Goal: Task Accomplishment & Management: Manage account settings

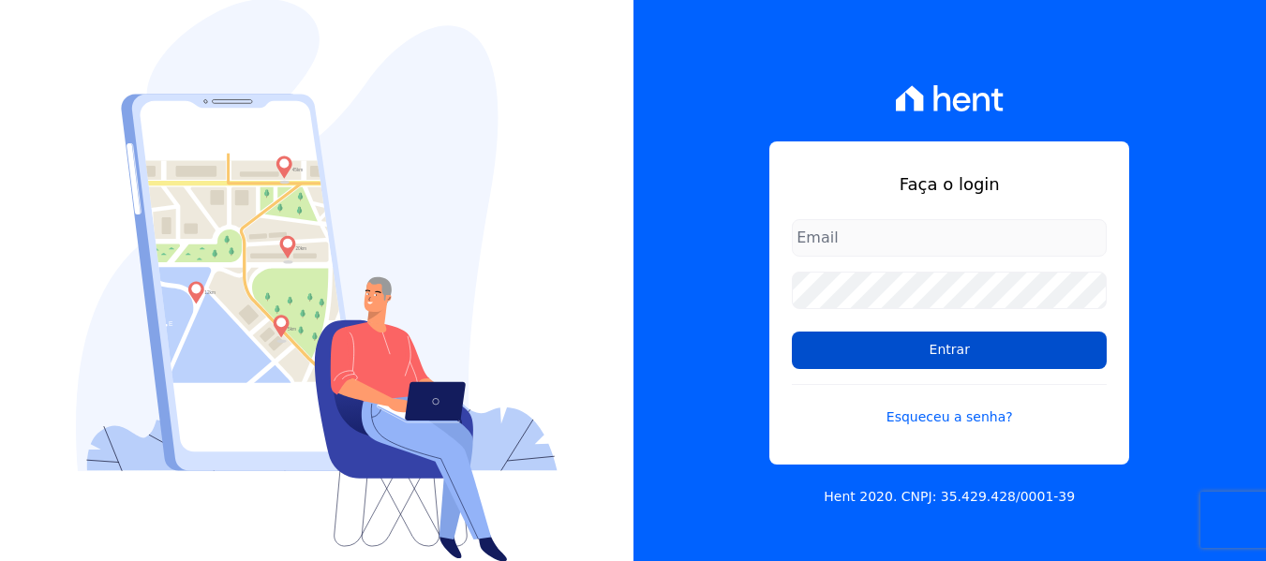
type input "[EMAIL_ADDRESS][DOMAIN_NAME]"
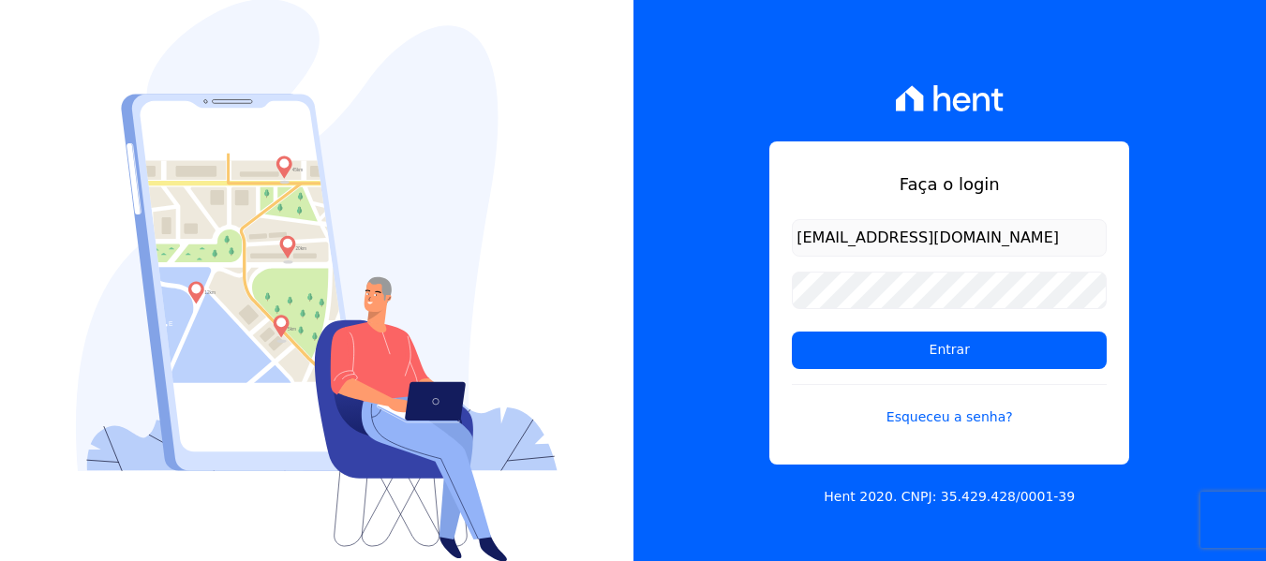
drag, startPoint x: 946, startPoint y: 353, endPoint x: 955, endPoint y: 371, distance: 19.7
click at [946, 352] on input "Entrar" at bounding box center [949, 350] width 315 height 37
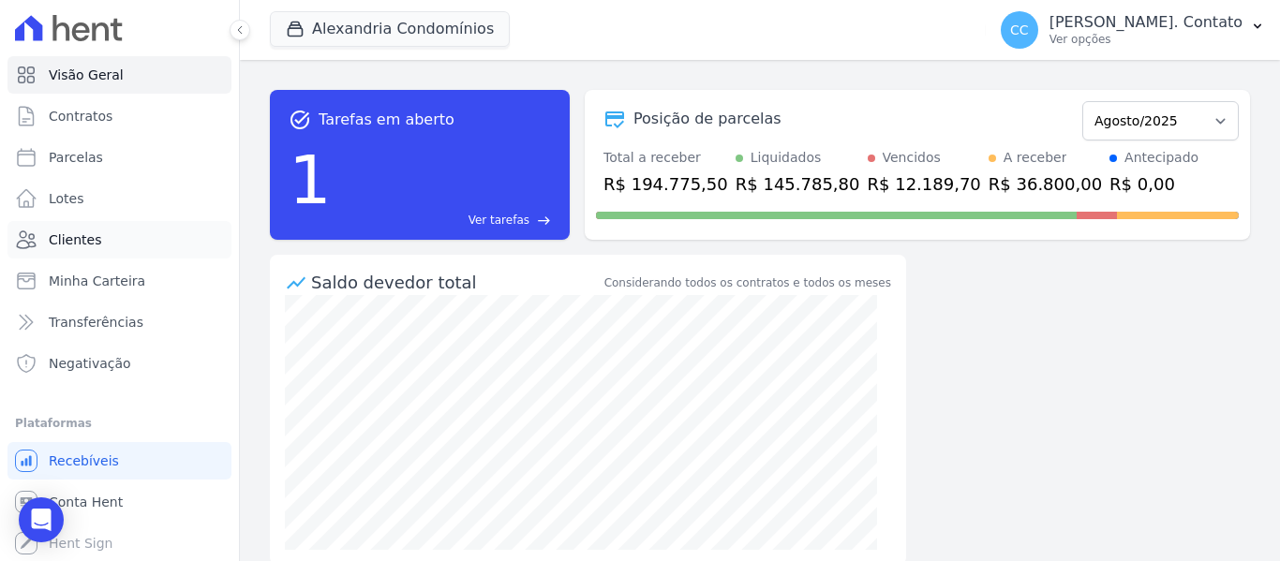
click at [96, 230] on link "Clientes" at bounding box center [119, 239] width 224 height 37
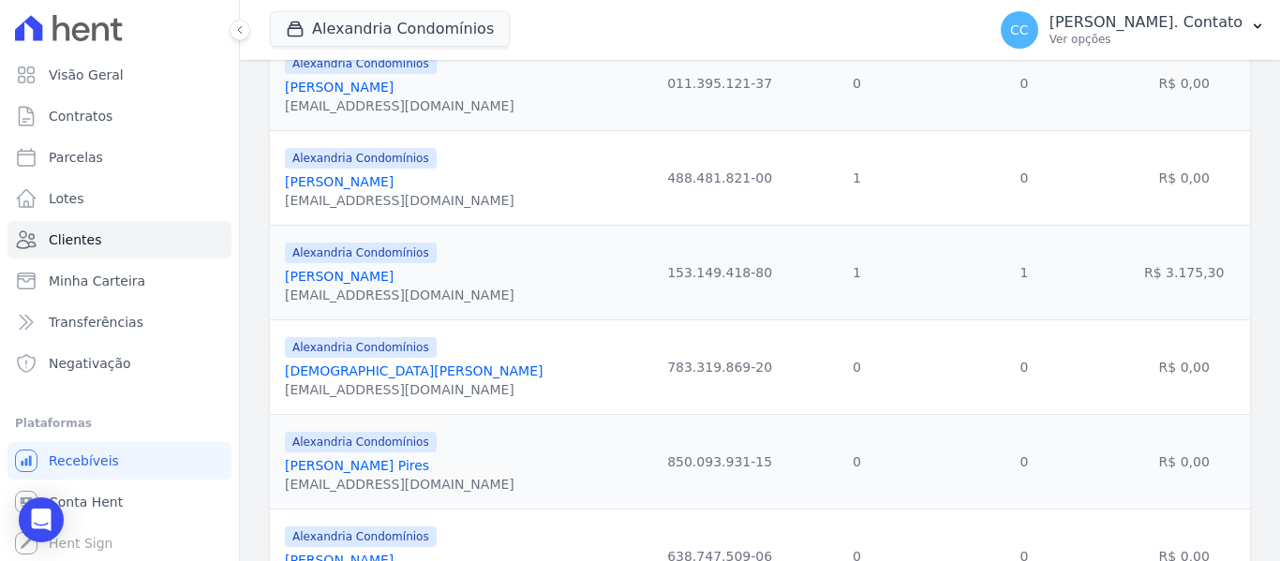
scroll to position [1030, 0]
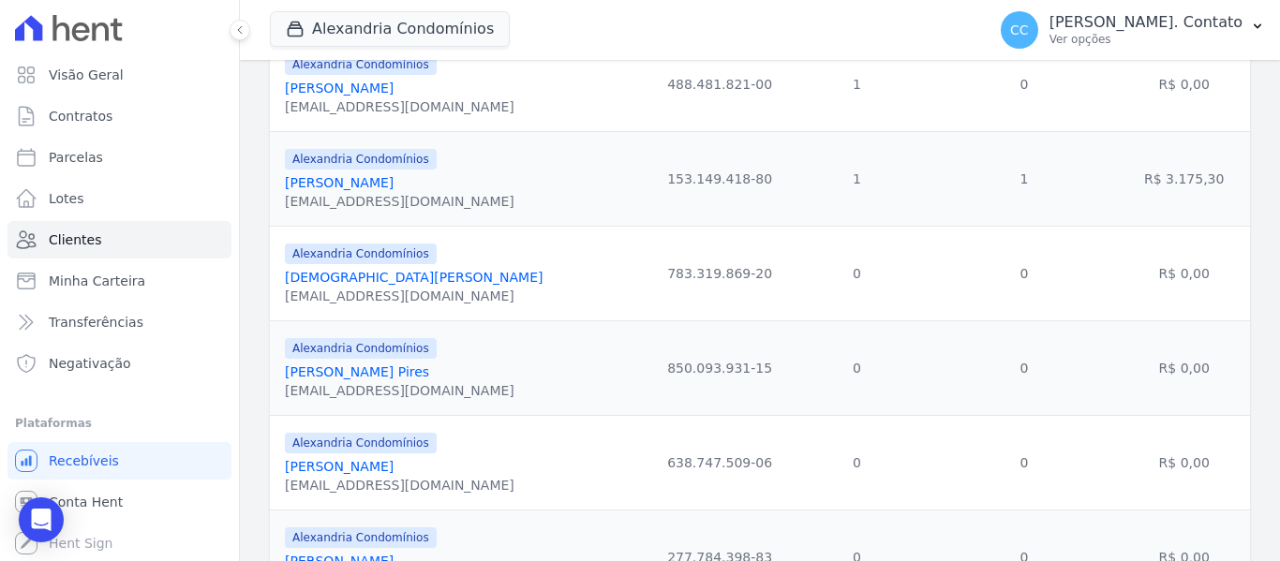
click at [370, 180] on link "[PERSON_NAME]" at bounding box center [339, 182] width 109 height 15
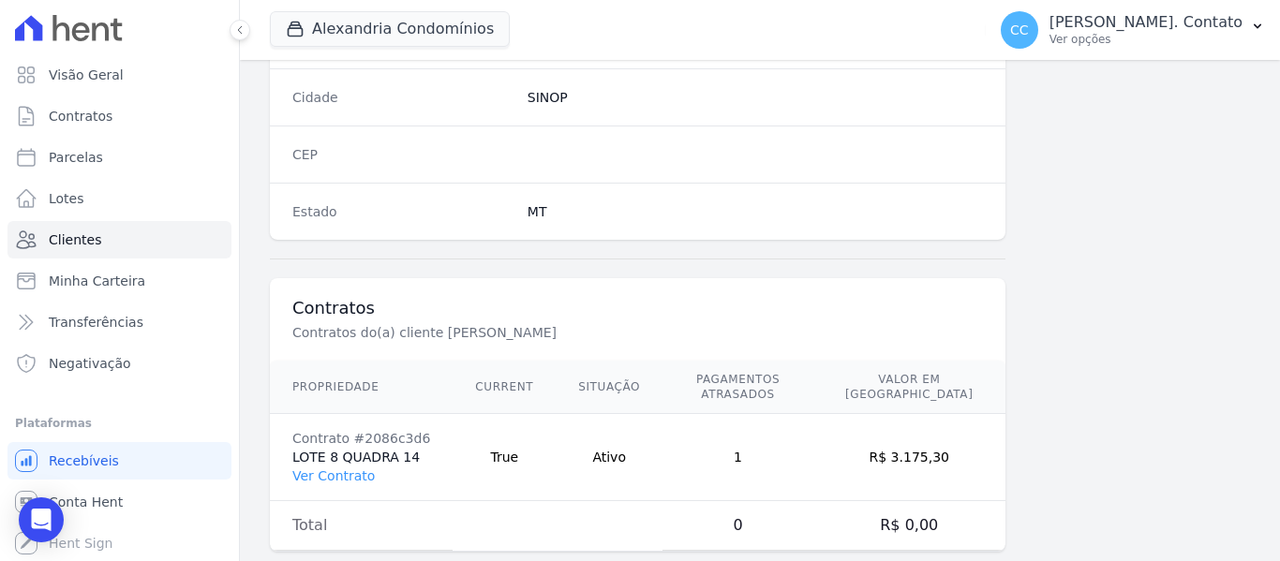
scroll to position [1192, 0]
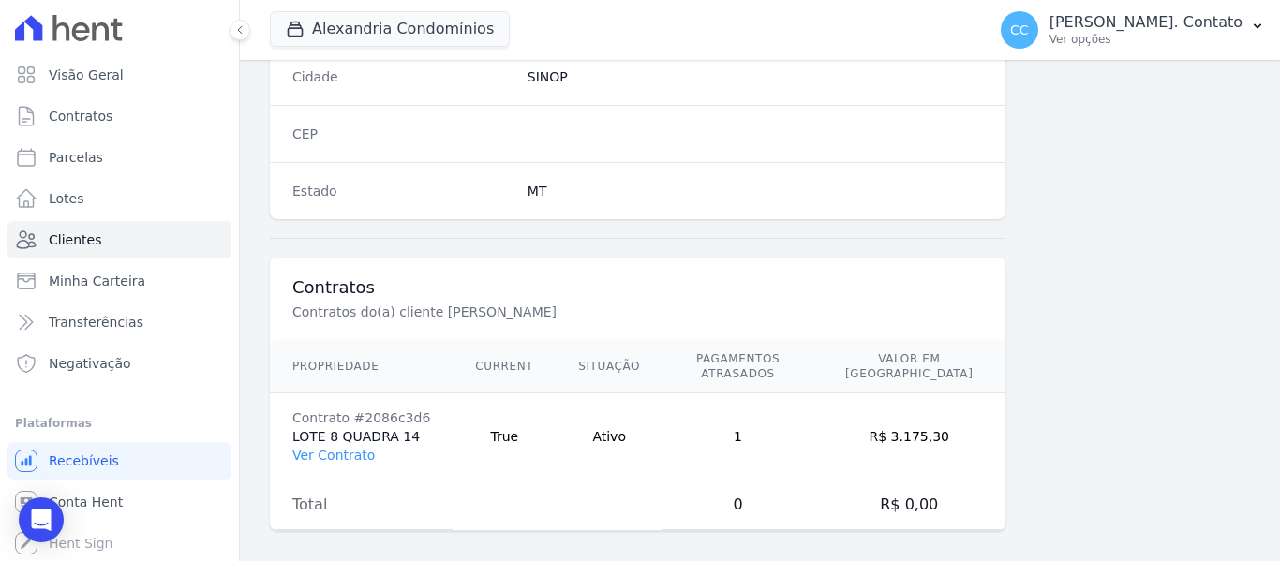
click at [331, 452] on td "Contrato #2086c3d6 LOTE 8 QUADRA 14 Ver Contrato" at bounding box center [361, 436] width 183 height 87
click at [349, 448] on link "Ver Contrato" at bounding box center [333, 455] width 82 height 15
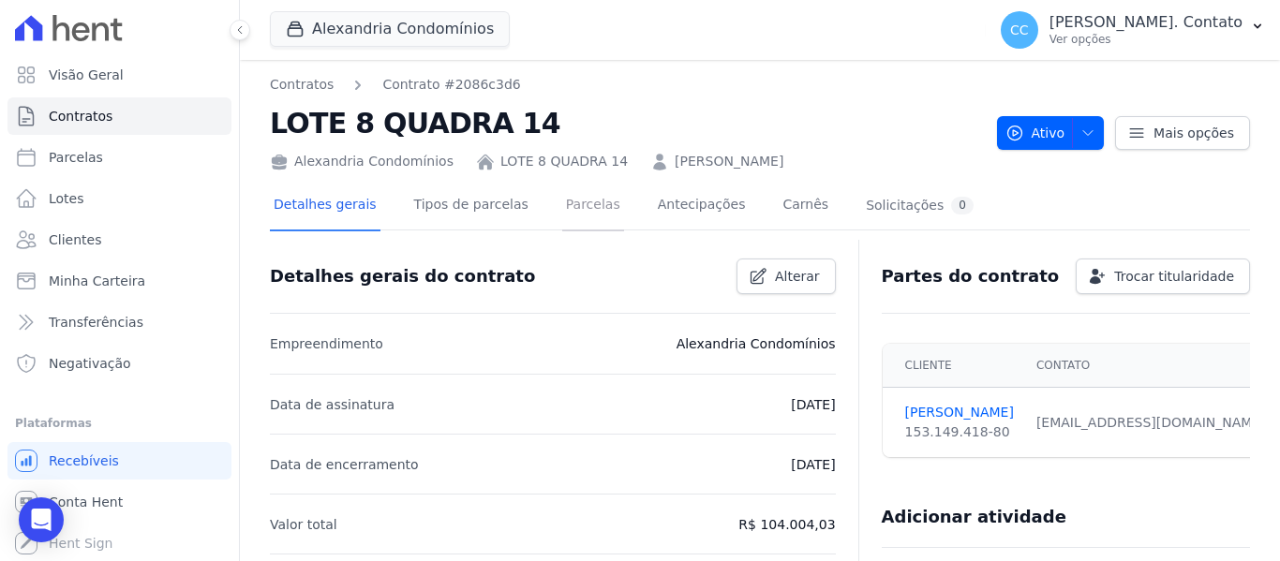
click at [562, 206] on link "Parcelas" at bounding box center [593, 207] width 62 height 50
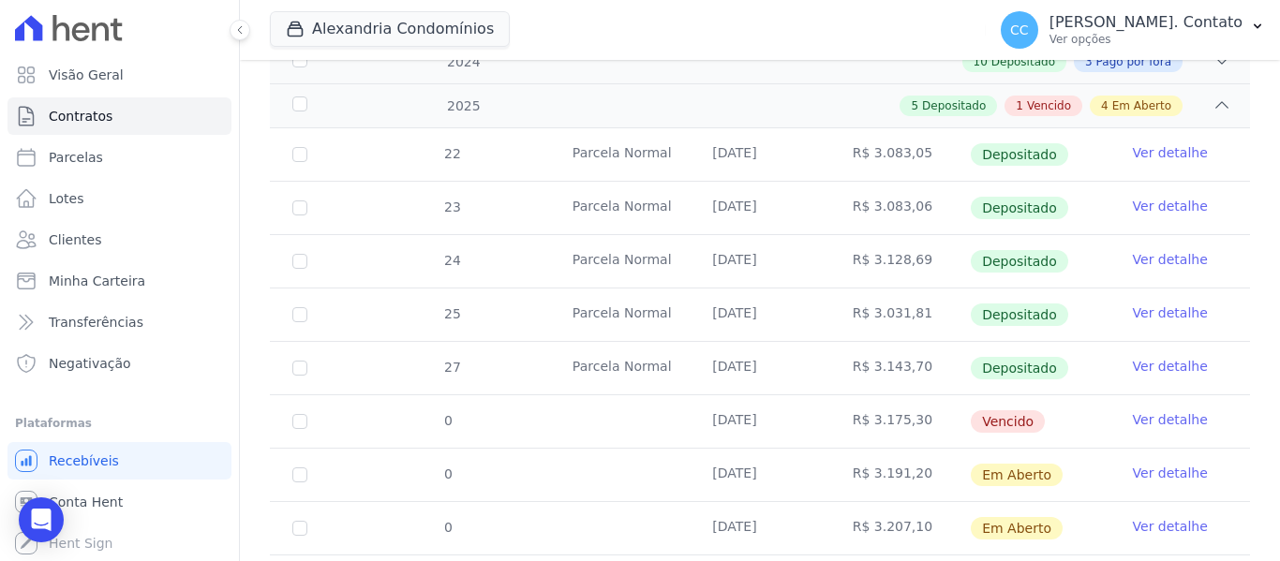
scroll to position [556, 0]
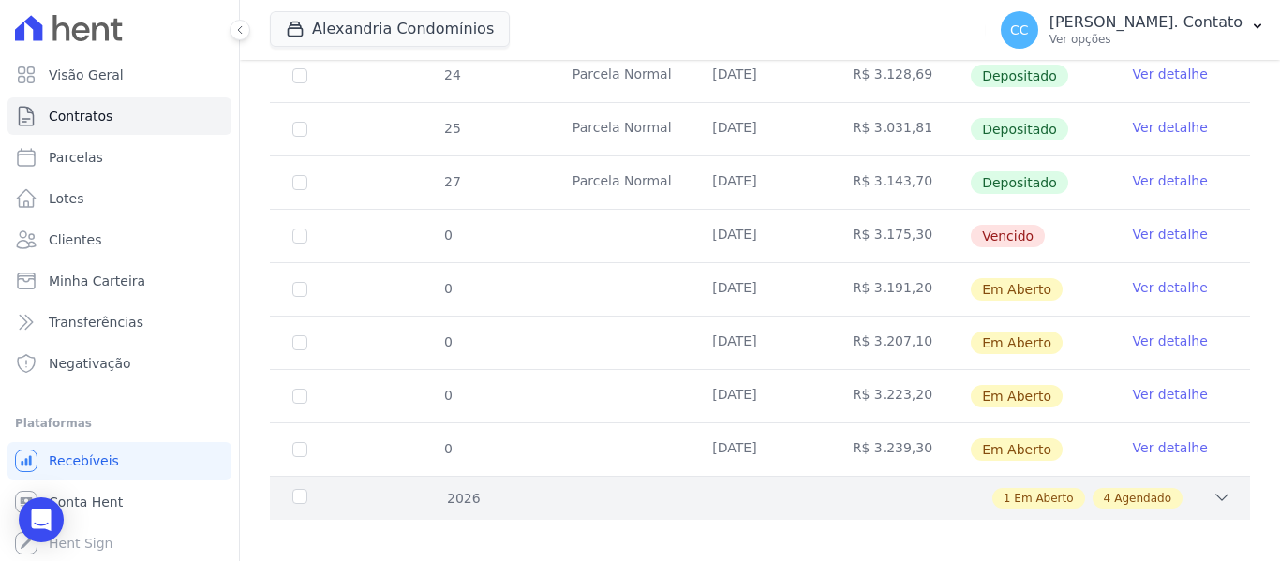
click at [291, 489] on div "2026" at bounding box center [331, 499] width 84 height 20
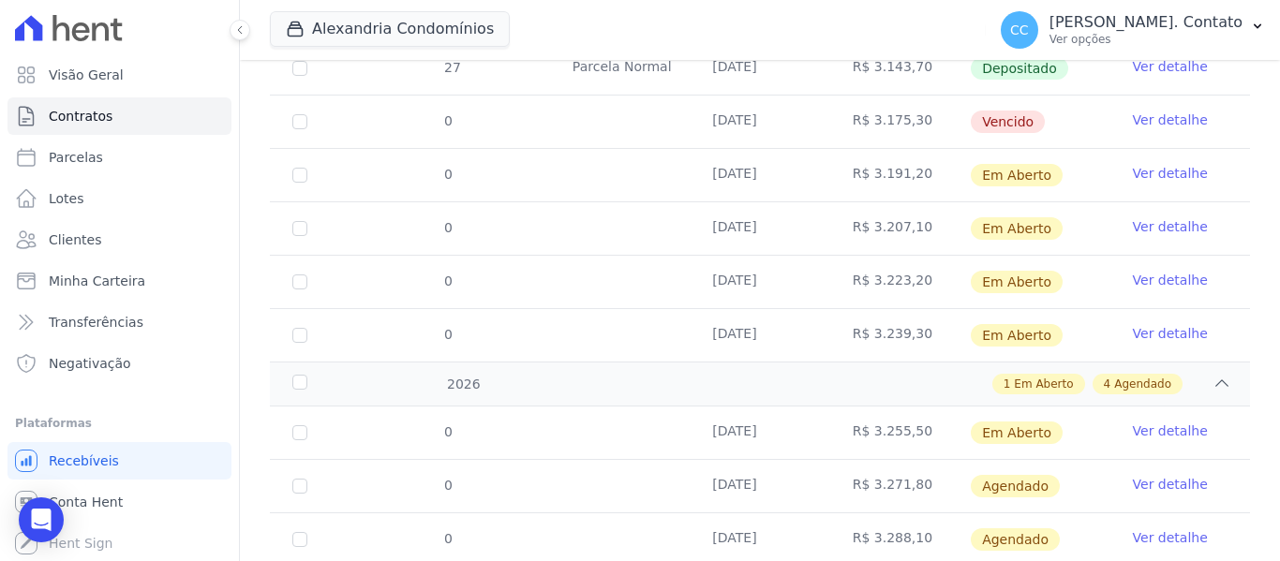
scroll to position [822, 0]
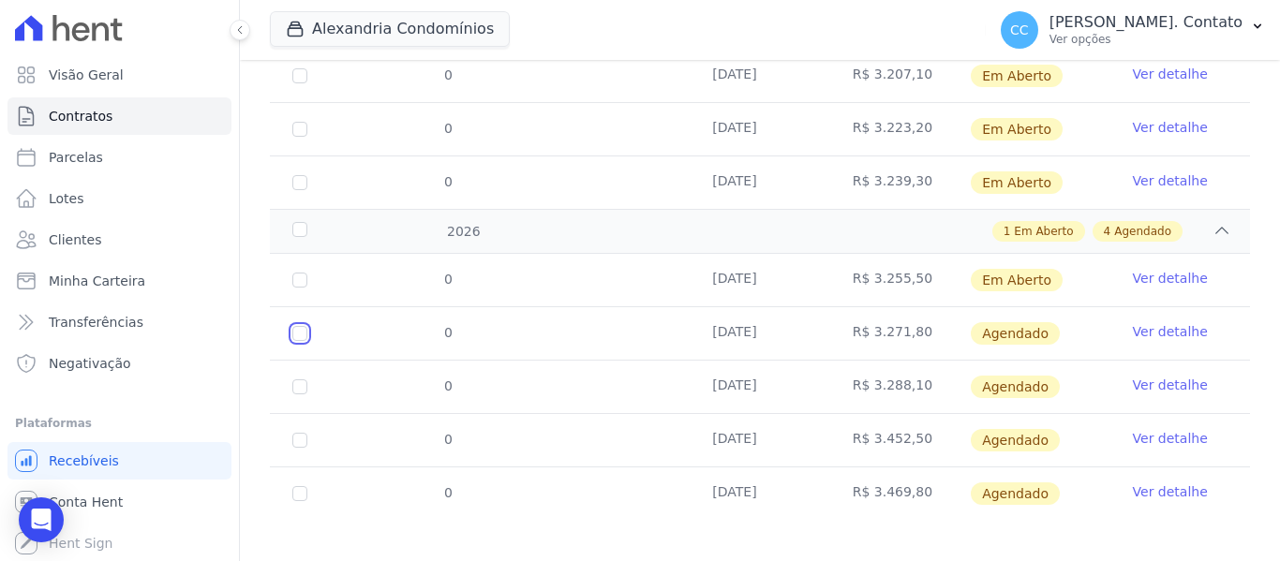
click at [305, 326] on input "checkbox" at bounding box center [299, 333] width 15 height 15
checkbox input "true"
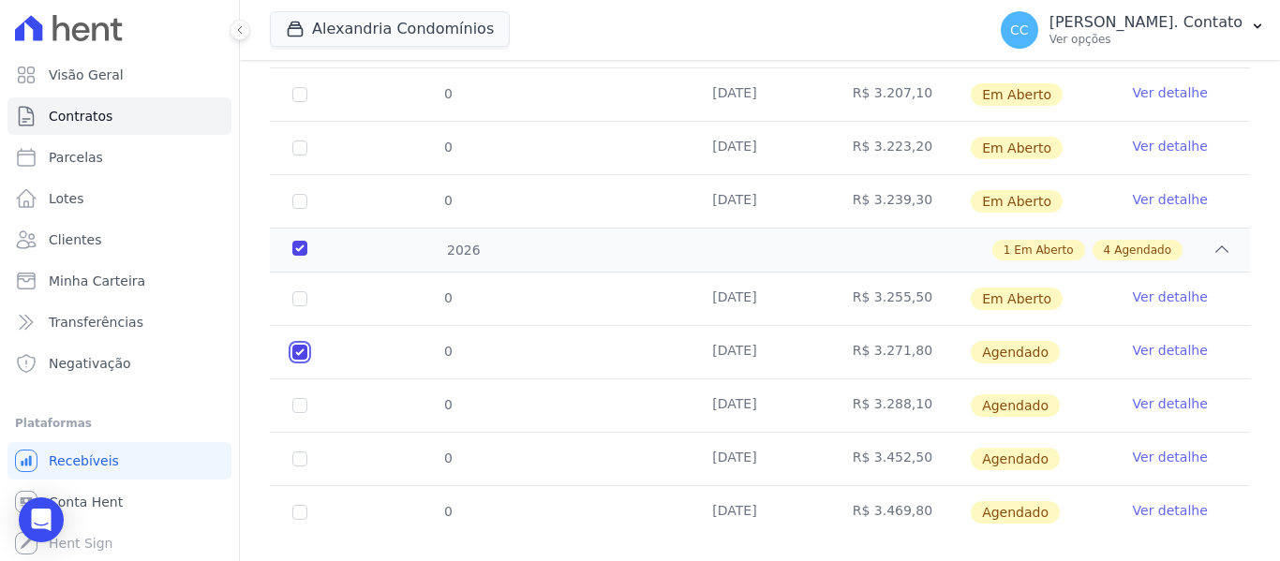
checkbox input "true"
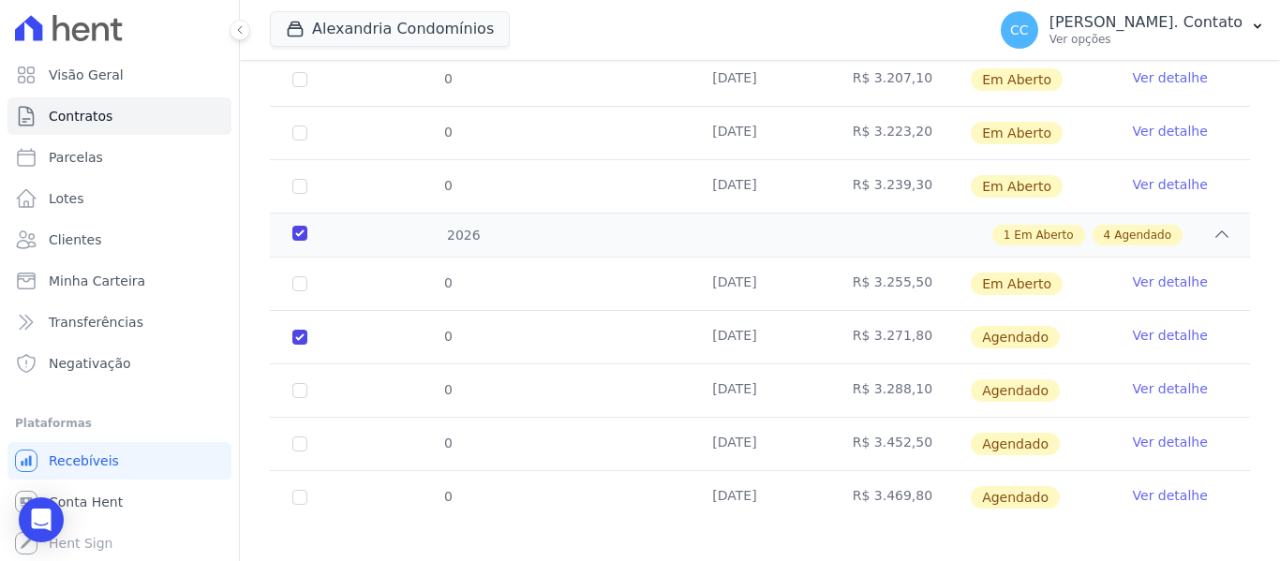
click at [1134, 326] on link "Ver detalhe" at bounding box center [1170, 335] width 75 height 19
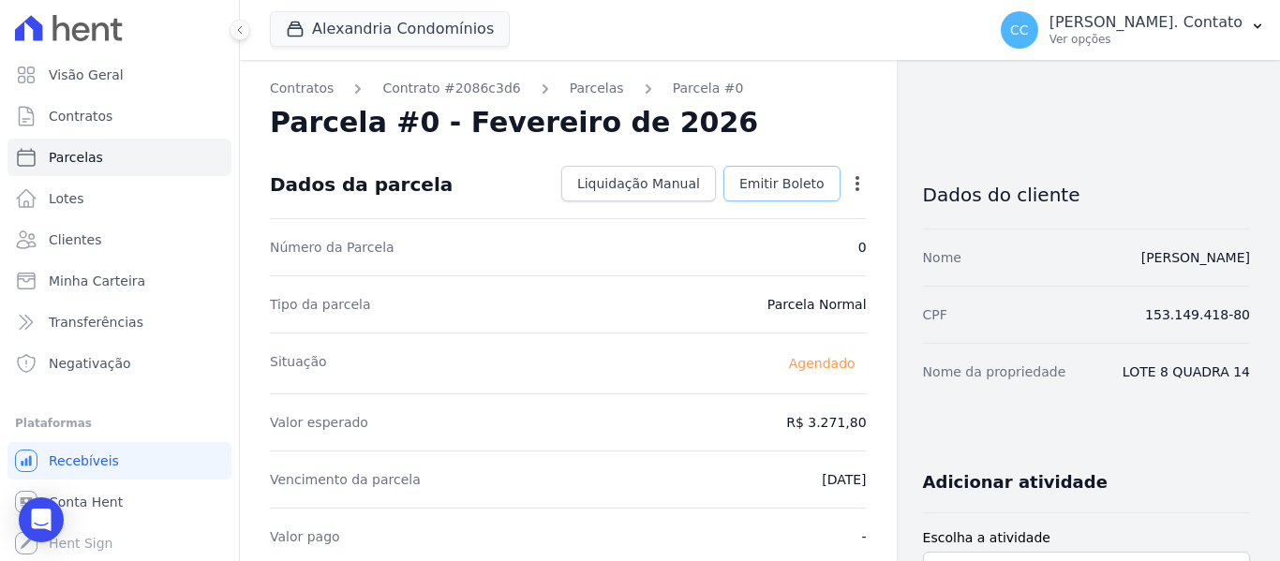
click at [797, 176] on span "Emitir Boleto" at bounding box center [781, 183] width 85 height 19
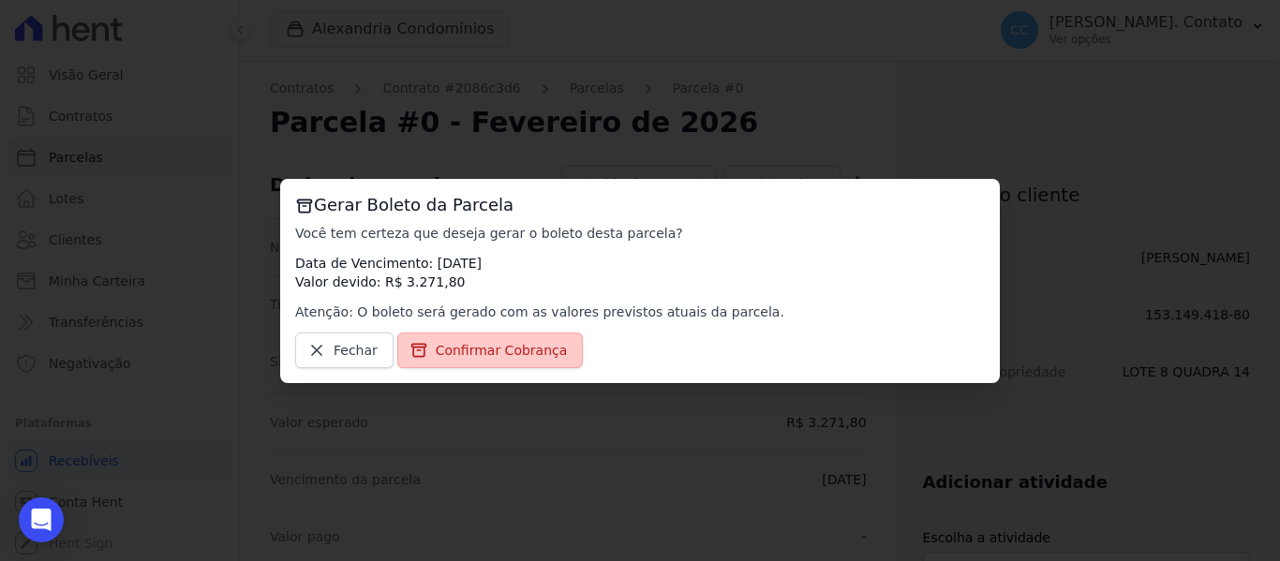
click at [488, 339] on link "Confirmar Cobrança" at bounding box center [490, 351] width 186 height 36
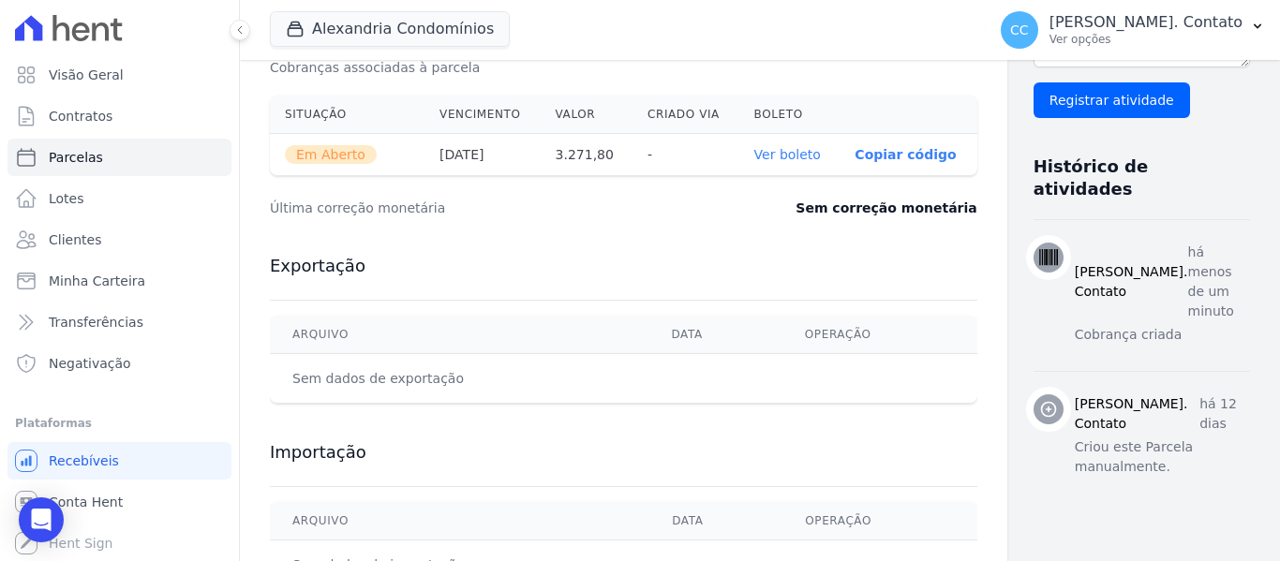
scroll to position [722, 0]
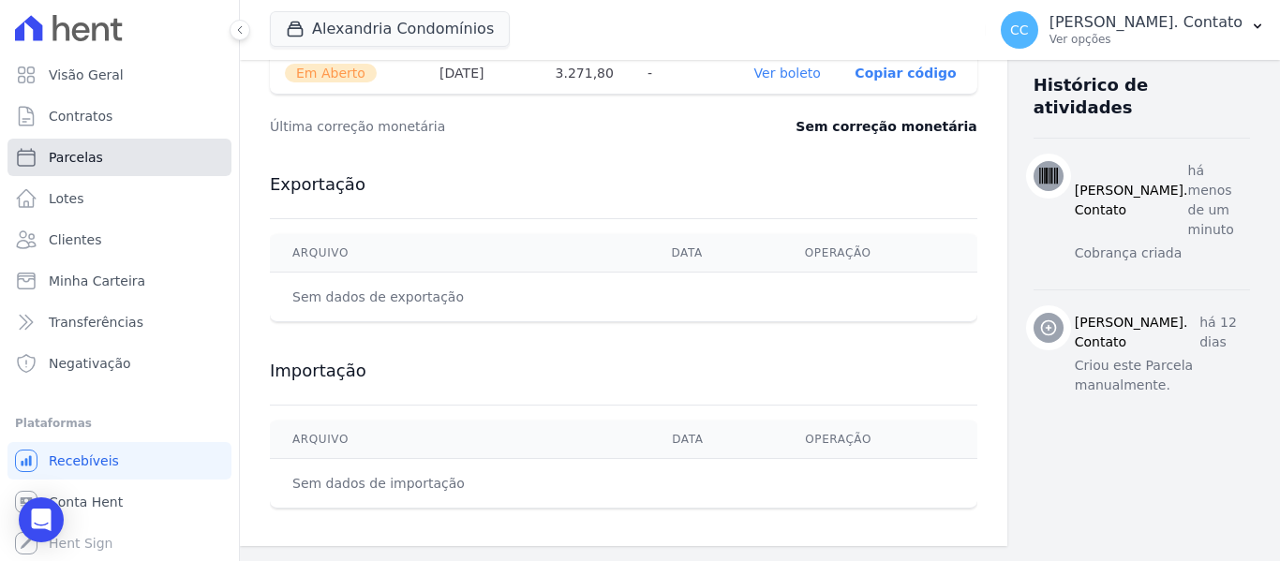
click at [69, 143] on link "Parcelas" at bounding box center [119, 157] width 224 height 37
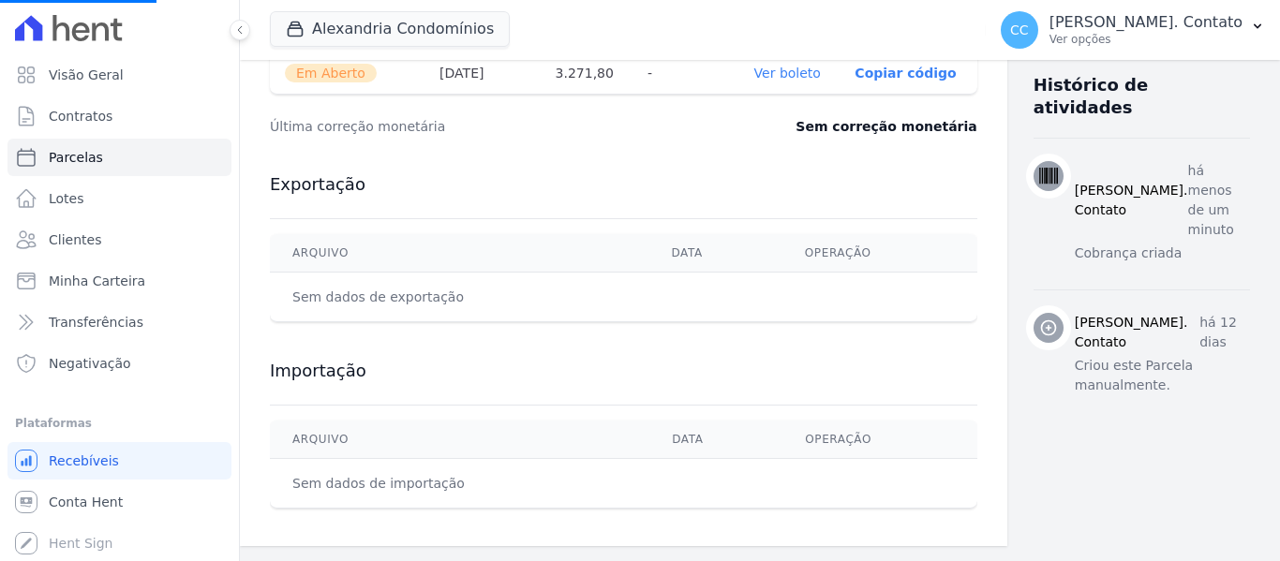
select select
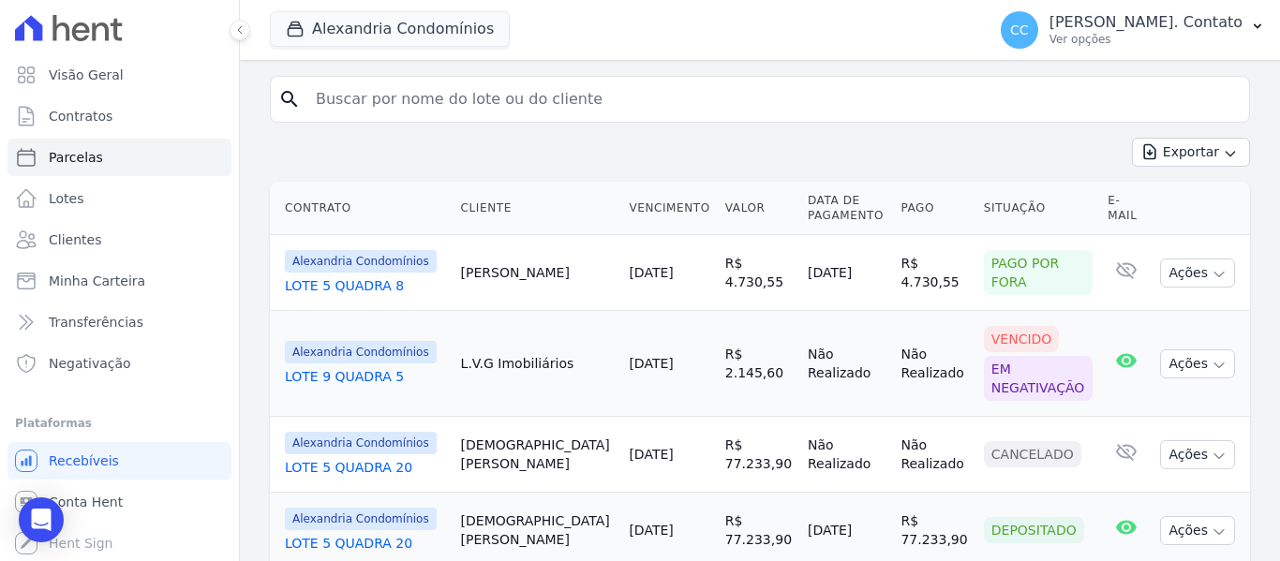
scroll to position [375, 0]
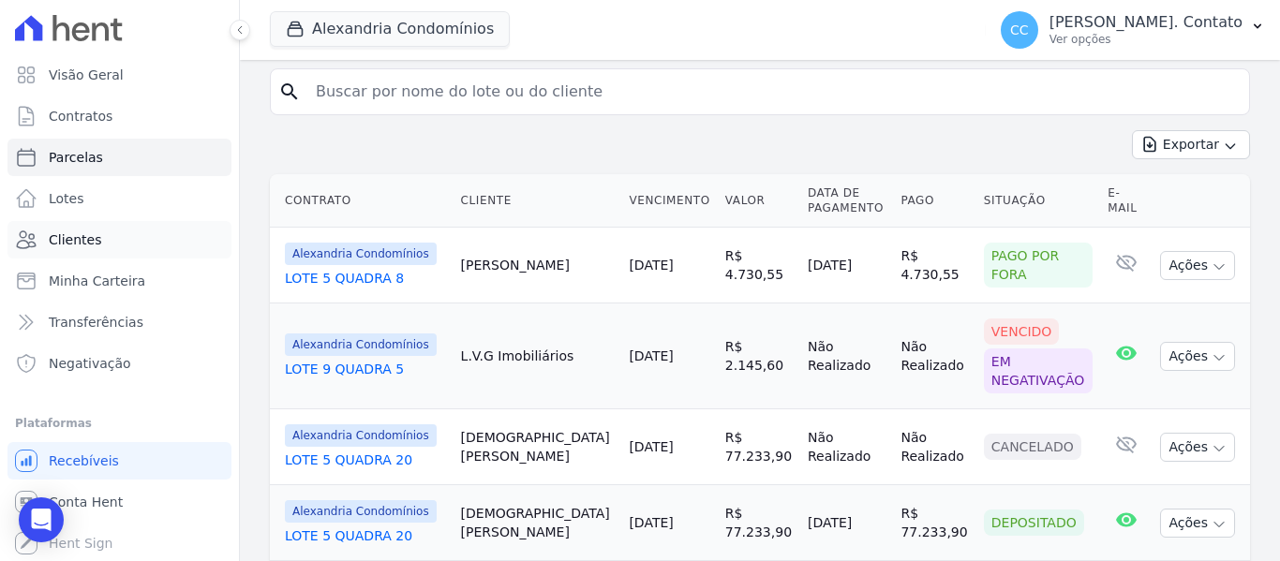
click at [98, 241] on link "Clientes" at bounding box center [119, 239] width 224 height 37
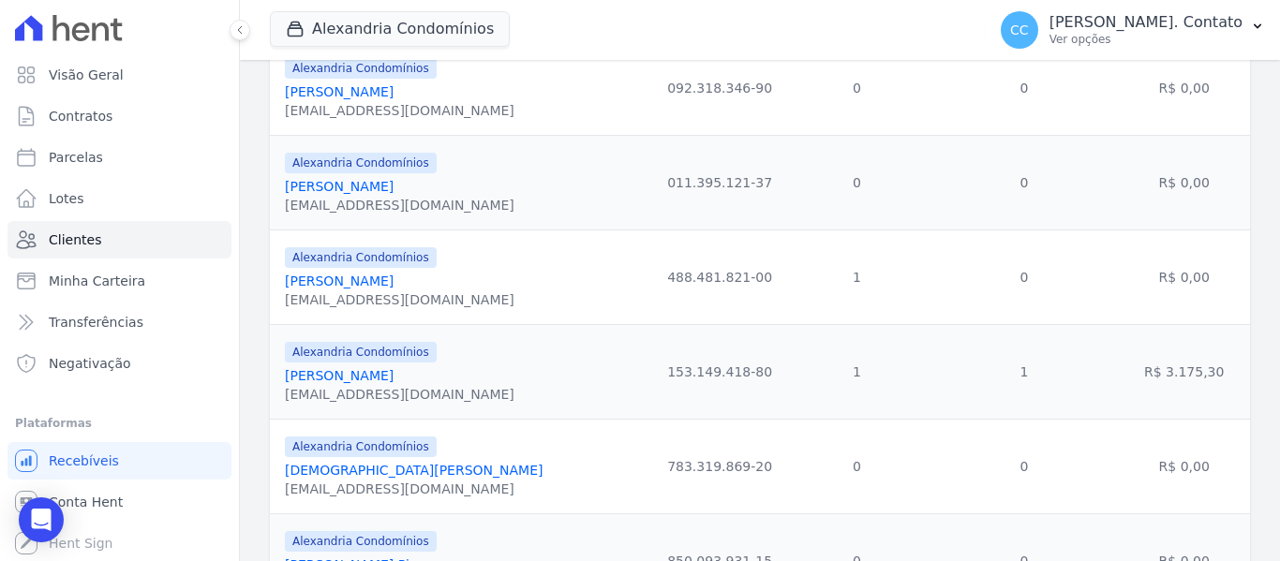
scroll to position [843, 0]
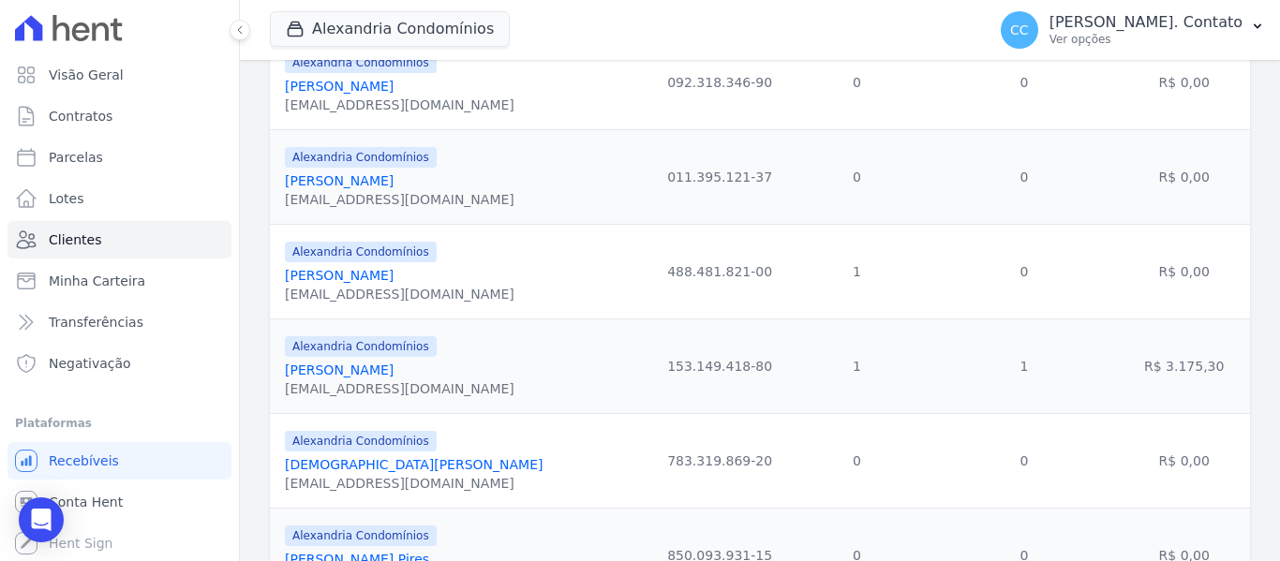
click at [340, 274] on link "Carol Eliane Malinowski" at bounding box center [339, 275] width 109 height 15
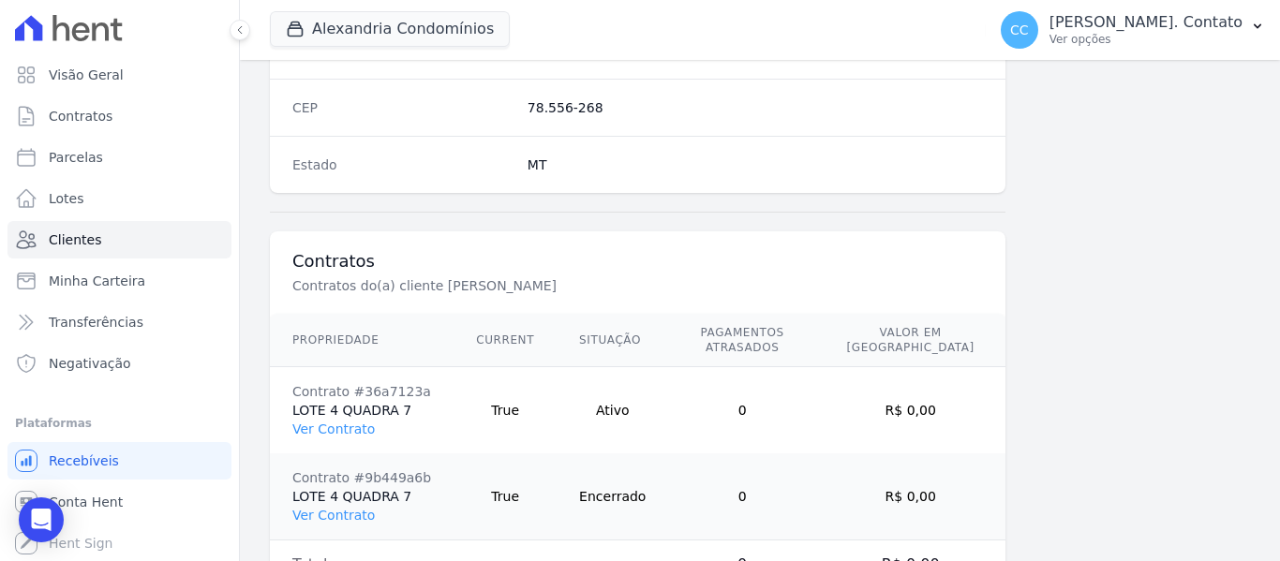
scroll to position [1278, 0]
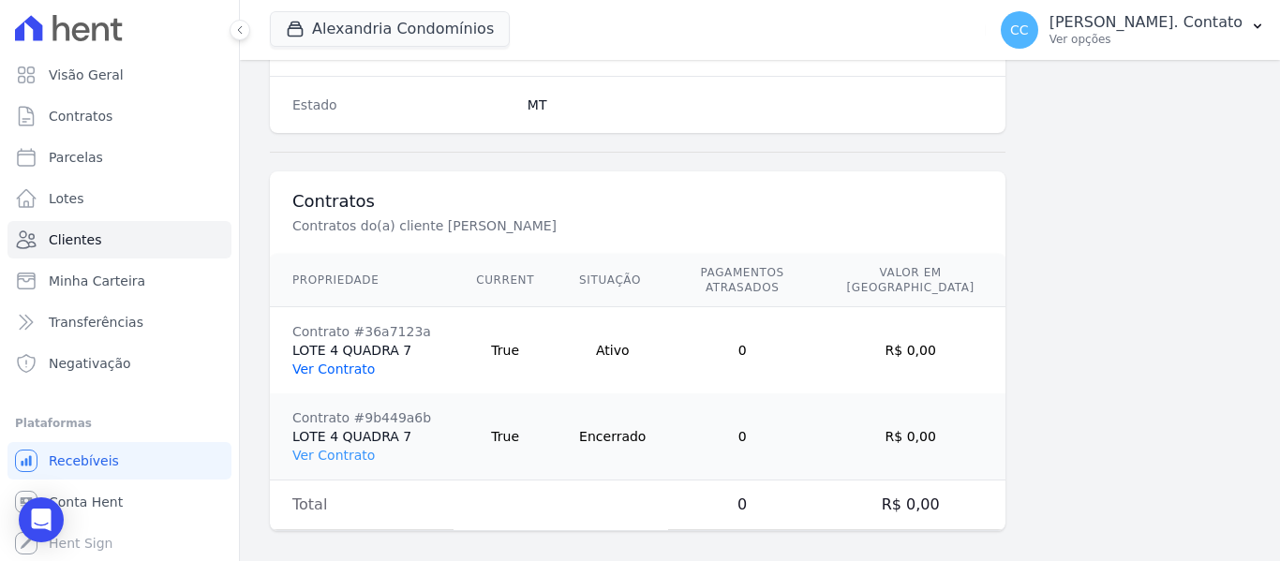
click at [339, 362] on link "Ver Contrato" at bounding box center [333, 369] width 82 height 15
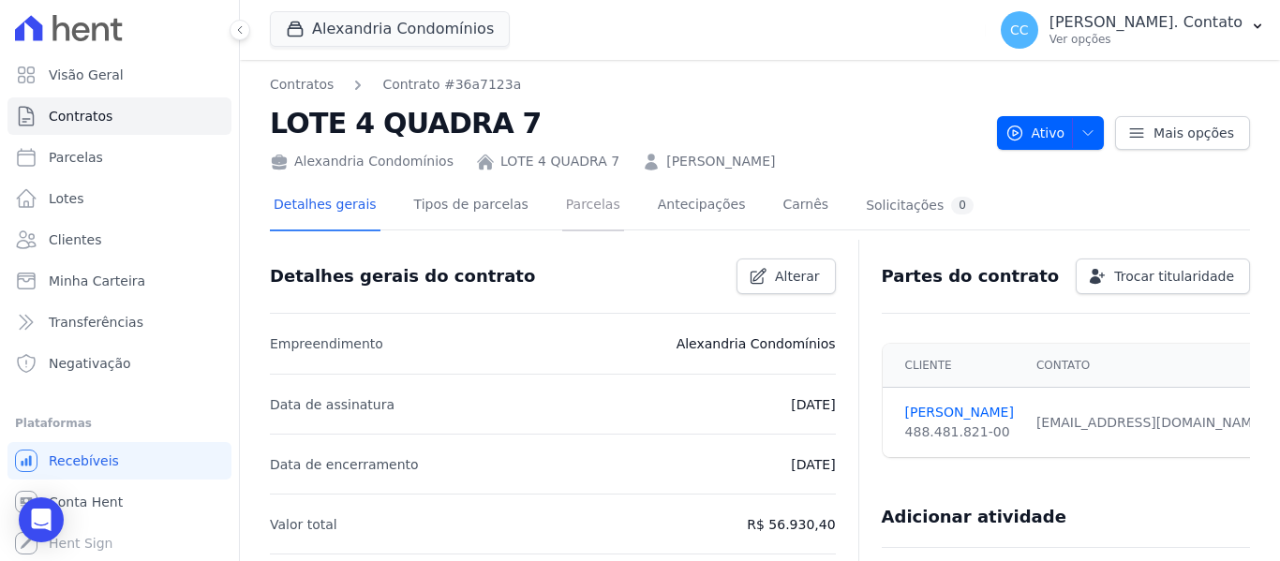
click at [588, 212] on link "Parcelas" at bounding box center [593, 207] width 62 height 50
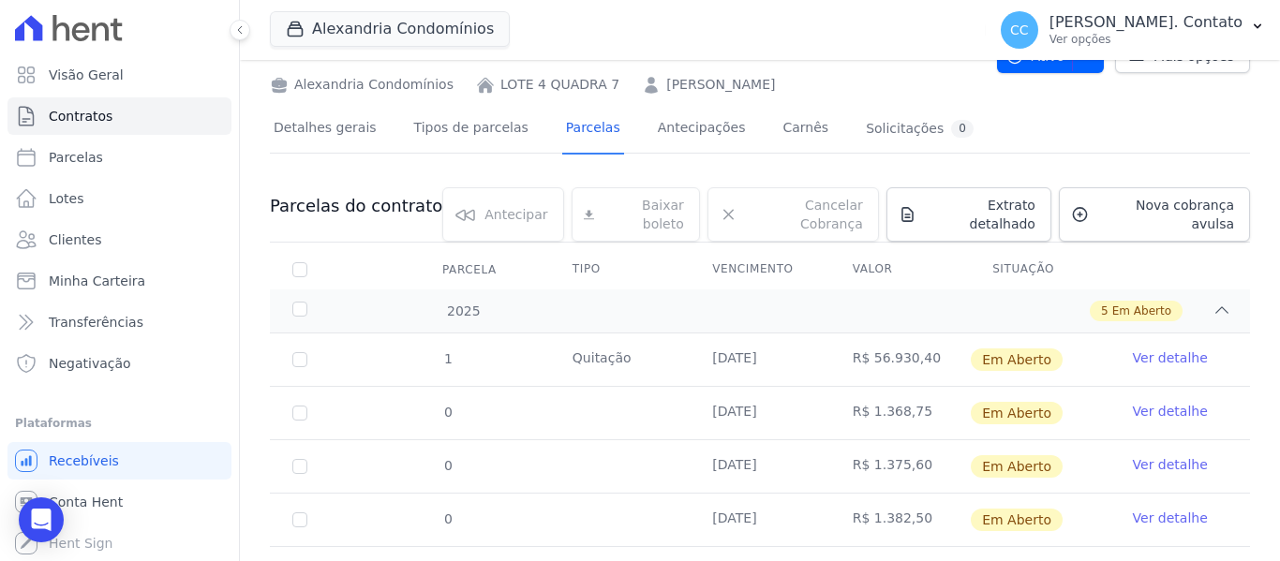
scroll to position [200, 0]
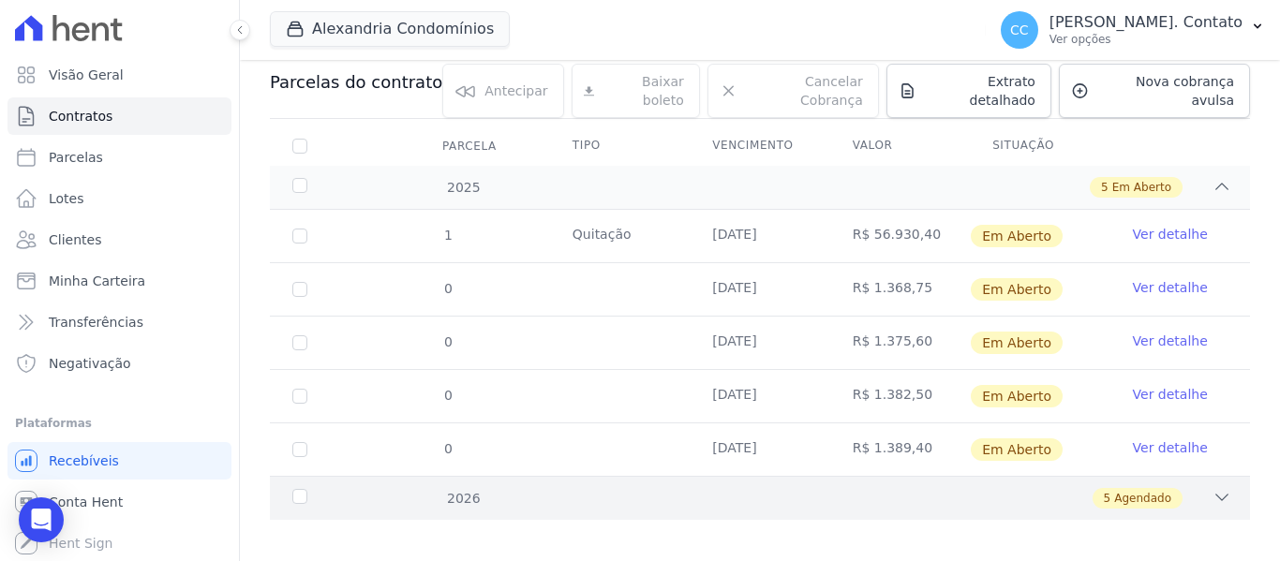
click at [1192, 488] on div "5 Agendado" at bounding box center [807, 498] width 847 height 21
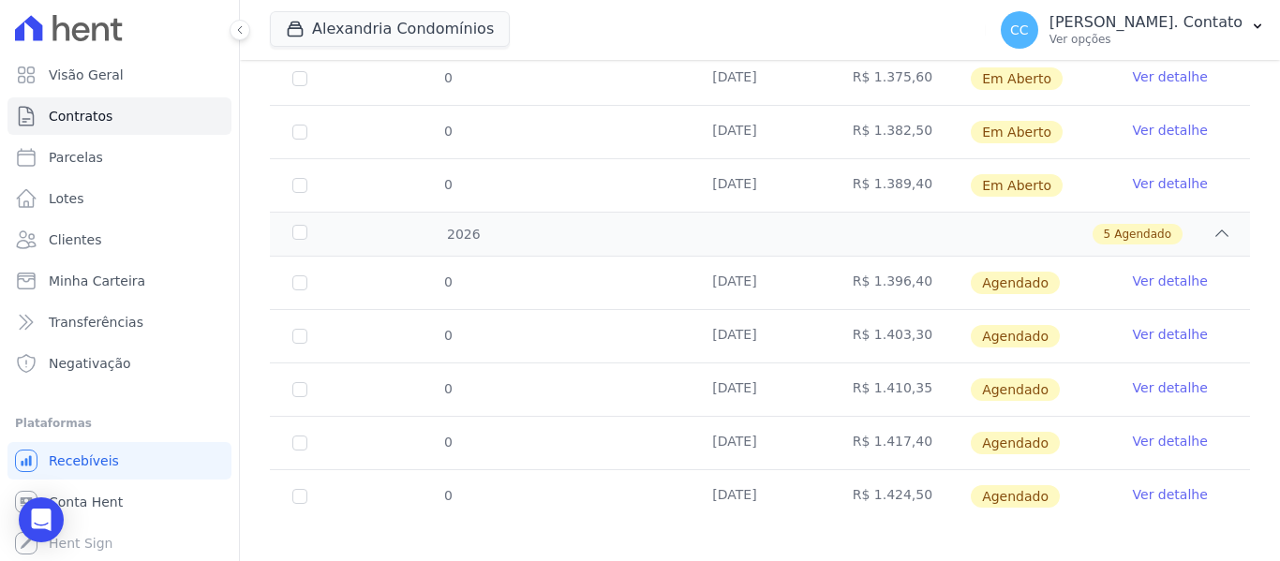
scroll to position [467, 0]
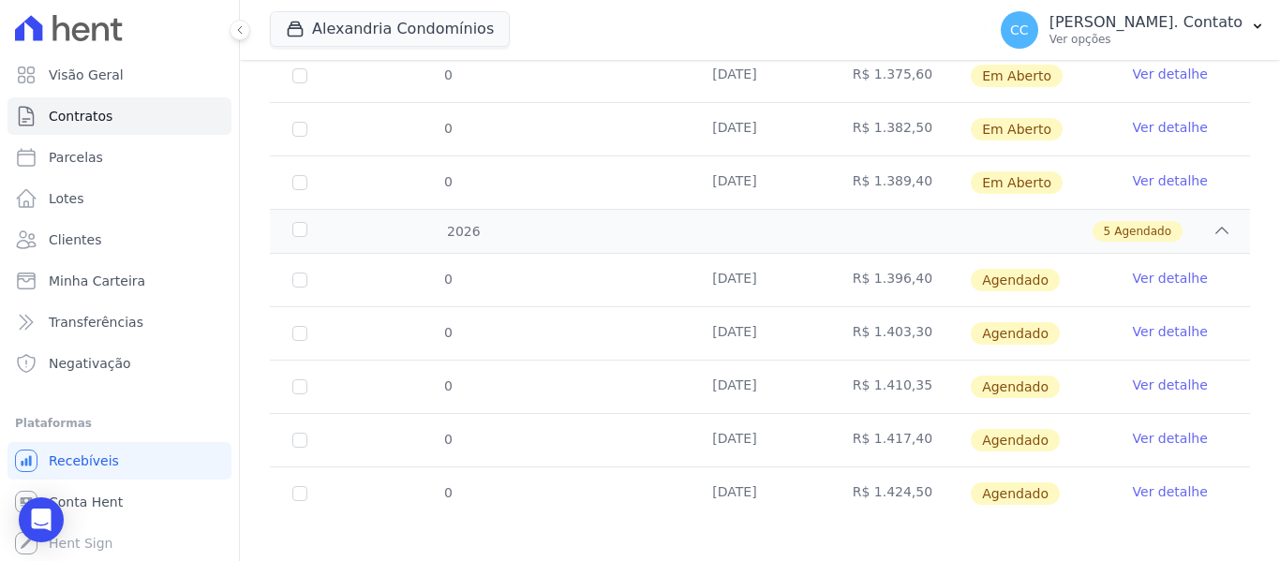
click at [304, 273] on td "0" at bounding box center [300, 280] width 60 height 52
click at [299, 273] on input "checkbox" at bounding box center [299, 280] width 15 height 15
checkbox input "true"
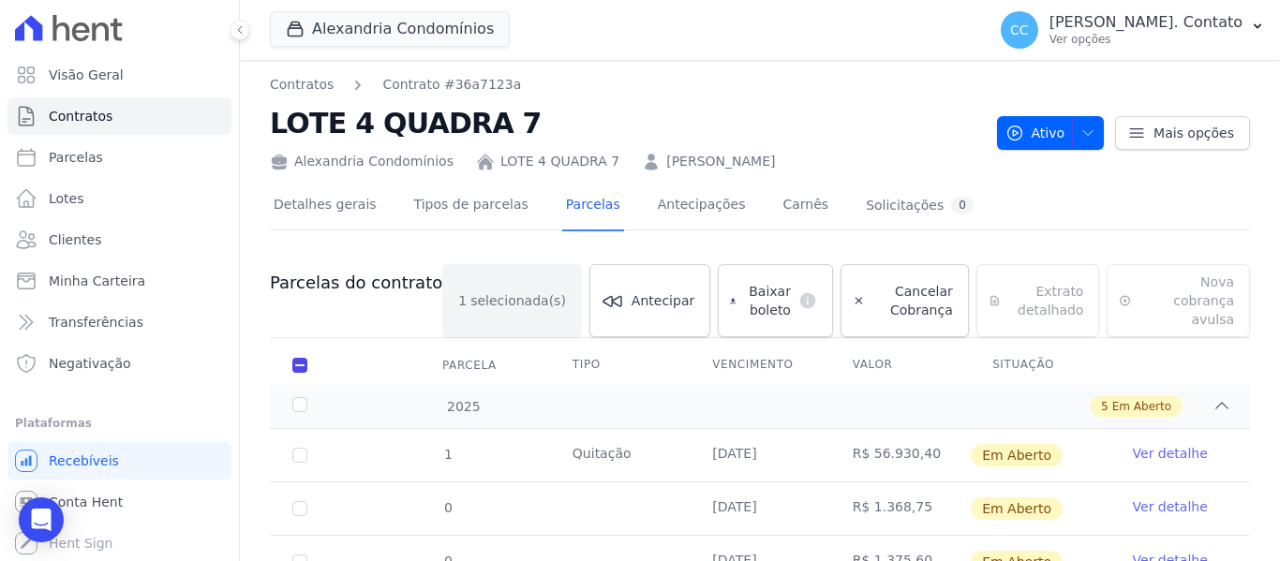
scroll to position [482, 0]
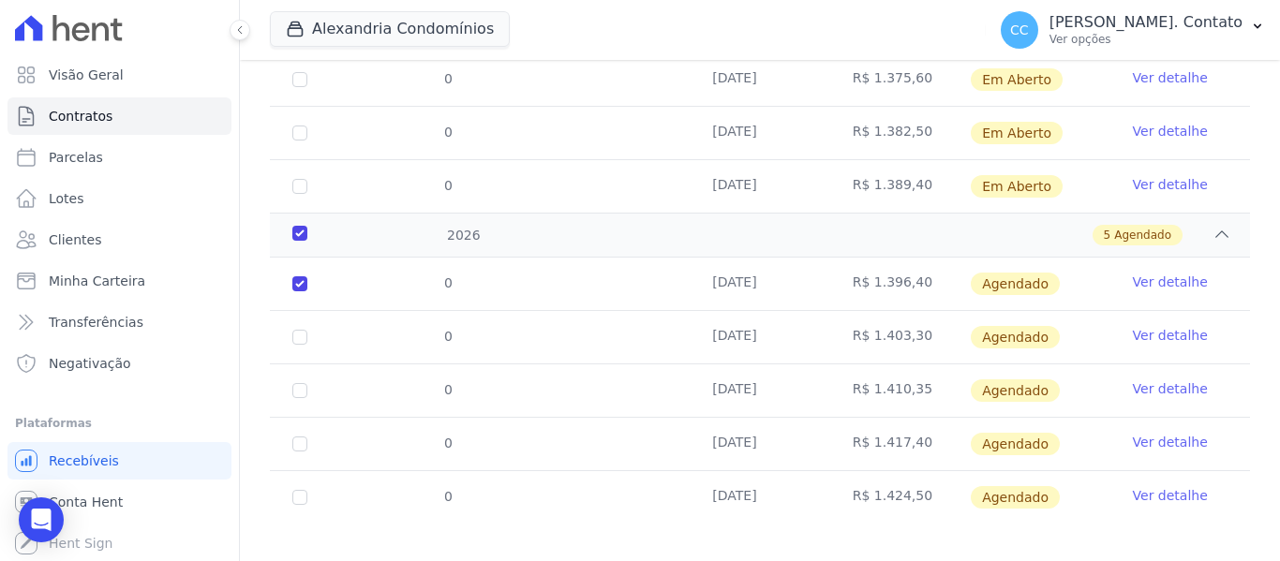
click at [1157, 273] on link "Ver detalhe" at bounding box center [1170, 282] width 75 height 19
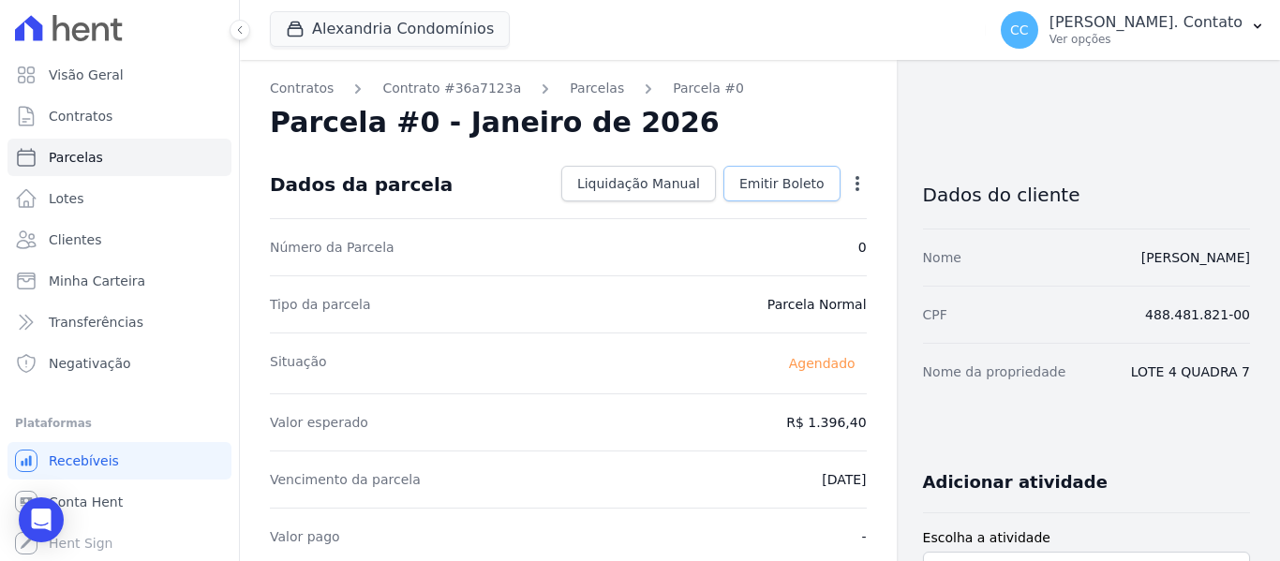
click at [769, 186] on span "Emitir Boleto" at bounding box center [781, 183] width 85 height 19
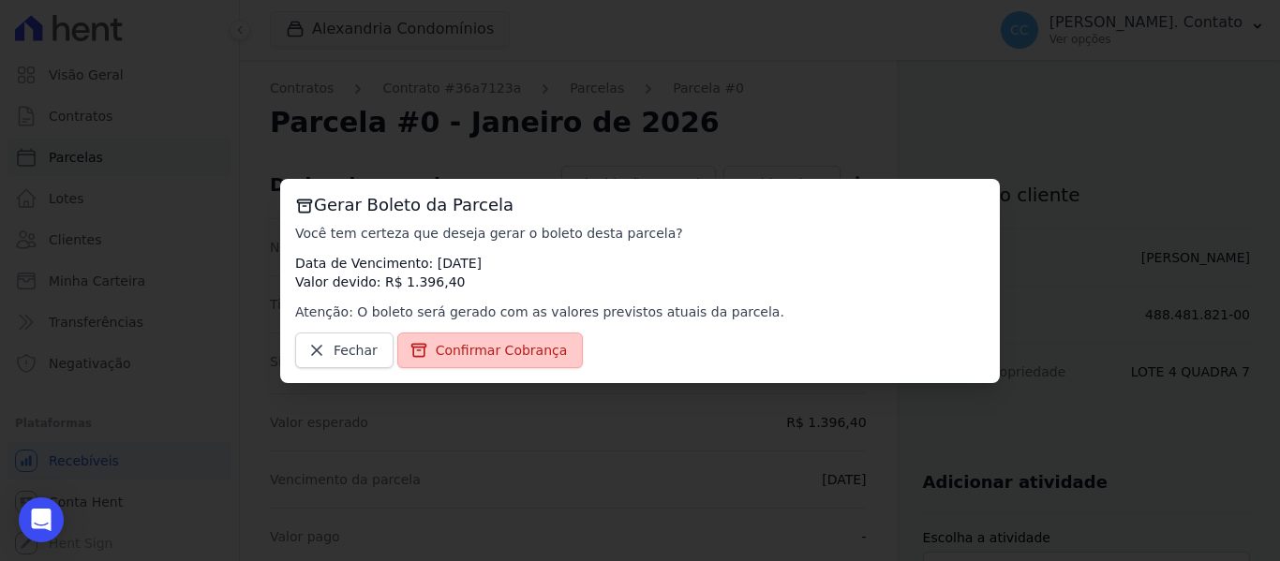
click at [451, 345] on span "Confirmar Cobrança" at bounding box center [502, 350] width 132 height 19
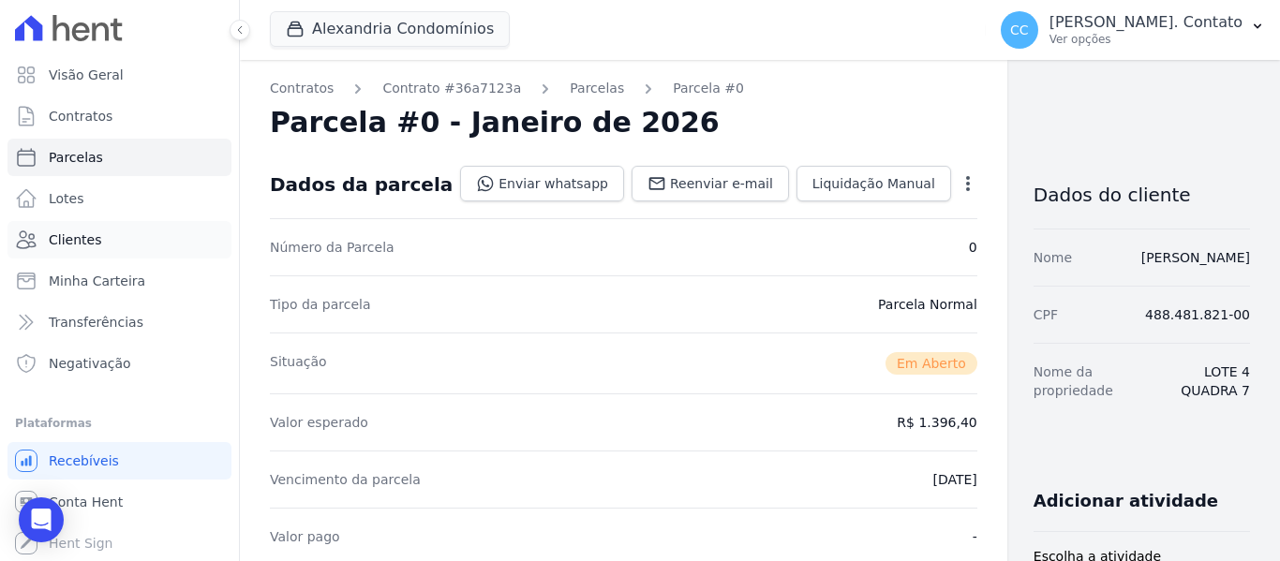
click at [75, 226] on link "Clientes" at bounding box center [119, 239] width 224 height 37
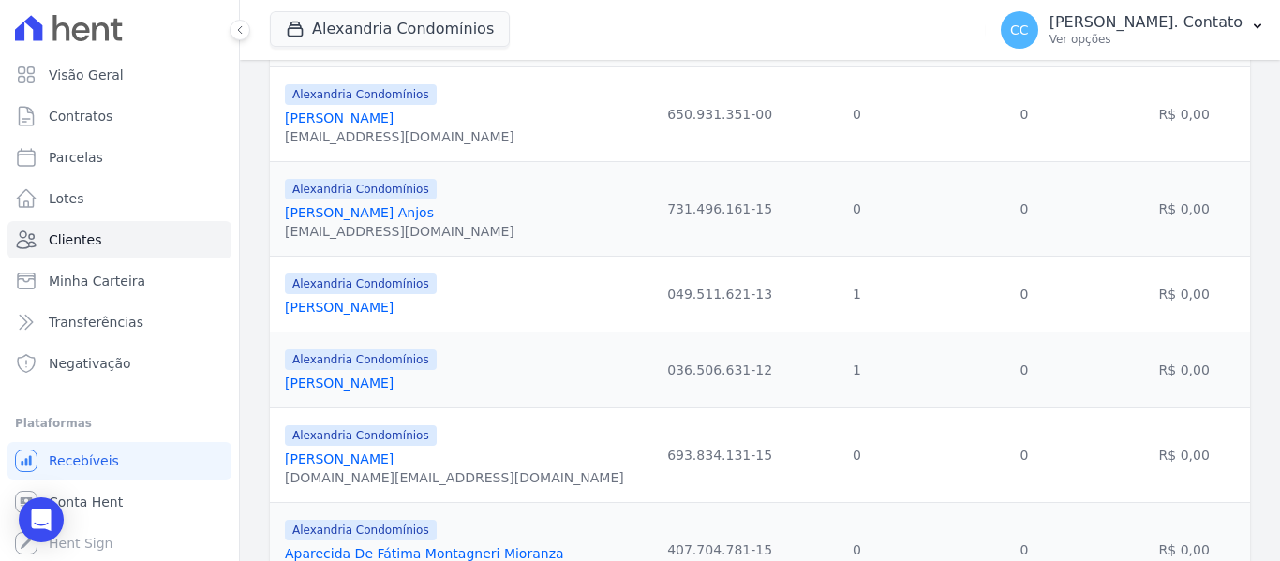
scroll to position [468, 0]
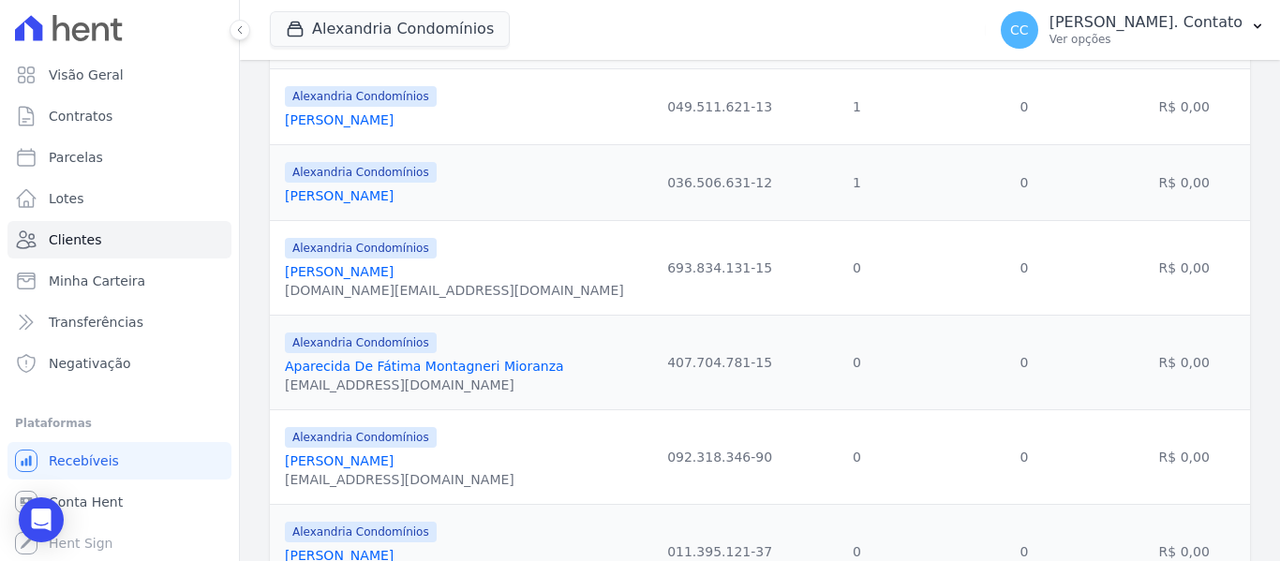
click at [349, 114] on link "Ana Carla Bueno Machado" at bounding box center [339, 119] width 109 height 15
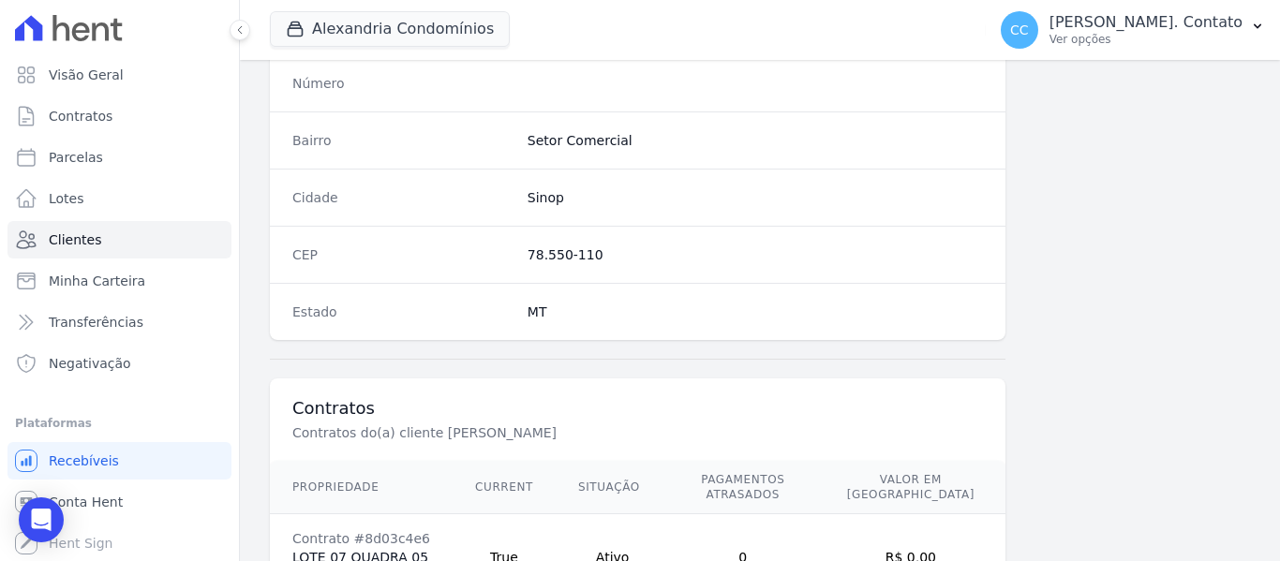
scroll to position [1278, 0]
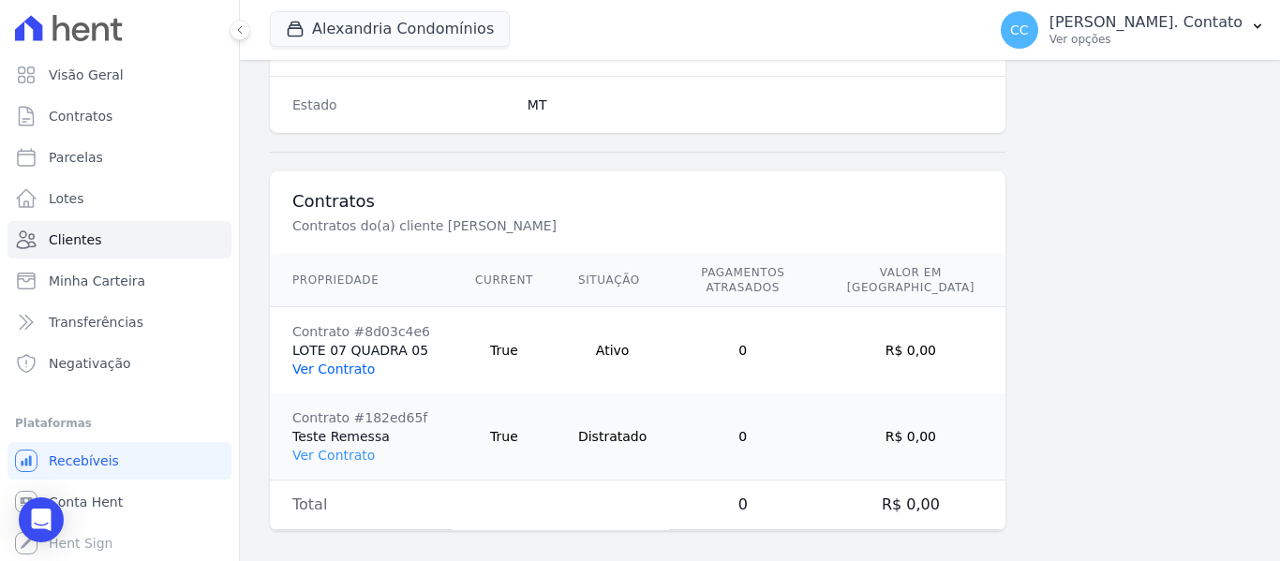
click at [316, 362] on link "Ver Contrato" at bounding box center [333, 369] width 82 height 15
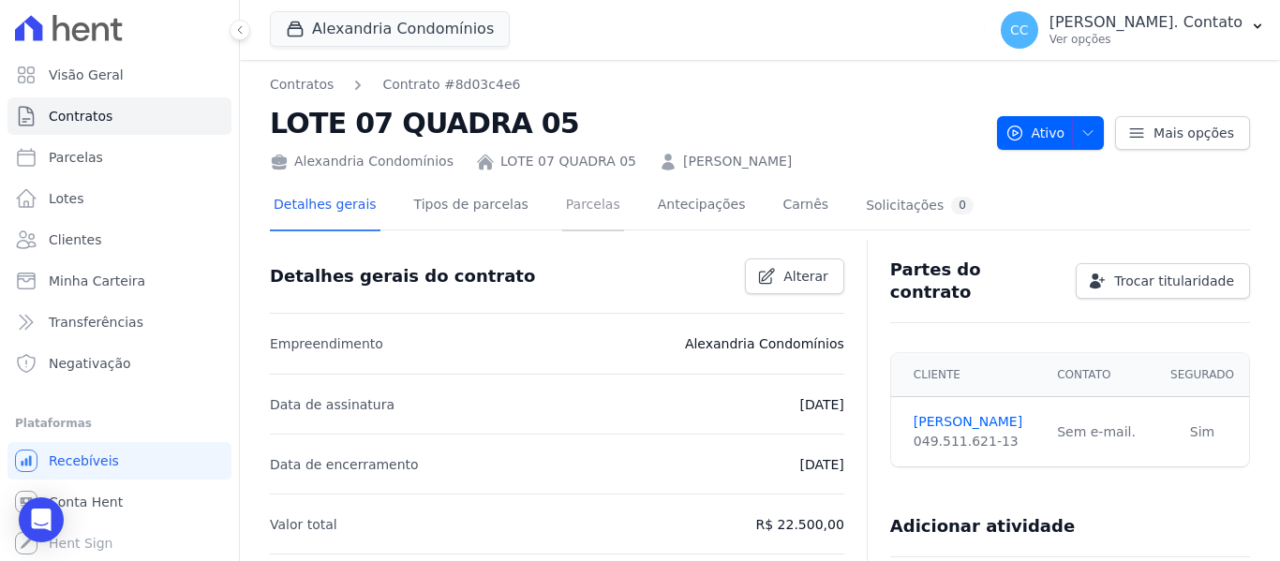
click at [564, 210] on link "Parcelas" at bounding box center [593, 207] width 62 height 50
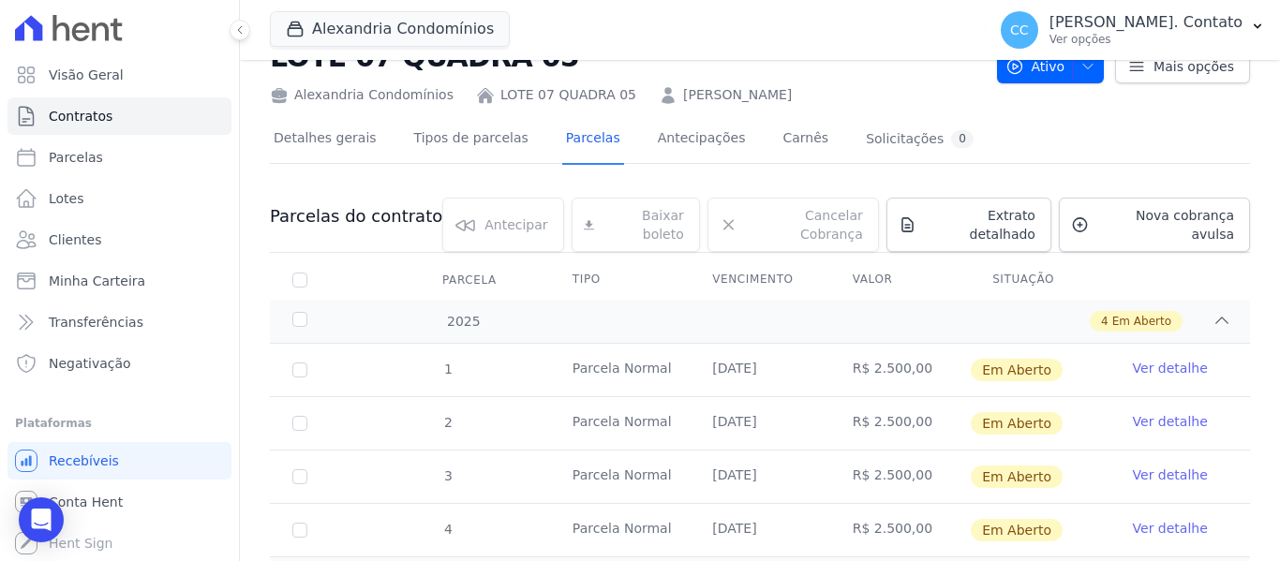
scroll to position [147, 0]
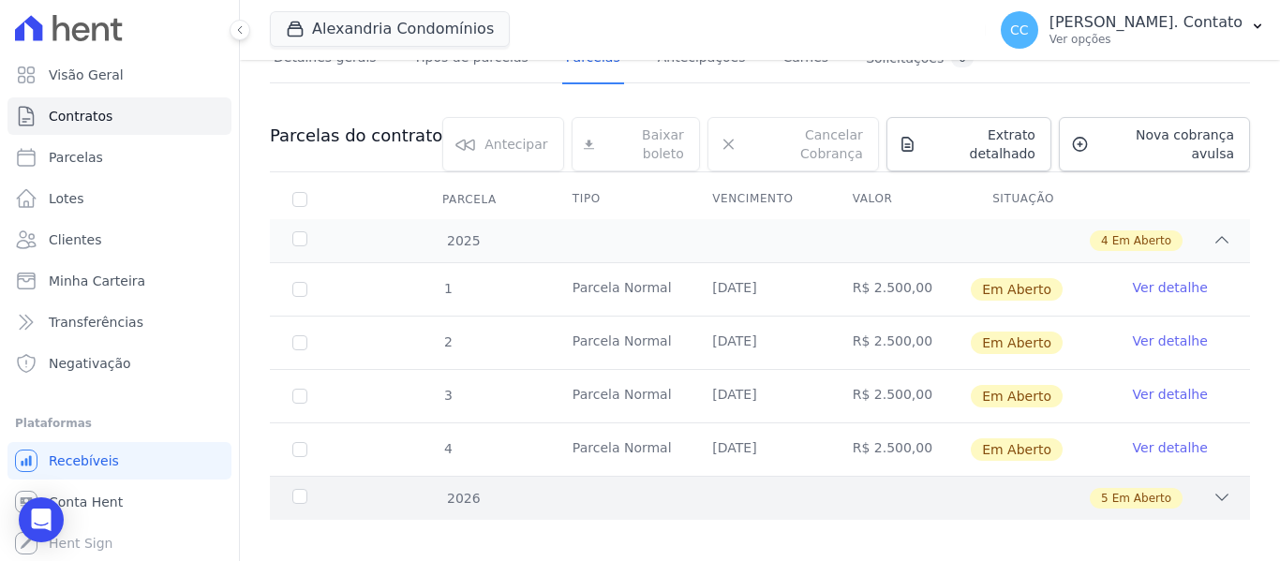
click at [1196, 488] on div "5 Em Aberto" at bounding box center [807, 498] width 847 height 21
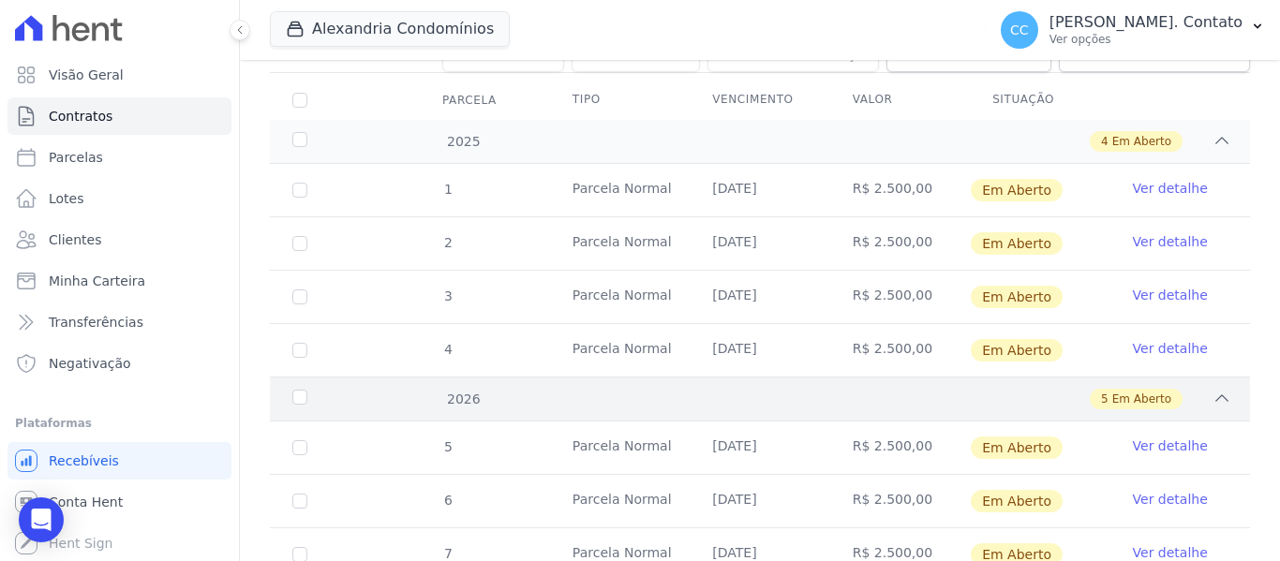
scroll to position [414, 0]
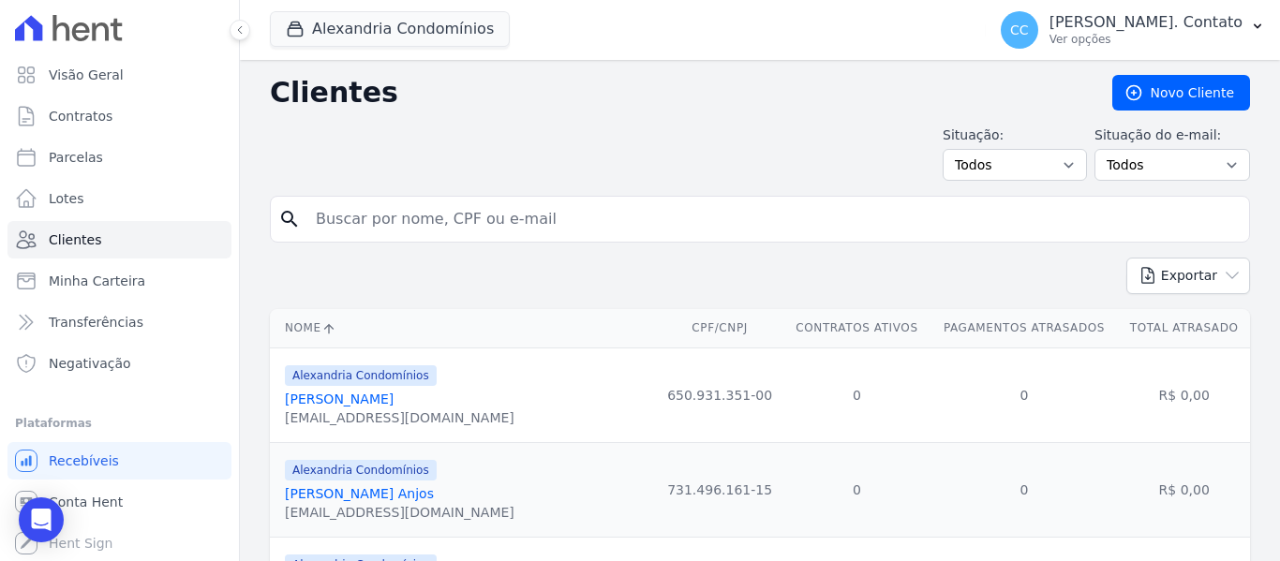
scroll to position [281, 0]
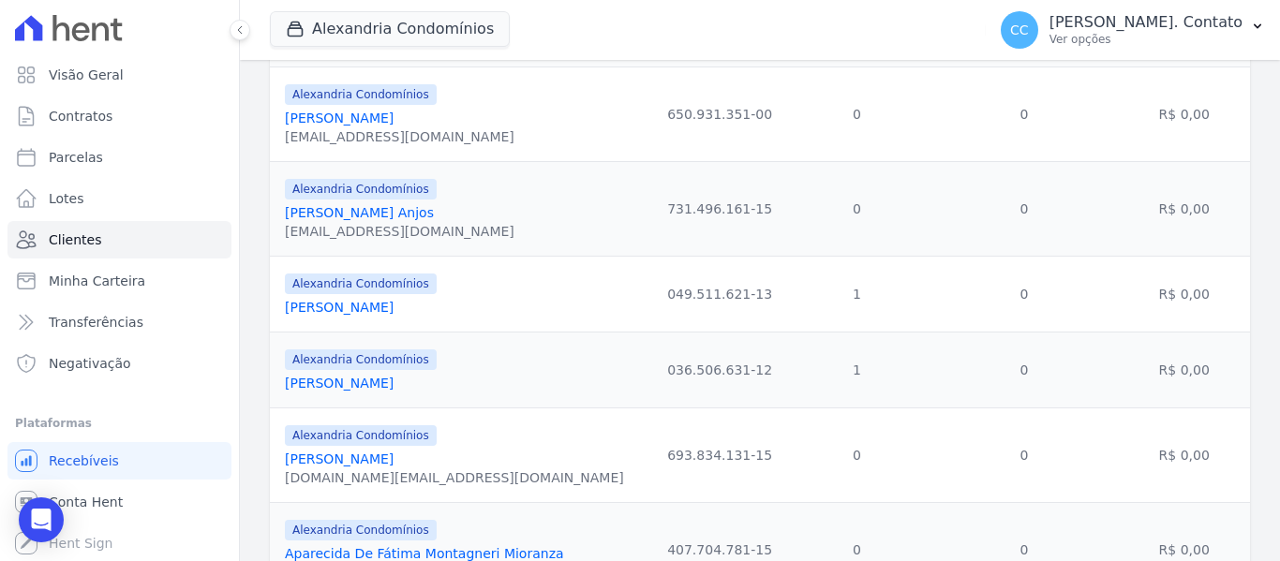
click at [393, 378] on link "Andre Inacio Silva Neto" at bounding box center [339, 383] width 109 height 15
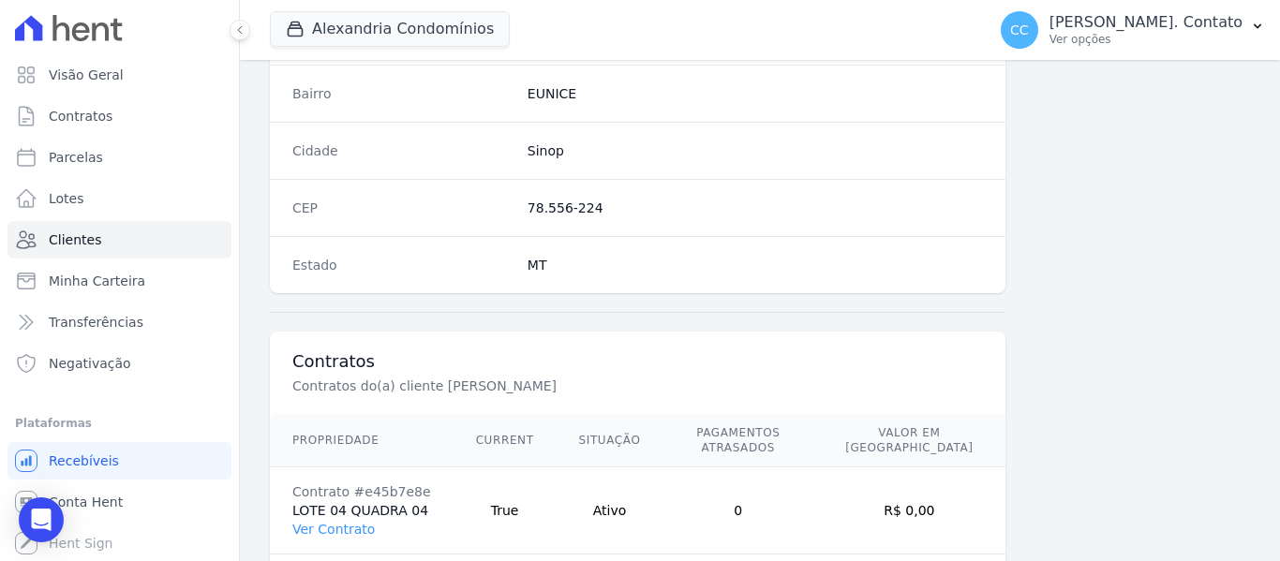
scroll to position [1192, 0]
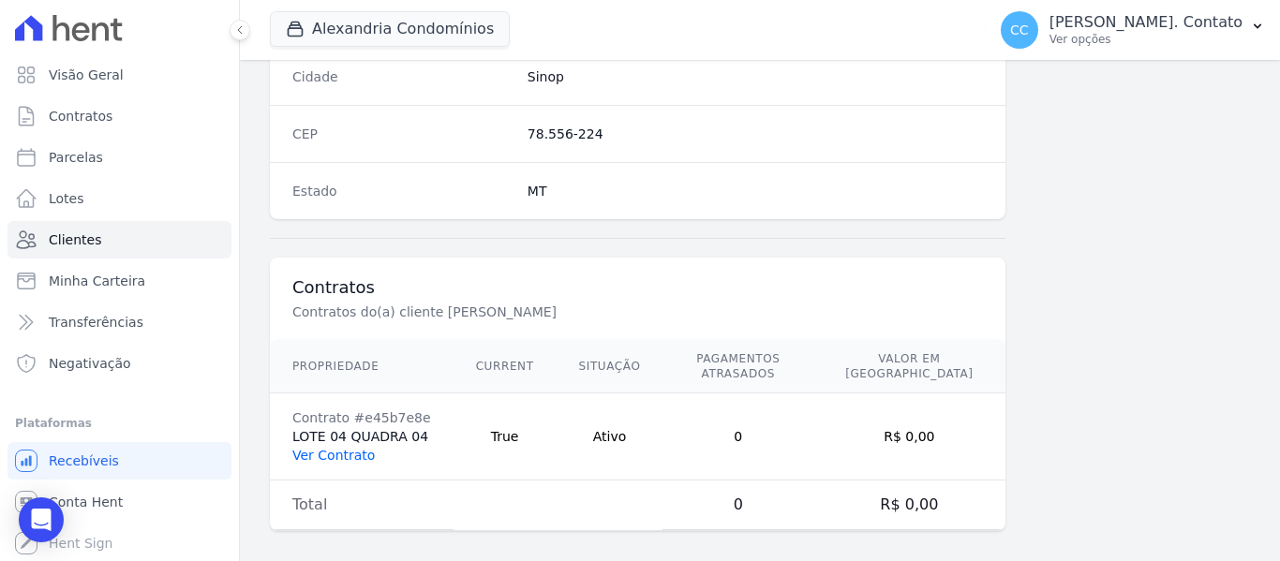
click at [361, 448] on link "Ver Contrato" at bounding box center [333, 455] width 82 height 15
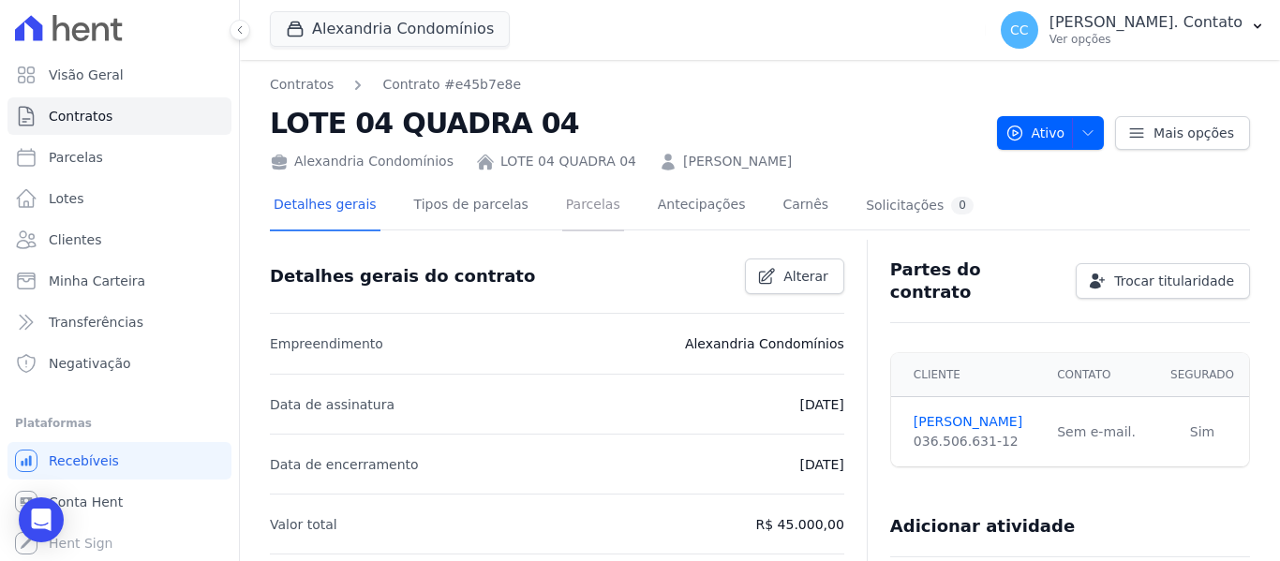
click at [585, 207] on link "Parcelas" at bounding box center [593, 207] width 62 height 50
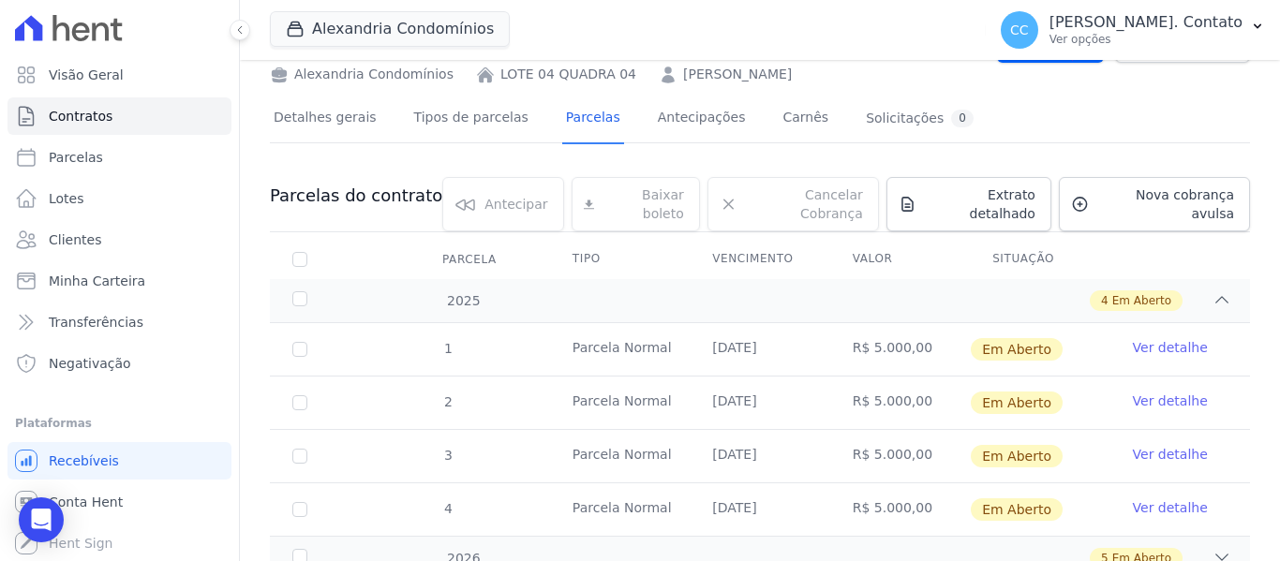
scroll to position [147, 0]
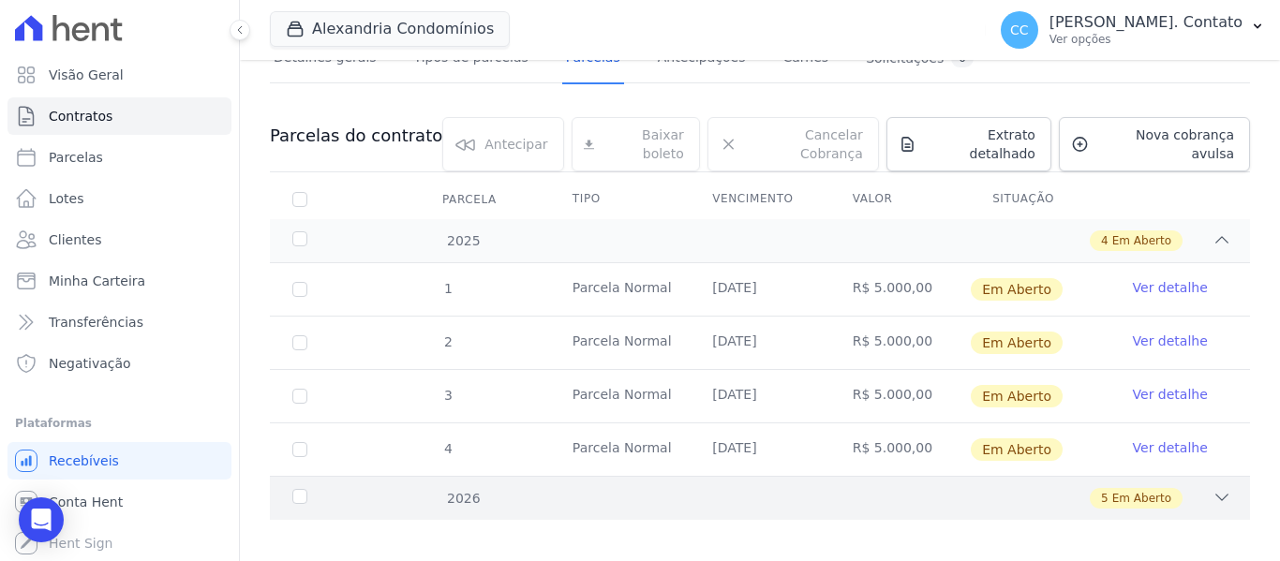
click at [1212, 492] on div at bounding box center [1221, 498] width 19 height 21
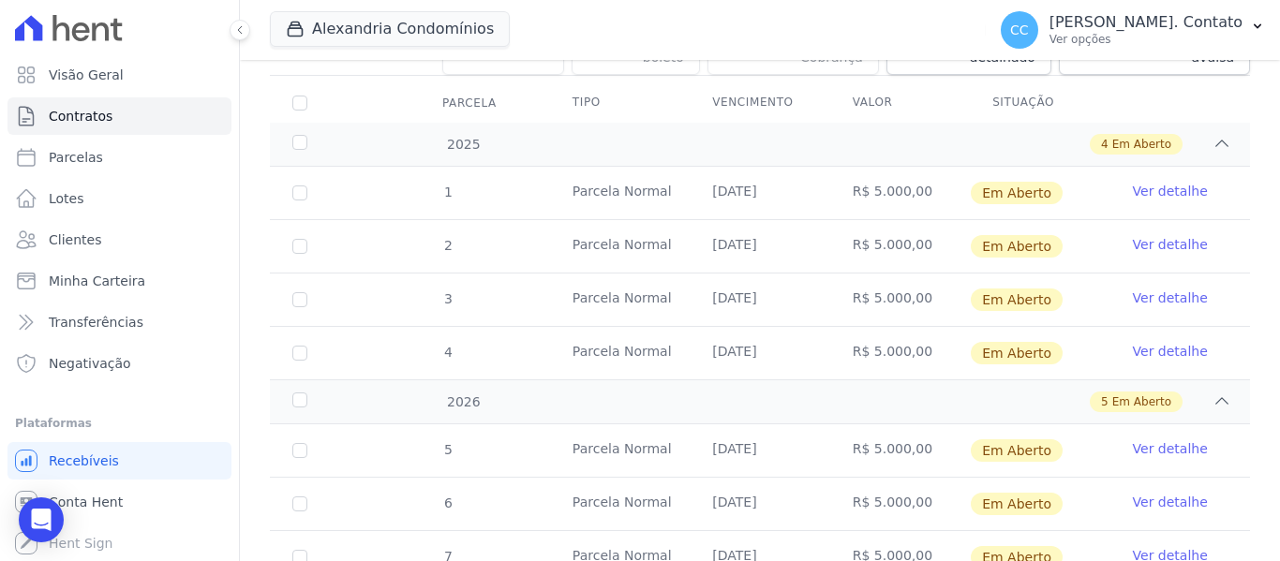
scroll to position [414, 0]
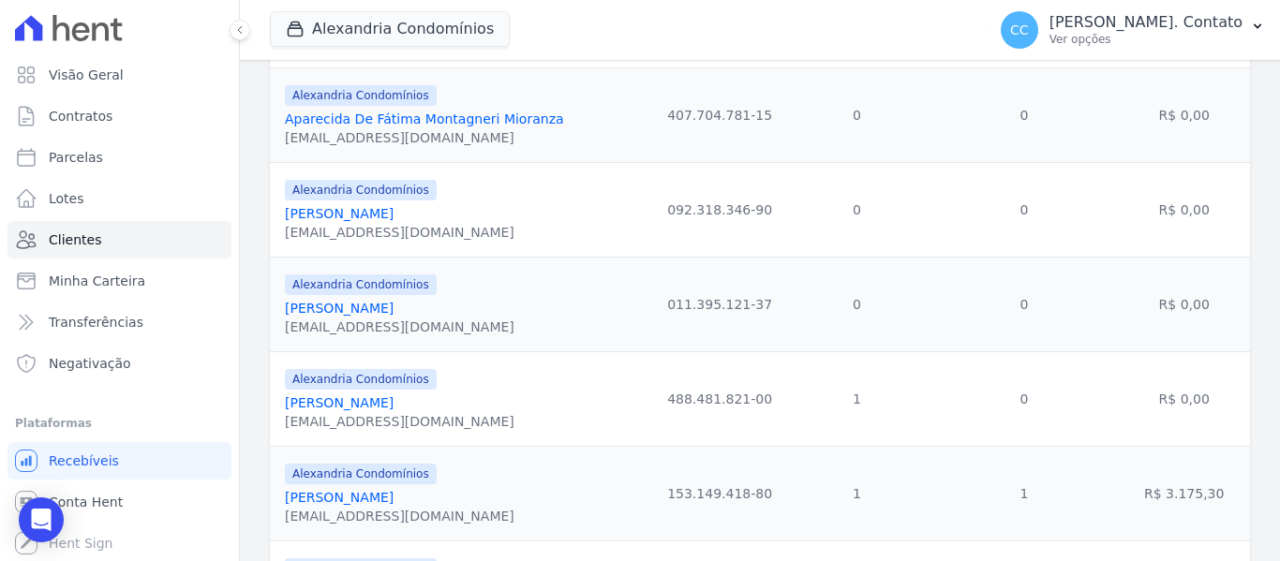
scroll to position [749, 0]
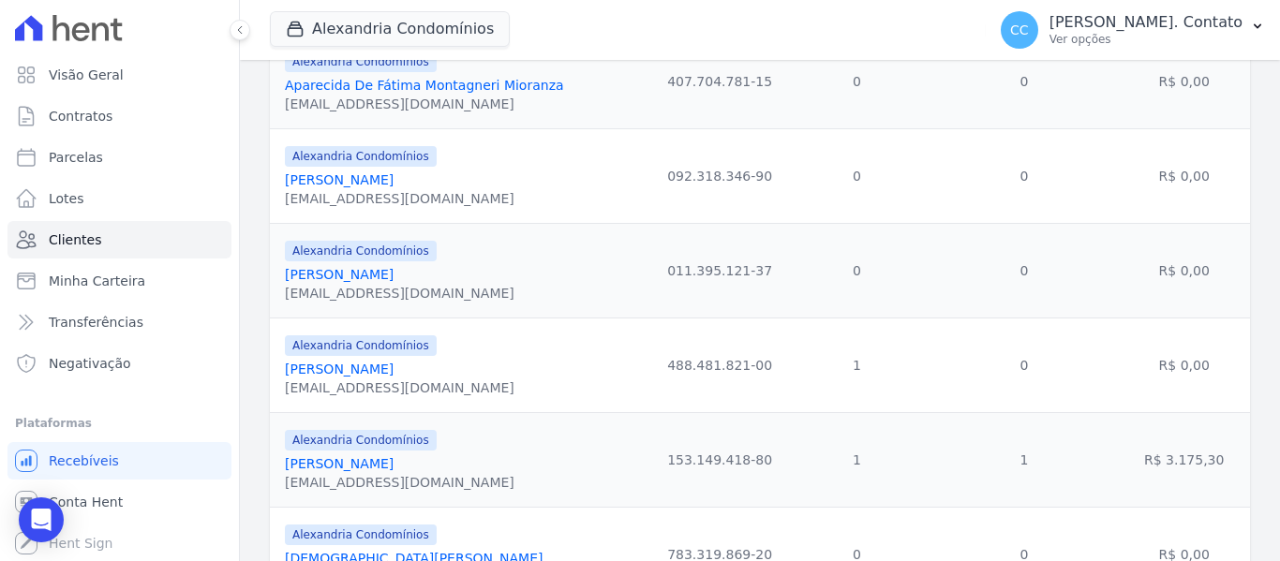
click at [373, 364] on link "Carol Eliane Malinowski" at bounding box center [339, 369] width 109 height 15
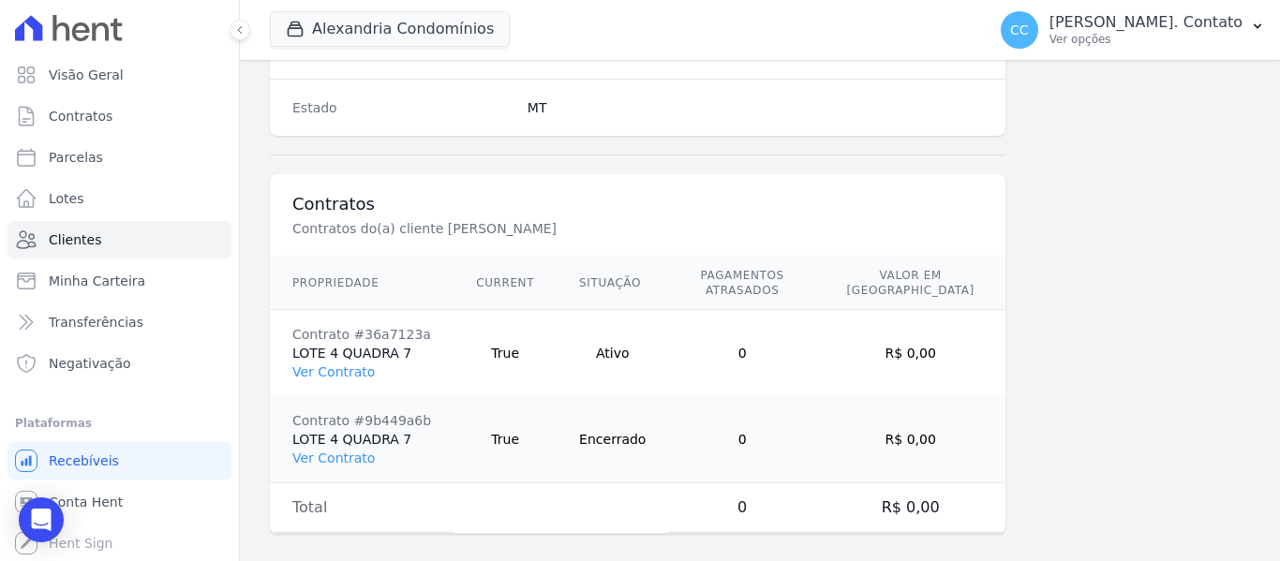
scroll to position [1278, 0]
click at [366, 362] on link "Ver Contrato" at bounding box center [333, 369] width 82 height 15
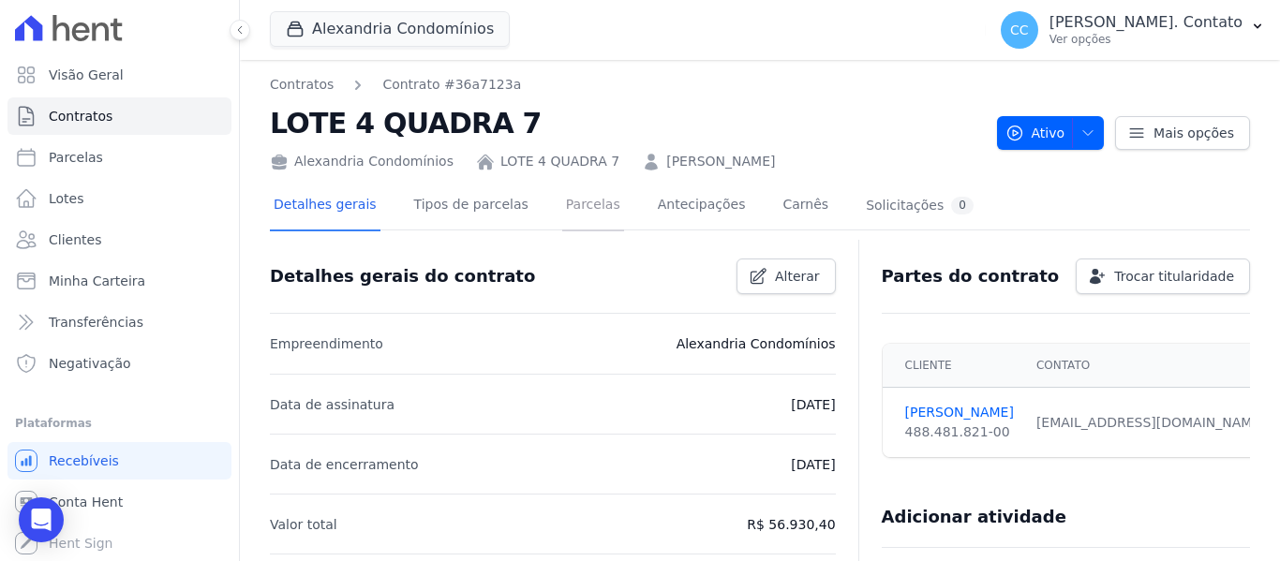
click at [581, 197] on link "Parcelas" at bounding box center [593, 207] width 62 height 50
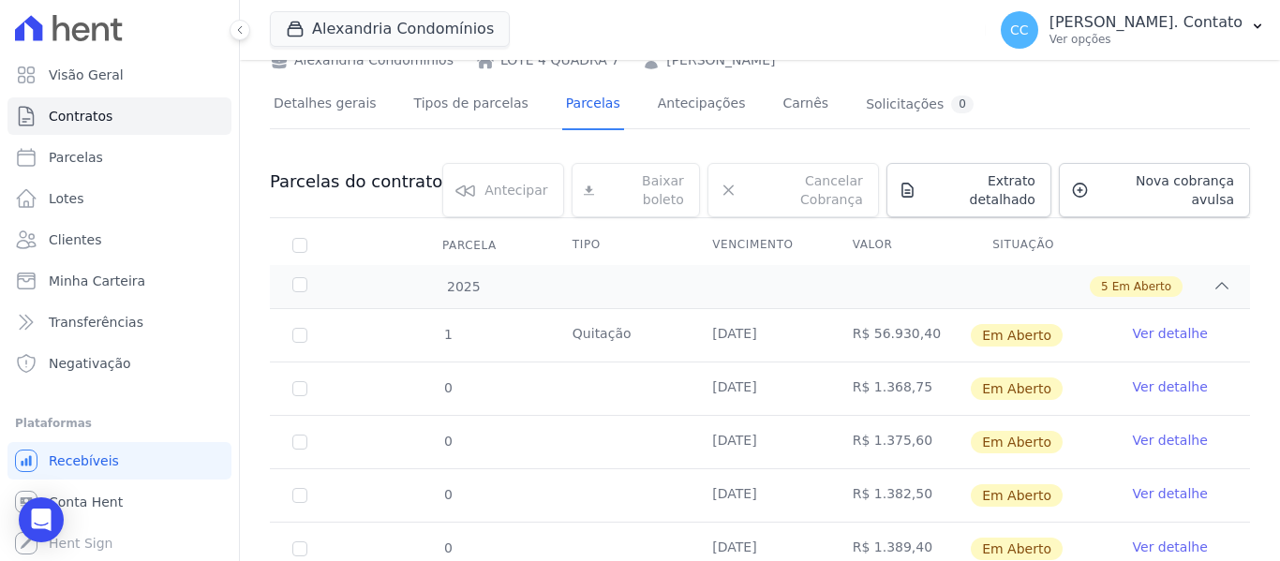
scroll to position [200, 0]
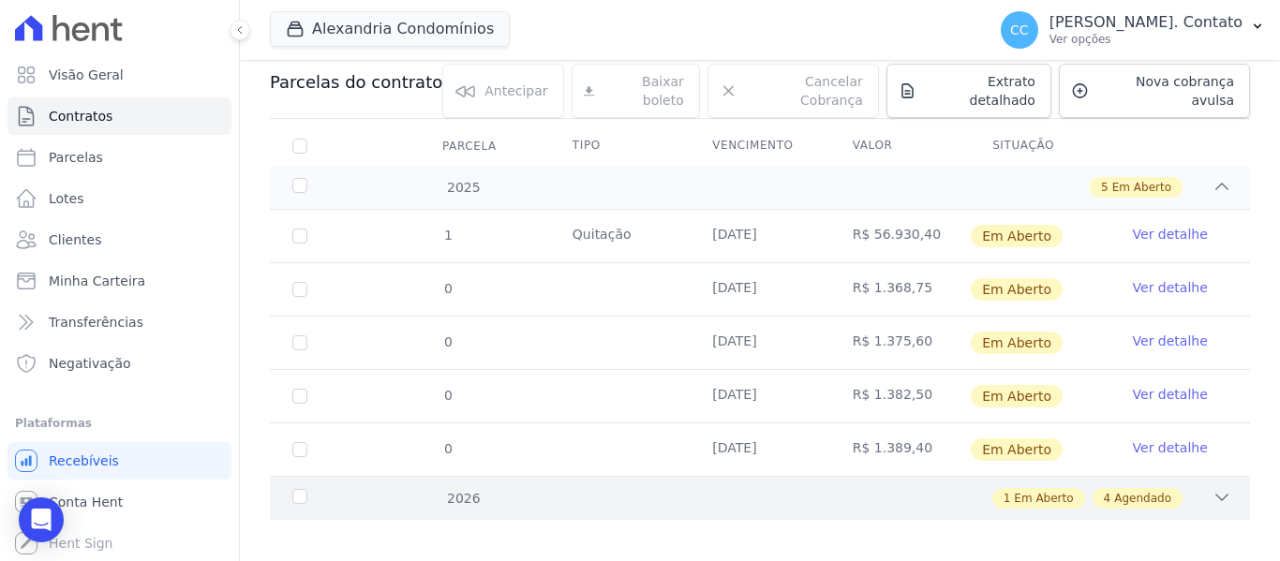
click at [1201, 476] on div "2026 1 Em Aberto 4 Agendado" at bounding box center [760, 498] width 980 height 44
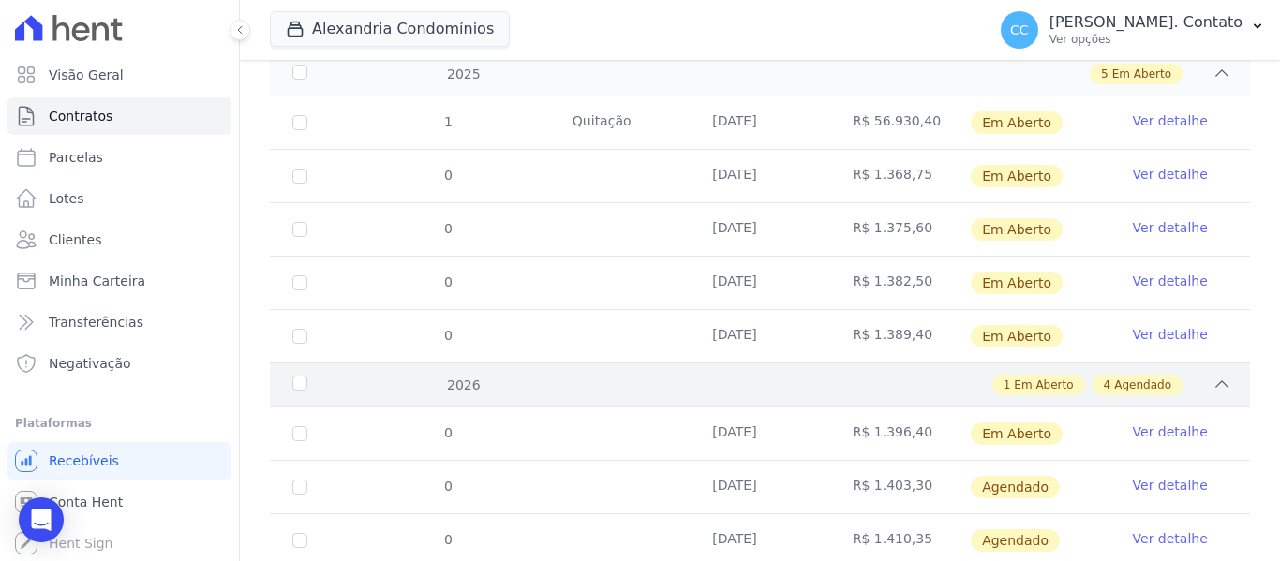
scroll to position [467, 0]
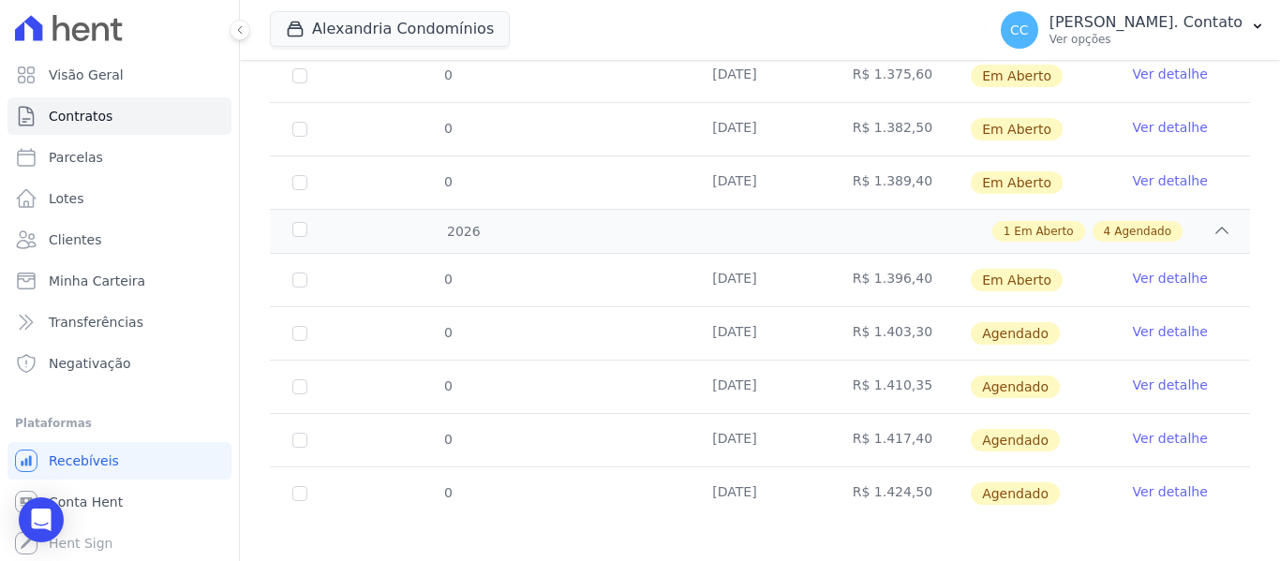
click at [1163, 322] on link "Ver detalhe" at bounding box center [1170, 331] width 75 height 19
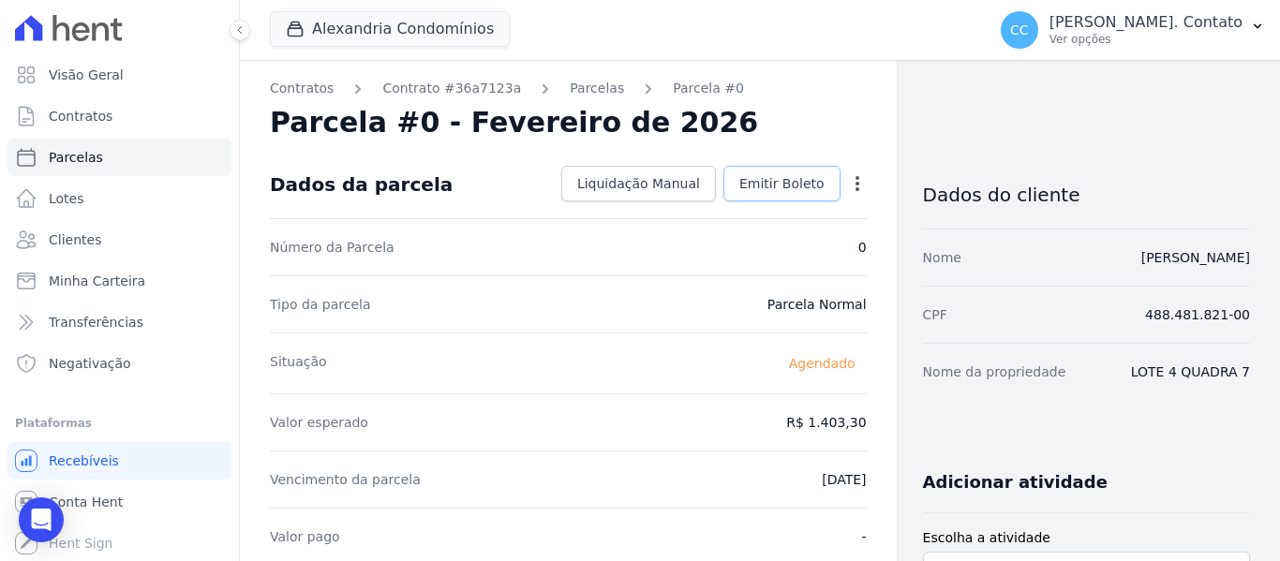
click at [783, 173] on link "Emitir Boleto" at bounding box center [781, 184] width 117 height 36
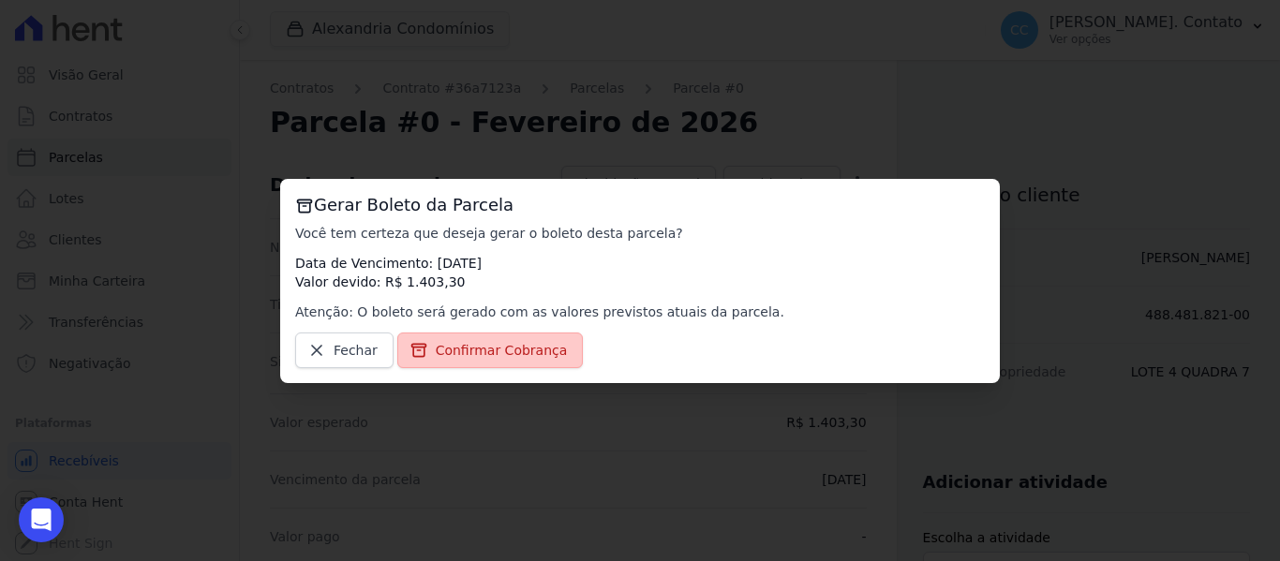
drag, startPoint x: 525, startPoint y: 348, endPoint x: 582, endPoint y: 373, distance: 62.1
click at [525, 350] on span "Confirmar Cobrança" at bounding box center [502, 350] width 132 height 19
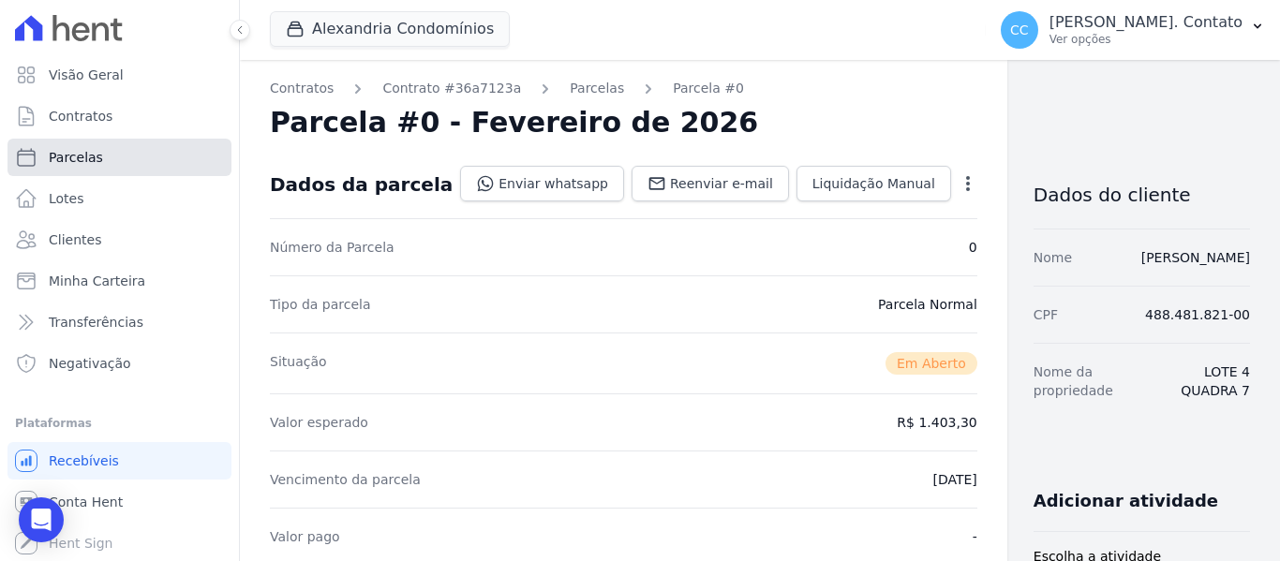
click at [82, 153] on span "Parcelas" at bounding box center [76, 157] width 54 height 19
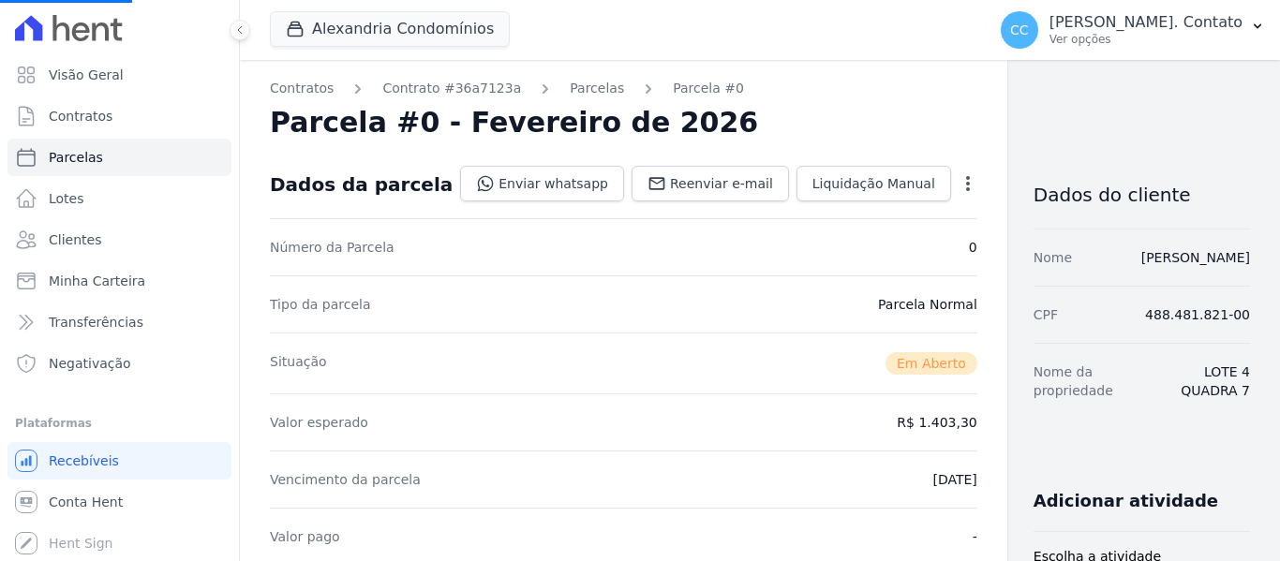
select select
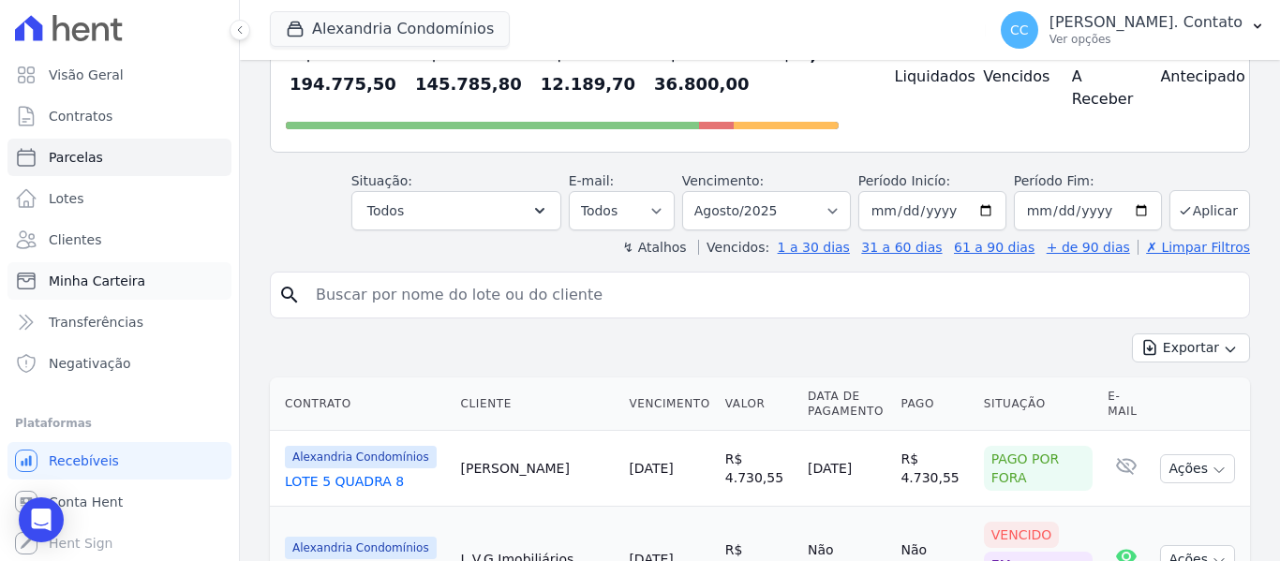
scroll to position [187, 0]
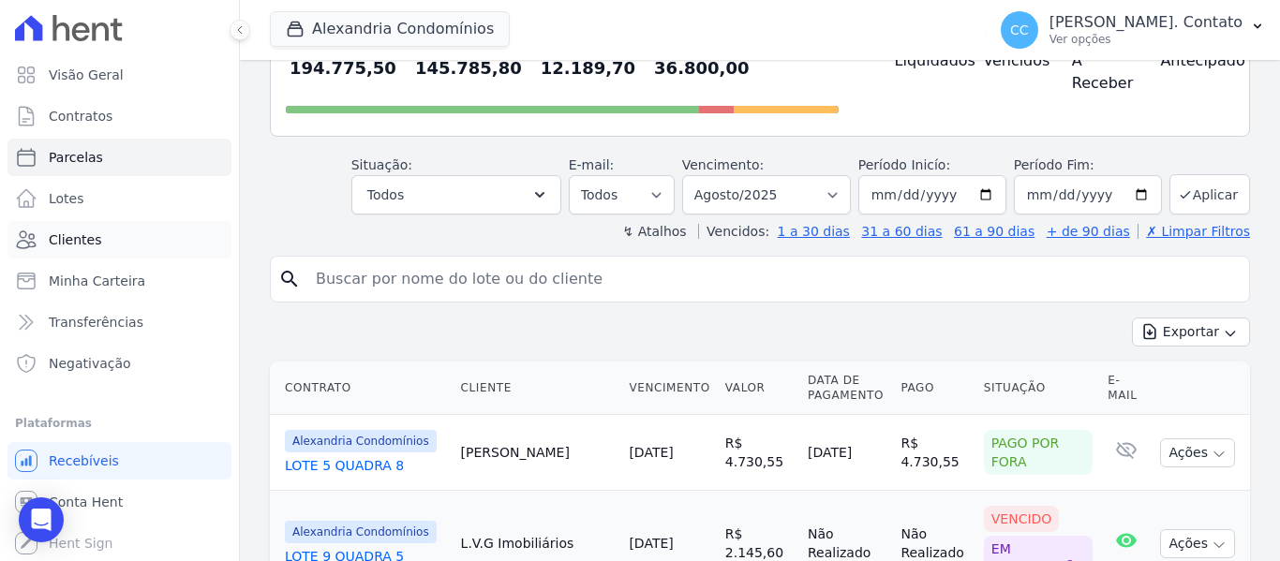
click at [62, 242] on span "Clientes" at bounding box center [75, 239] width 52 height 19
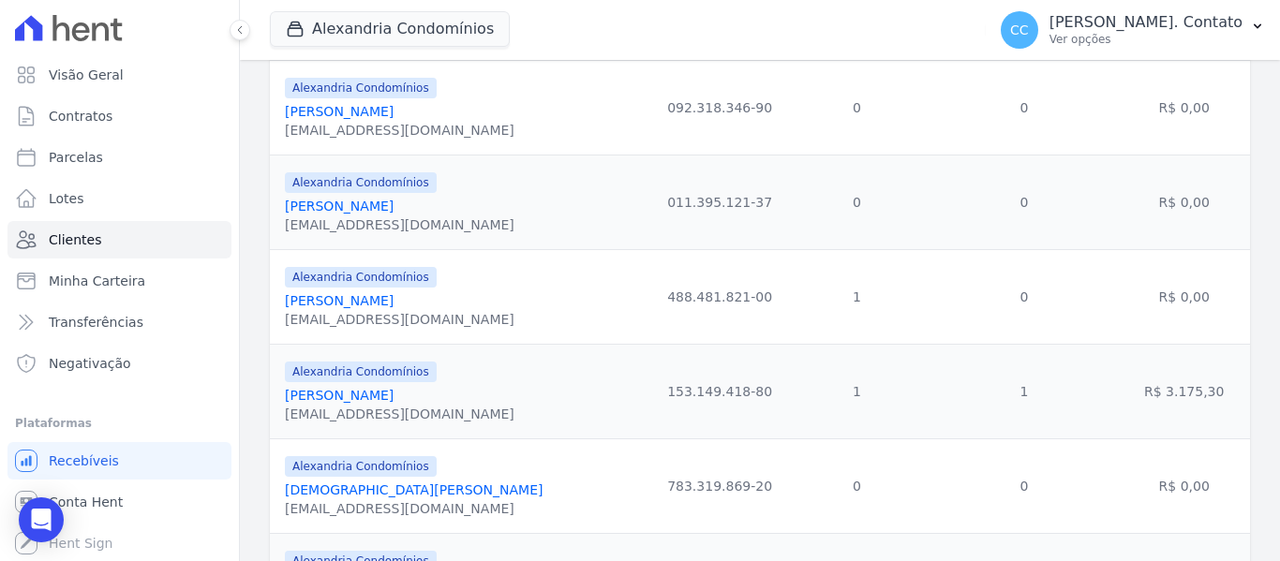
scroll to position [937, 0]
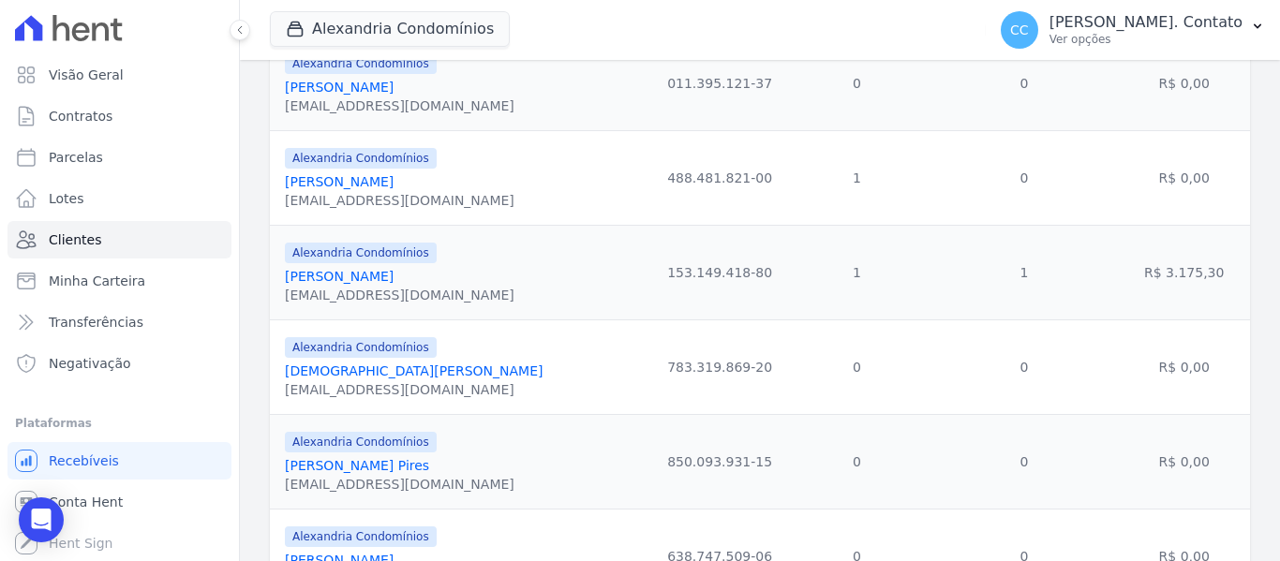
click at [343, 184] on link "Carol Eliane Malinowski" at bounding box center [339, 181] width 109 height 15
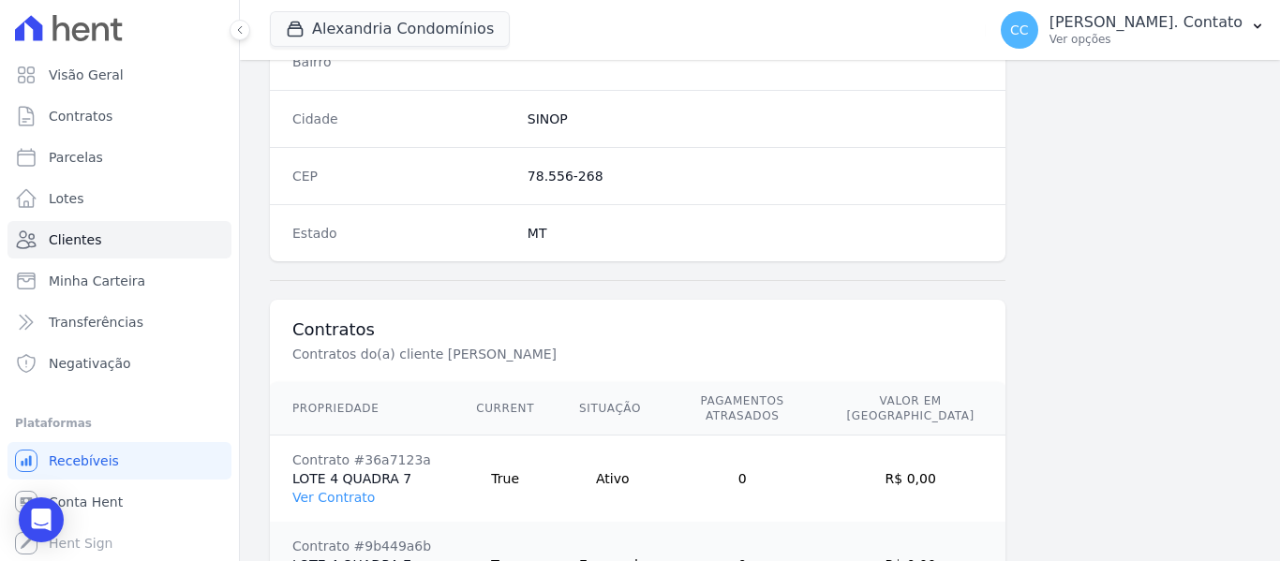
scroll to position [1278, 0]
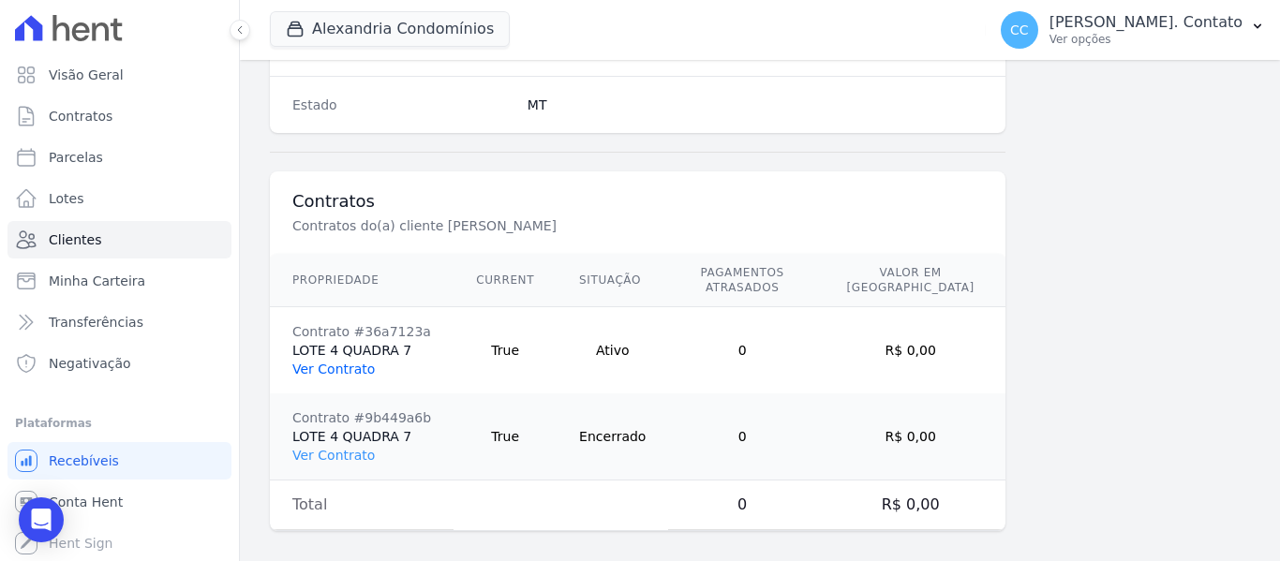
click at [332, 362] on link "Ver Contrato" at bounding box center [333, 369] width 82 height 15
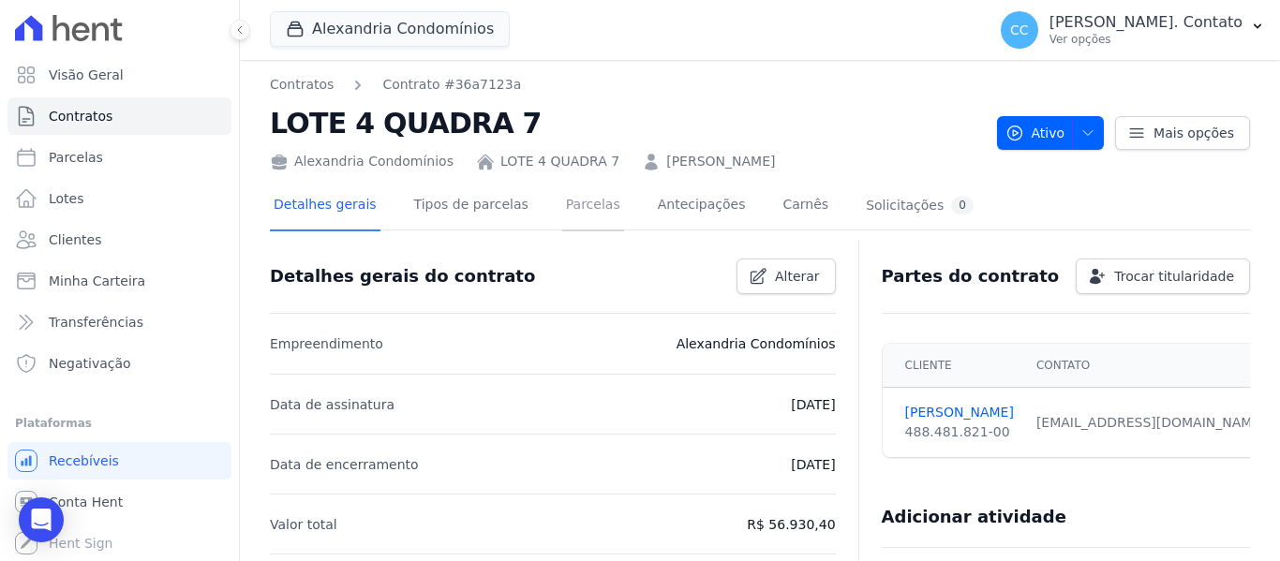
click at [562, 208] on link "Parcelas" at bounding box center [593, 207] width 62 height 50
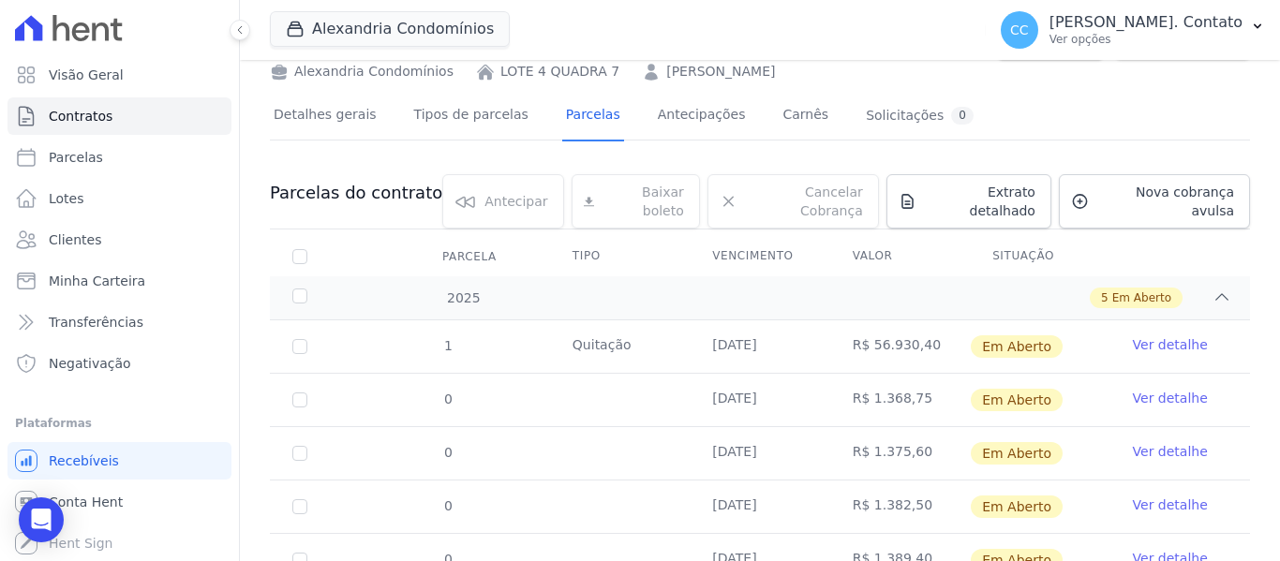
scroll to position [200, 0]
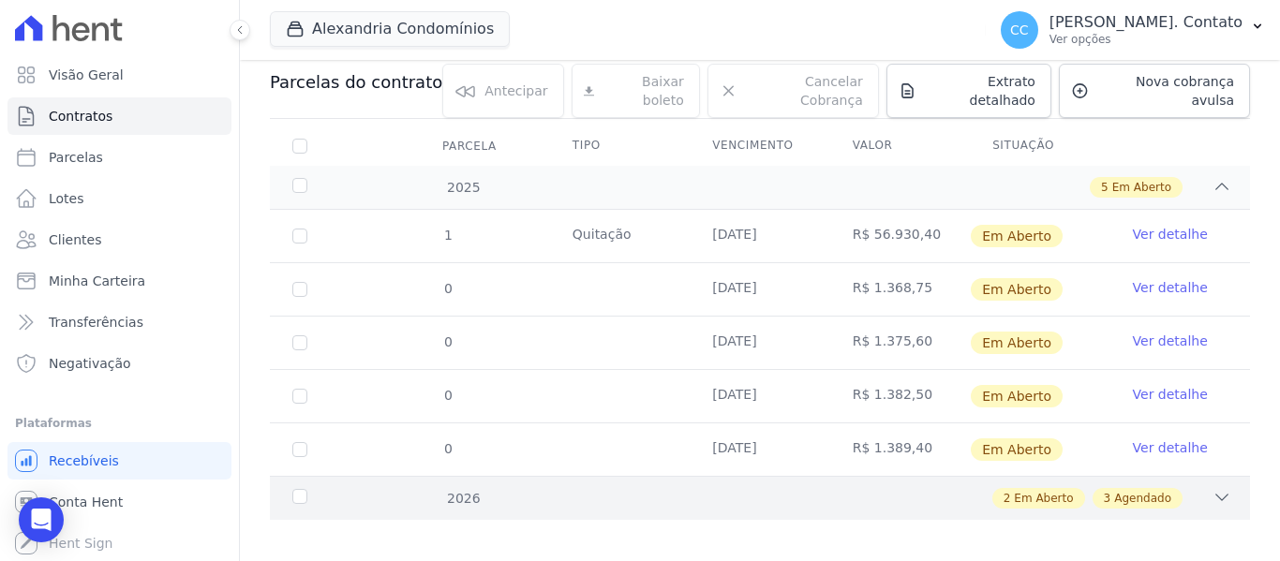
click at [1213, 488] on icon at bounding box center [1221, 497] width 19 height 19
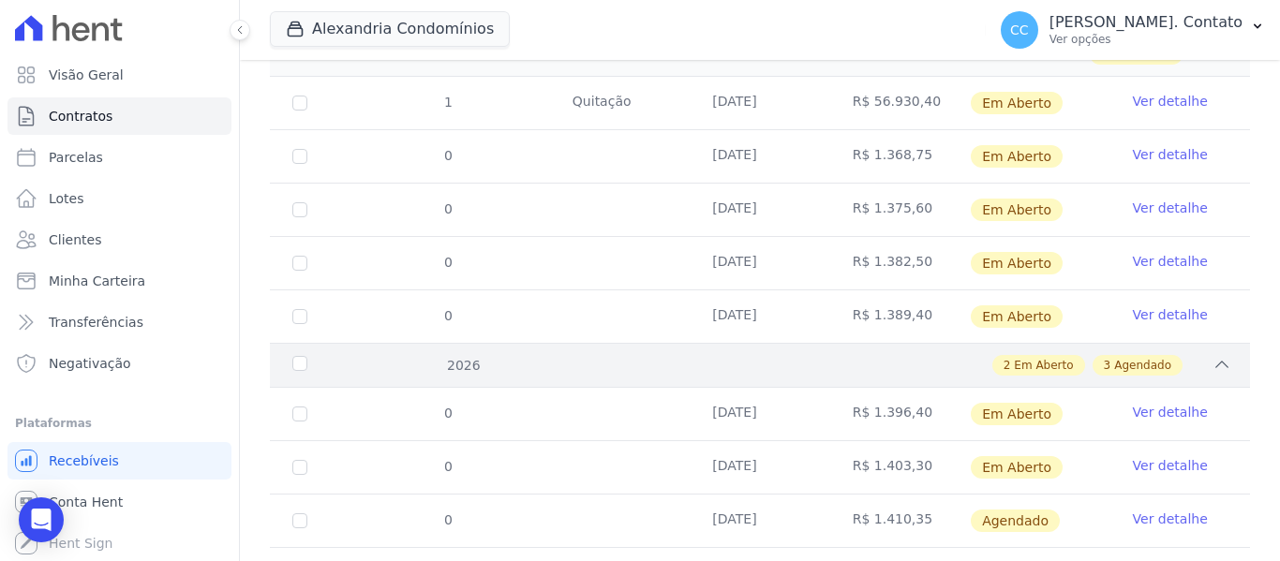
scroll to position [467, 0]
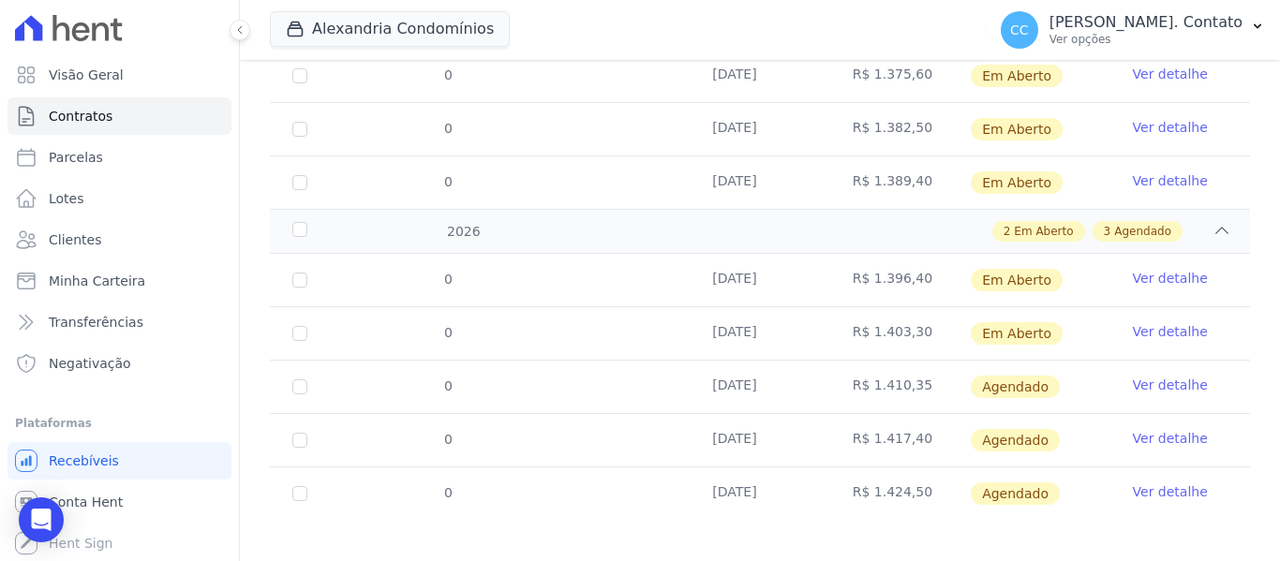
click at [1141, 376] on link "Ver detalhe" at bounding box center [1170, 385] width 75 height 19
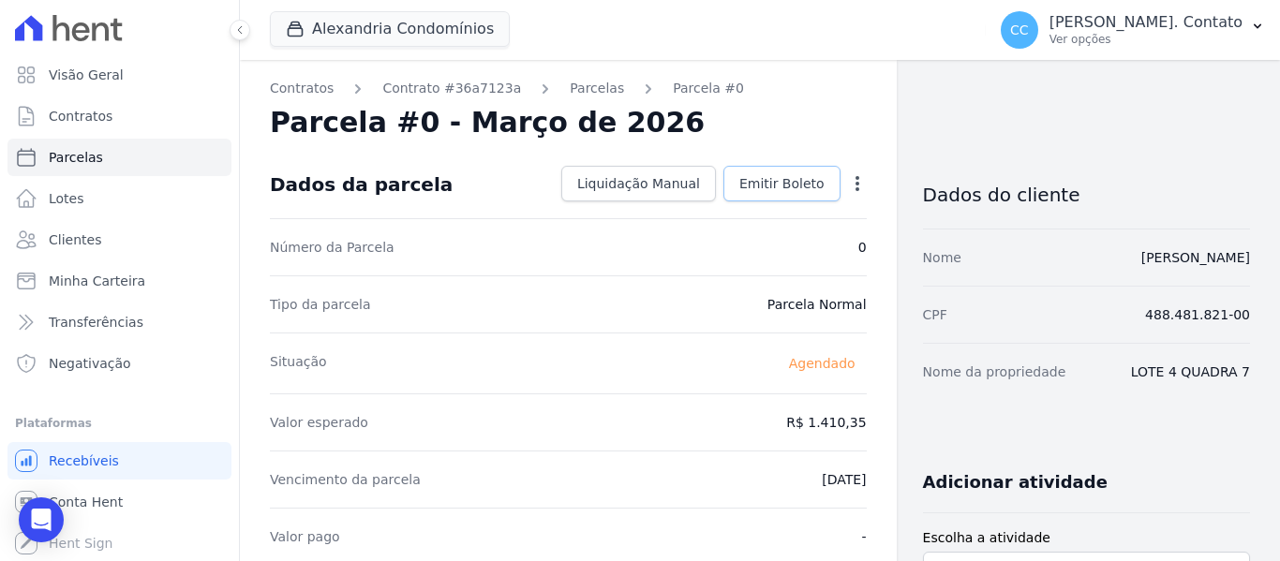
click at [760, 194] on link "Emitir Boleto" at bounding box center [781, 184] width 117 height 36
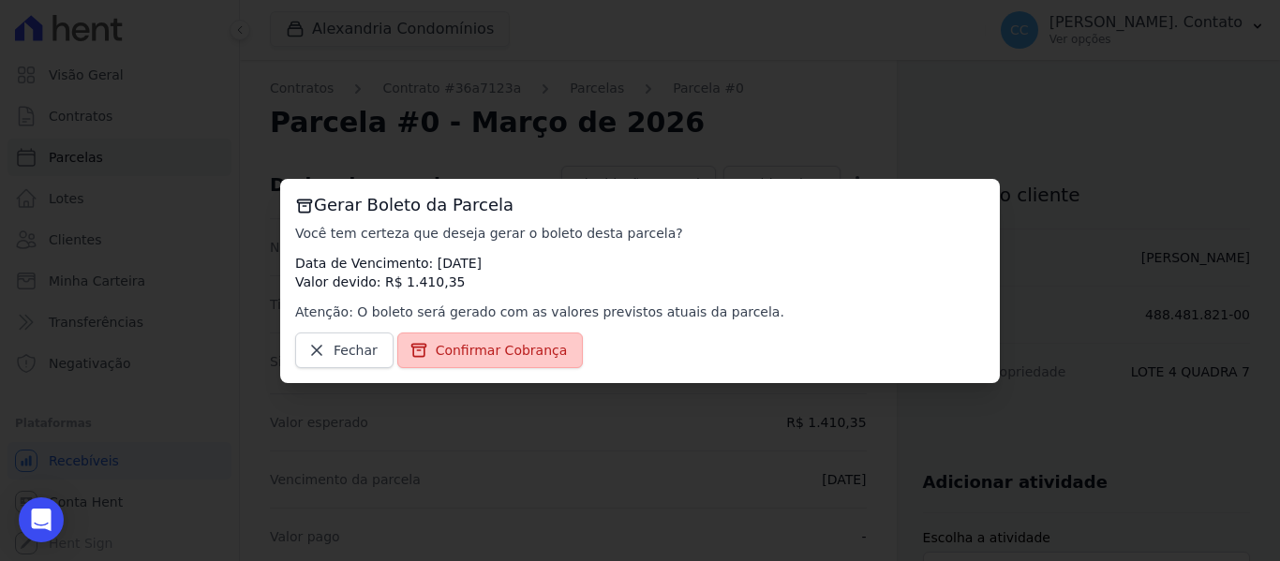
click at [452, 335] on link "Confirmar Cobrança" at bounding box center [490, 351] width 186 height 36
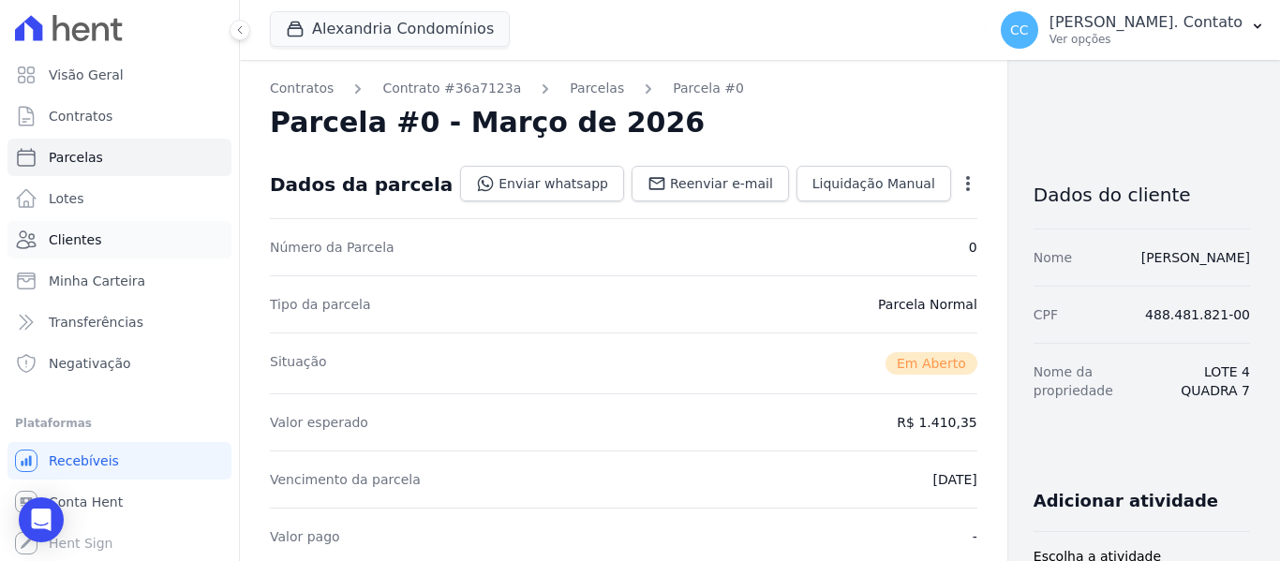
click at [73, 251] on link "Clientes" at bounding box center [119, 239] width 224 height 37
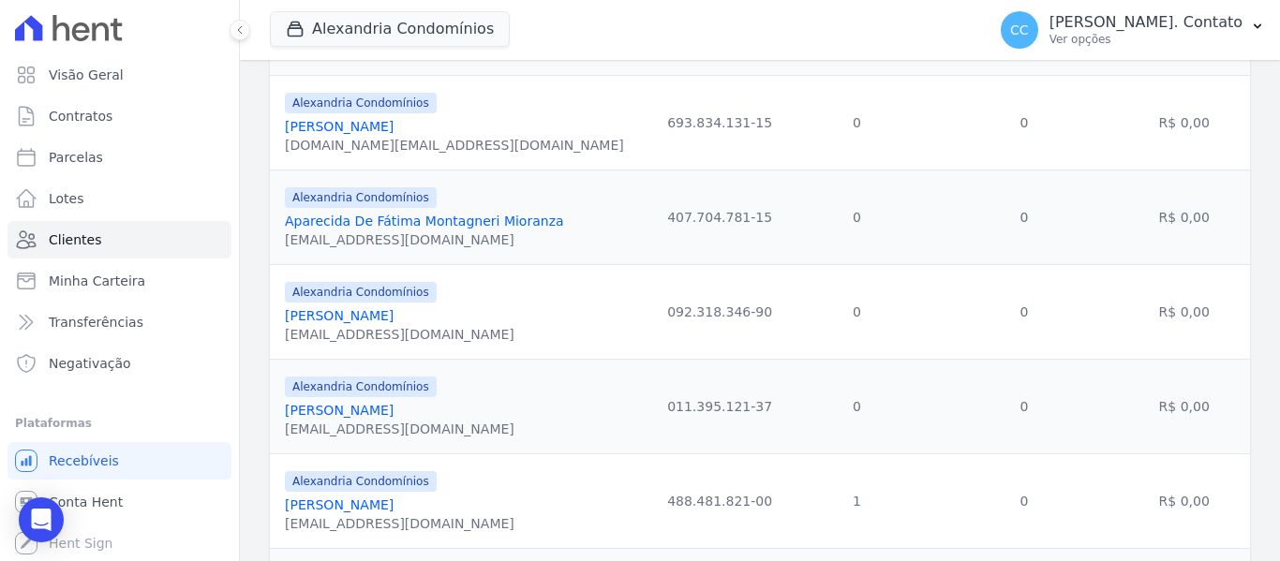
scroll to position [656, 0]
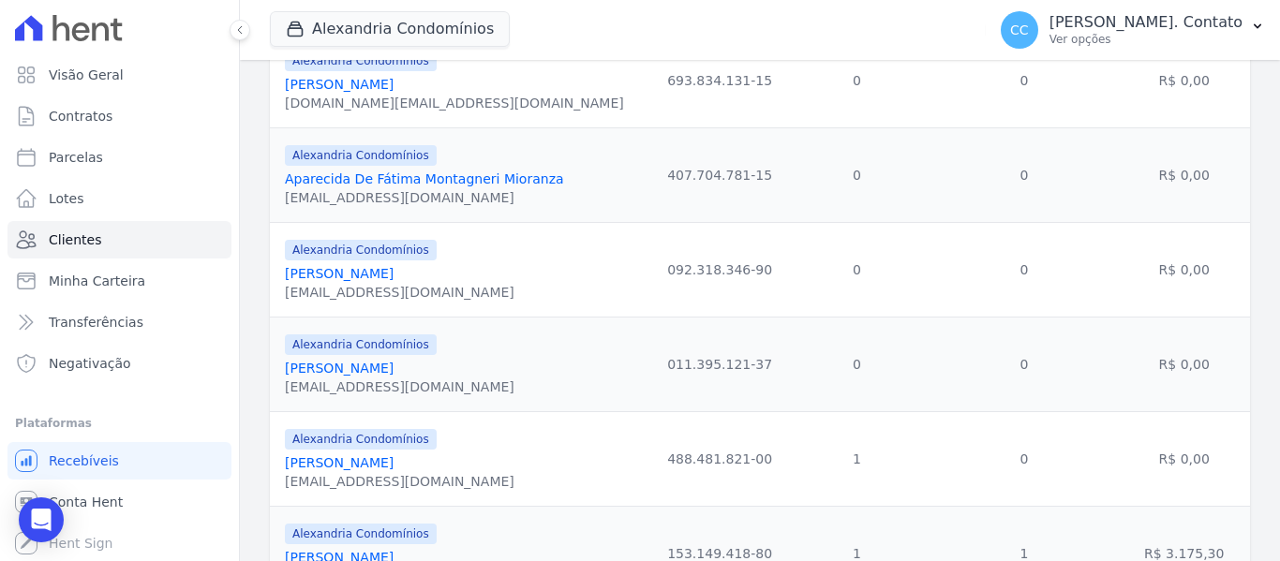
click at [387, 466] on link "Carol Eliane Malinowski" at bounding box center [339, 462] width 109 height 15
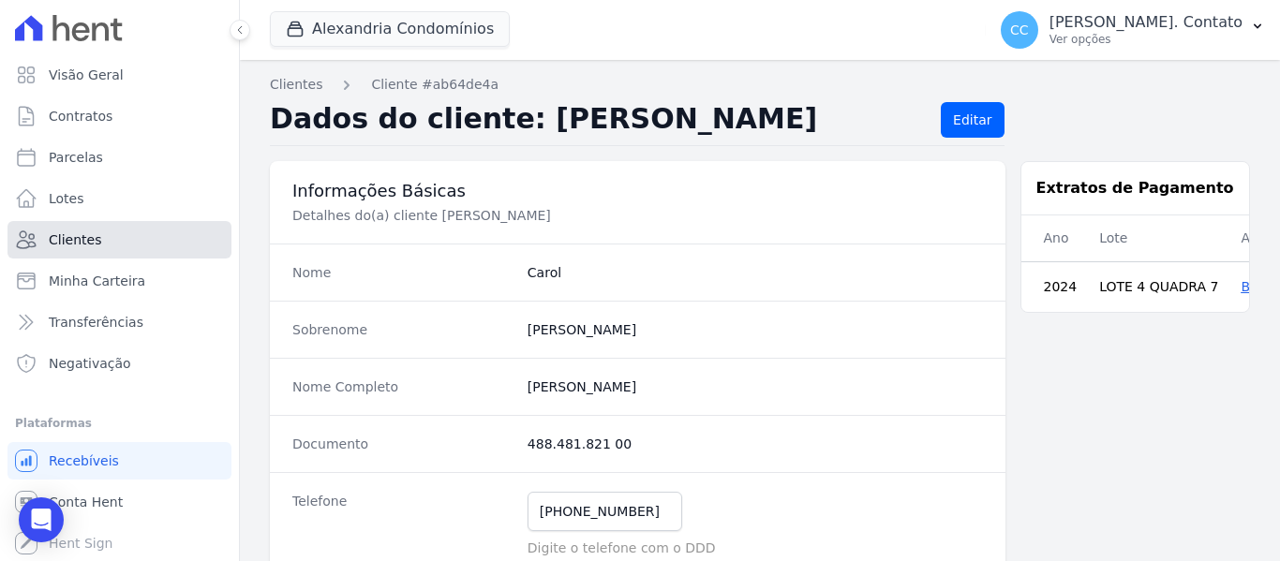
click at [52, 239] on span "Clientes" at bounding box center [75, 239] width 52 height 19
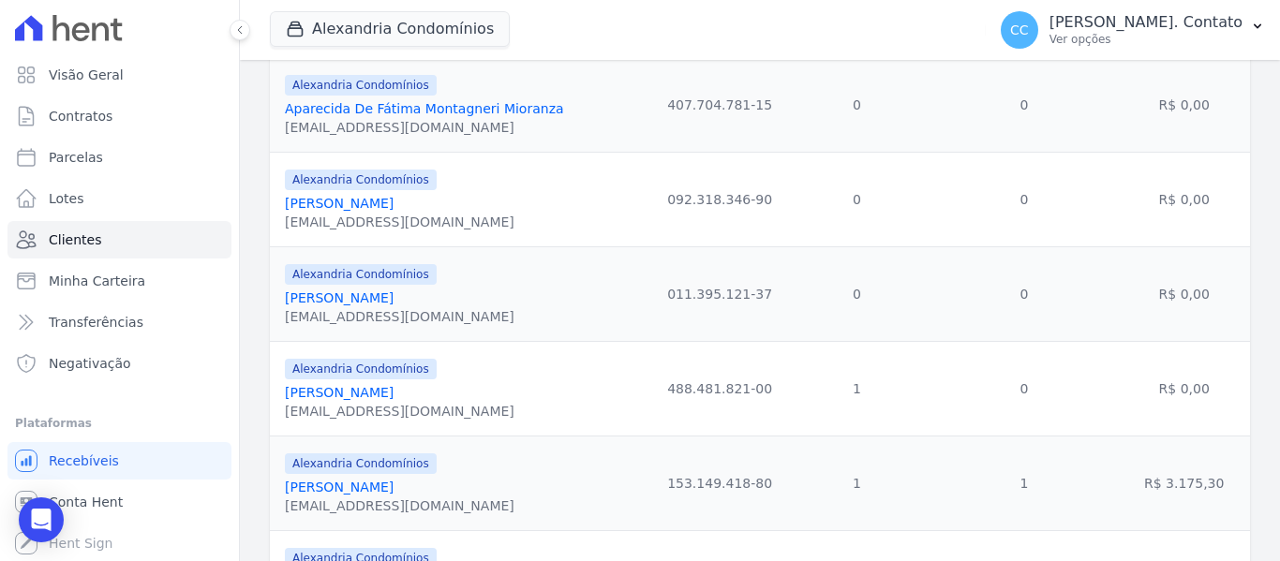
scroll to position [843, 0]
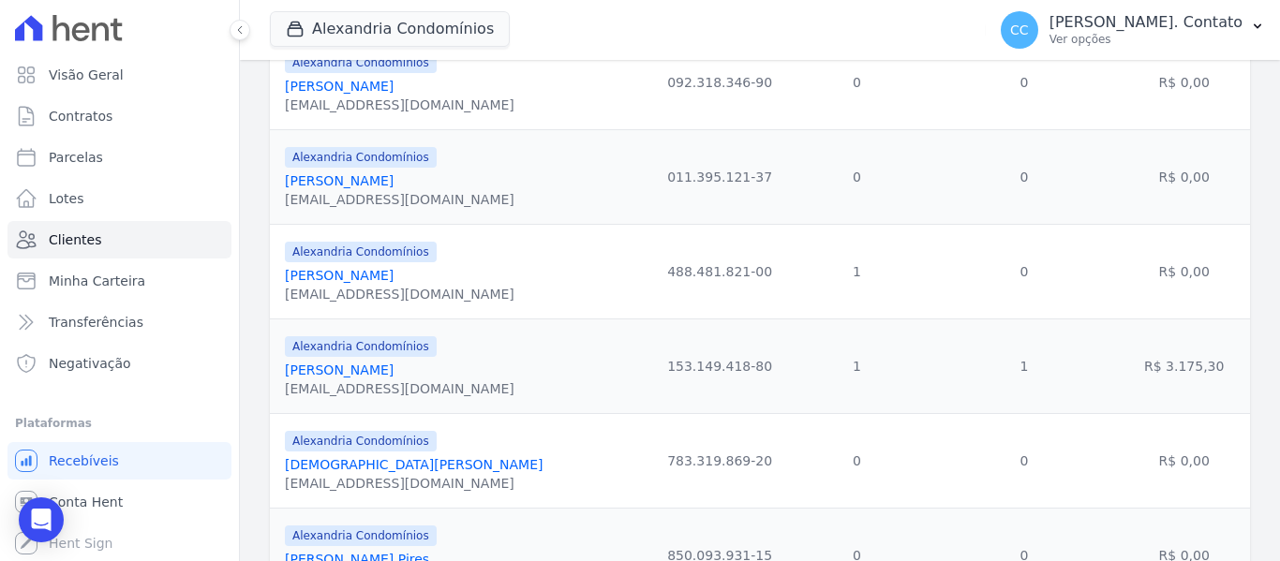
click at [359, 282] on link "Carol Eliane Malinowski" at bounding box center [339, 275] width 109 height 15
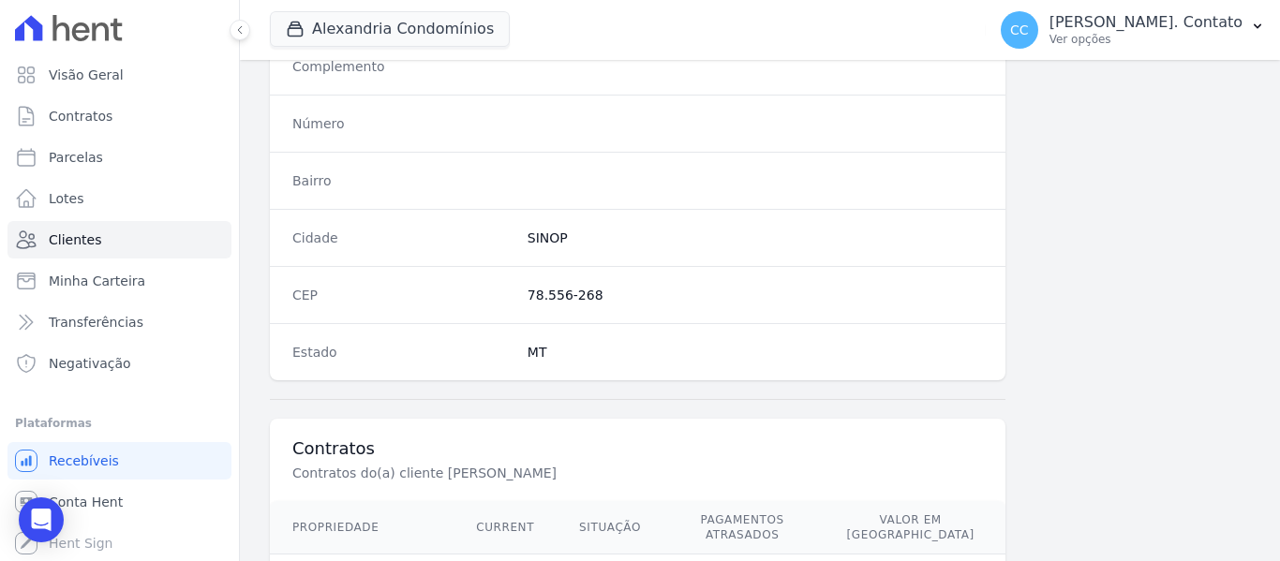
scroll to position [1278, 0]
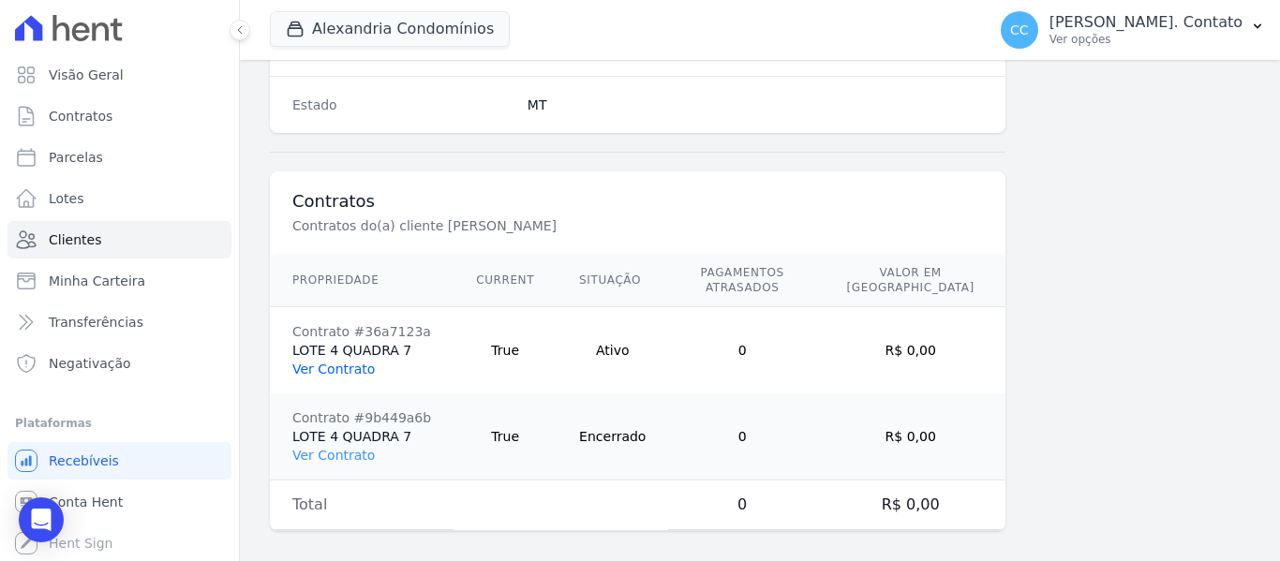
click at [337, 362] on link "Ver Contrato" at bounding box center [333, 369] width 82 height 15
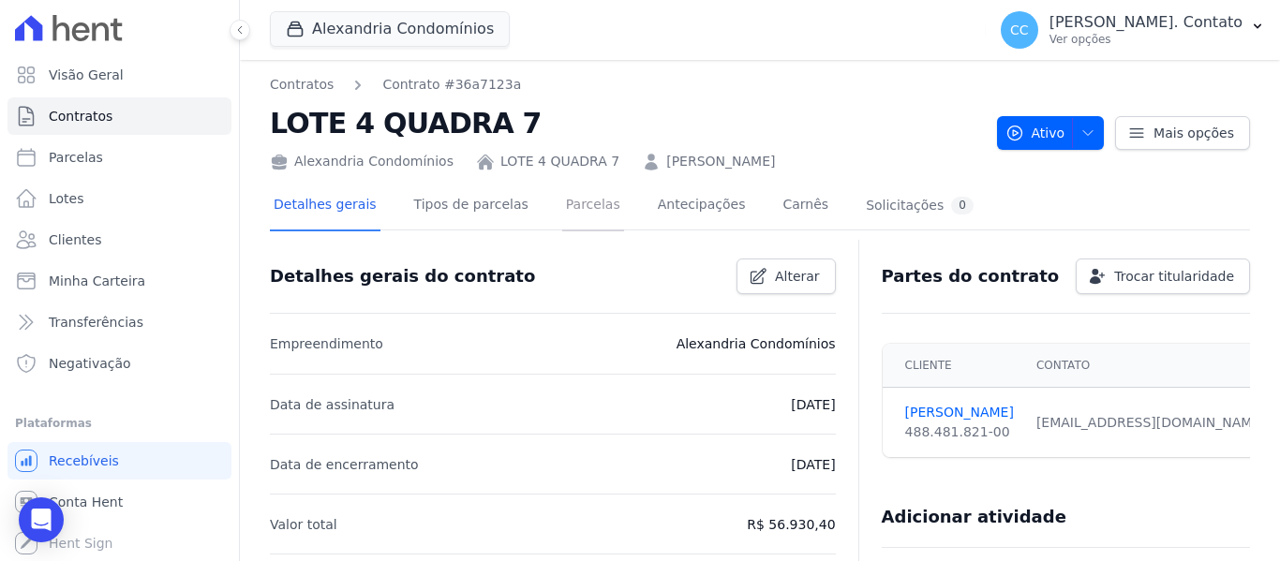
click at [562, 212] on link "Parcelas" at bounding box center [593, 207] width 62 height 50
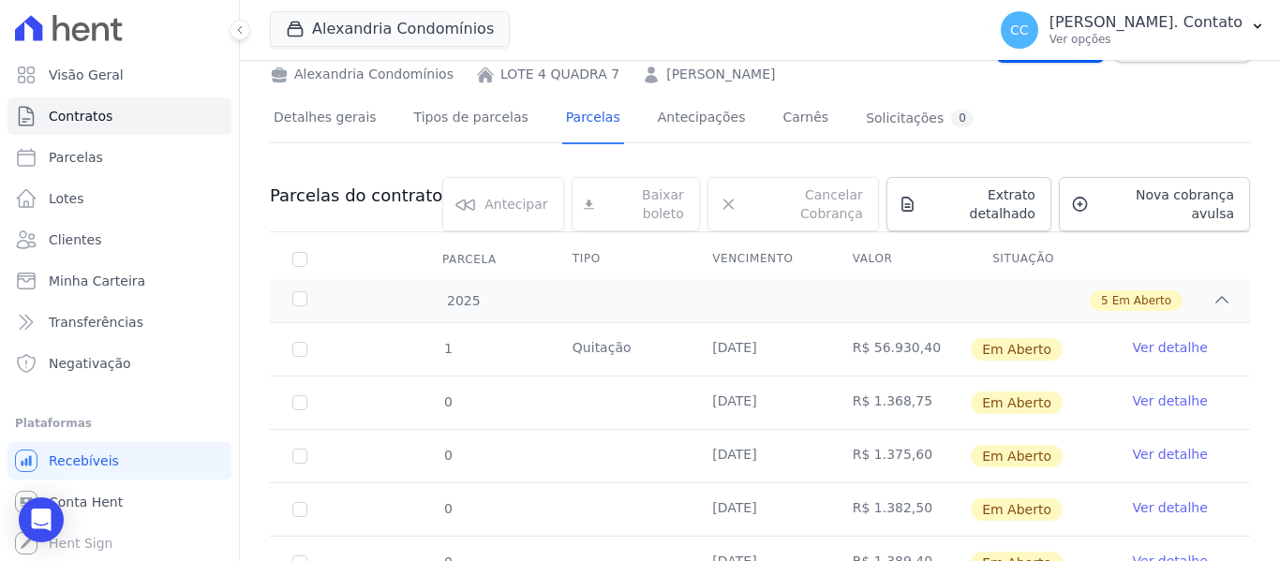
scroll to position [200, 0]
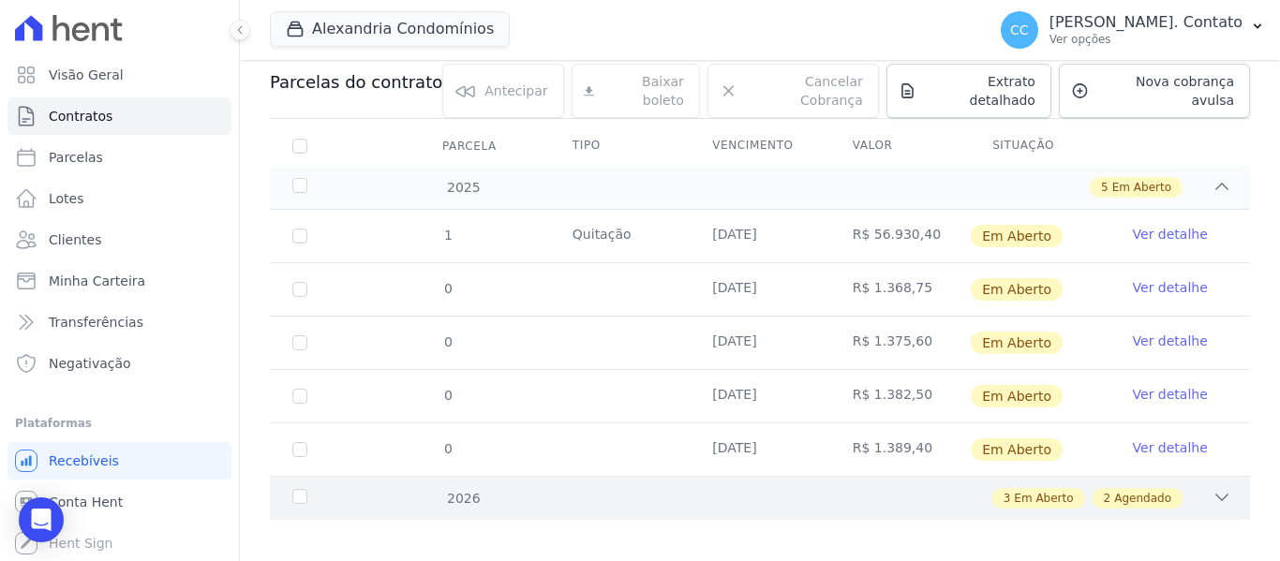
click at [1211, 476] on div "2026 3 Em Aberto 2 Agendado" at bounding box center [760, 498] width 980 height 44
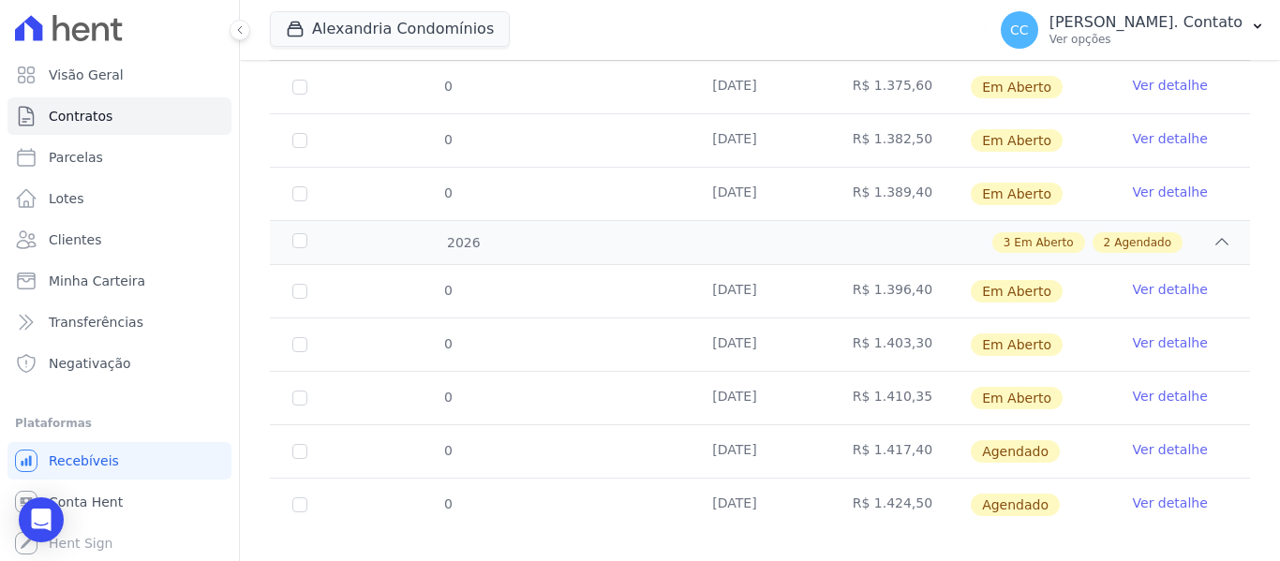
scroll to position [467, 0]
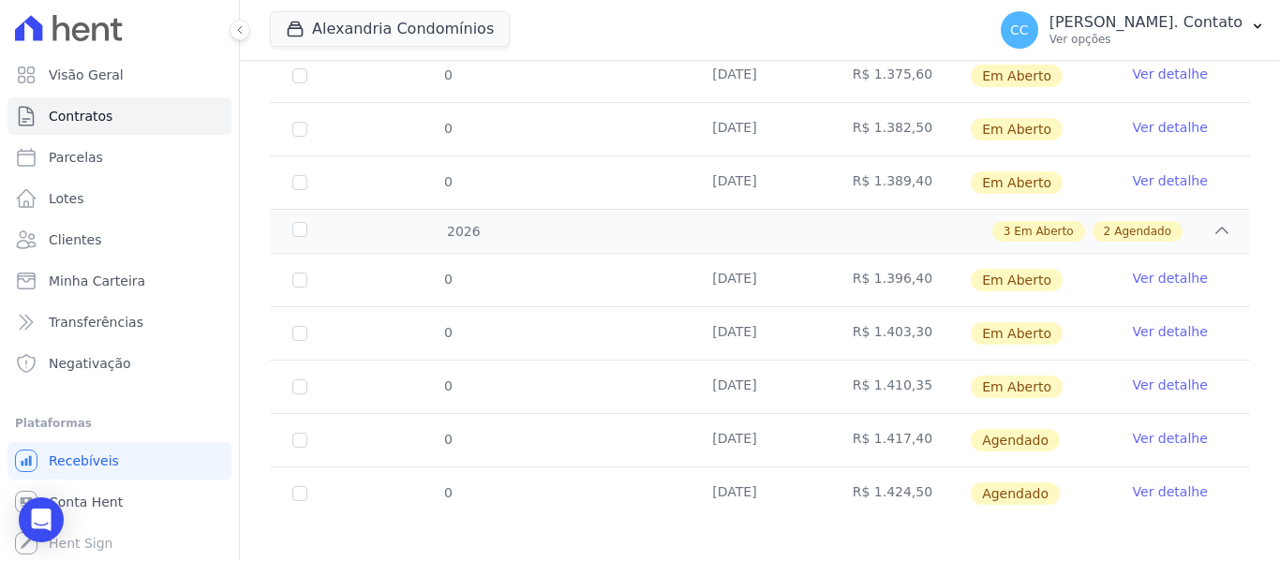
click at [1133, 429] on link "Ver detalhe" at bounding box center [1170, 438] width 75 height 19
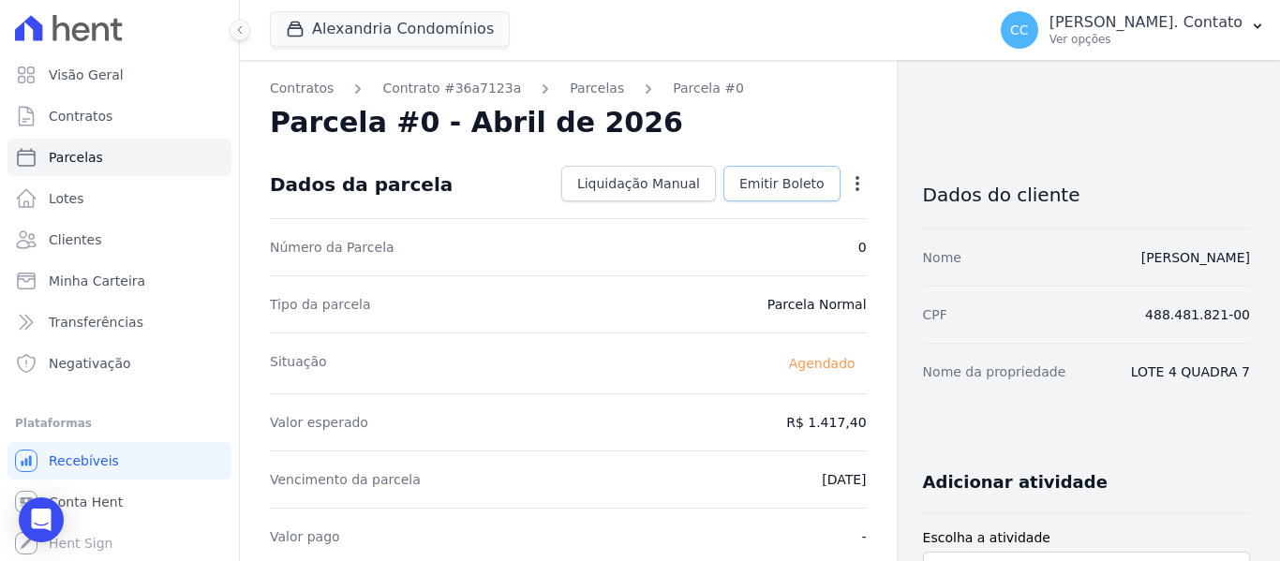
click at [756, 185] on span "Emitir Boleto" at bounding box center [781, 183] width 85 height 19
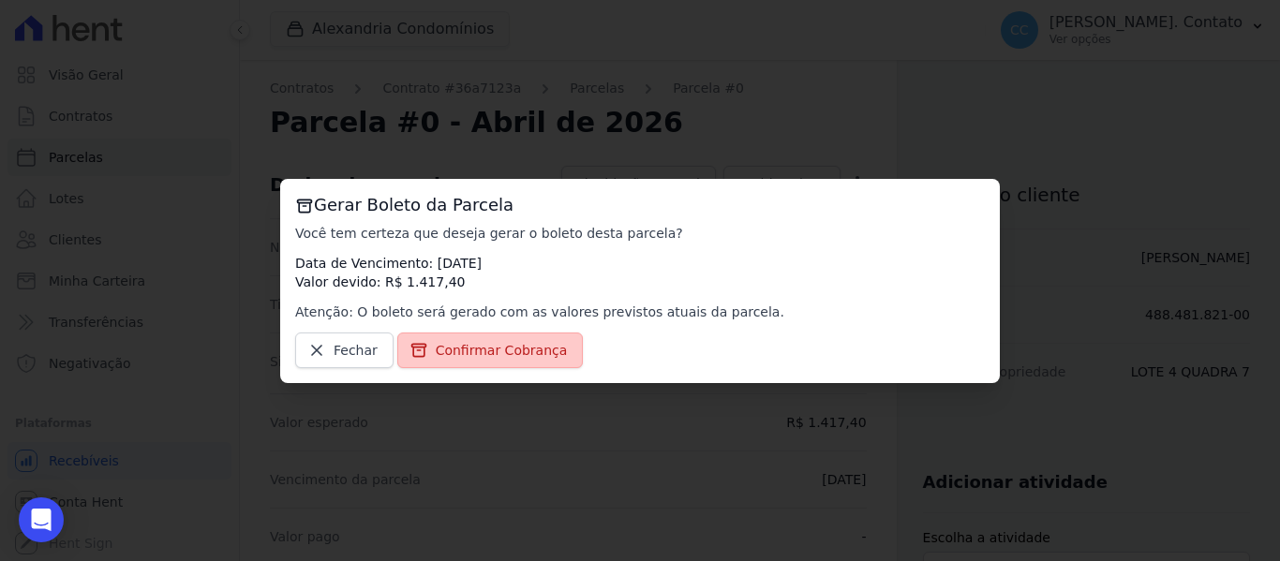
click at [451, 358] on span "Confirmar Cobrança" at bounding box center [502, 350] width 132 height 19
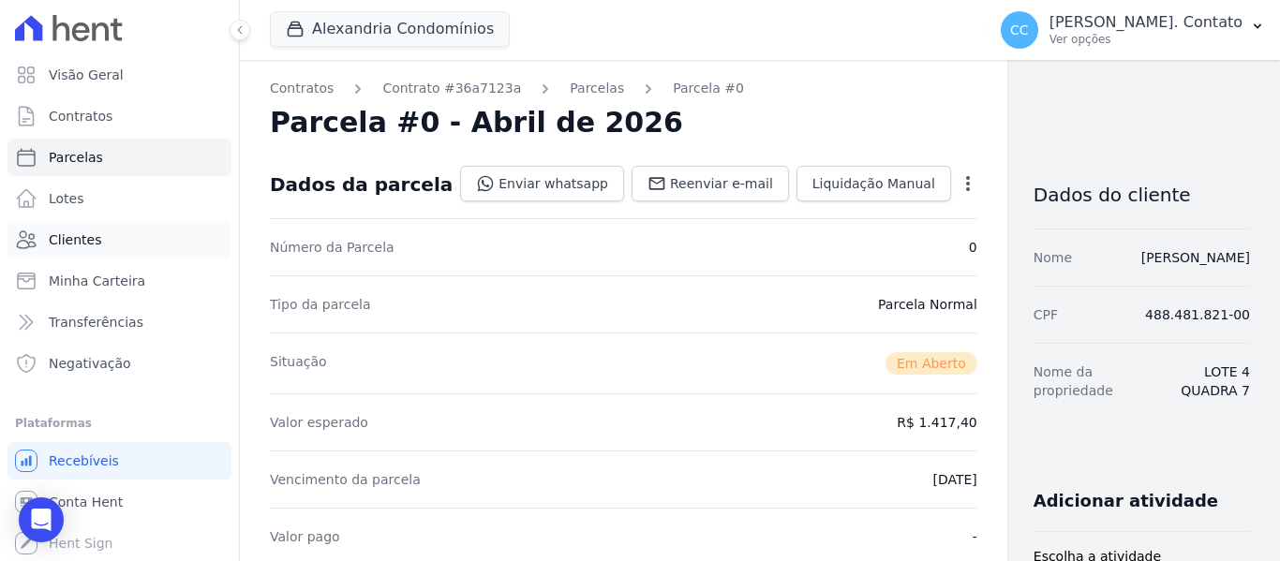
click at [102, 243] on link "Clientes" at bounding box center [119, 239] width 224 height 37
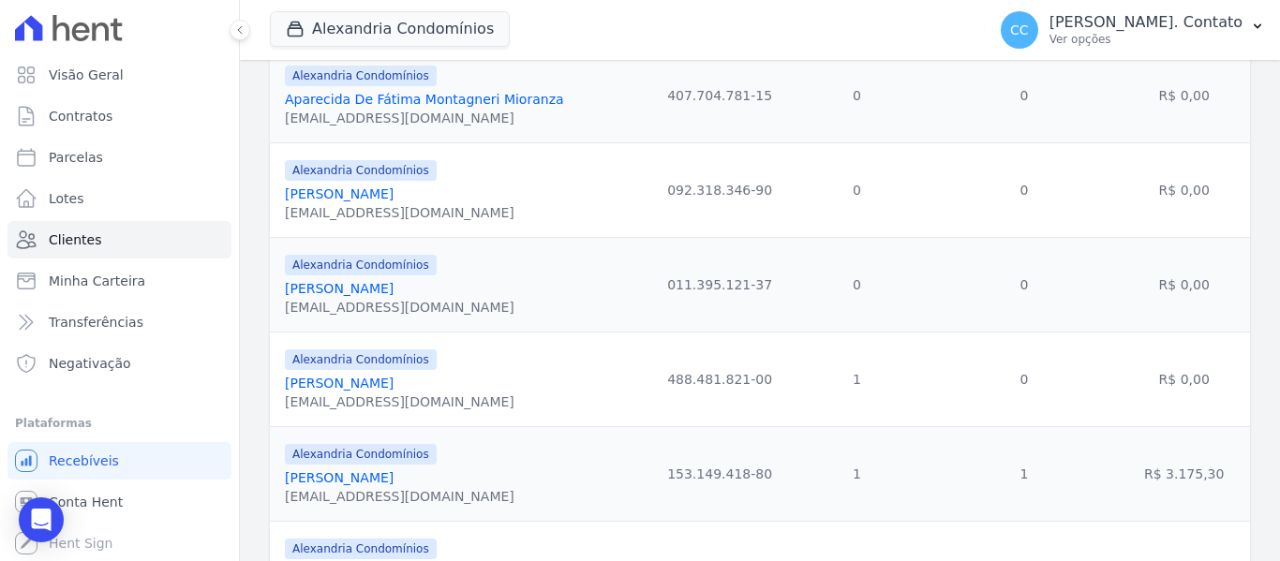
scroll to position [843, 0]
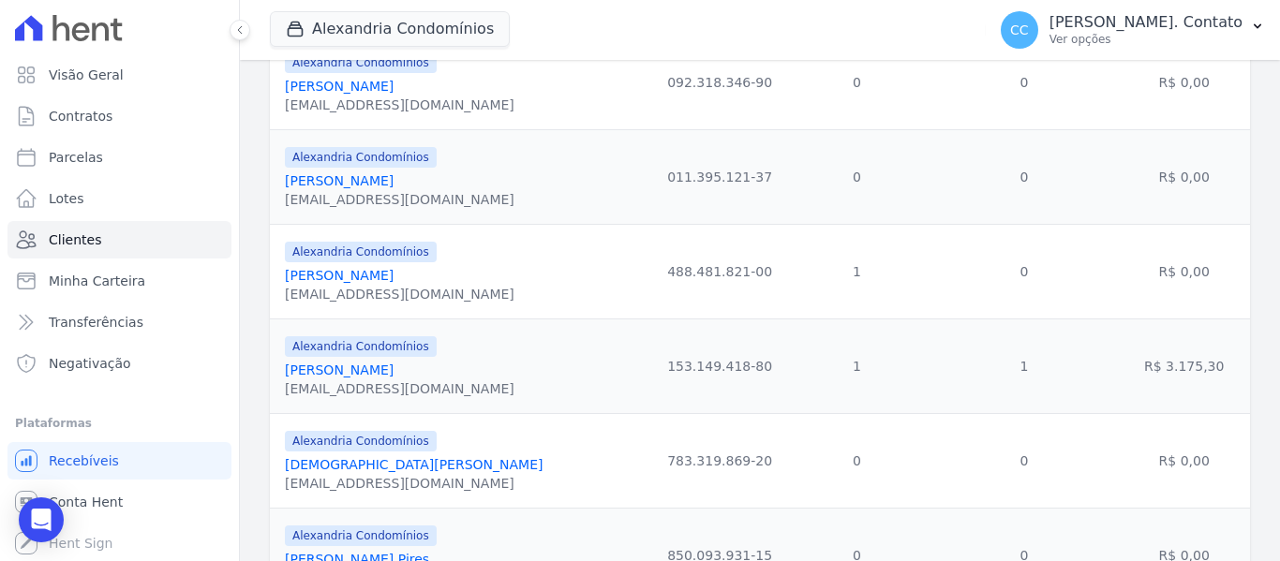
click at [393, 272] on link "Carol Eliane Malinowski" at bounding box center [339, 275] width 109 height 15
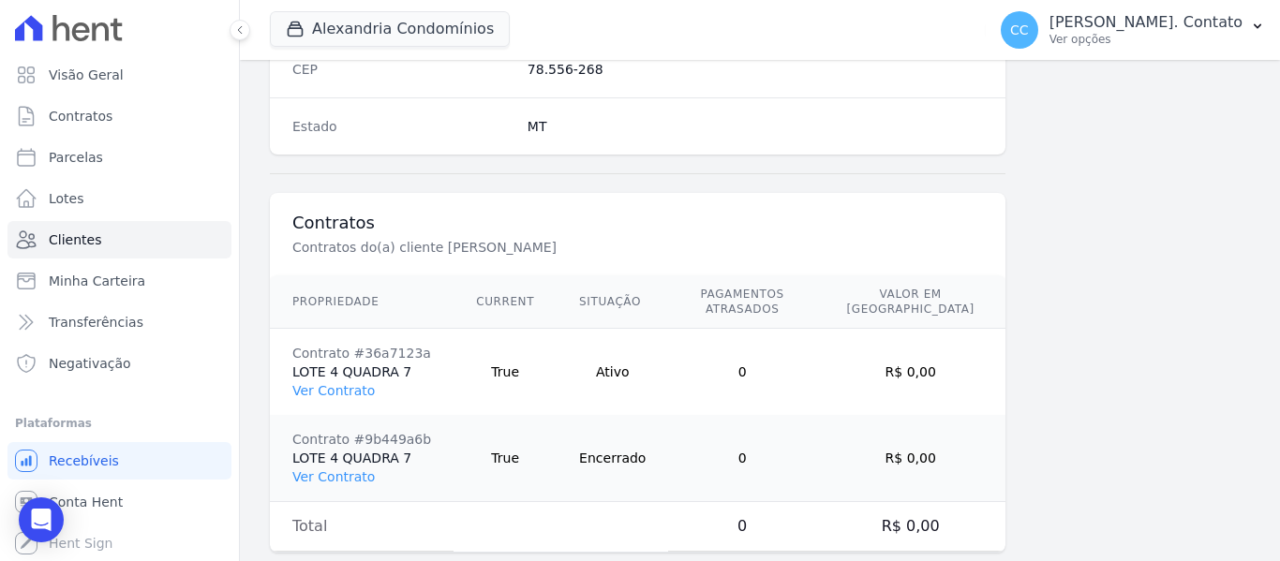
scroll to position [1278, 0]
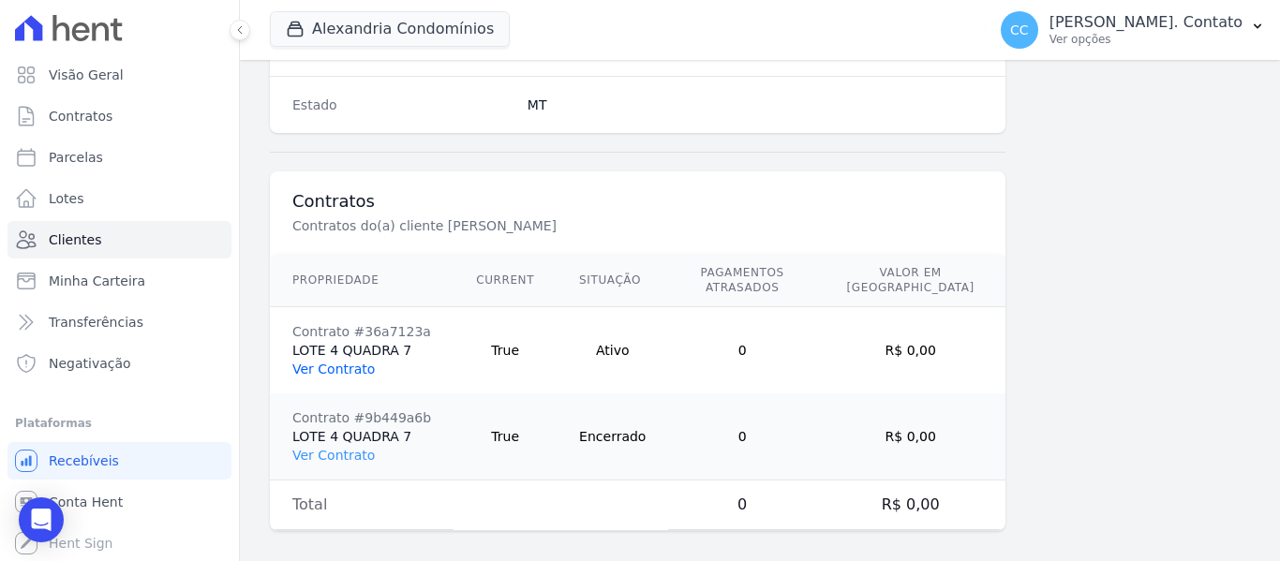
click at [321, 362] on link "Ver Contrato" at bounding box center [333, 369] width 82 height 15
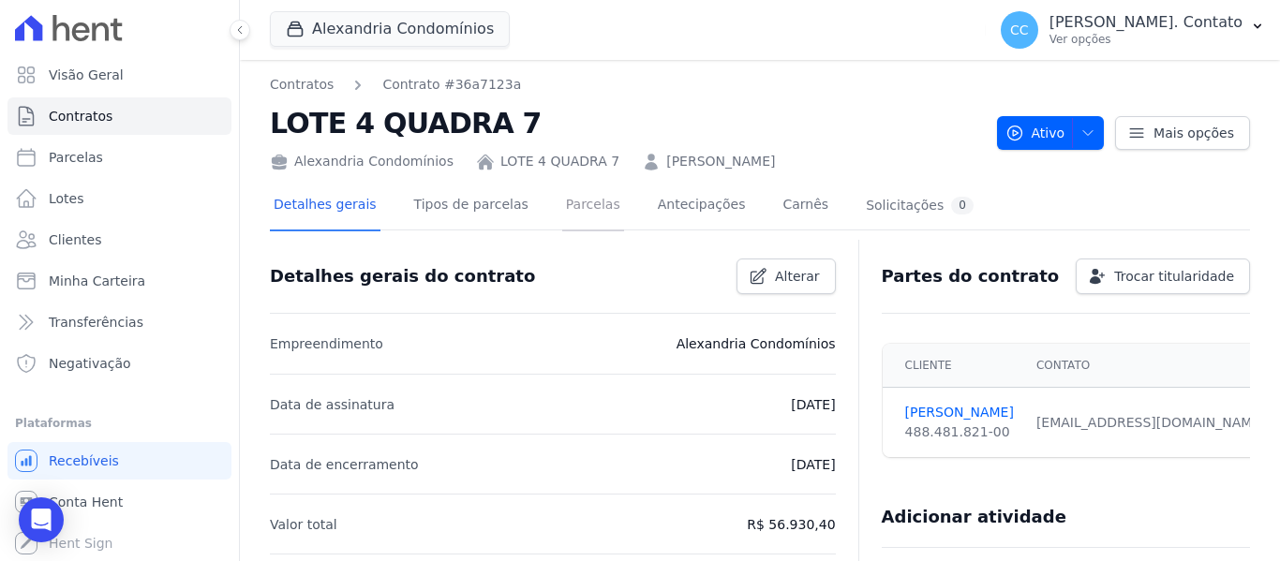
click at [581, 212] on link "Parcelas" at bounding box center [593, 207] width 62 height 50
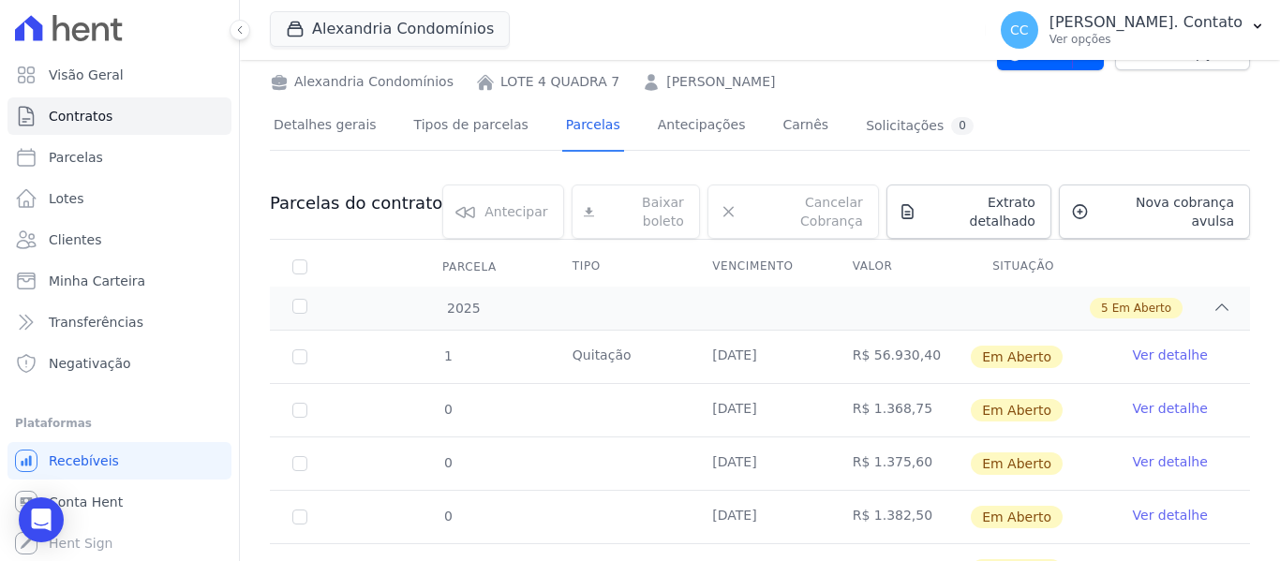
scroll to position [200, 0]
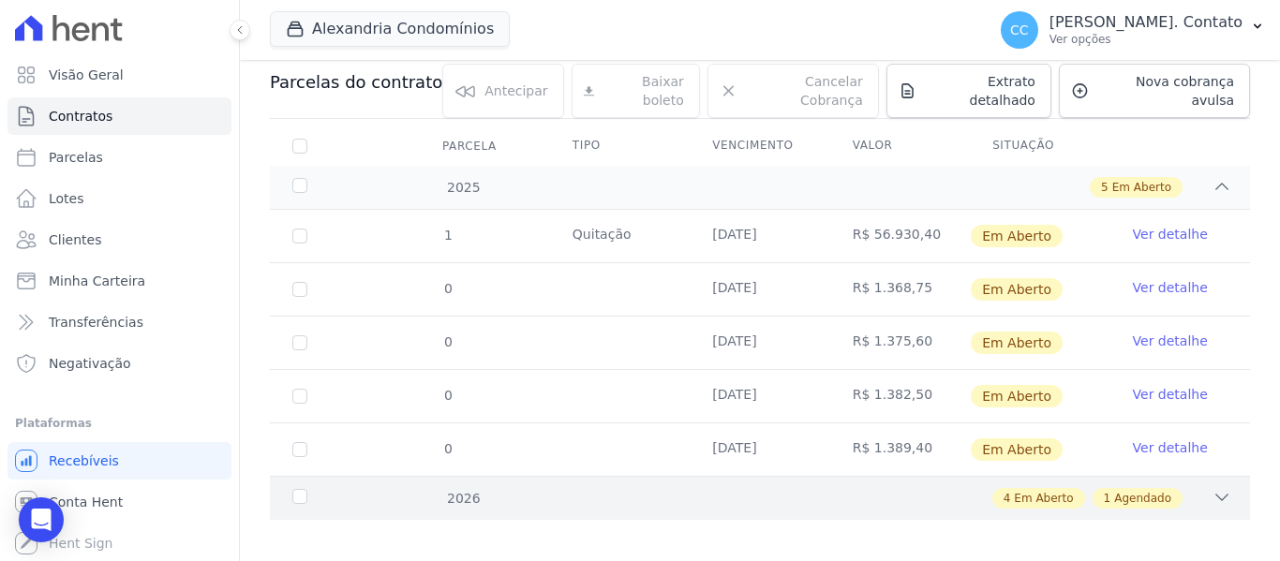
click at [1197, 493] on div "4 Em Aberto 1 Agendado" at bounding box center [807, 498] width 847 height 21
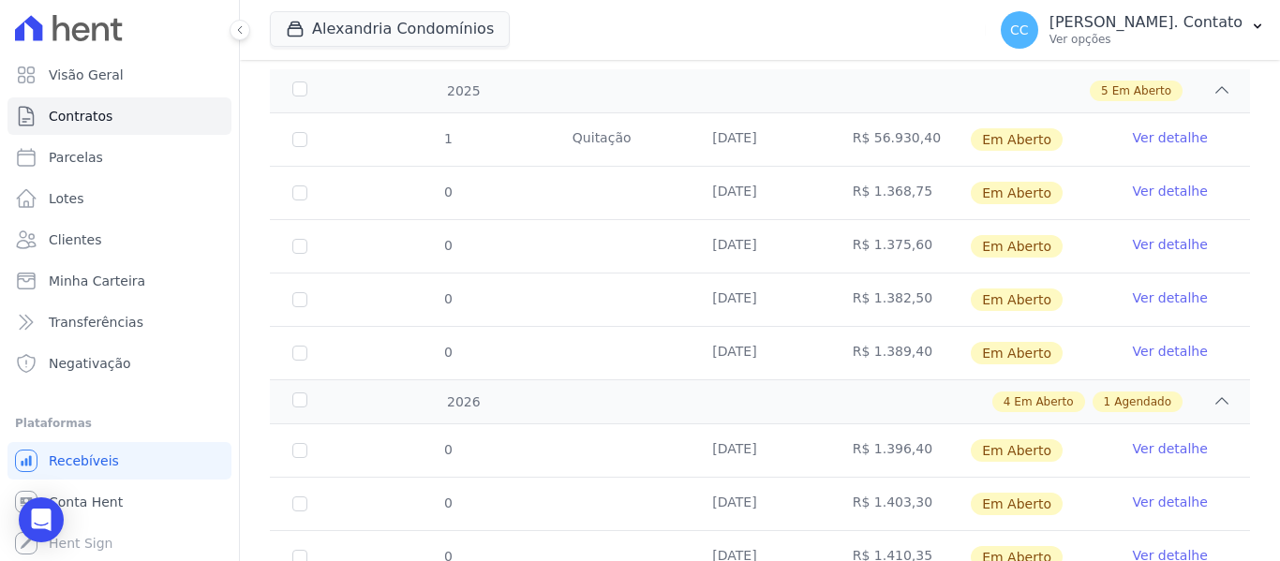
scroll to position [467, 0]
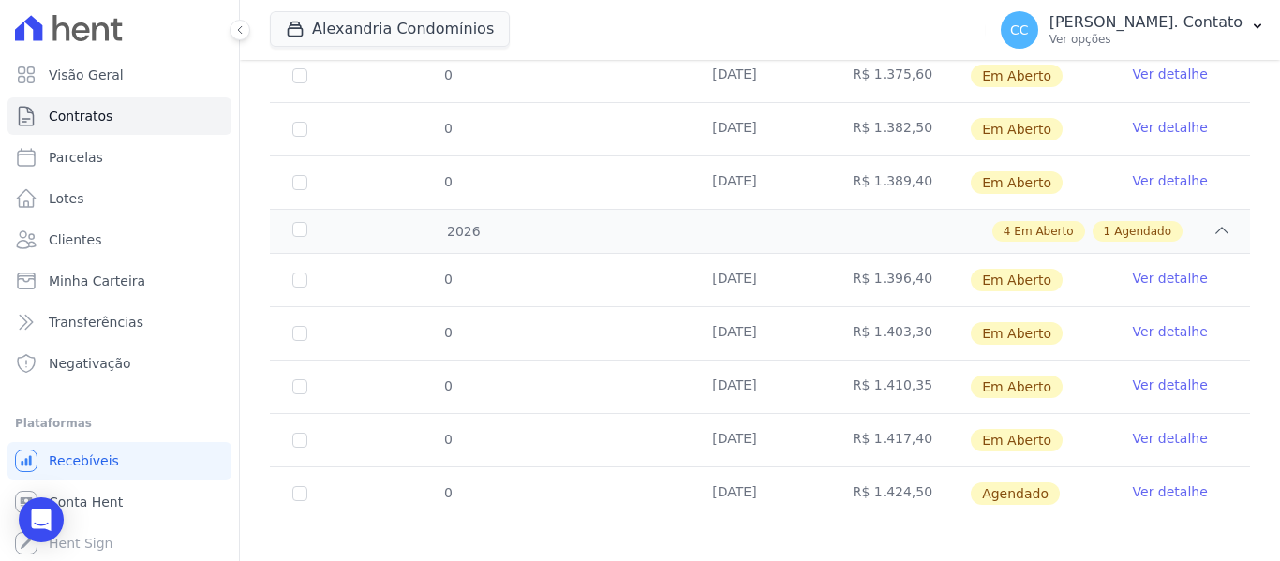
click at [1169, 482] on link "Ver detalhe" at bounding box center [1170, 491] width 75 height 19
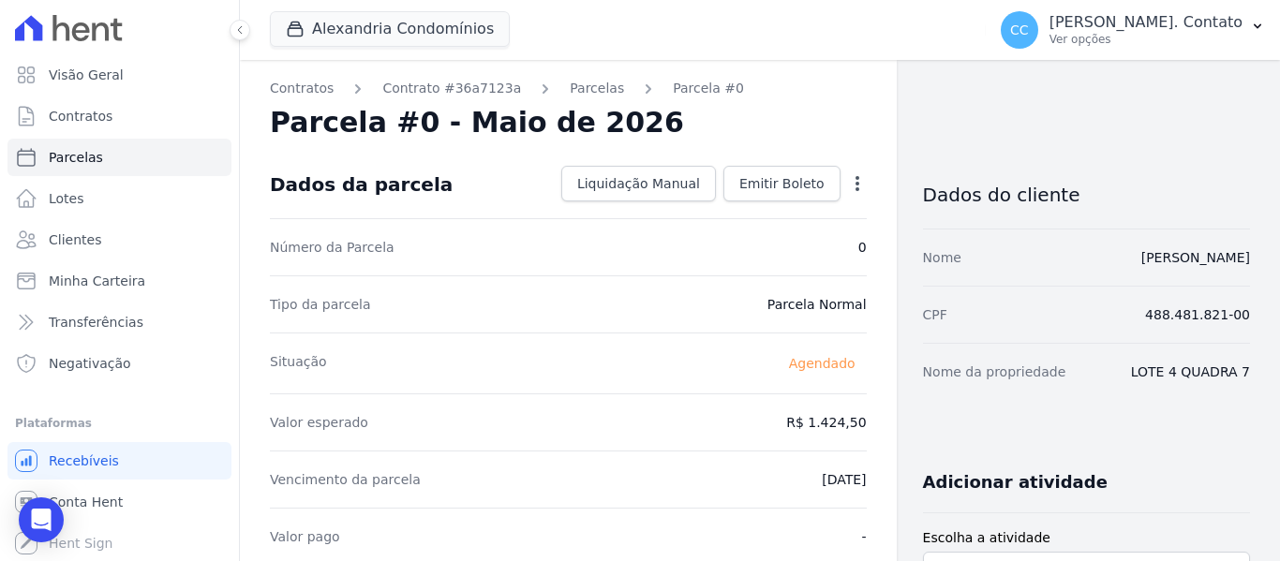
click at [791, 202] on div "Liquidação Manual Liquidação Manual Data de Pagamento 2025-08-19 Valor pago R$ …" at bounding box center [710, 184] width 313 height 37
click at [791, 194] on link "Emitir Boleto" at bounding box center [781, 184] width 117 height 36
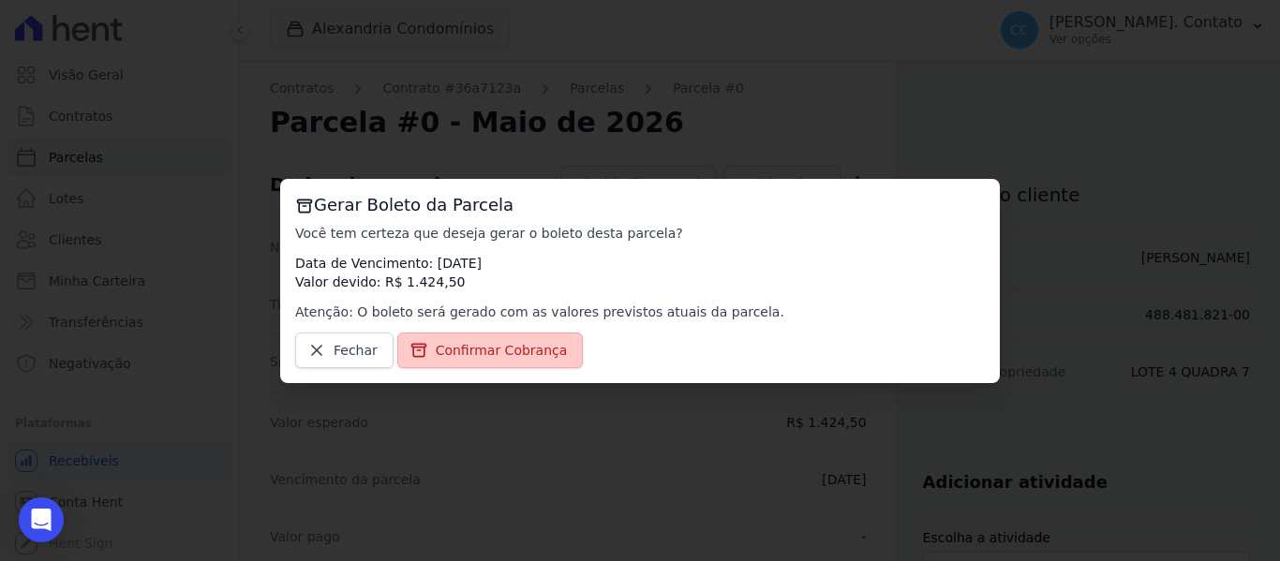
click at [507, 358] on span "Confirmar Cobrança" at bounding box center [502, 350] width 132 height 19
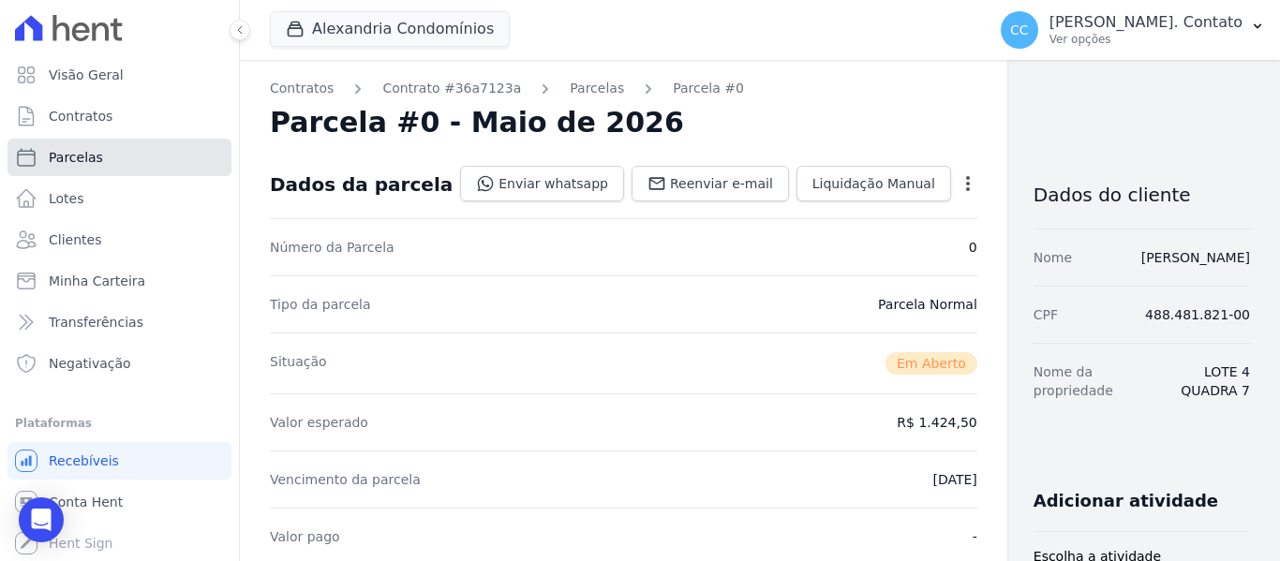
click at [58, 166] on span "Parcelas" at bounding box center [76, 157] width 54 height 19
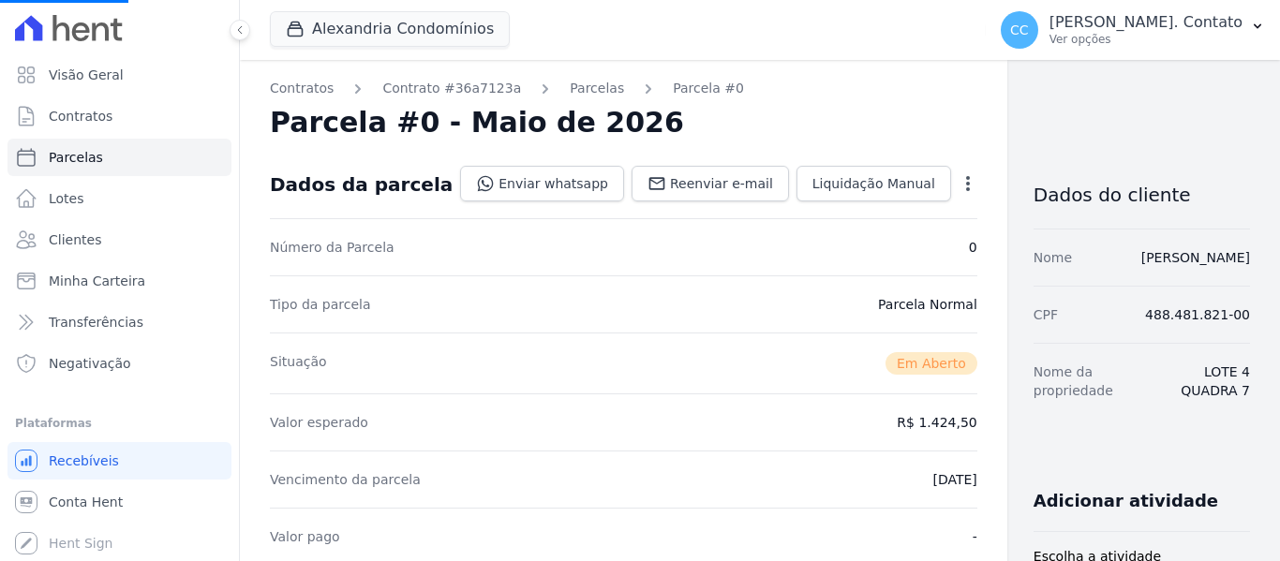
select select
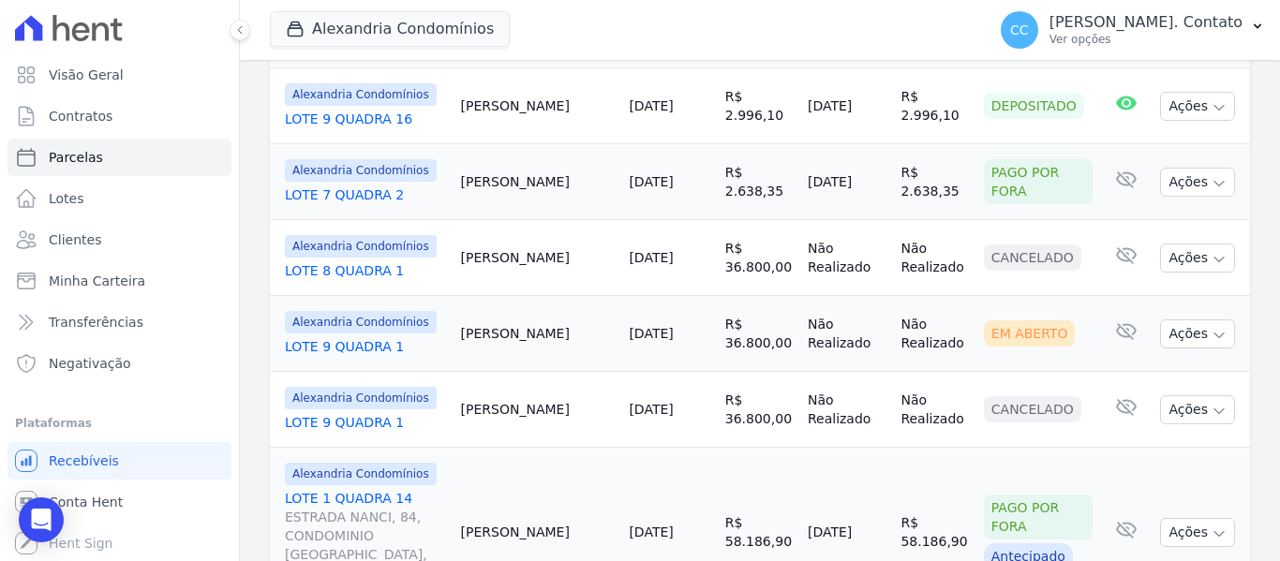
scroll to position [1655, 0]
click at [59, 235] on span "Clientes" at bounding box center [75, 239] width 52 height 19
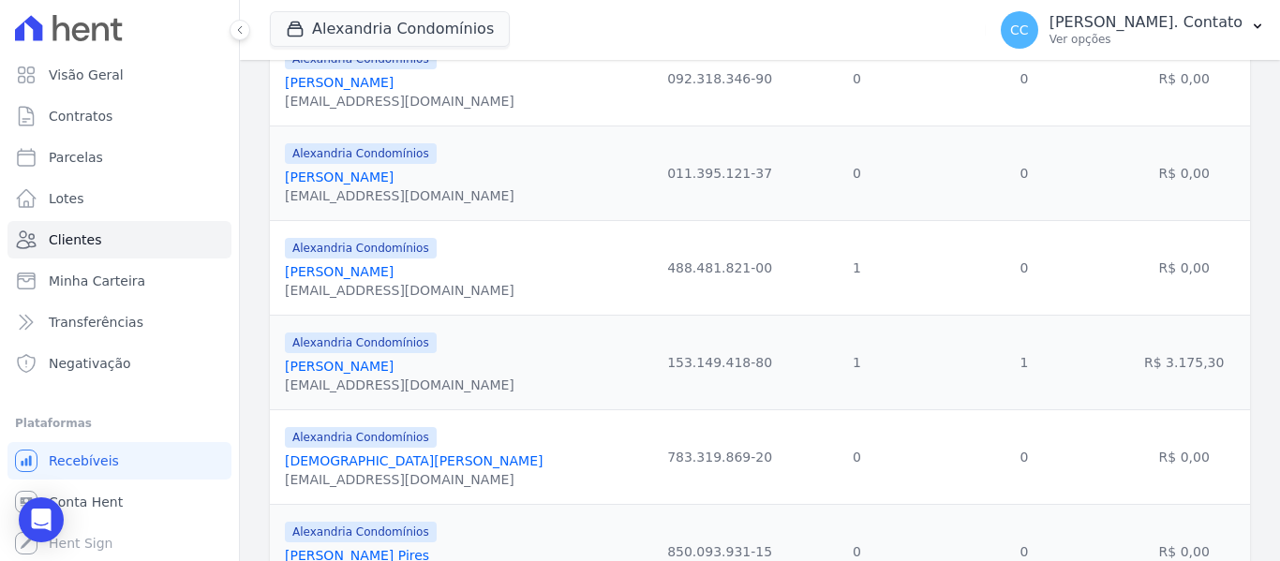
scroll to position [937, 0]
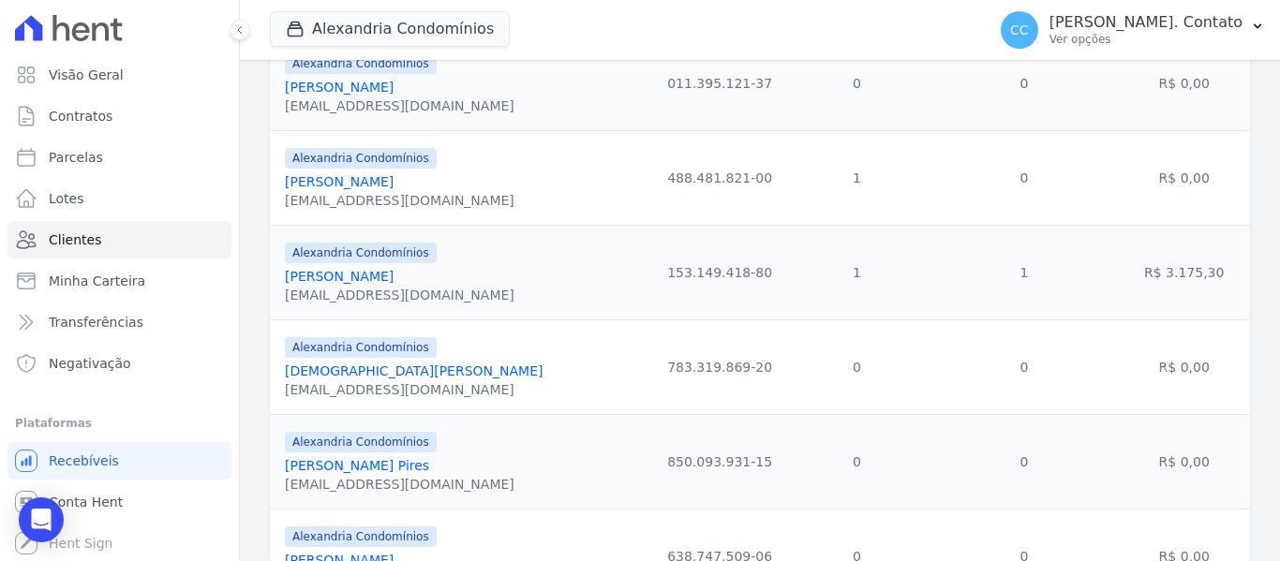
click at [340, 281] on link "Cesar Rangel Borioli" at bounding box center [339, 276] width 109 height 15
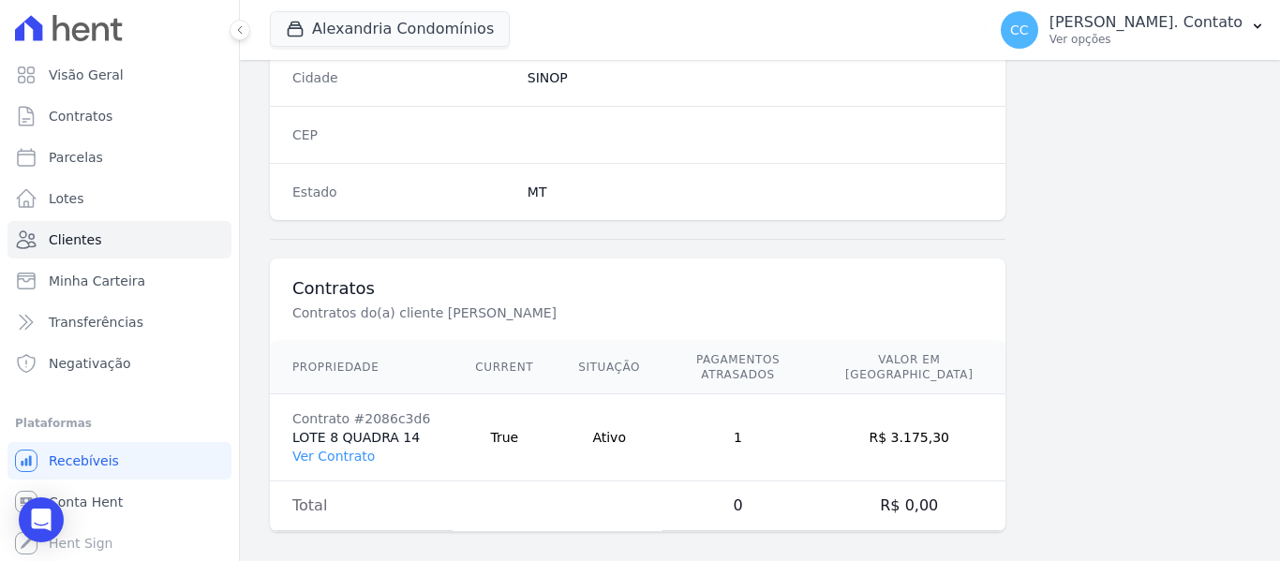
scroll to position [1192, 0]
click at [363, 448] on link "Ver Contrato" at bounding box center [333, 455] width 82 height 15
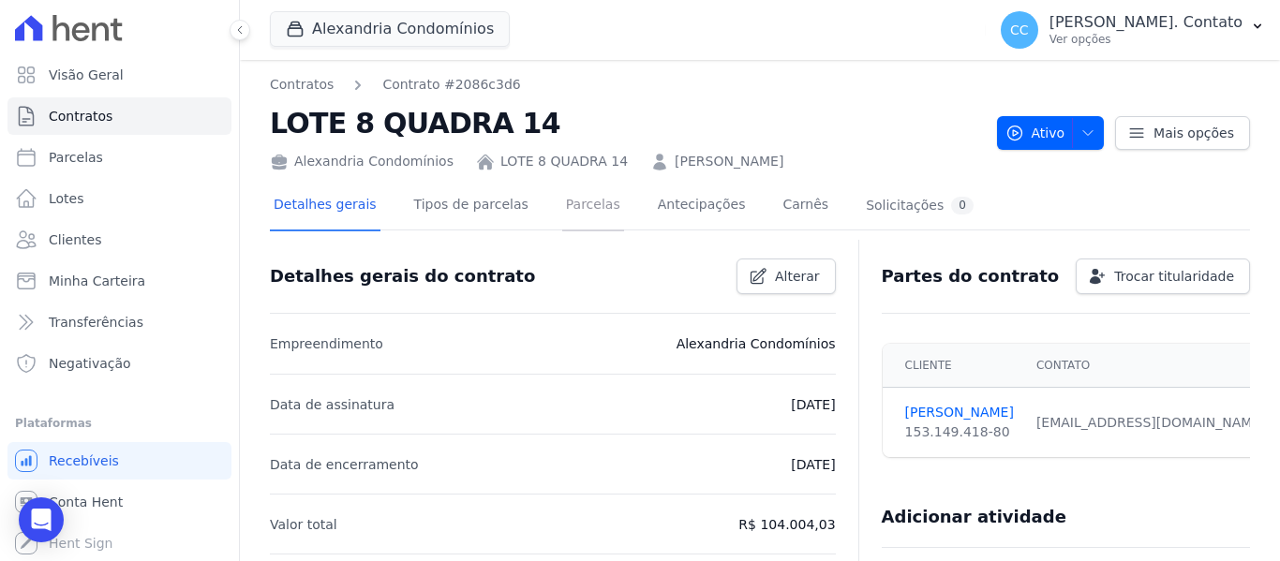
click at [588, 208] on link "Parcelas" at bounding box center [593, 207] width 62 height 50
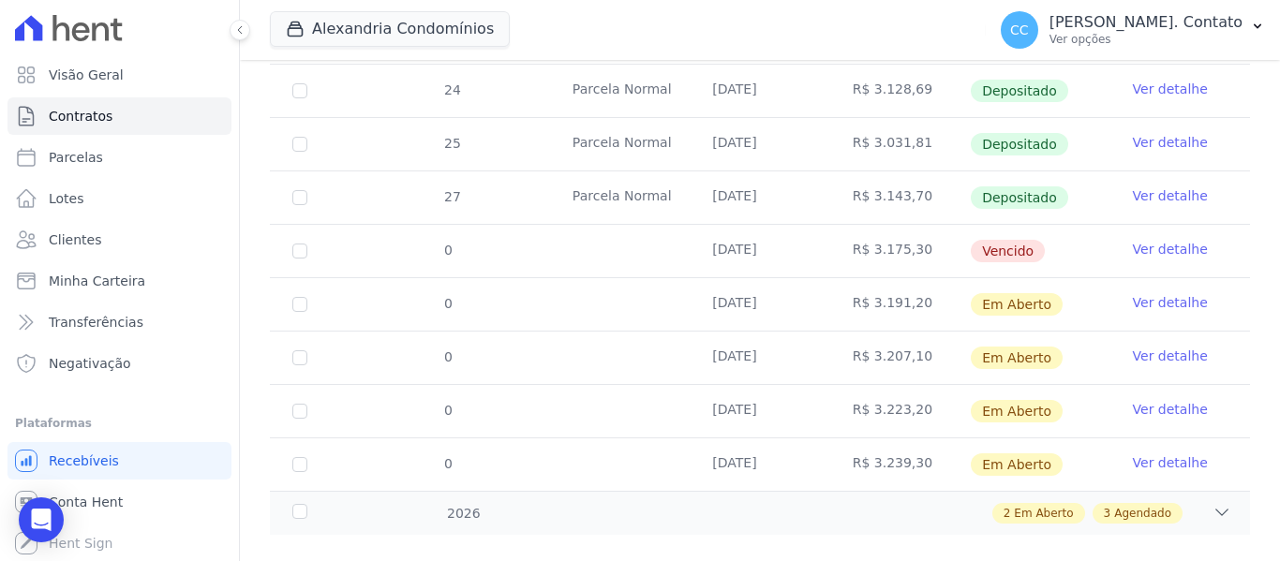
scroll to position [556, 0]
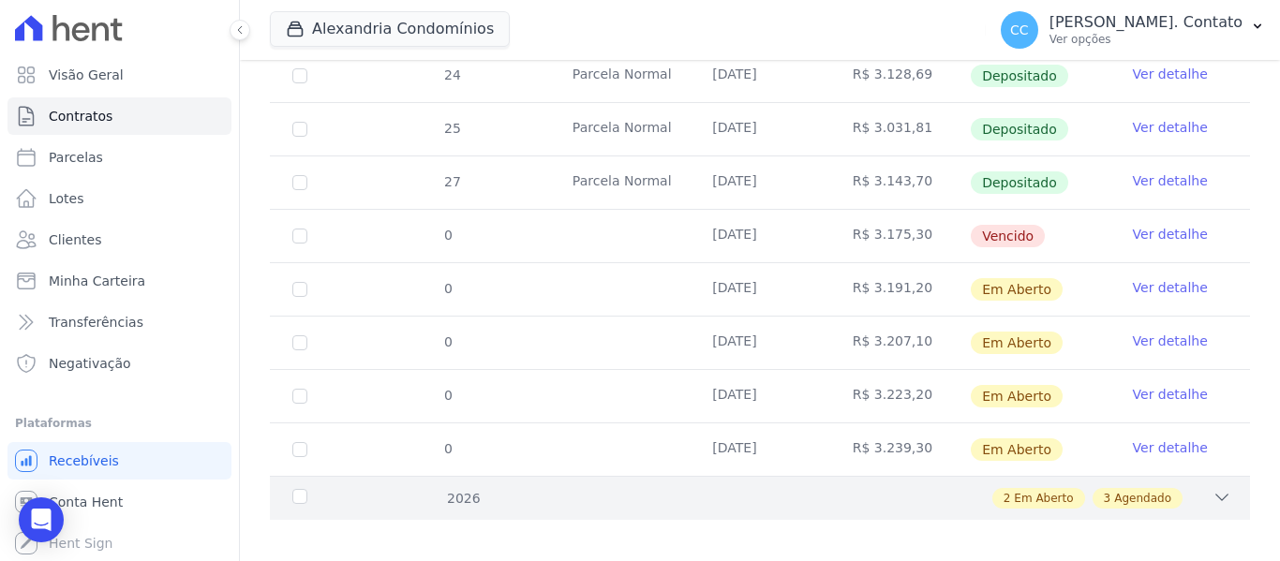
click at [1212, 488] on icon at bounding box center [1221, 497] width 19 height 19
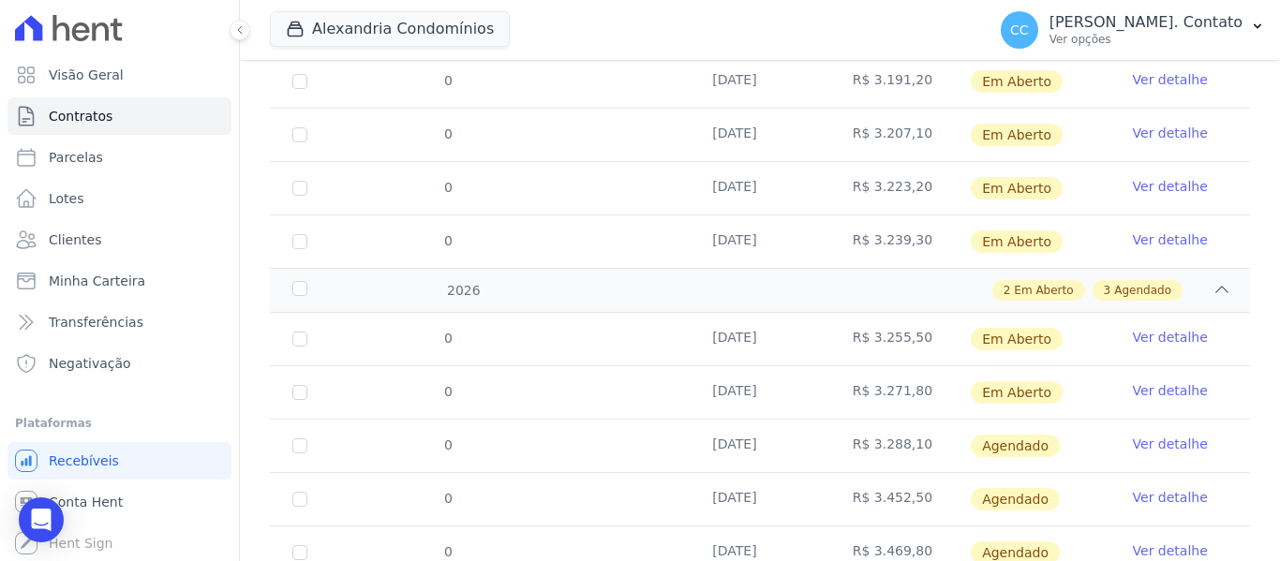
scroll to position [822, 0]
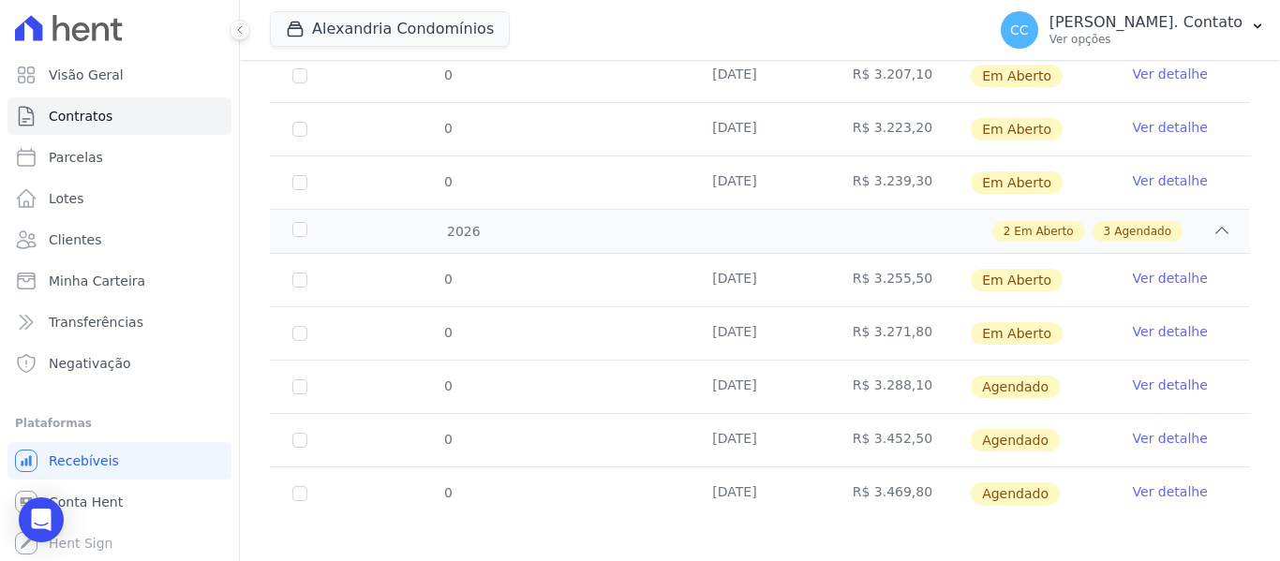
click at [1149, 376] on link "Ver detalhe" at bounding box center [1170, 385] width 75 height 19
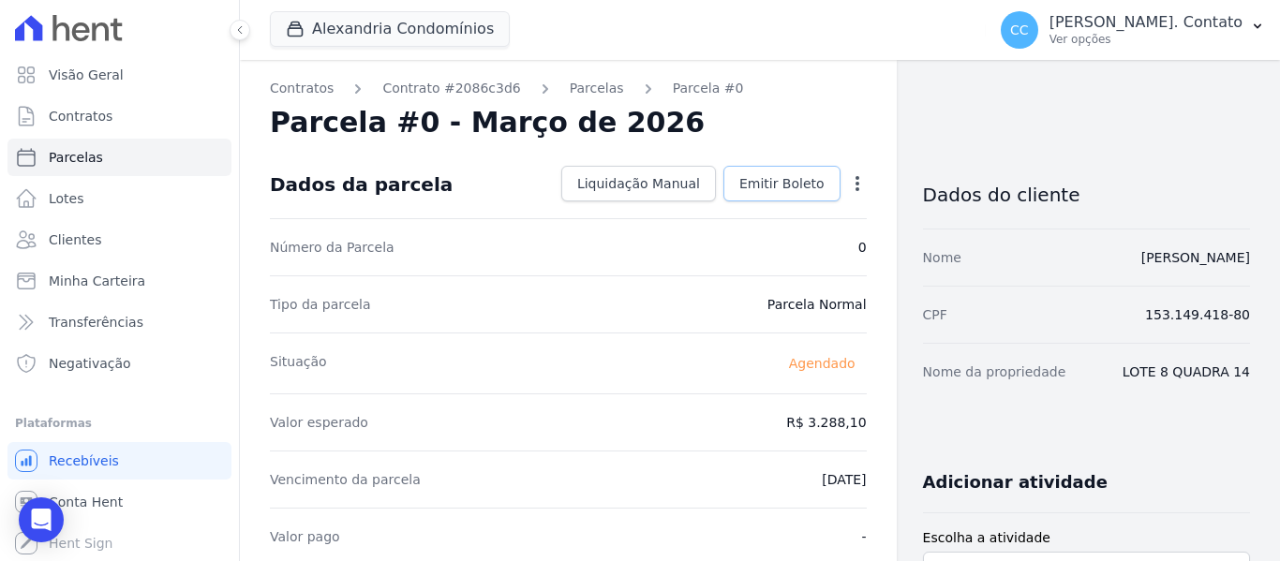
click at [777, 179] on span "Emitir Boleto" at bounding box center [781, 183] width 85 height 19
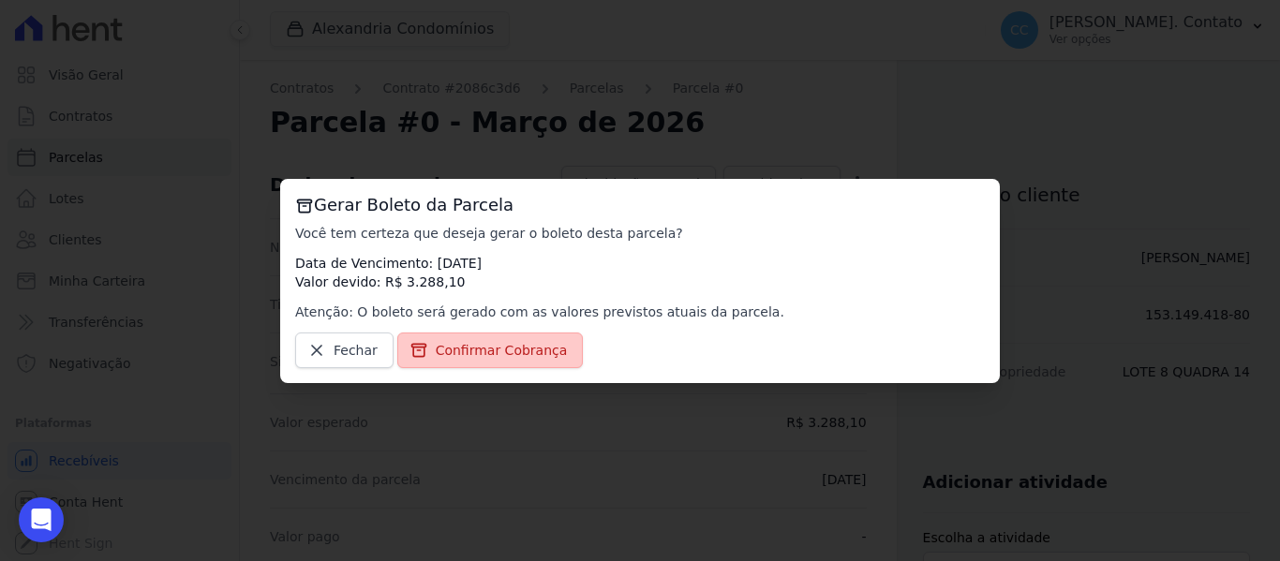
click at [512, 343] on span "Confirmar Cobrança" at bounding box center [502, 350] width 132 height 19
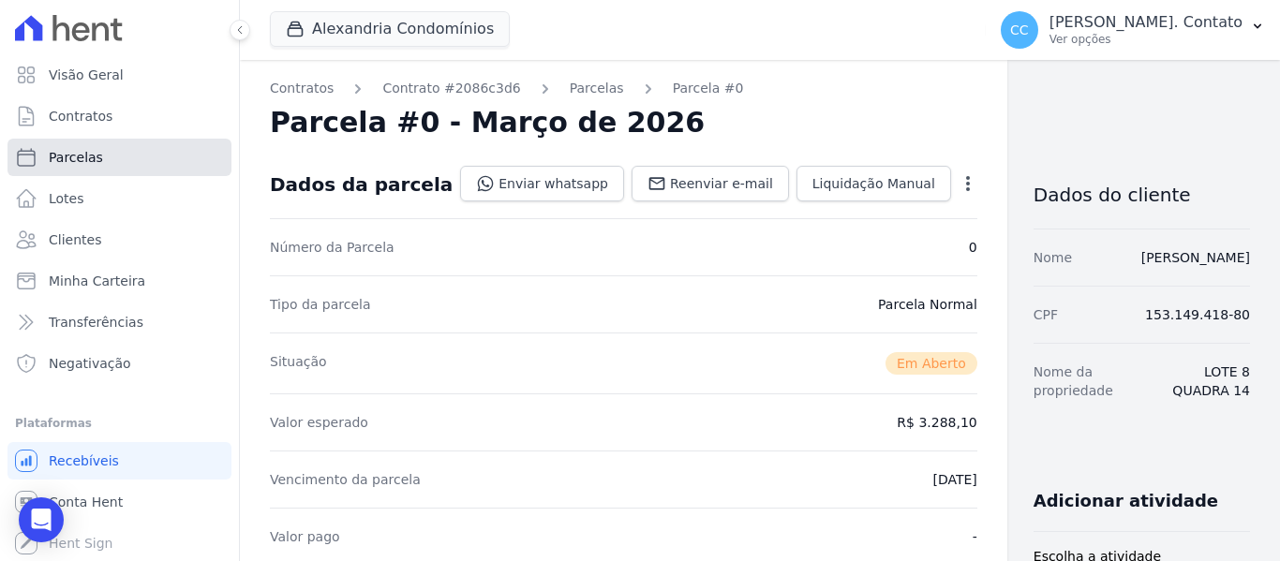
click at [111, 160] on link "Parcelas" at bounding box center [119, 157] width 224 height 37
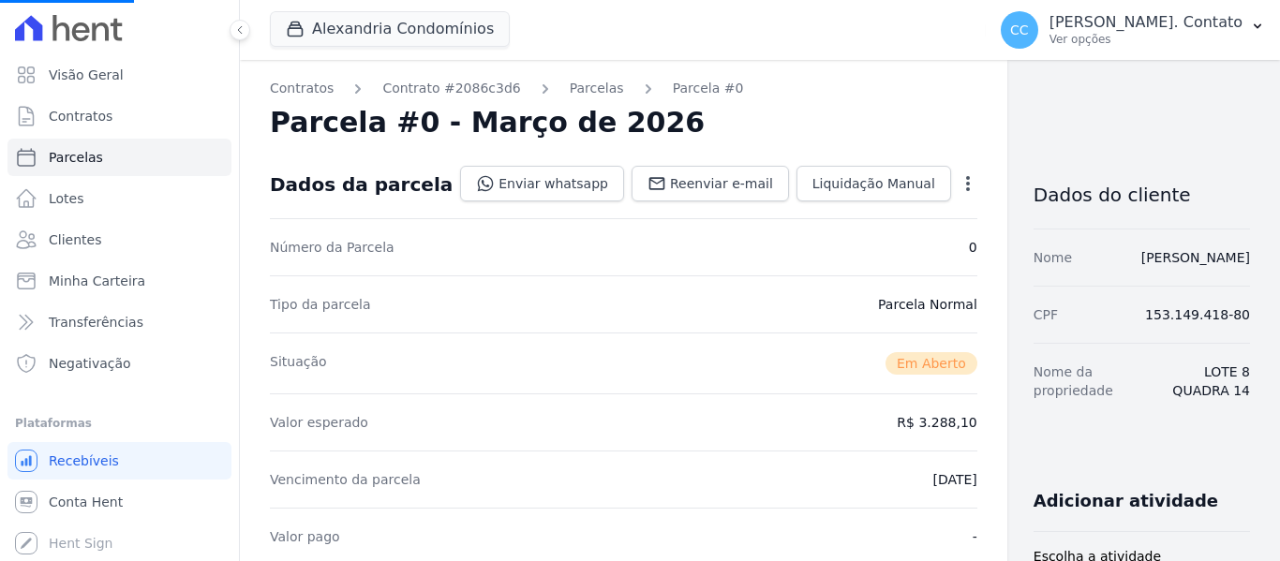
select select
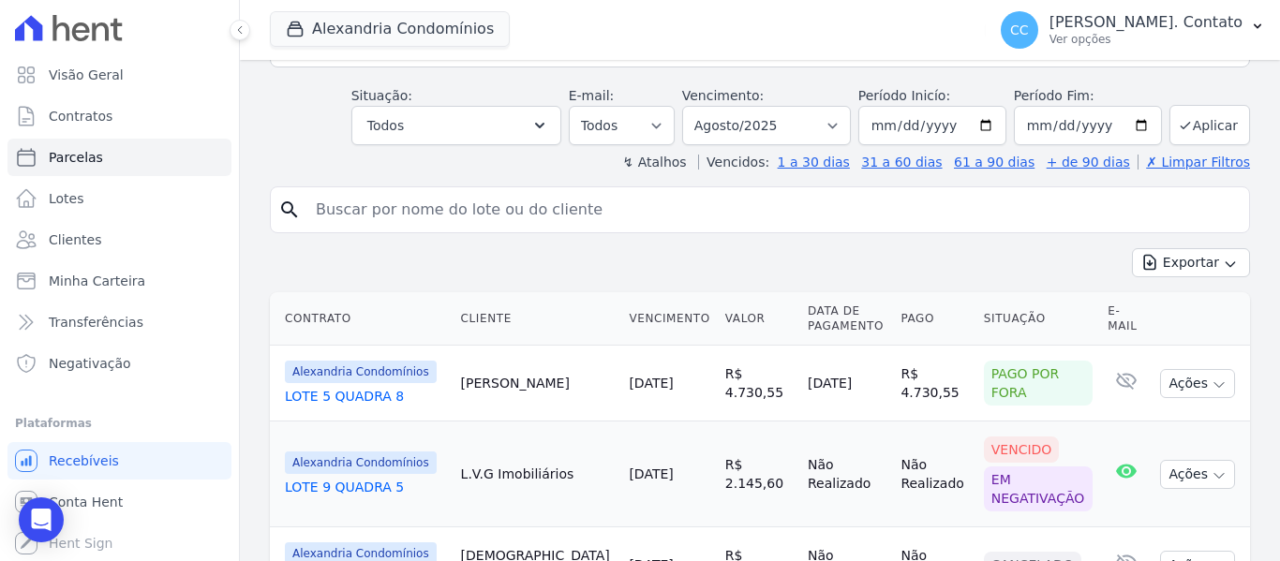
scroll to position [281, 0]
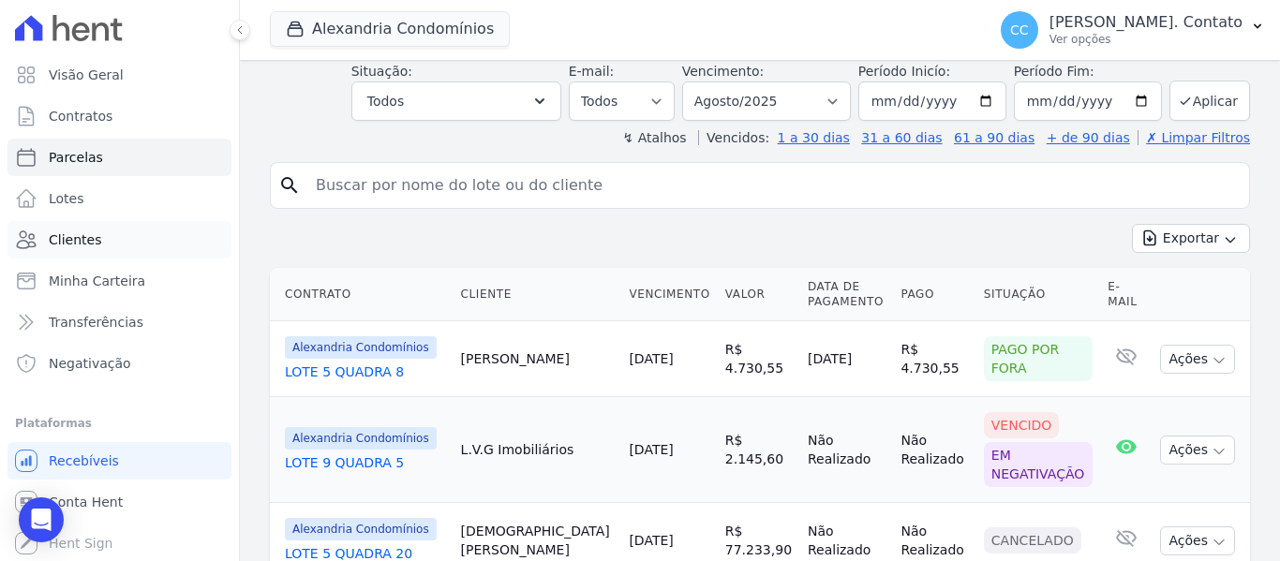
click at [61, 252] on link "Clientes" at bounding box center [119, 239] width 224 height 37
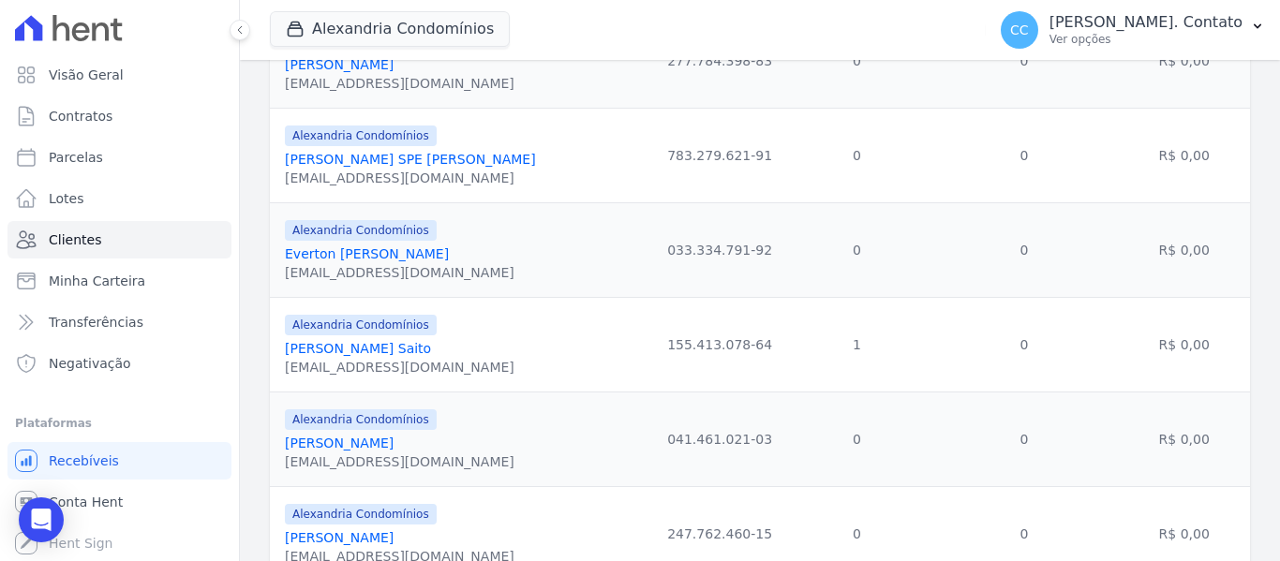
scroll to position [1499, 0]
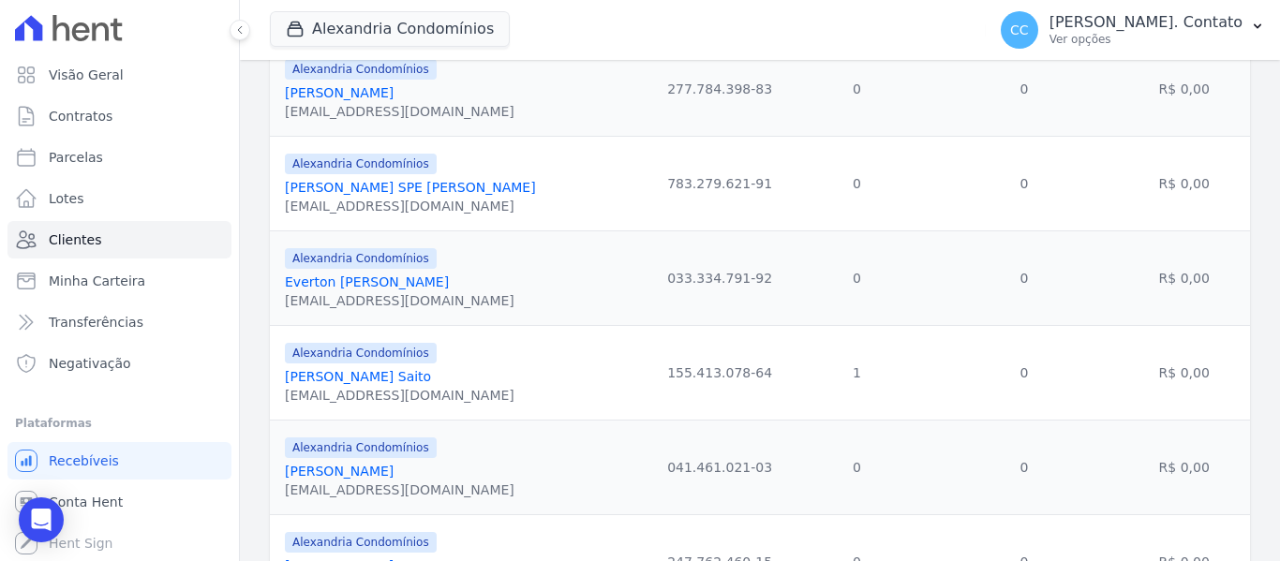
click at [373, 375] on link "Fábio Iwao Saito" at bounding box center [358, 376] width 146 height 15
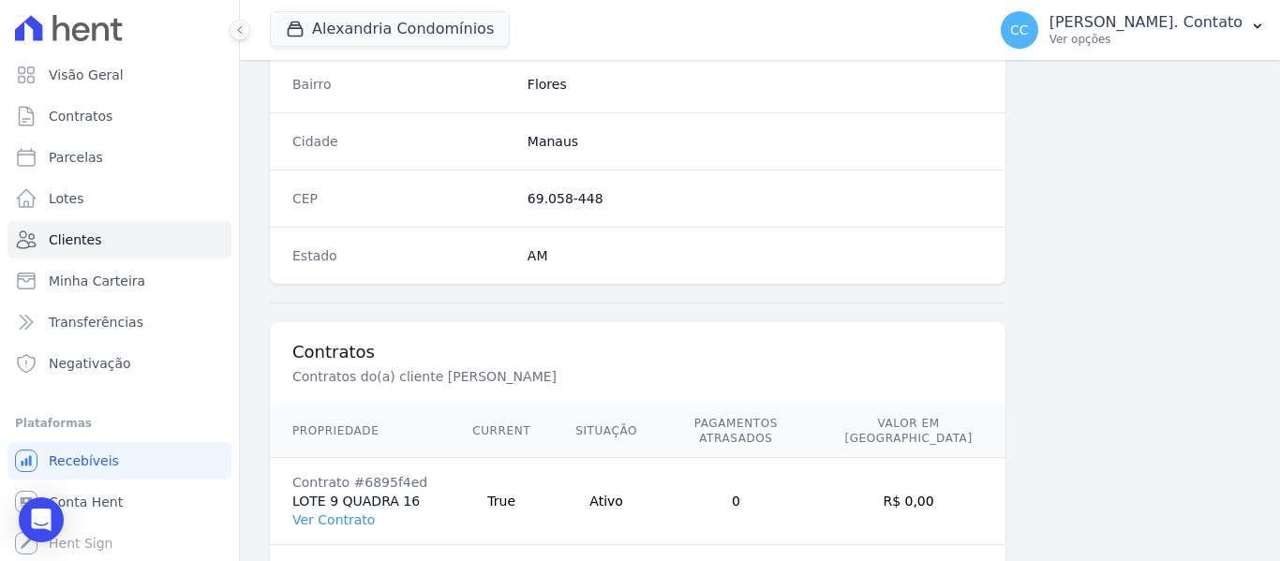
scroll to position [1192, 0]
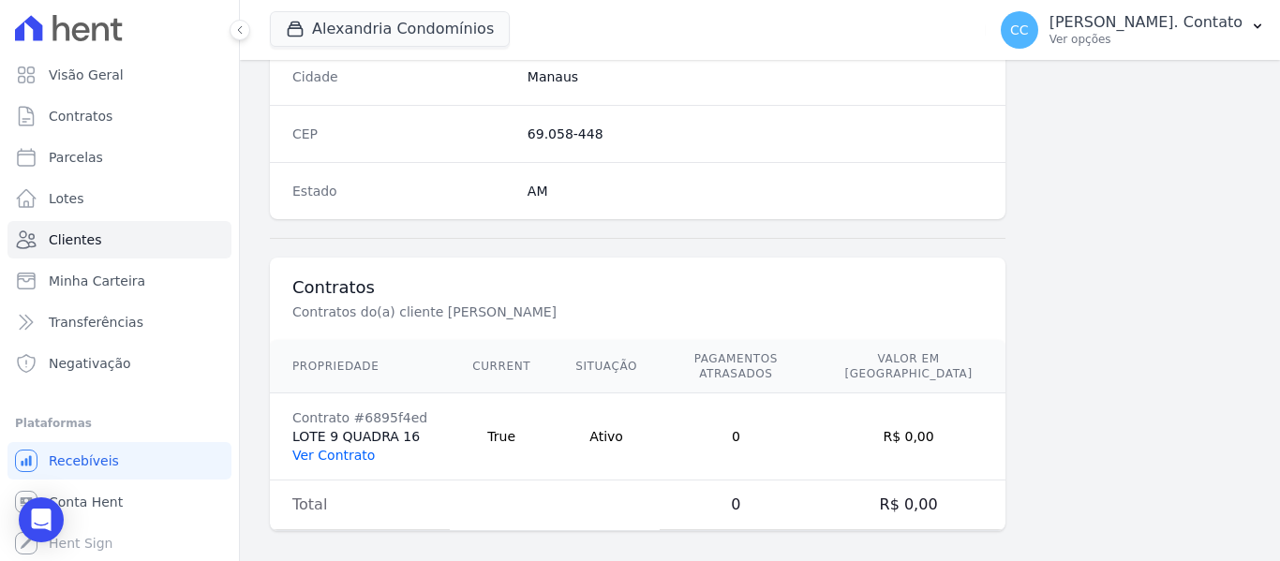
click at [364, 448] on link "Ver Contrato" at bounding box center [333, 455] width 82 height 15
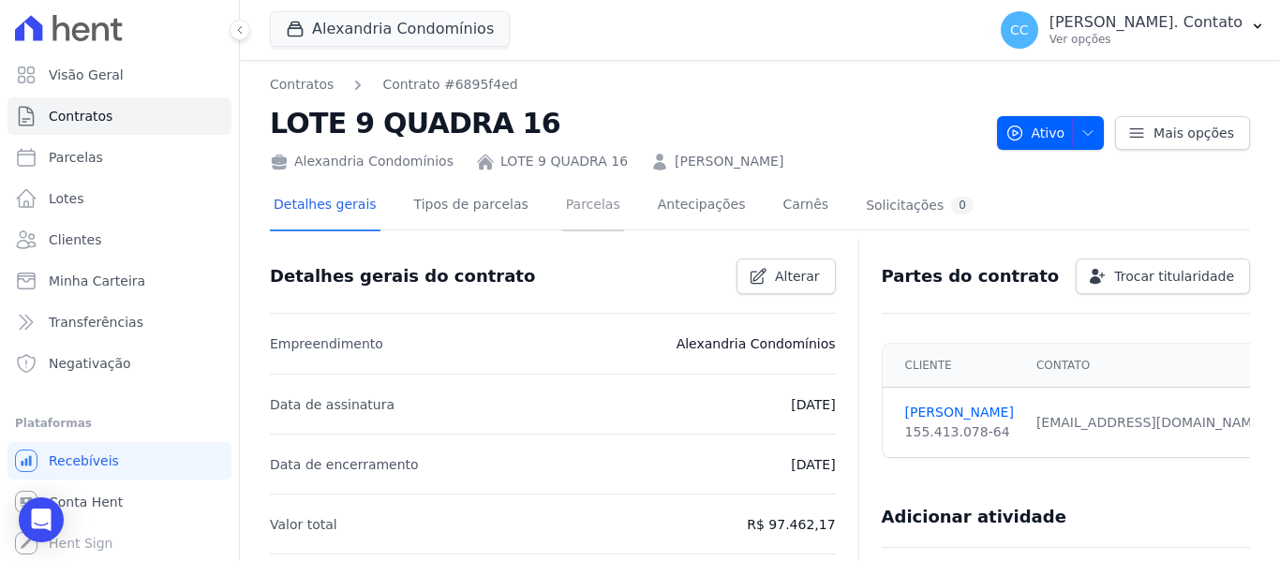
click at [577, 213] on link "Parcelas" at bounding box center [593, 207] width 62 height 50
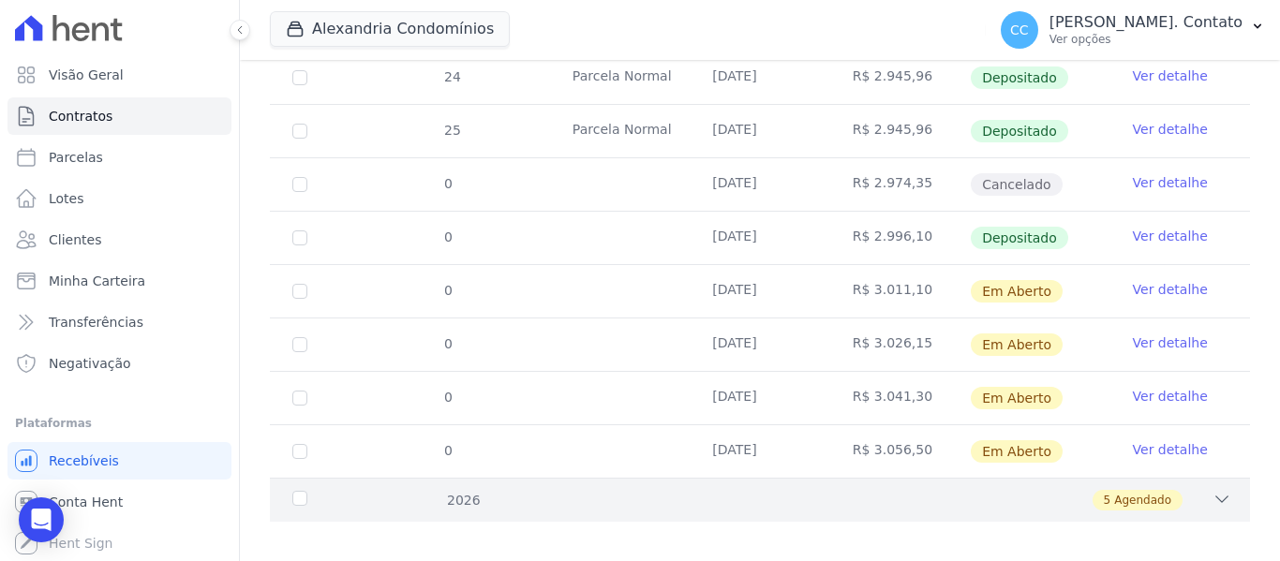
scroll to position [556, 0]
click at [1212, 488] on icon at bounding box center [1221, 497] width 19 height 19
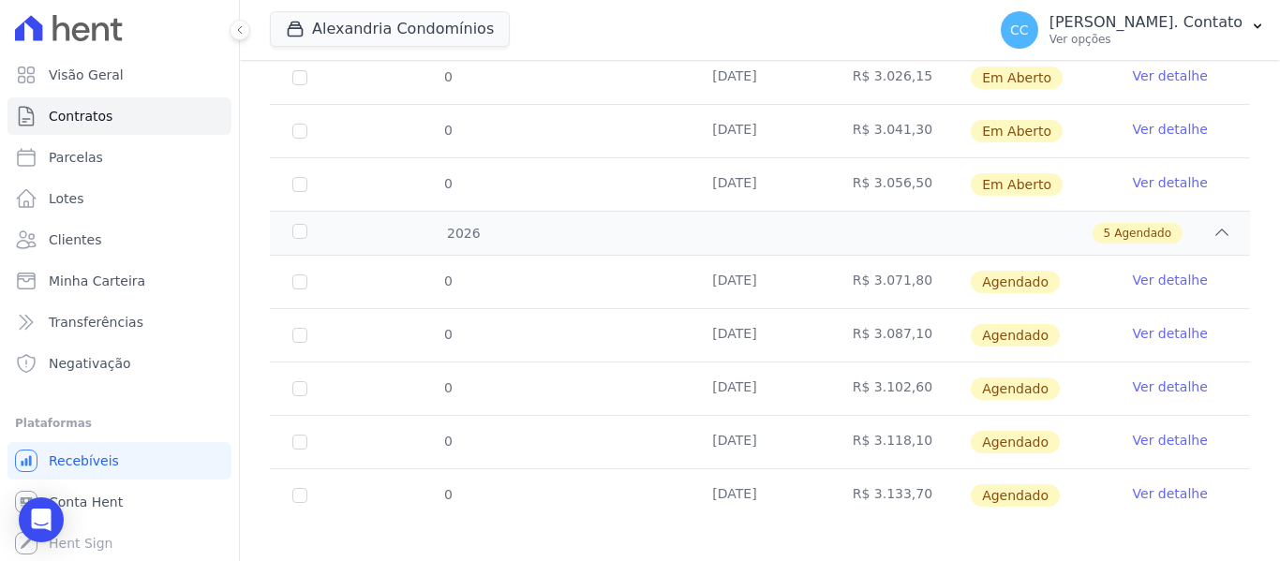
scroll to position [822, 0]
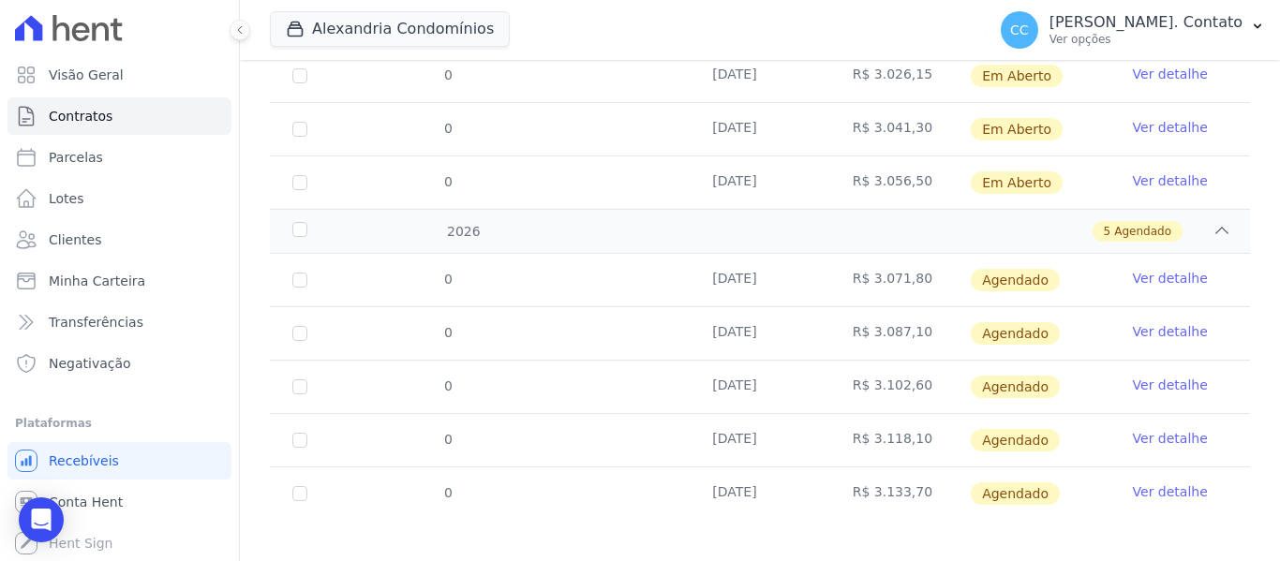
click at [1142, 269] on link "Ver detalhe" at bounding box center [1170, 278] width 75 height 19
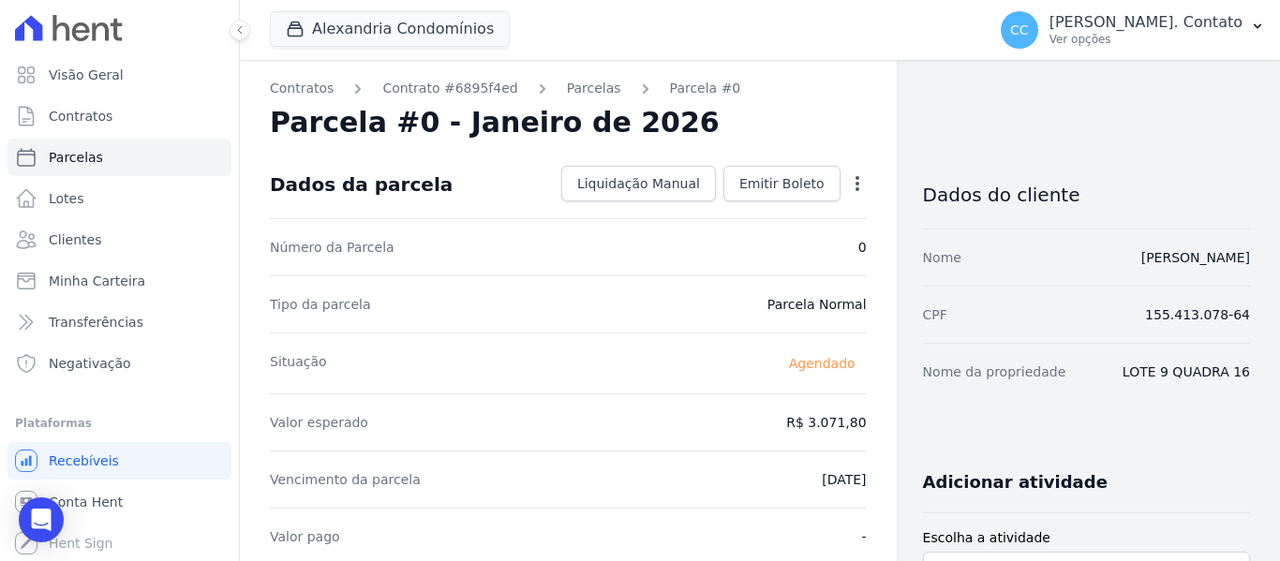
click at [840, 194] on div "Open options Alterar Cancelar Parcela Cancelar parcela Você está prestes a canc…" at bounding box center [853, 186] width 26 height 32
click at [806, 186] on span "Emitir Boleto" at bounding box center [781, 183] width 85 height 19
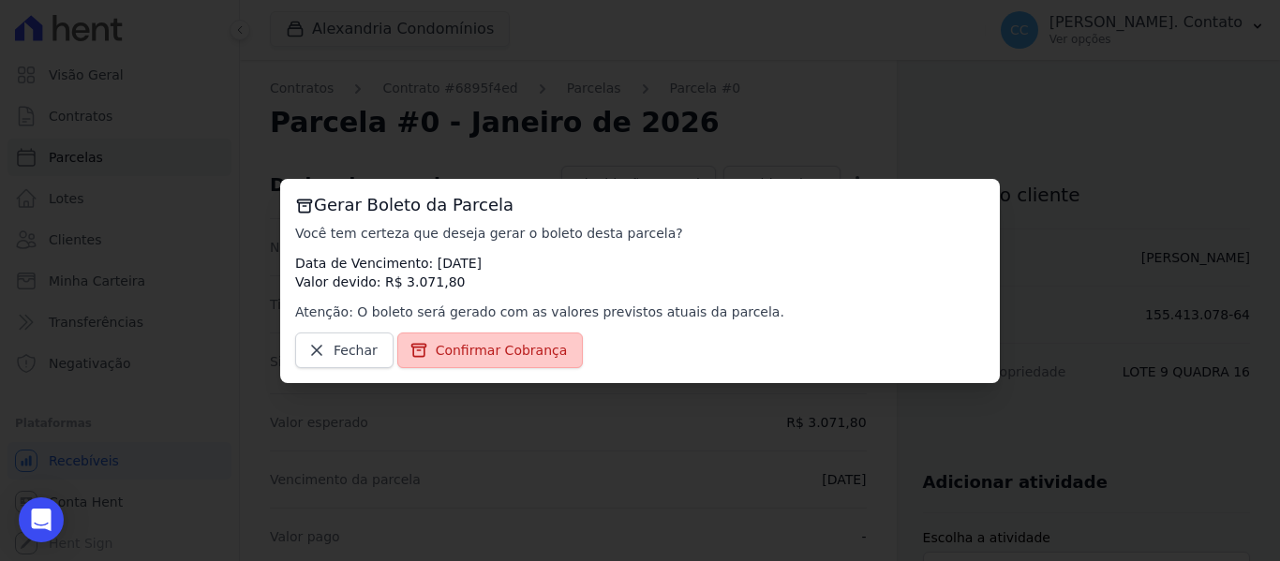
click at [494, 343] on span "Confirmar Cobrança" at bounding box center [502, 350] width 132 height 19
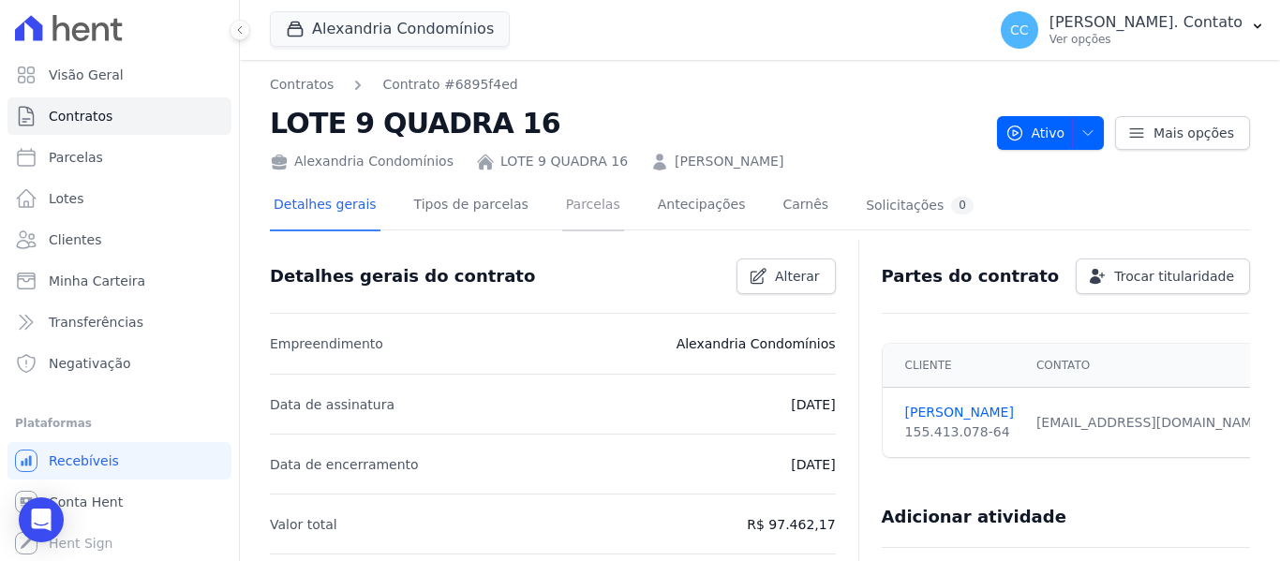
click at [562, 201] on link "Parcelas" at bounding box center [593, 207] width 62 height 50
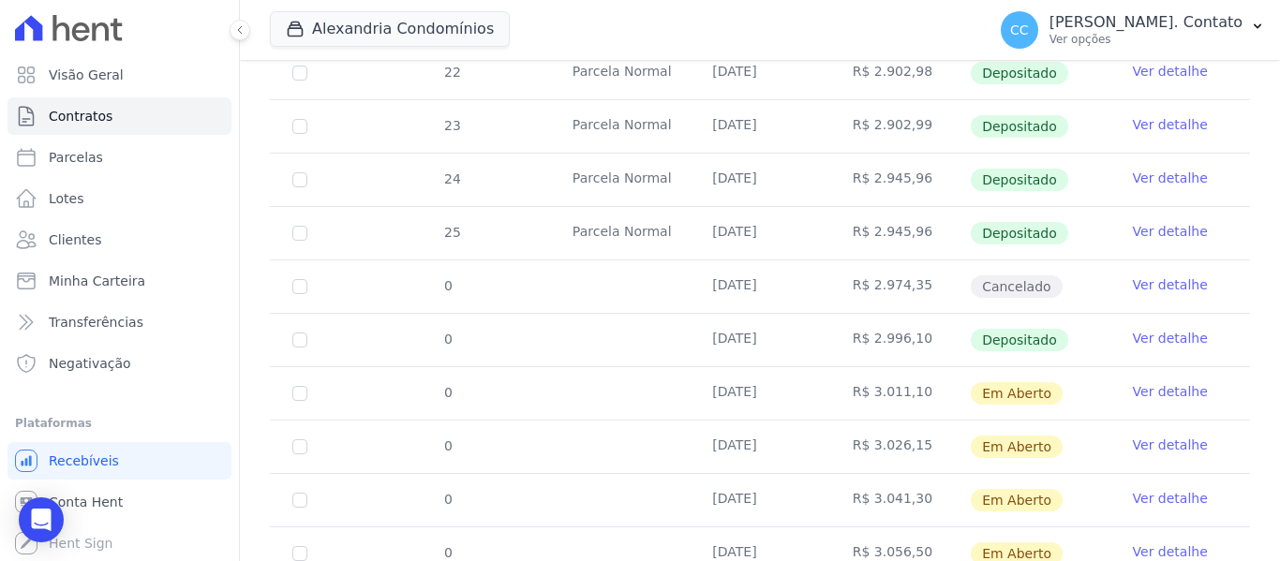
scroll to position [556, 0]
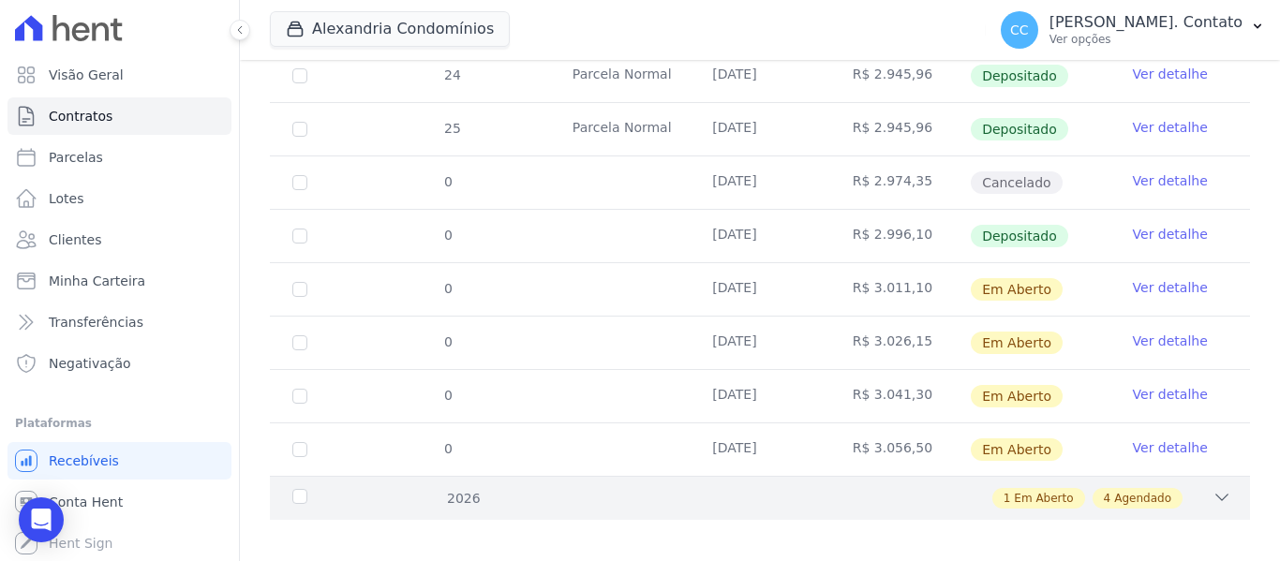
click at [1212, 490] on icon at bounding box center [1221, 497] width 19 height 19
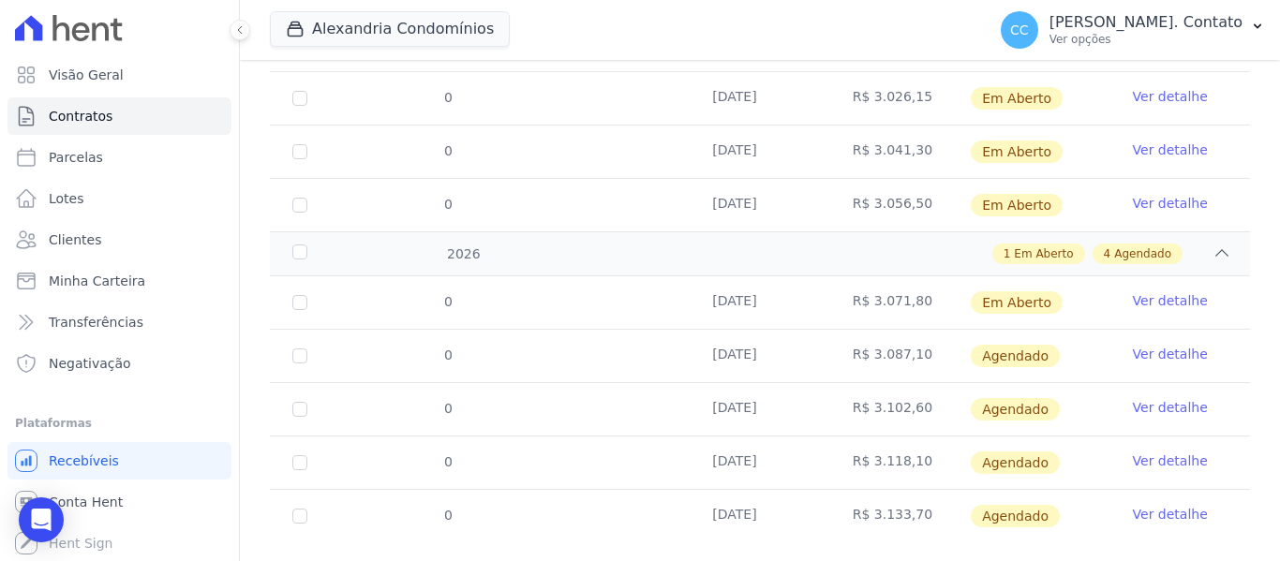
scroll to position [822, 0]
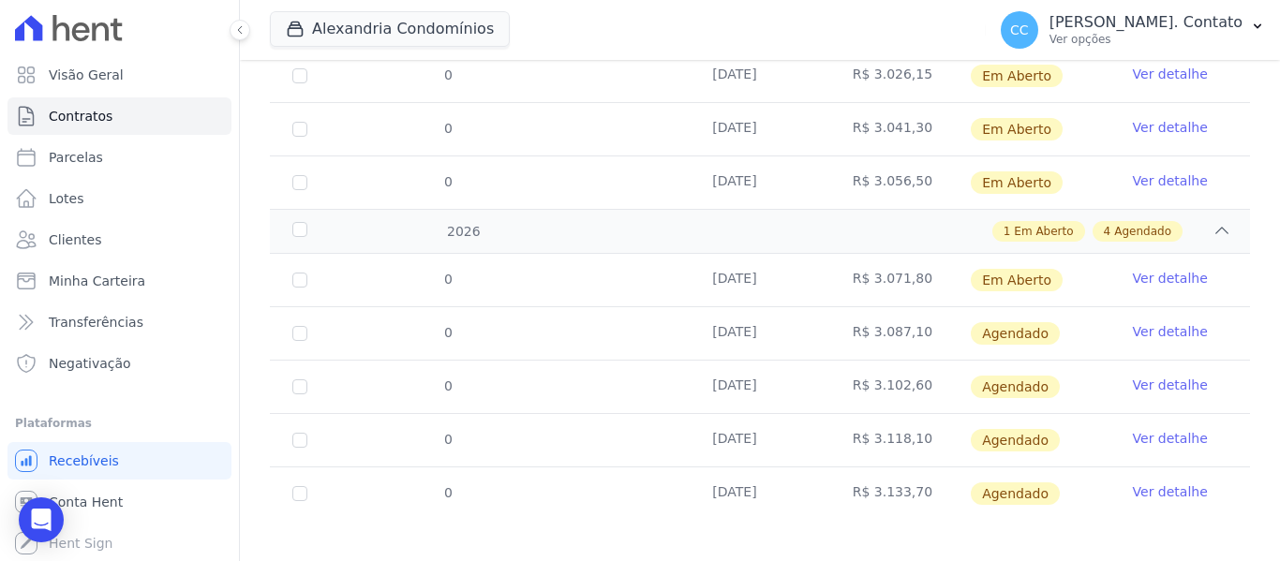
click at [1146, 322] on link "Ver detalhe" at bounding box center [1170, 331] width 75 height 19
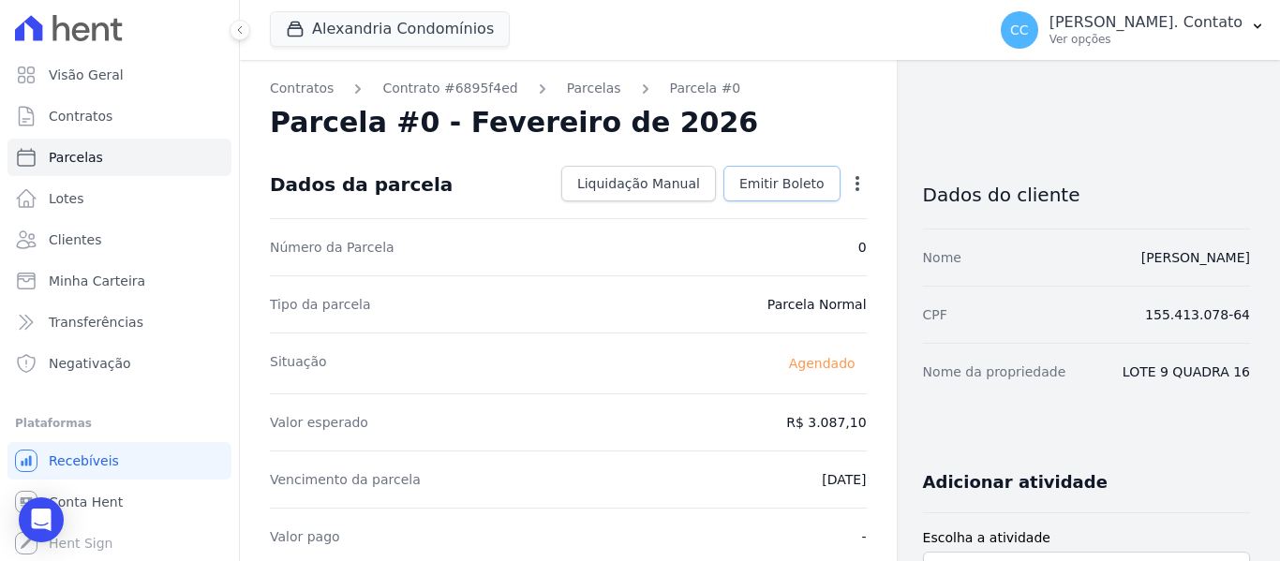
click at [745, 177] on span "Emitir Boleto" at bounding box center [781, 183] width 85 height 19
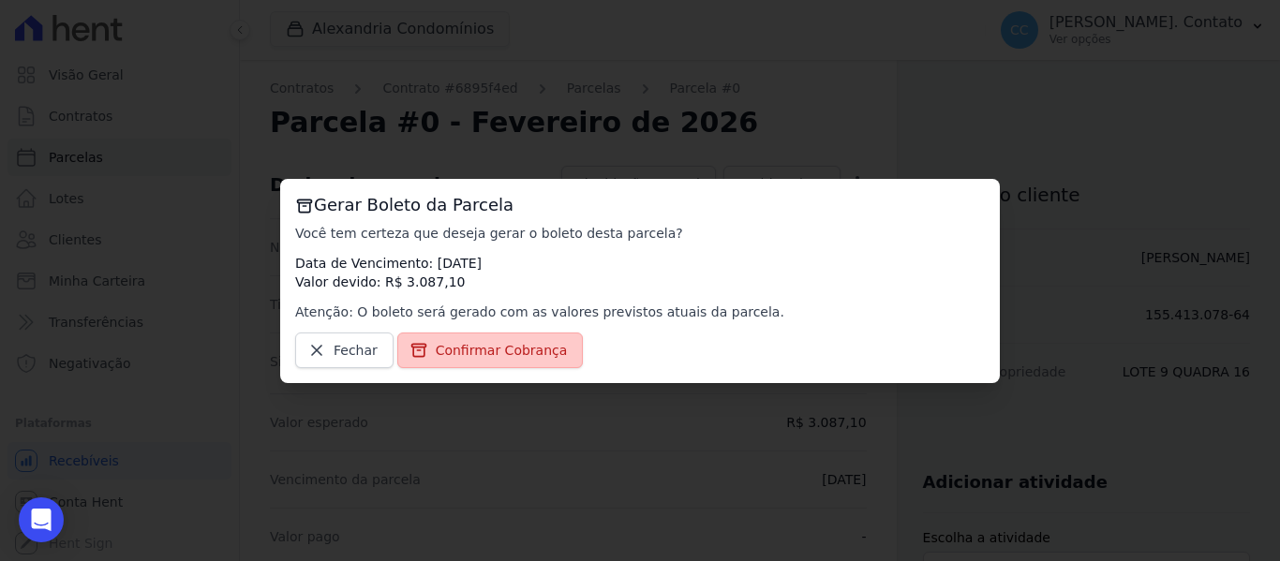
click at [510, 352] on span "Confirmar Cobrança" at bounding box center [502, 350] width 132 height 19
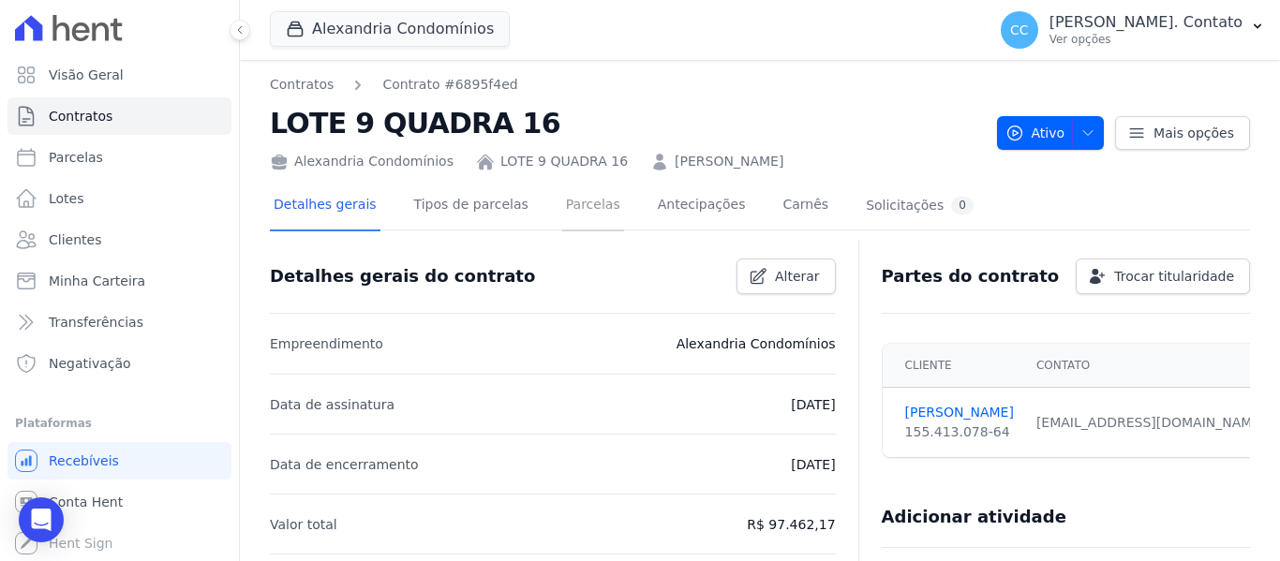
click at [571, 206] on link "Parcelas" at bounding box center [593, 207] width 62 height 50
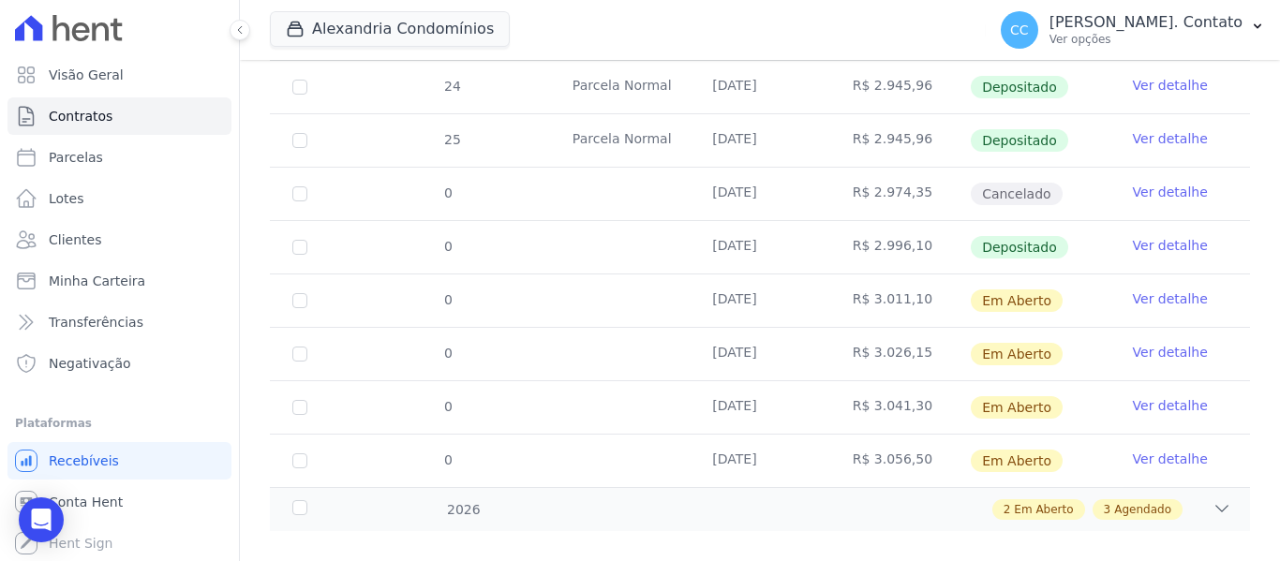
scroll to position [556, 0]
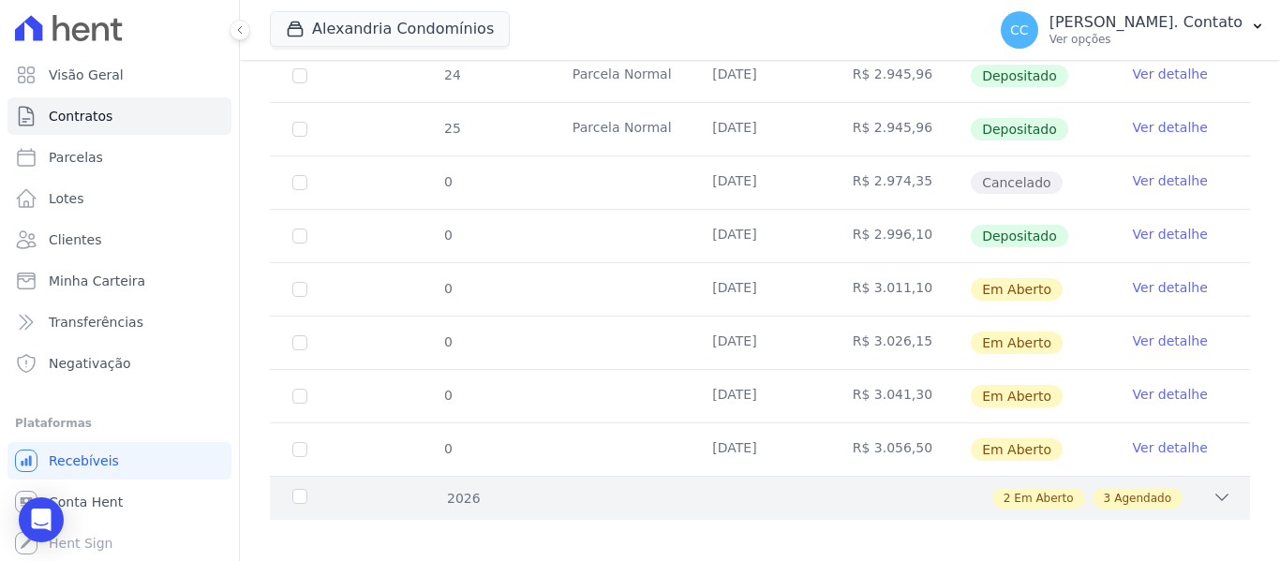
click at [1211, 476] on div "2026 2 Em Aberto 3 Agendado" at bounding box center [760, 498] width 980 height 44
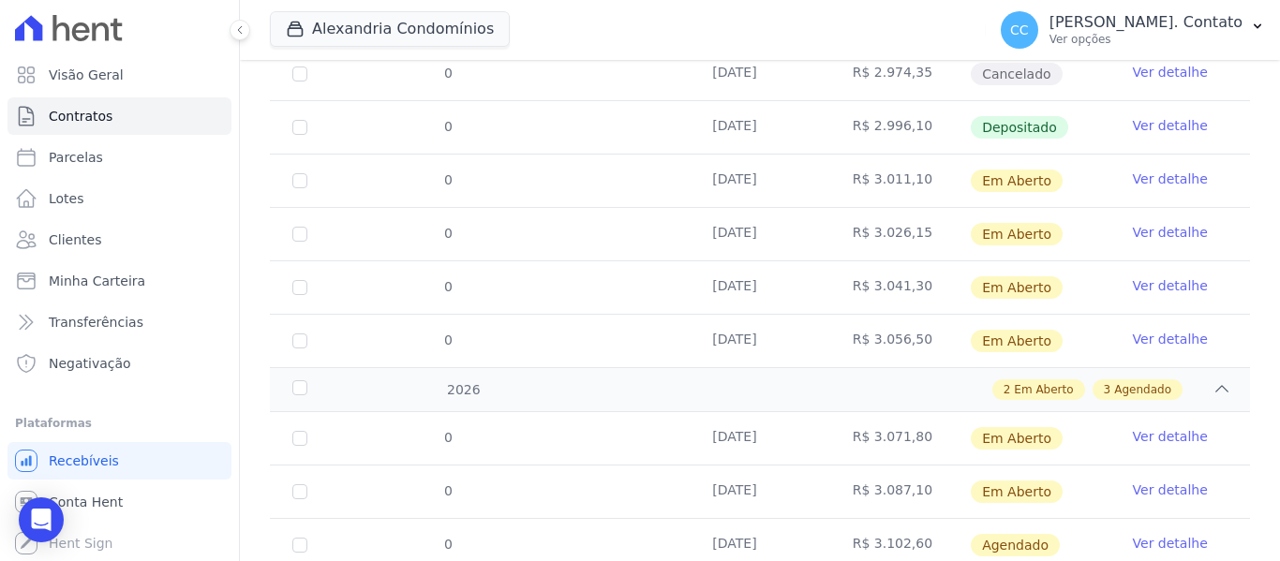
scroll to position [822, 0]
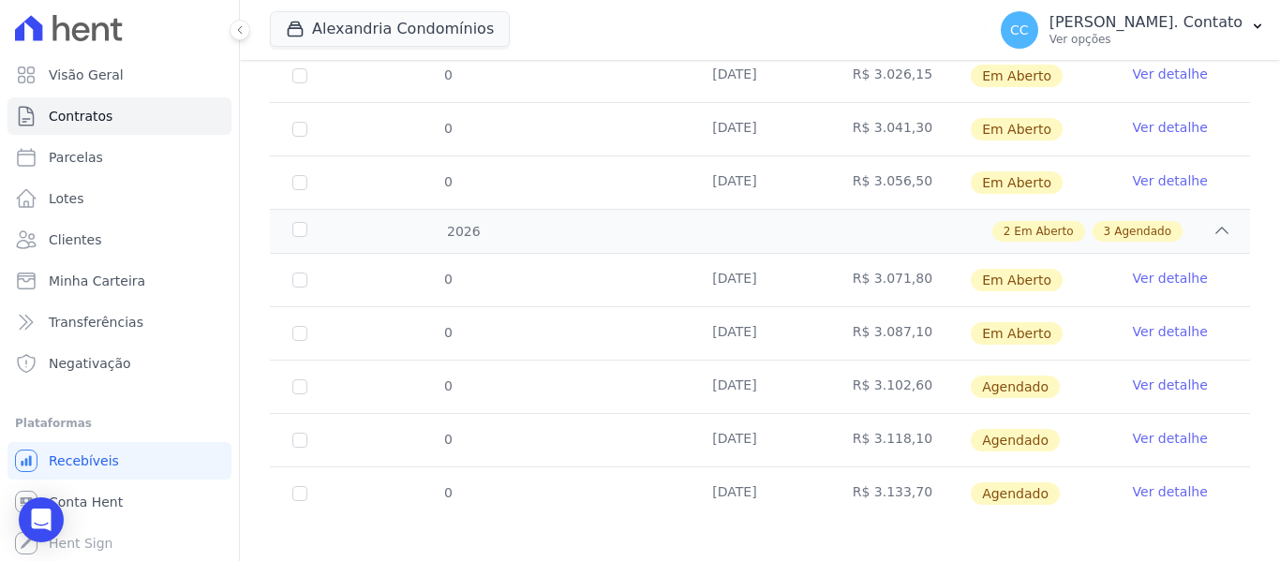
click at [1156, 376] on link "Ver detalhe" at bounding box center [1170, 385] width 75 height 19
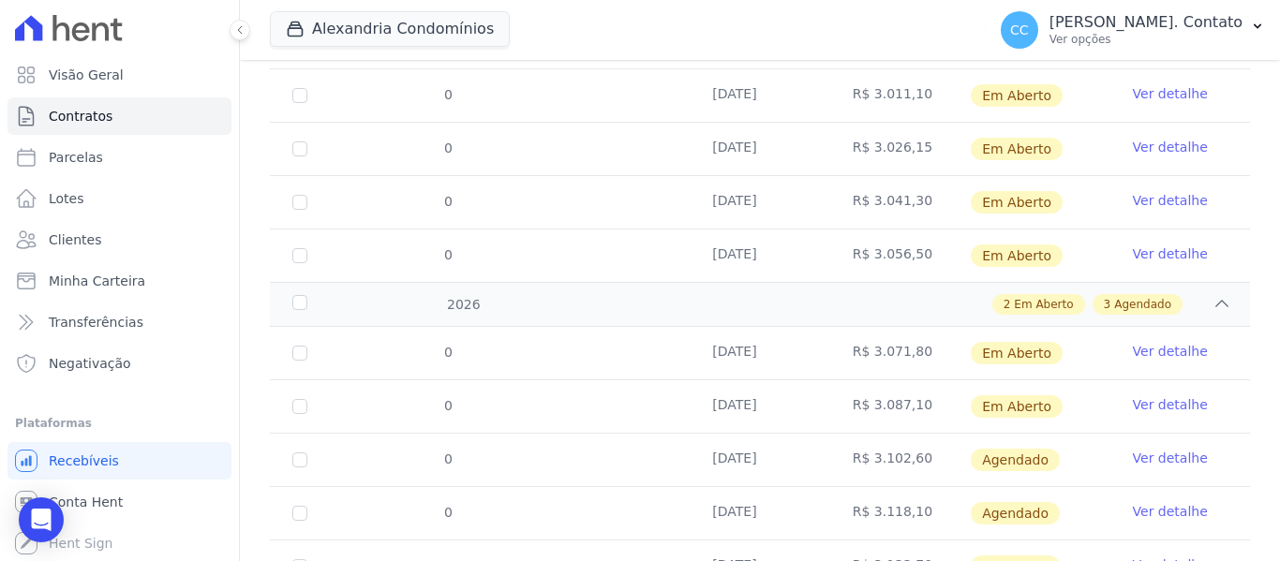
scroll to position [822, 0]
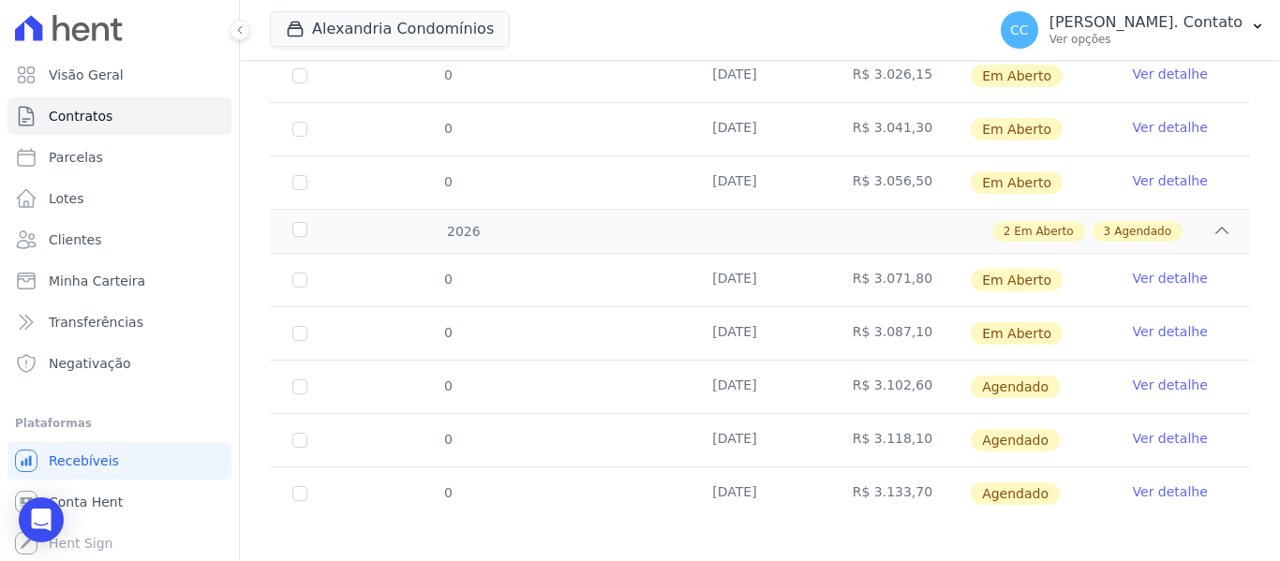
click at [1175, 376] on link "Ver detalhe" at bounding box center [1170, 385] width 75 height 19
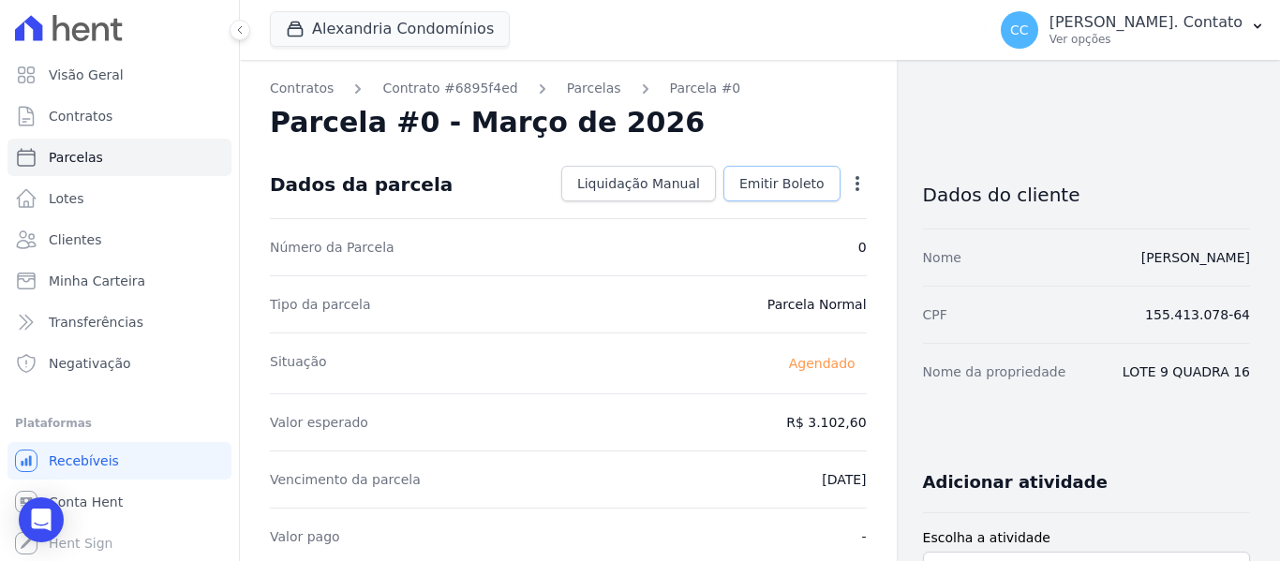
click at [748, 167] on link "Emitir Boleto" at bounding box center [781, 184] width 117 height 36
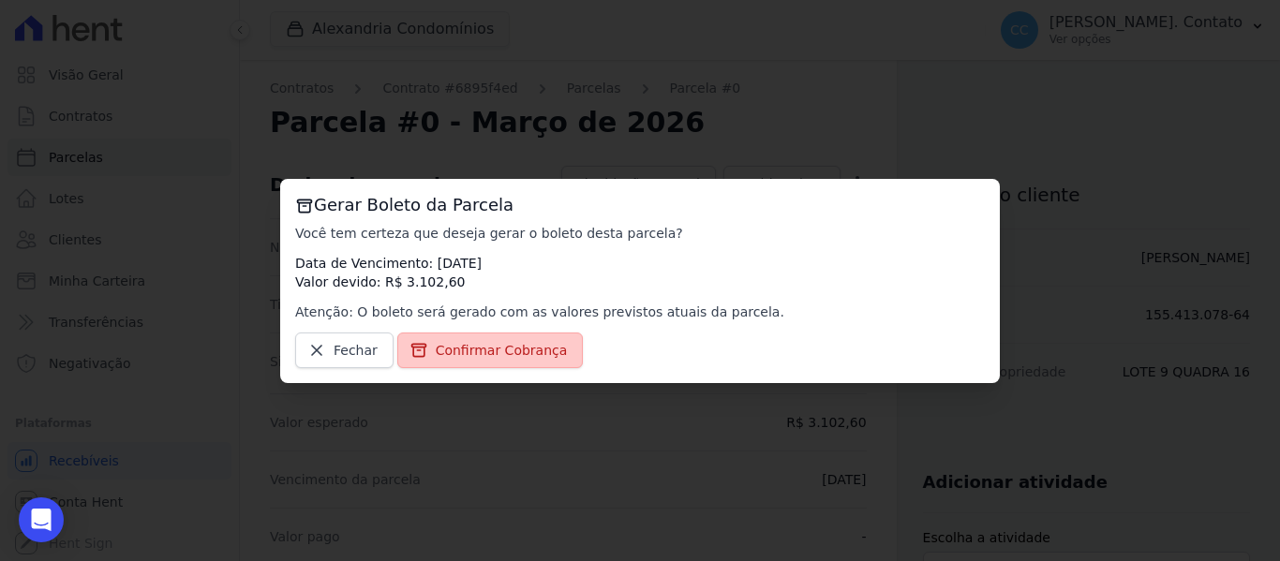
click at [469, 343] on span "Confirmar Cobrança" at bounding box center [502, 350] width 132 height 19
click at [514, 349] on span "Confirmar Cobrança" at bounding box center [502, 350] width 132 height 19
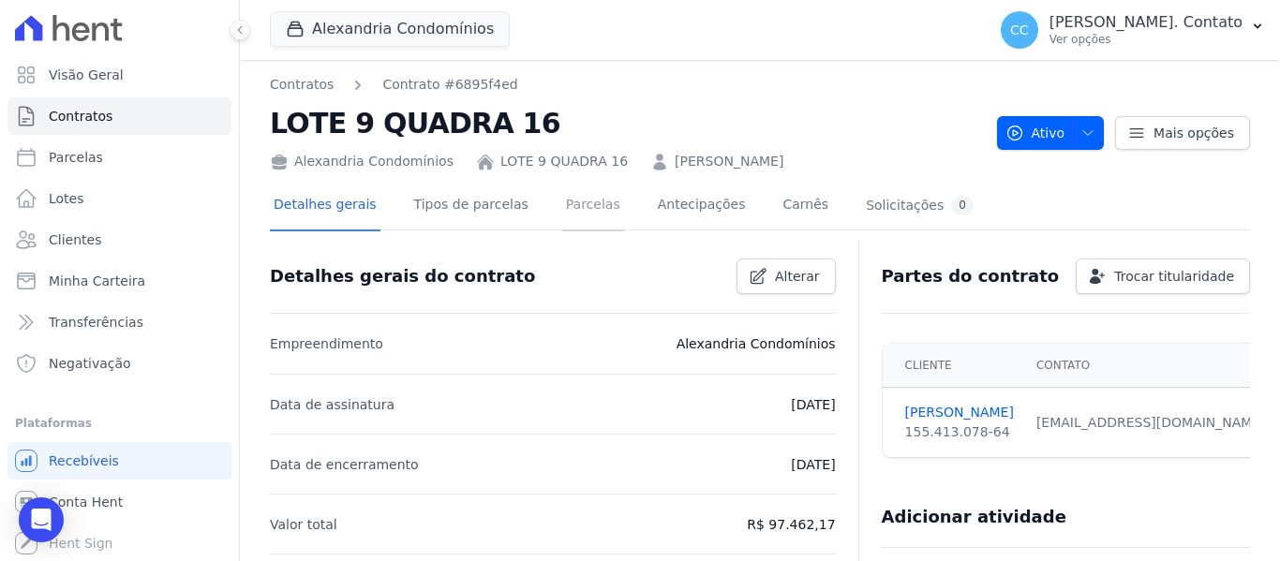
click at [580, 218] on link "Parcelas" at bounding box center [593, 207] width 62 height 50
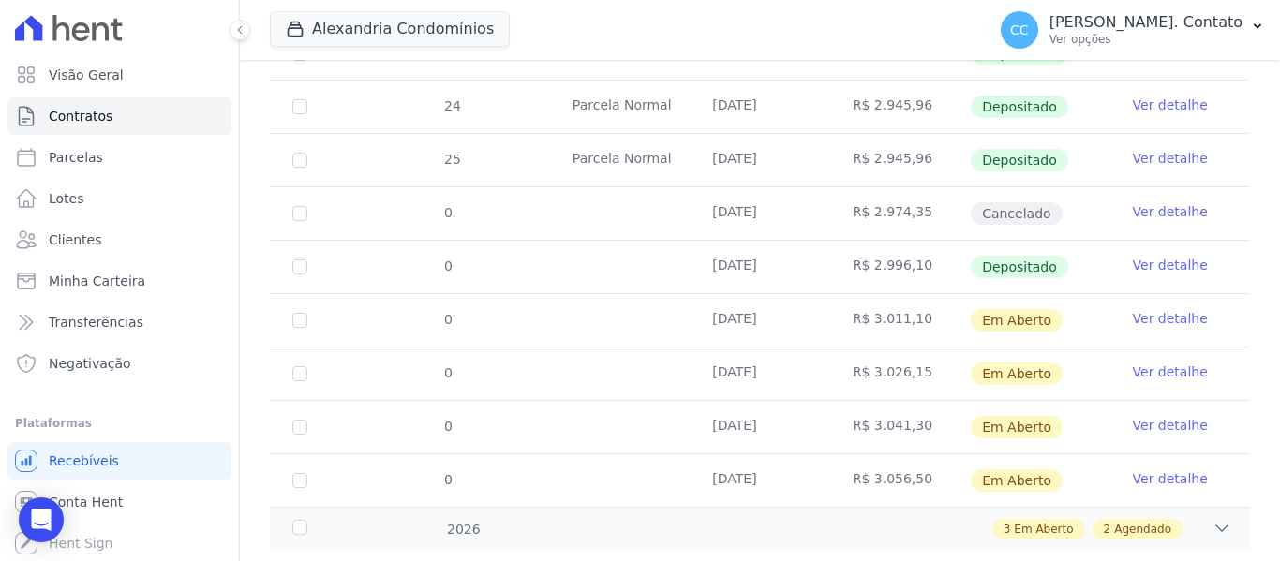
scroll to position [556, 0]
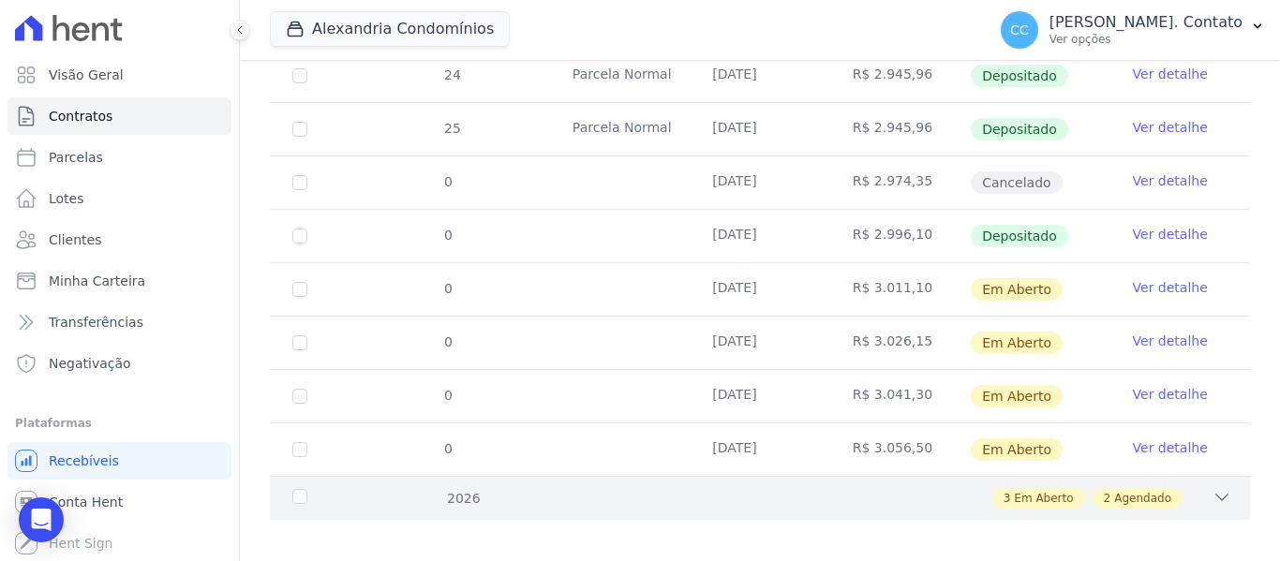
click at [1212, 488] on icon at bounding box center [1221, 497] width 19 height 19
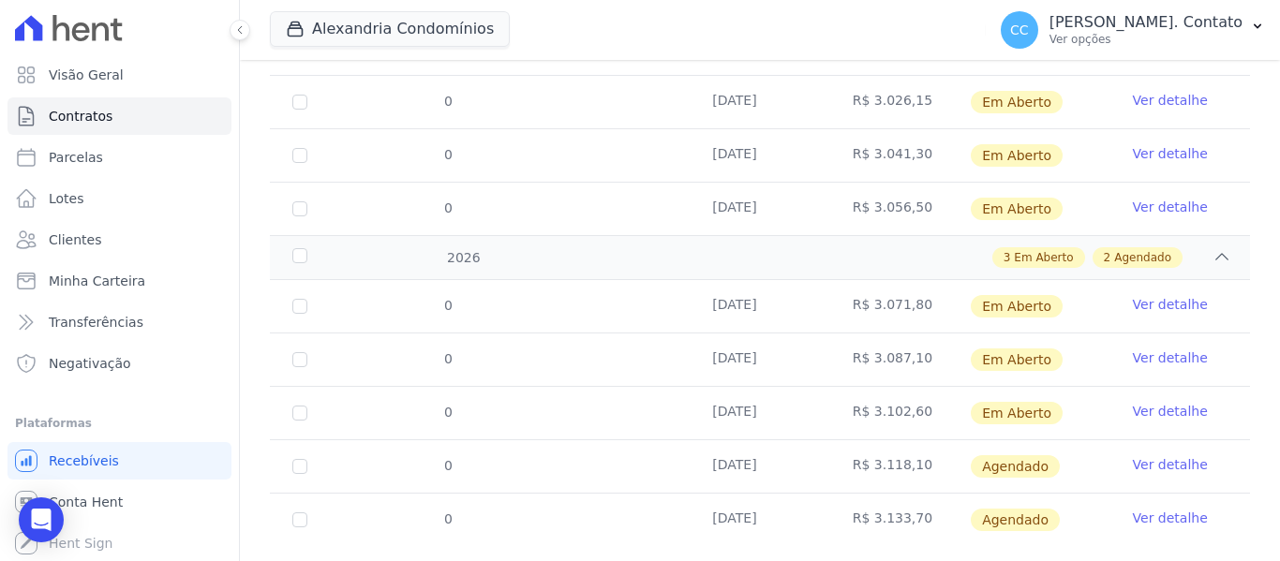
scroll to position [822, 0]
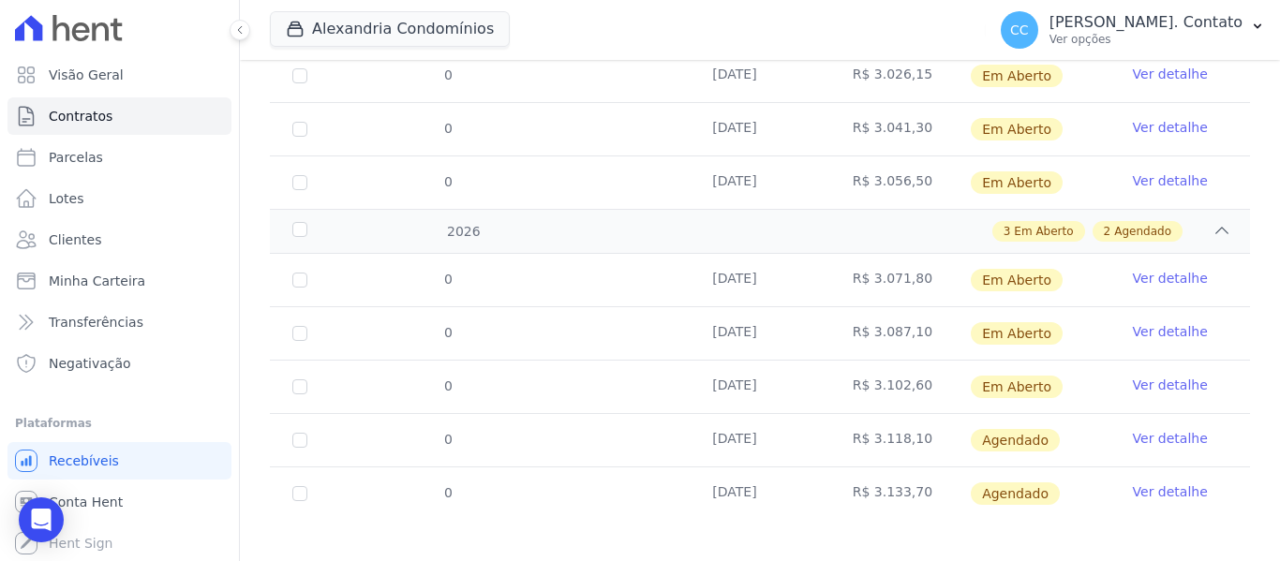
click at [1149, 429] on link "Ver detalhe" at bounding box center [1170, 438] width 75 height 19
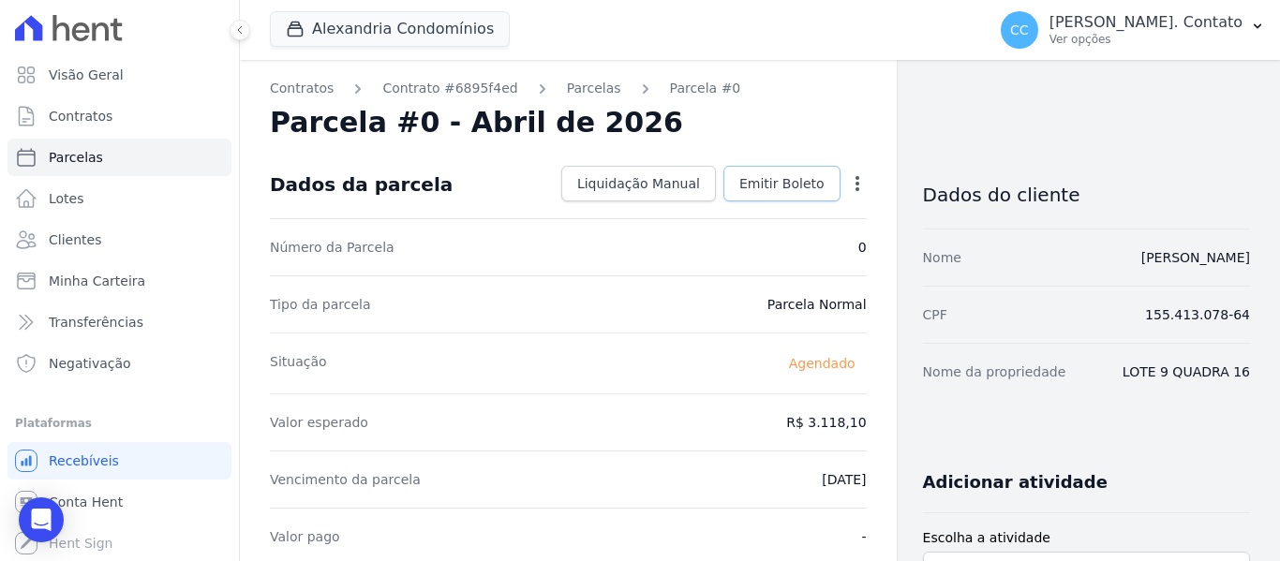
click at [759, 182] on span "Emitir Boleto" at bounding box center [781, 183] width 85 height 19
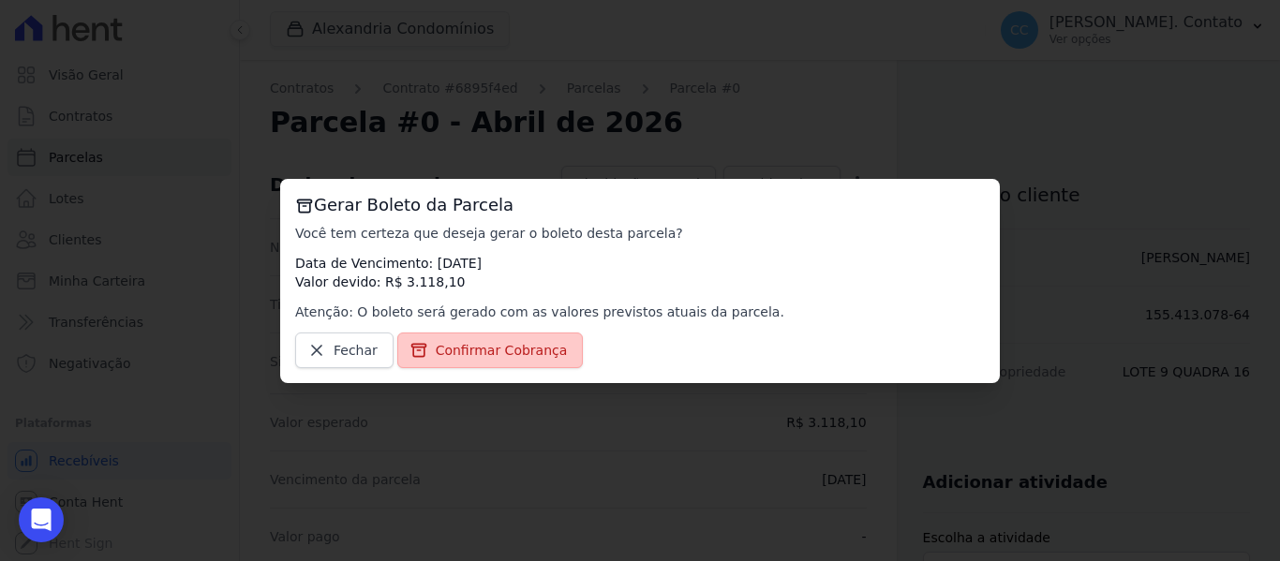
click at [412, 348] on icon at bounding box center [418, 350] width 14 height 12
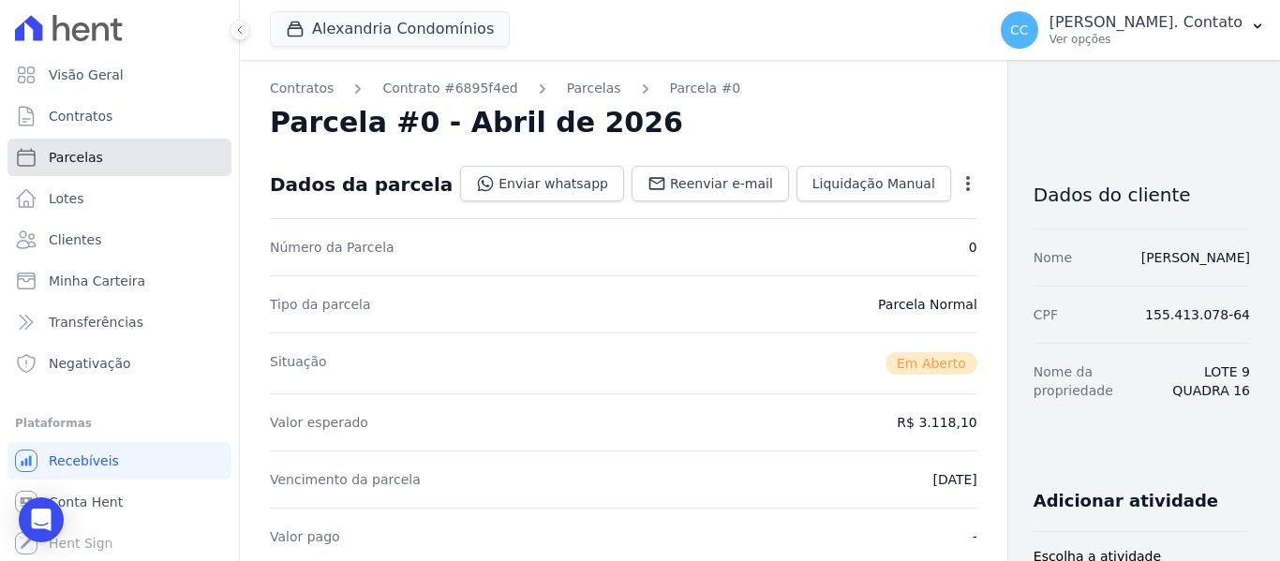
click at [61, 156] on span "Parcelas" at bounding box center [76, 157] width 54 height 19
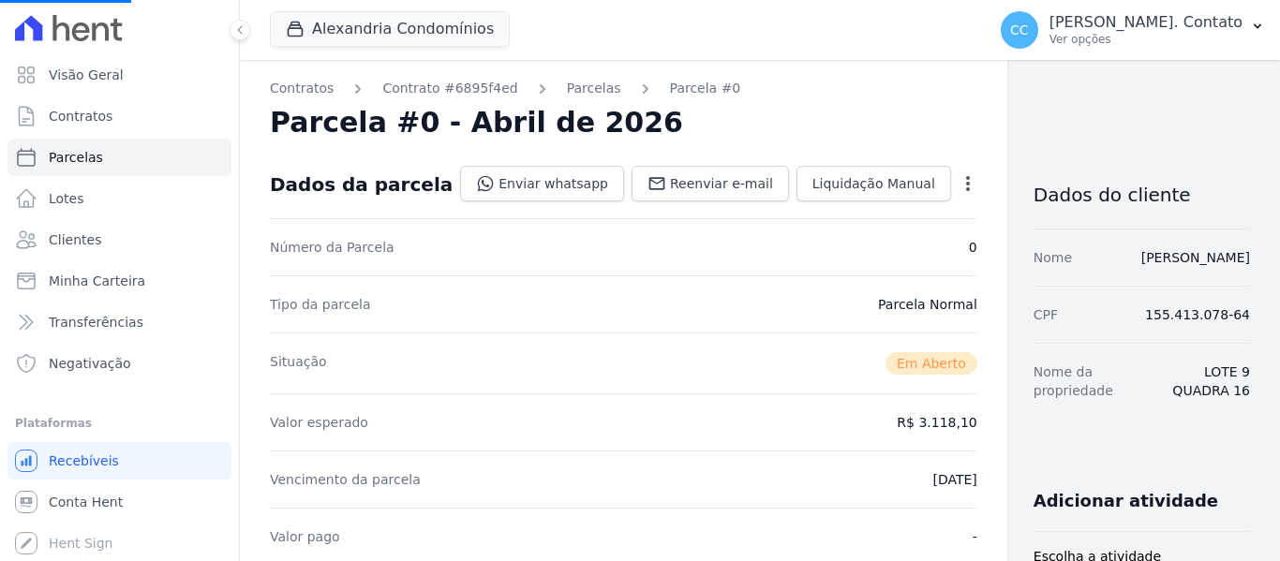
select select
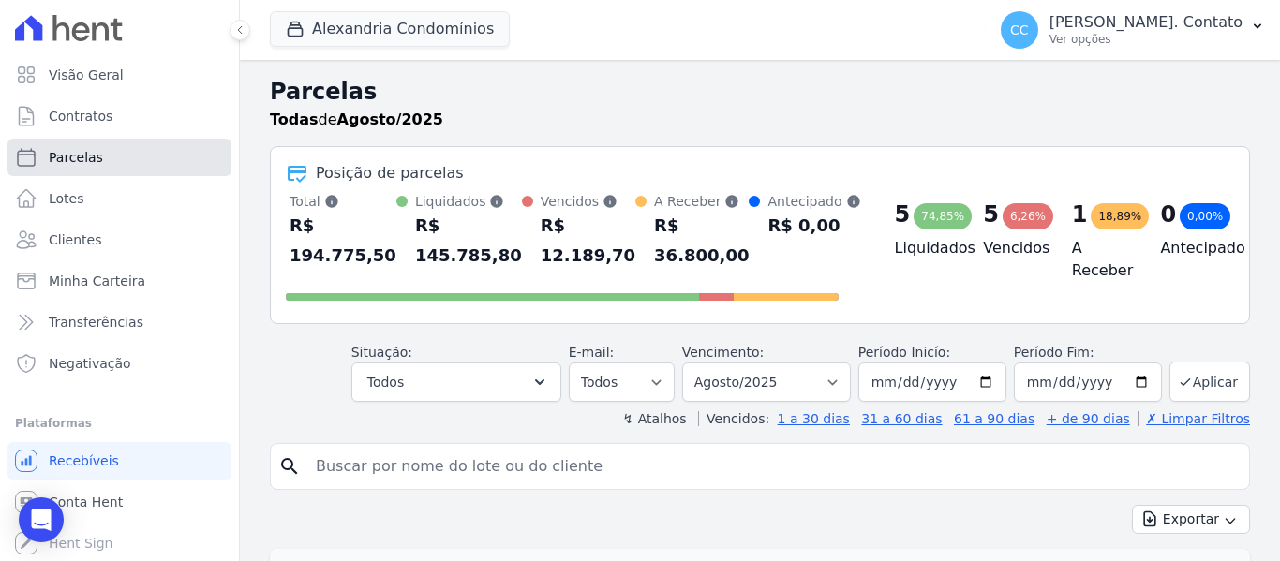
click at [78, 152] on span "Parcelas" at bounding box center [76, 157] width 54 height 19
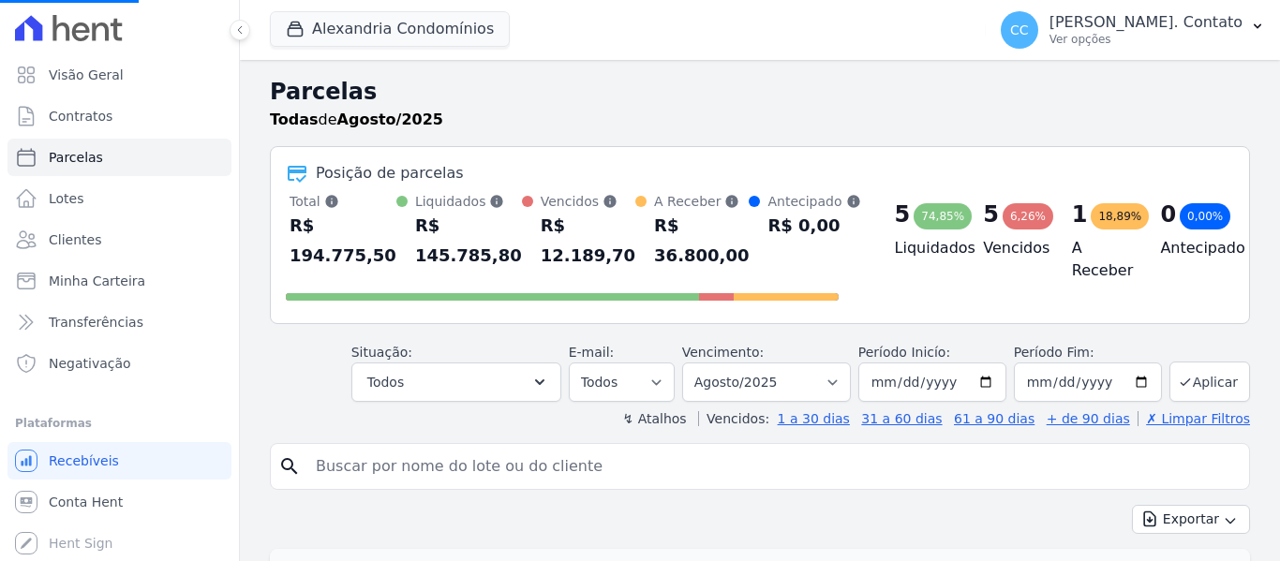
select select
click at [74, 236] on span "Clientes" at bounding box center [75, 239] width 52 height 19
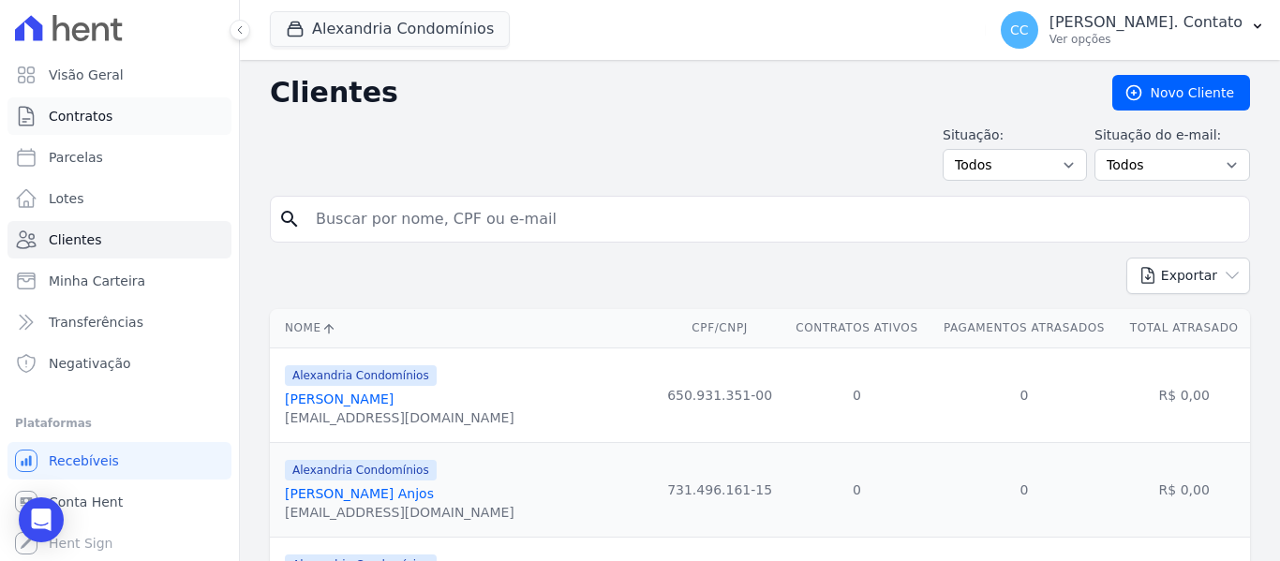
click at [84, 114] on span "Contratos" at bounding box center [81, 116] width 64 height 19
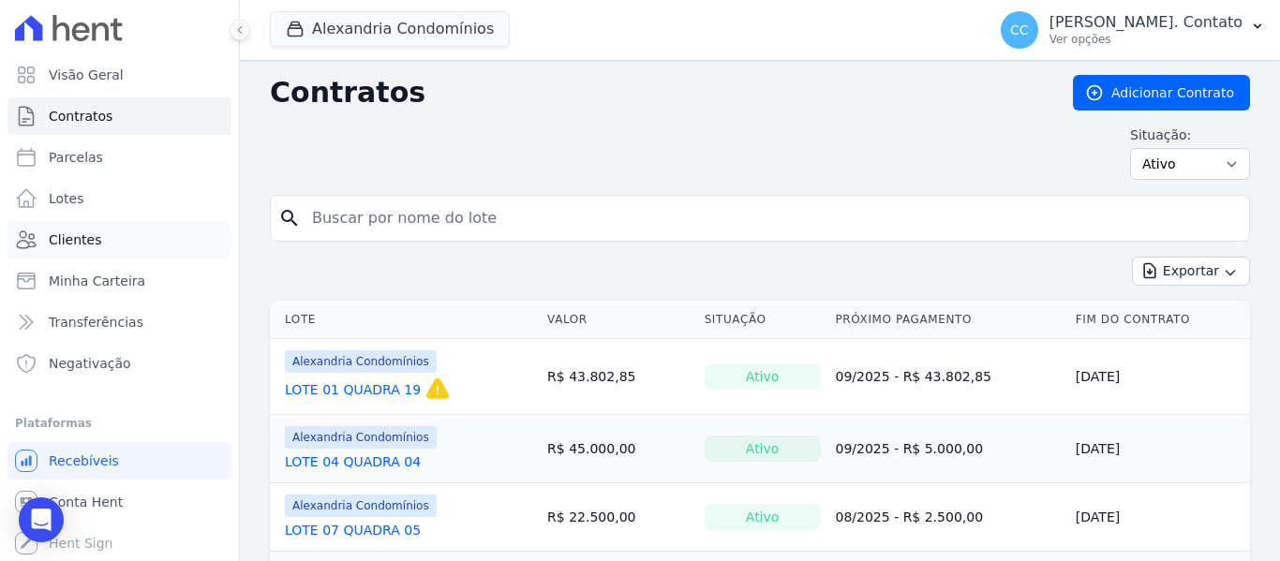
click at [72, 228] on link "Clientes" at bounding box center [119, 239] width 224 height 37
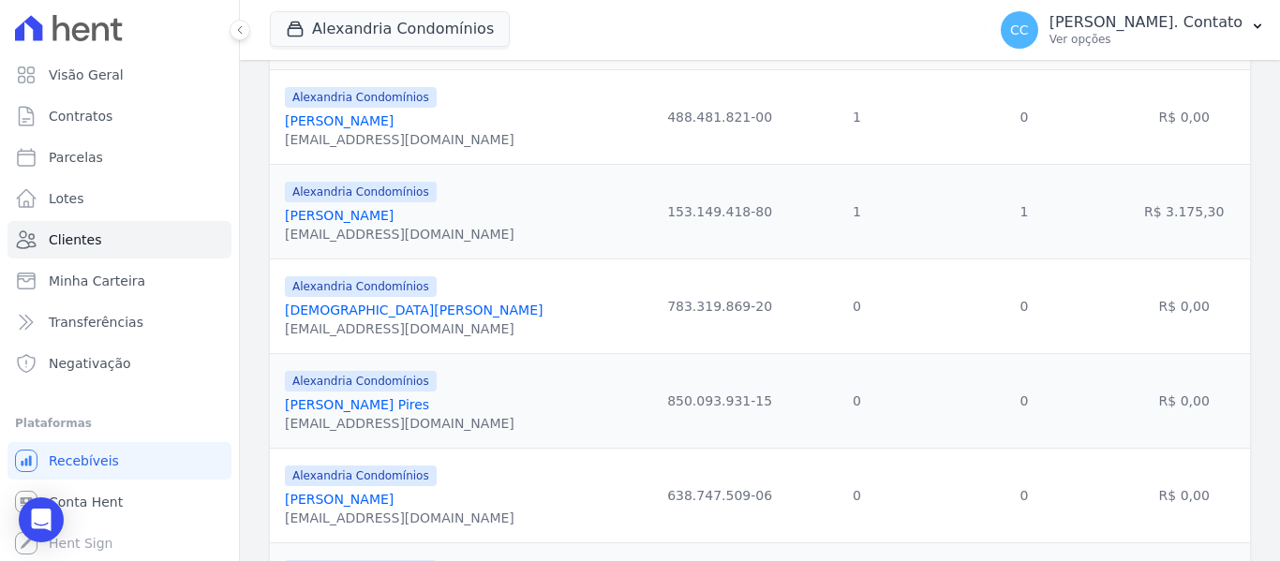
scroll to position [1030, 0]
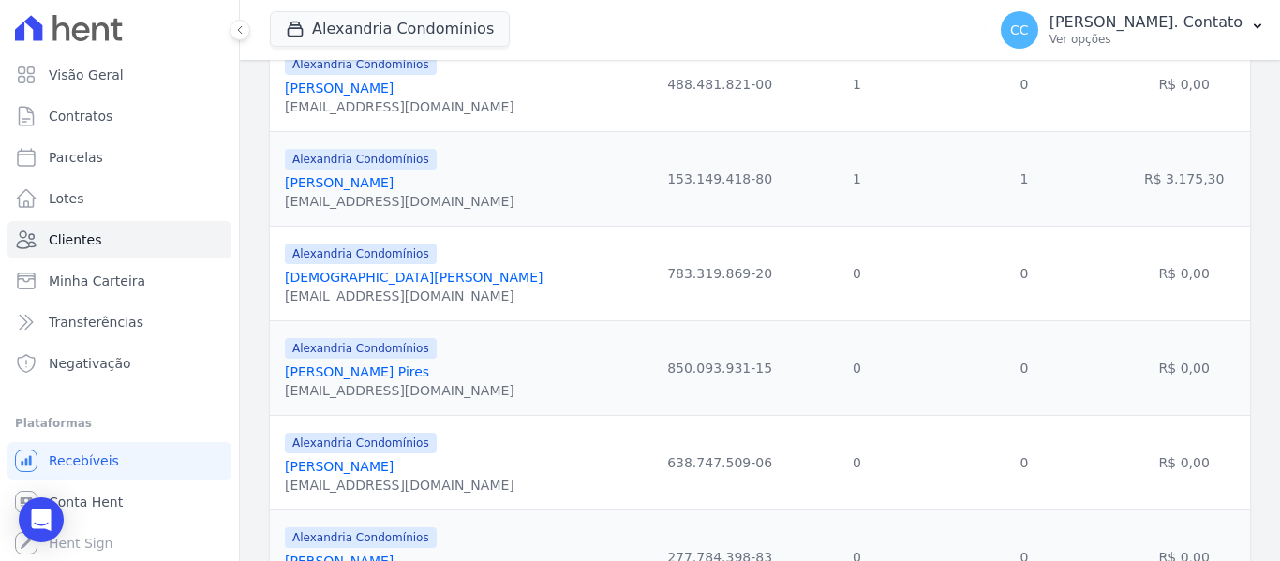
click at [393, 185] on link "Cesar Rangel Borioli" at bounding box center [339, 182] width 109 height 15
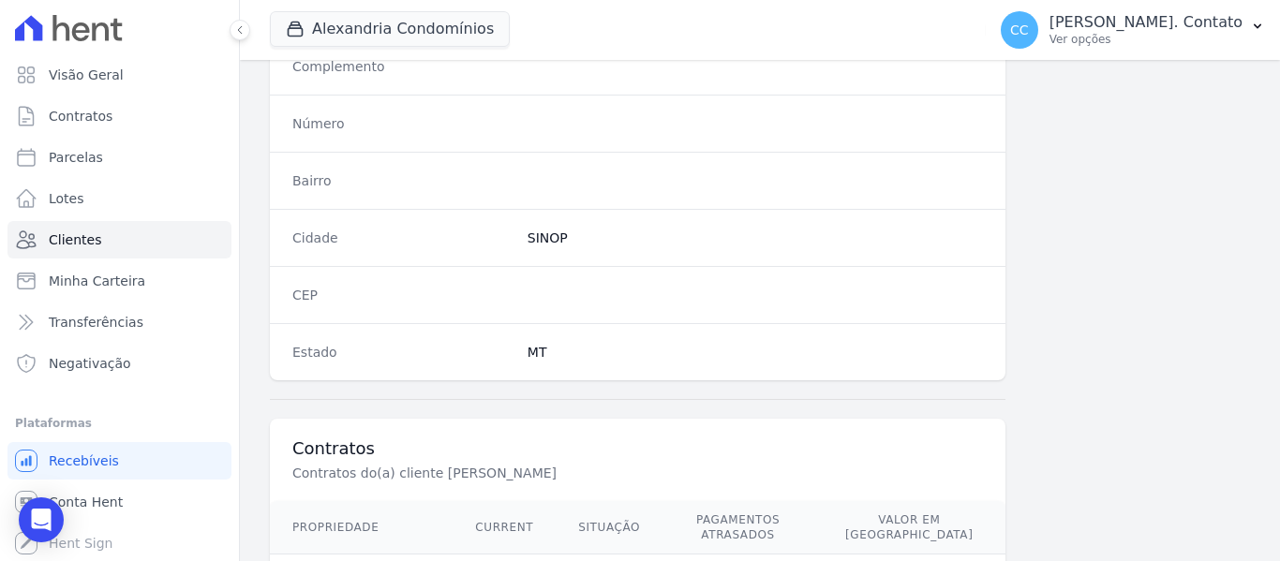
scroll to position [1192, 0]
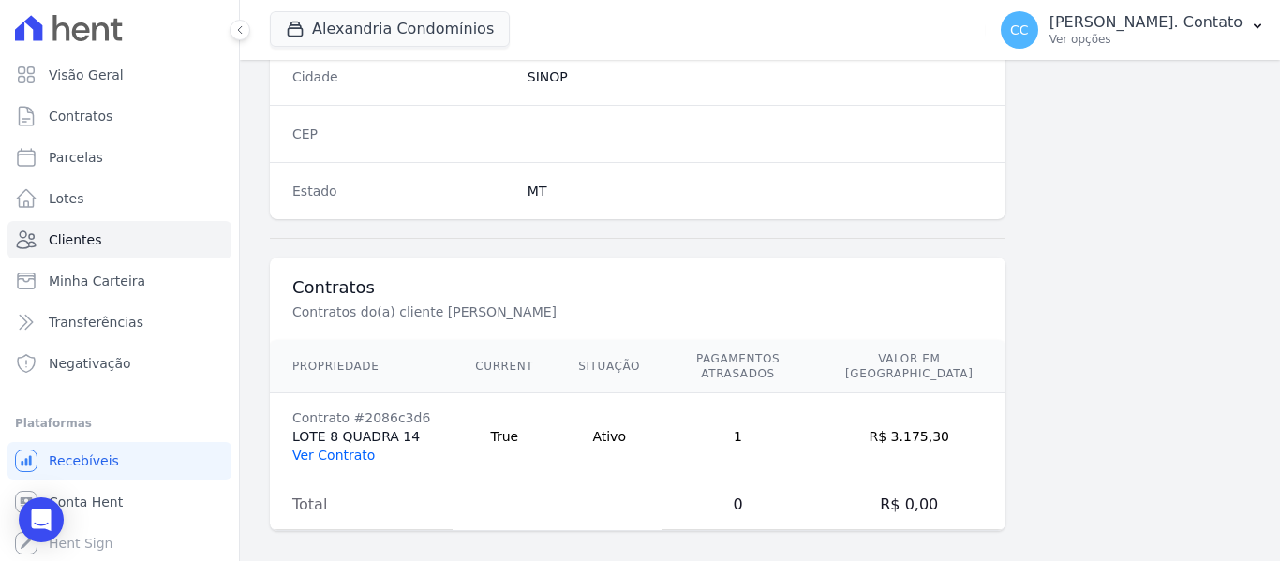
click at [314, 448] on link "Ver Contrato" at bounding box center [333, 455] width 82 height 15
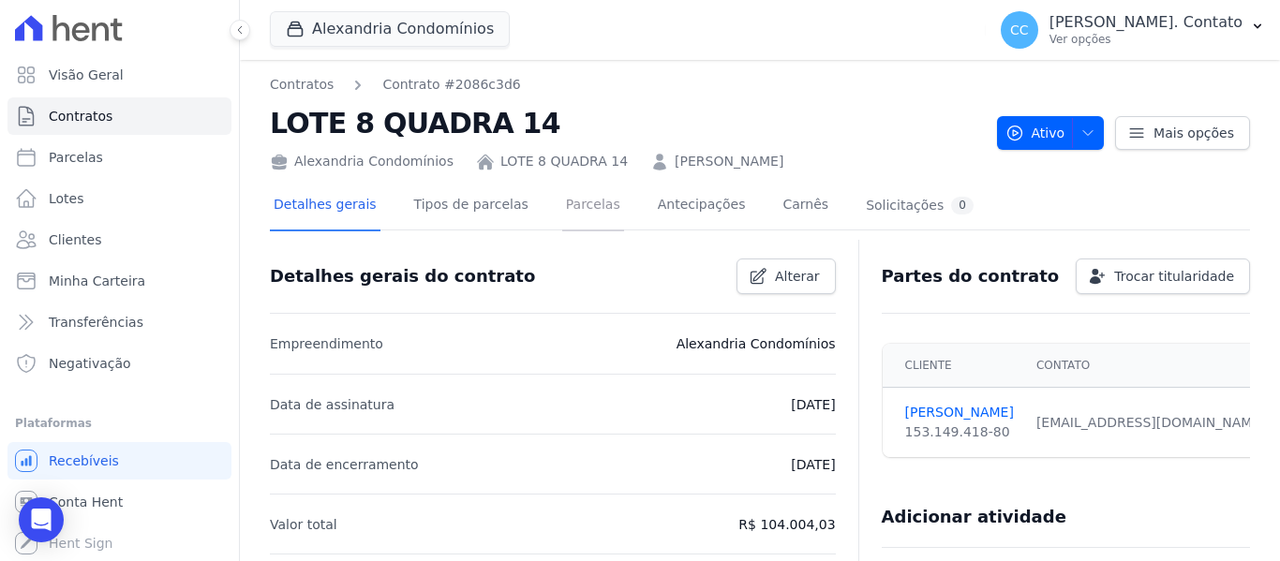
click at [587, 200] on link "Parcelas" at bounding box center [593, 207] width 62 height 50
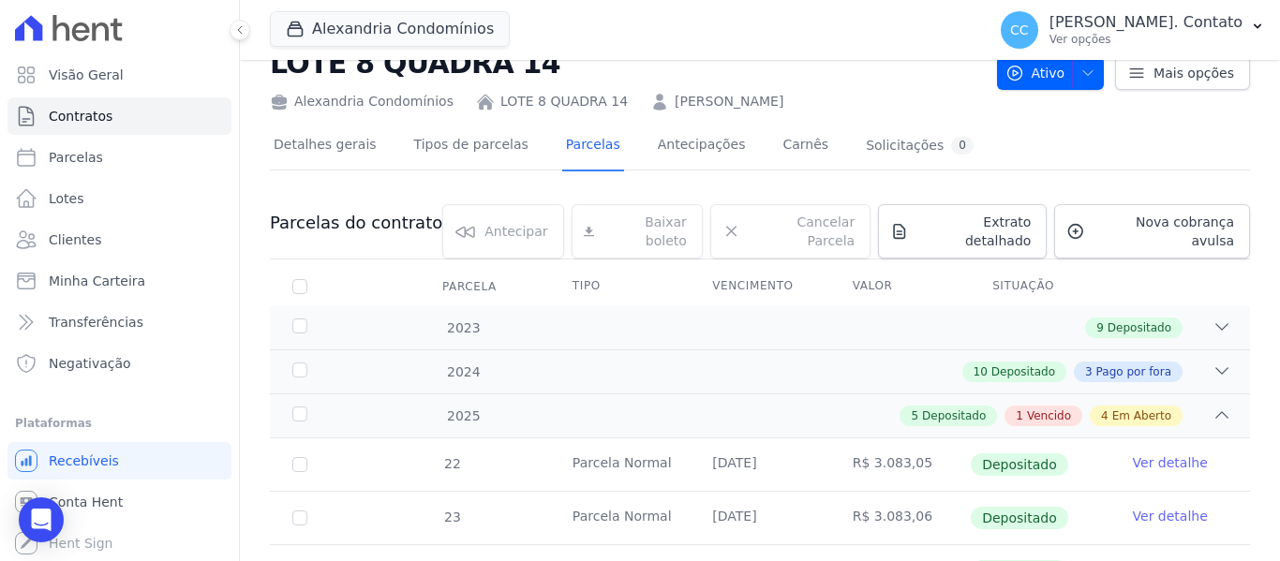
scroll to position [556, 0]
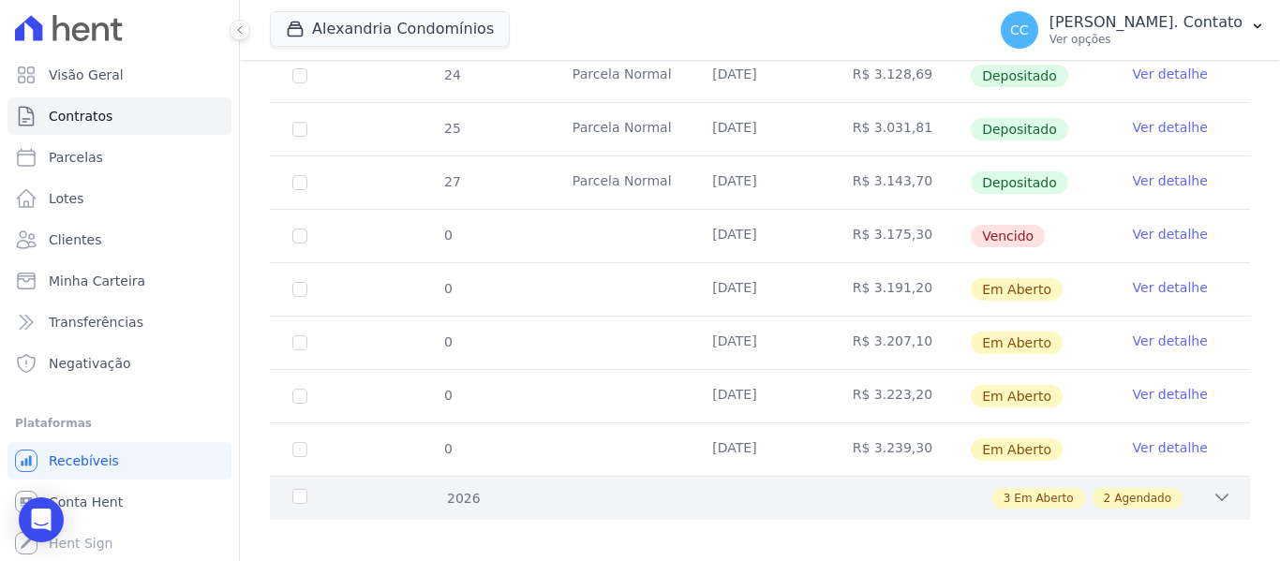
click at [1191, 476] on div "2026 3 Em Aberto 2 Agendado" at bounding box center [760, 498] width 980 height 44
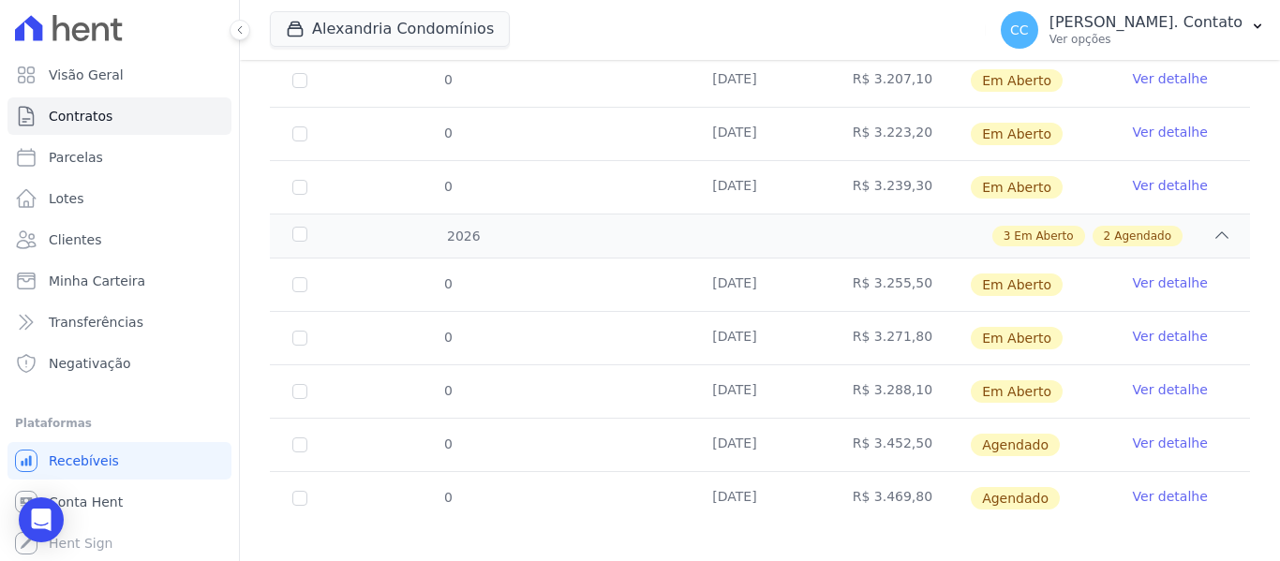
scroll to position [822, 0]
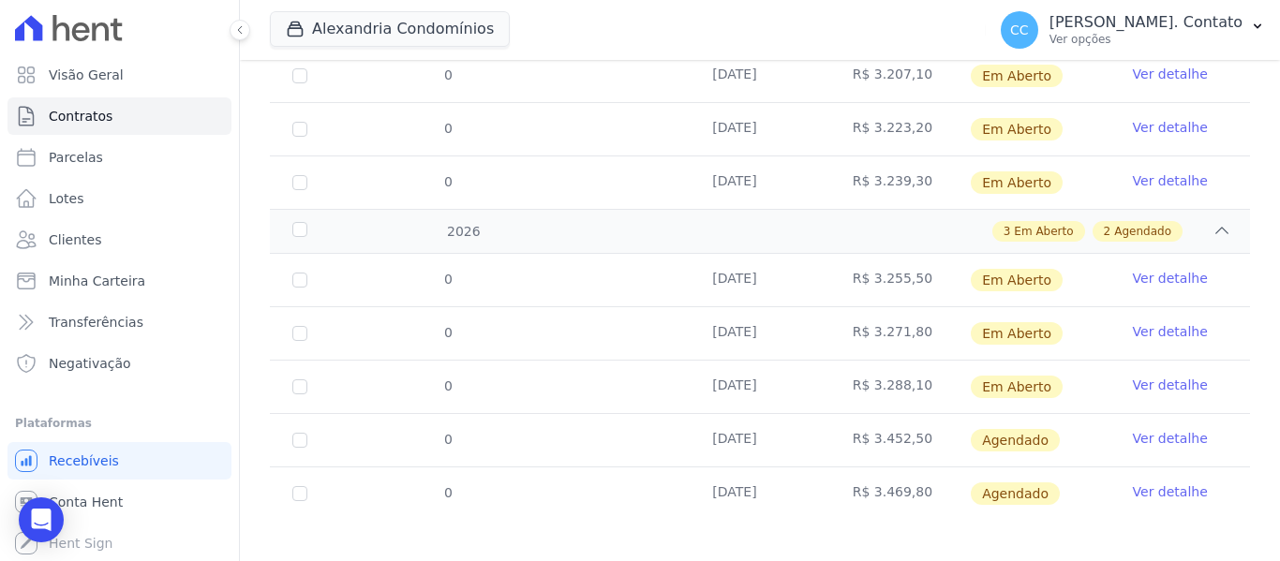
click at [1171, 429] on link "Ver detalhe" at bounding box center [1170, 438] width 75 height 19
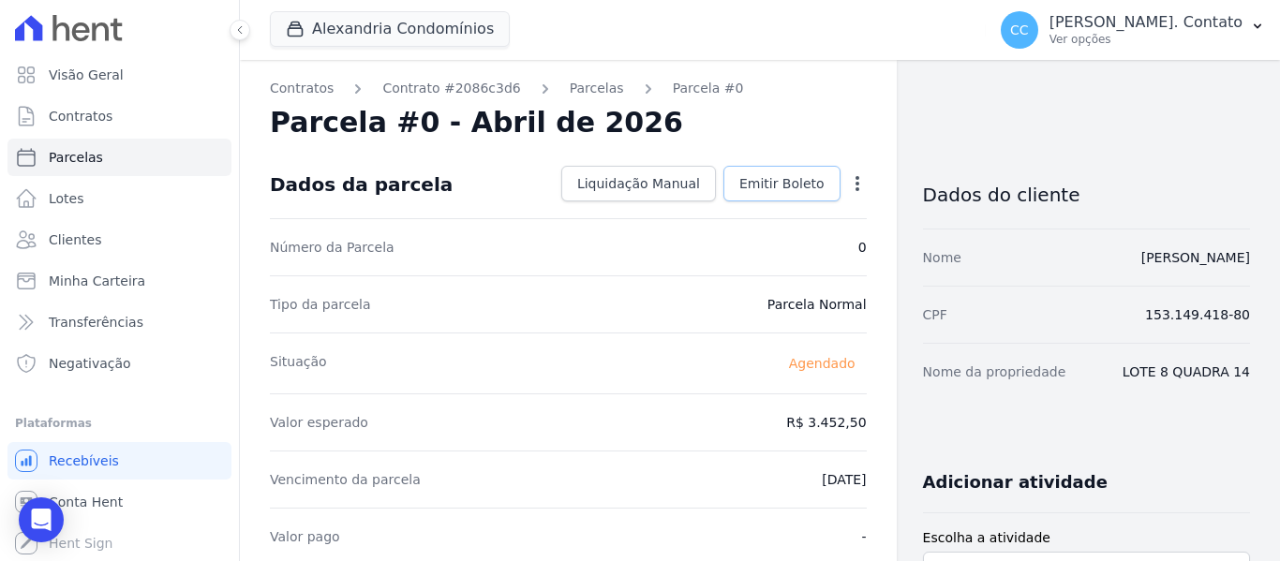
click at [762, 191] on span "Emitir Boleto" at bounding box center [781, 183] width 85 height 19
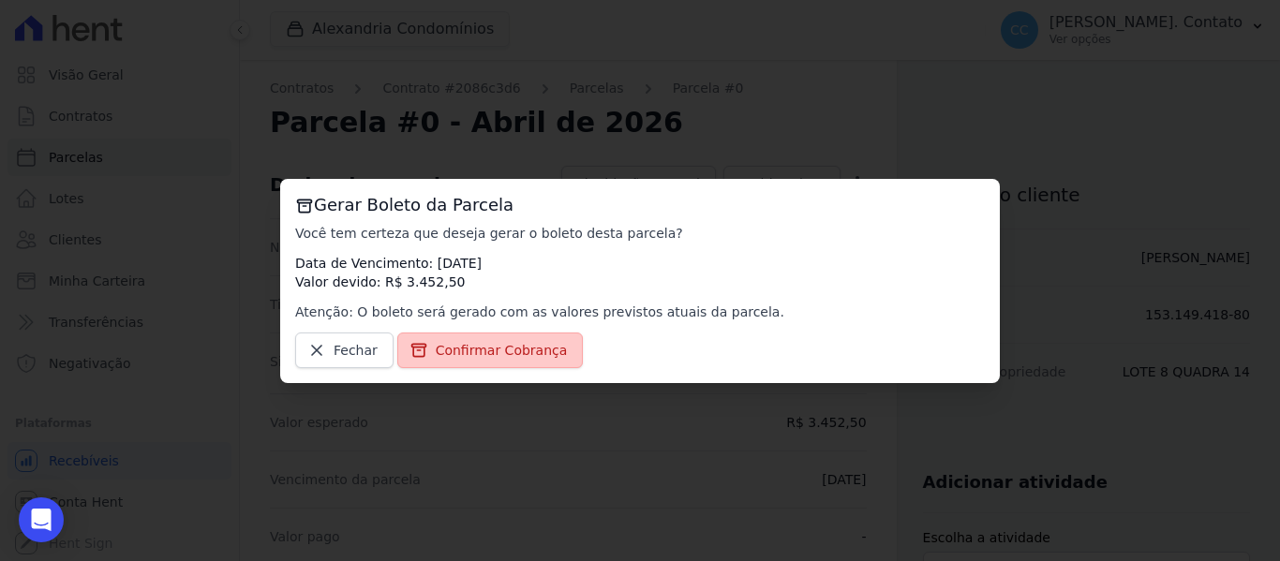
click at [490, 358] on span "Confirmar Cobrança" at bounding box center [502, 350] width 132 height 19
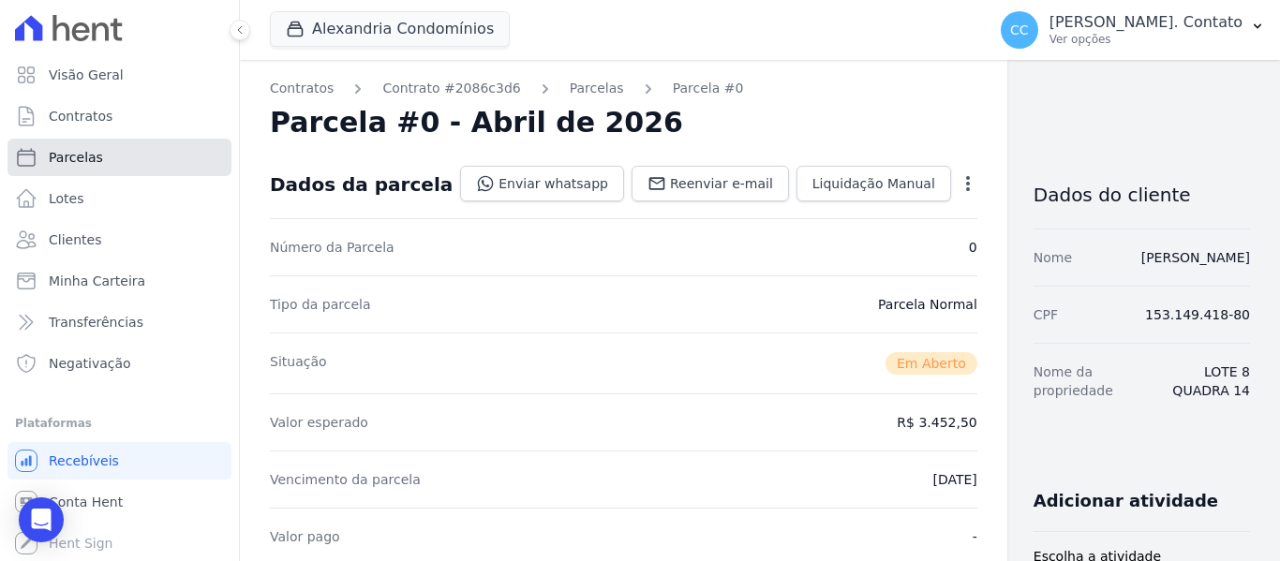
click at [60, 170] on link "Parcelas" at bounding box center [119, 157] width 224 height 37
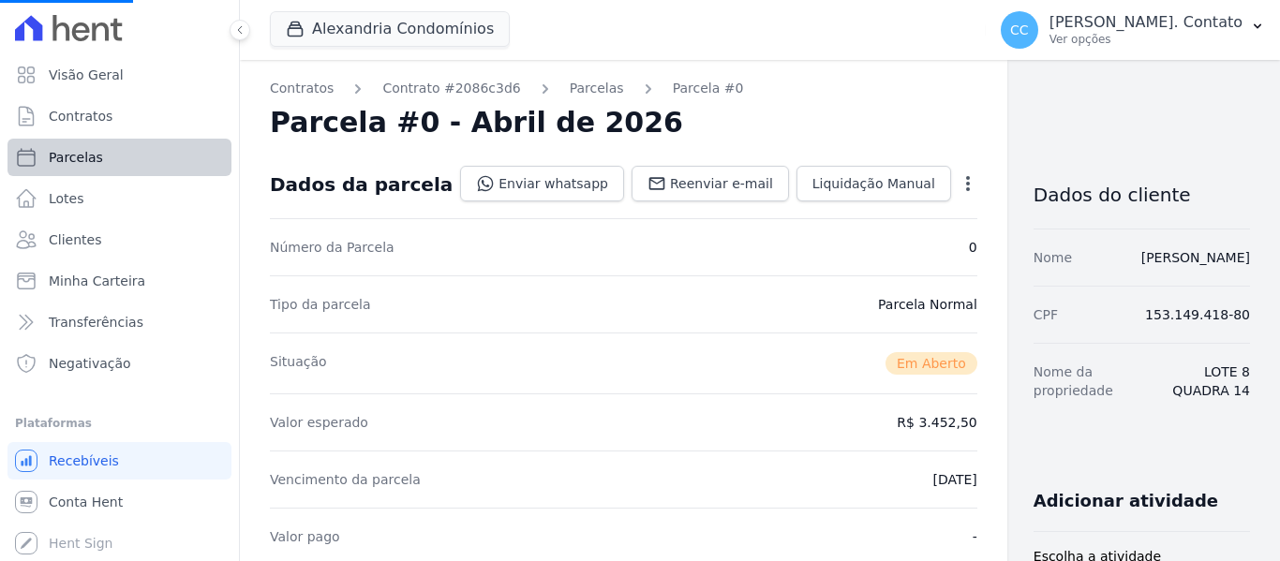
select select
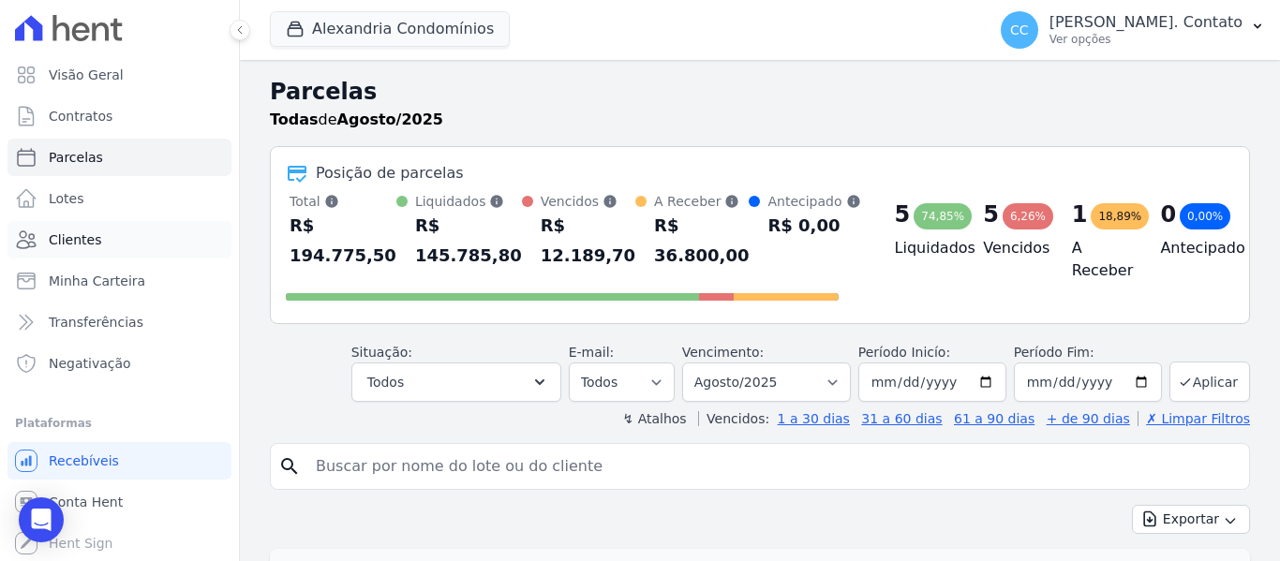
click at [93, 246] on span "Clientes" at bounding box center [75, 239] width 52 height 19
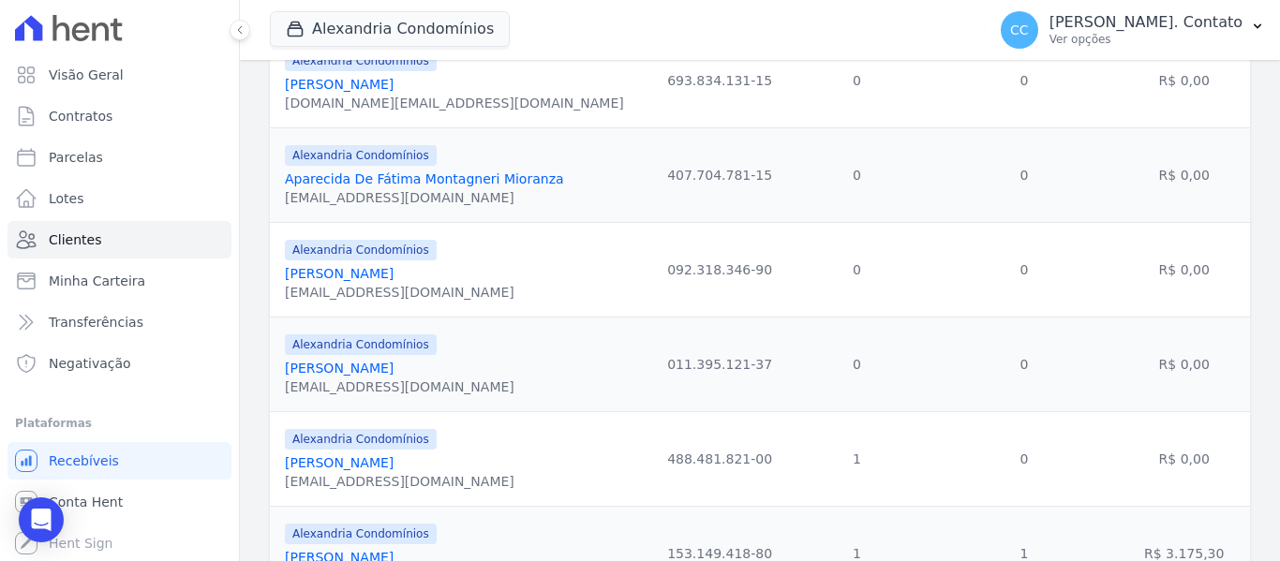
scroll to position [749, 0]
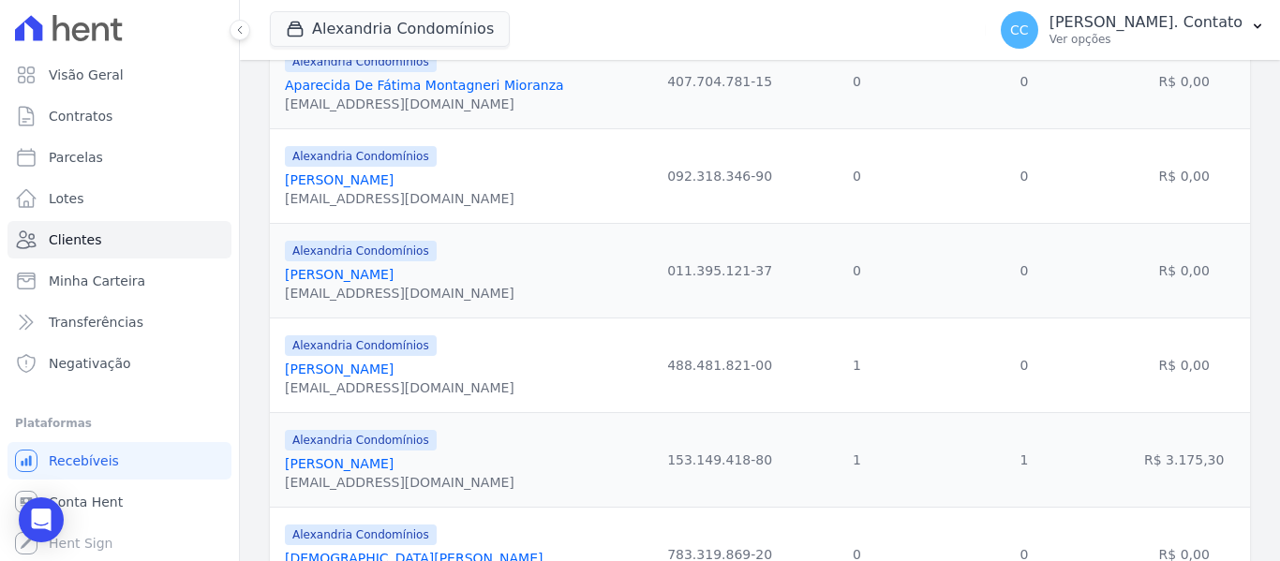
click at [393, 368] on link "Carol Eliane Malinowski" at bounding box center [339, 369] width 109 height 15
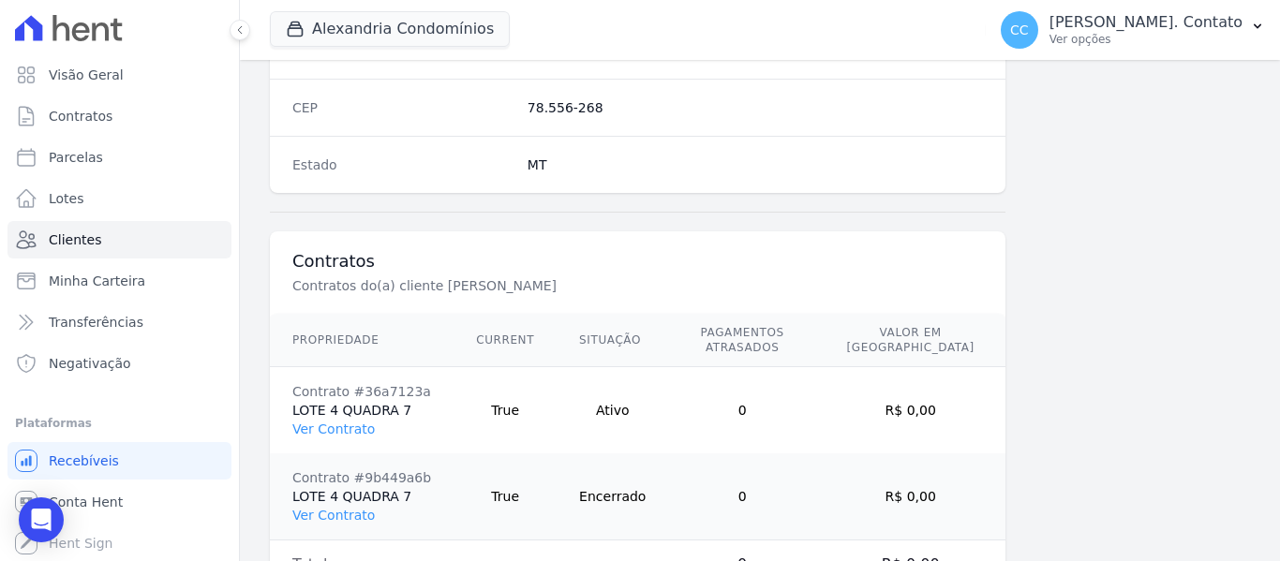
scroll to position [1278, 0]
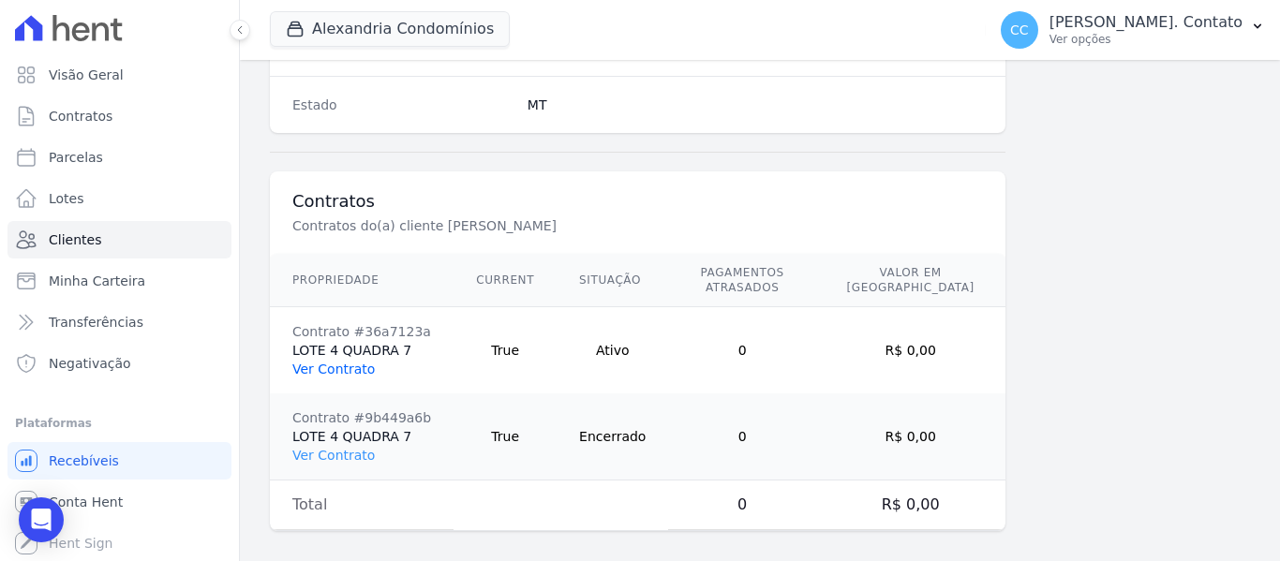
click at [319, 362] on link "Ver Contrato" at bounding box center [333, 369] width 82 height 15
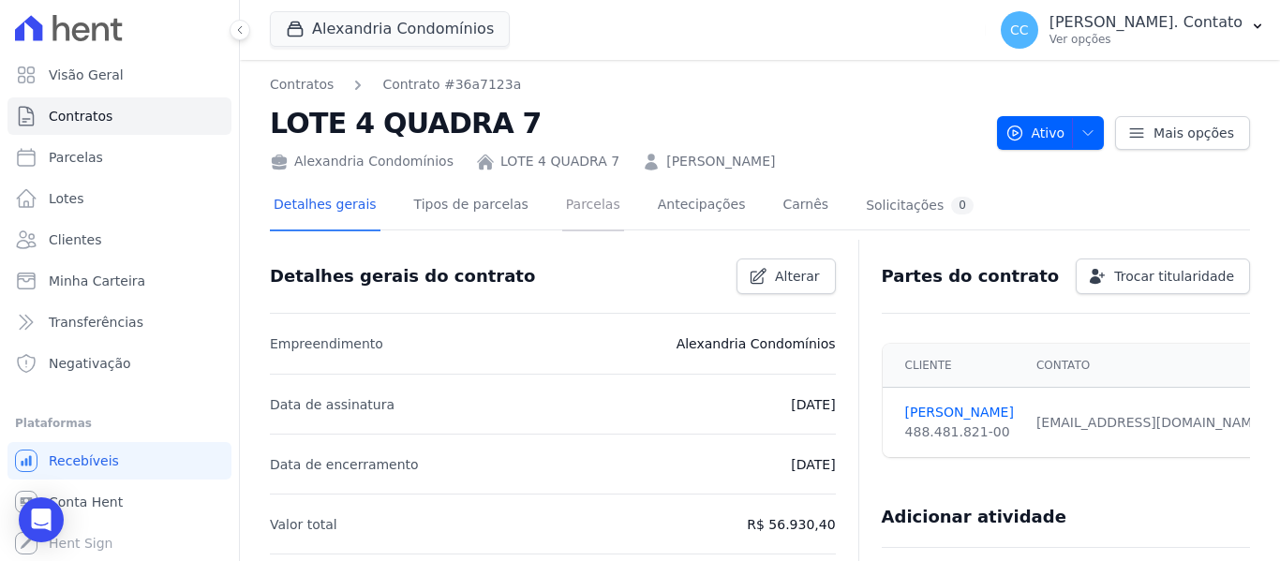
click at [562, 211] on link "Parcelas" at bounding box center [593, 207] width 62 height 50
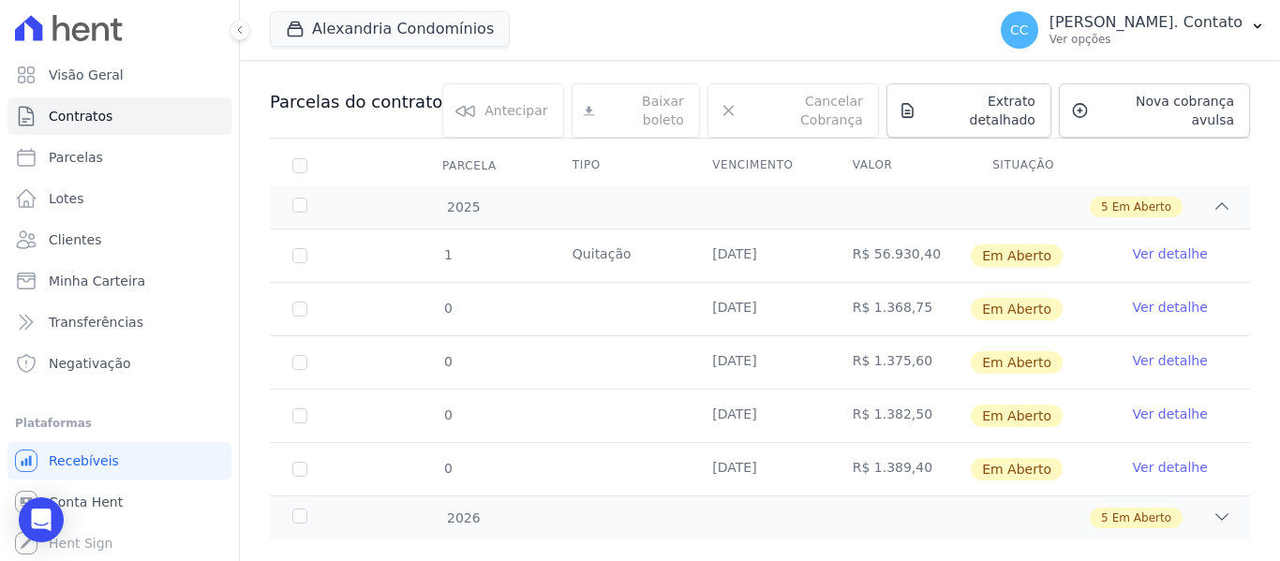
scroll to position [200, 0]
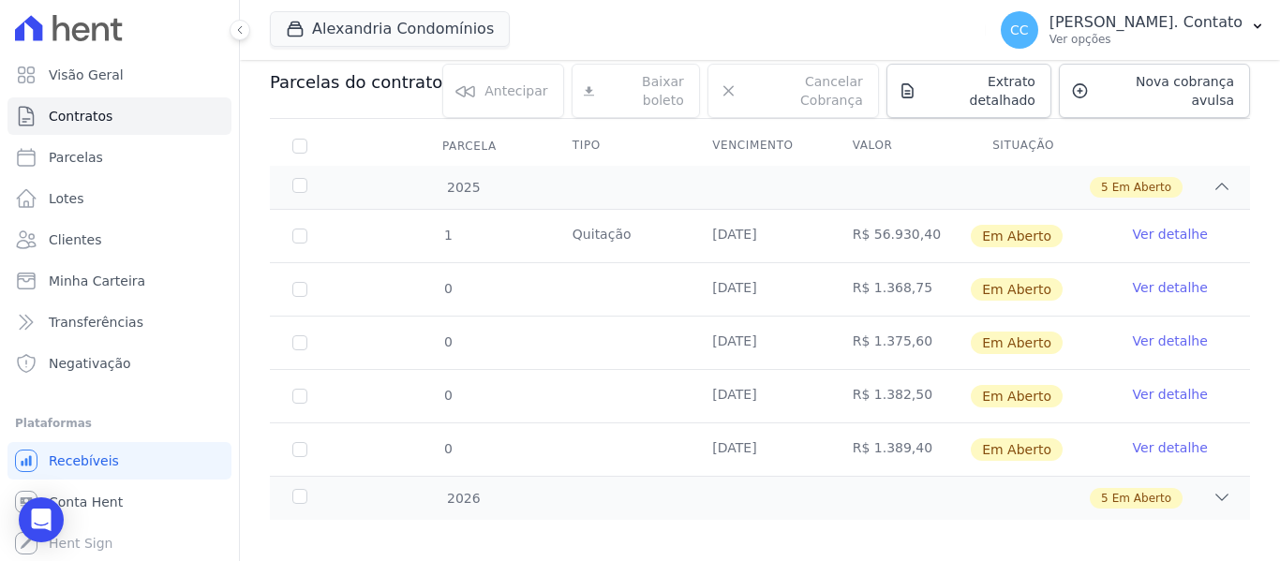
click at [1202, 464] on div "1 Quitação 01/09/2025 R$ 56.930,40 Em Aberto Ver detalhe 0 10/09/2025 R$ 1.368,…" at bounding box center [760, 342] width 1040 height 281
click at [1221, 493] on div "2026 5 Em Aberto" at bounding box center [760, 498] width 980 height 44
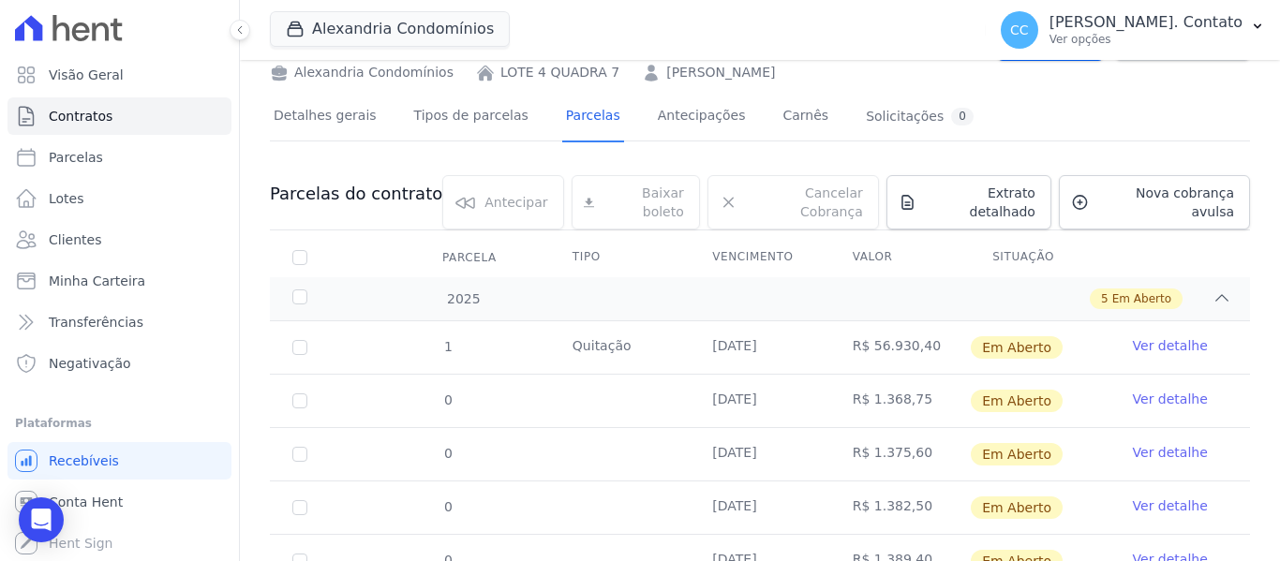
scroll to position [0, 0]
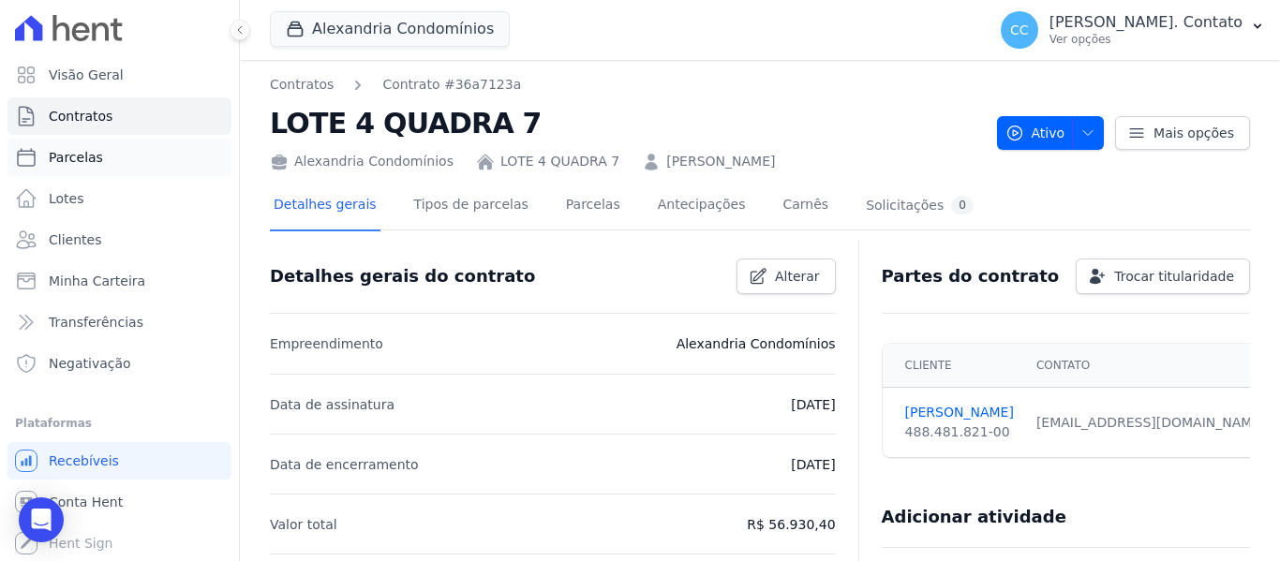
click at [71, 157] on span "Parcelas" at bounding box center [76, 157] width 54 height 19
select select
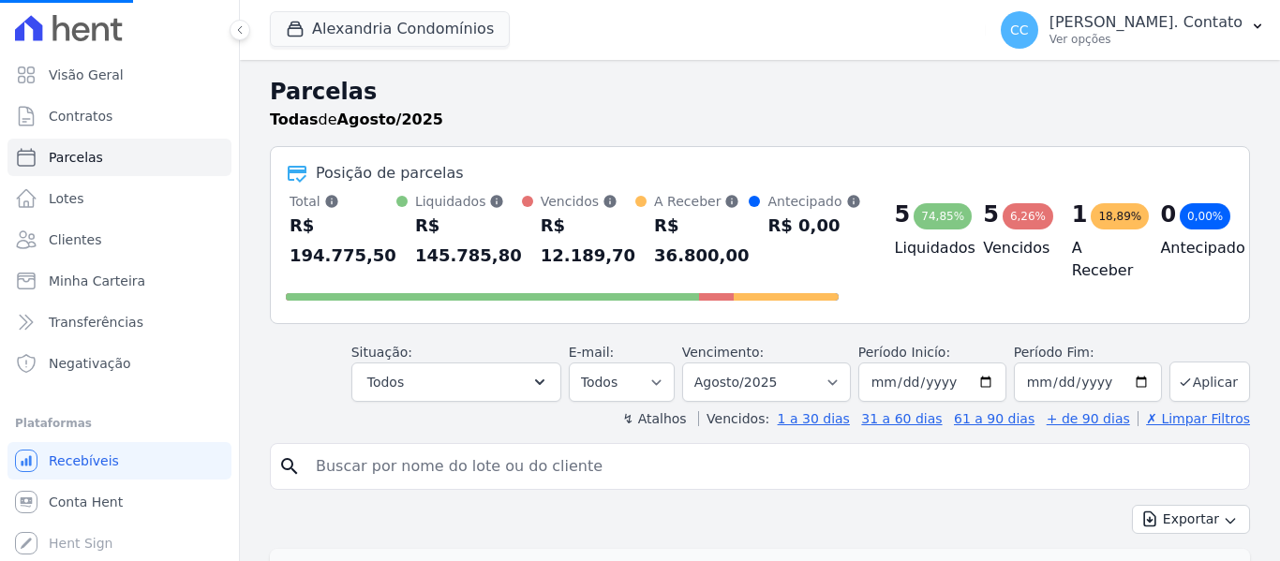
select select
click at [82, 116] on span "Contratos" at bounding box center [81, 116] width 64 height 19
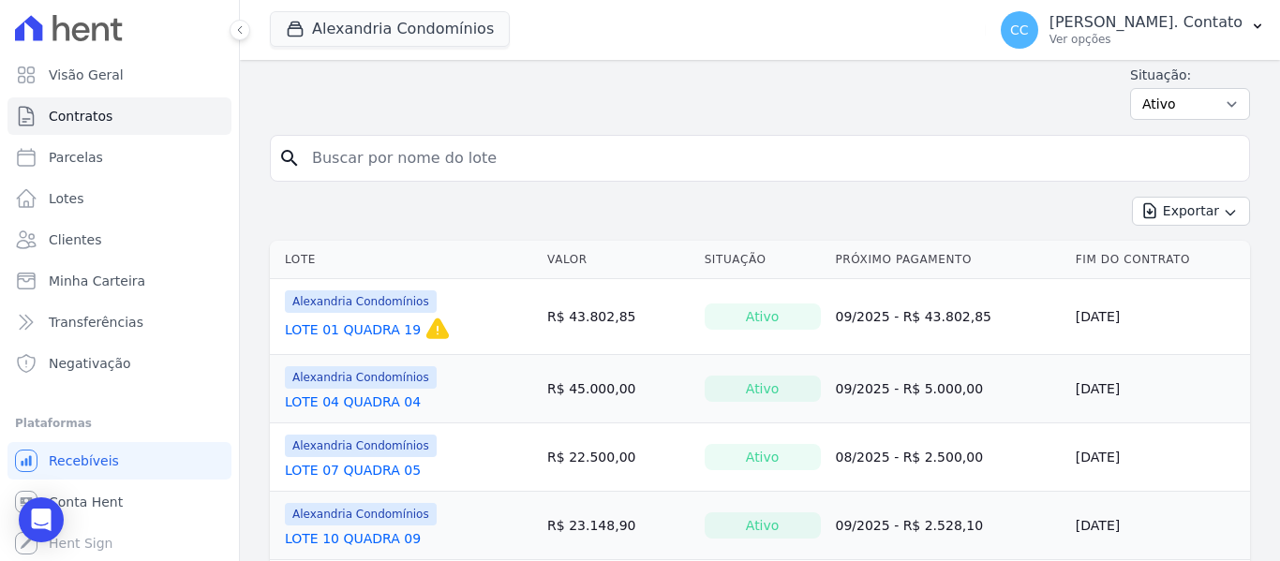
scroll to position [94, 0]
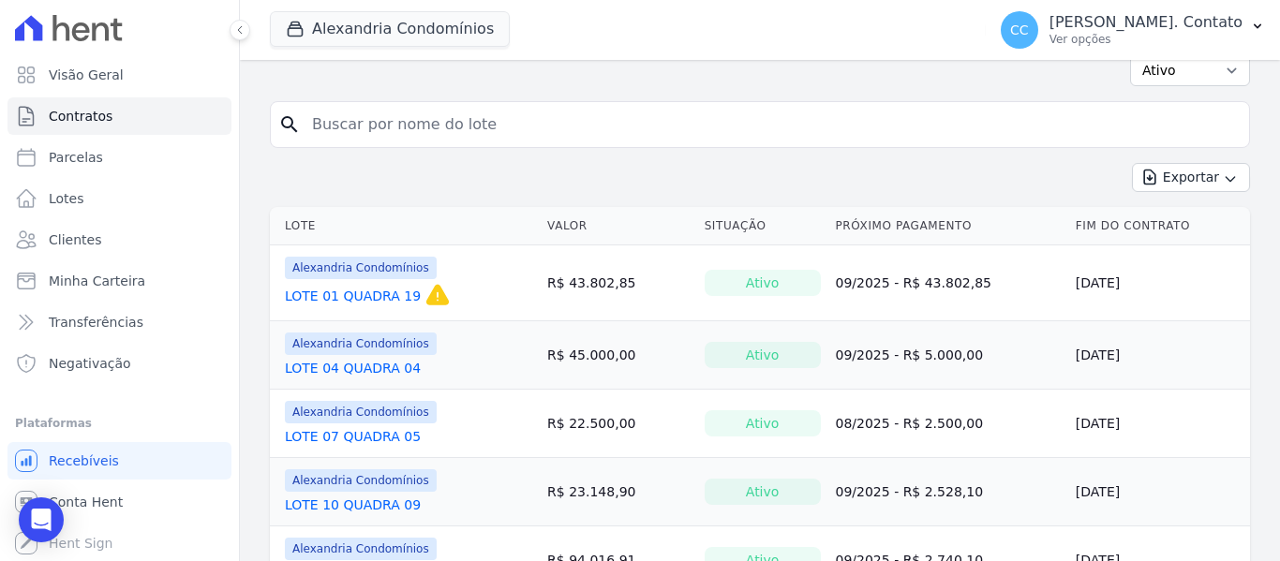
click at [342, 288] on link "LOTE 01 QUADRA 19" at bounding box center [353, 296] width 136 height 19
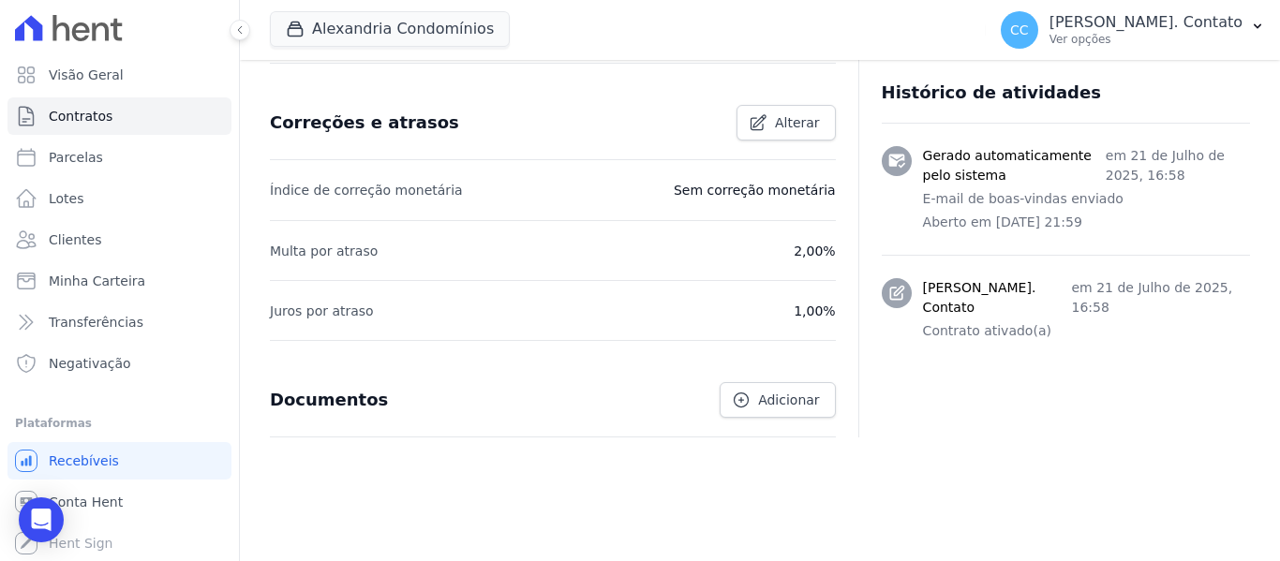
scroll to position [742, 0]
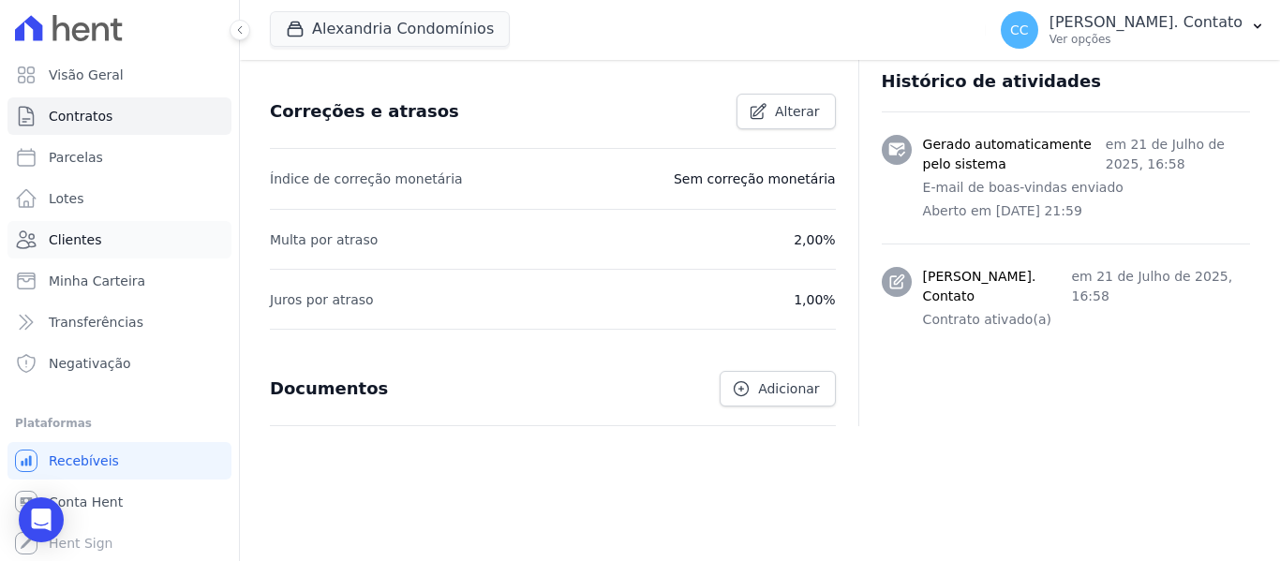
click at [76, 243] on span "Clientes" at bounding box center [75, 239] width 52 height 19
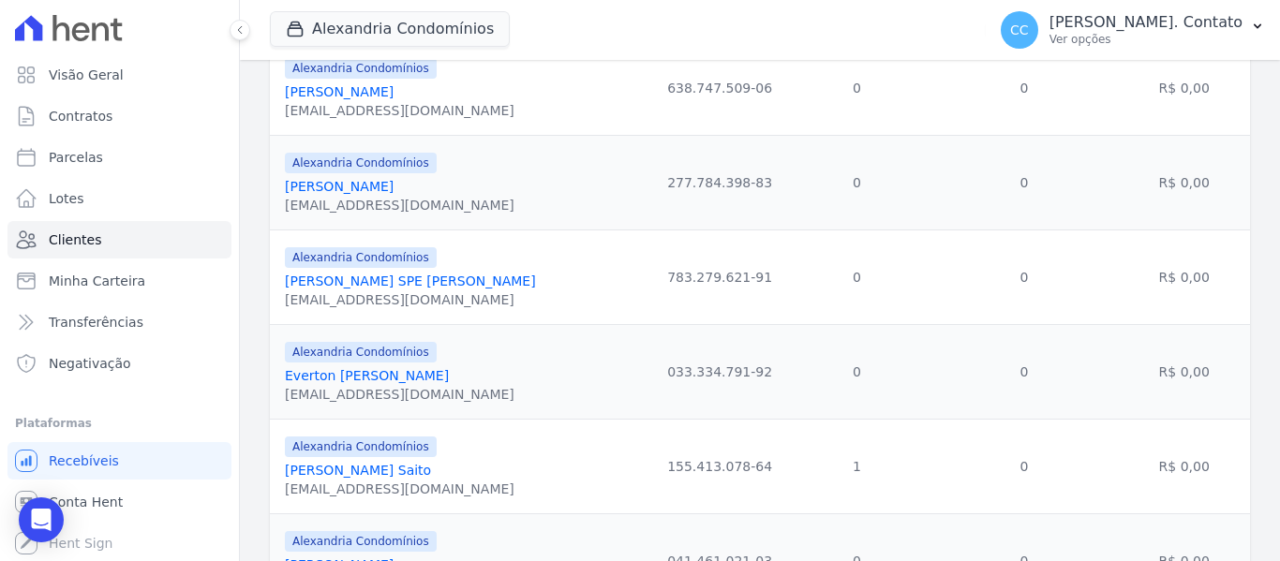
scroll to position [1499, 0]
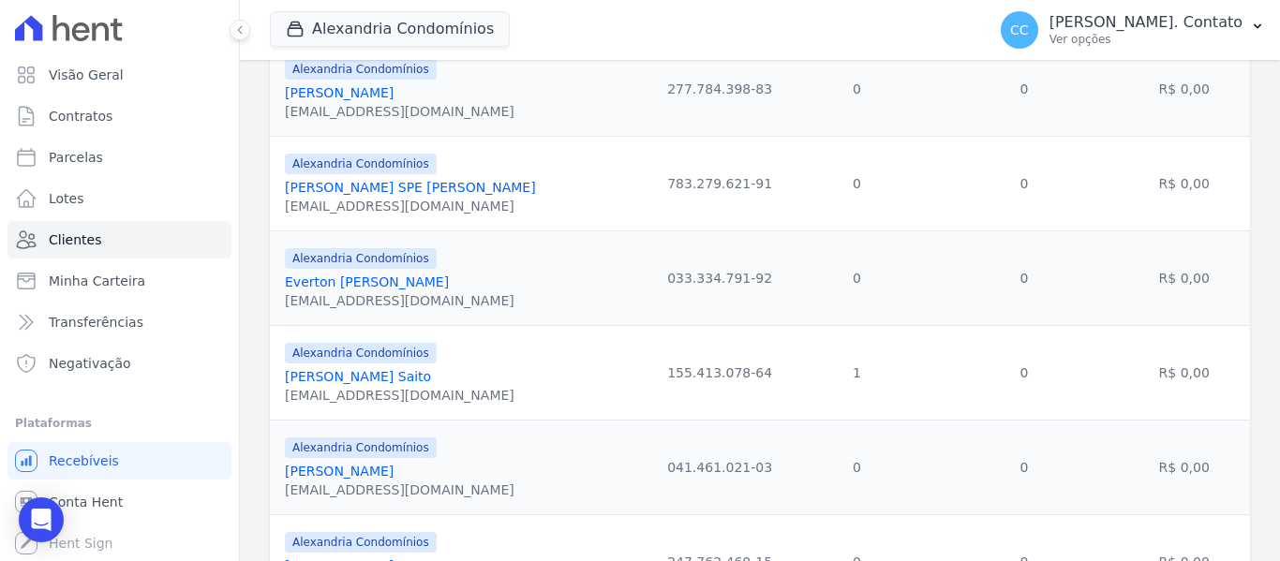
click at [357, 370] on link "Fábio Iwao Saito" at bounding box center [358, 376] width 146 height 15
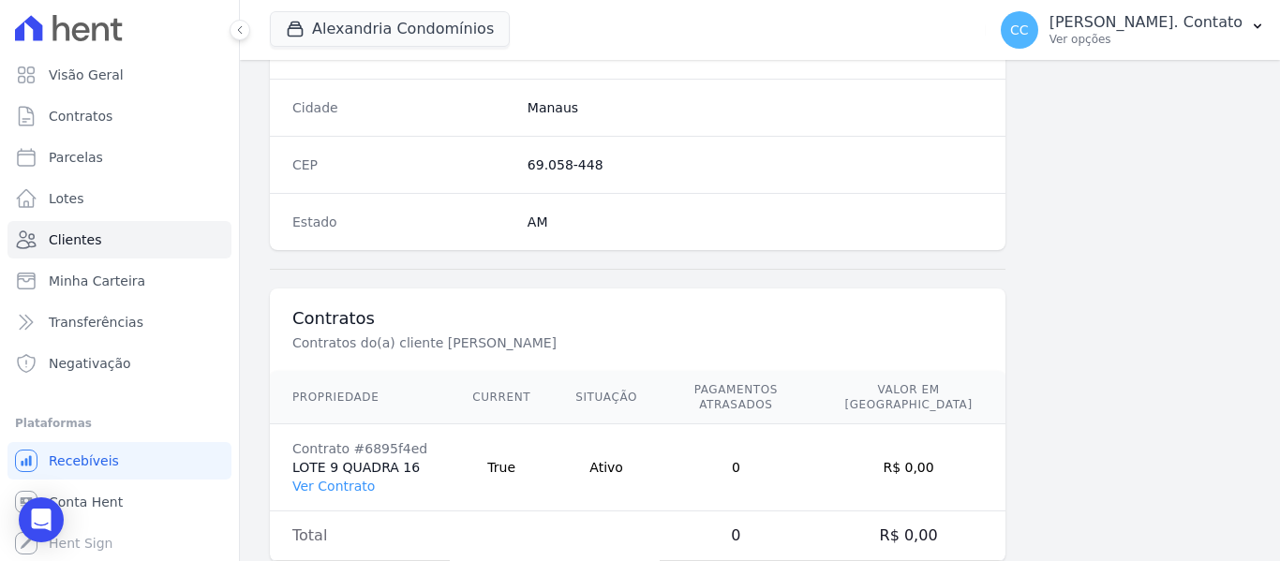
scroll to position [1192, 0]
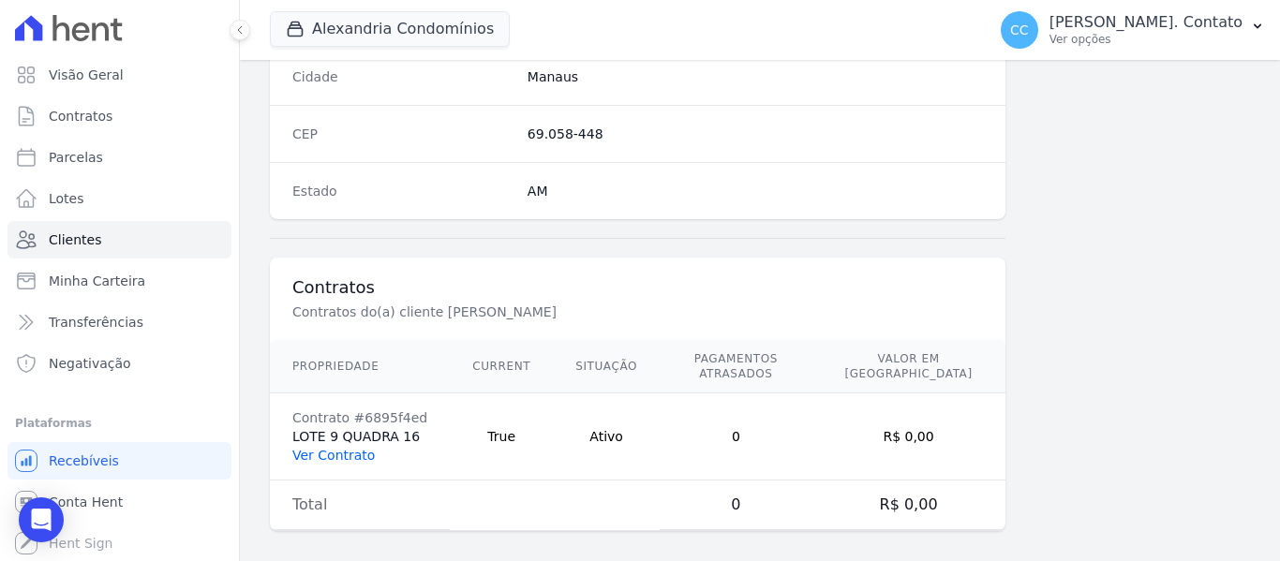
click at [321, 448] on link "Ver Contrato" at bounding box center [333, 455] width 82 height 15
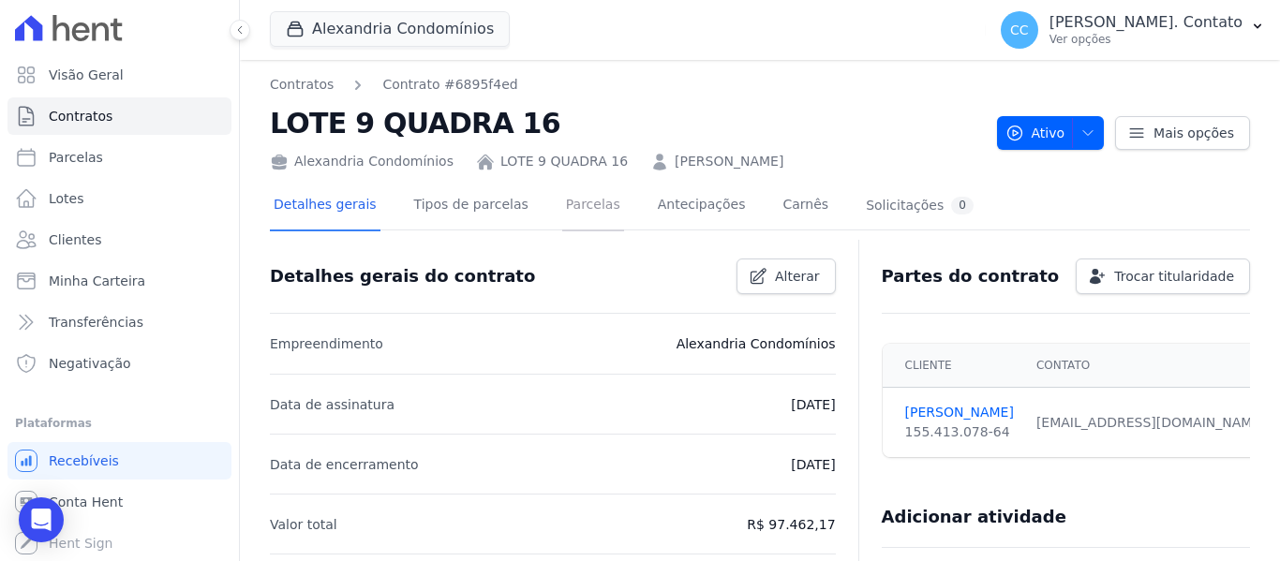
click at [570, 202] on link "Parcelas" at bounding box center [593, 207] width 62 height 50
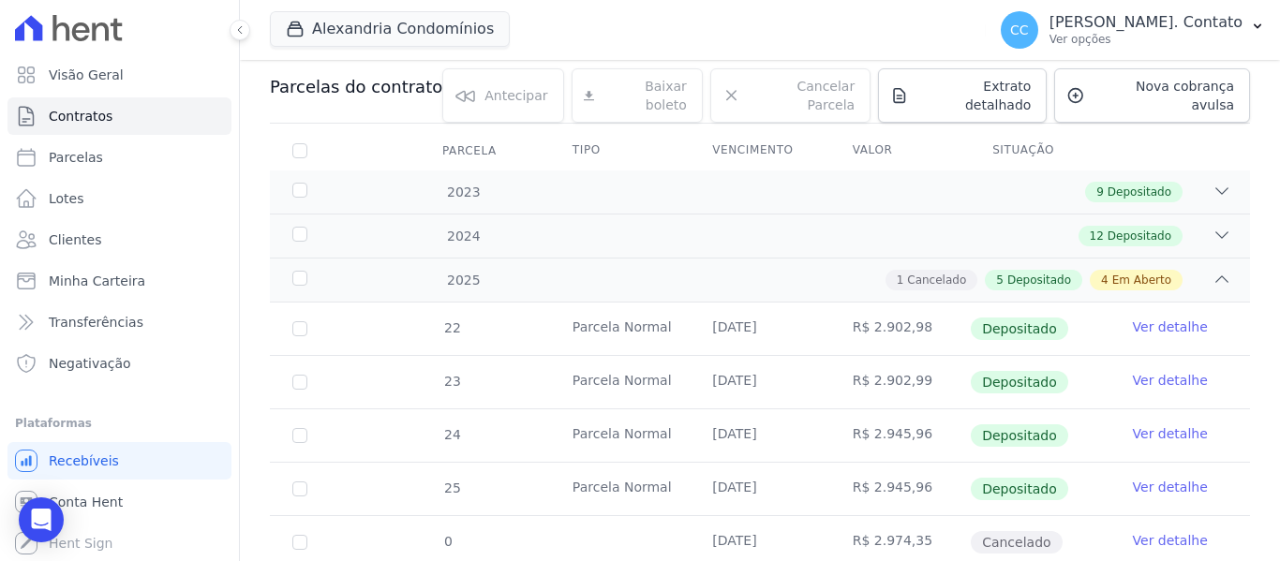
scroll to position [187, 0]
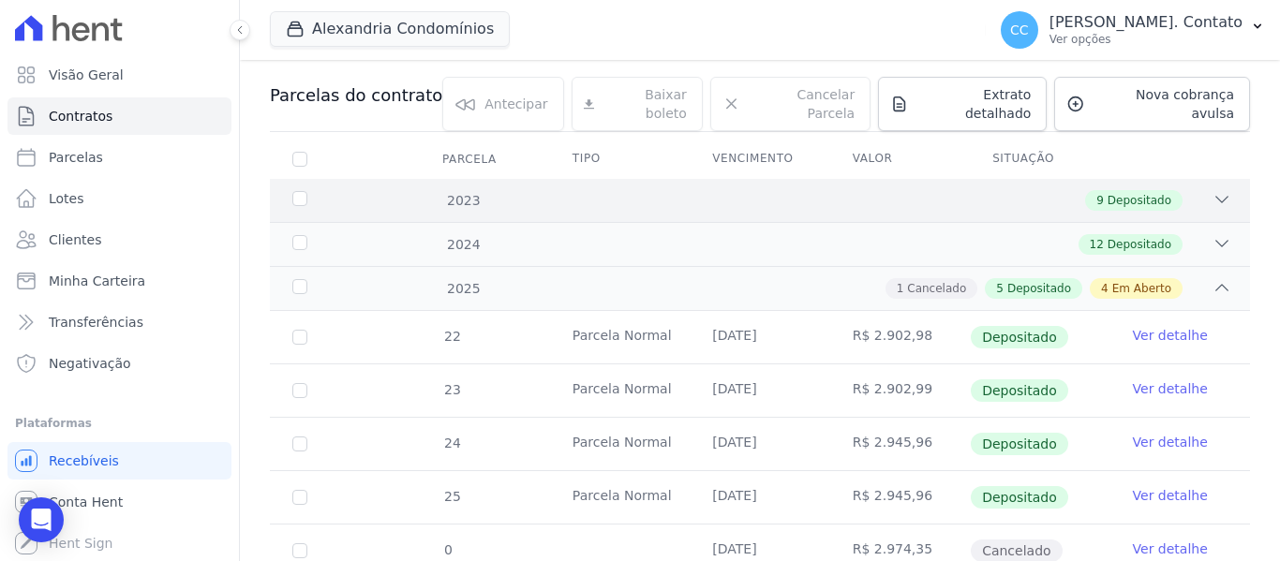
click at [1217, 179] on div "2023 9 Depositado" at bounding box center [760, 200] width 980 height 43
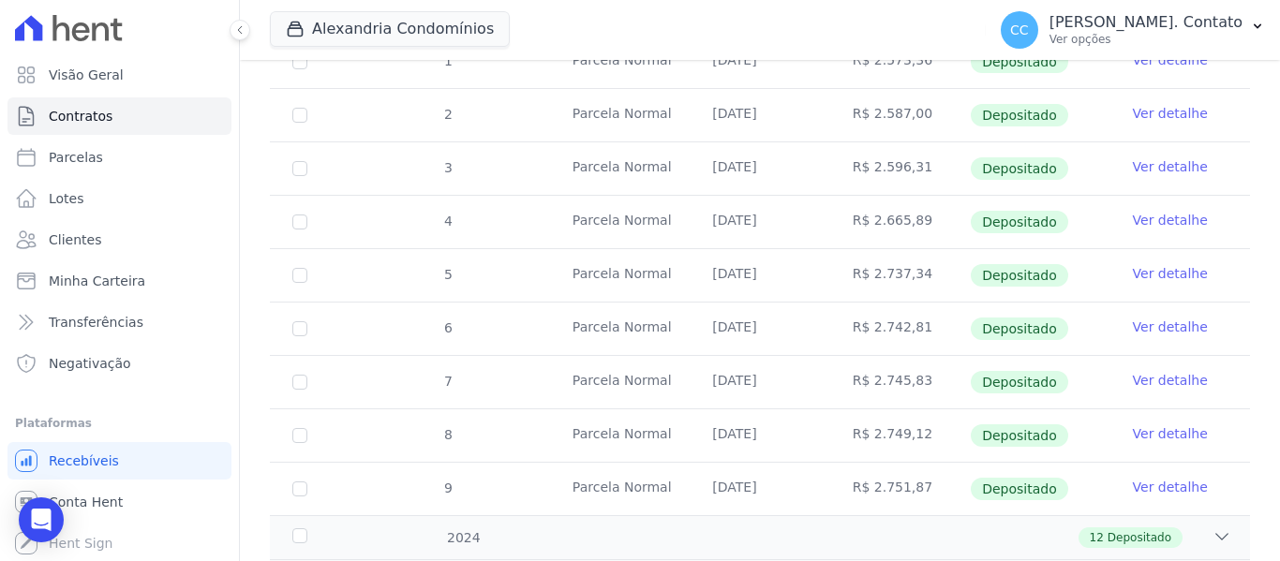
scroll to position [562, 0]
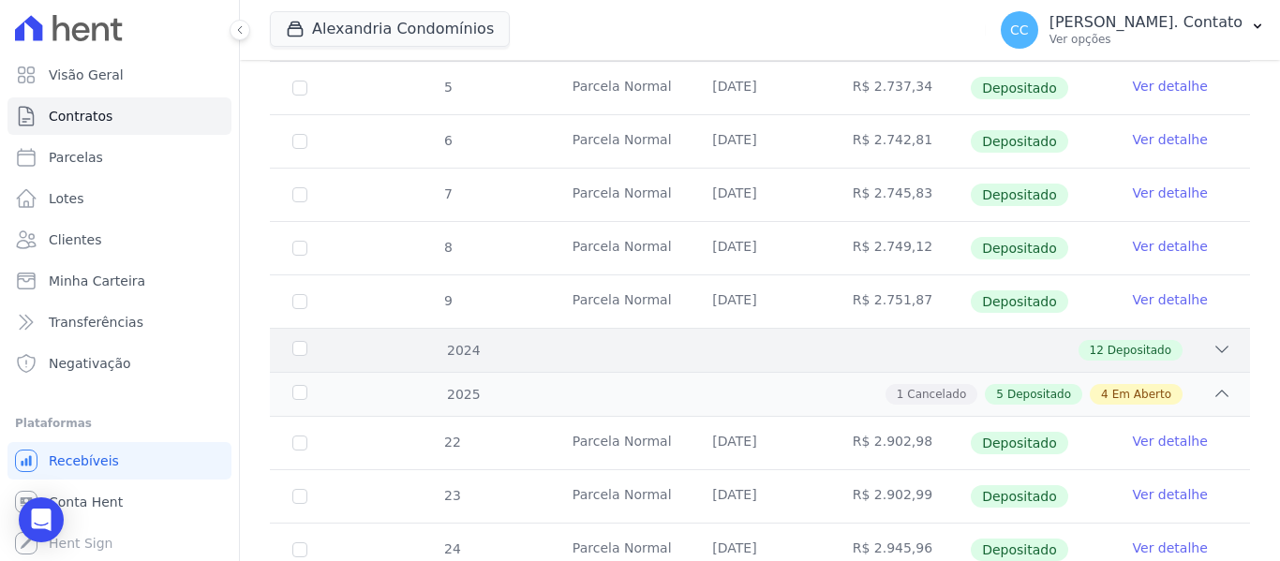
click at [1197, 328] on div "2024 12 Depositado" at bounding box center [760, 350] width 980 height 44
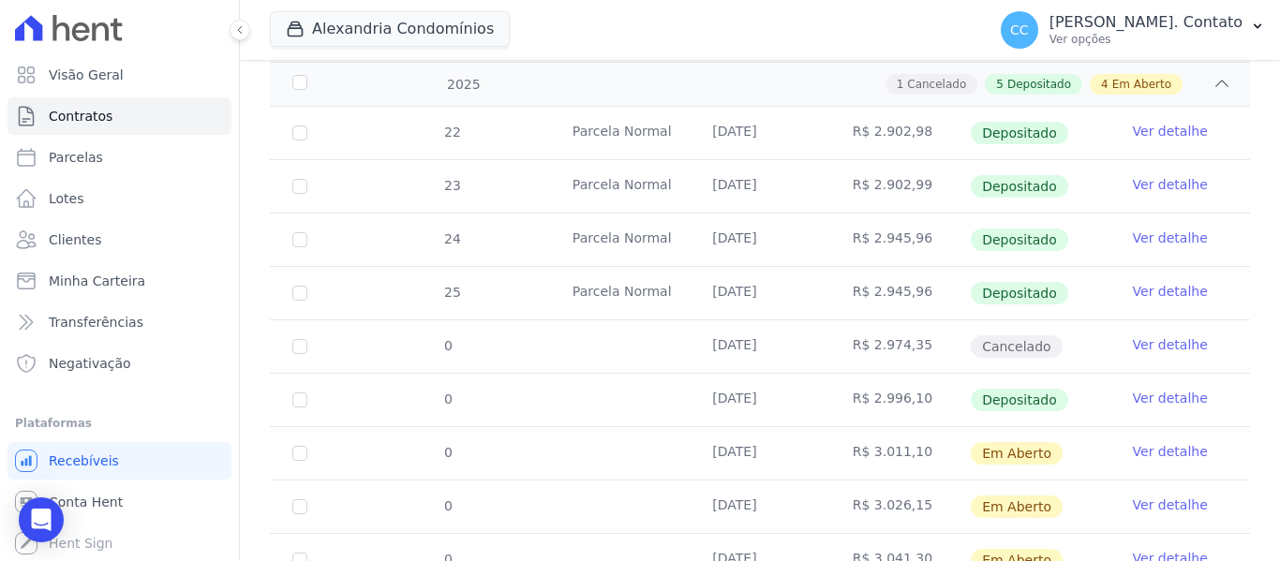
scroll to position [1677, 0]
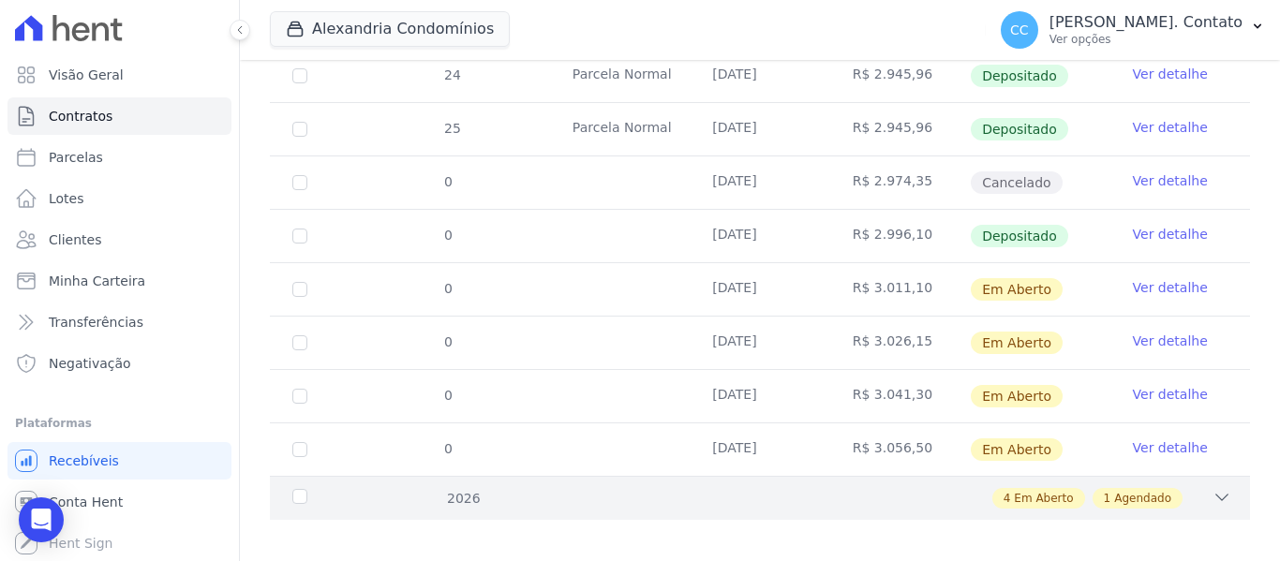
click at [1217, 480] on div "2026 4 Em Aberto 1 Agendado" at bounding box center [760, 498] width 980 height 44
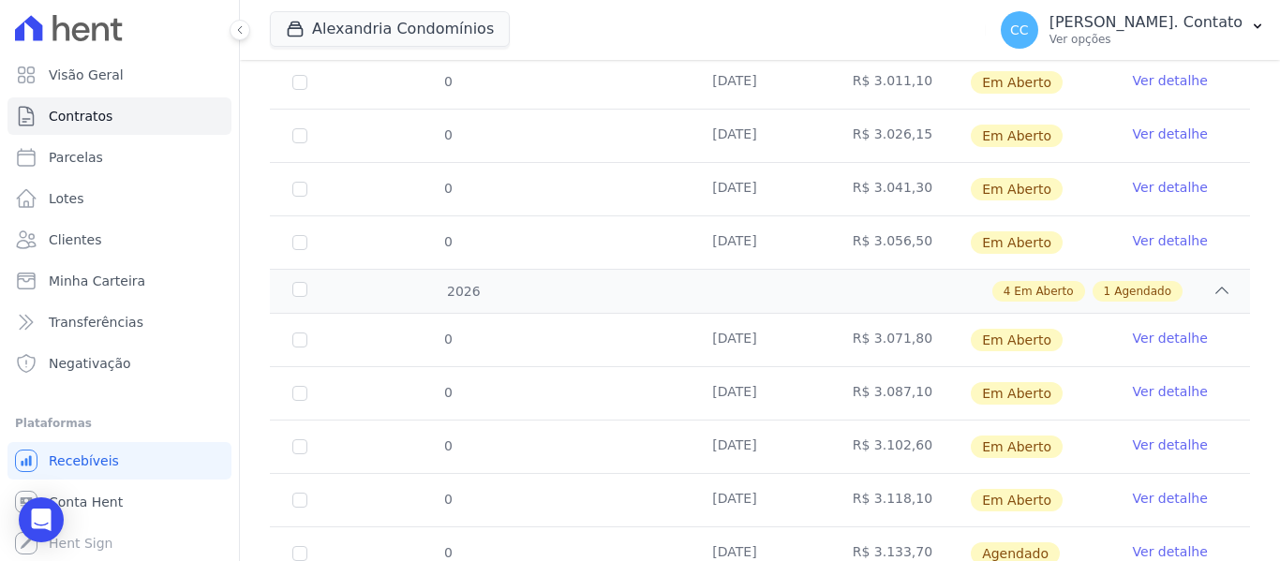
scroll to position [1944, 0]
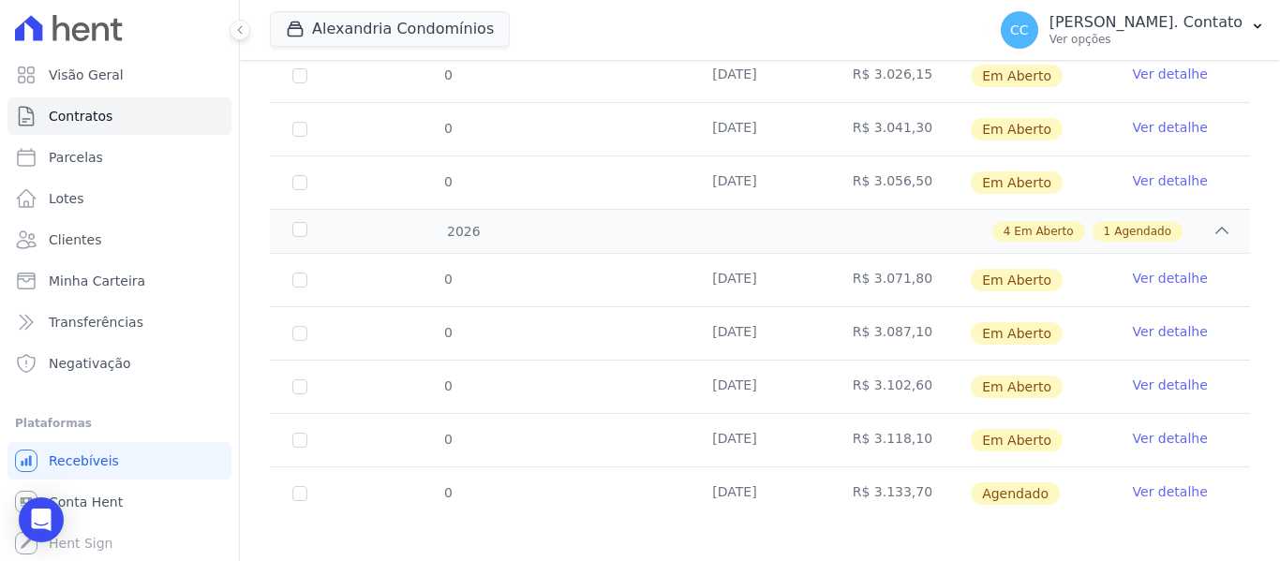
click at [1175, 482] on link "Ver detalhe" at bounding box center [1170, 491] width 75 height 19
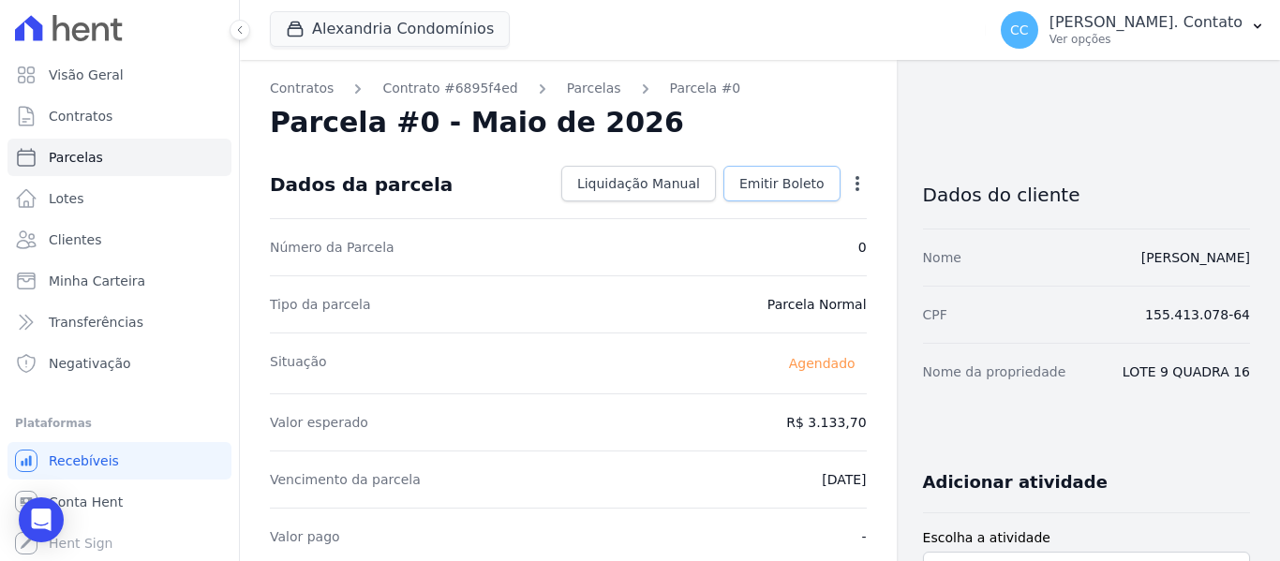
click at [736, 188] on link "Emitir Boleto" at bounding box center [781, 184] width 117 height 36
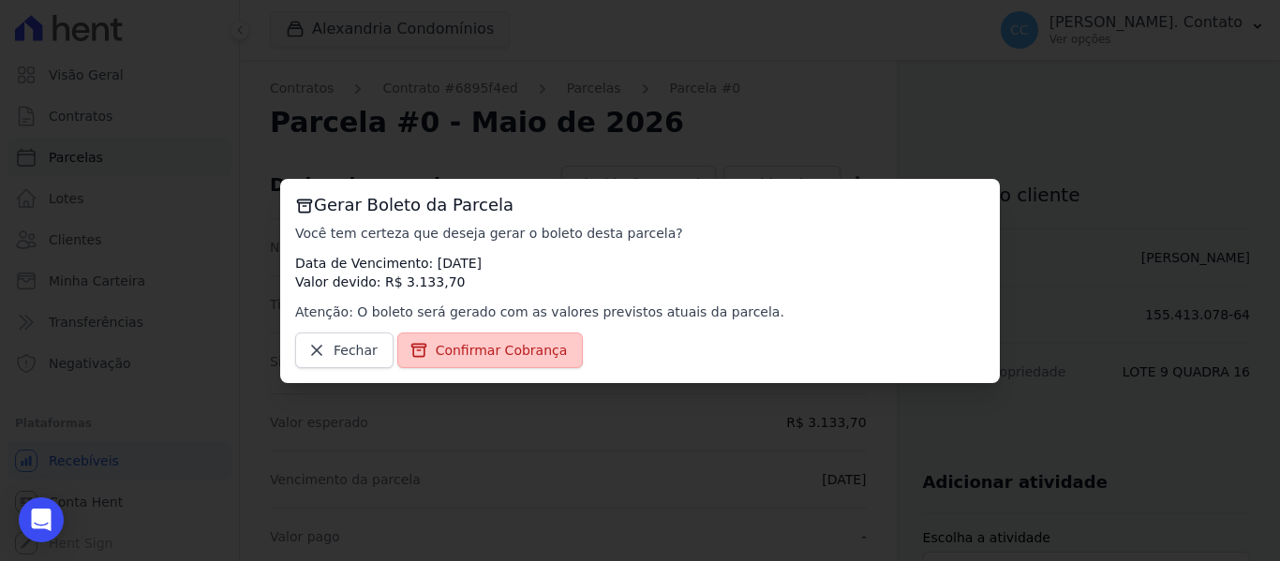
click at [445, 339] on link "Confirmar Cobrança" at bounding box center [490, 351] width 186 height 36
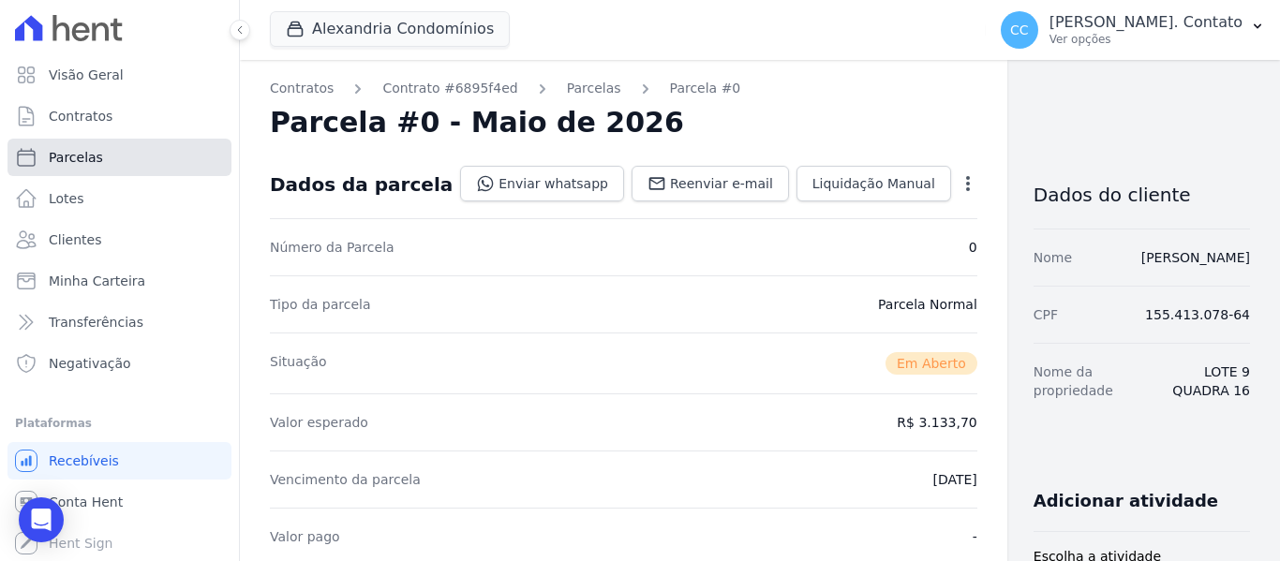
click at [69, 150] on span "Parcelas" at bounding box center [76, 157] width 54 height 19
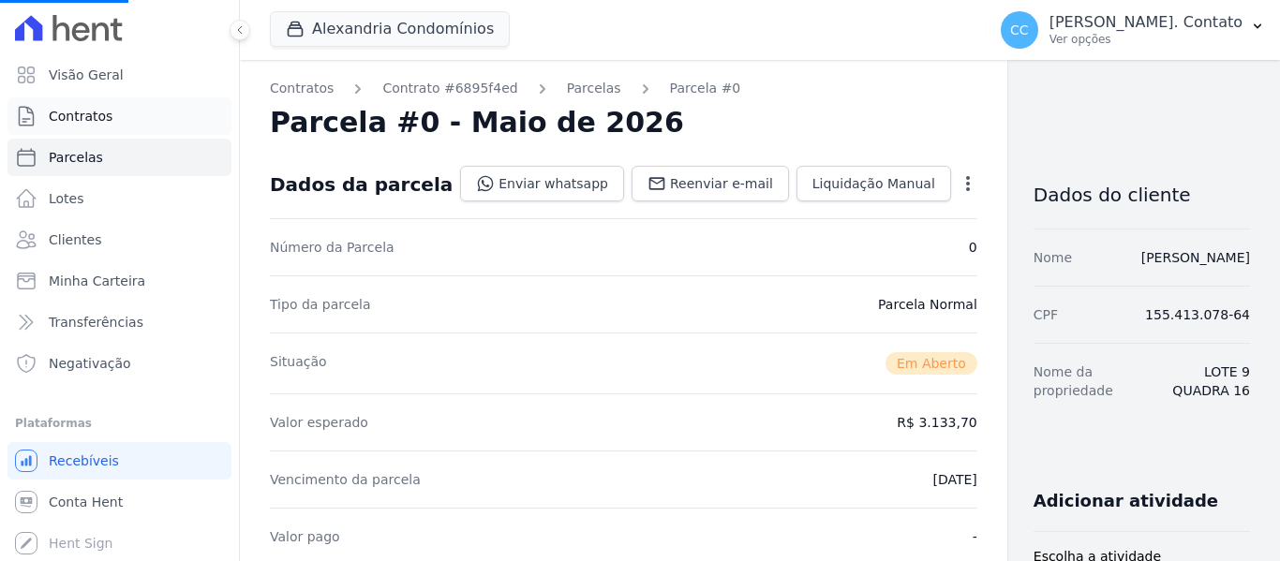
select select
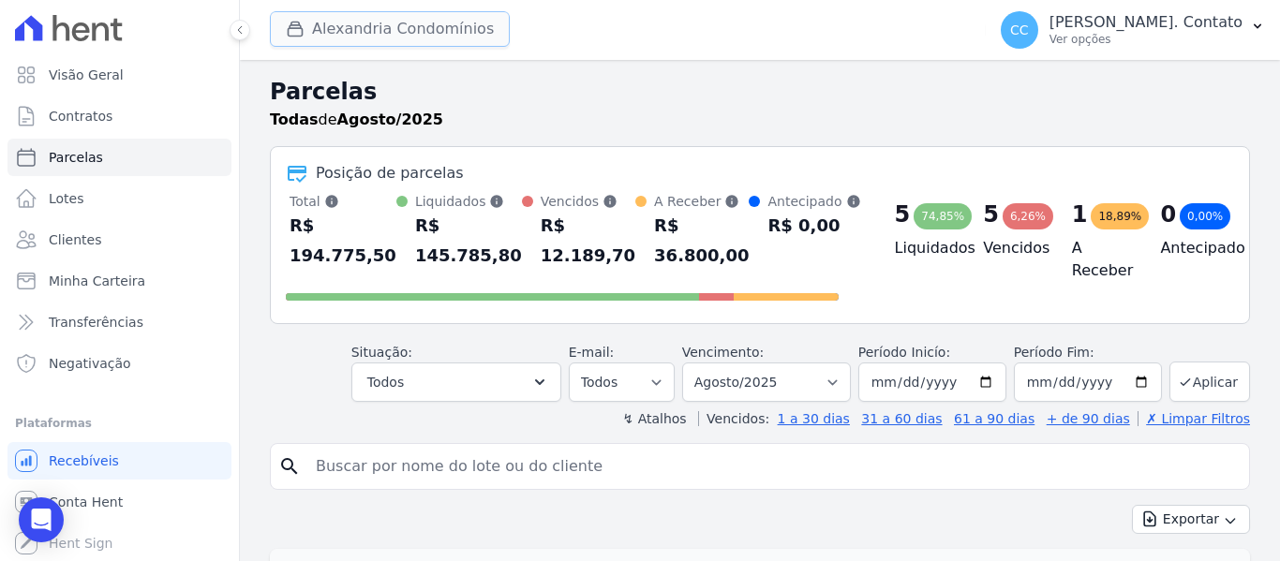
click at [464, 15] on button "Alexandria Condomínios" at bounding box center [390, 29] width 240 height 36
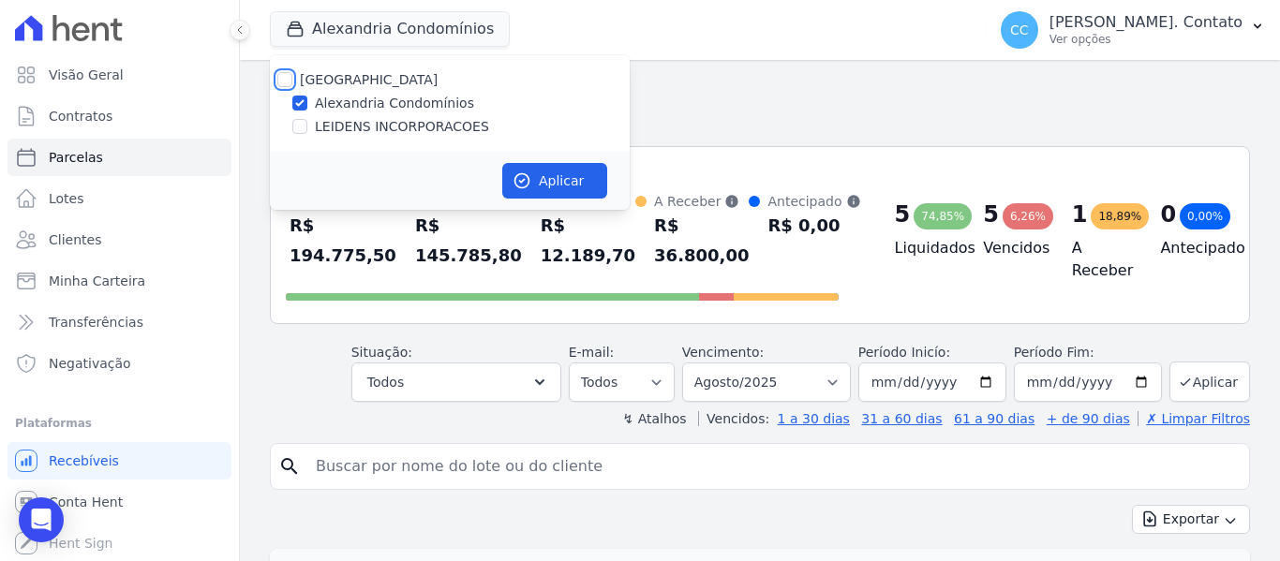
click at [284, 83] on input "[GEOGRAPHIC_DATA]" at bounding box center [284, 79] width 15 height 15
checkbox input "true"
click at [542, 185] on button "Aplicar" at bounding box center [554, 181] width 105 height 36
select select
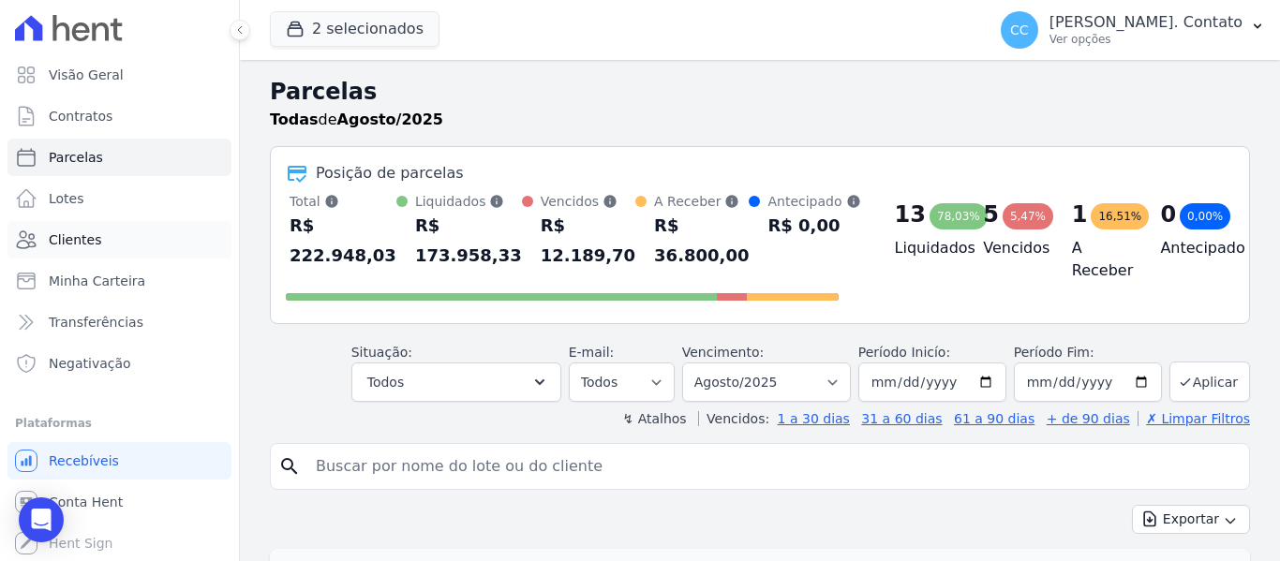
click at [77, 243] on span "Clientes" at bounding box center [75, 239] width 52 height 19
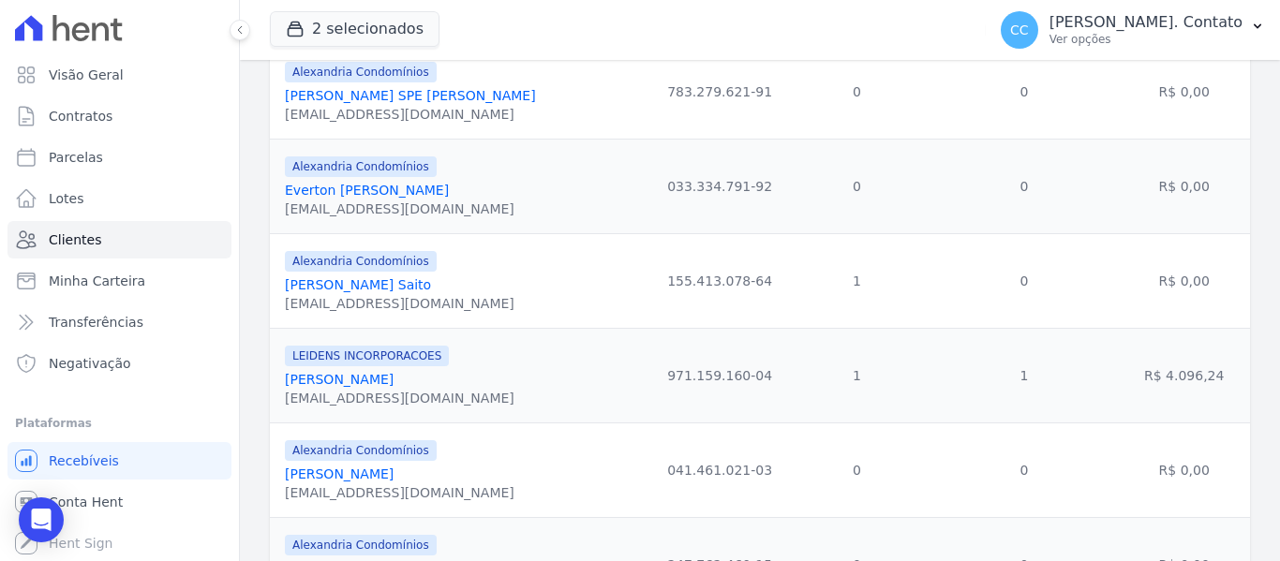
scroll to position [1874, 0]
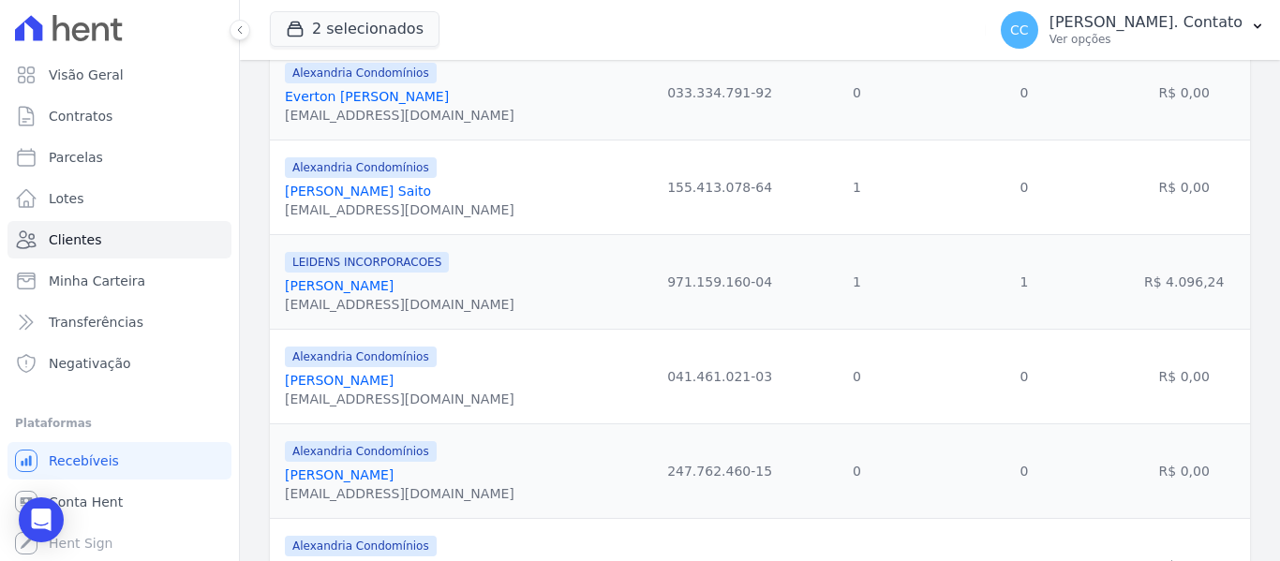
click at [343, 280] on link "Fabio Valerio Bohmer" at bounding box center [339, 285] width 109 height 15
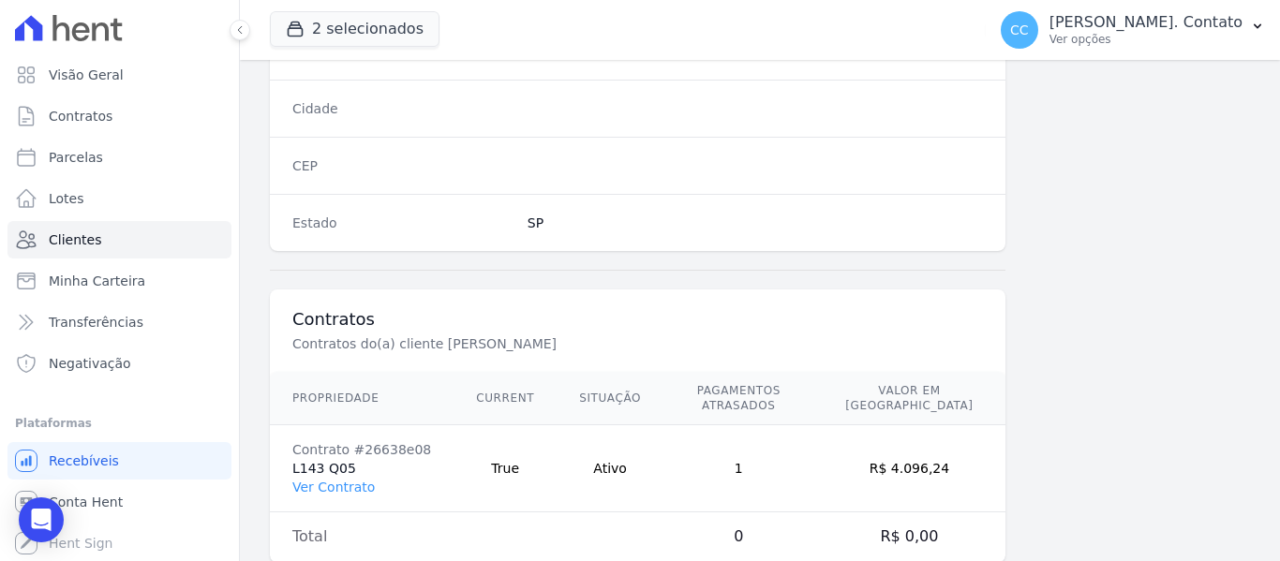
scroll to position [1192, 0]
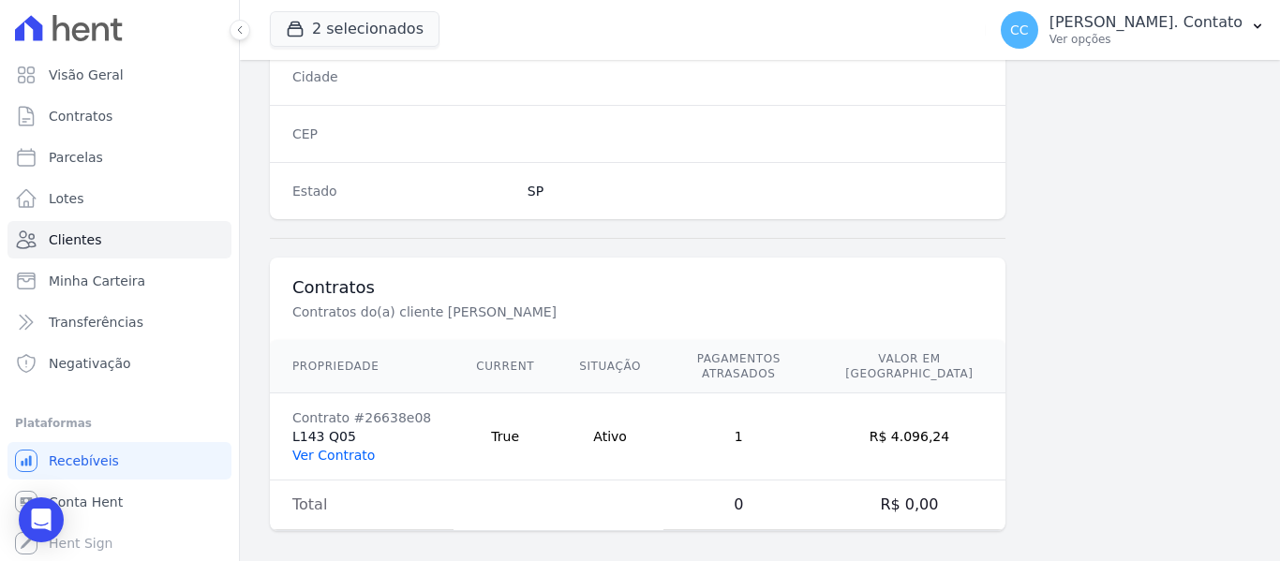
click at [324, 448] on link "Ver Contrato" at bounding box center [333, 455] width 82 height 15
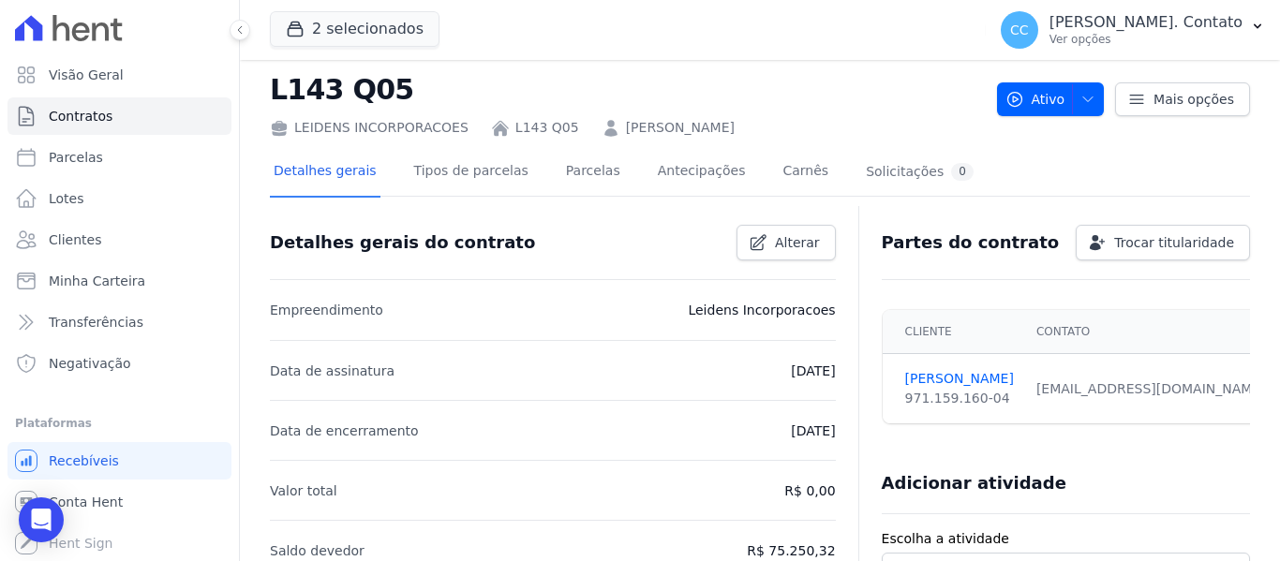
scroll to position [94, 0]
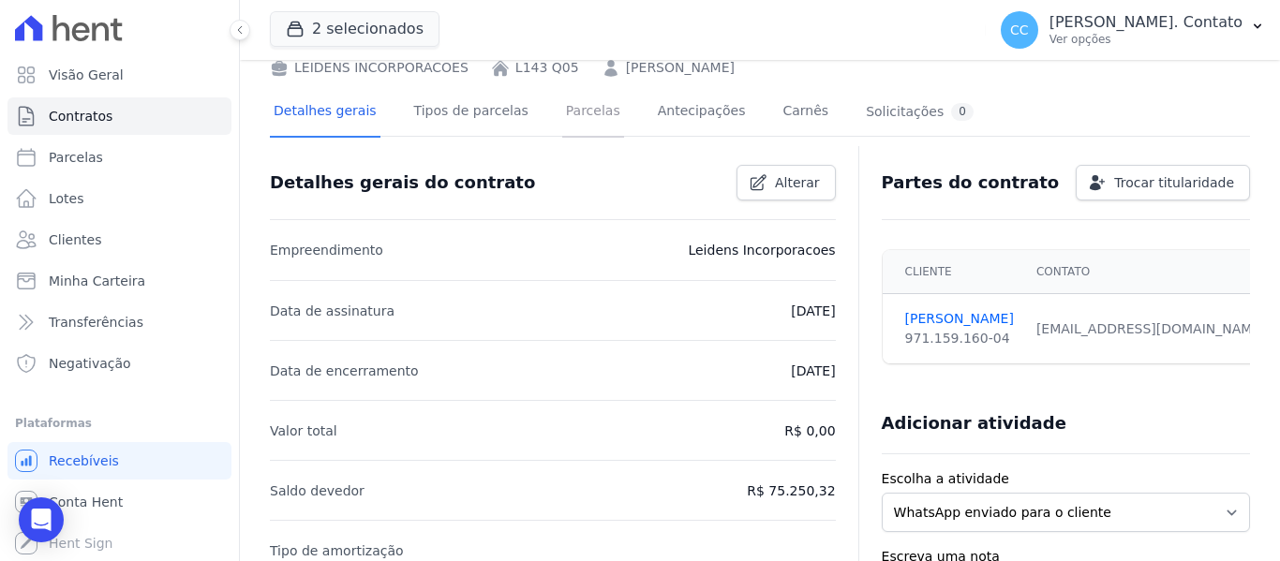
click at [571, 115] on link "Parcelas" at bounding box center [593, 113] width 62 height 50
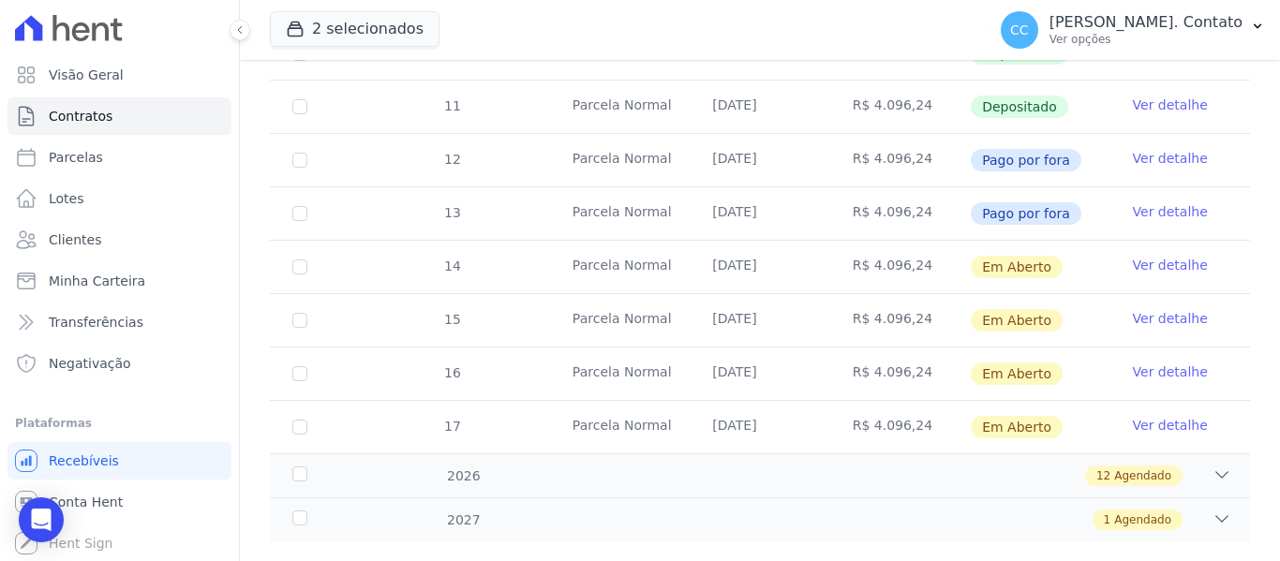
scroll to position [716, 0]
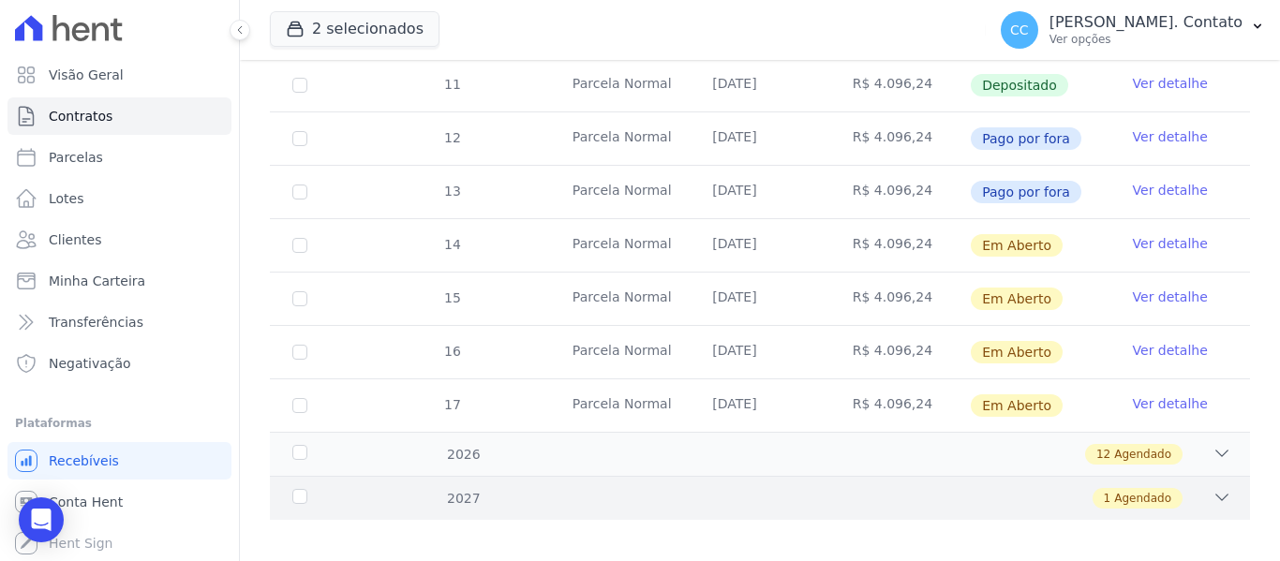
click at [307, 489] on div "2027" at bounding box center [331, 499] width 84 height 20
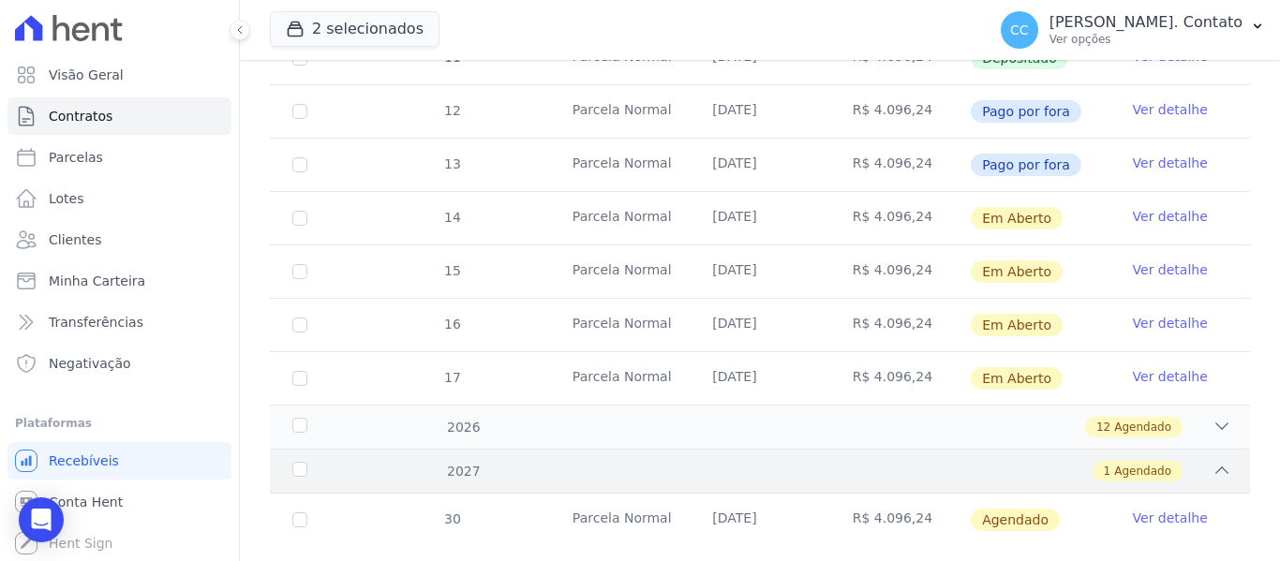
scroll to position [769, 0]
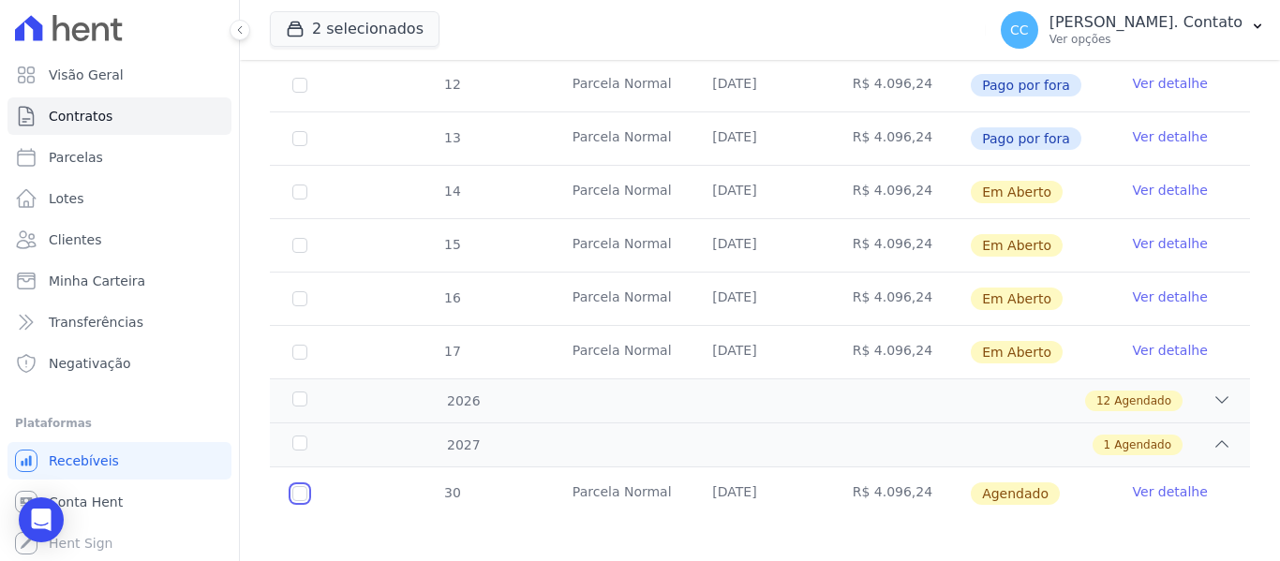
click at [304, 486] on input "checkbox" at bounding box center [299, 493] width 15 height 15
checkbox input "true"
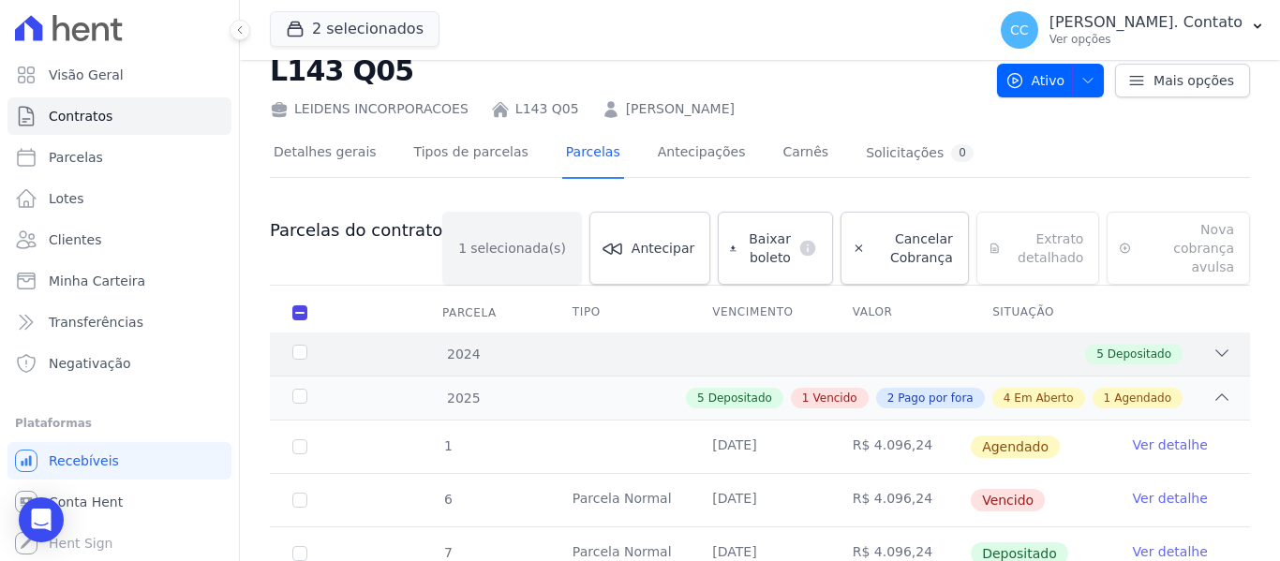
scroll to position [0, 0]
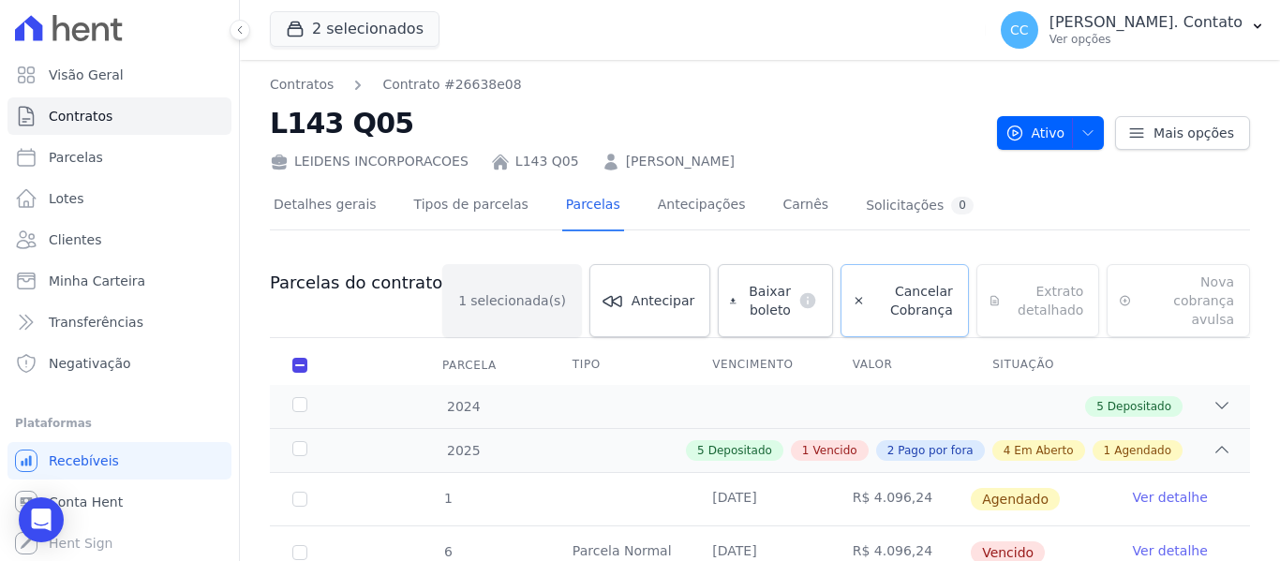
click at [872, 298] on span "Cancelar Cobrança" at bounding box center [912, 300] width 81 height 37
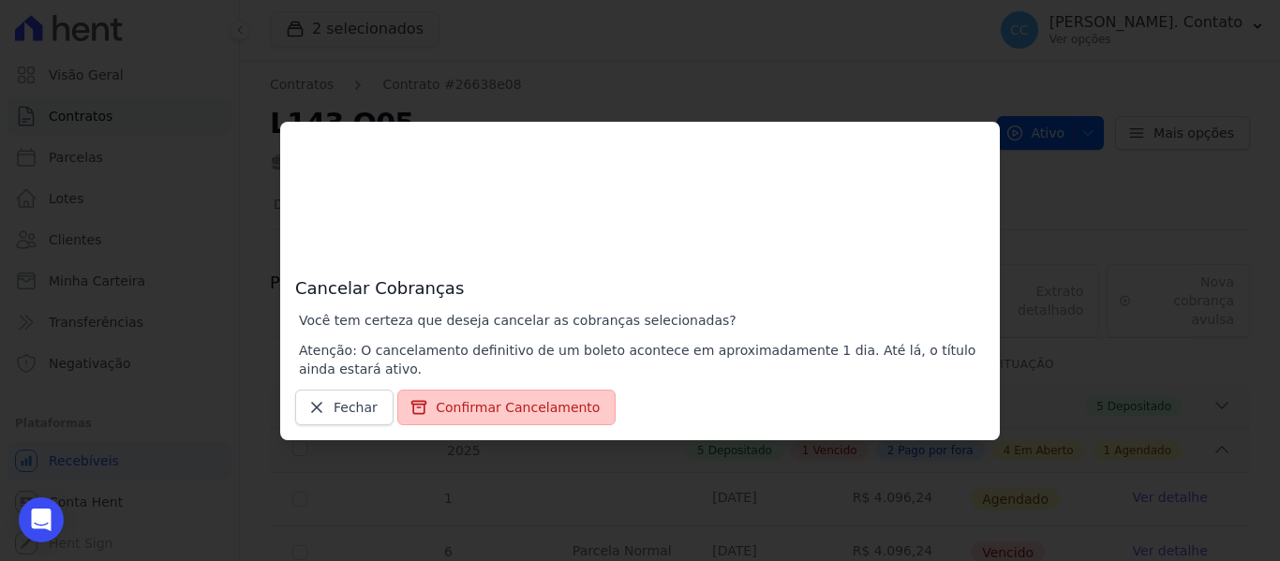
click at [463, 408] on button "Confirmar Cancelamento" at bounding box center [506, 408] width 218 height 36
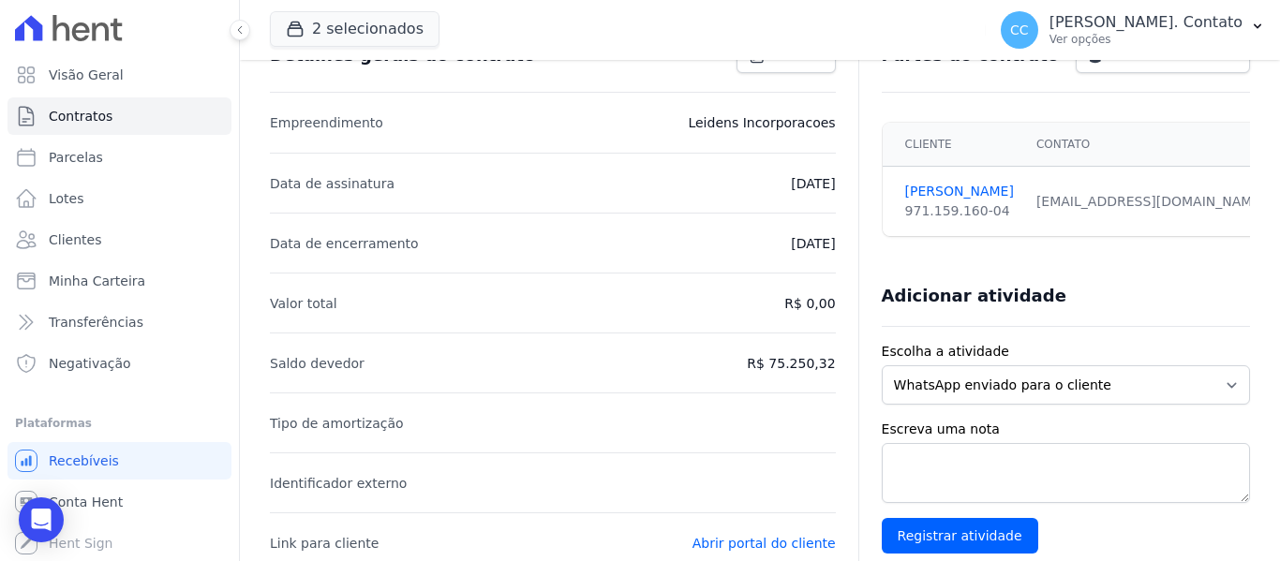
scroll to position [71, 0]
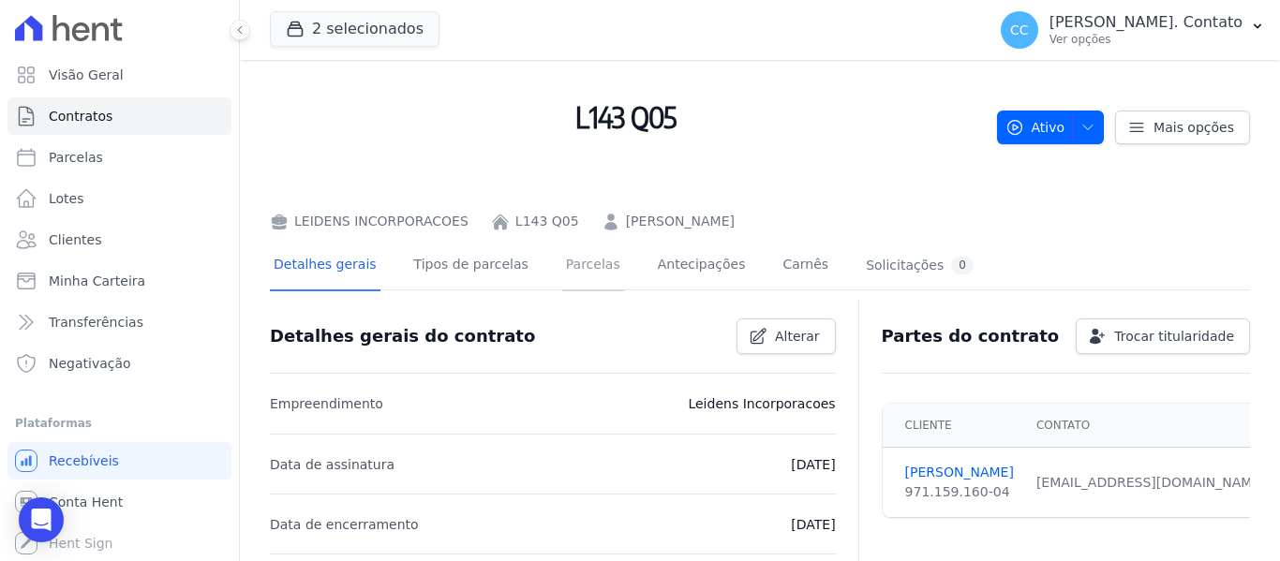
click at [562, 261] on link "Parcelas" at bounding box center [593, 267] width 62 height 50
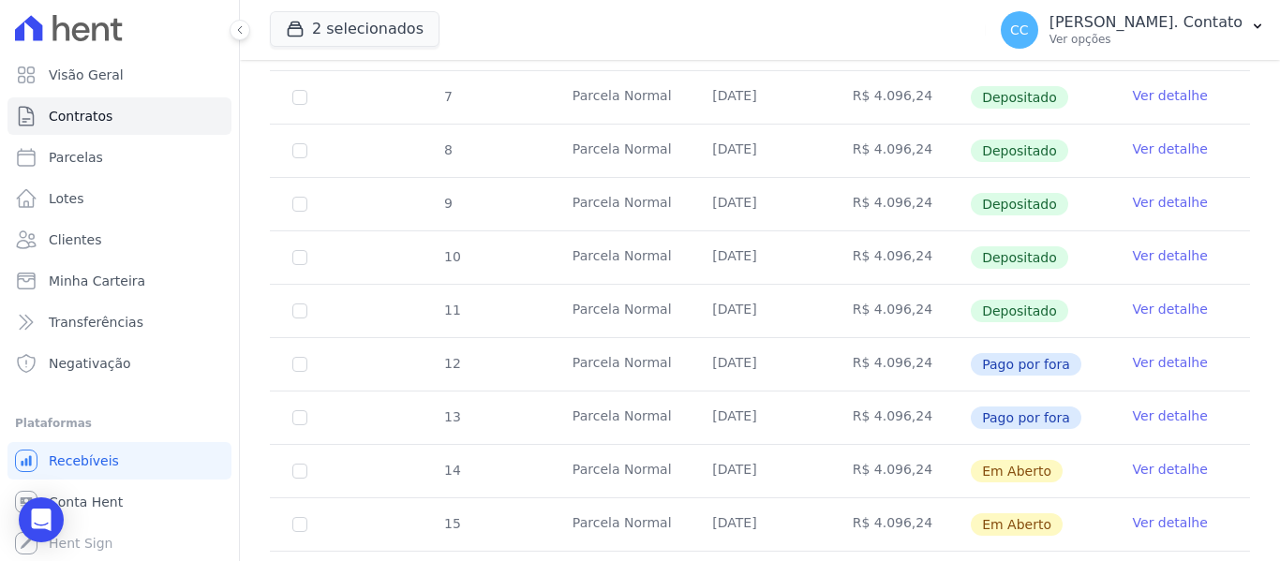
scroll to position [847, 0]
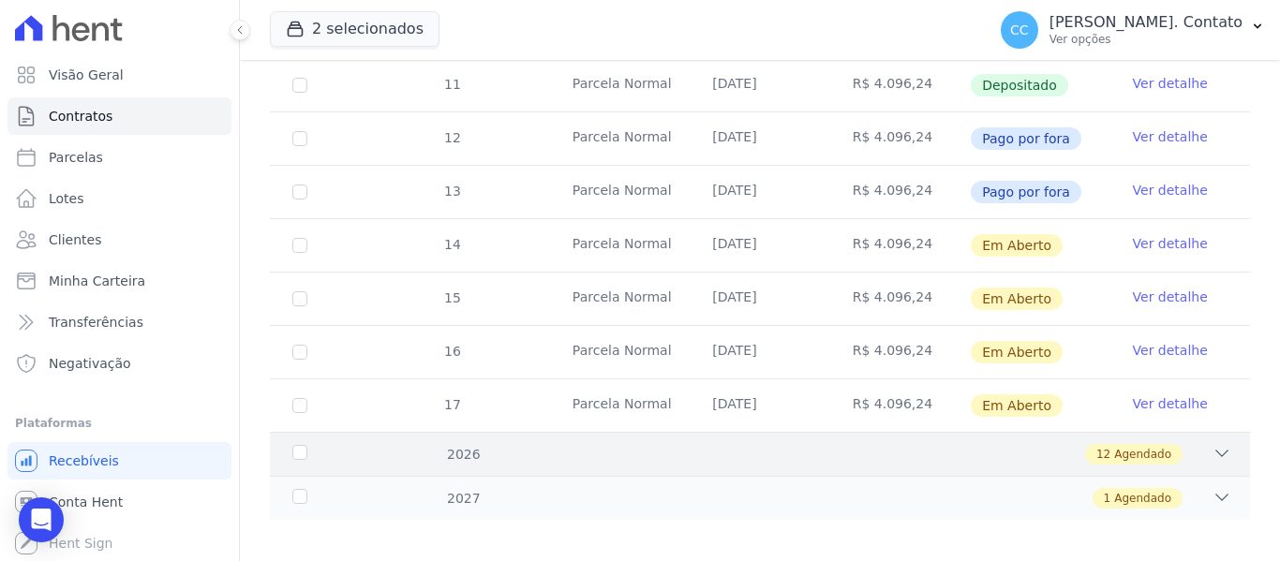
click at [1212, 444] on icon at bounding box center [1221, 453] width 19 height 19
drag, startPoint x: 280, startPoint y: 429, endPoint x: 339, endPoint y: 441, distance: 60.3
click at [288, 433] on div "2026 12 Agendado" at bounding box center [760, 454] width 980 height 44
click at [304, 445] on div "2026" at bounding box center [331, 455] width 84 height 20
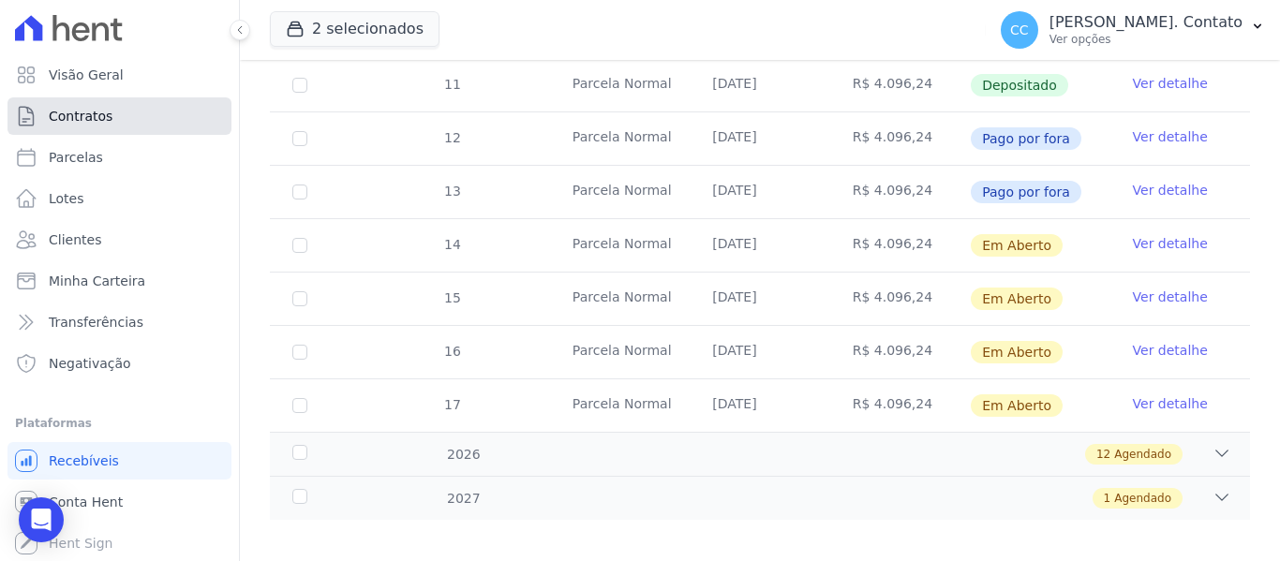
click at [57, 106] on link "Contratos" at bounding box center [119, 115] width 224 height 37
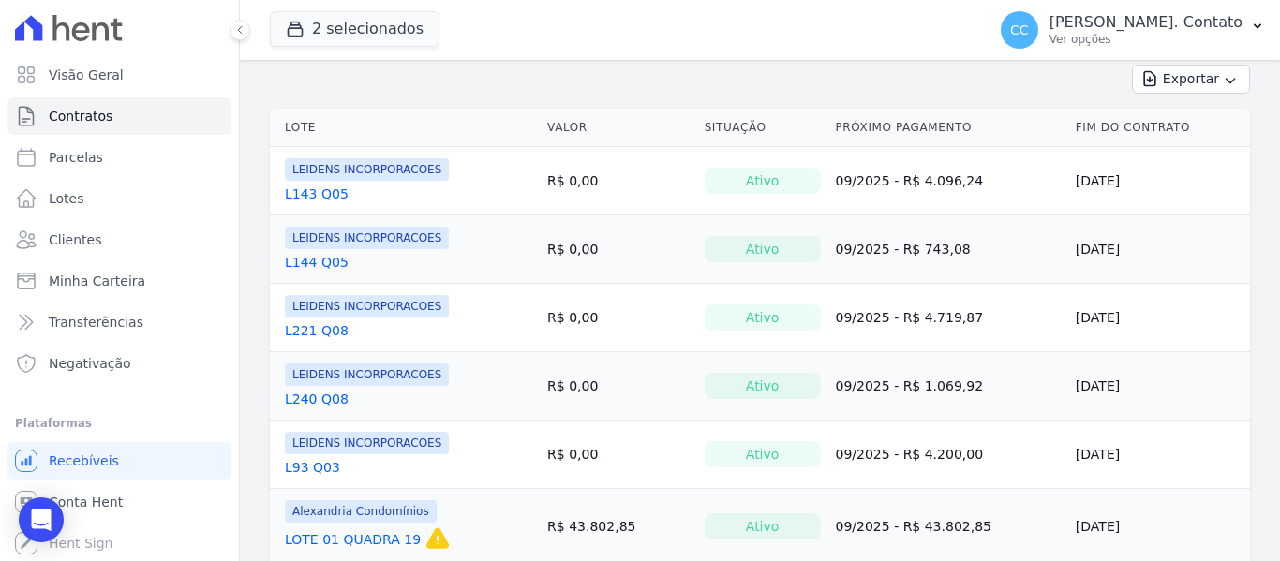
scroll to position [375, 0]
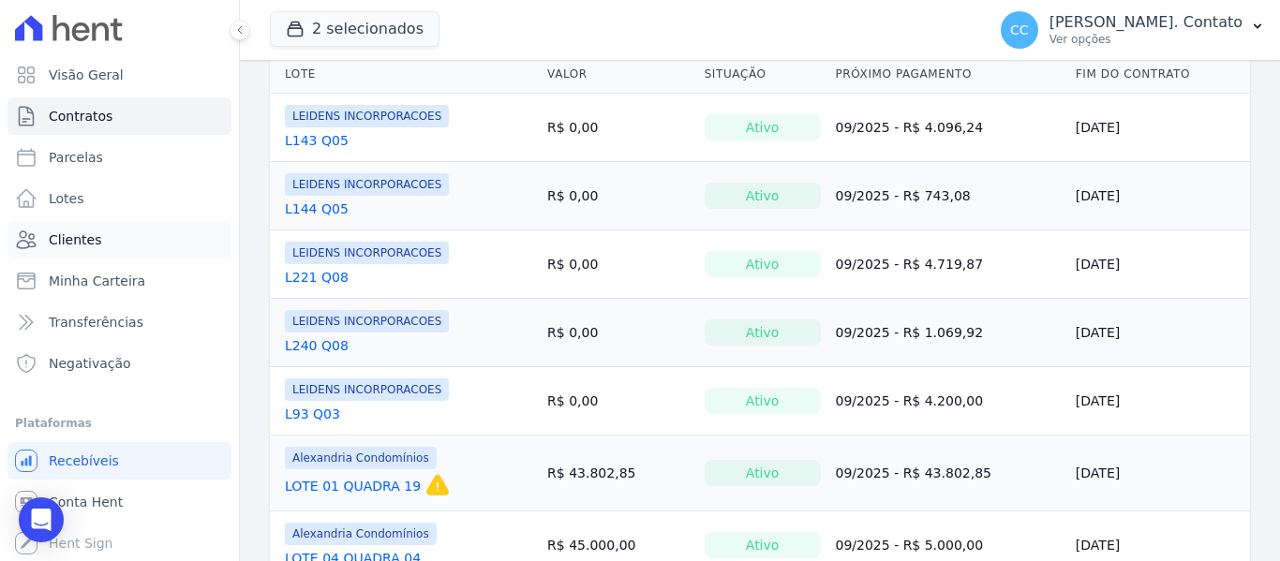
click at [59, 244] on span "Clientes" at bounding box center [75, 239] width 52 height 19
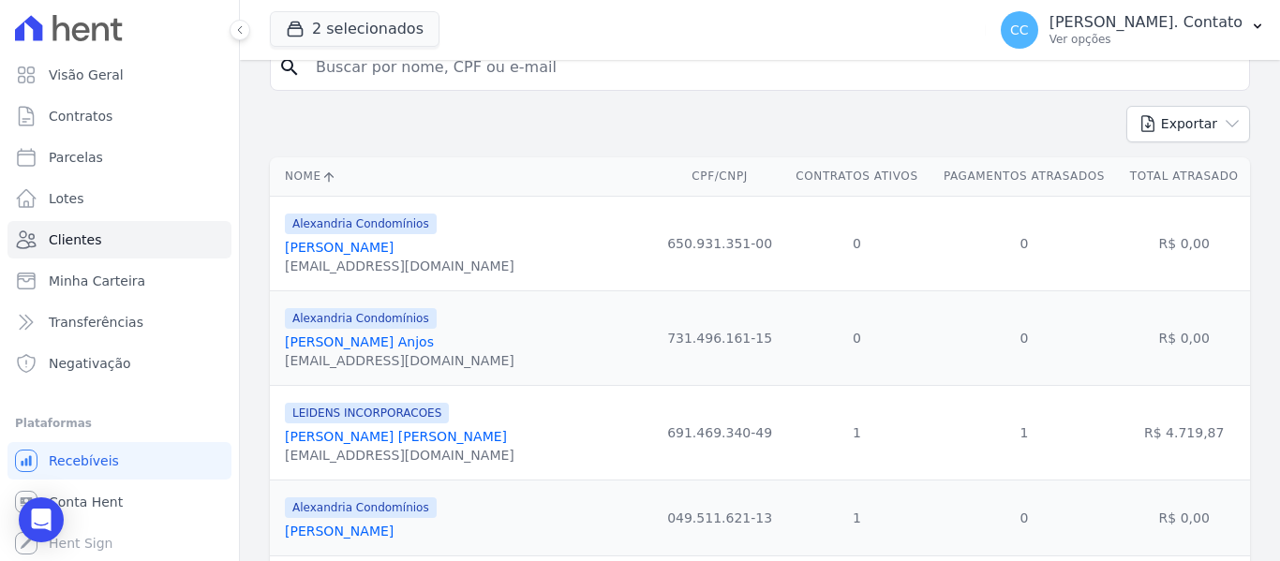
scroll to position [562, 0]
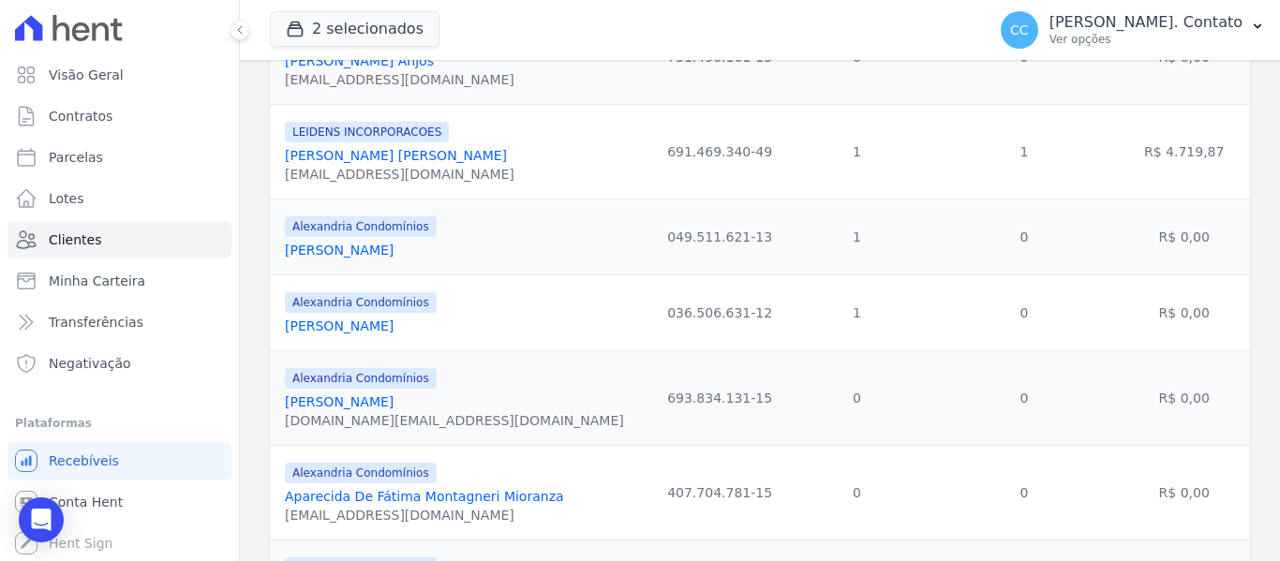
click at [363, 160] on link "Alisson Leonardo Escouto Leal" at bounding box center [396, 155] width 222 height 15
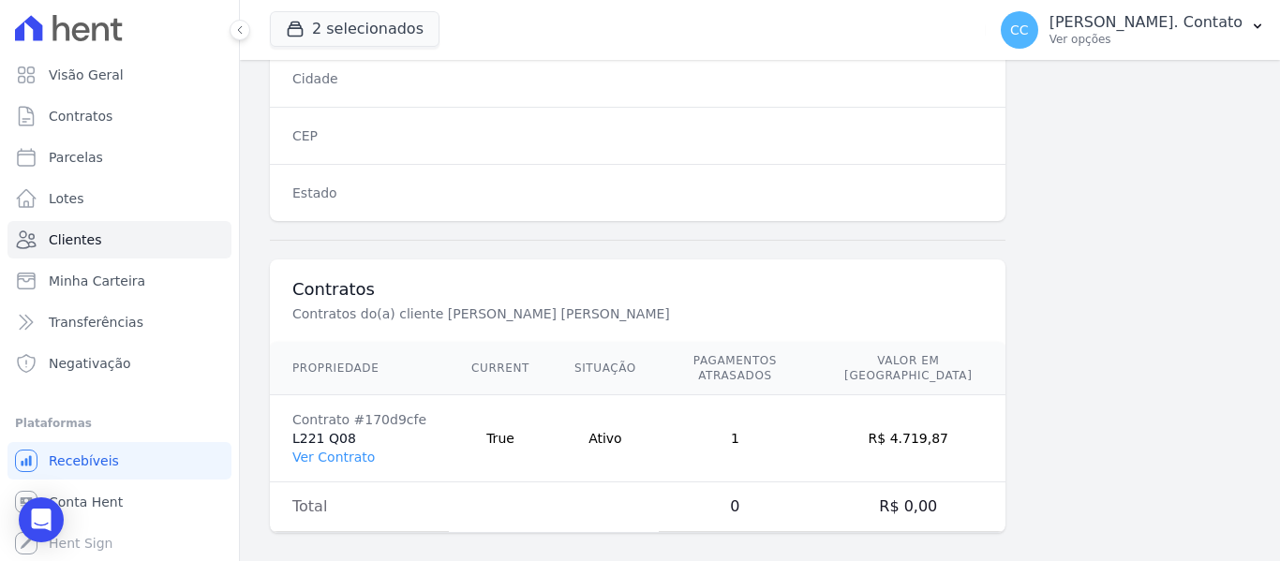
scroll to position [1321, 0]
click at [316, 448] on link "Ver Contrato" at bounding box center [333, 455] width 82 height 15
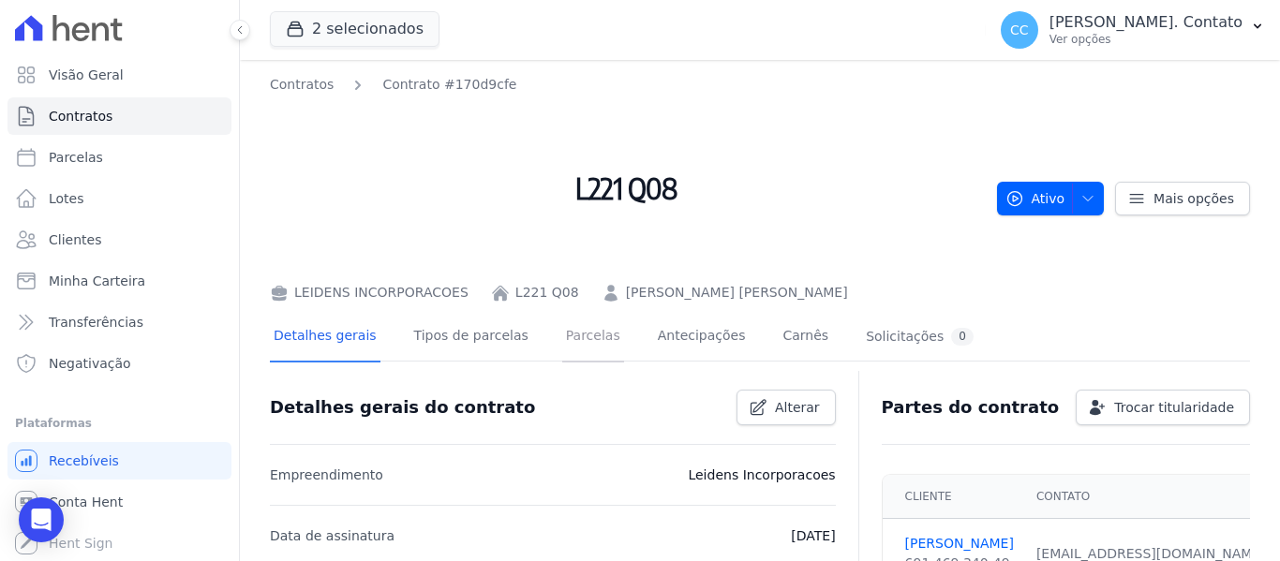
click at [563, 325] on link "Parcelas" at bounding box center [593, 338] width 62 height 50
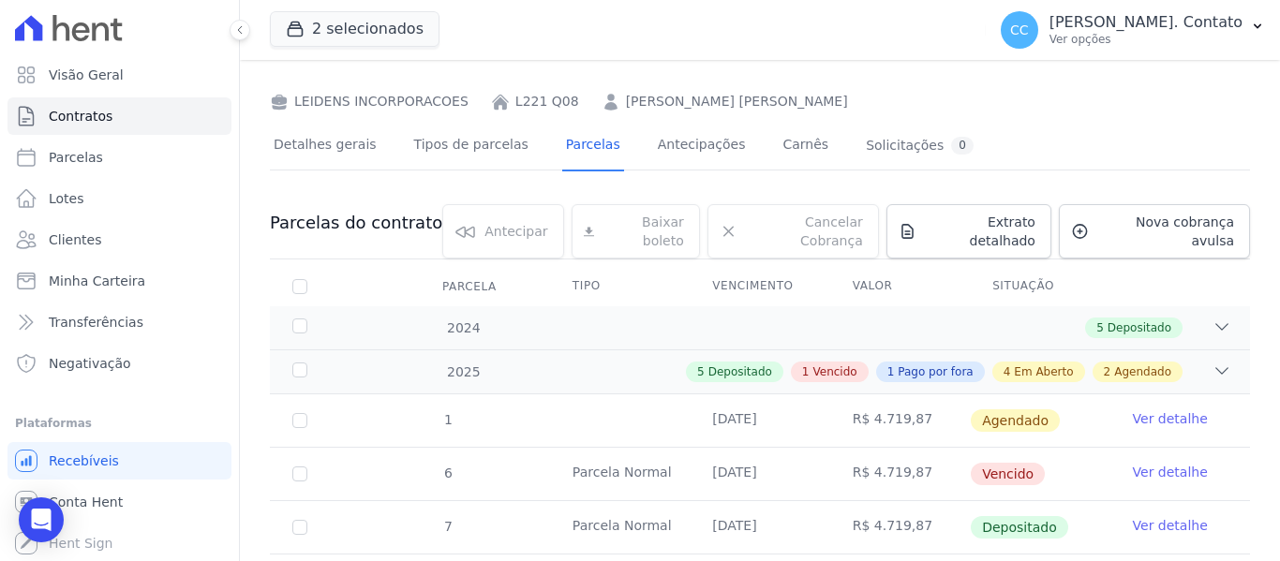
scroll to position [656, 0]
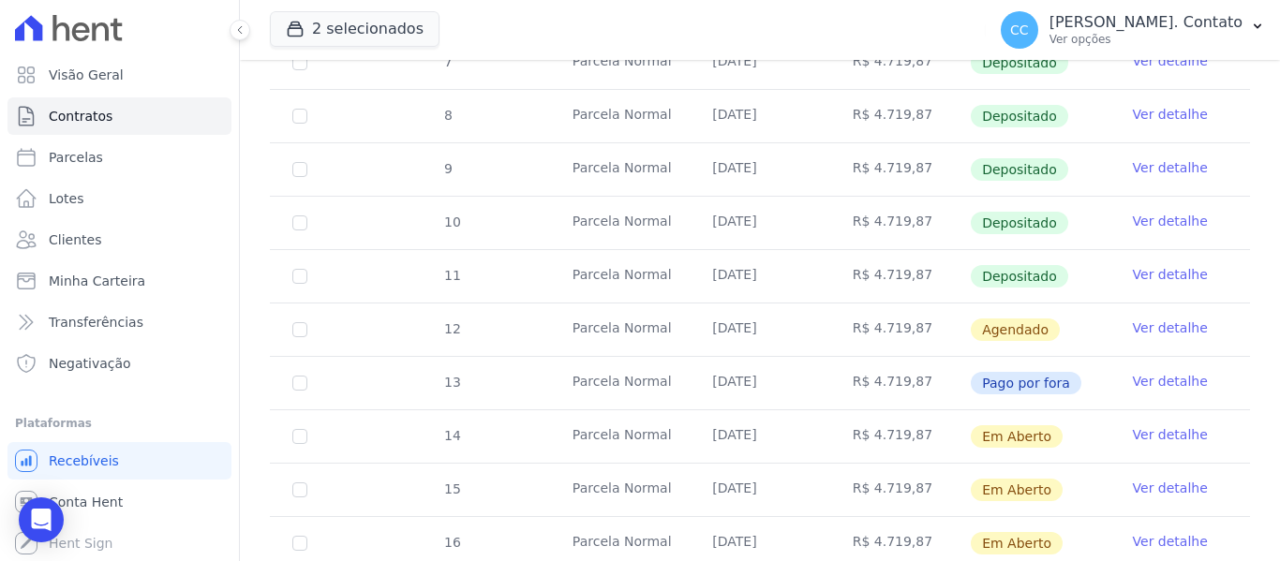
click at [291, 314] on td "12" at bounding box center [300, 330] width 60 height 52
checkbox input "true"
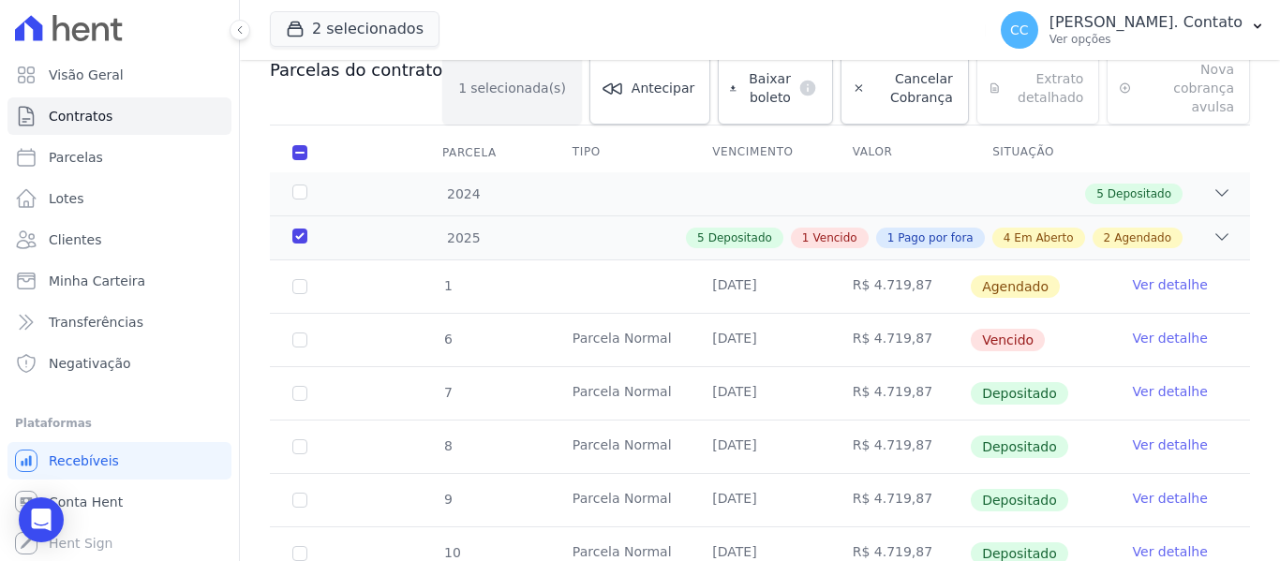
scroll to position [577, 0]
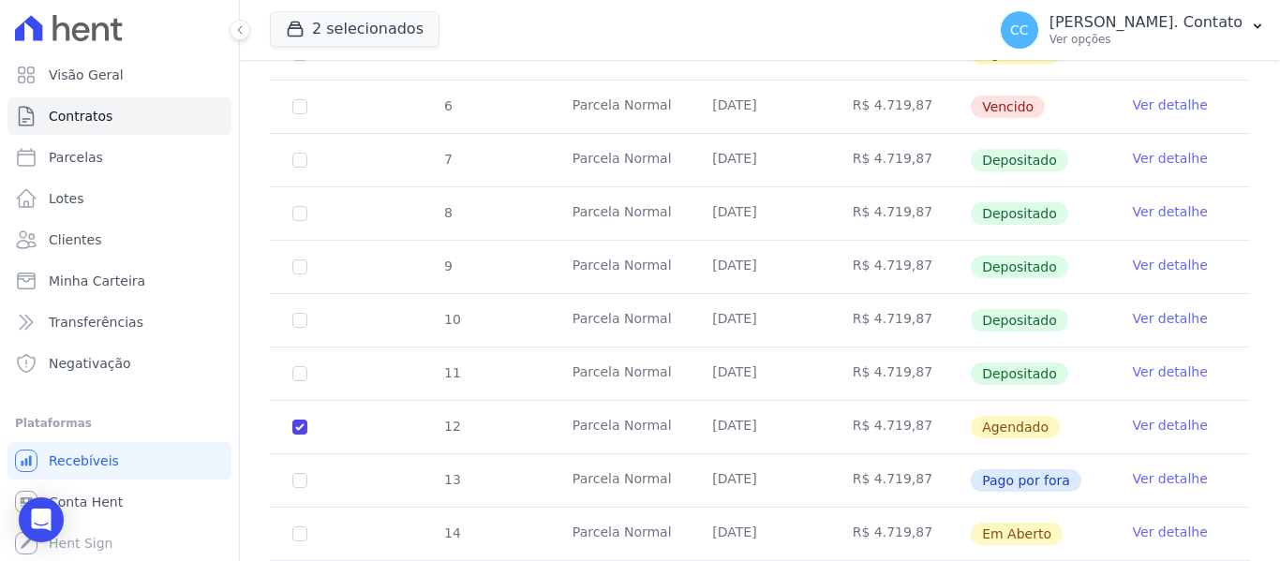
click at [1158, 416] on link "Ver detalhe" at bounding box center [1170, 425] width 75 height 19
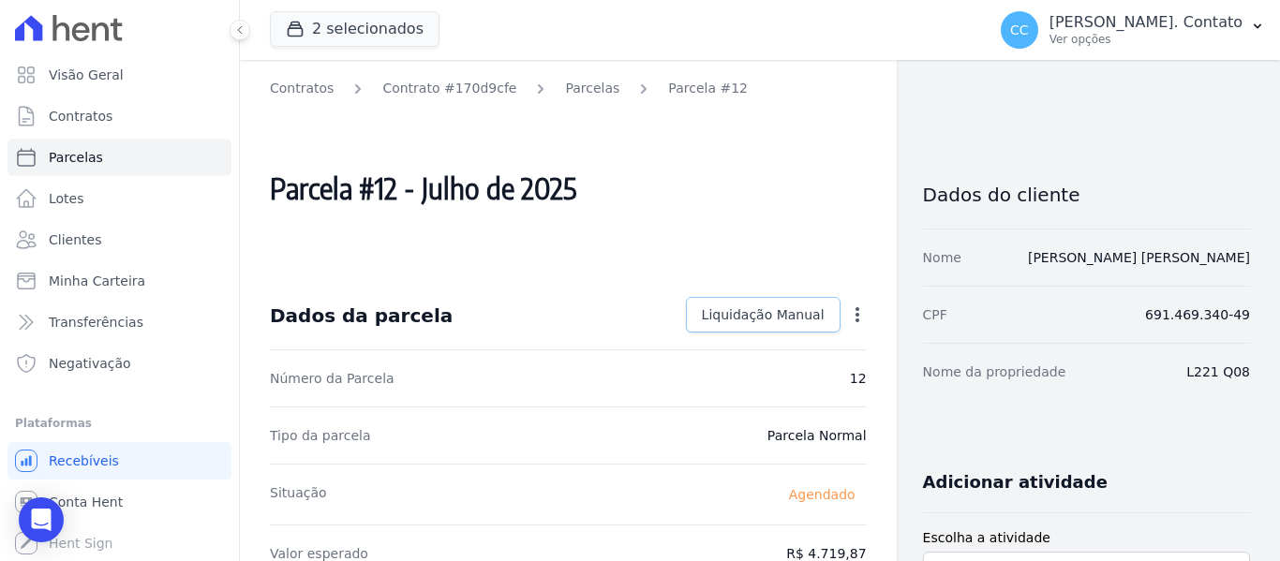
click at [784, 310] on span "Liquidação Manual" at bounding box center [763, 314] width 123 height 19
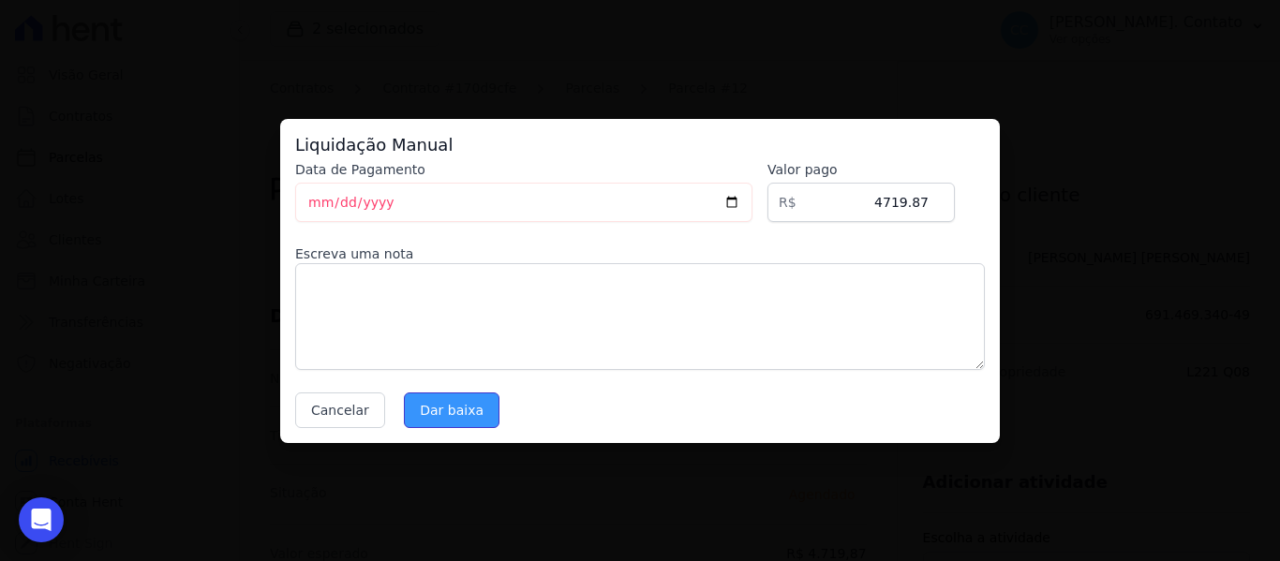
click at [436, 411] on input "Dar baixa" at bounding box center [452, 411] width 96 height 36
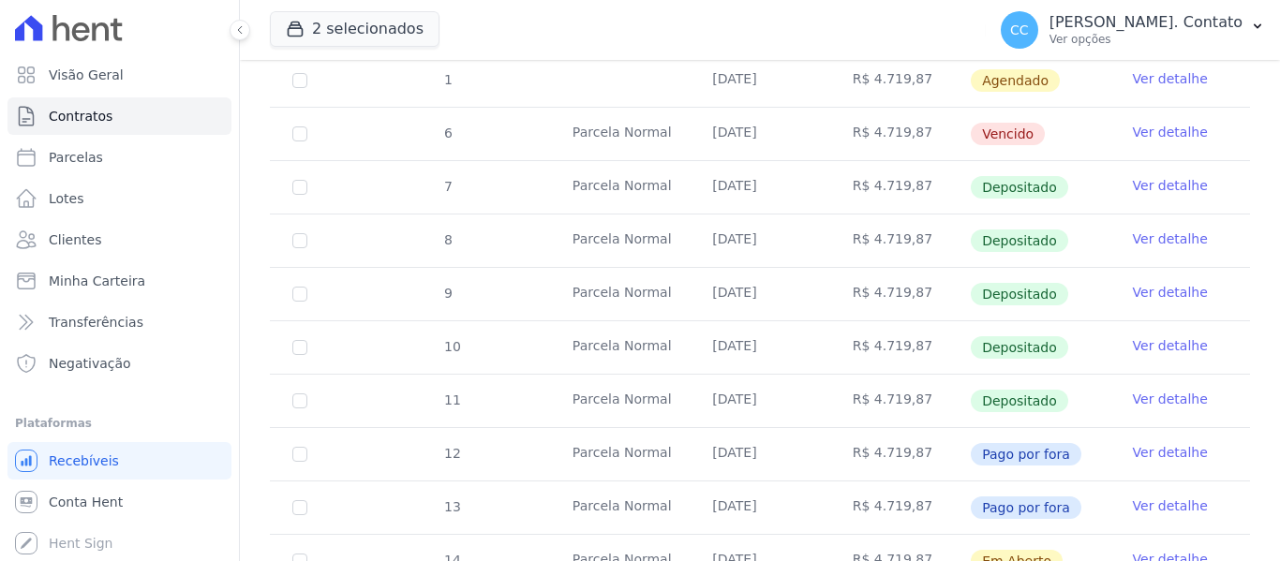
scroll to position [562, 0]
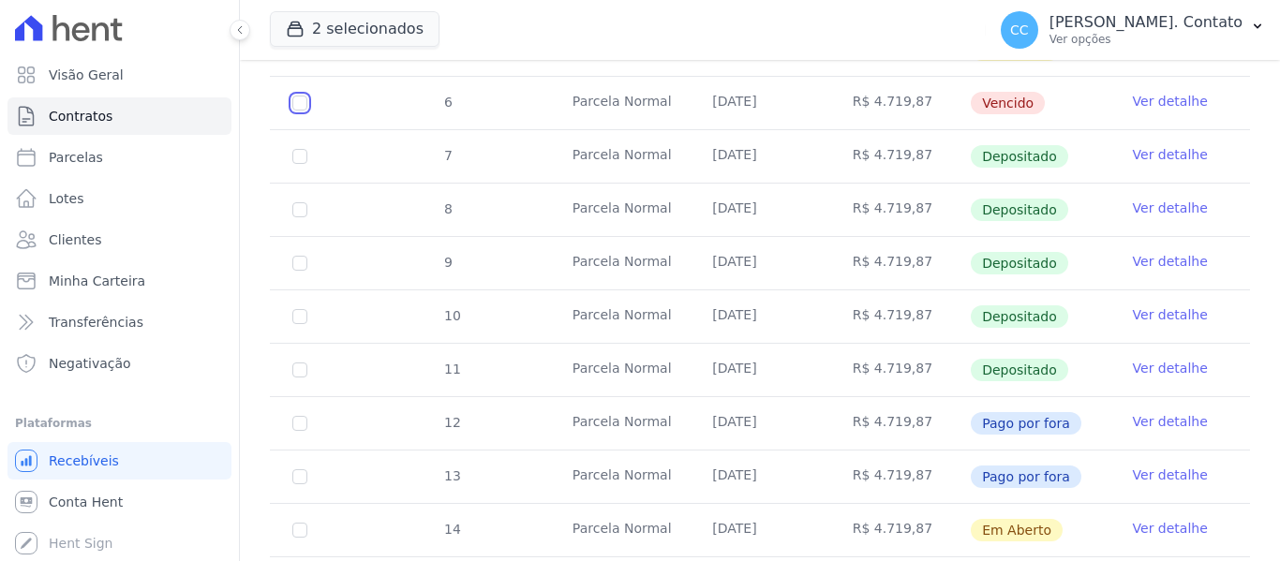
click at [301, 96] on input "checkbox" at bounding box center [299, 103] width 15 height 15
checkbox input "true"
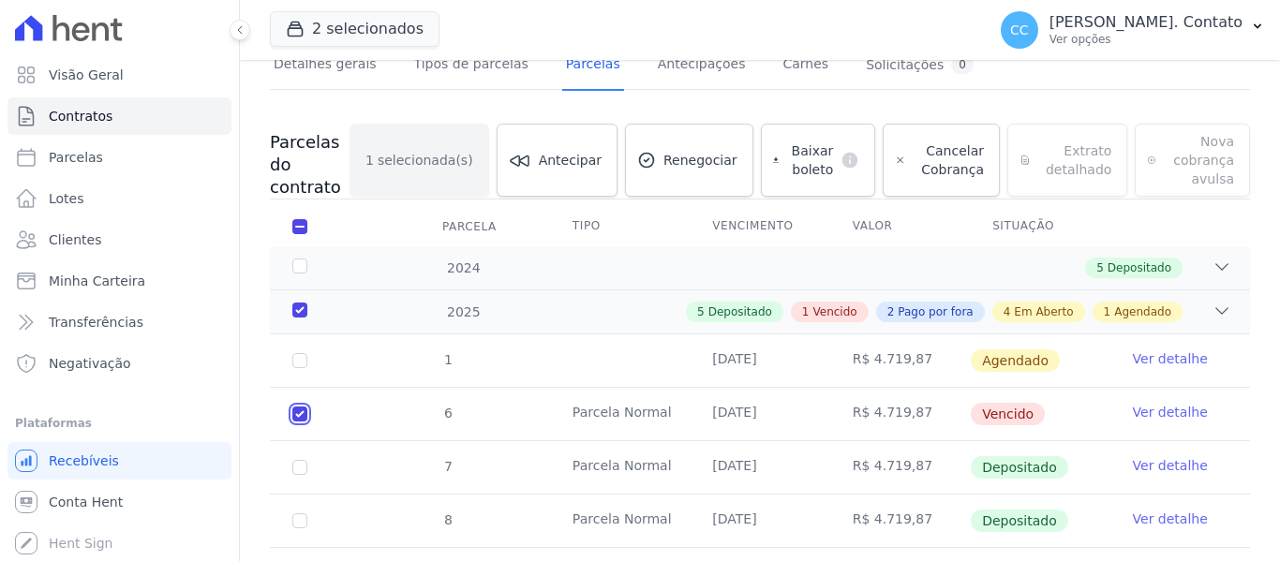
scroll to position [315, 0]
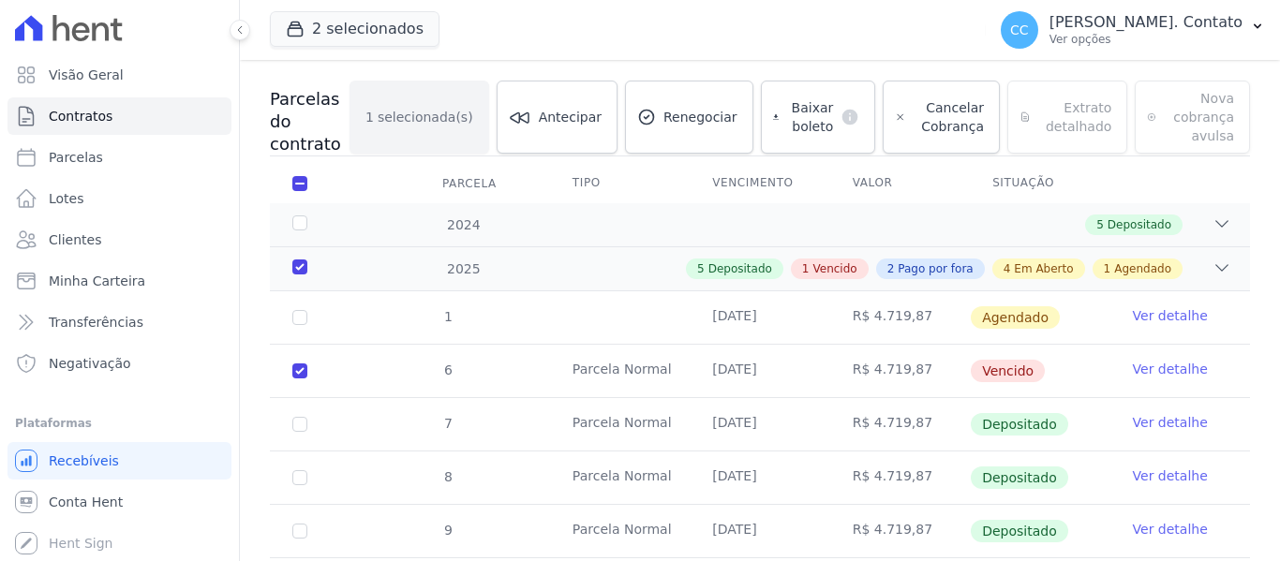
click at [1164, 367] on link "Ver detalhe" at bounding box center [1170, 369] width 75 height 19
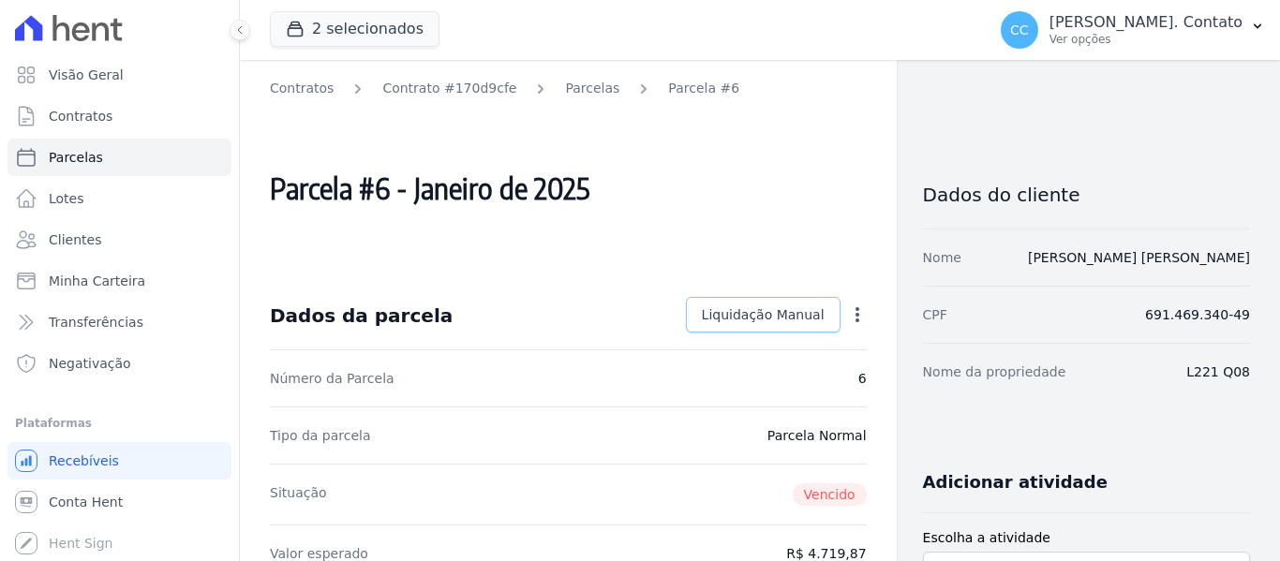
click at [788, 315] on span "Liquidação Manual" at bounding box center [763, 314] width 123 height 19
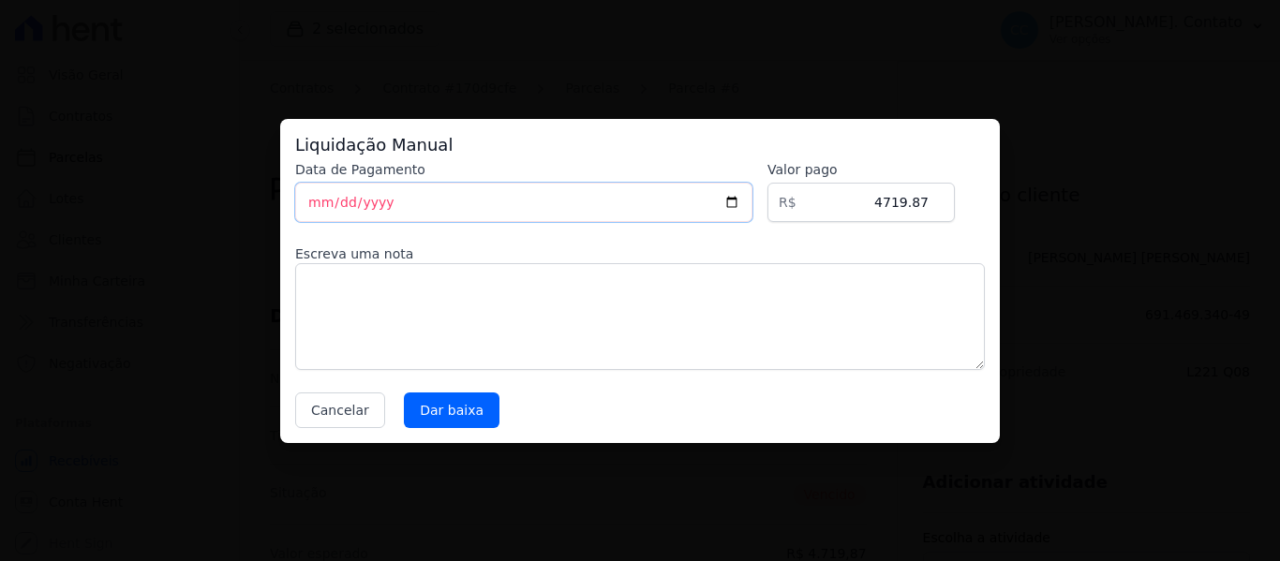
click at [752, 194] on input "[DATE]" at bounding box center [523, 202] width 457 height 39
click at [752, 200] on input "[DATE]" at bounding box center [523, 202] width 457 height 39
click at [748, 204] on input "[DATE]" at bounding box center [523, 202] width 457 height 39
type input "2025-01-02"
drag, startPoint x: 409, startPoint y: 408, endPoint x: 431, endPoint y: 408, distance: 21.5
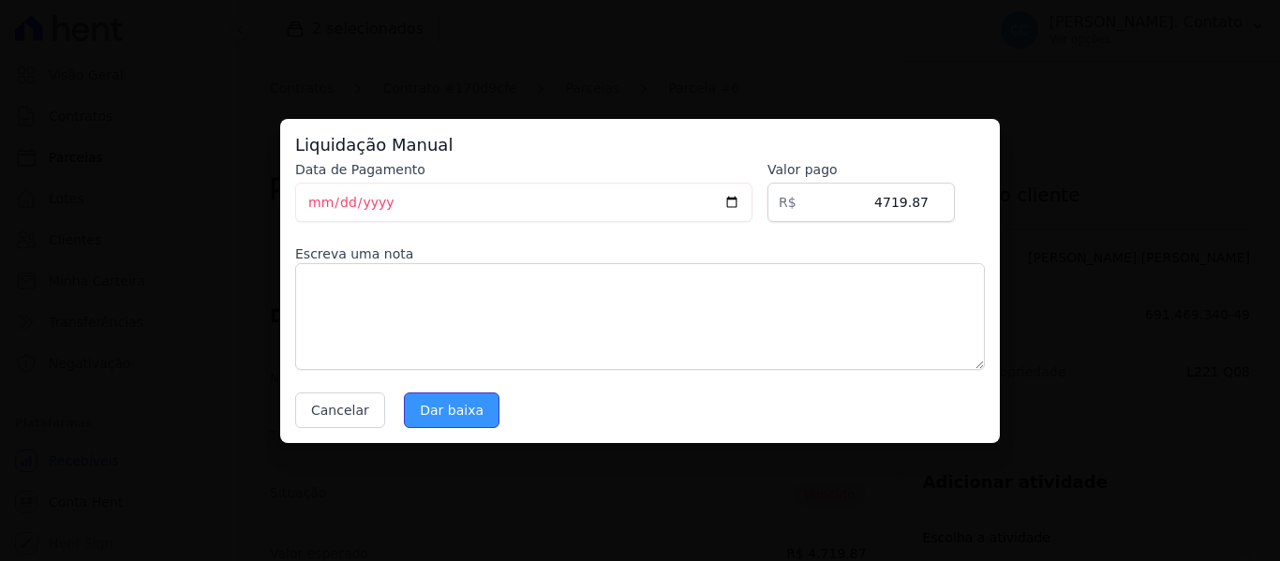
click at [410, 408] on input "Dar baixa" at bounding box center [452, 411] width 96 height 36
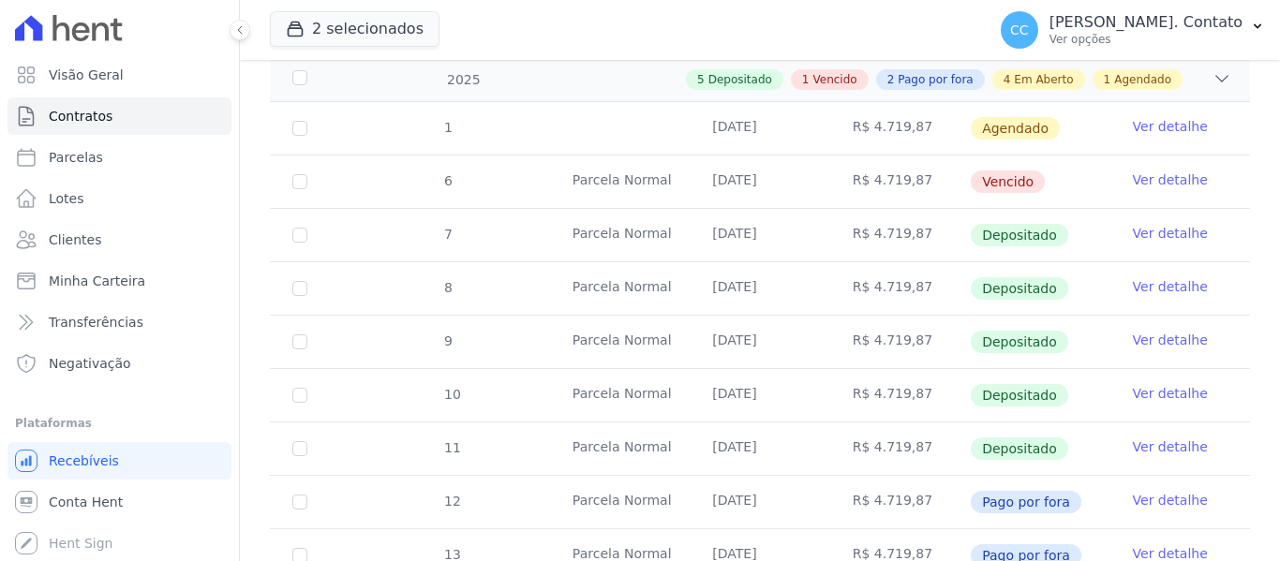
scroll to position [478, 0]
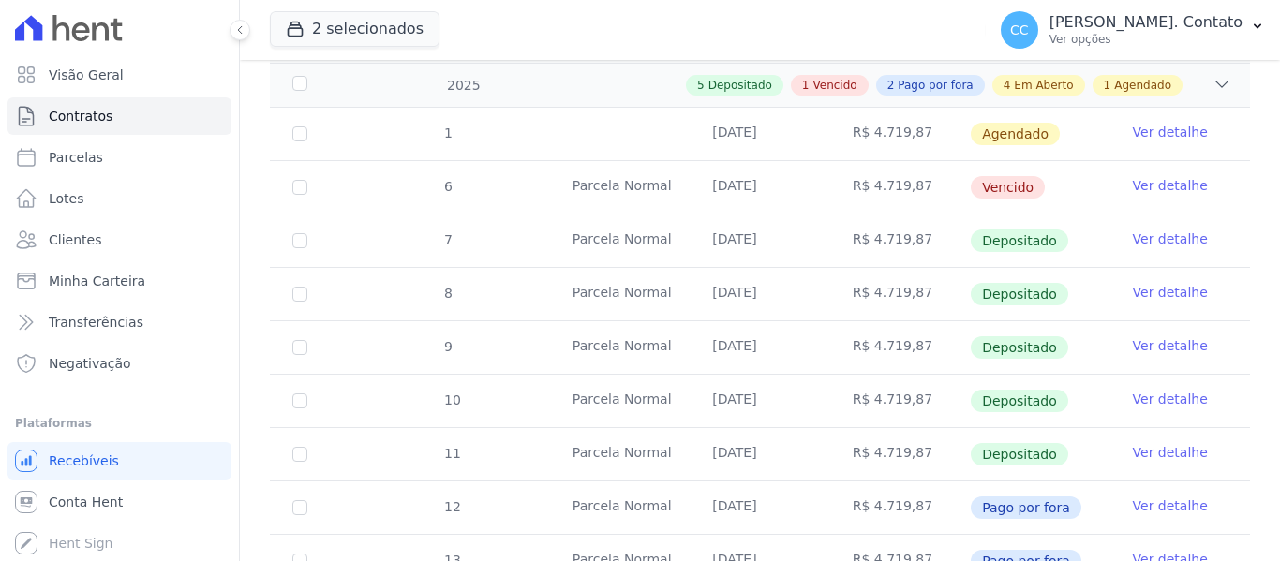
click at [1173, 176] on link "Ver detalhe" at bounding box center [1170, 185] width 75 height 19
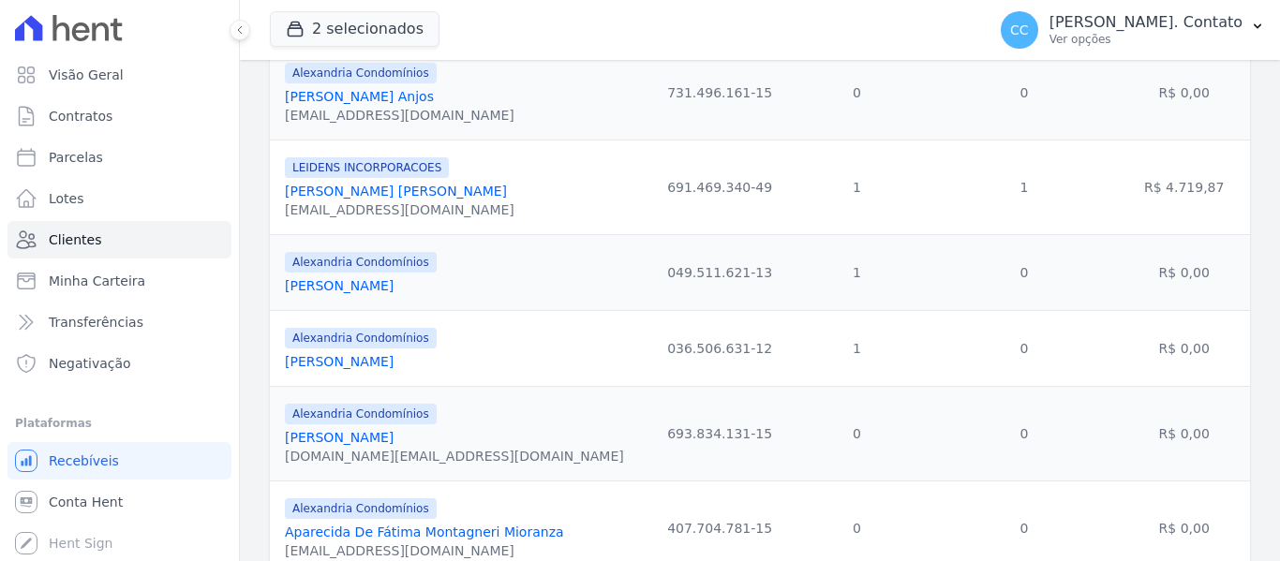
scroll to position [468, 0]
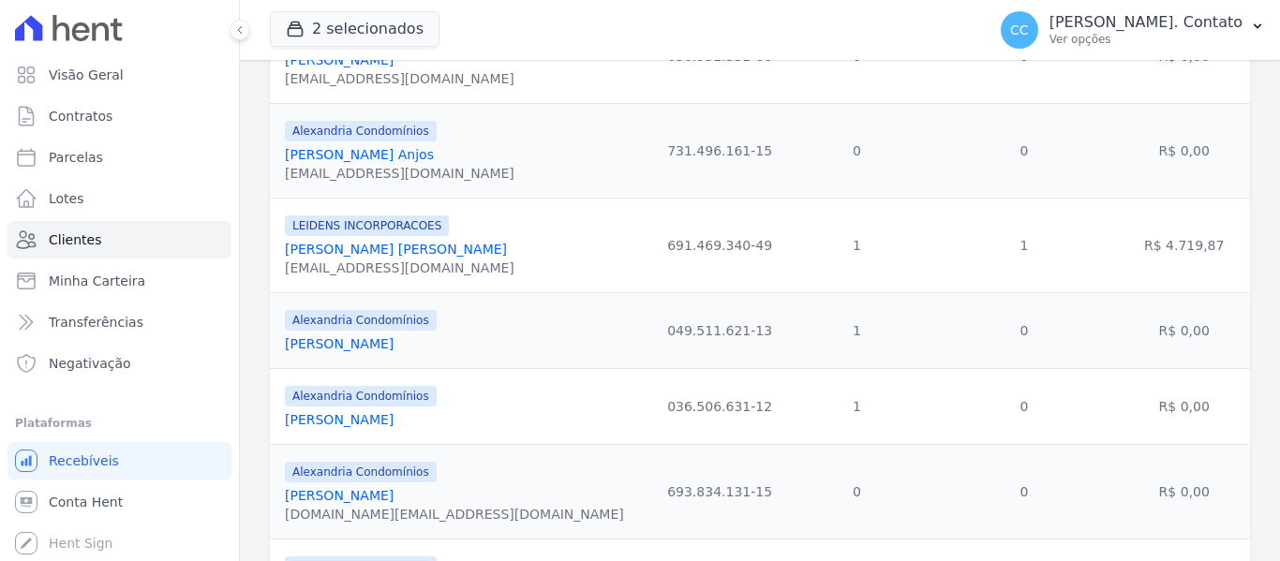
click at [376, 250] on link "Alisson Leonardo Escouto Leal" at bounding box center [396, 249] width 222 height 15
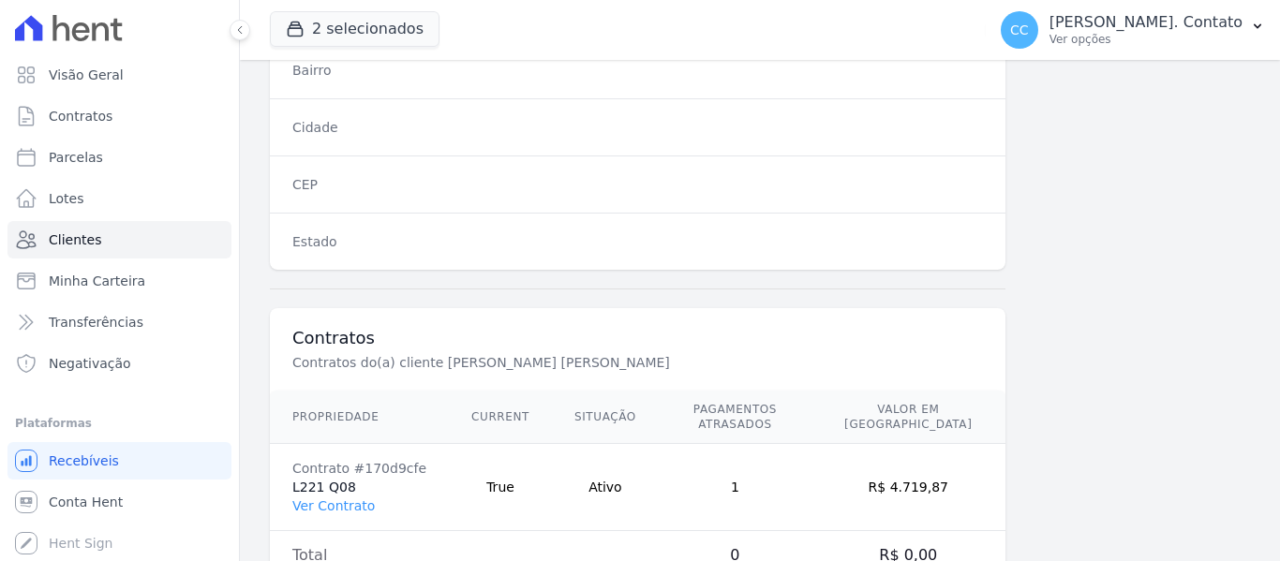
scroll to position [1321, 0]
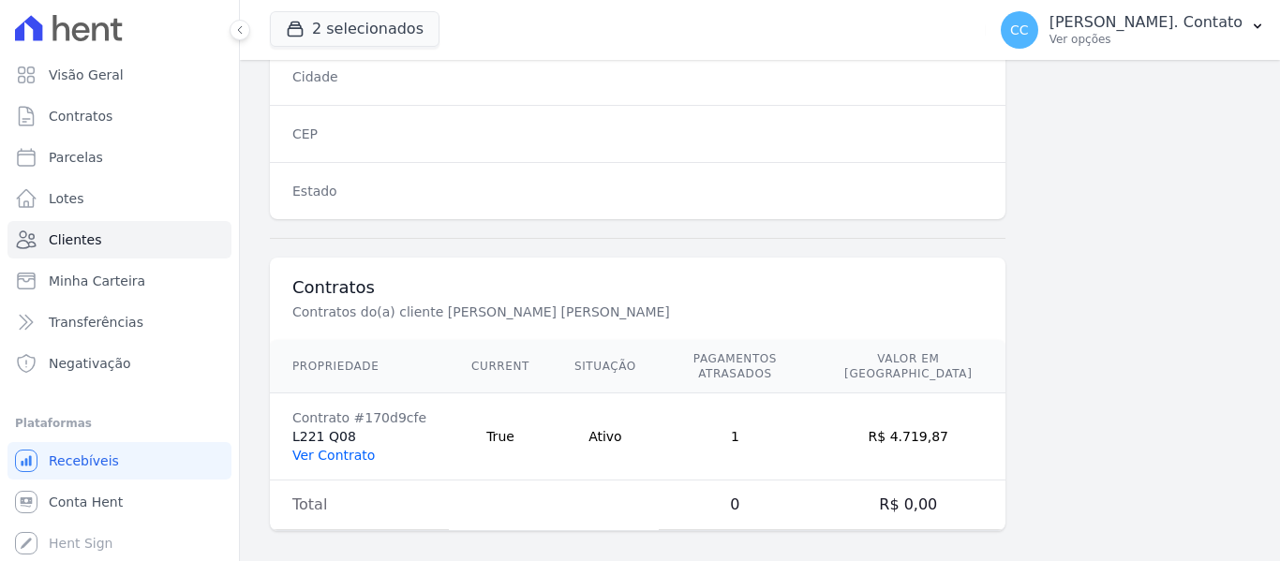
click at [338, 448] on link "Ver Contrato" at bounding box center [333, 455] width 82 height 15
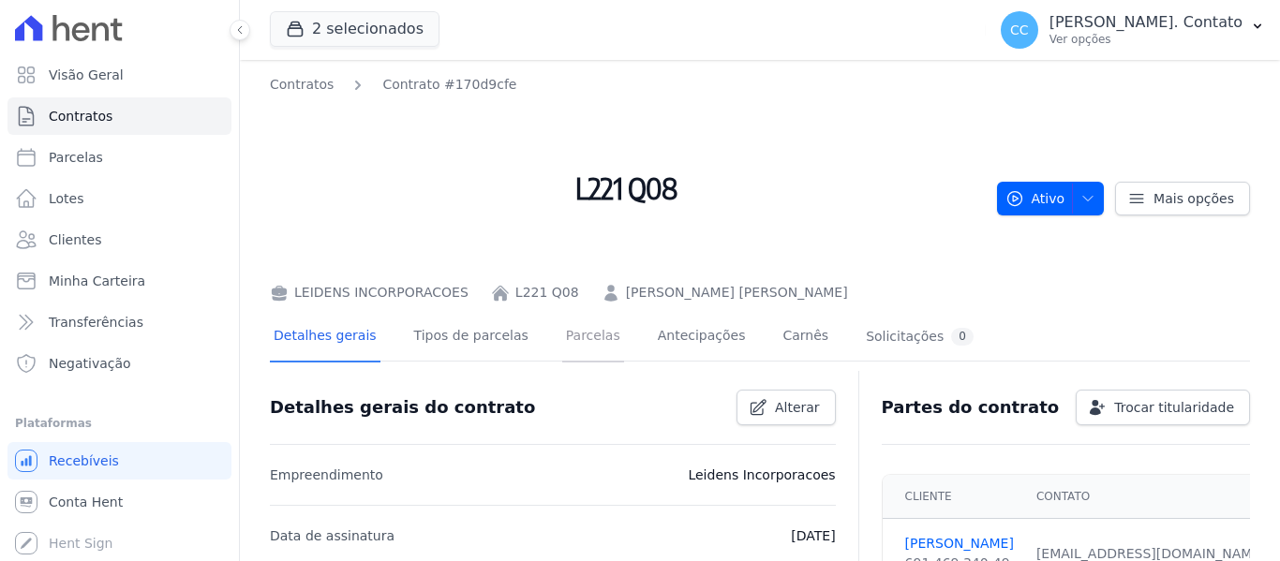
click at [570, 336] on link "Parcelas" at bounding box center [593, 338] width 62 height 50
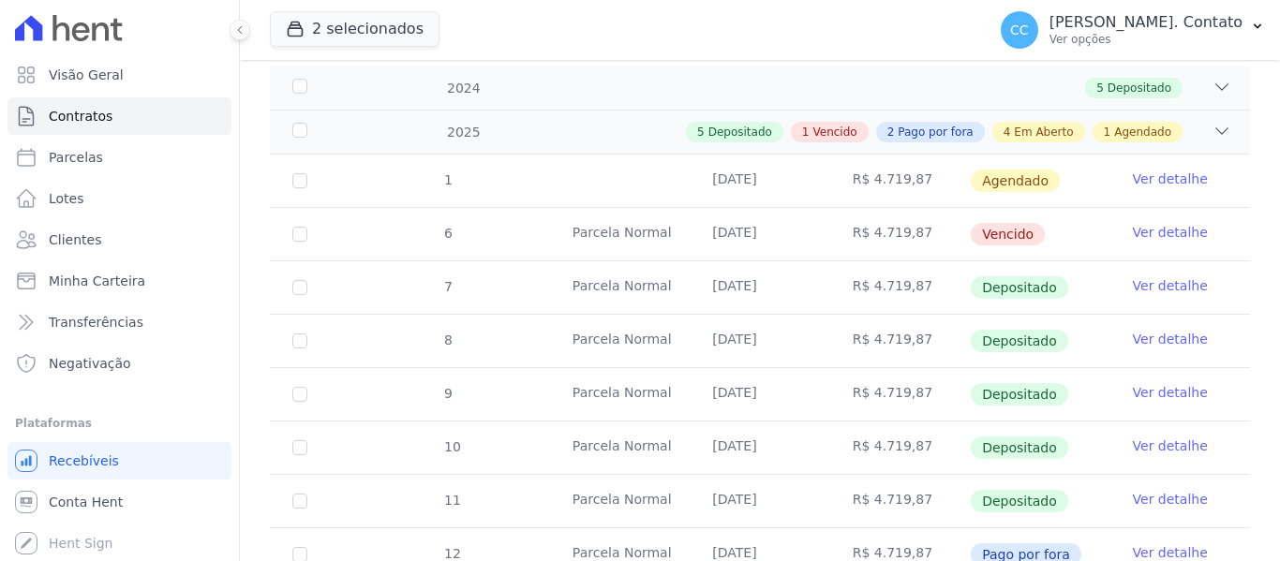
scroll to position [468, 0]
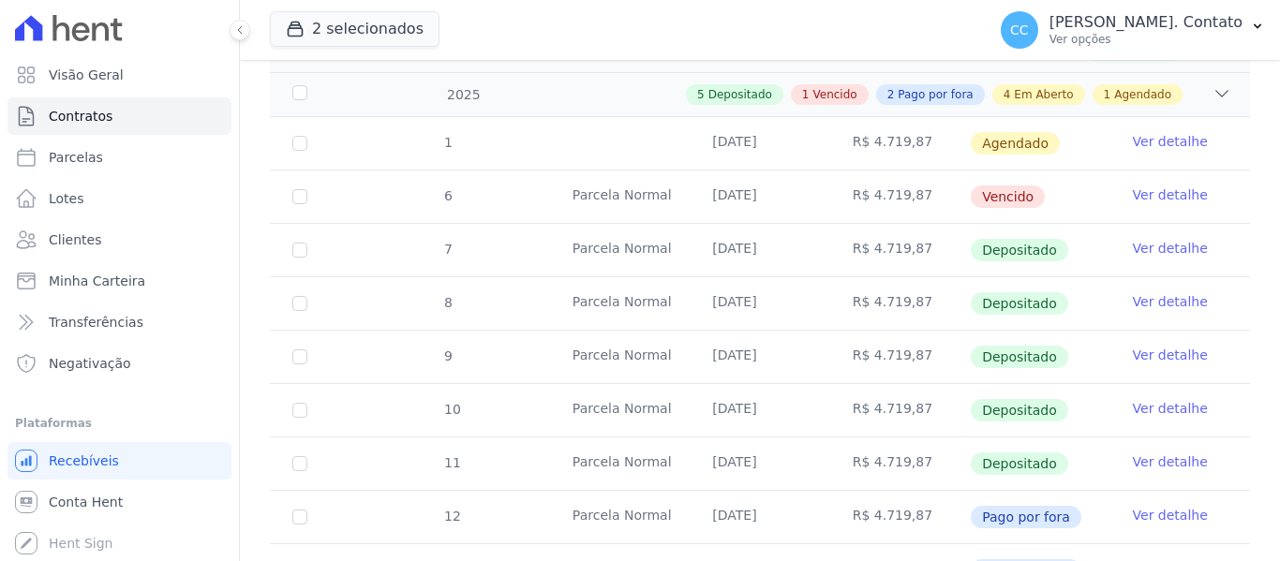
click at [1165, 132] on link "Ver detalhe" at bounding box center [1170, 141] width 75 height 19
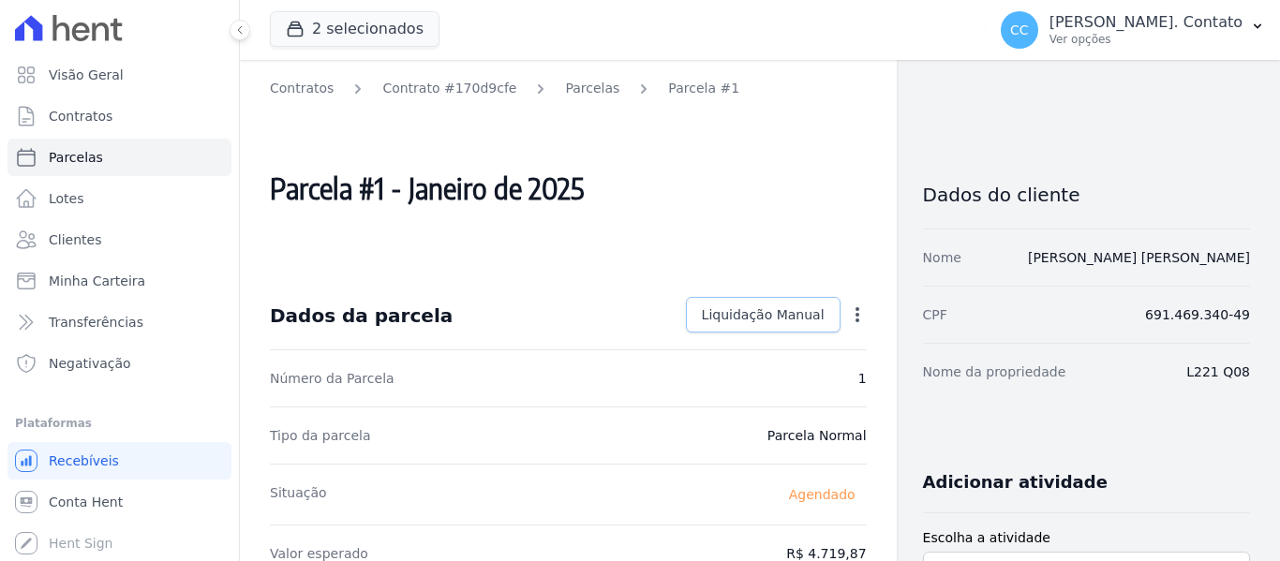
click at [780, 312] on span "Liquidação Manual" at bounding box center [763, 314] width 123 height 19
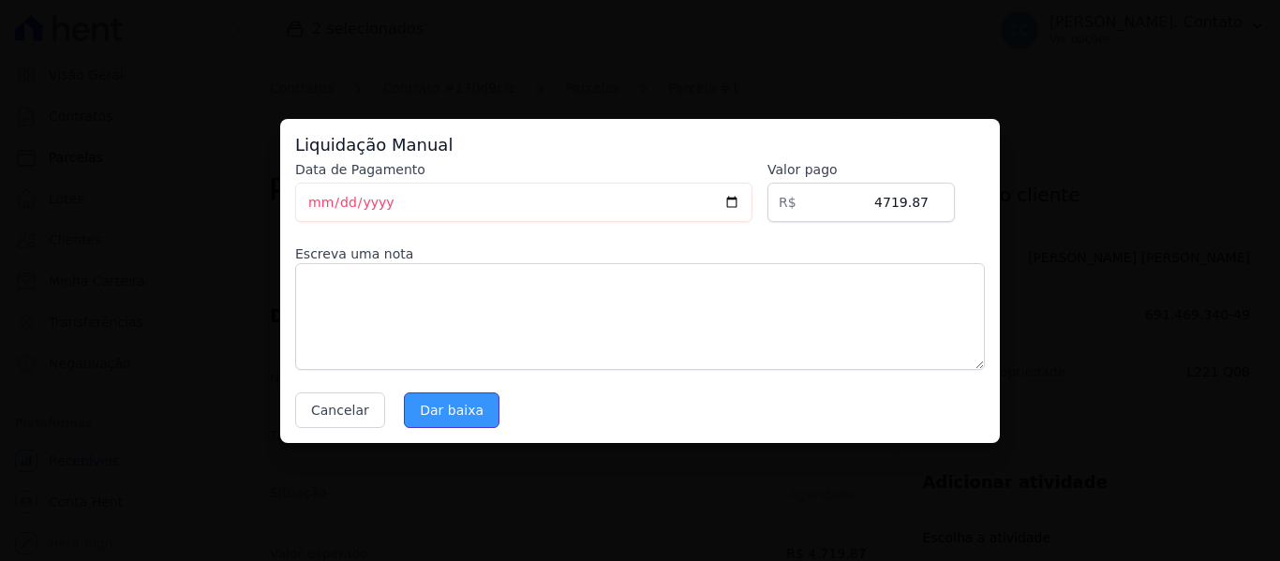
click at [459, 407] on input "Dar baixa" at bounding box center [452, 411] width 96 height 36
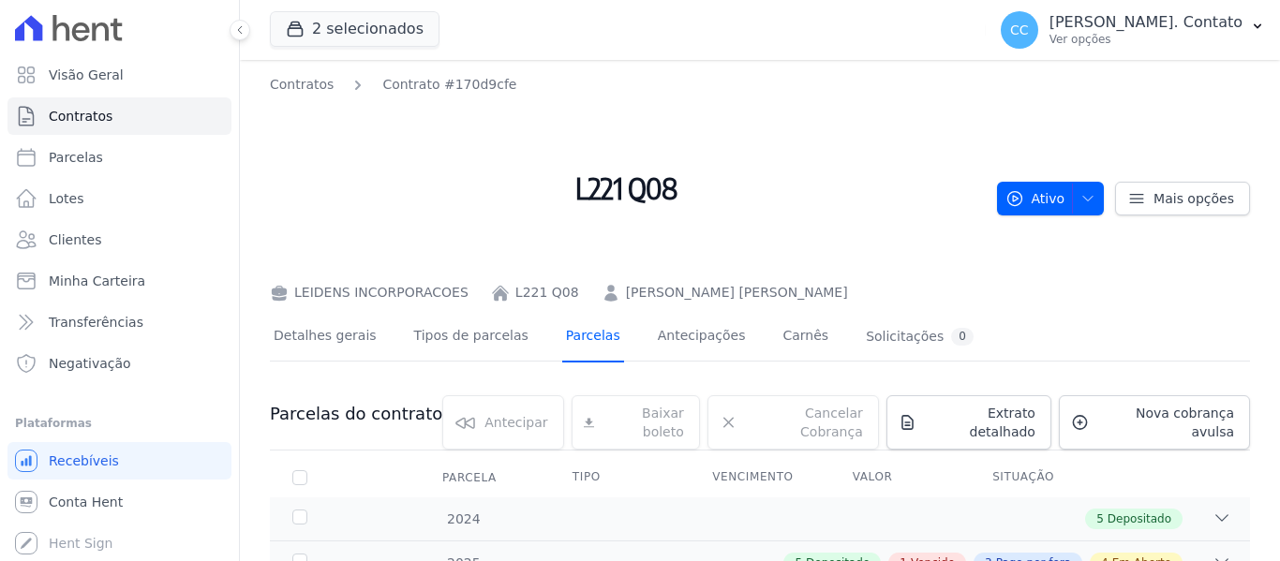
click at [571, 343] on link "Parcelas" at bounding box center [593, 338] width 62 height 50
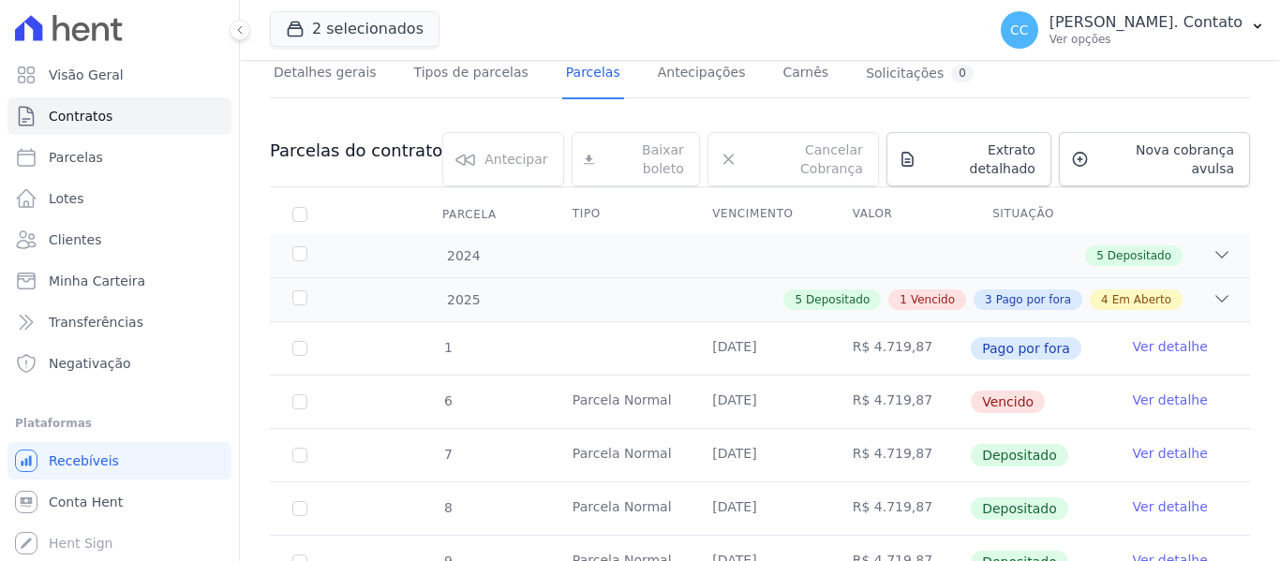
scroll to position [281, 0]
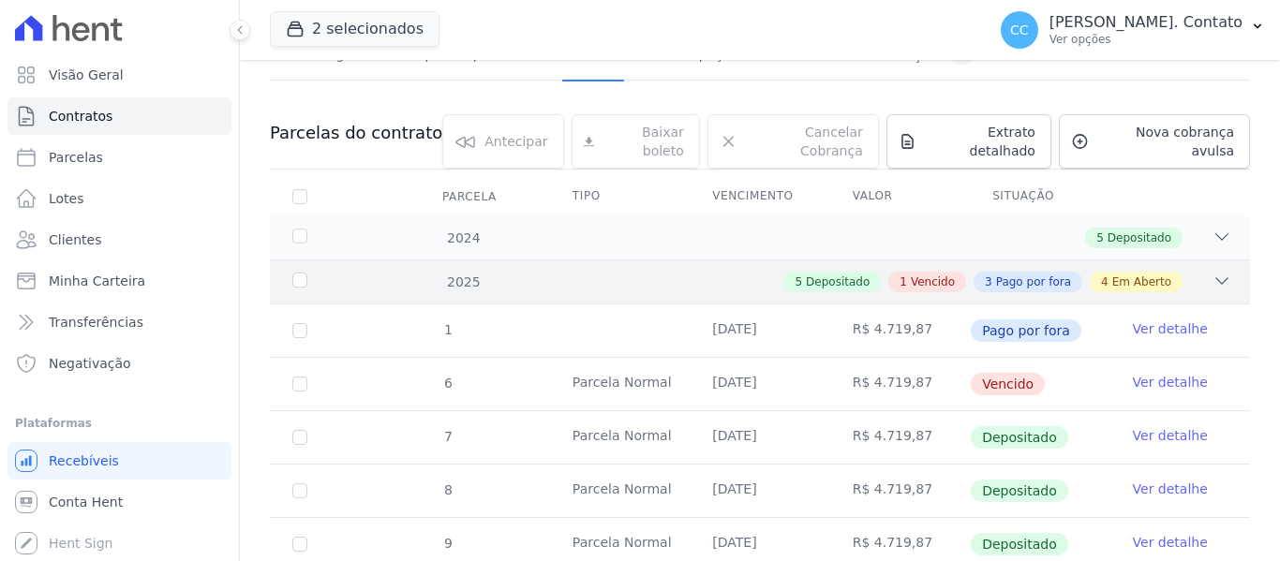
click at [1212, 272] on icon at bounding box center [1221, 281] width 19 height 19
drag, startPoint x: 295, startPoint y: 374, endPoint x: 311, endPoint y: 374, distance: 15.9
click at [297, 377] on input "checkbox" at bounding box center [299, 384] width 15 height 15
checkbox input "true"
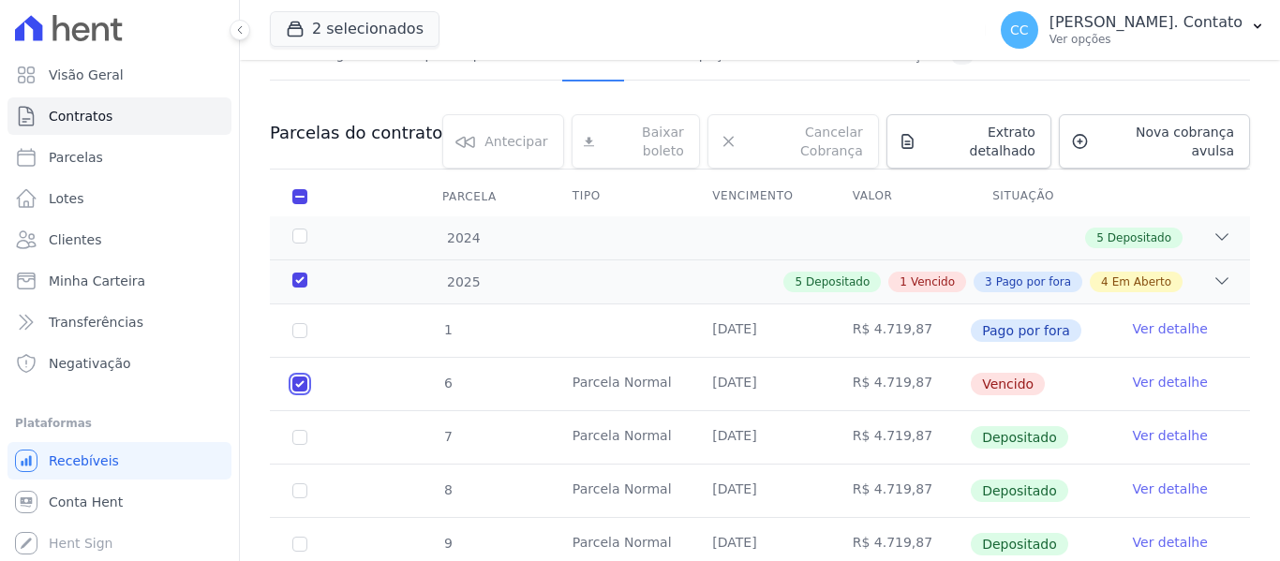
checkbox input "true"
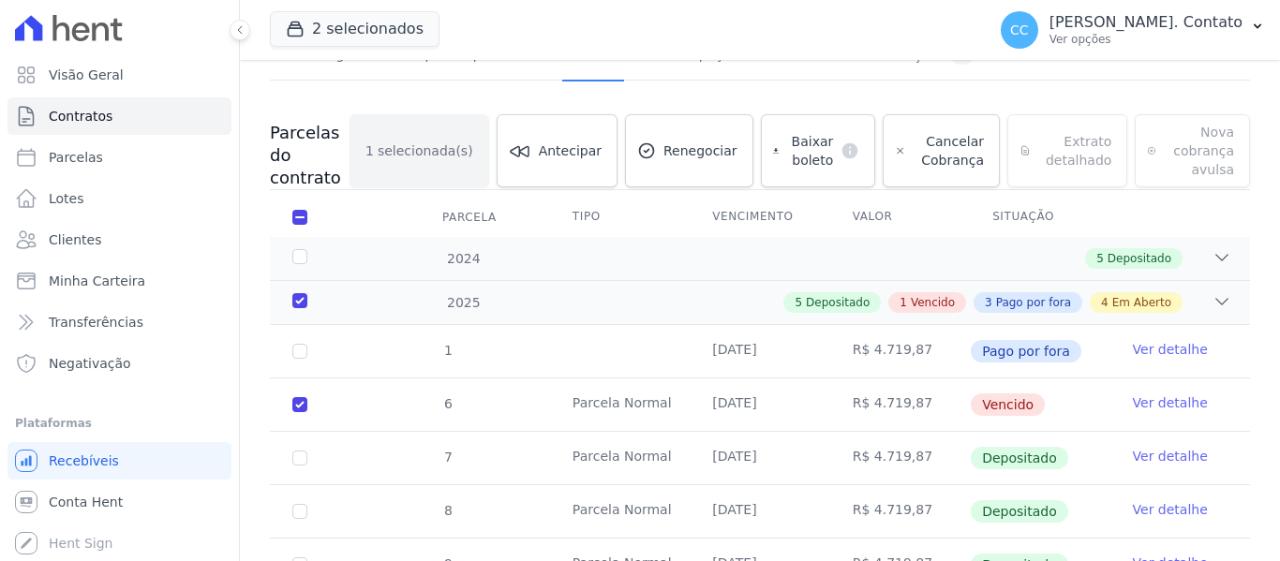
click at [1155, 403] on link "Ver detalhe" at bounding box center [1170, 402] width 75 height 19
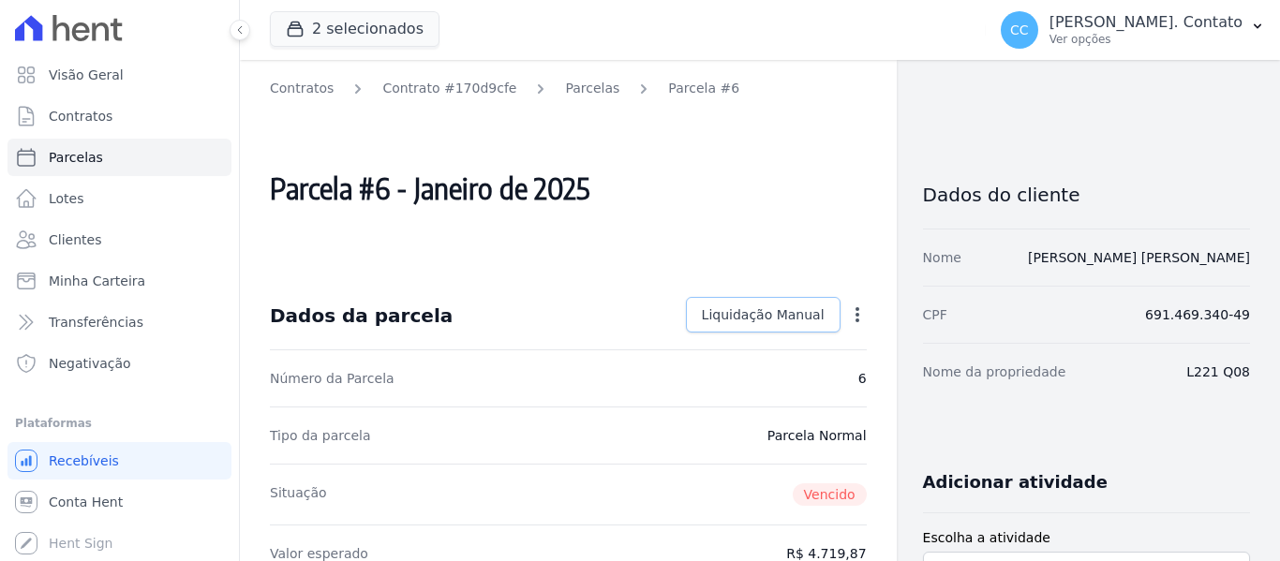
click at [734, 321] on span "Liquidação Manual" at bounding box center [763, 314] width 123 height 19
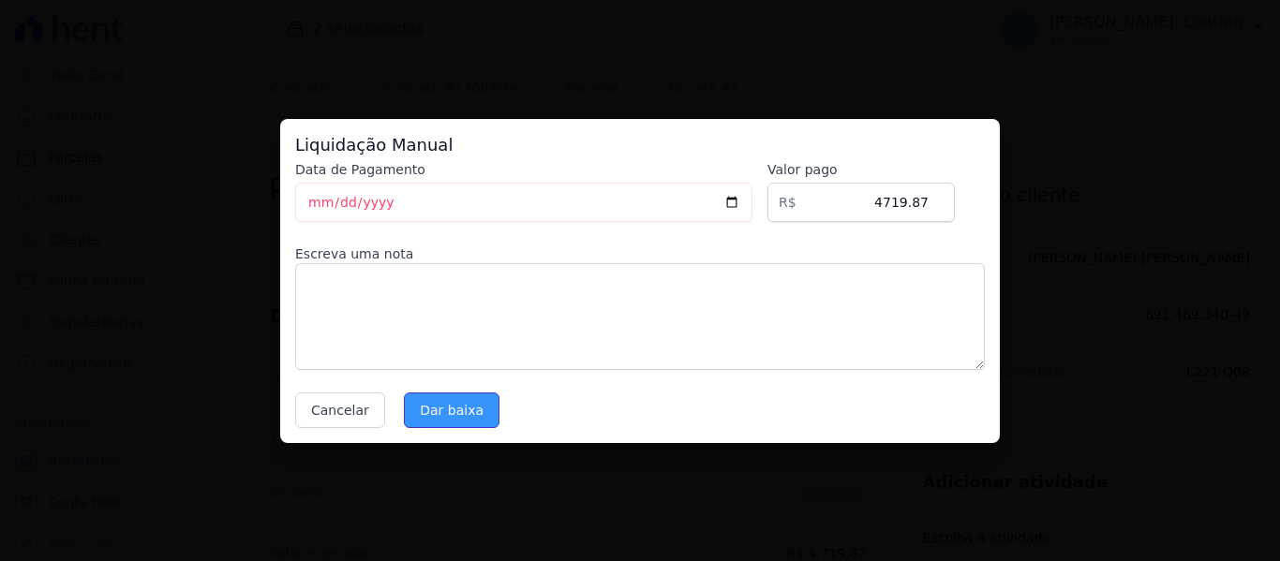
click at [449, 416] on input "Dar baixa" at bounding box center [452, 411] width 96 height 36
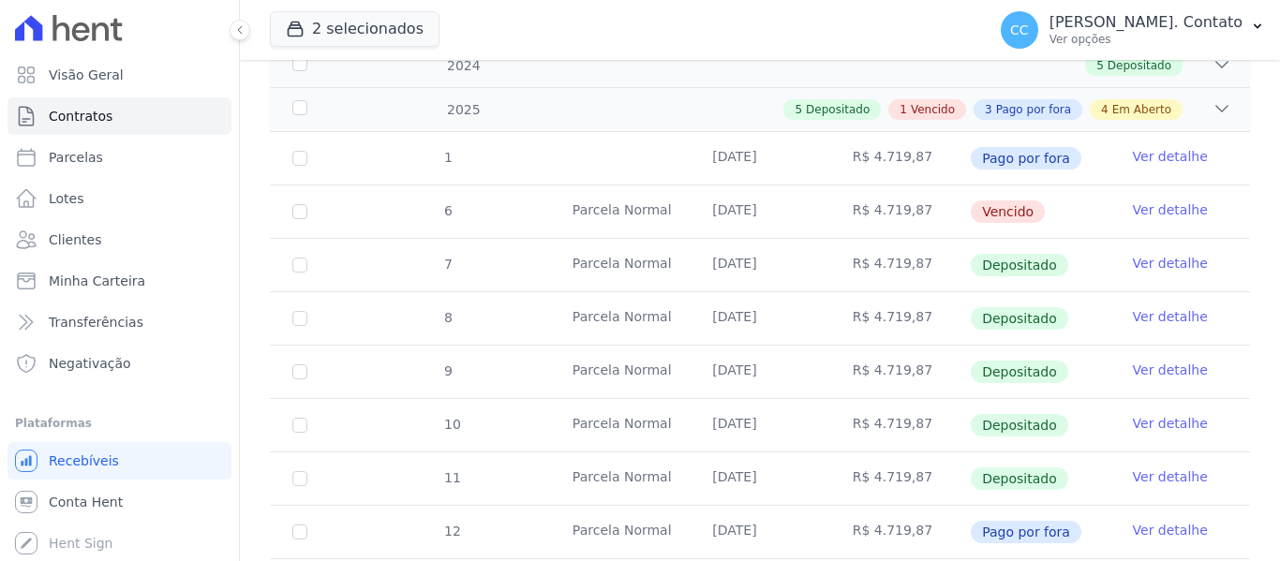
scroll to position [384, 0]
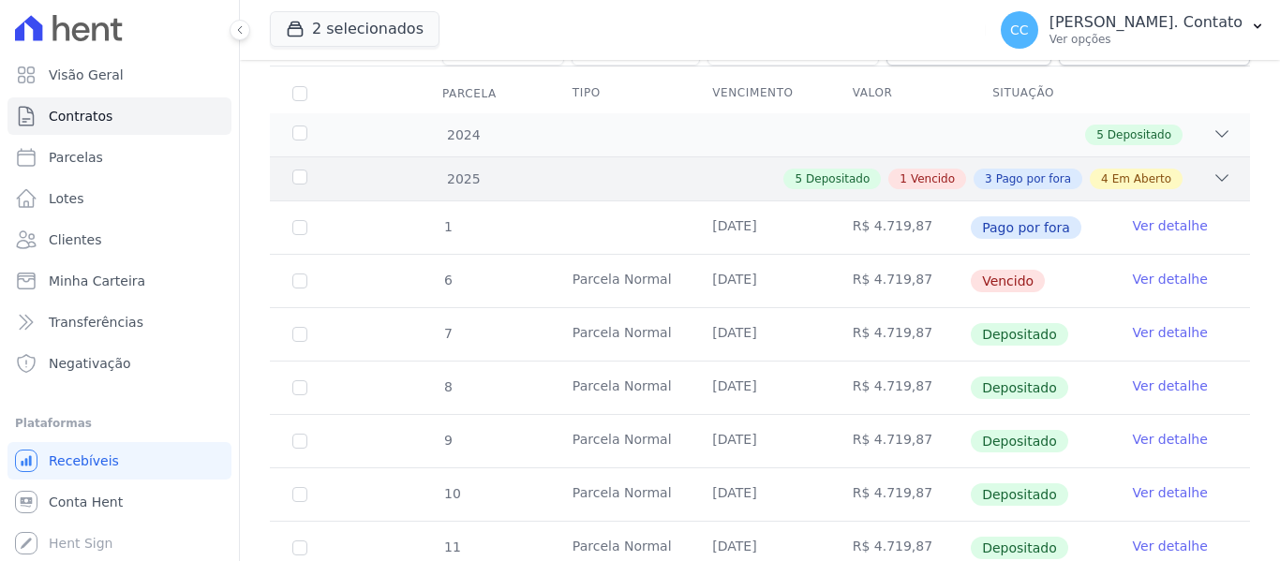
click at [1202, 156] on div "2025 5 Depositado 1 Vencido 3 Pago por fora 4 Em Aberto" at bounding box center [760, 178] width 980 height 44
click at [1164, 270] on link "Ver detalhe" at bounding box center [1170, 279] width 75 height 19
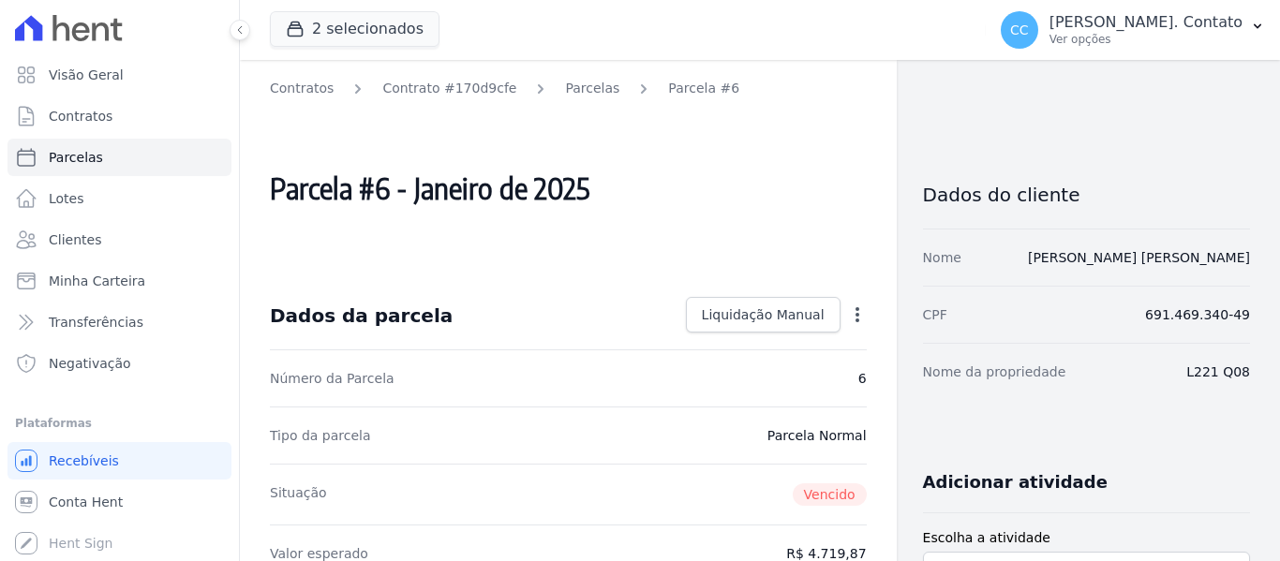
click at [848, 315] on icon "button" at bounding box center [857, 314] width 19 height 19
click at [850, 317] on icon "button" at bounding box center [857, 314] width 19 height 19
click at [779, 316] on span "Liquidação Manual" at bounding box center [763, 314] width 123 height 19
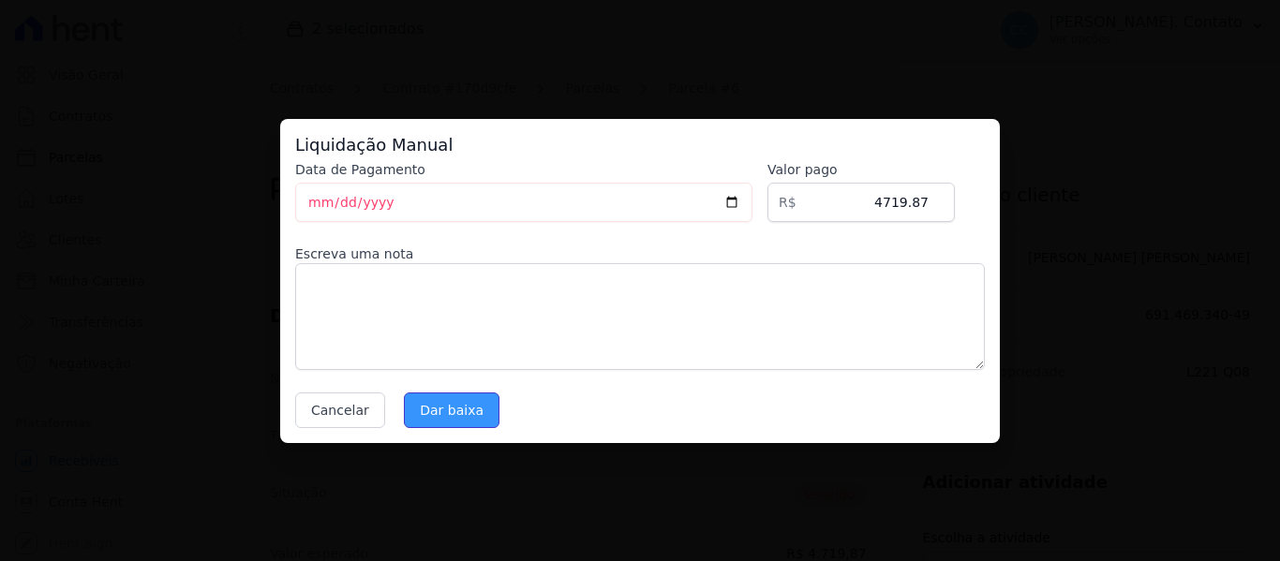
click at [447, 405] on input "Dar baixa" at bounding box center [452, 411] width 96 height 36
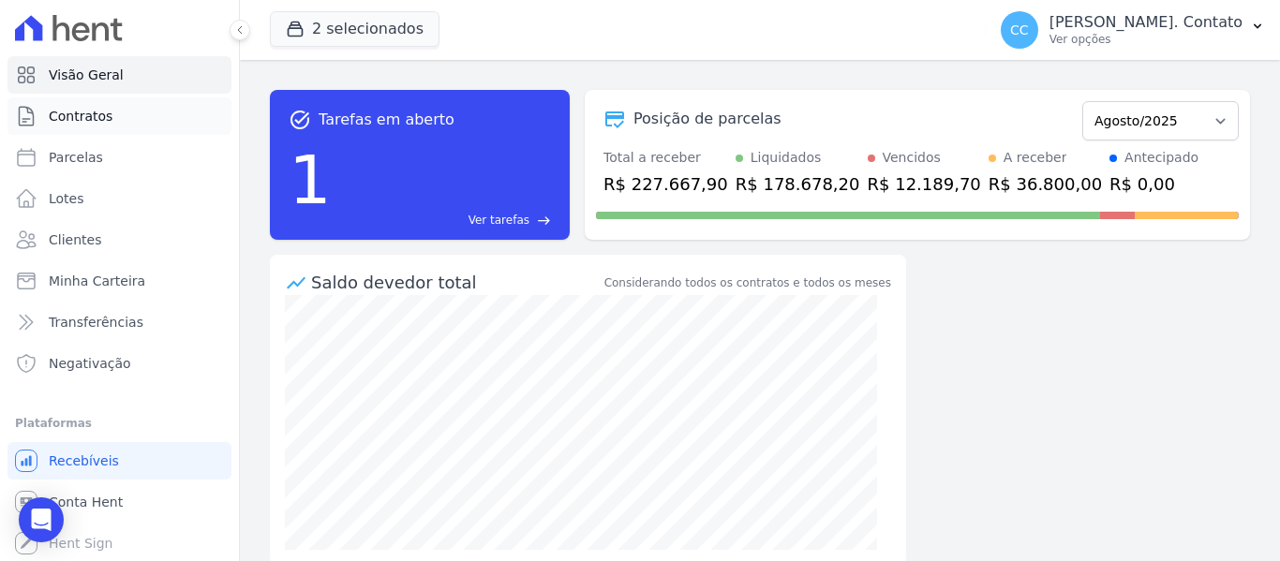
click at [98, 109] on span "Contratos" at bounding box center [81, 116] width 64 height 19
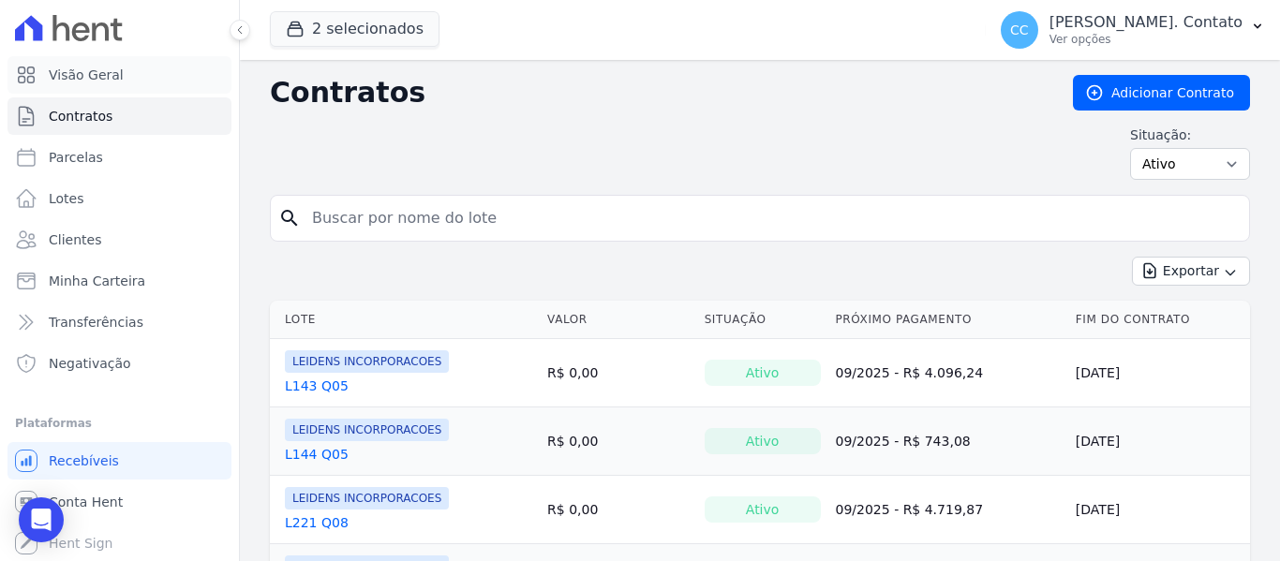
click at [83, 73] on span "Visão Geral" at bounding box center [86, 75] width 75 height 19
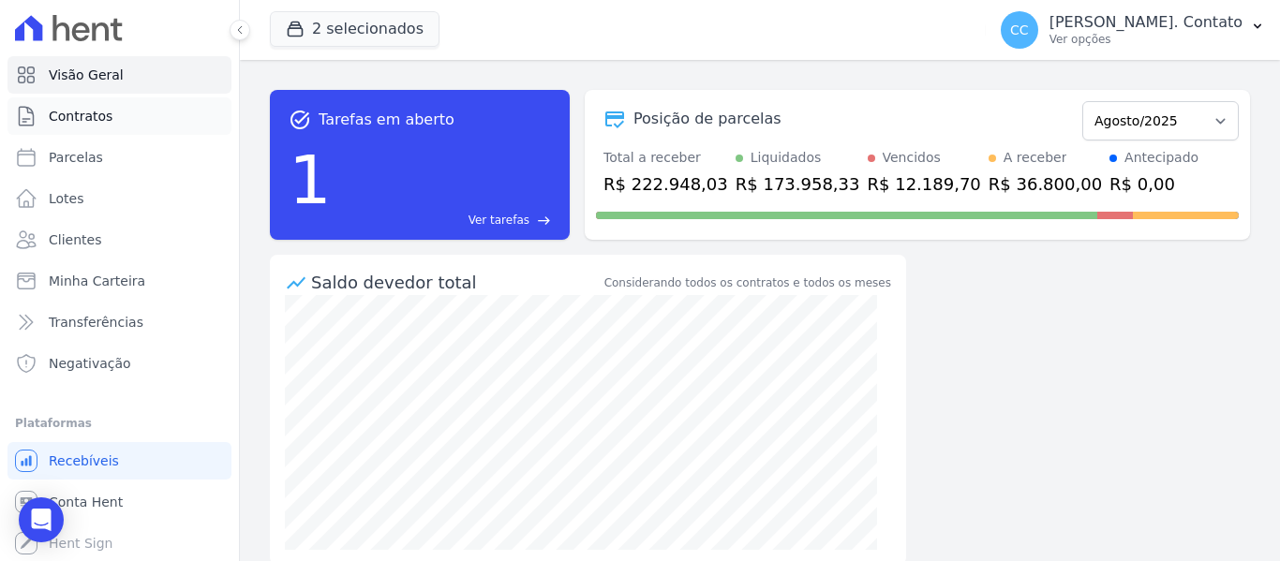
click at [76, 116] on span "Contratos" at bounding box center [81, 116] width 64 height 19
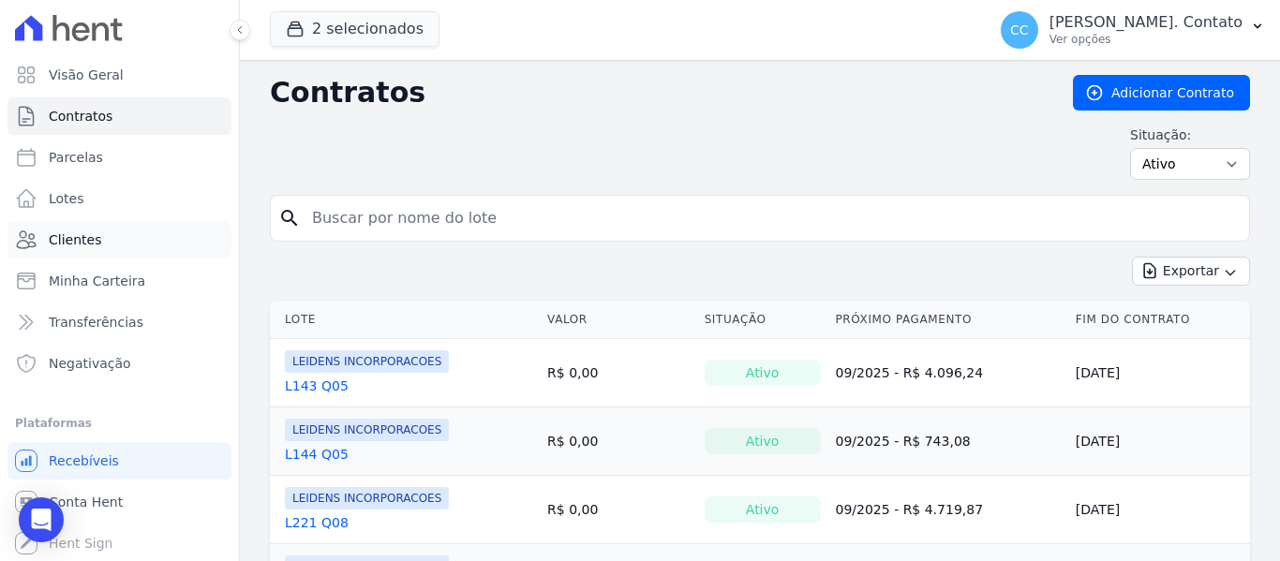
click at [82, 229] on link "Clientes" at bounding box center [119, 239] width 224 height 37
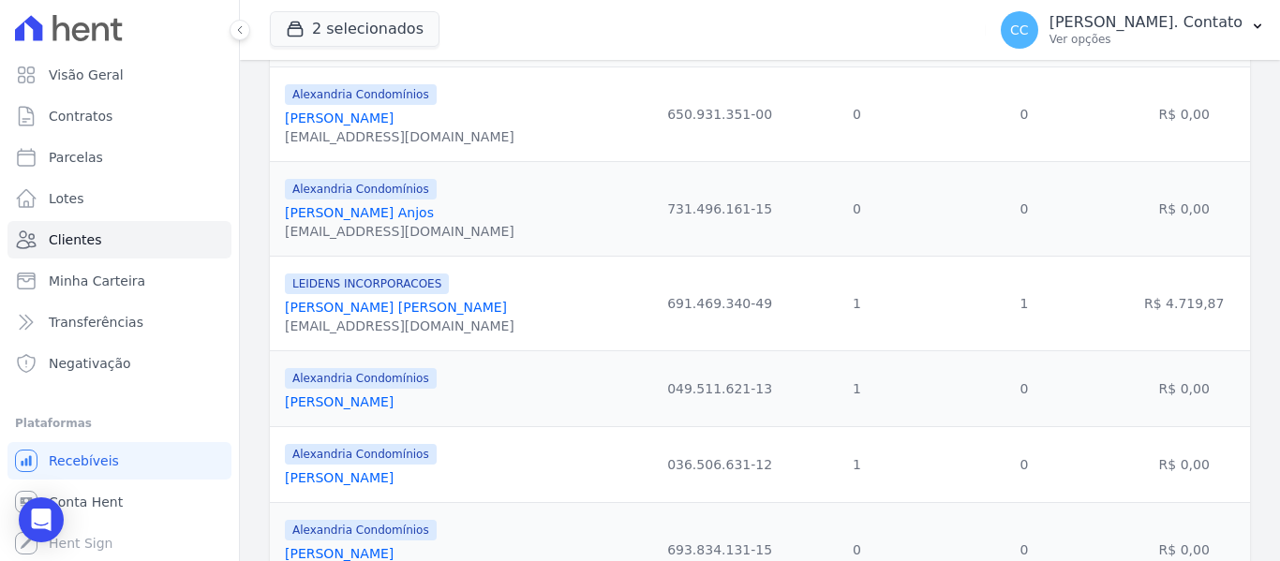
scroll to position [375, 0]
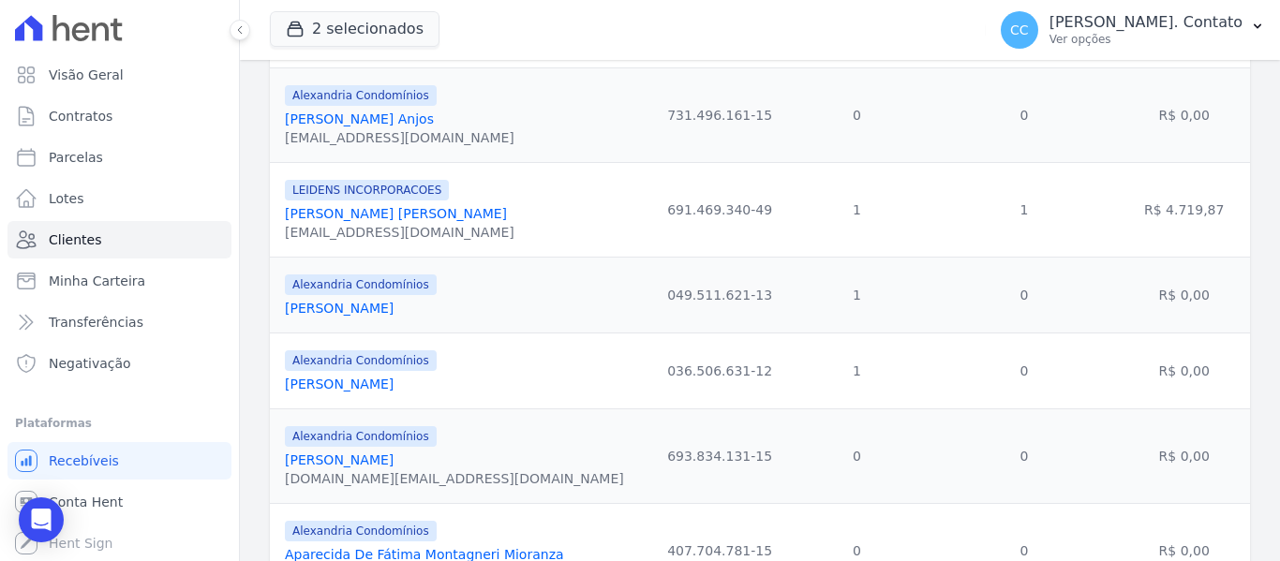
click at [376, 306] on link "Ana Carla Bueno Machado" at bounding box center [339, 308] width 109 height 15
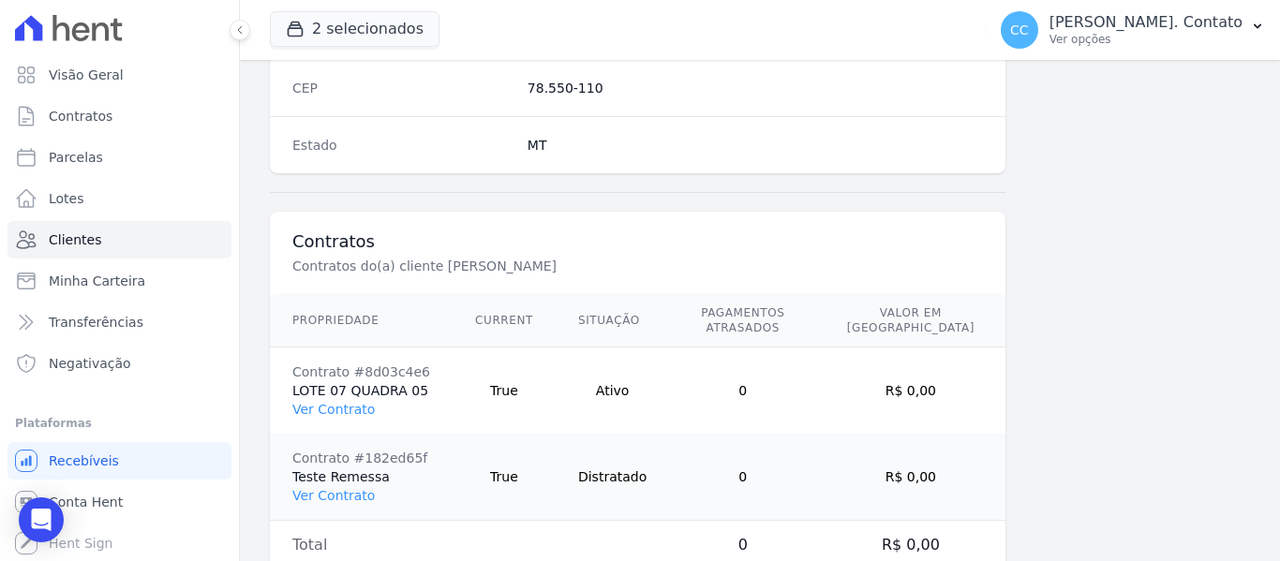
scroll to position [1278, 0]
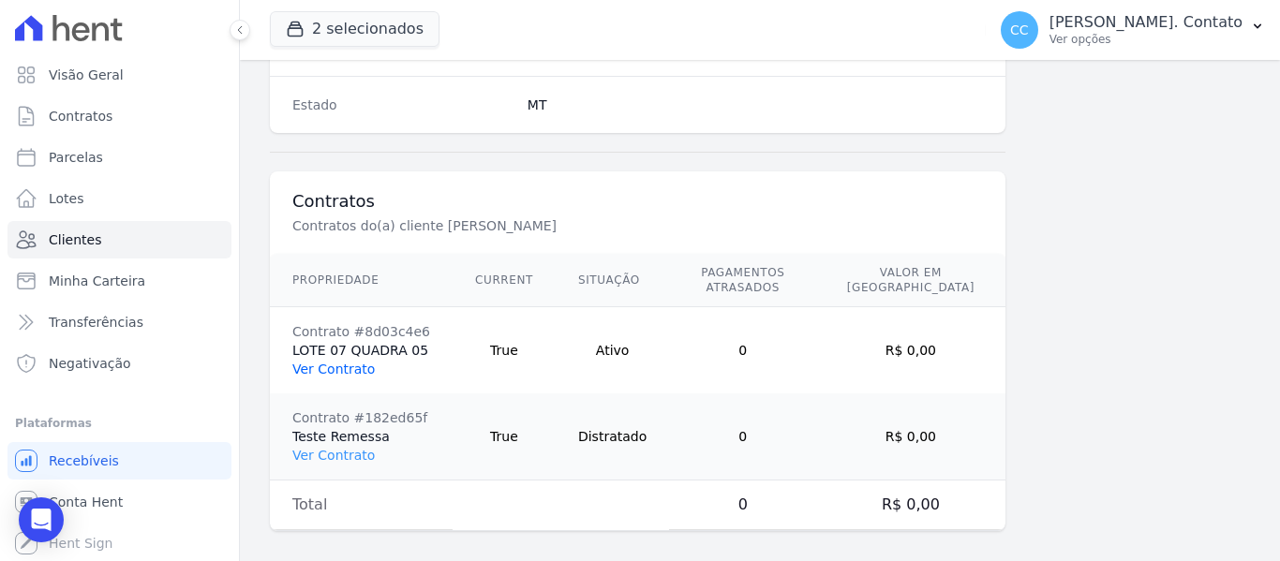
click at [358, 362] on link "Ver Contrato" at bounding box center [333, 369] width 82 height 15
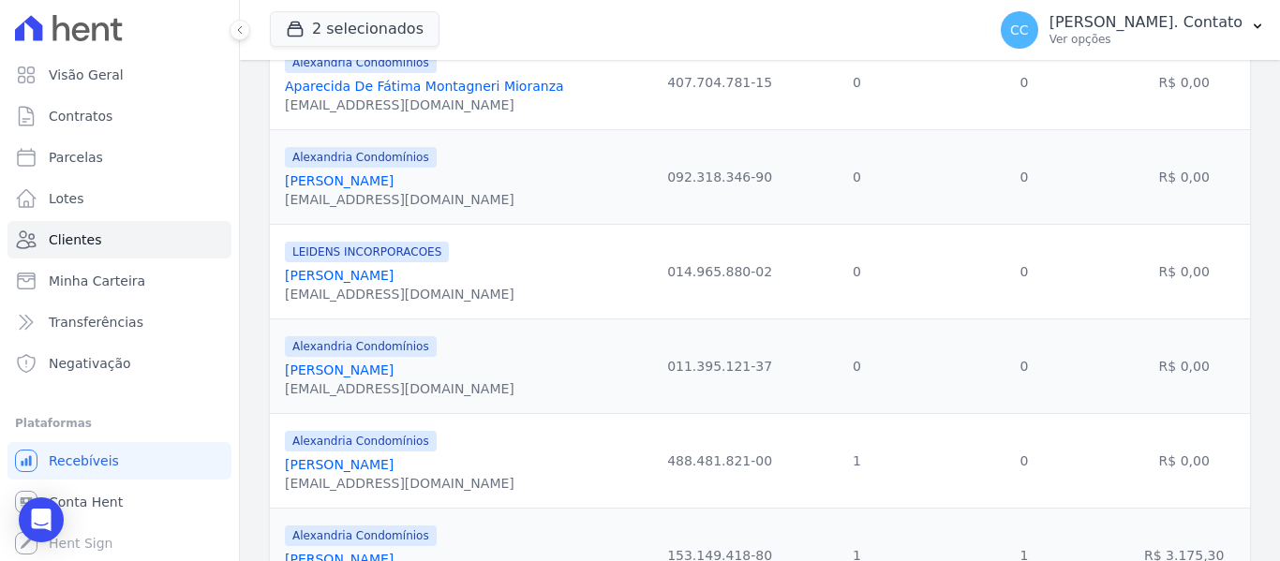
scroll to position [937, 0]
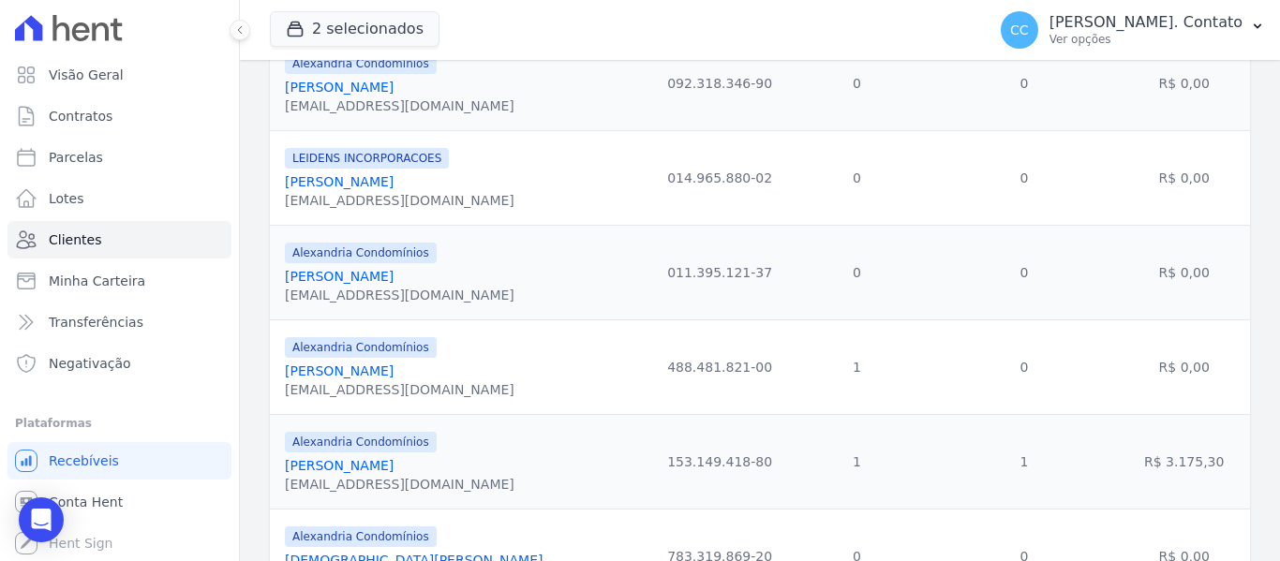
click at [393, 371] on link "Carol Eliane Malinowski" at bounding box center [339, 370] width 109 height 15
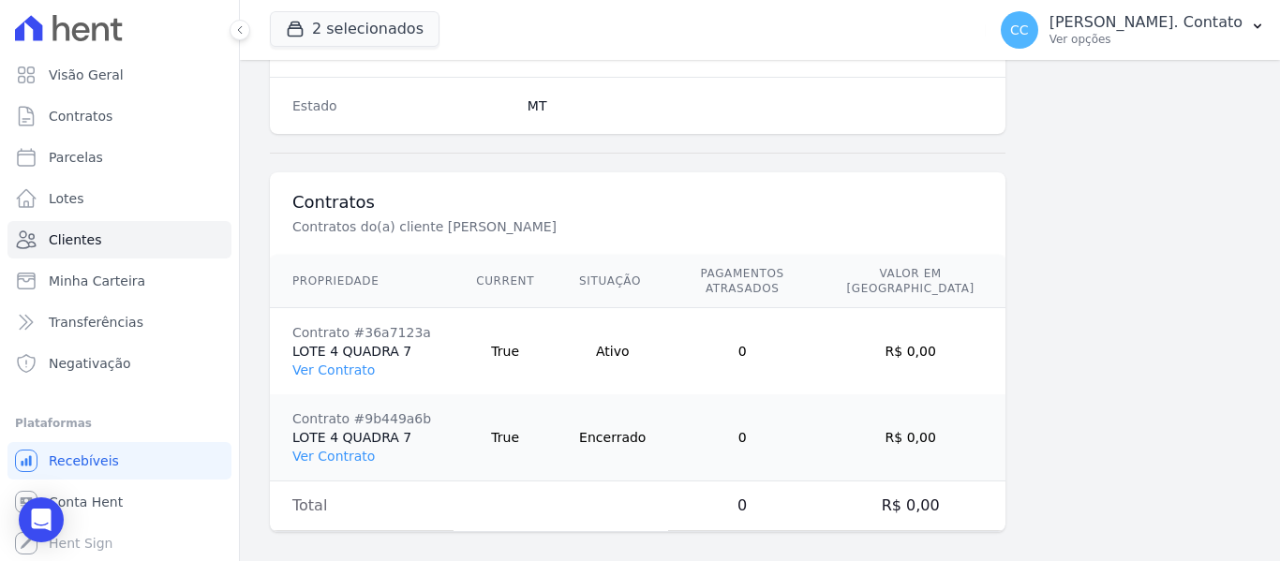
scroll to position [1278, 0]
click at [333, 362] on link "Ver Contrato" at bounding box center [333, 369] width 82 height 15
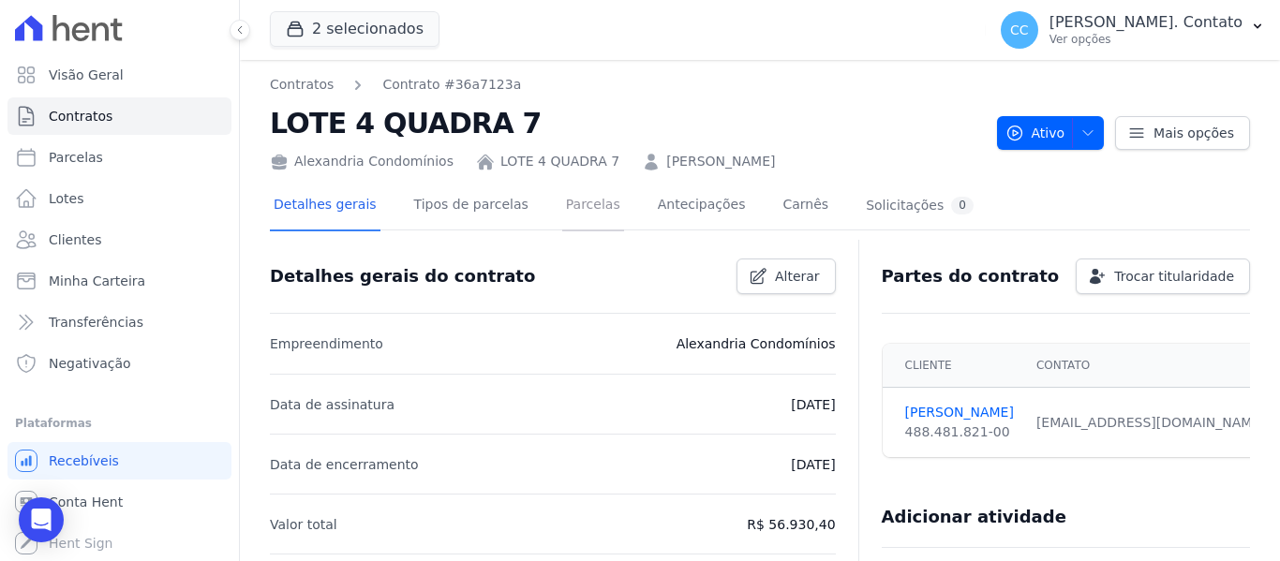
click at [575, 198] on link "Parcelas" at bounding box center [593, 207] width 62 height 50
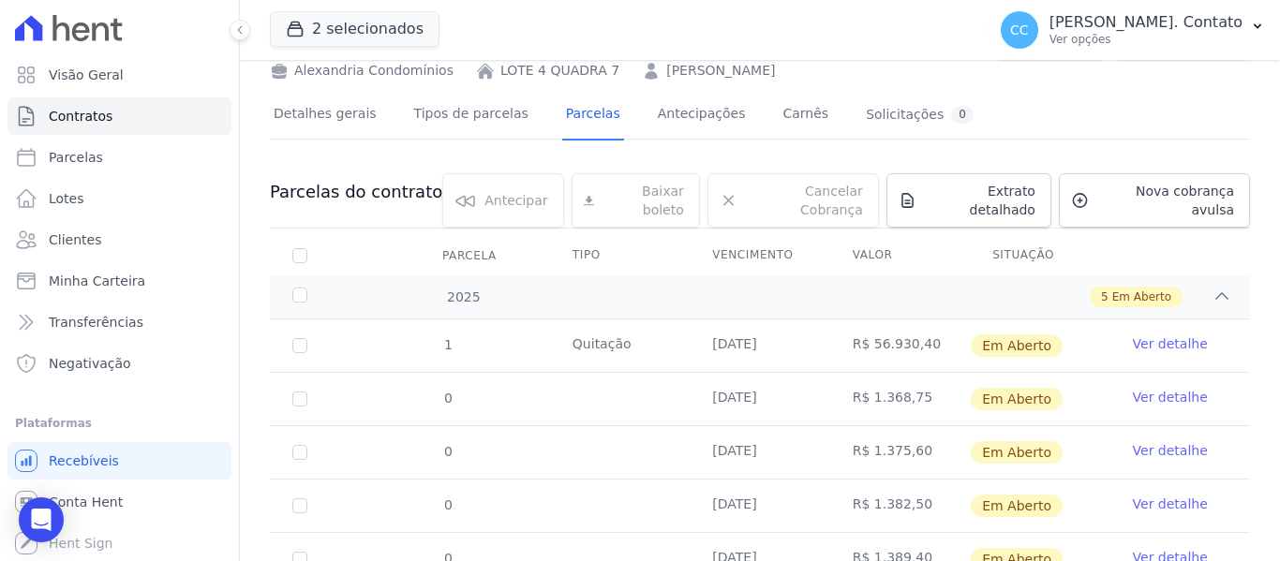
scroll to position [200, 0]
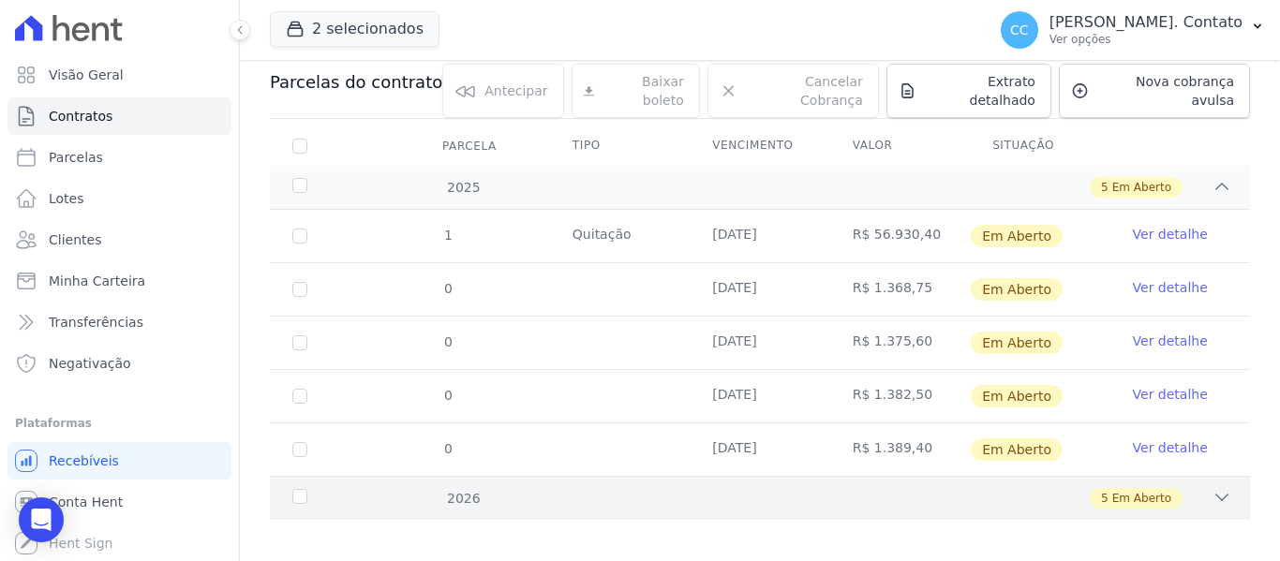
click at [1212, 490] on icon at bounding box center [1221, 497] width 19 height 19
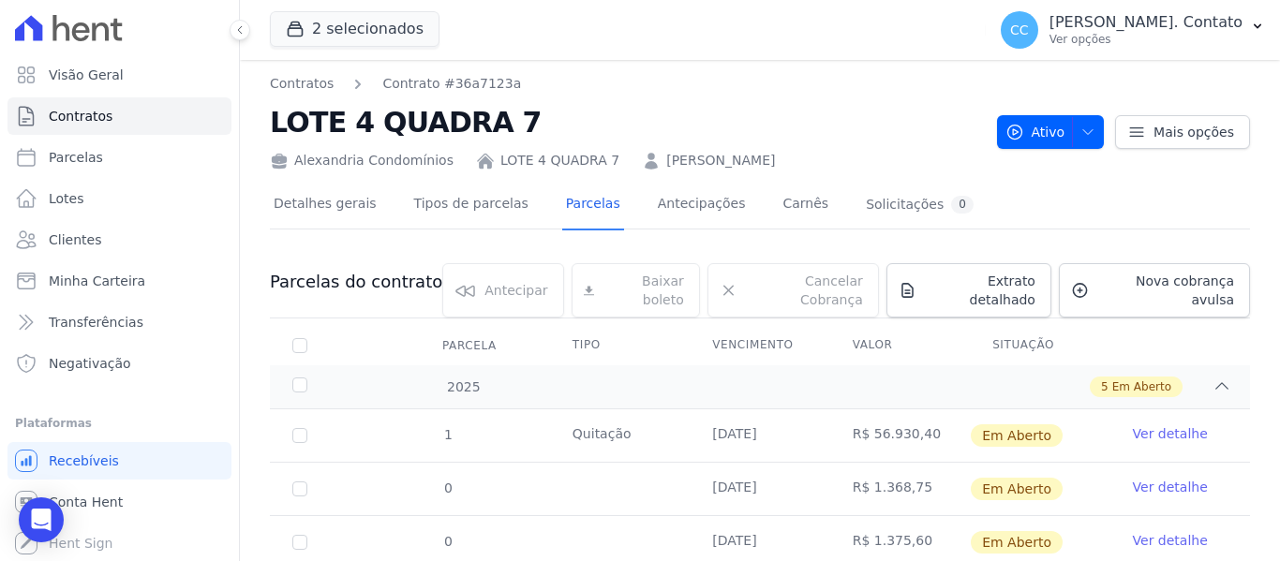
scroll to position [0, 0]
click at [1212, 378] on icon at bounding box center [1221, 387] width 19 height 19
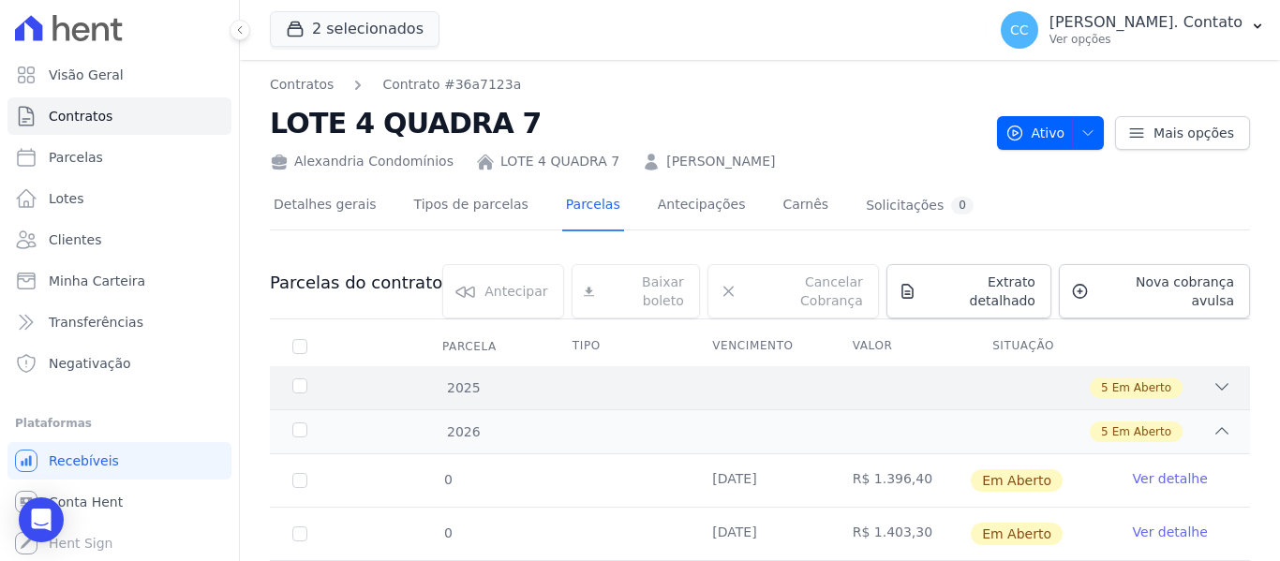
click at [1216, 384] on icon at bounding box center [1222, 387] width 12 height 6
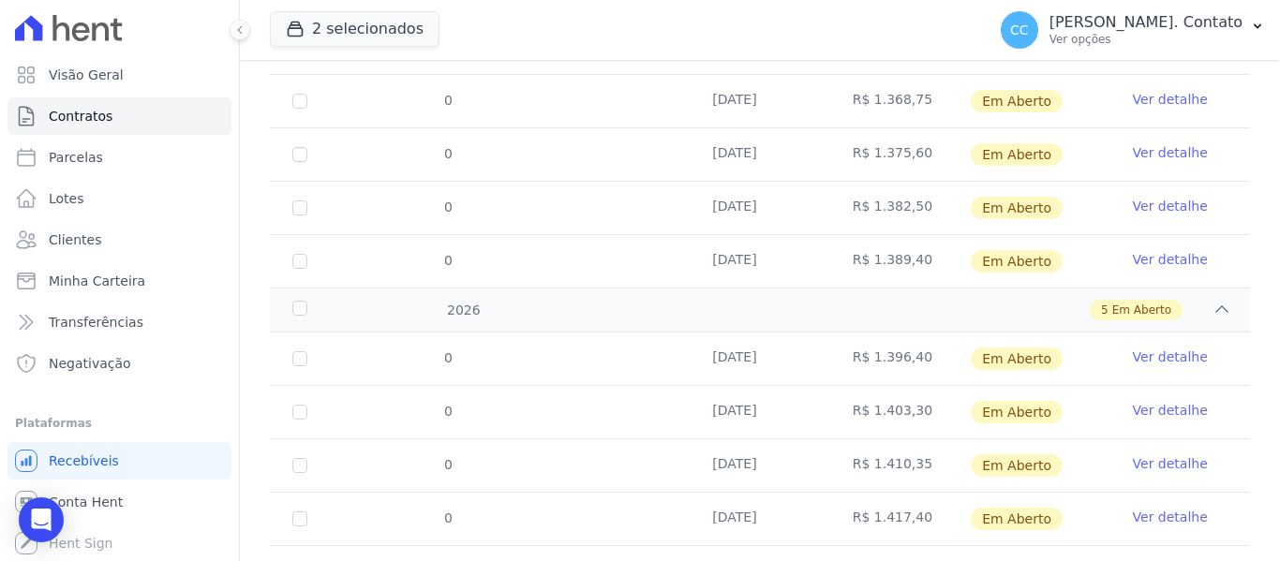
scroll to position [280, 0]
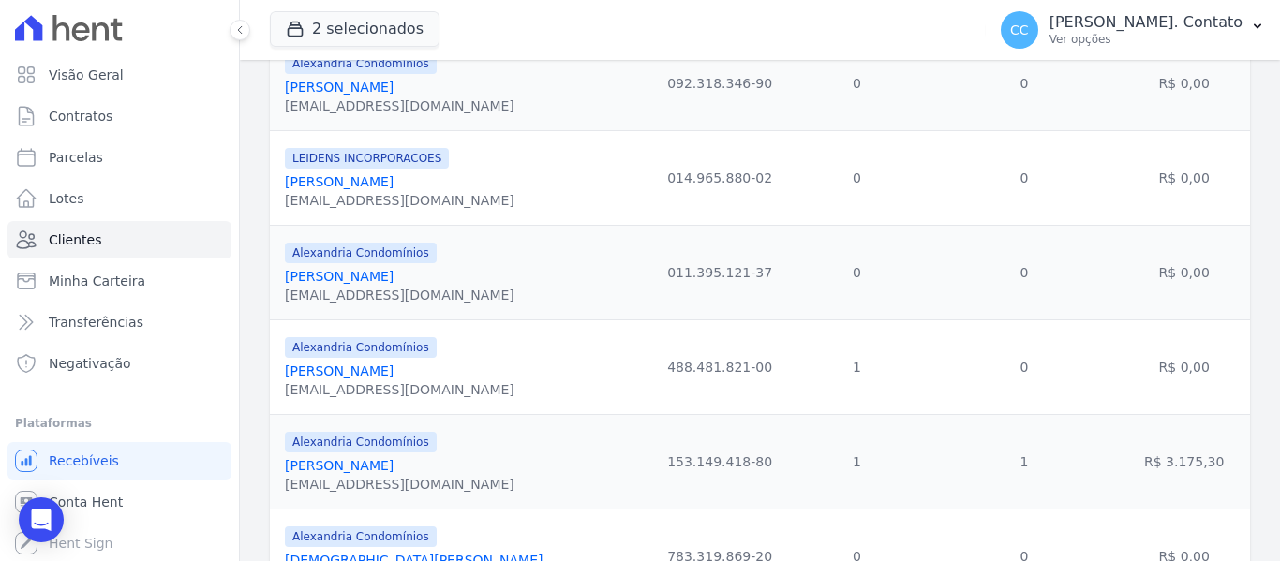
scroll to position [1030, 0]
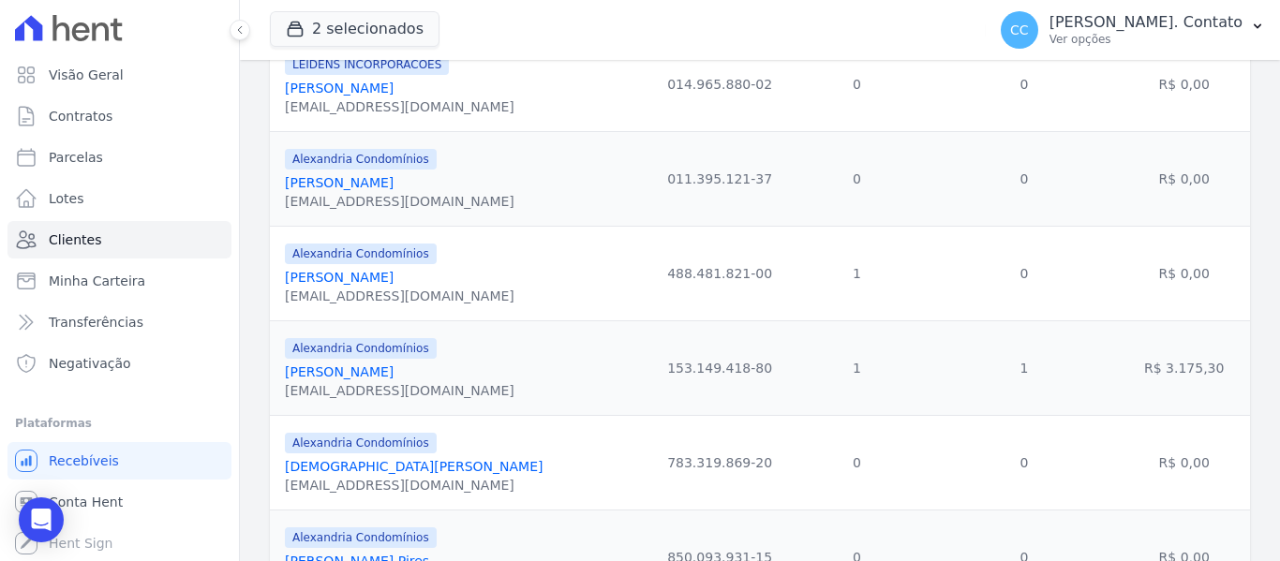
drag, startPoint x: 389, startPoint y: 376, endPoint x: 415, endPoint y: 377, distance: 26.2
click at [389, 376] on link "Cesar Rangel Borioli" at bounding box center [339, 371] width 109 height 15
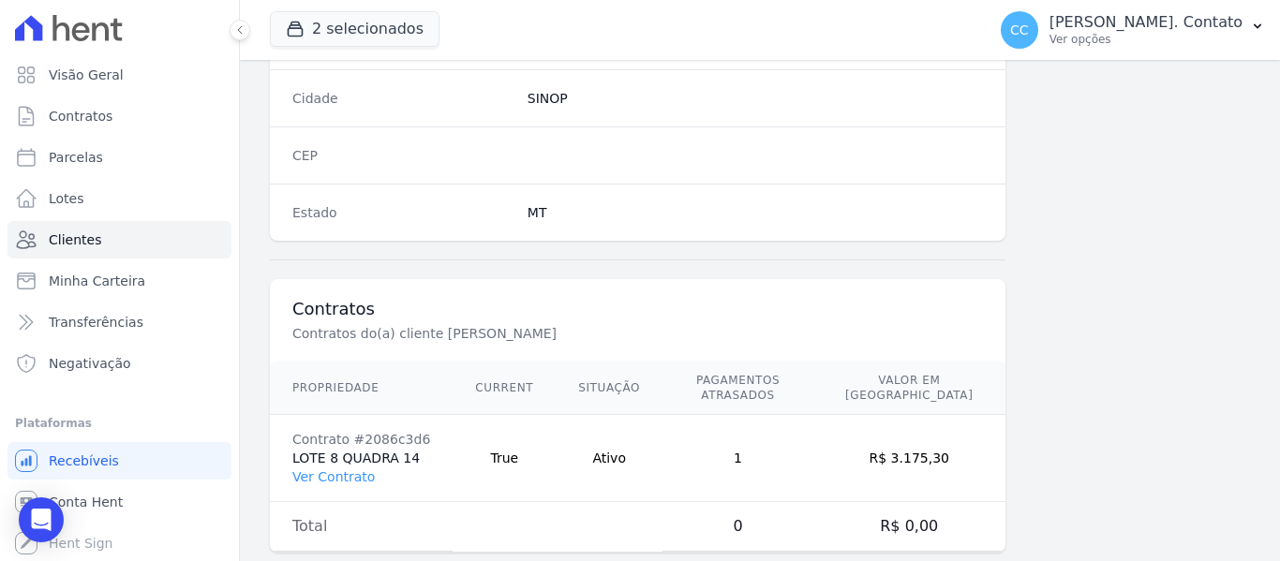
scroll to position [1192, 0]
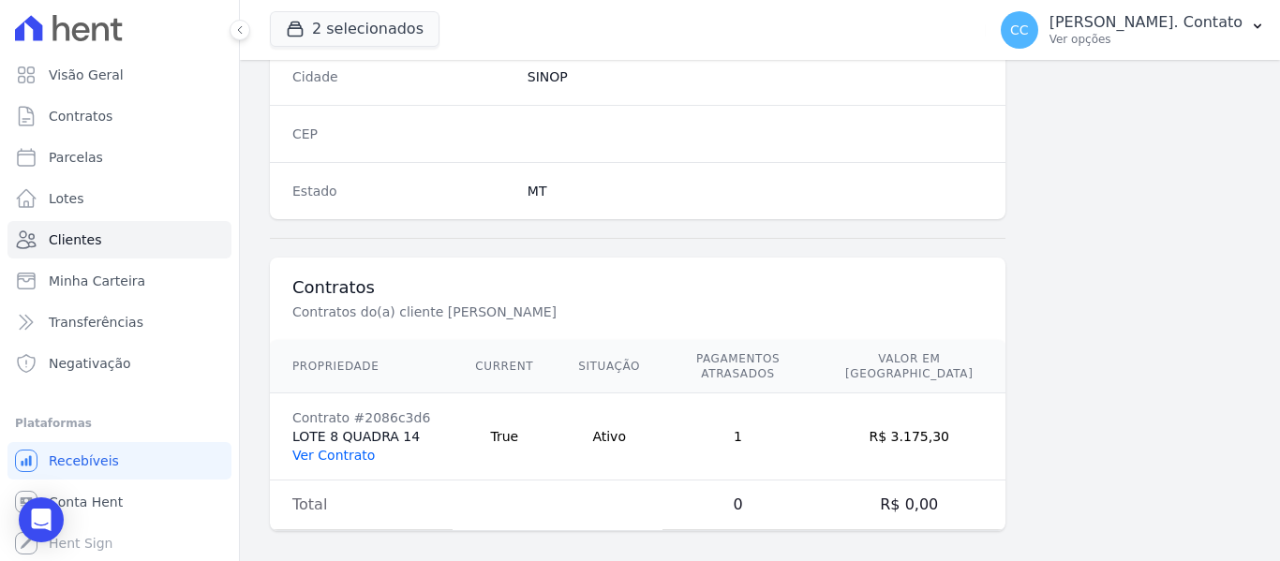
click at [308, 448] on link "Ver Contrato" at bounding box center [333, 455] width 82 height 15
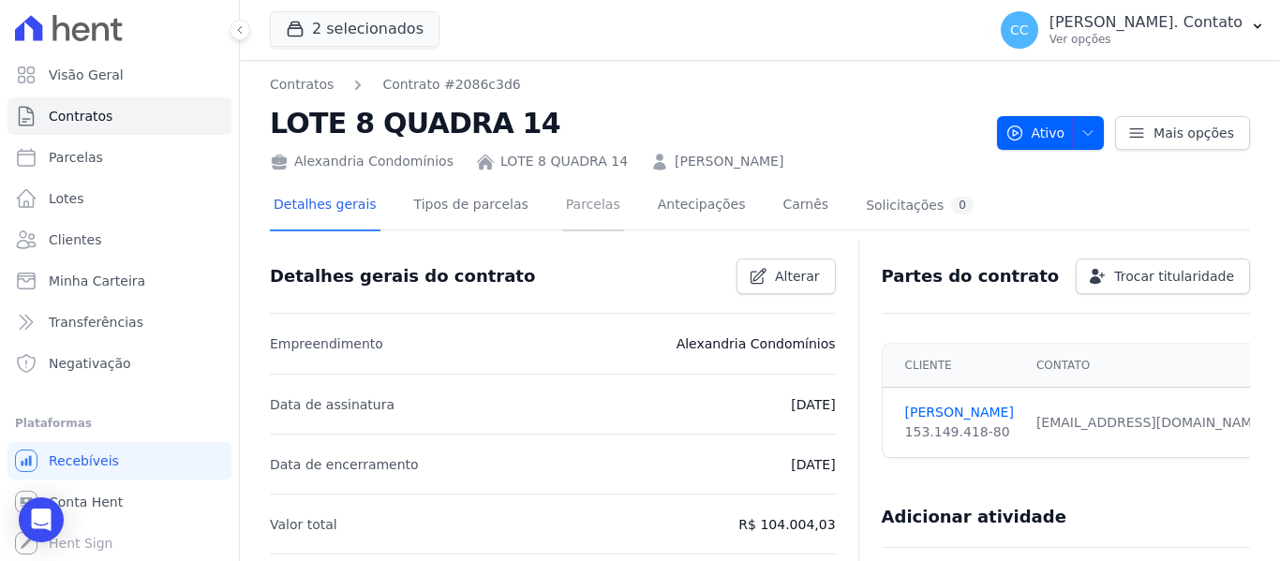
click at [577, 201] on link "Parcelas" at bounding box center [593, 207] width 62 height 50
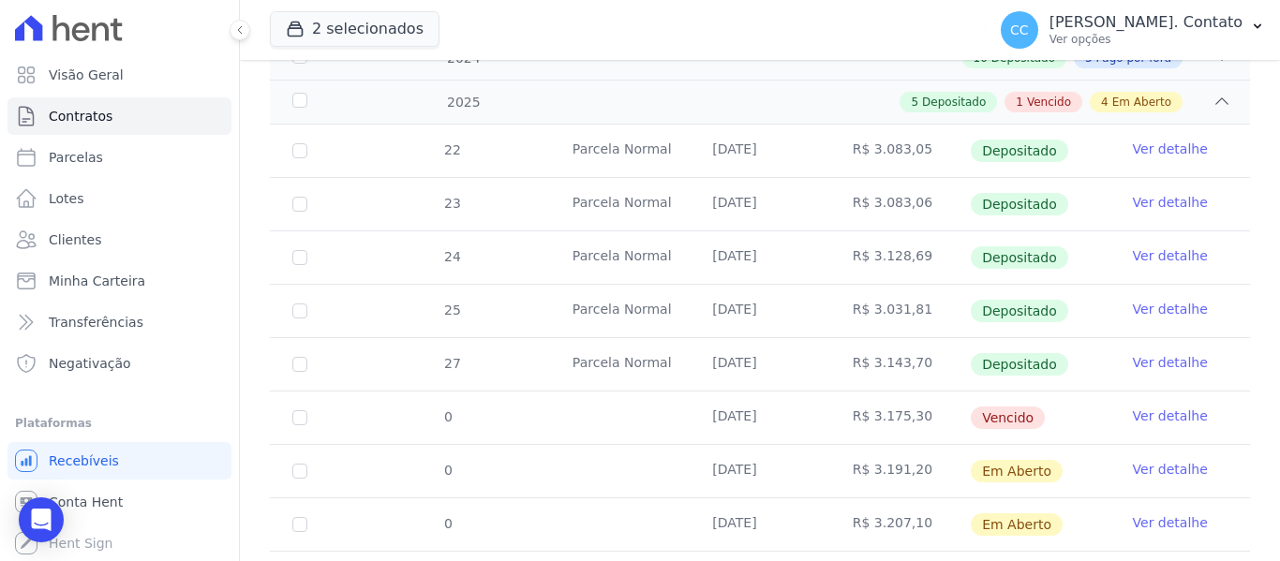
scroll to position [375, 0]
click at [293, 409] on input "checkbox" at bounding box center [299, 416] width 15 height 15
checkbox input "true"
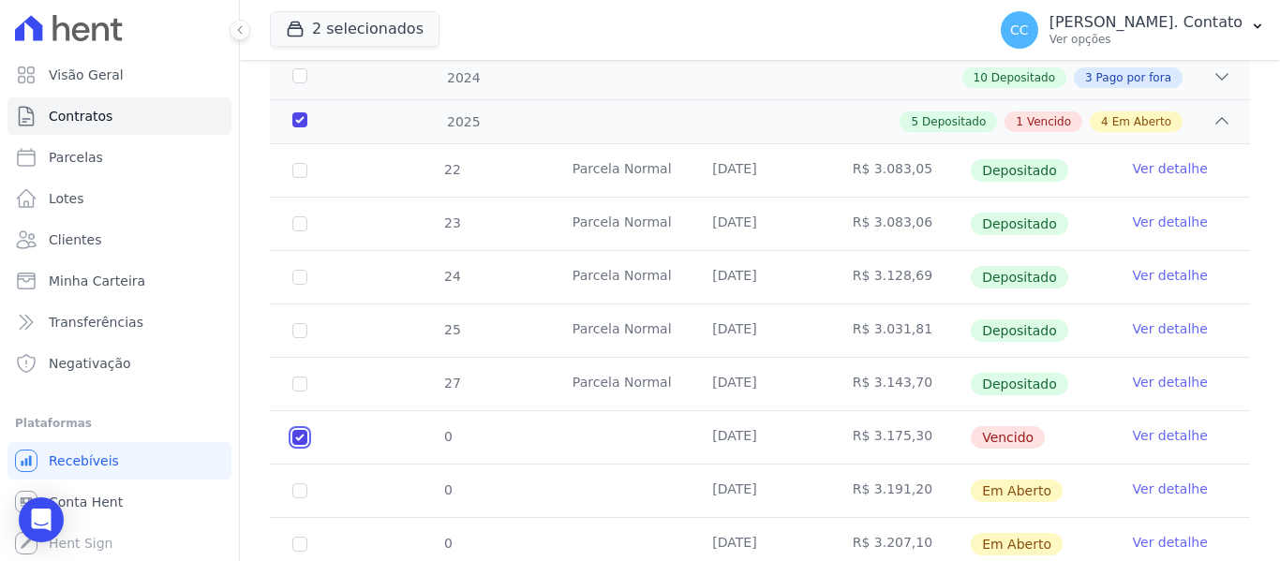
click at [301, 430] on input "checkbox" at bounding box center [299, 437] width 15 height 15
checkbox input "false"
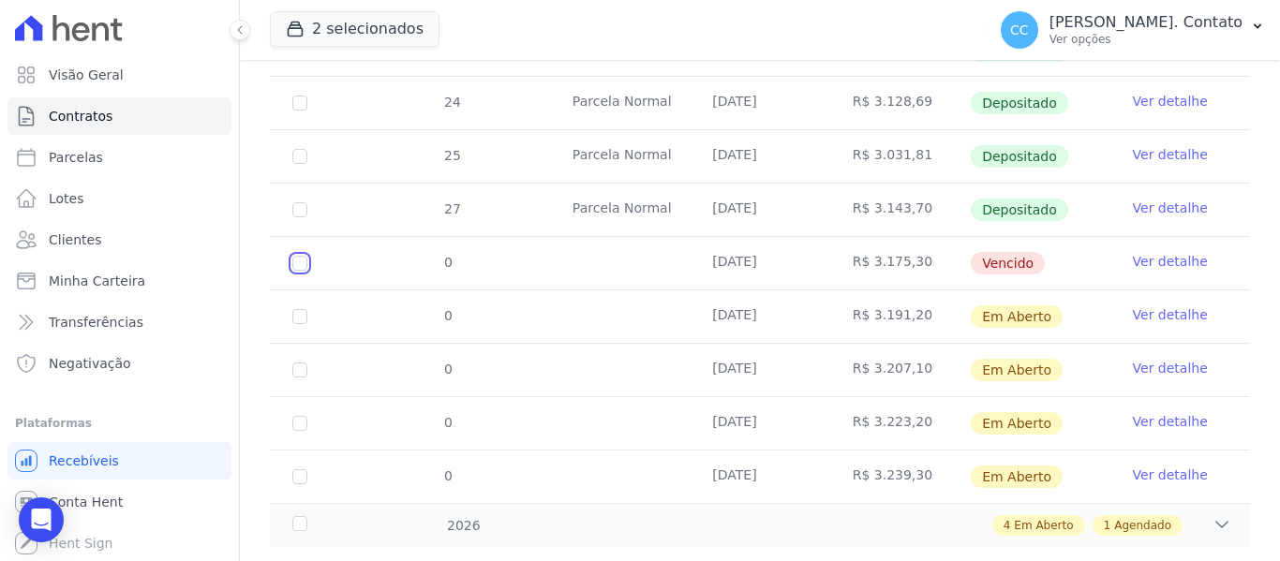
scroll to position [556, 0]
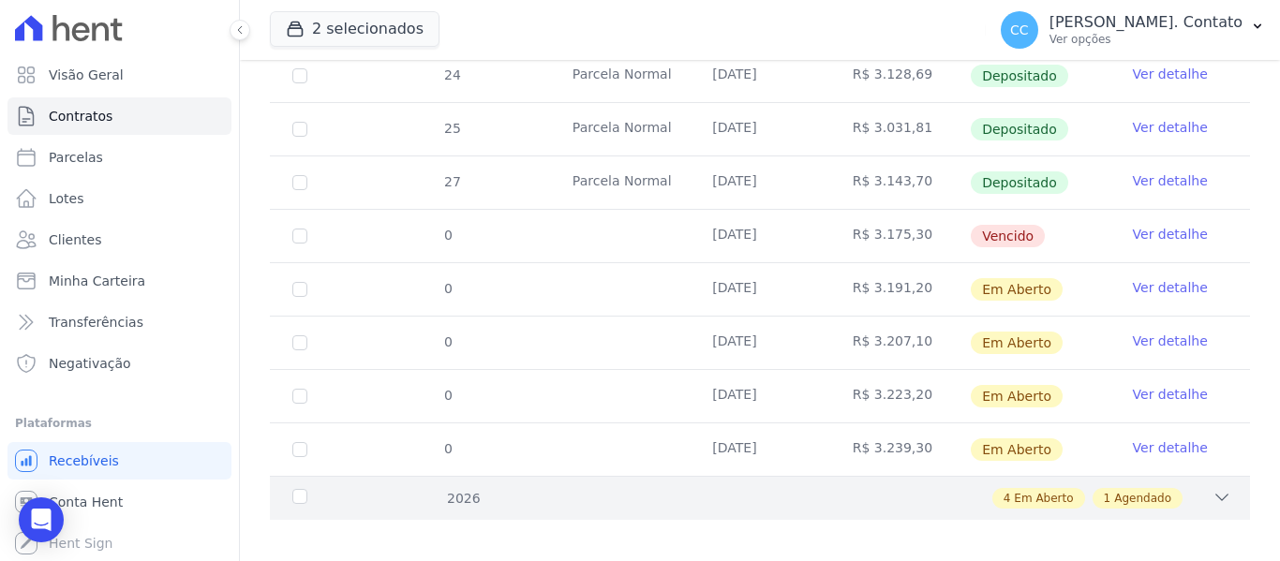
click at [1191, 488] on div "4 Em Aberto 1 Agendado" at bounding box center [807, 498] width 847 height 21
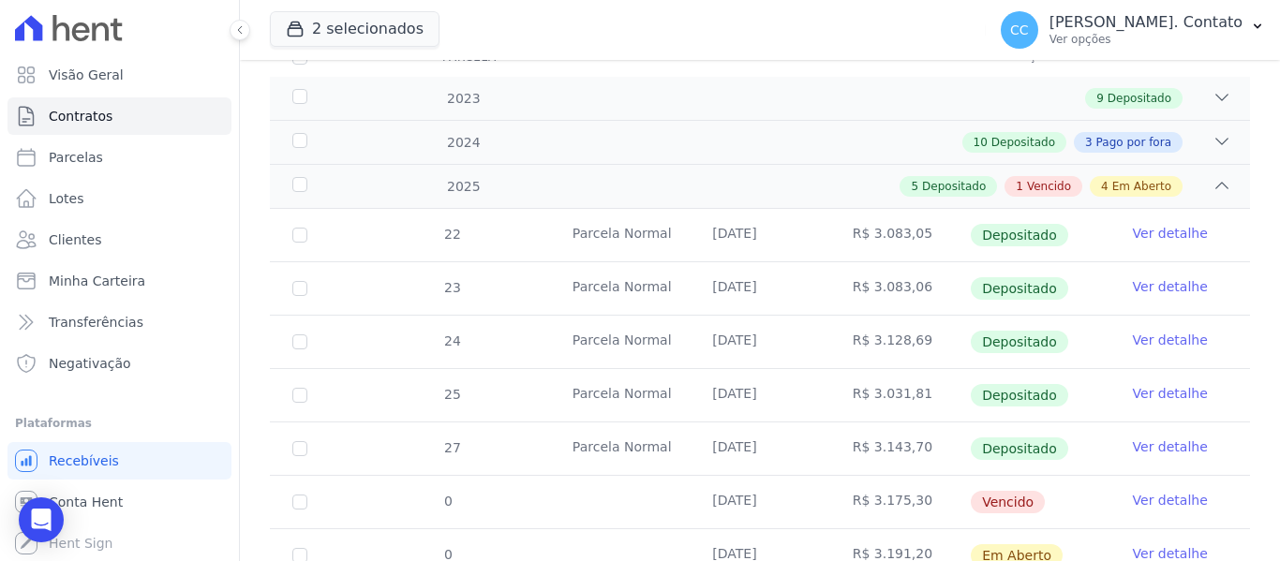
scroll to position [167, 0]
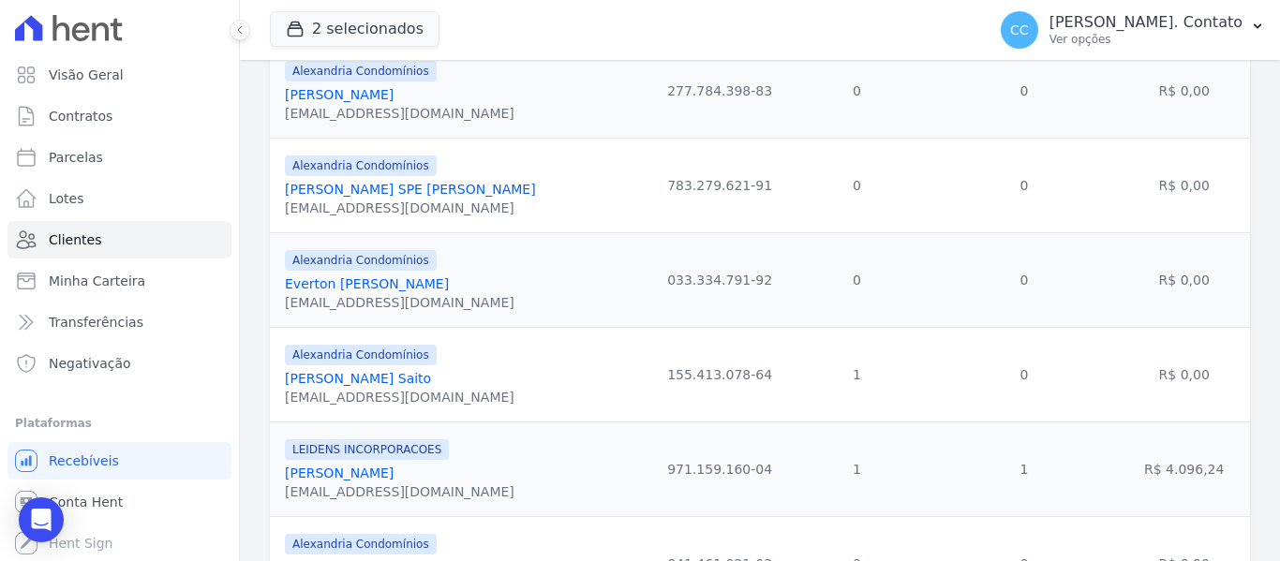
scroll to position [1780, 0]
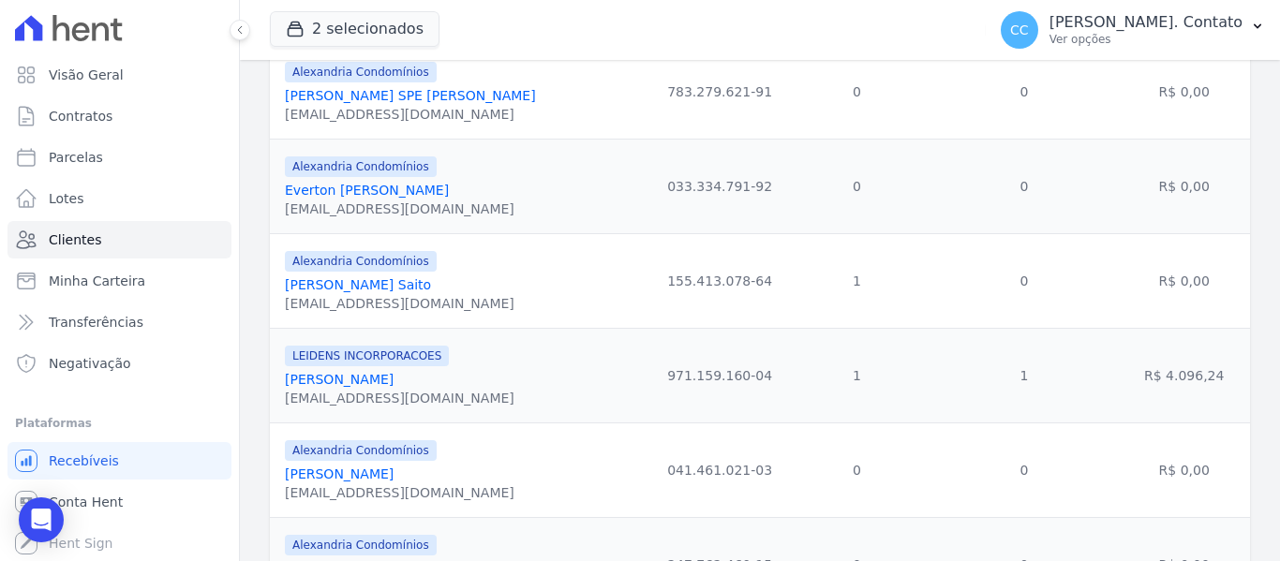
click at [374, 285] on link "Fábio Iwao Saito" at bounding box center [358, 284] width 146 height 15
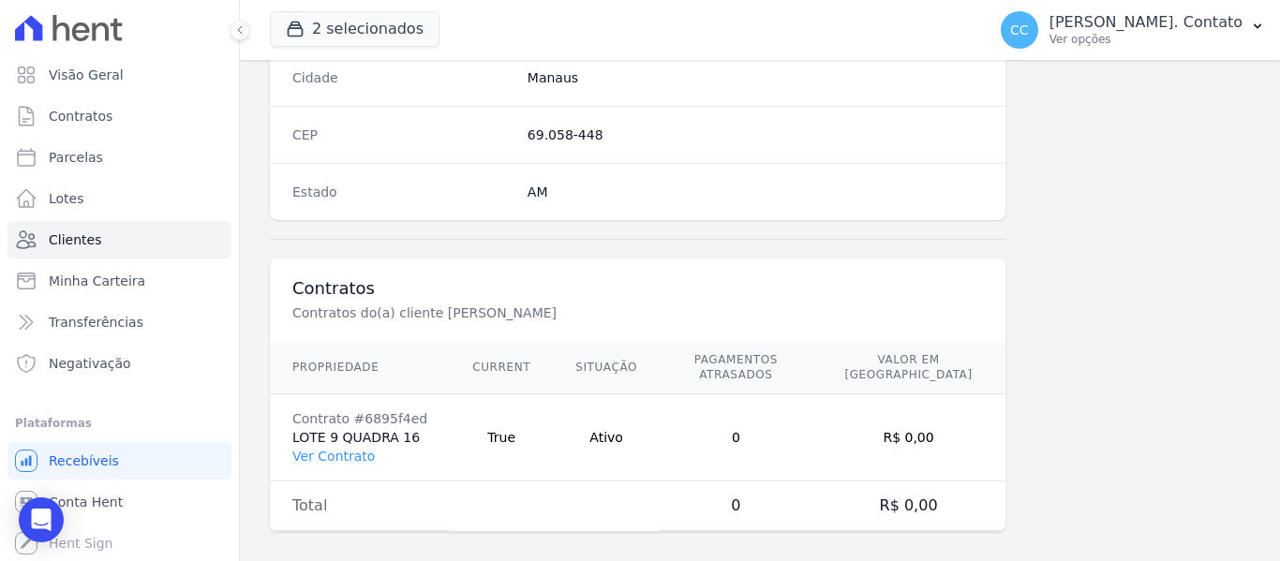
scroll to position [1192, 0]
click at [311, 448] on link "Ver Contrato" at bounding box center [333, 455] width 82 height 15
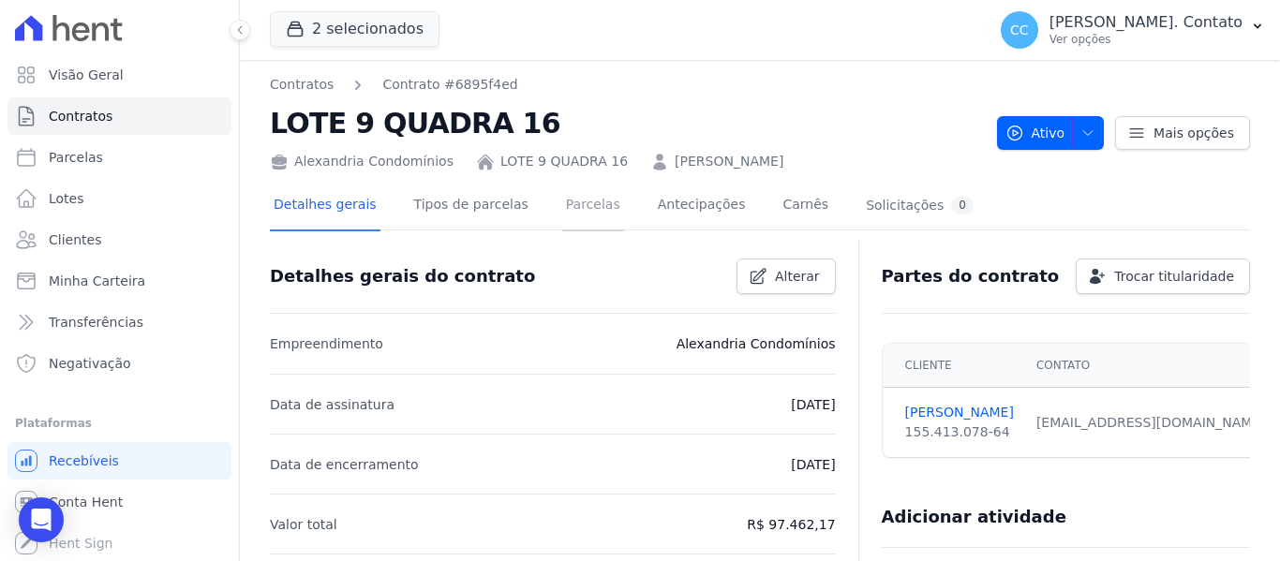
click at [570, 203] on link "Parcelas" at bounding box center [593, 207] width 62 height 50
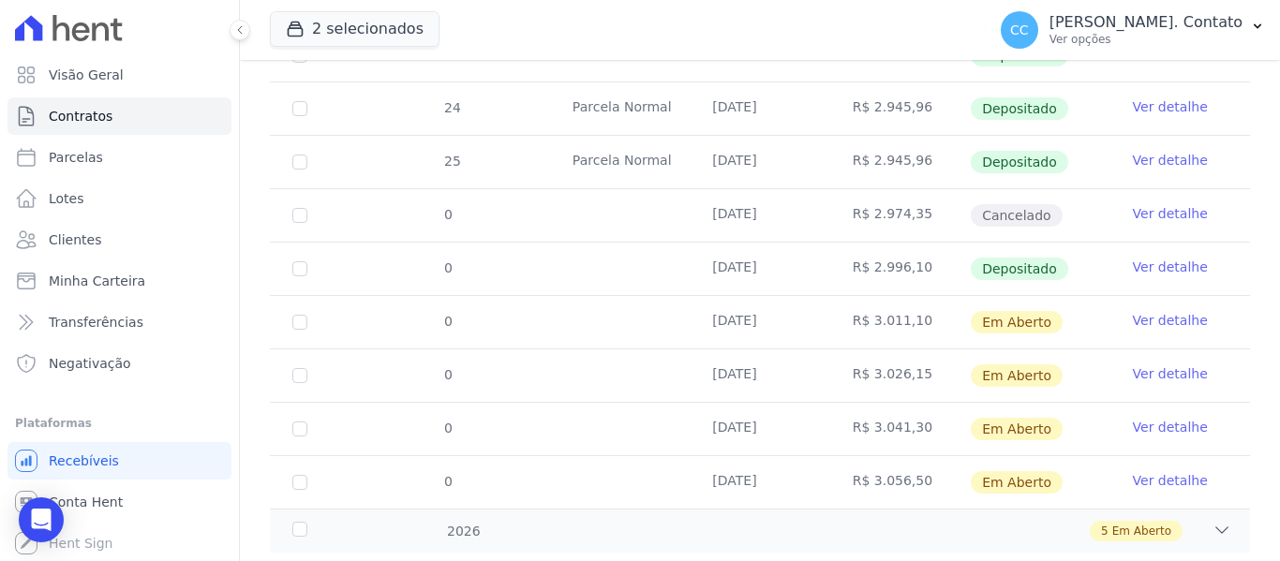
scroll to position [556, 0]
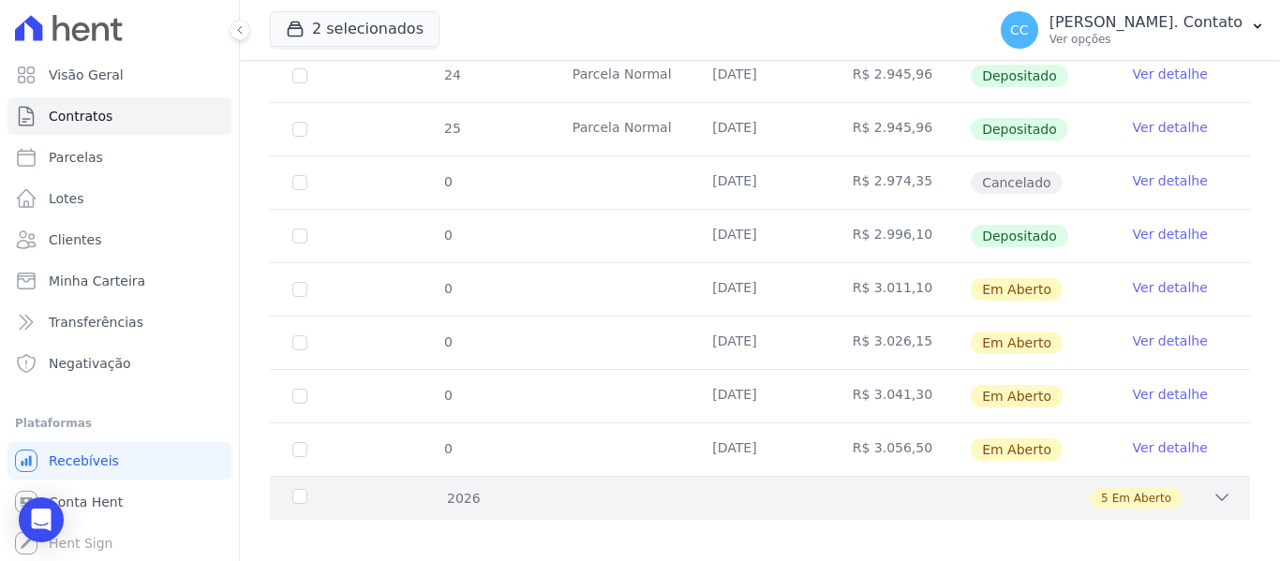
click at [1193, 491] on div "5 Em Aberto" at bounding box center [807, 498] width 847 height 21
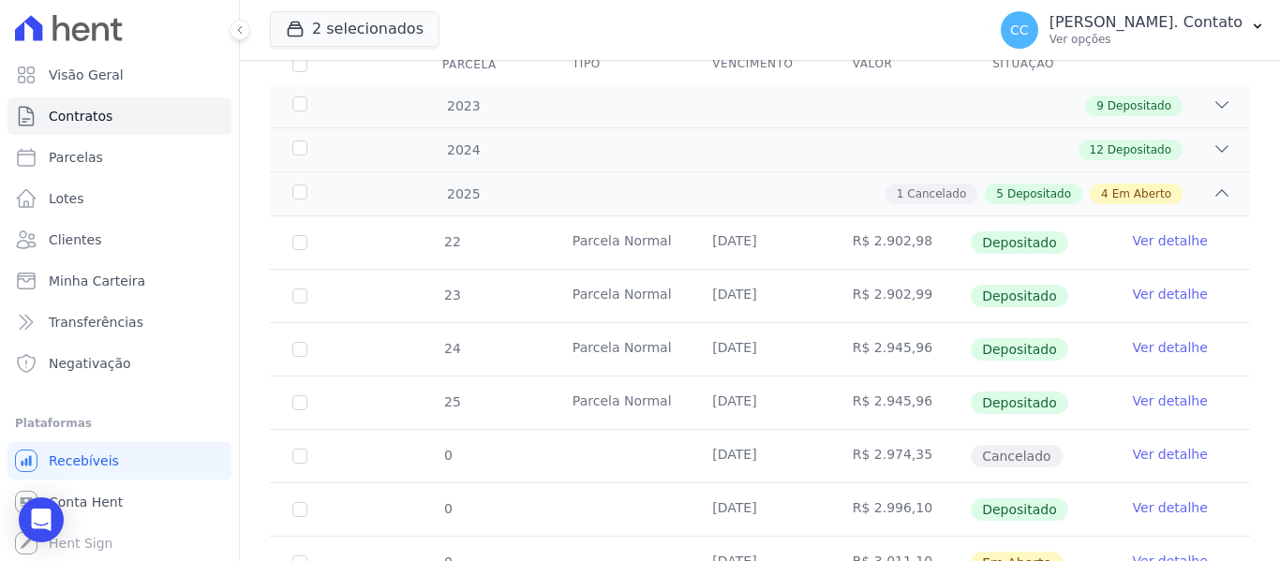
scroll to position [260, 0]
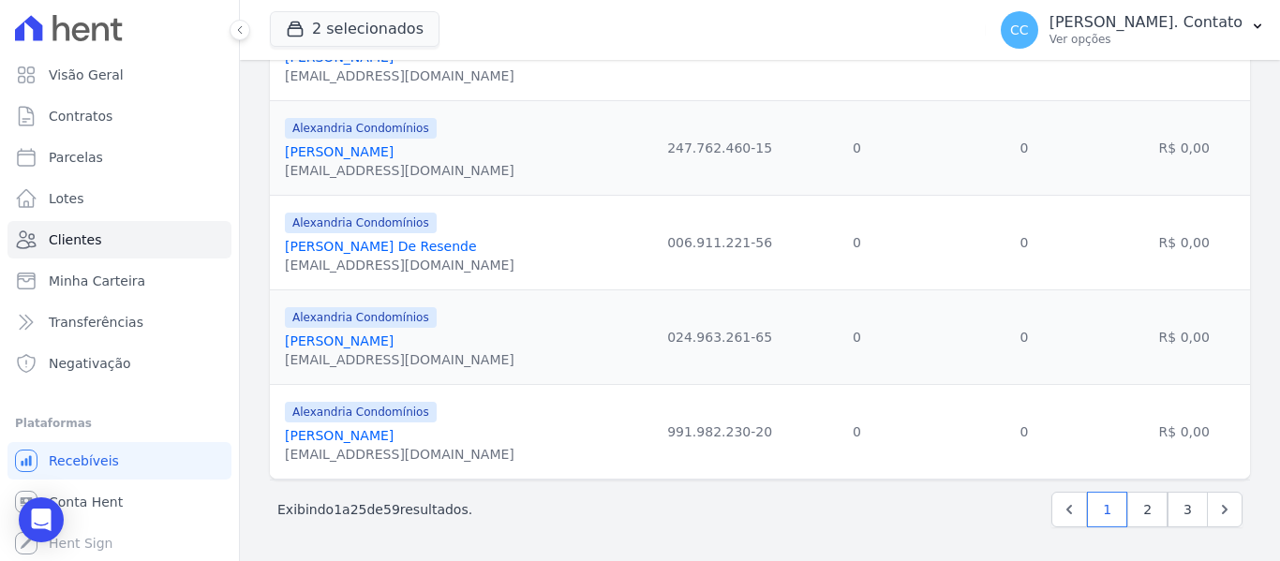
scroll to position [2198, 0]
click at [1138, 512] on link "2" at bounding box center [1147, 510] width 40 height 36
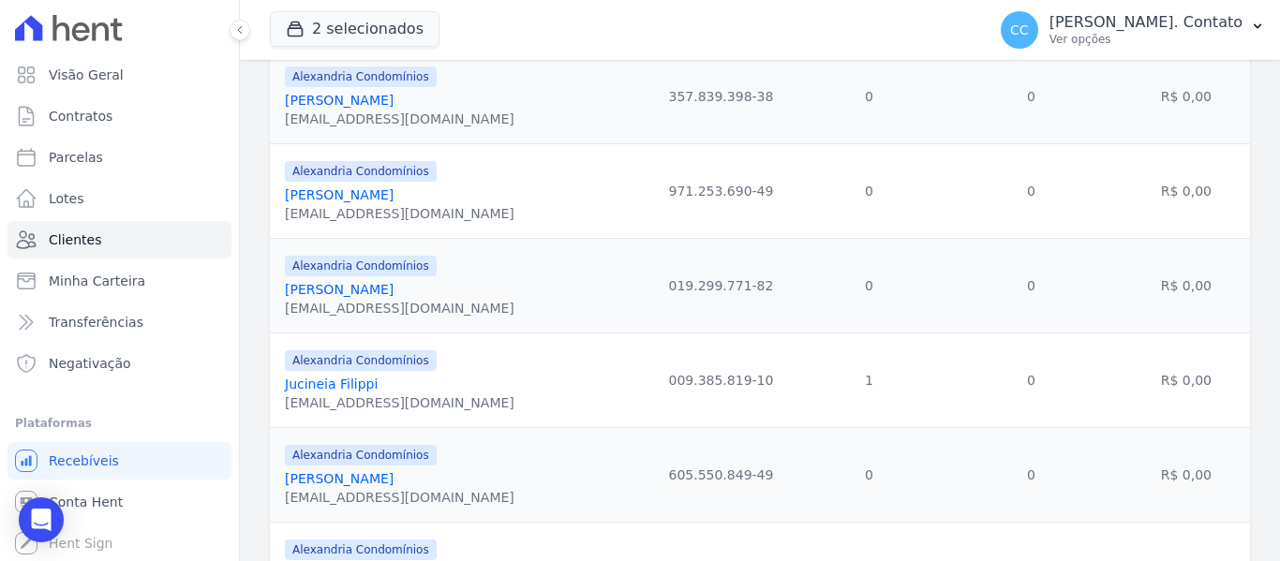
scroll to position [468, 0]
click at [351, 291] on link "Jucineia Filippi" at bounding box center [331, 290] width 93 height 15
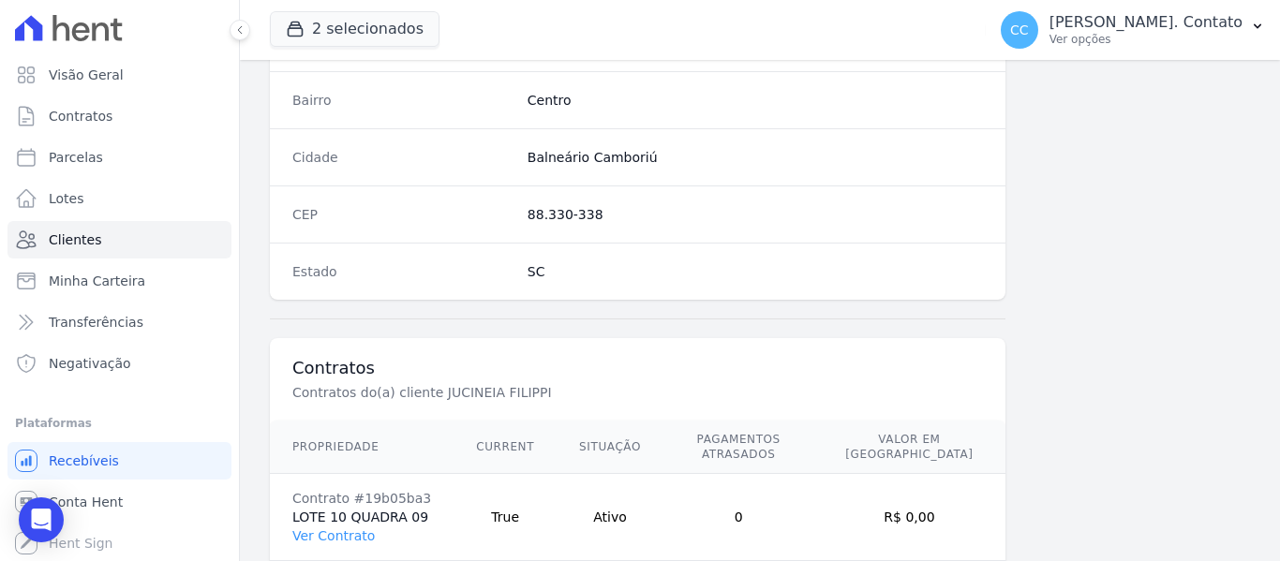
scroll to position [1192, 0]
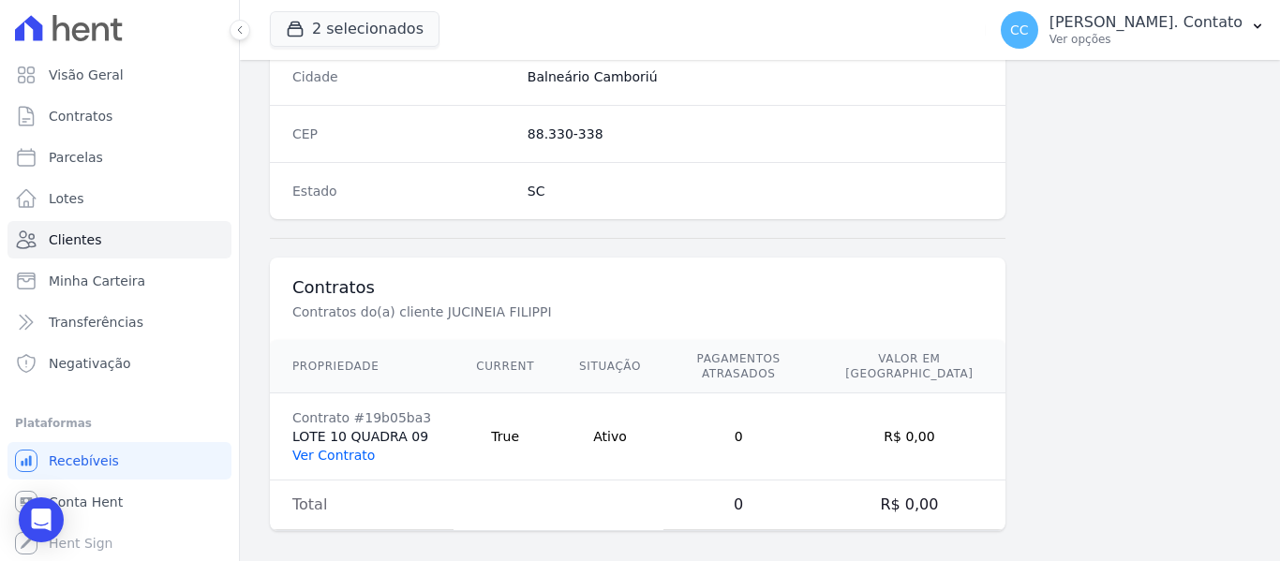
click at [351, 448] on link "Ver Contrato" at bounding box center [333, 455] width 82 height 15
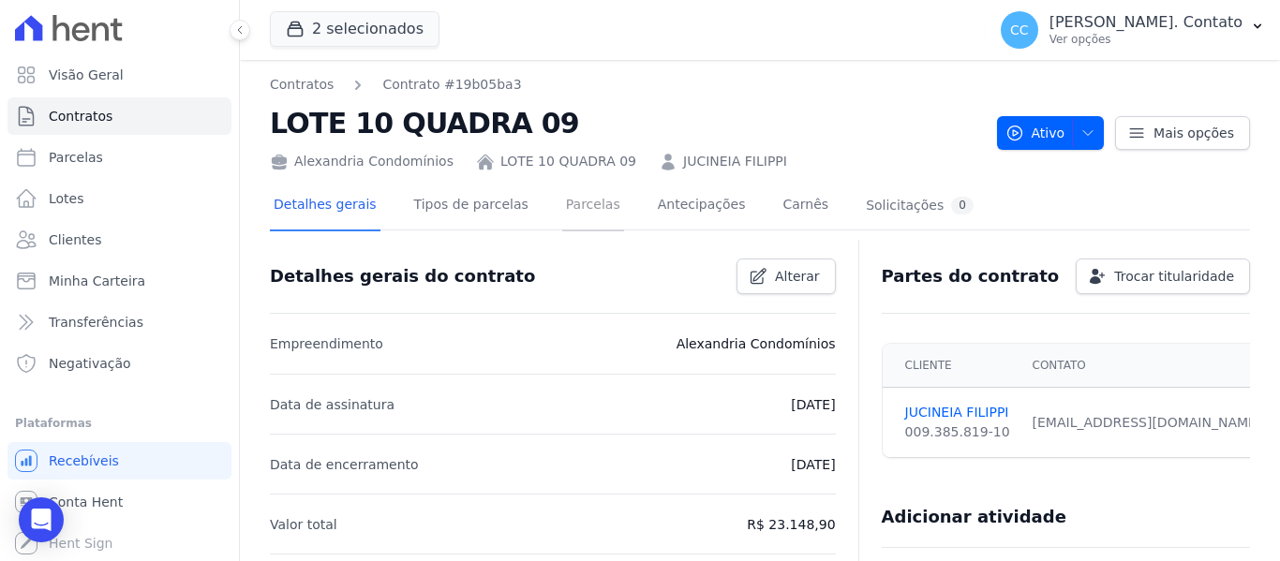
click at [571, 215] on link "Parcelas" at bounding box center [593, 207] width 62 height 50
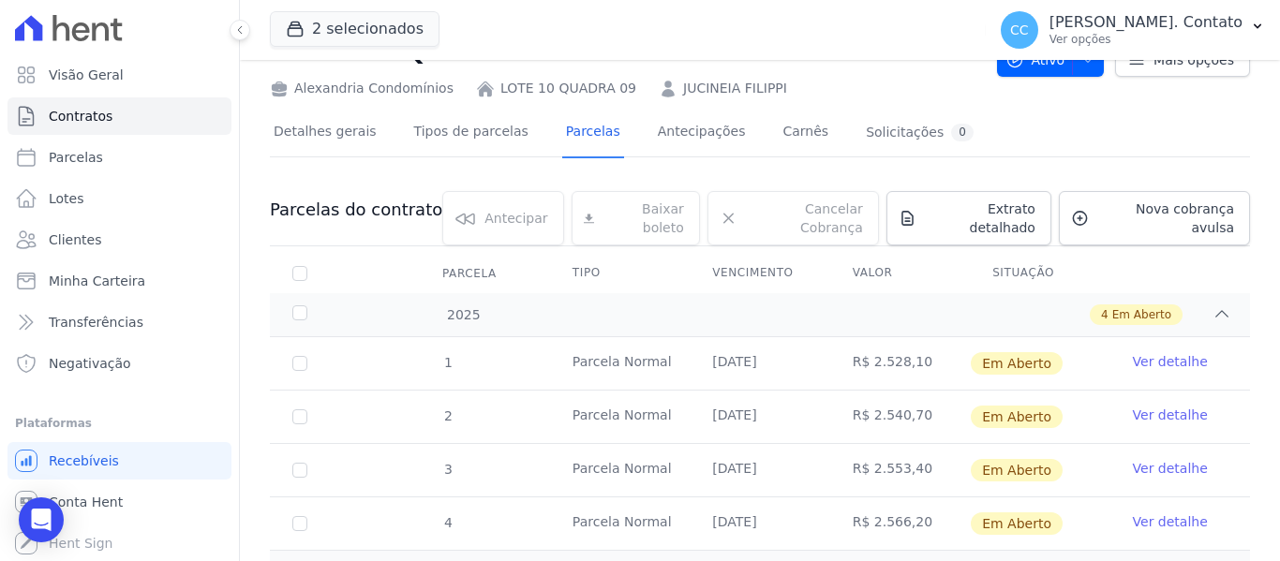
scroll to position [147, 0]
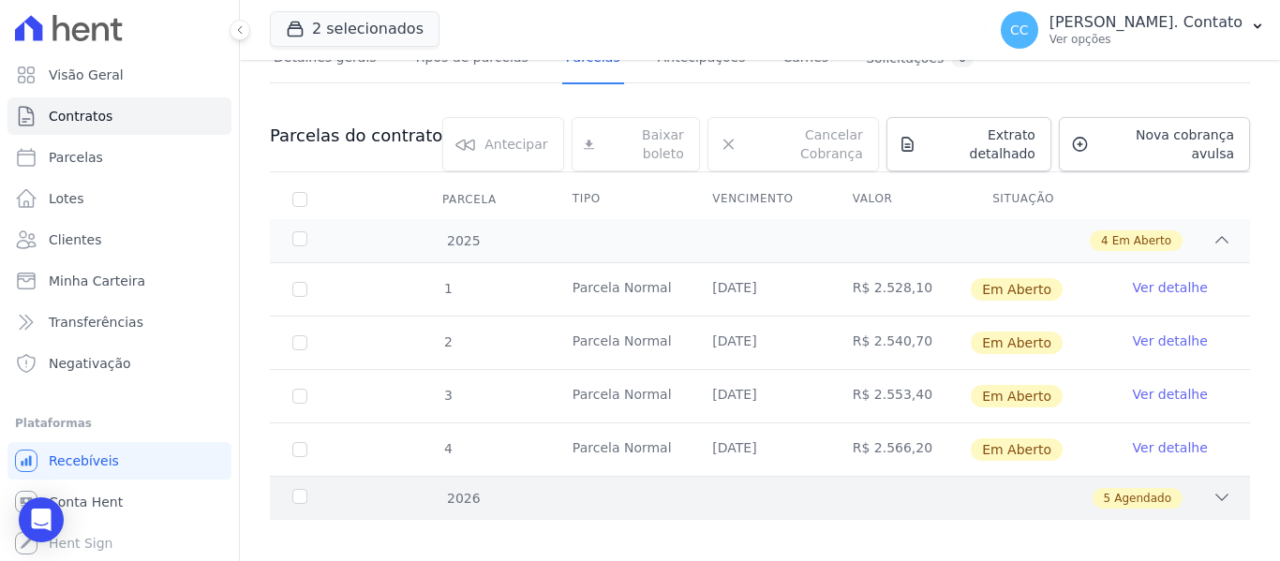
click at [1212, 488] on icon at bounding box center [1221, 497] width 19 height 19
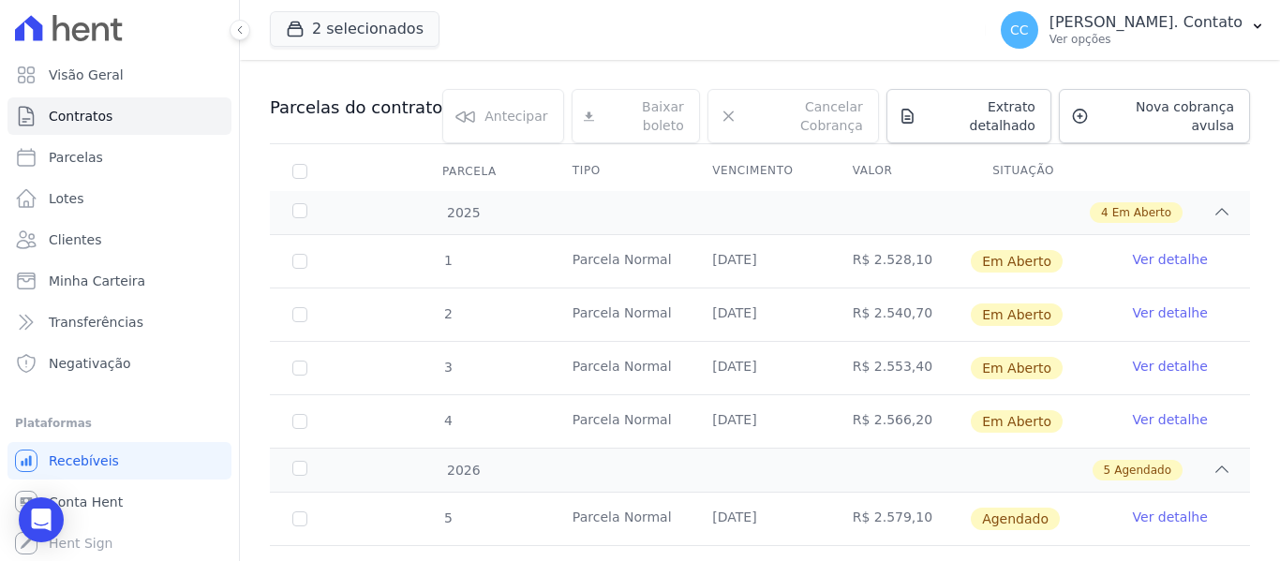
scroll to position [0, 0]
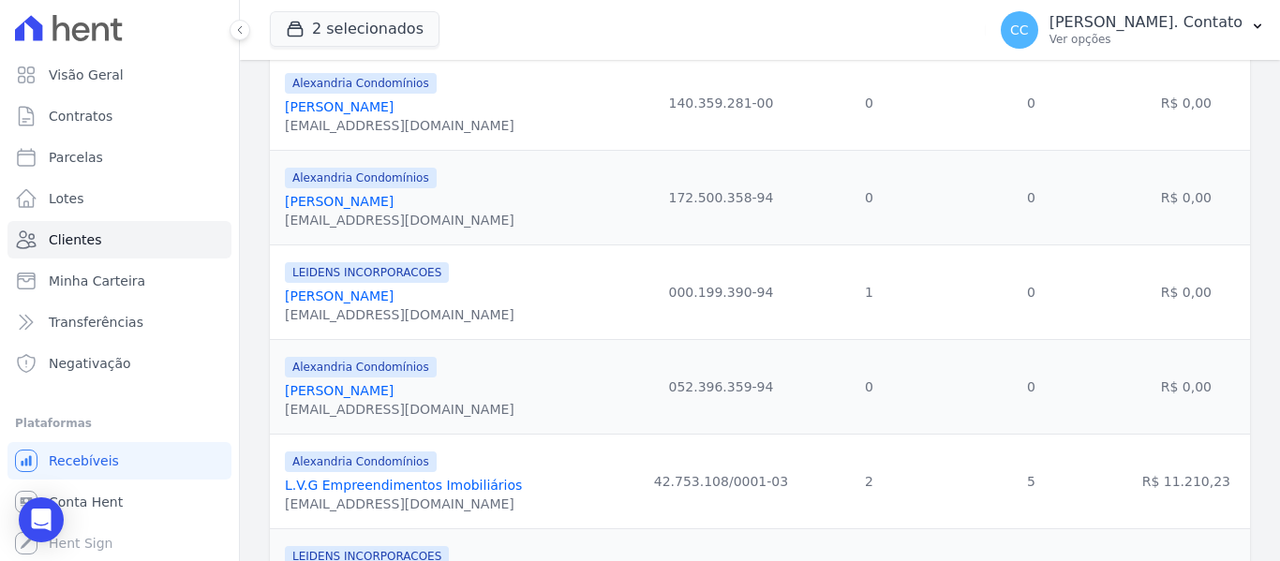
scroll to position [843, 0]
click at [317, 294] on link "Luciano Gasque Espineli" at bounding box center [339, 294] width 109 height 15
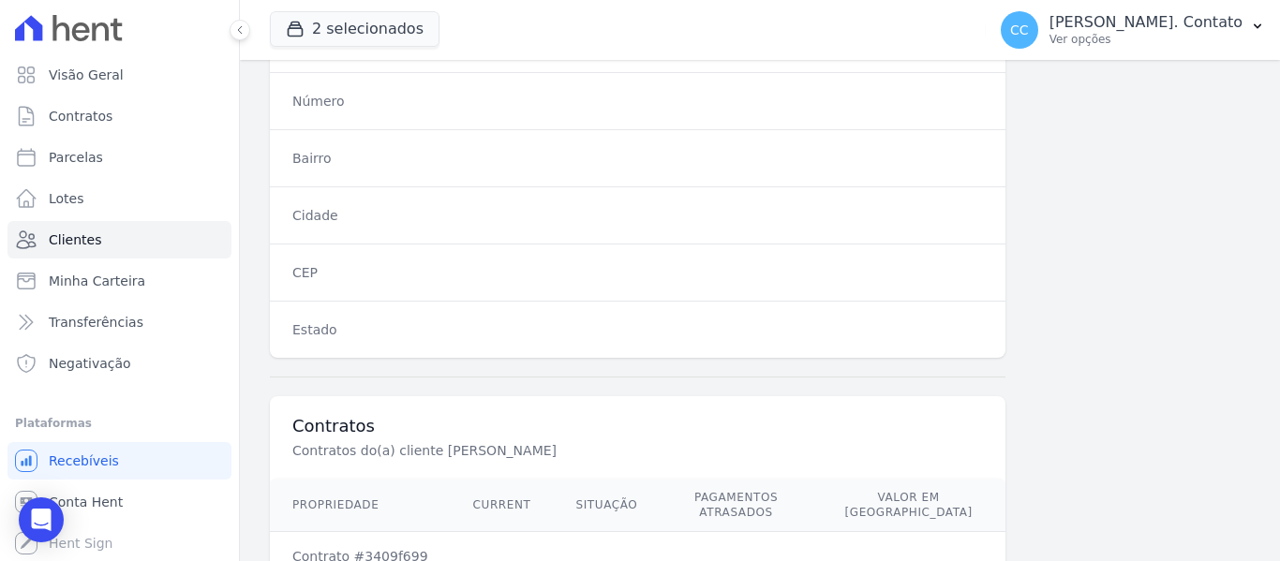
scroll to position [1192, 0]
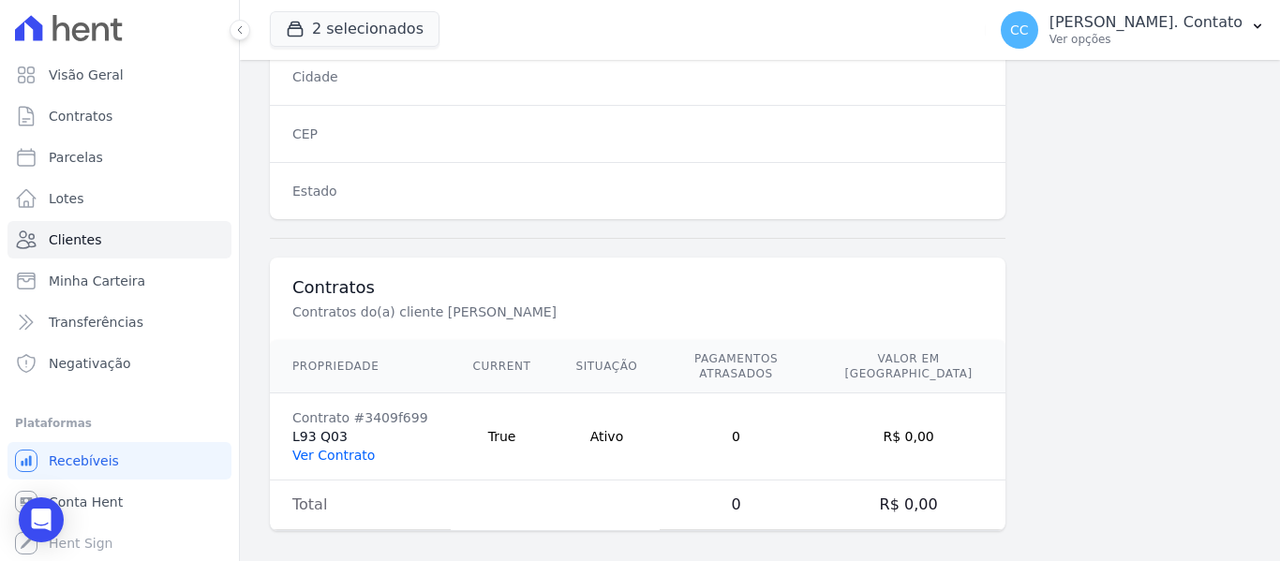
click at [316, 448] on link "Ver Contrato" at bounding box center [333, 455] width 82 height 15
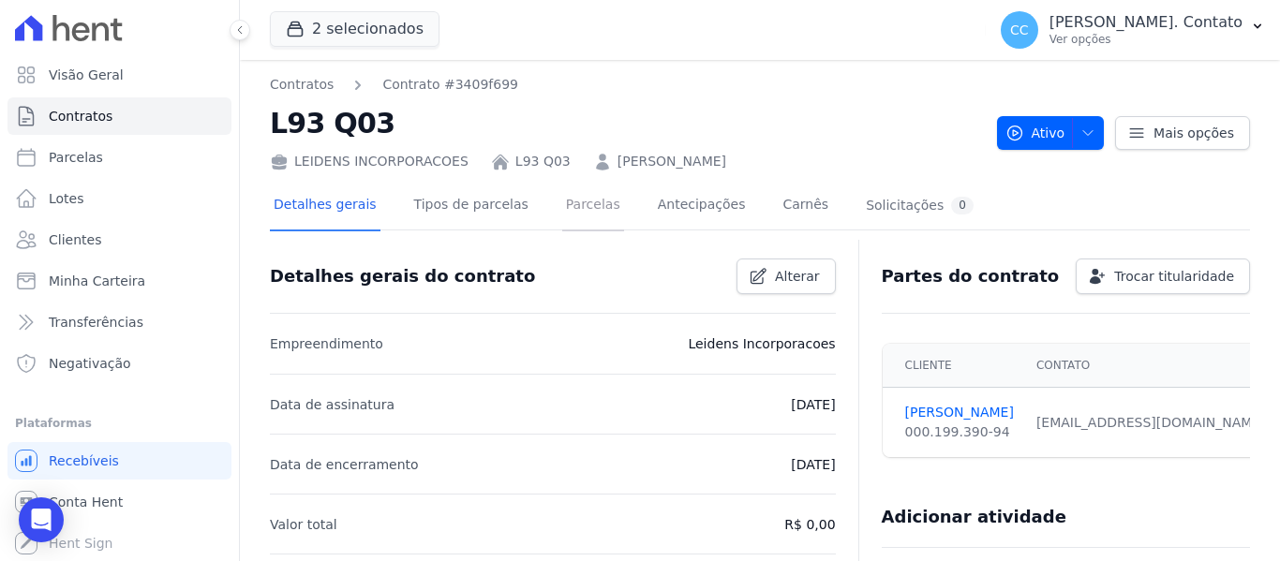
click at [565, 204] on link "Parcelas" at bounding box center [593, 207] width 62 height 50
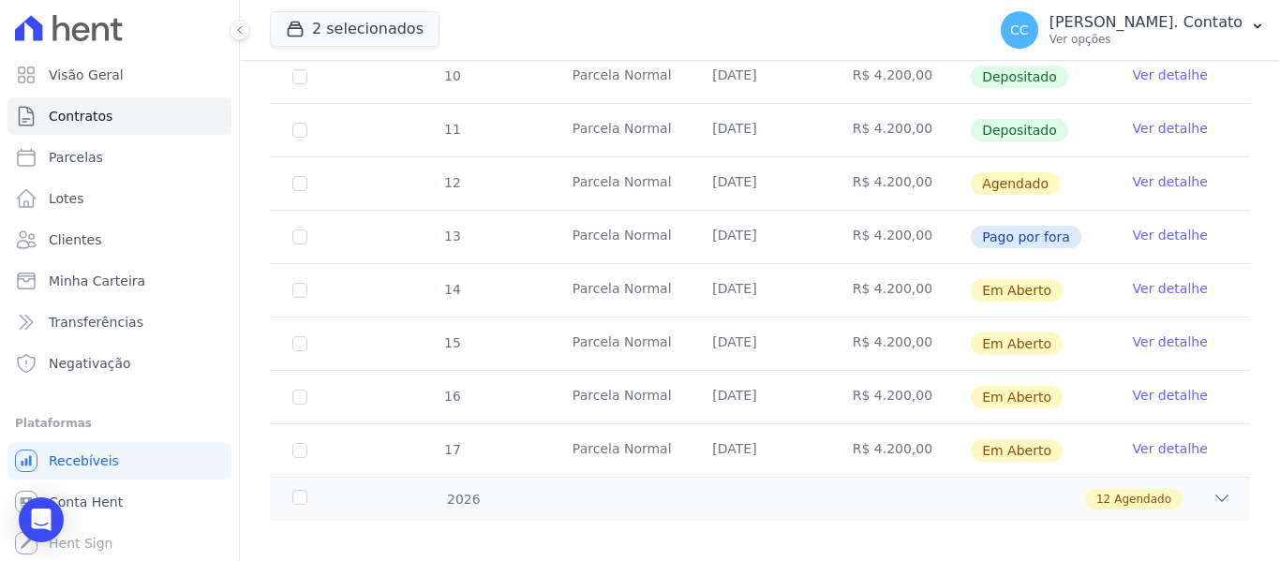
scroll to position [672, 0]
click at [1216, 495] on icon at bounding box center [1222, 498] width 12 height 6
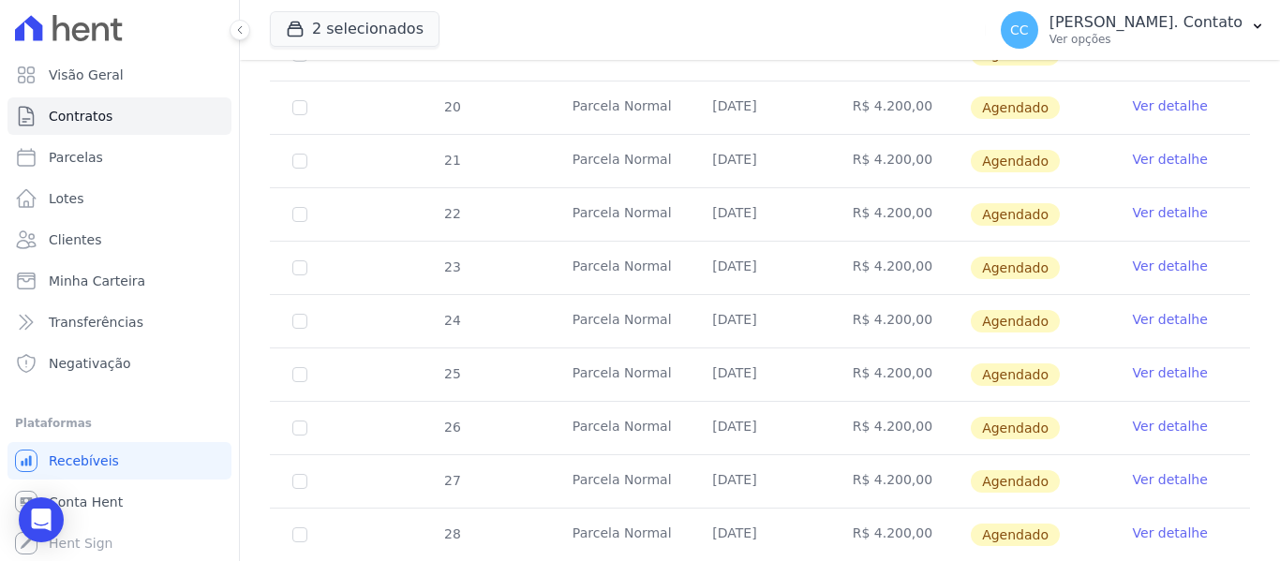
scroll to position [1312, 0]
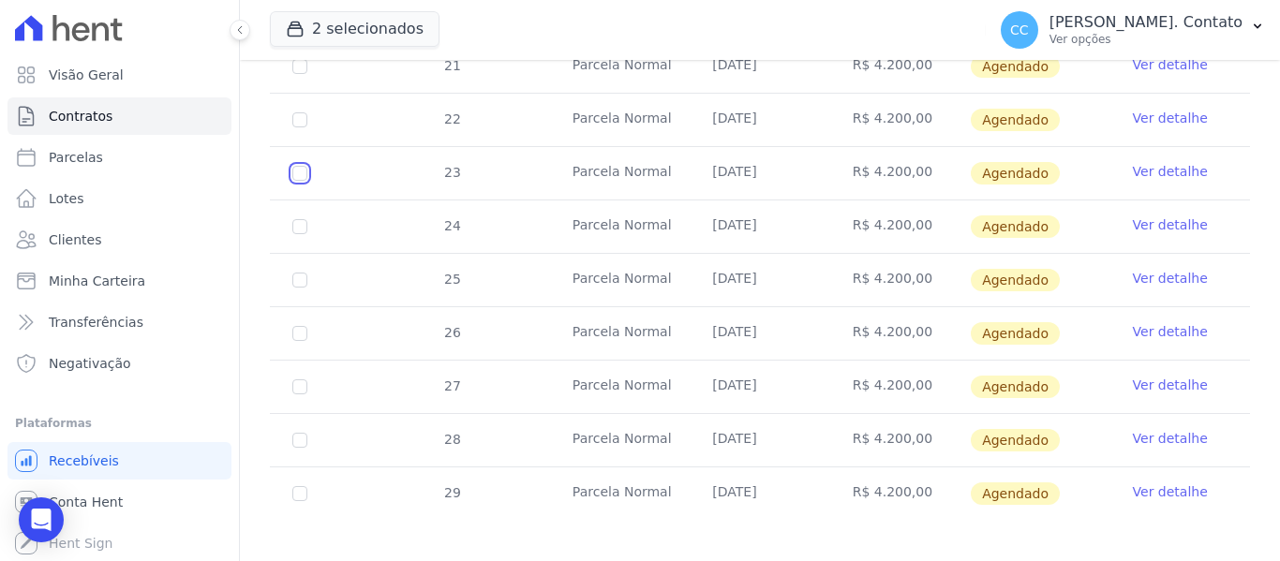
checkbox input "true"
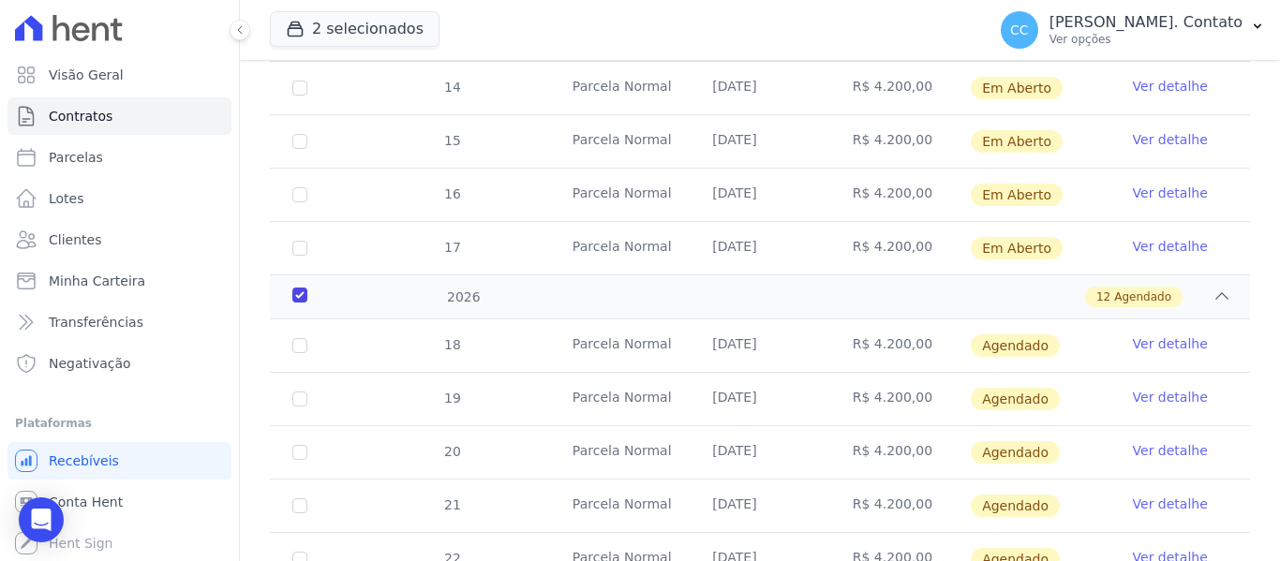
scroll to position [859, 0]
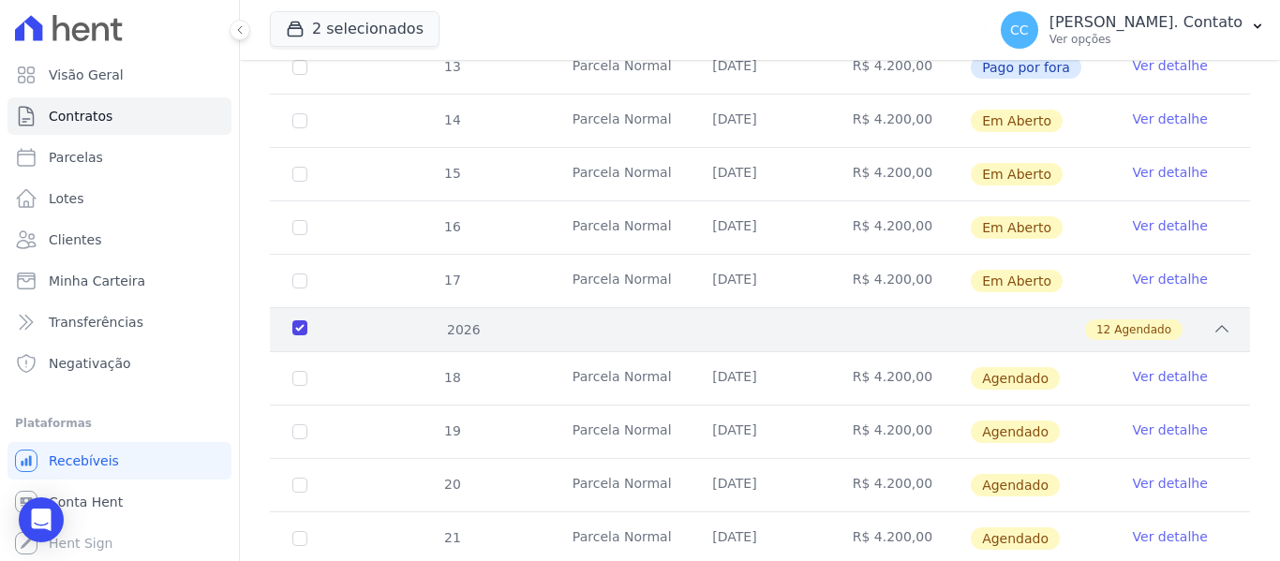
click at [298, 320] on div "2026" at bounding box center [331, 330] width 84 height 20
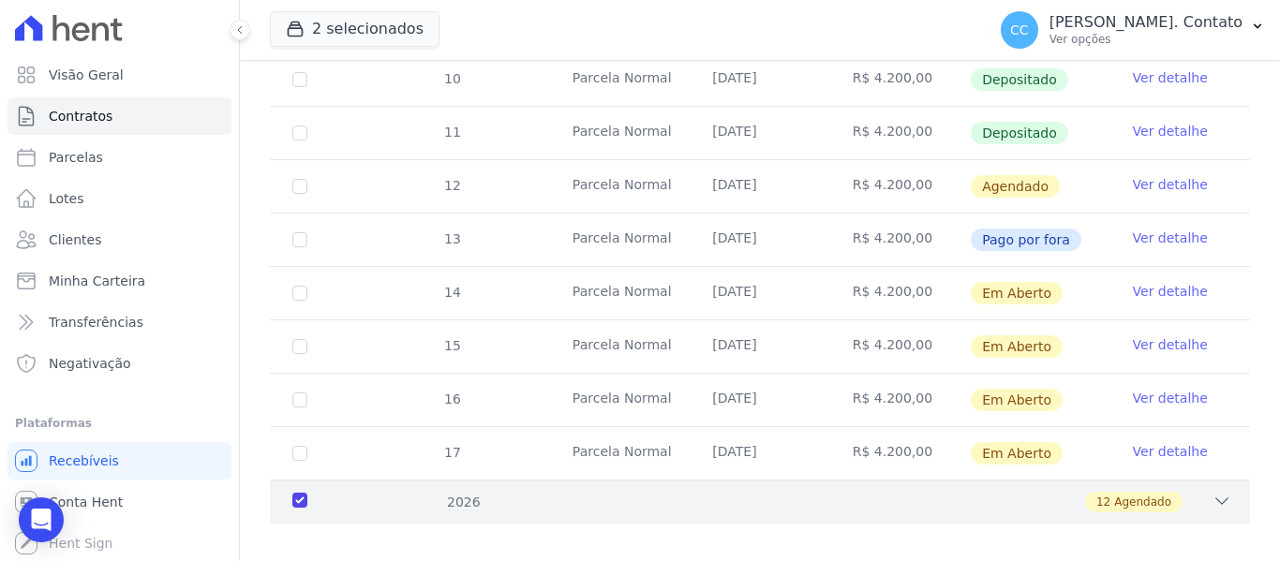
click at [290, 493] on div "2026" at bounding box center [331, 503] width 84 height 20
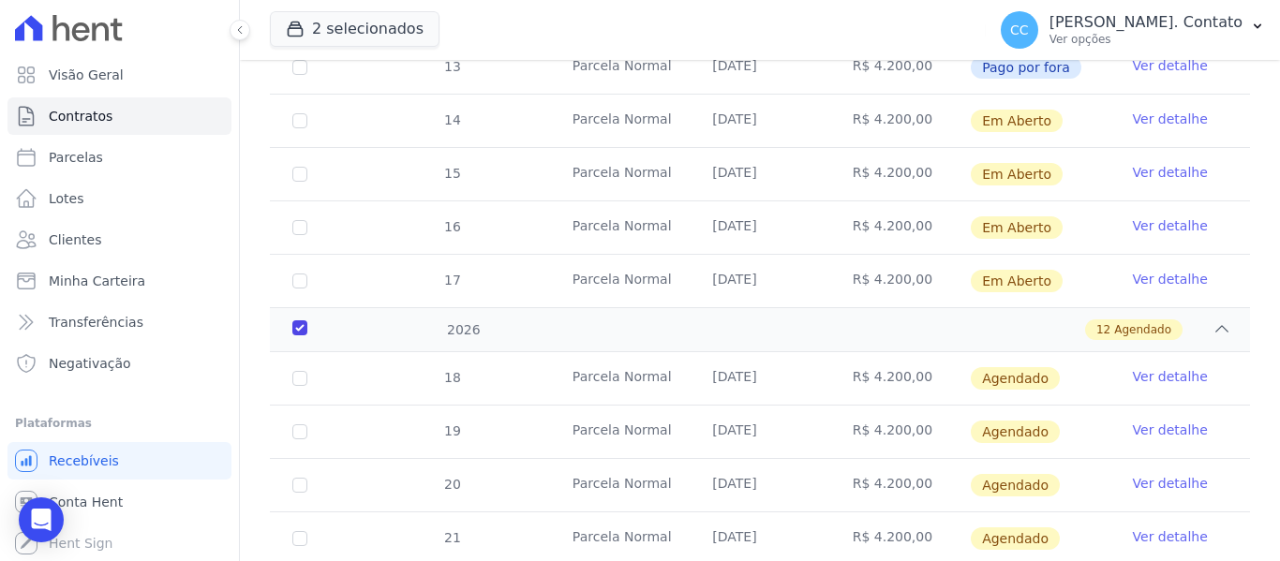
click at [1166, 367] on link "Ver detalhe" at bounding box center [1170, 376] width 75 height 19
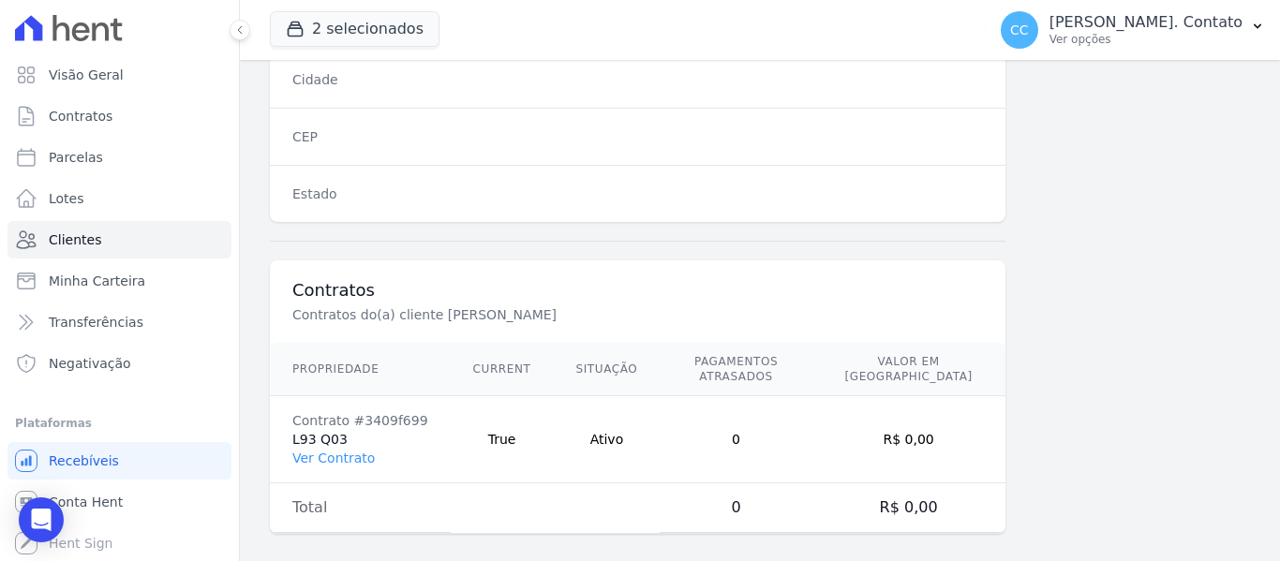
scroll to position [1192, 0]
click at [310, 448] on link "Ver Contrato" at bounding box center [333, 455] width 82 height 15
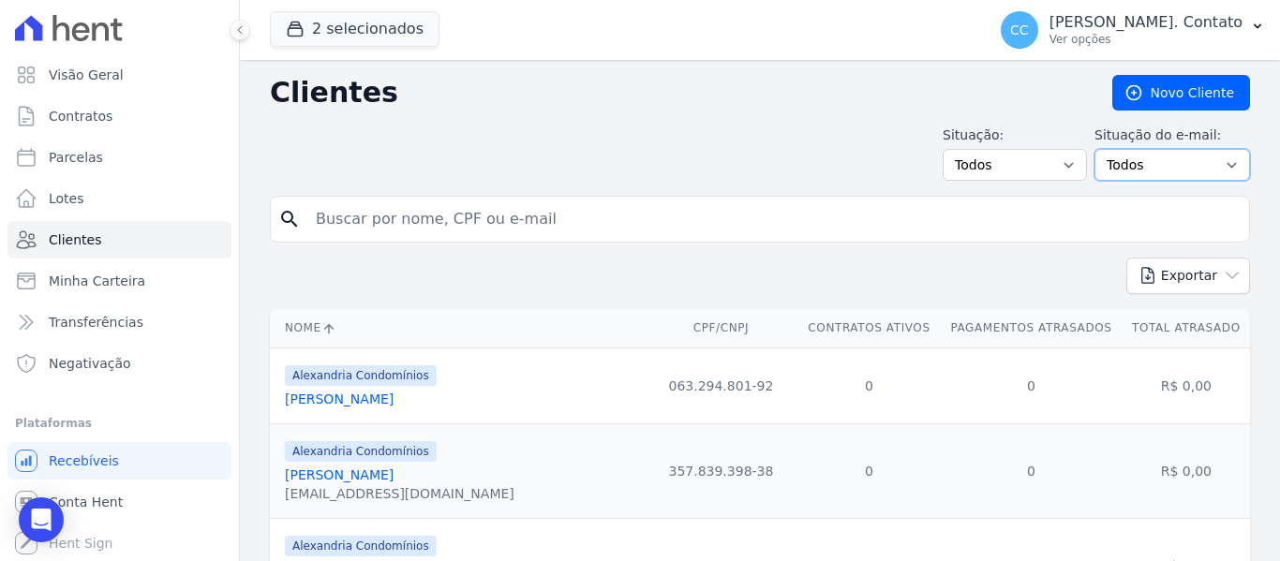
click at [1191, 164] on select "Todos Confirmado Não confirmado" at bounding box center [1172, 165] width 156 height 32
click at [1014, 176] on select "Todos Adimplentes Inadimplentes" at bounding box center [1014, 165] width 144 height 32
click at [1012, 177] on select "Todos Adimplentes Inadimplentes" at bounding box center [1014, 165] width 144 height 32
click at [1143, 172] on select "Todos Confirmado Não confirmado" at bounding box center [1172, 165] width 156 height 32
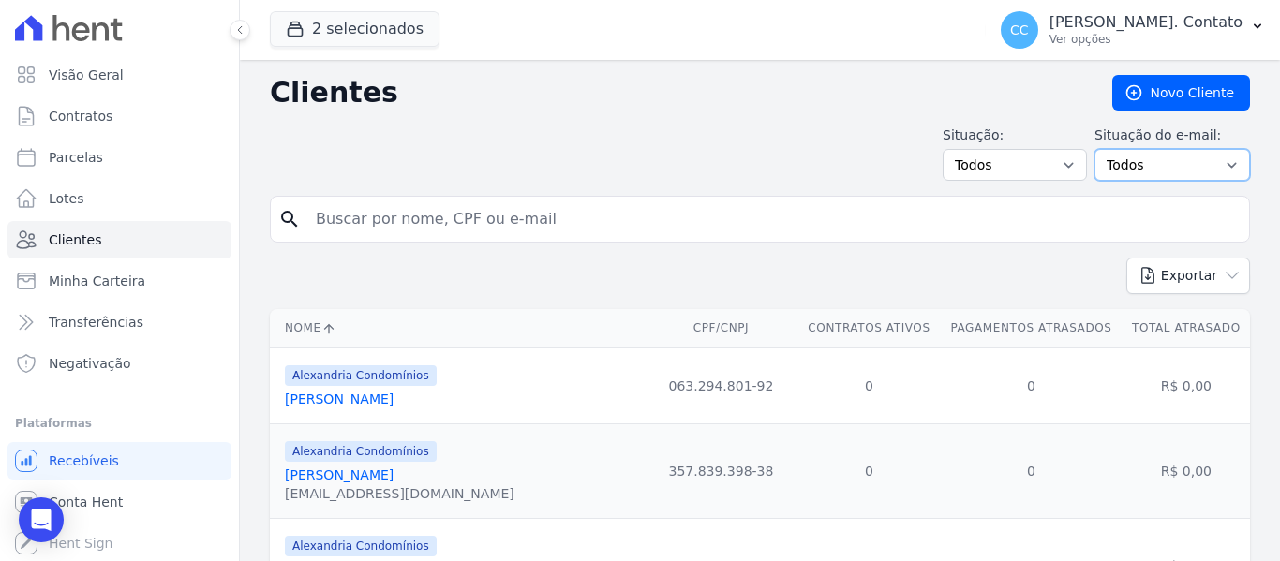
click at [1143, 172] on select "Todos Confirmado Não confirmado" at bounding box center [1172, 165] width 156 height 32
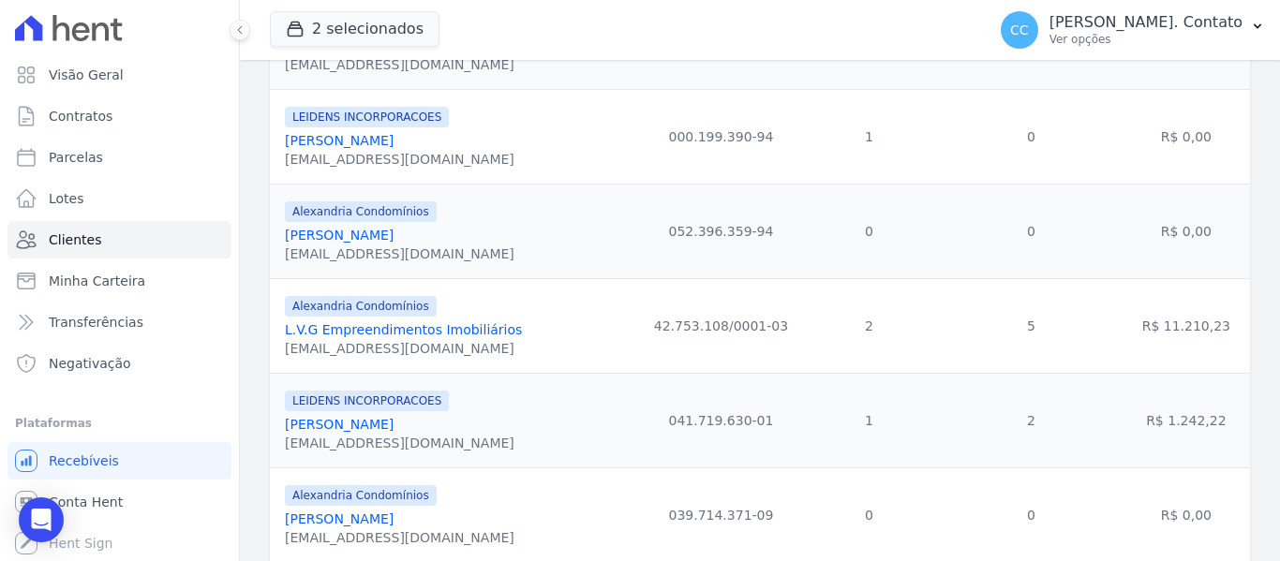
scroll to position [1030, 0]
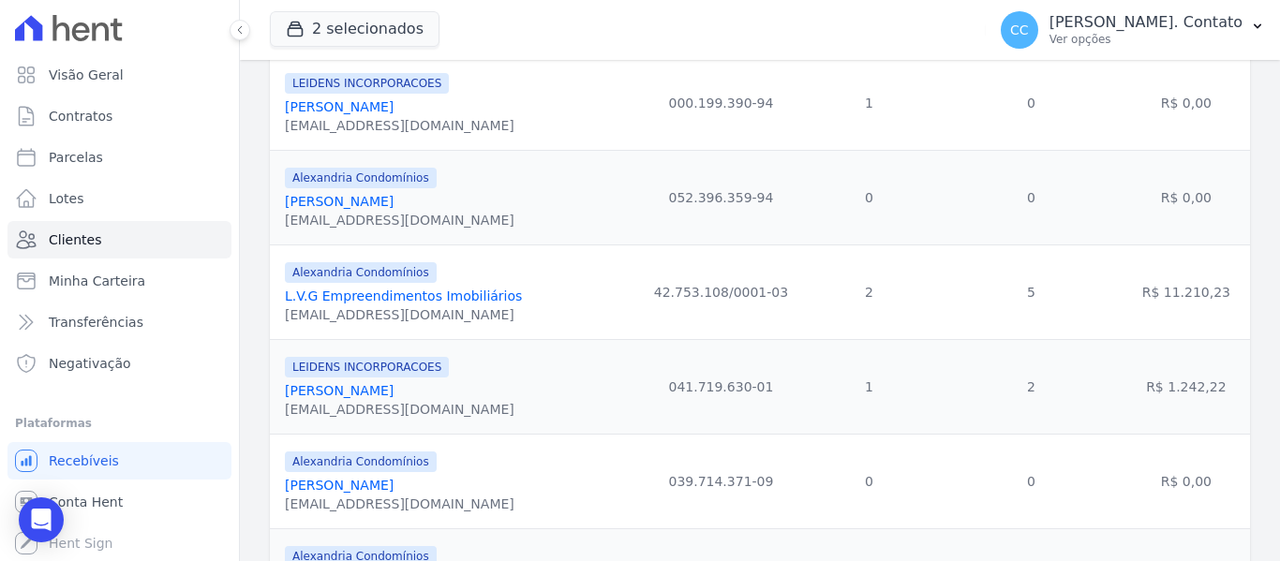
click at [362, 390] on link "Marcella Patron Vieira" at bounding box center [339, 390] width 109 height 15
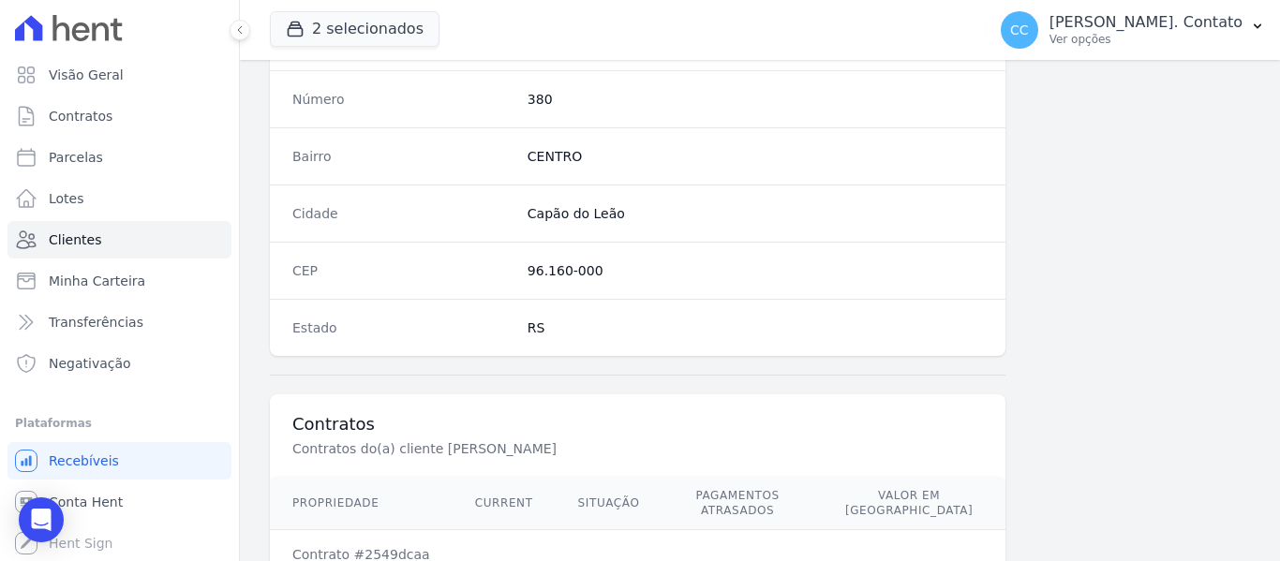
scroll to position [1192, 0]
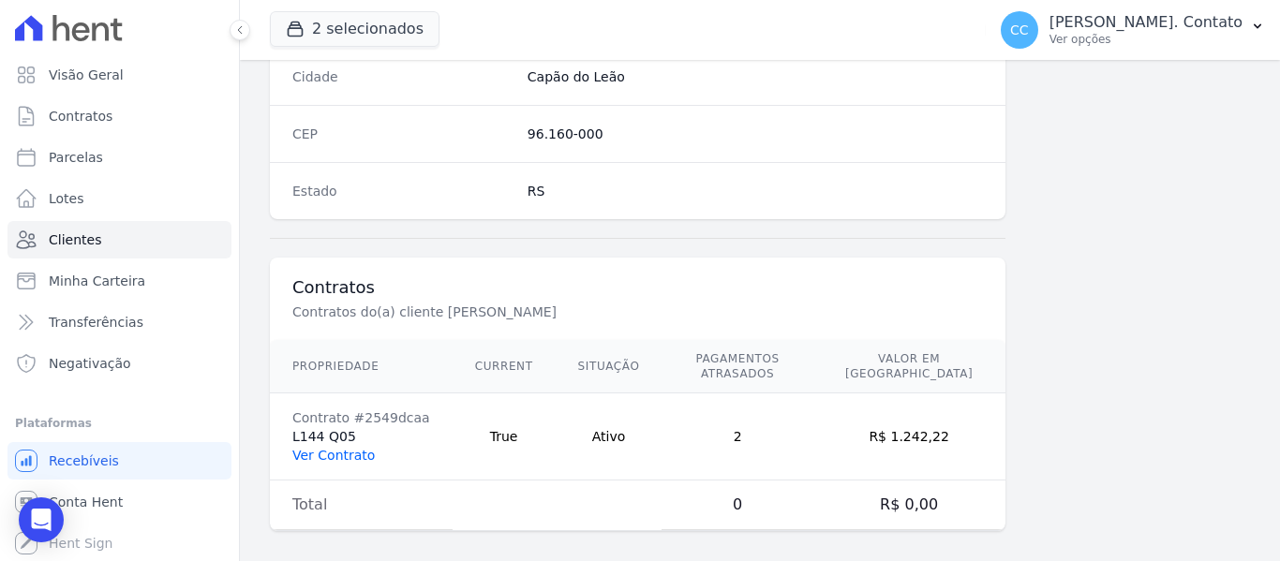
click at [335, 448] on link "Ver Contrato" at bounding box center [333, 455] width 82 height 15
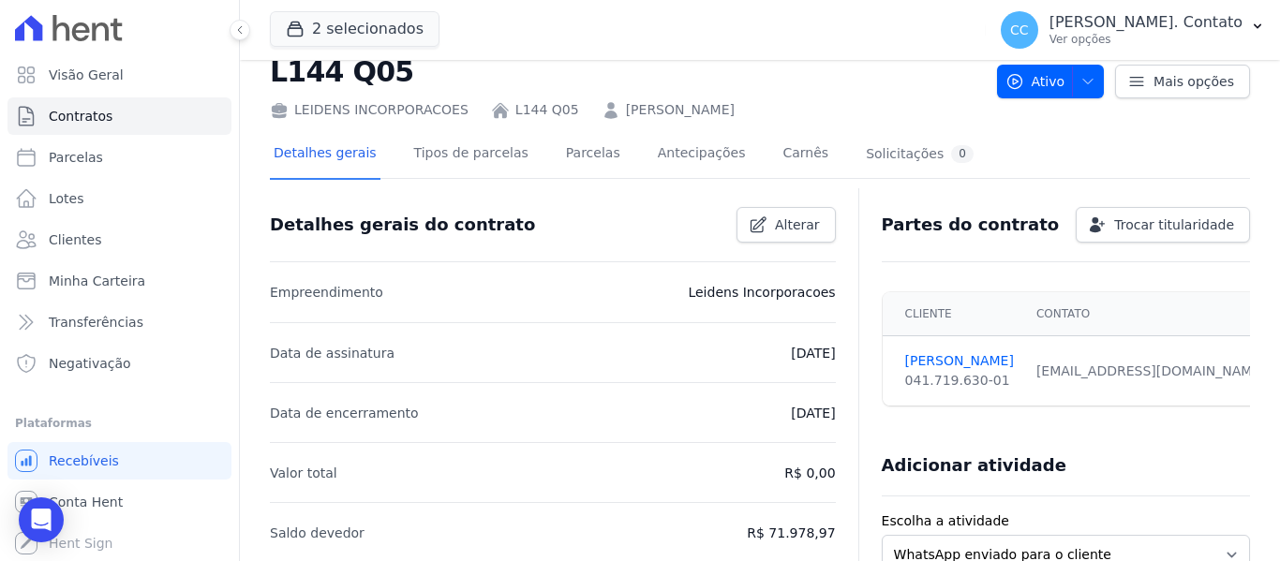
scroll to position [94, 0]
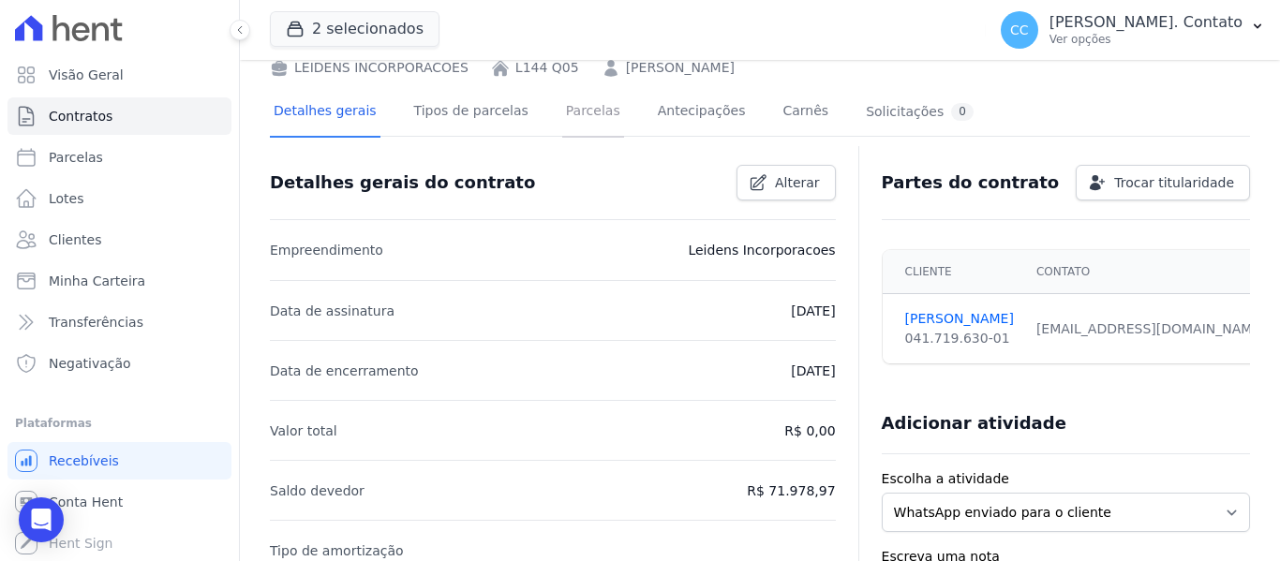
drag, startPoint x: 590, startPoint y: 109, endPoint x: 595, endPoint y: 117, distance: 9.6
click at [590, 109] on link "Parcelas" at bounding box center [593, 113] width 62 height 50
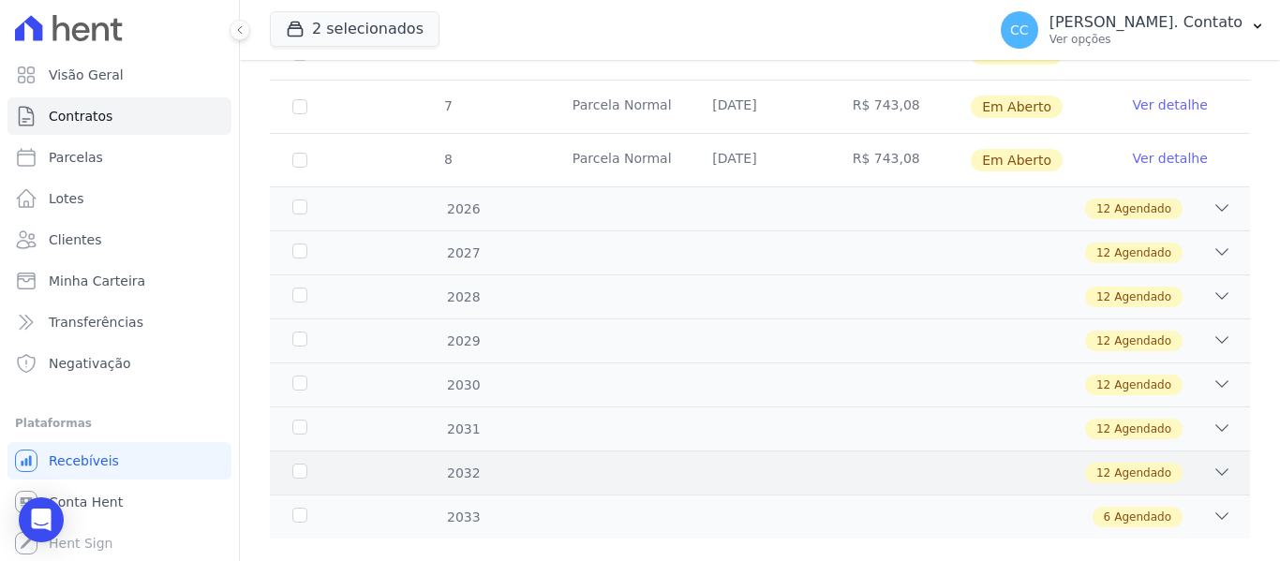
scroll to position [926, 0]
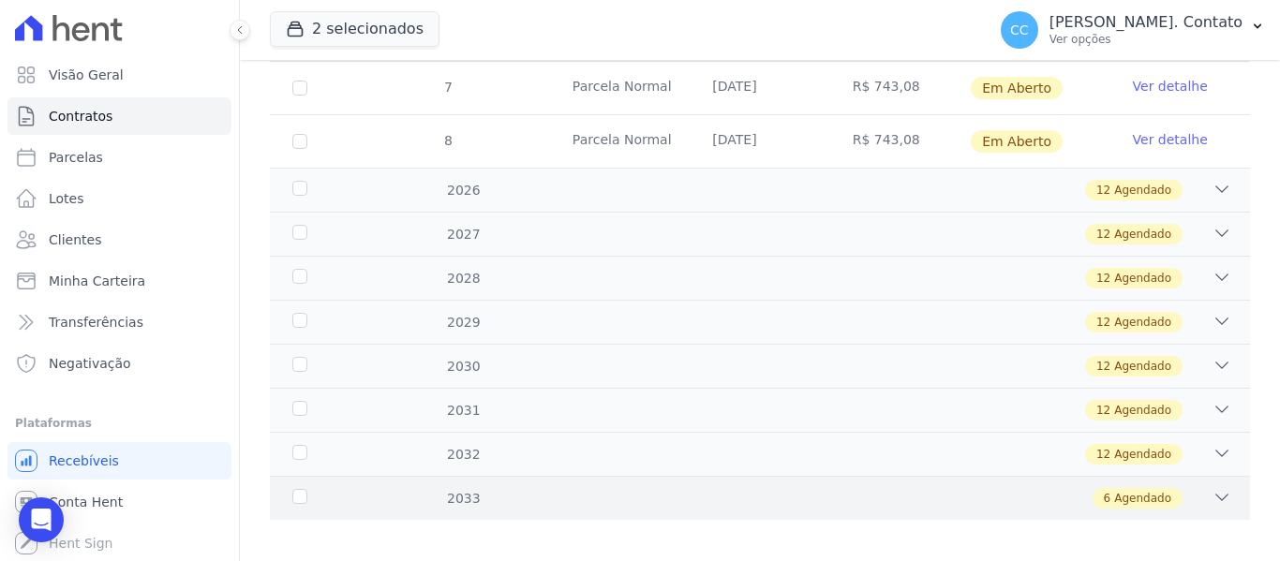
click at [295, 489] on div "2033" at bounding box center [331, 499] width 84 height 20
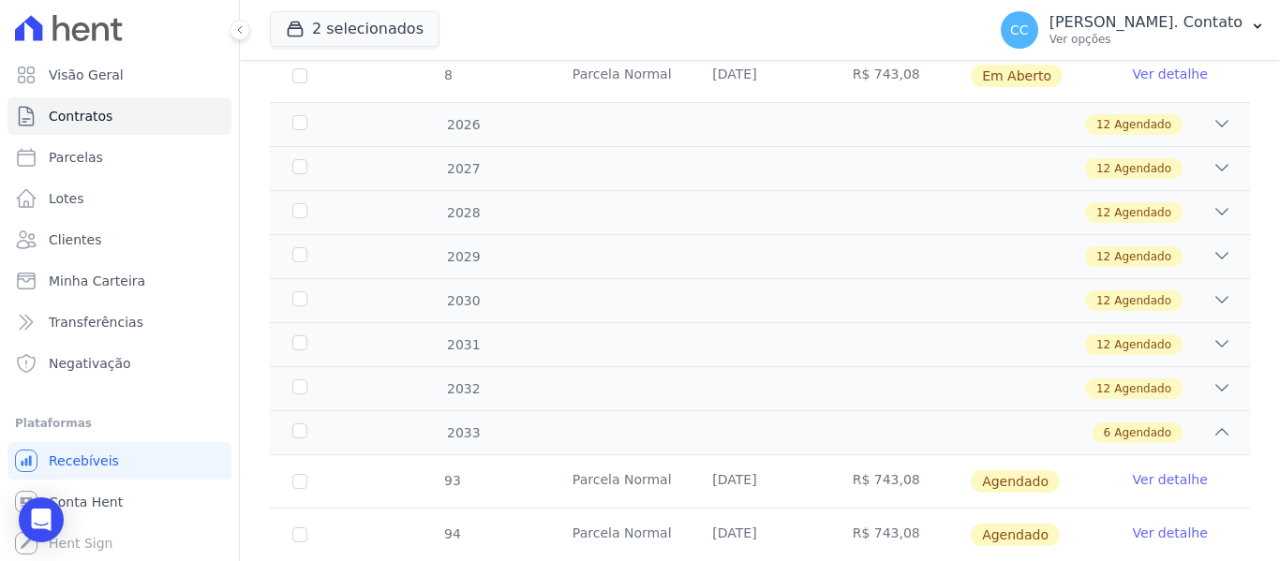
scroll to position [1208, 0]
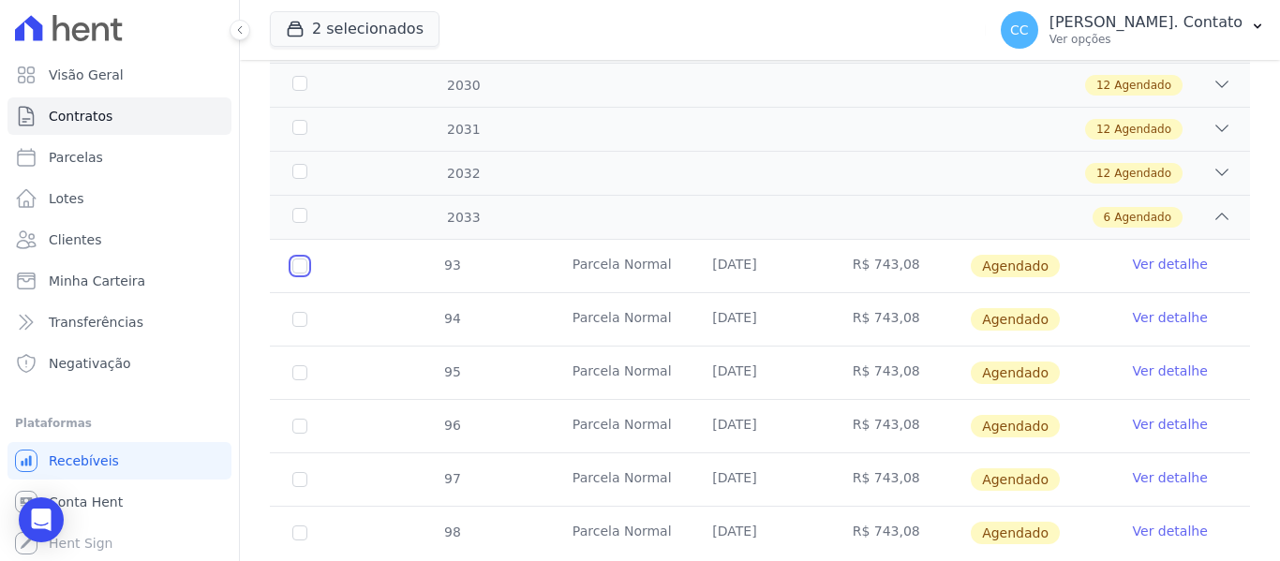
click at [296, 259] on input "checkbox" at bounding box center [299, 266] width 15 height 15
checkbox input "true"
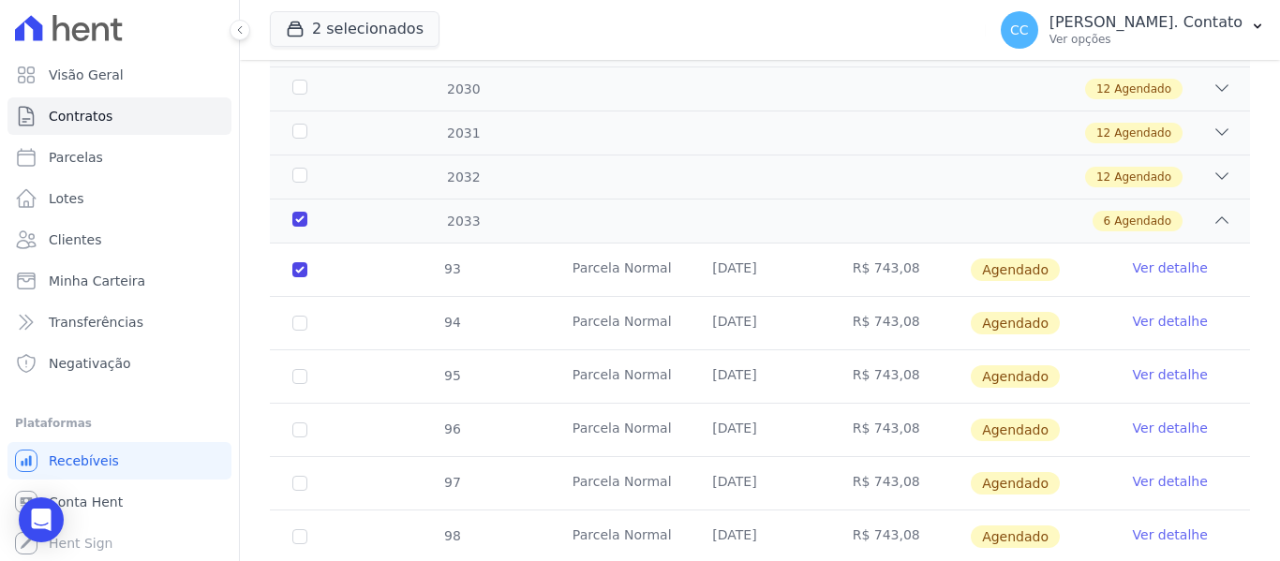
click at [1174, 259] on link "Ver detalhe" at bounding box center [1170, 268] width 75 height 19
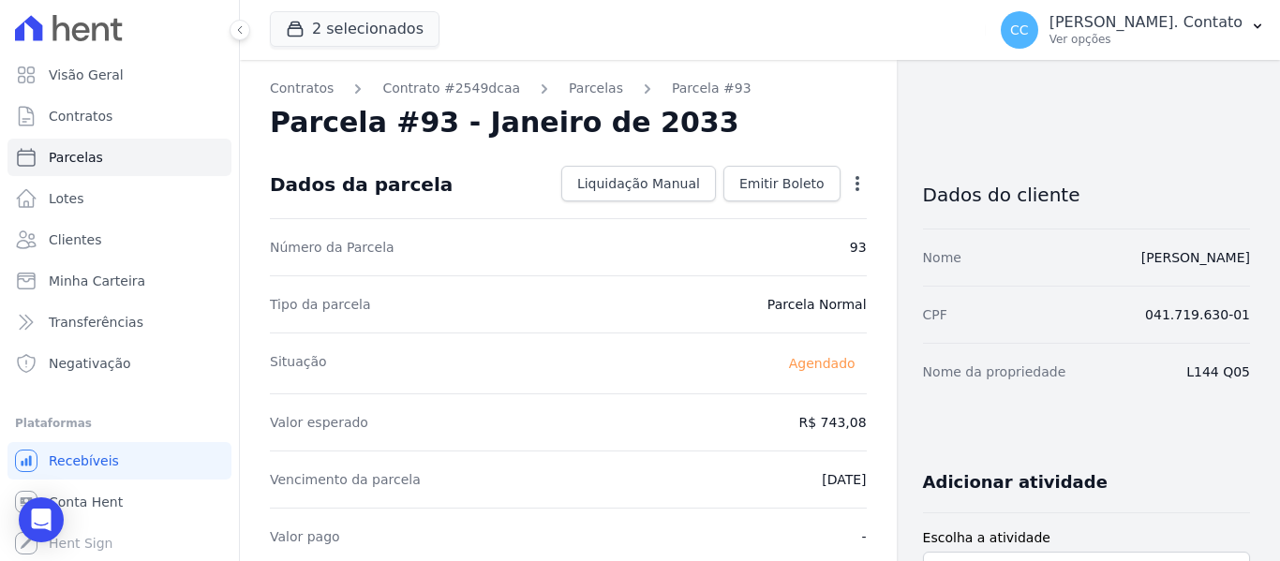
click at [855, 183] on icon "button" at bounding box center [857, 183] width 4 height 15
click at [831, 119] on div "Parcela #93 - Janeiro de 2033" at bounding box center [568, 123] width 597 height 34
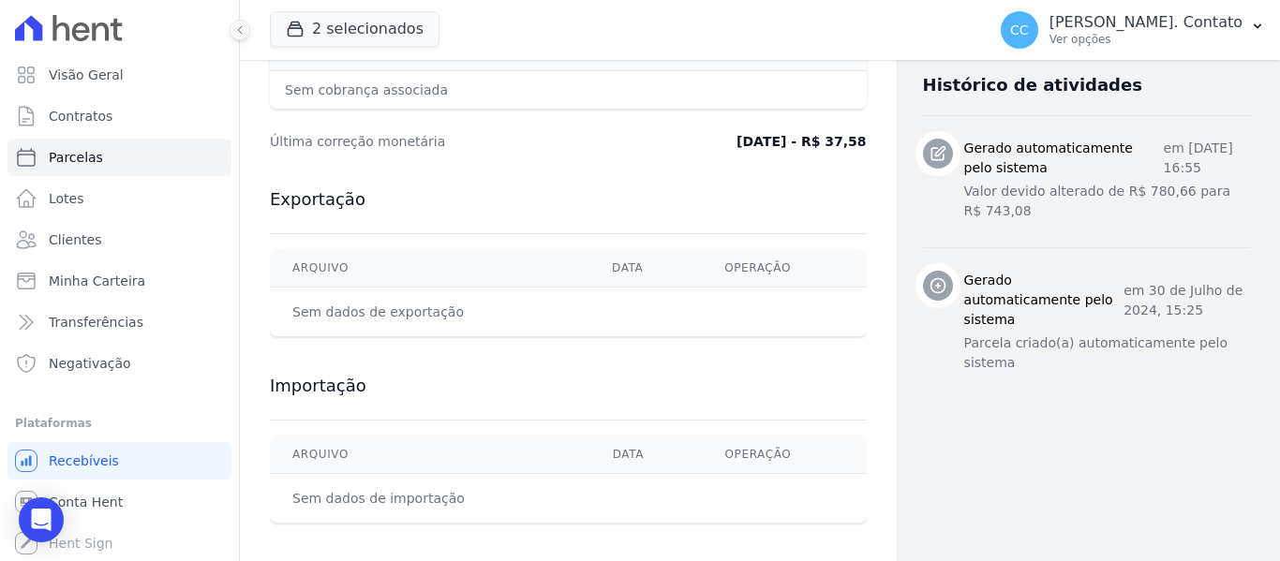
scroll to position [719, 0]
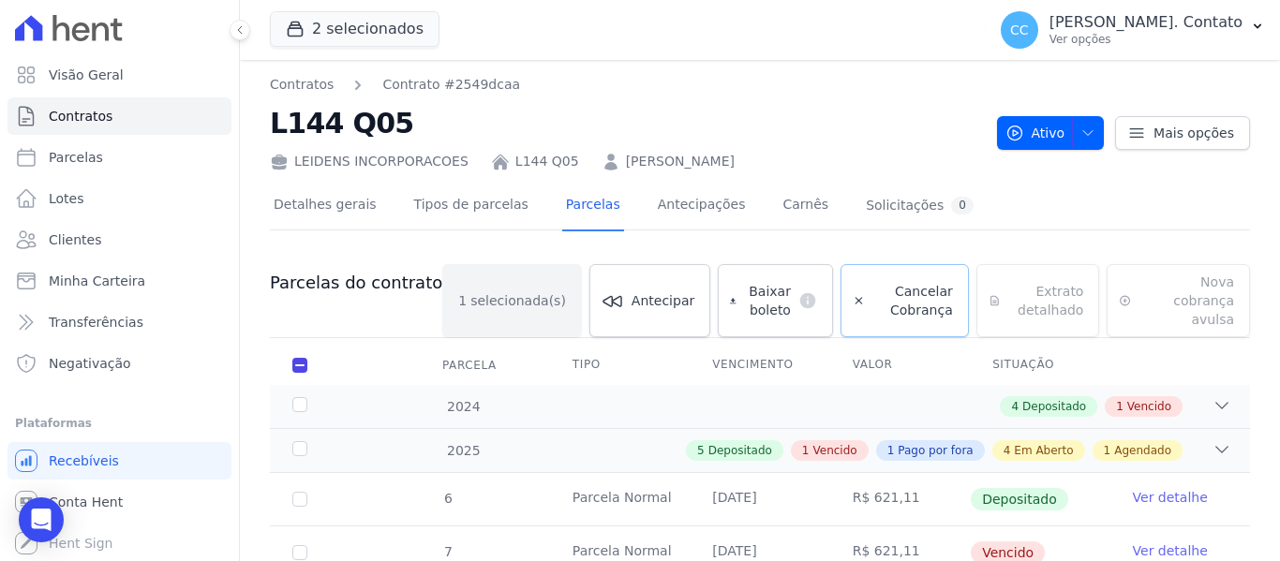
click at [912, 282] on span "Cancelar Cobrança" at bounding box center [912, 300] width 81 height 37
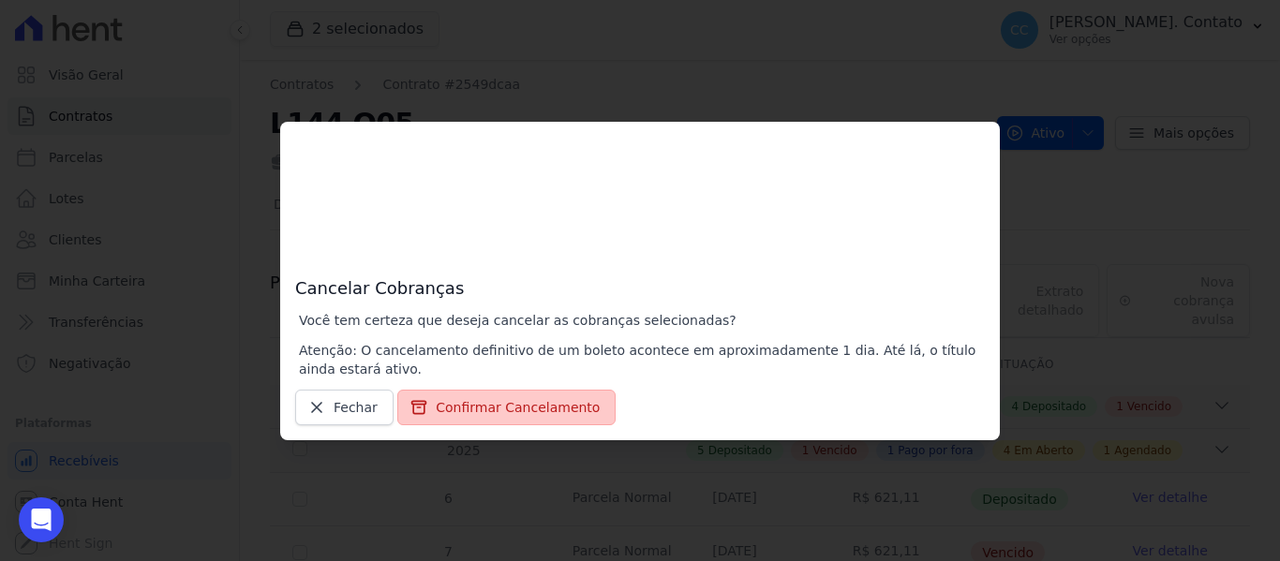
drag, startPoint x: 492, startPoint y: 404, endPoint x: 986, endPoint y: 482, distance: 500.8
click at [492, 405] on button "Confirmar Cancelamento" at bounding box center [506, 408] width 218 height 36
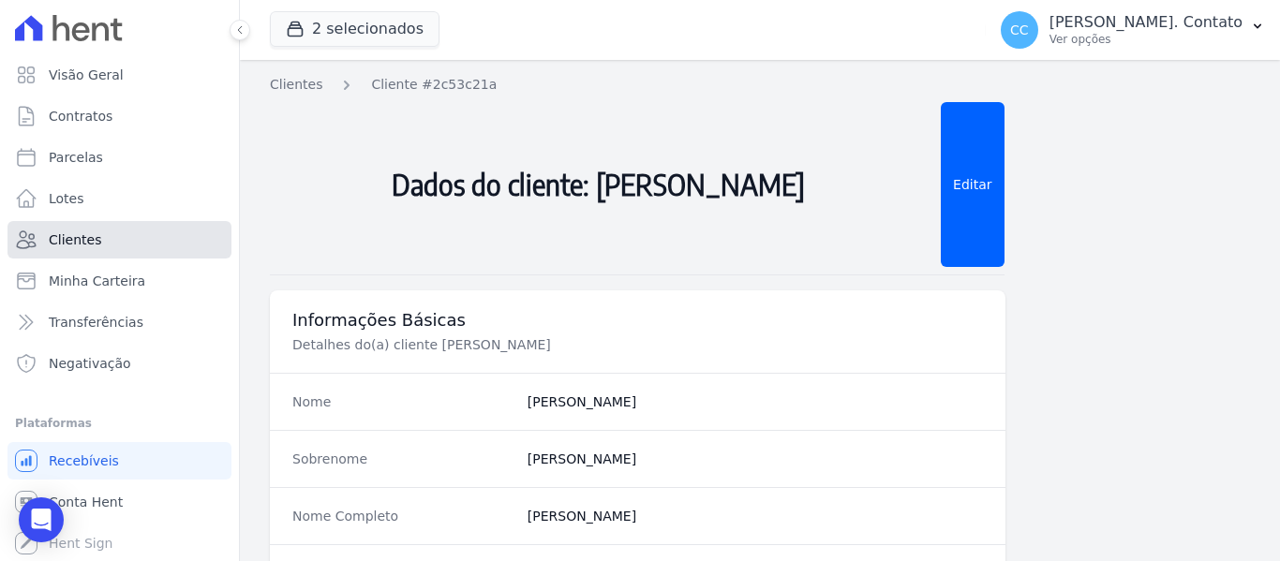
click at [70, 240] on span "Clientes" at bounding box center [75, 239] width 52 height 19
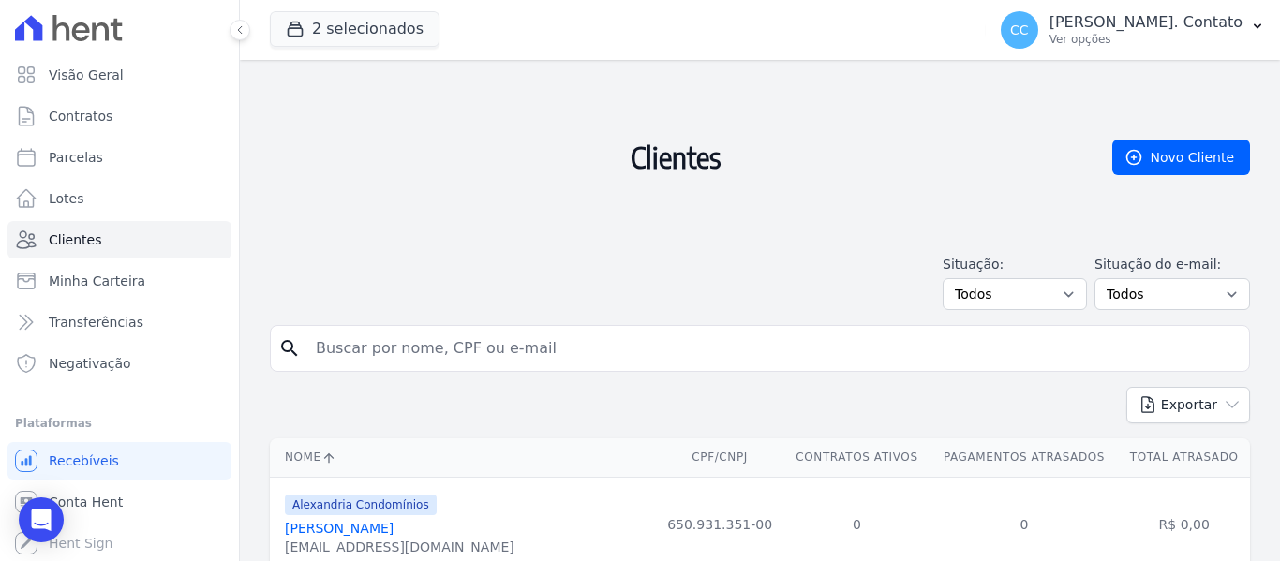
click at [443, 349] on input "search" at bounding box center [772, 348] width 937 height 37
type input "carol"
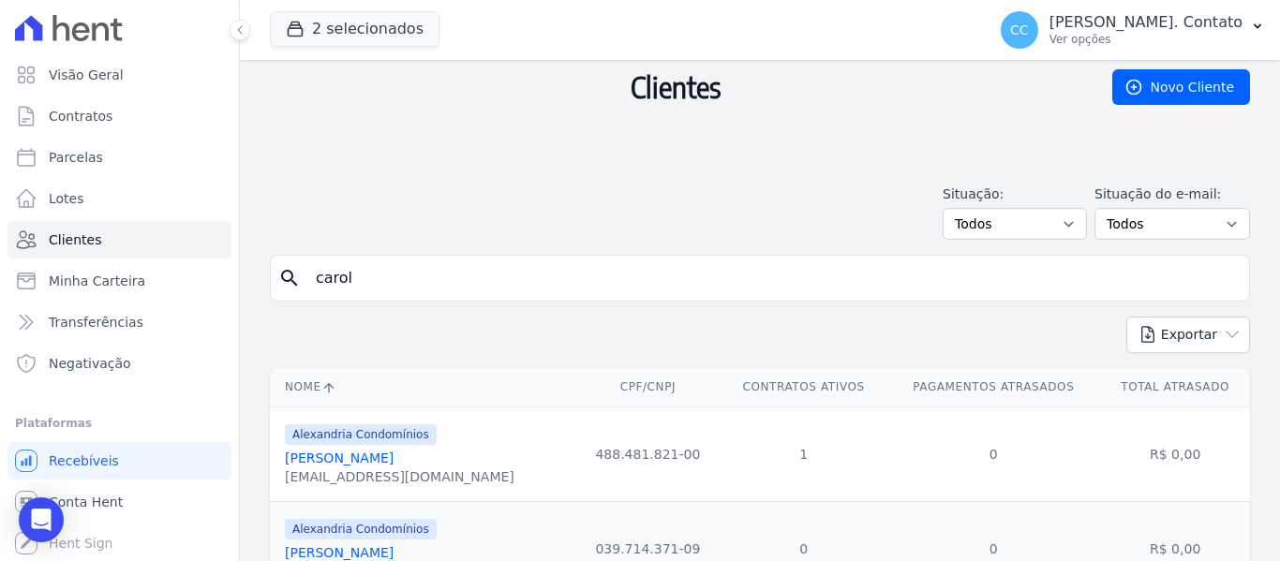
scroll to position [164, 0]
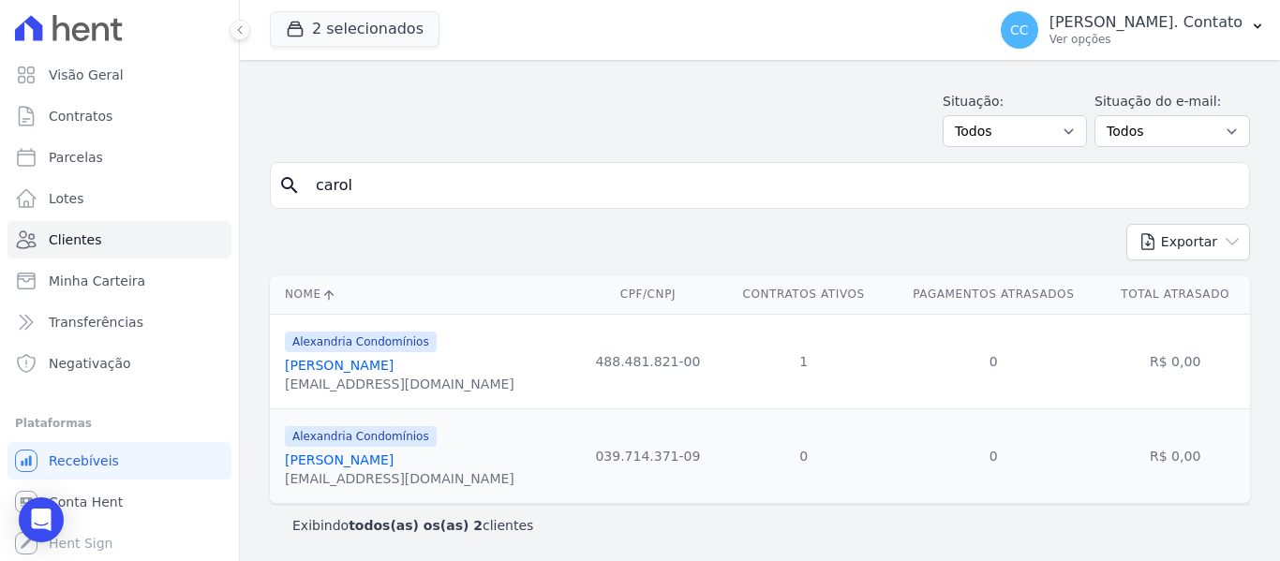
click at [380, 363] on link "Carol Eliane Malinowski" at bounding box center [339, 365] width 109 height 15
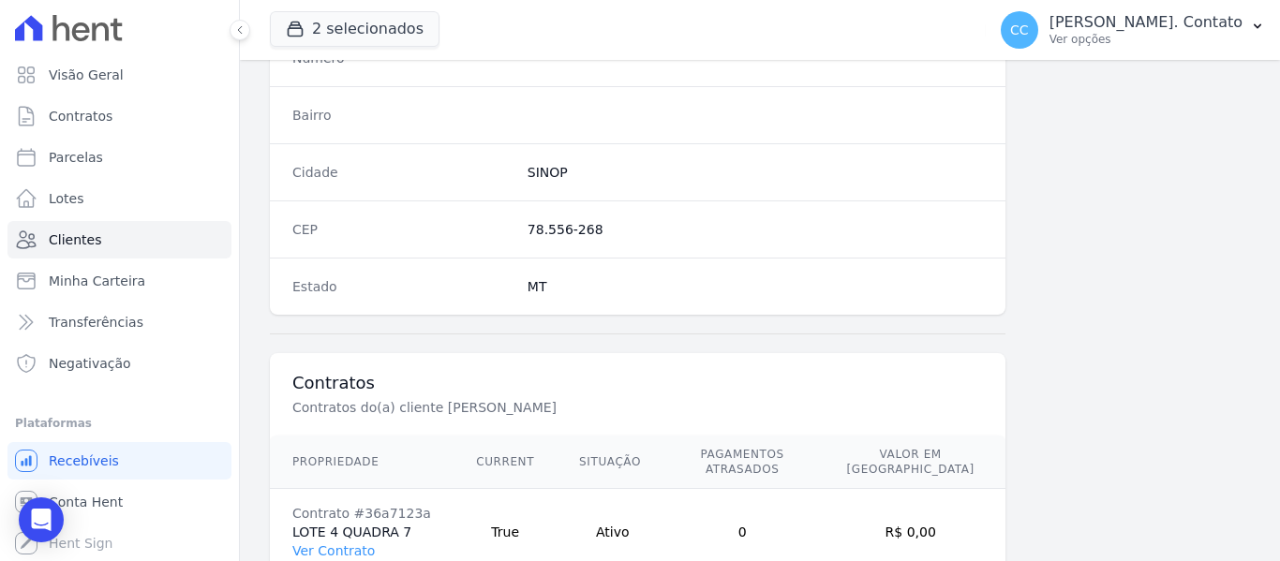
scroll to position [1407, 0]
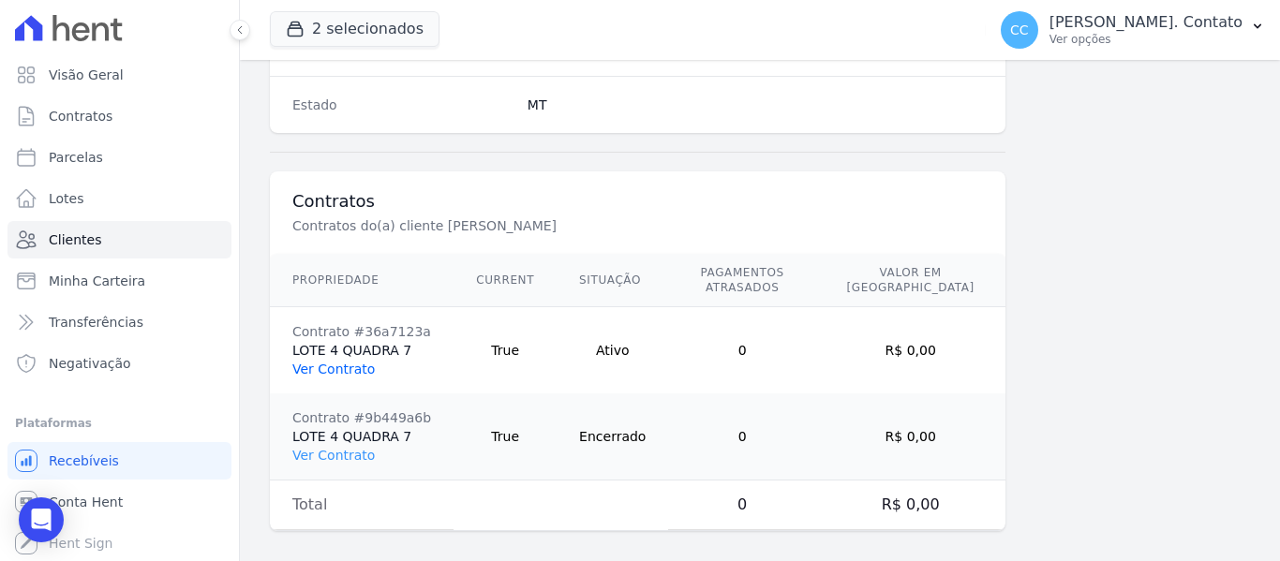
click at [333, 362] on link "Ver Contrato" at bounding box center [333, 369] width 82 height 15
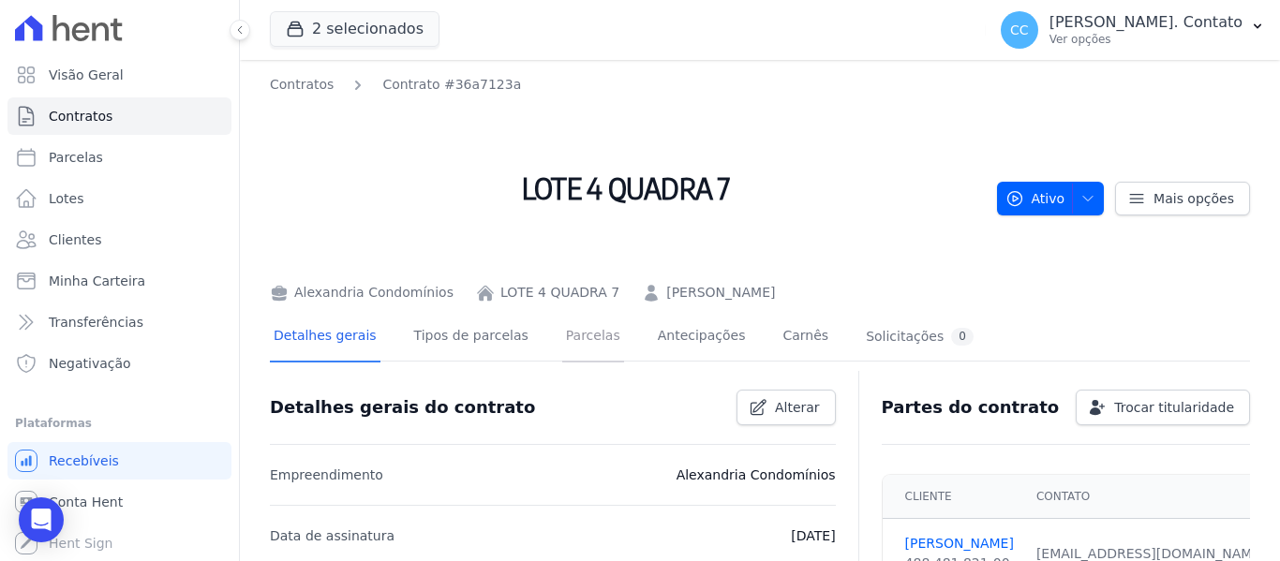
click at [572, 327] on link "Parcelas" at bounding box center [593, 338] width 62 height 50
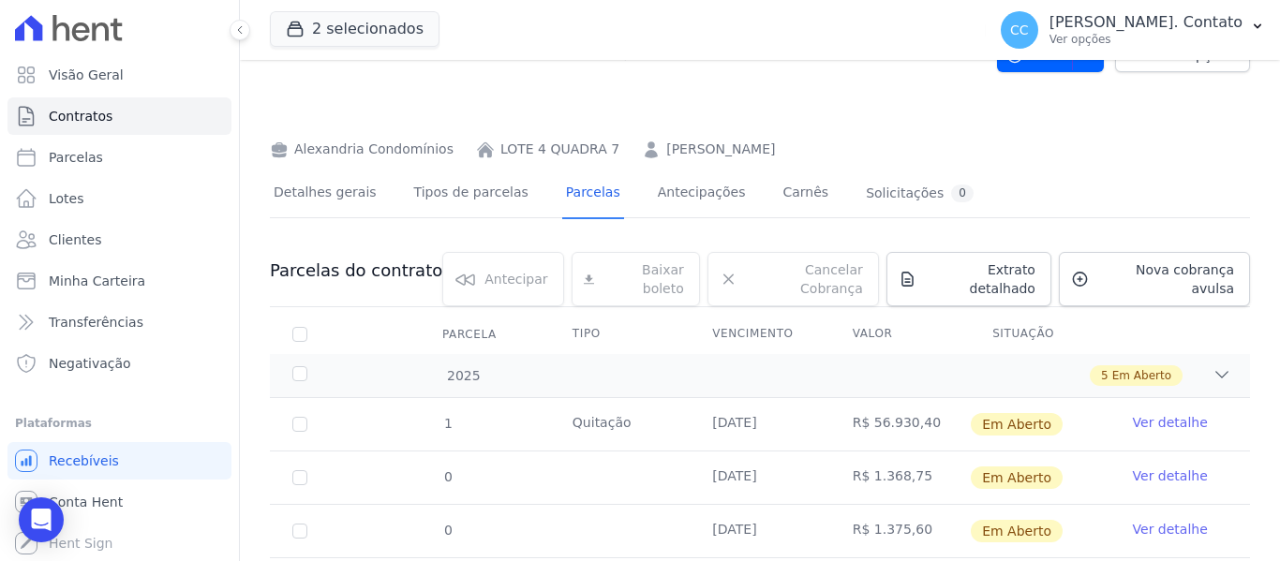
scroll to position [281, 0]
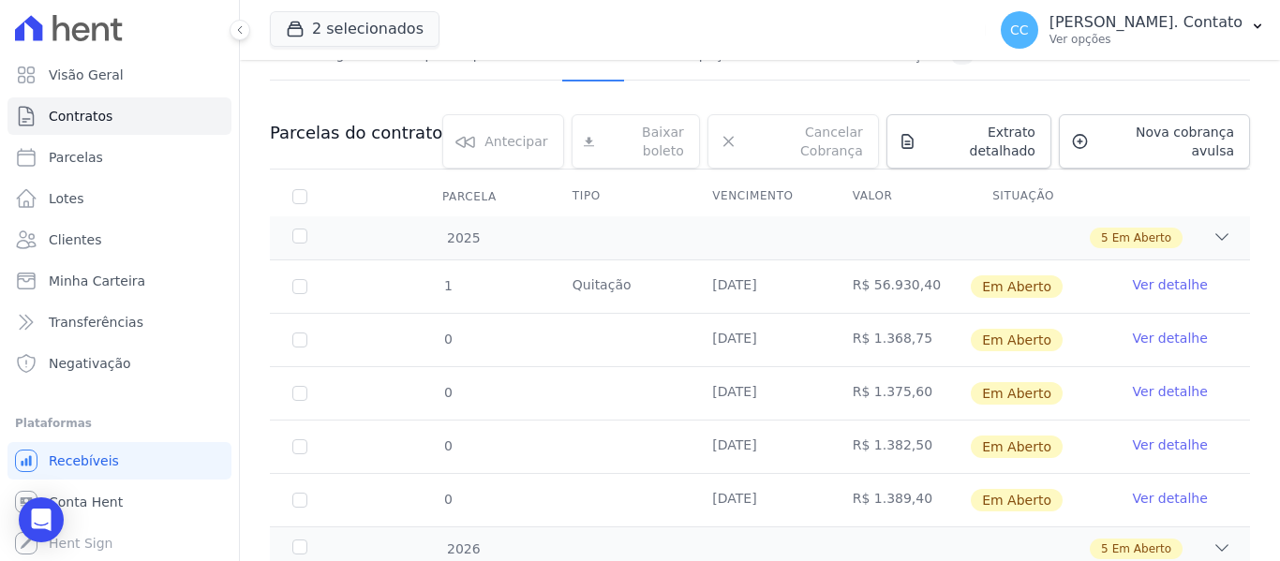
click at [1180, 275] on link "Ver detalhe" at bounding box center [1170, 284] width 75 height 19
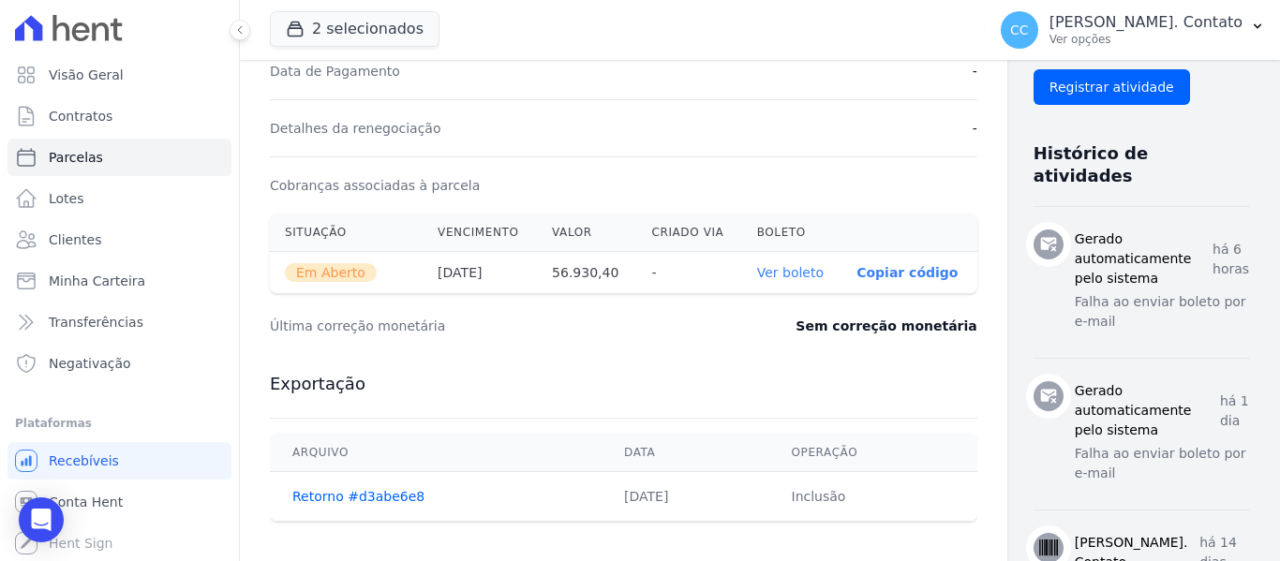
scroll to position [656, 0]
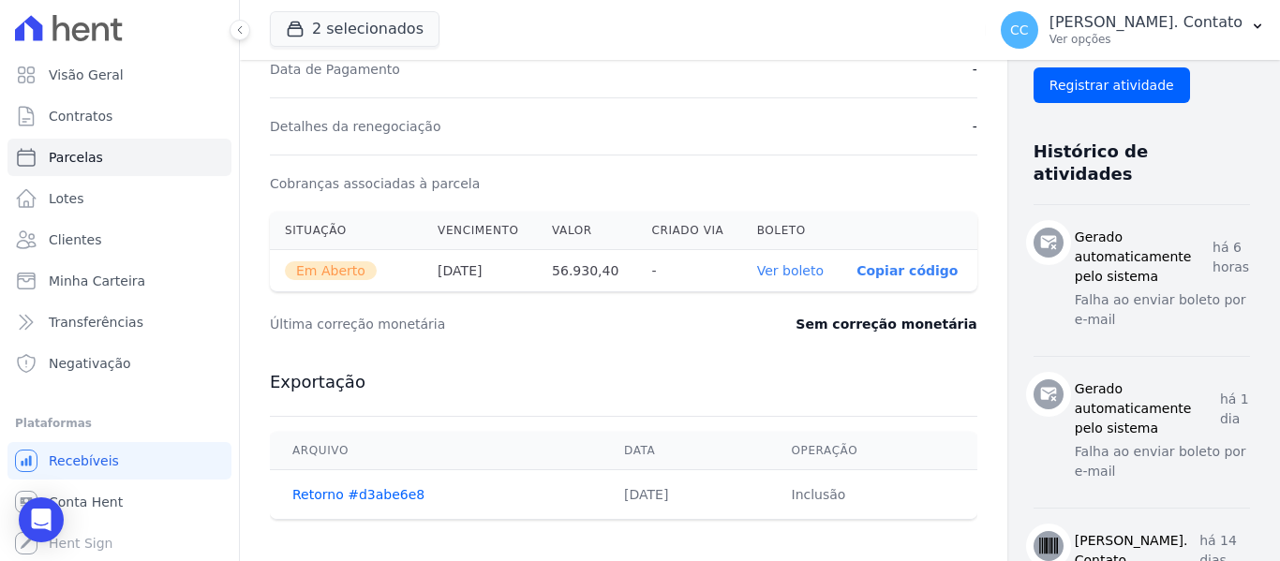
click at [757, 278] on link "Ver boleto" at bounding box center [790, 270] width 67 height 15
click at [81, 232] on span "Clientes" at bounding box center [75, 239] width 52 height 19
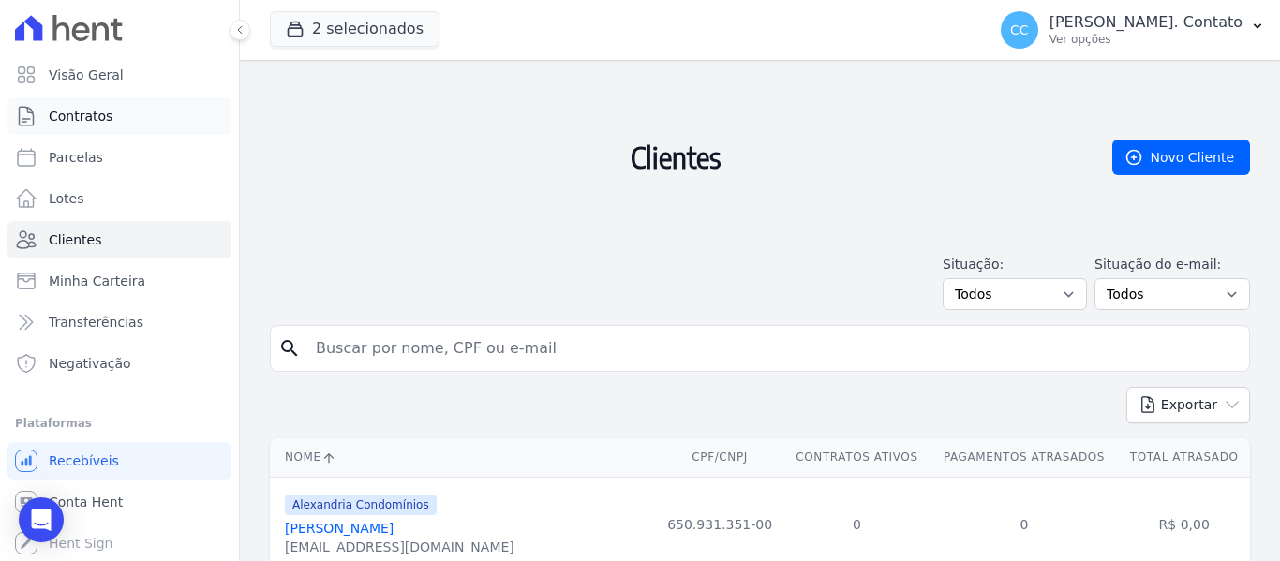
click at [97, 108] on span "Contratos" at bounding box center [81, 116] width 64 height 19
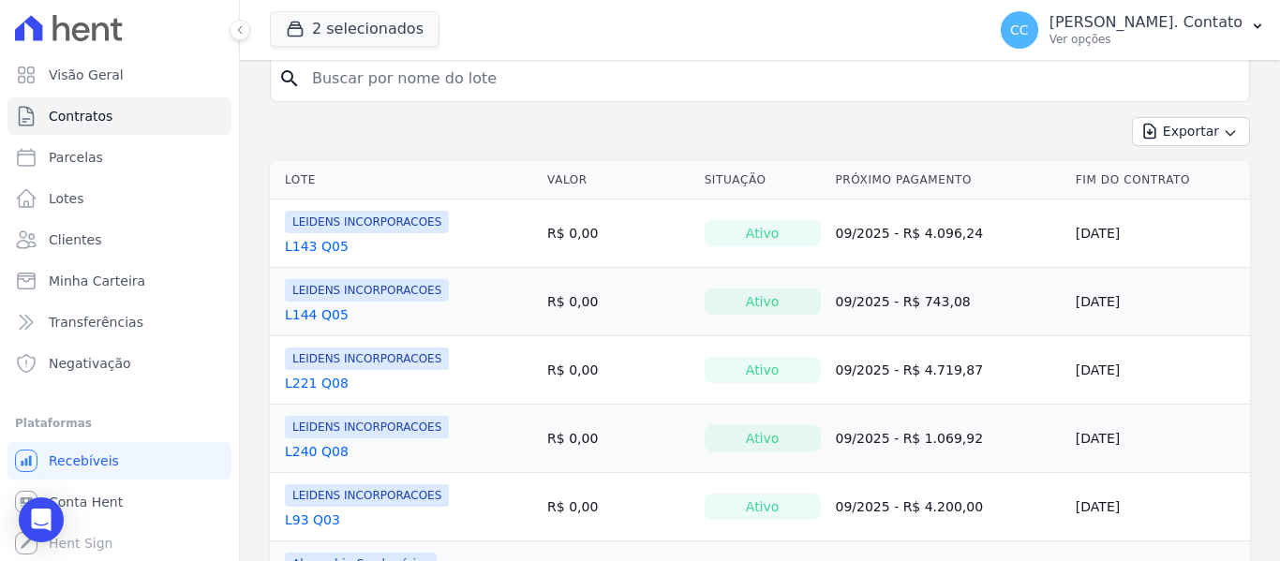
scroll to position [281, 0]
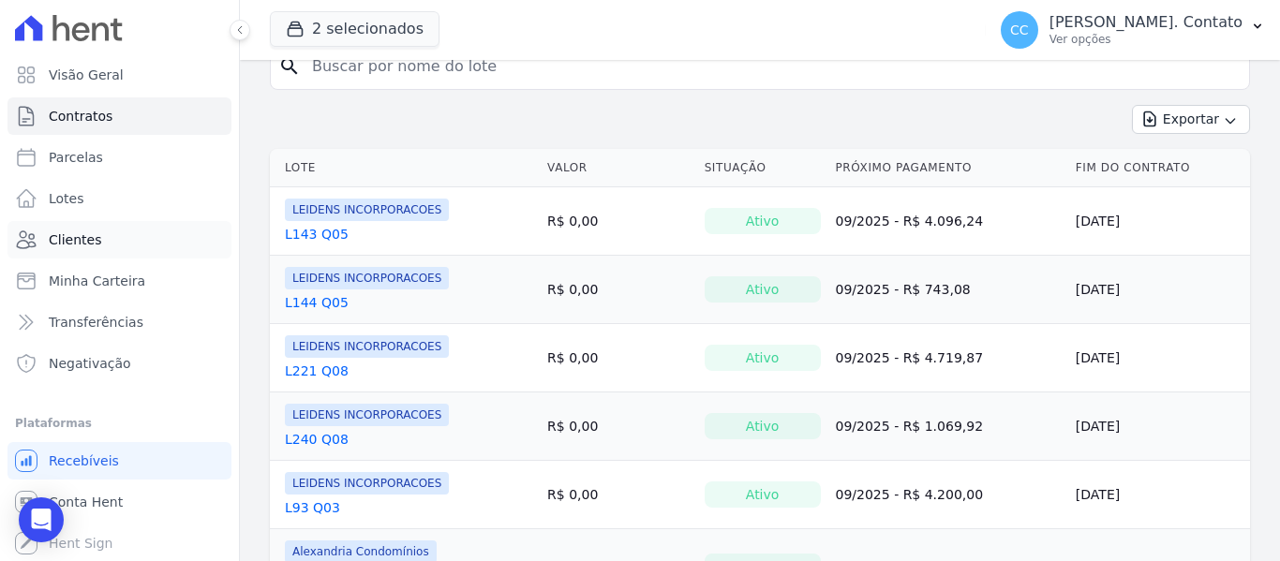
click at [58, 242] on span "Clientes" at bounding box center [75, 239] width 52 height 19
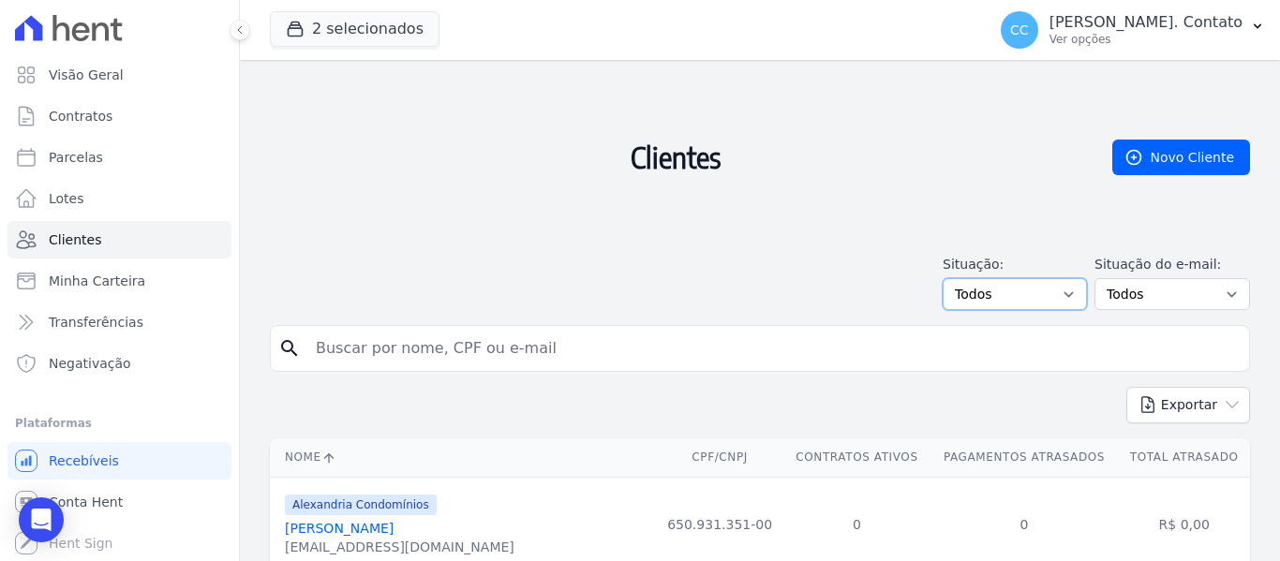
click at [1070, 297] on select "Todos Adimplentes Inadimplentes" at bounding box center [1014, 294] width 144 height 32
click at [1142, 299] on select "Todos Confirmado Não confirmado" at bounding box center [1172, 294] width 156 height 32
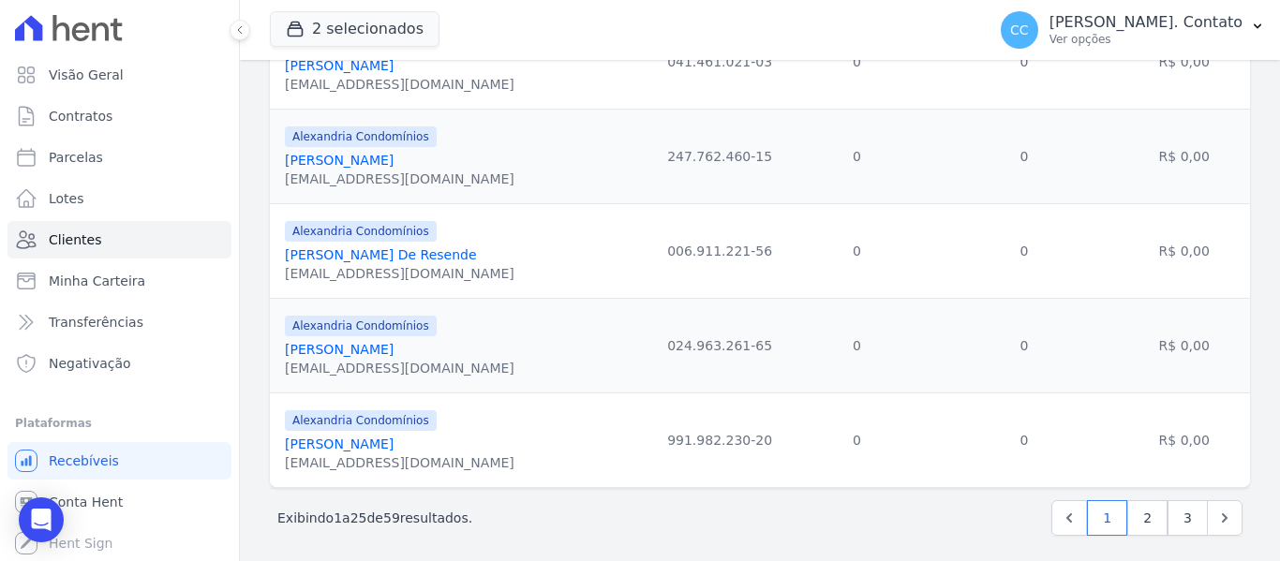
scroll to position [2327, 0]
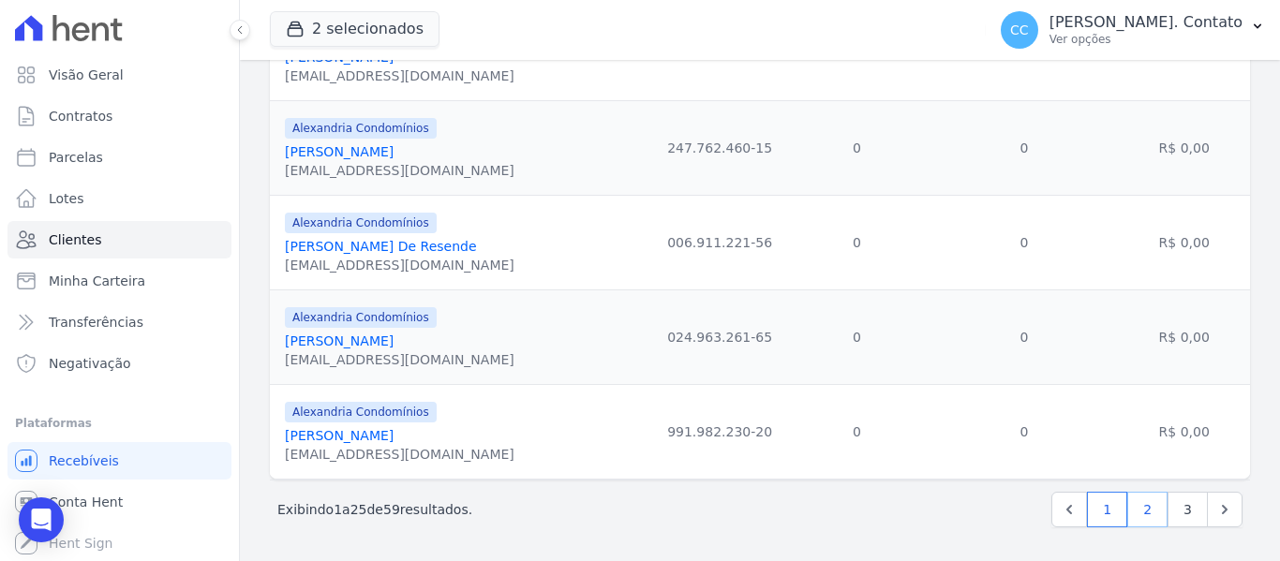
click at [1134, 496] on link "2" at bounding box center [1147, 510] width 40 height 36
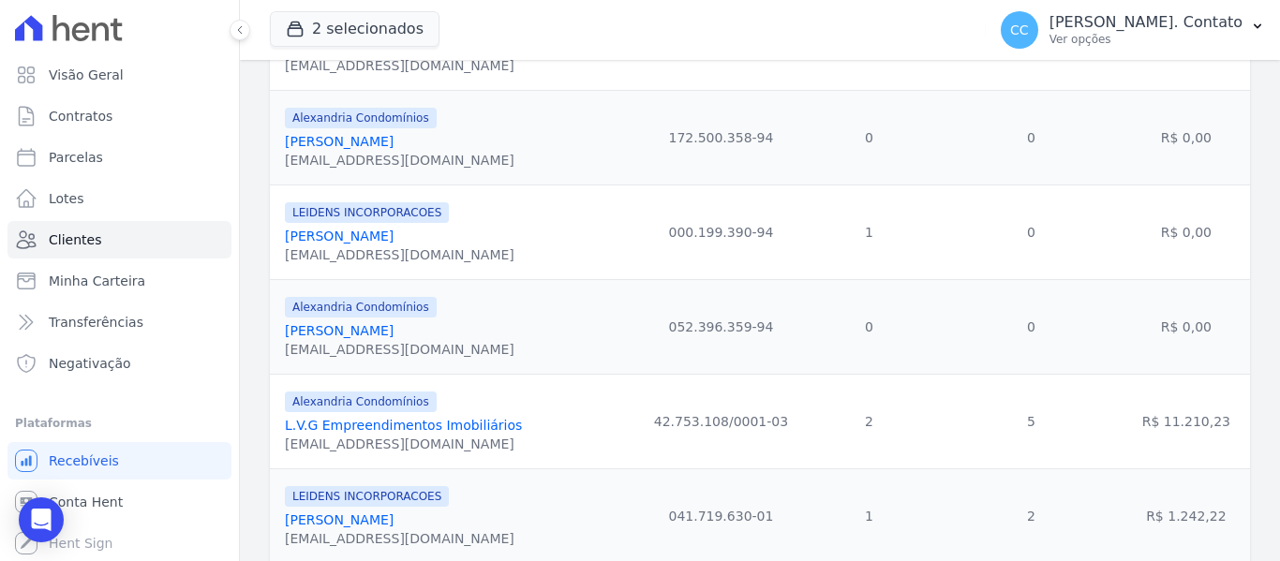
scroll to position [1124, 0]
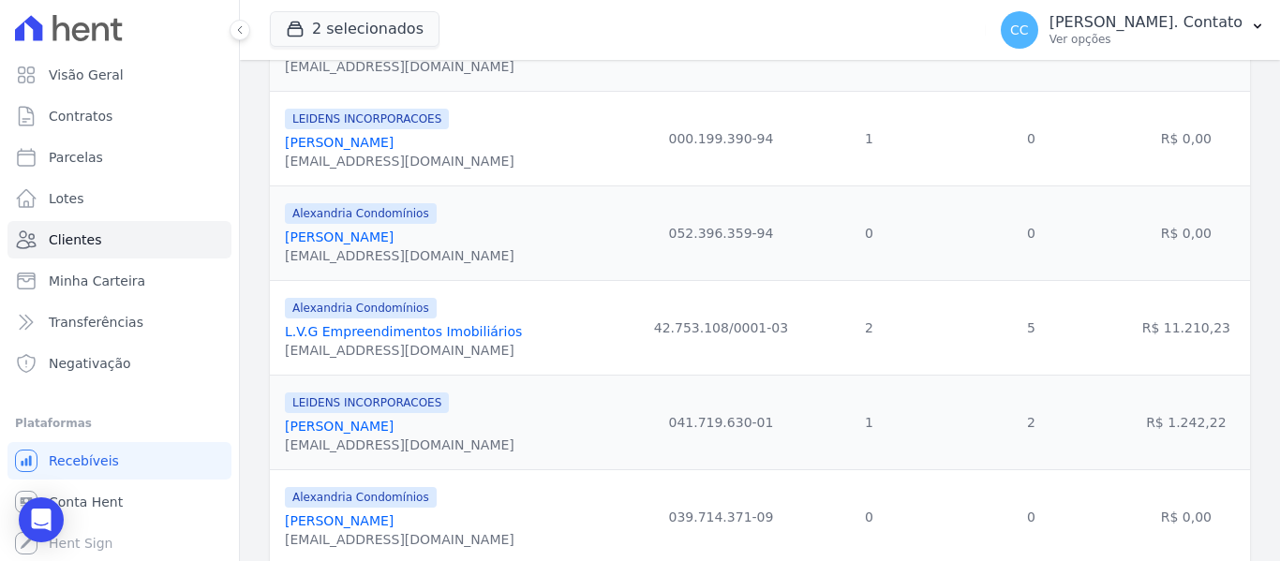
click at [353, 422] on link "Marcella Patron Vieira" at bounding box center [339, 426] width 109 height 15
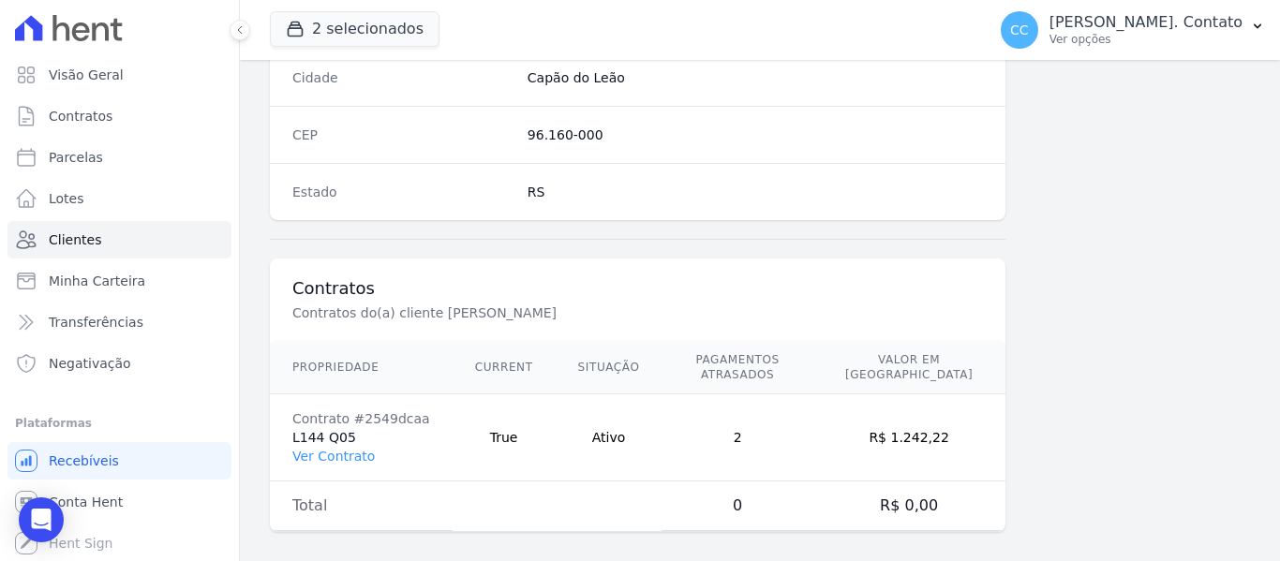
scroll to position [1321, 0]
click at [317, 448] on link "Ver Contrato" at bounding box center [333, 455] width 82 height 15
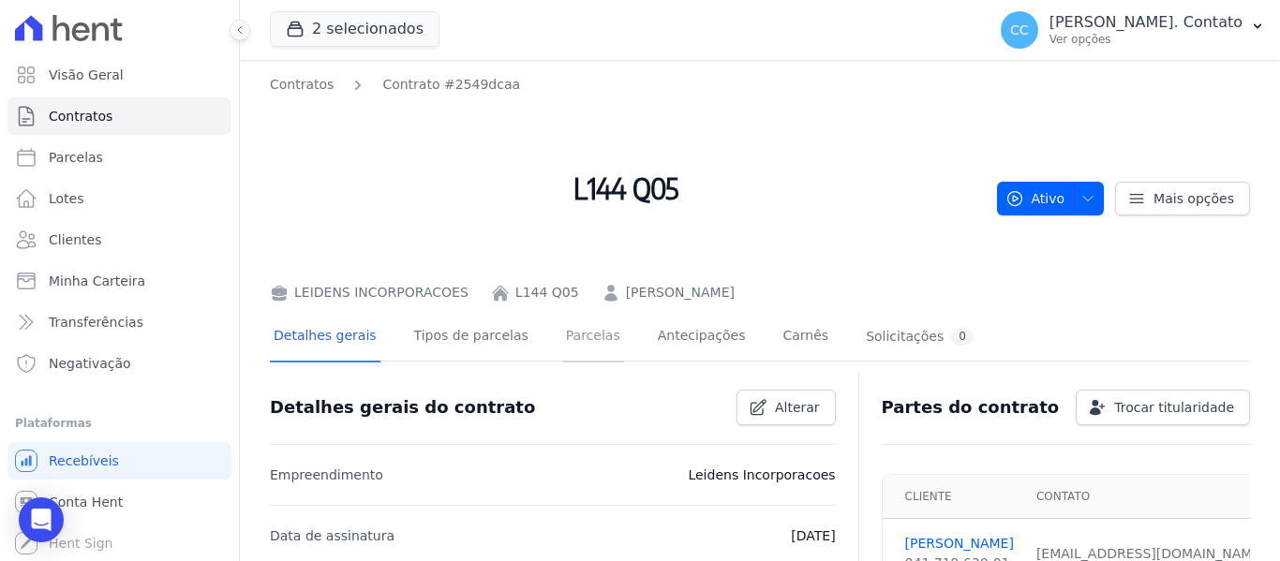
click at [562, 334] on link "Parcelas" at bounding box center [593, 338] width 62 height 50
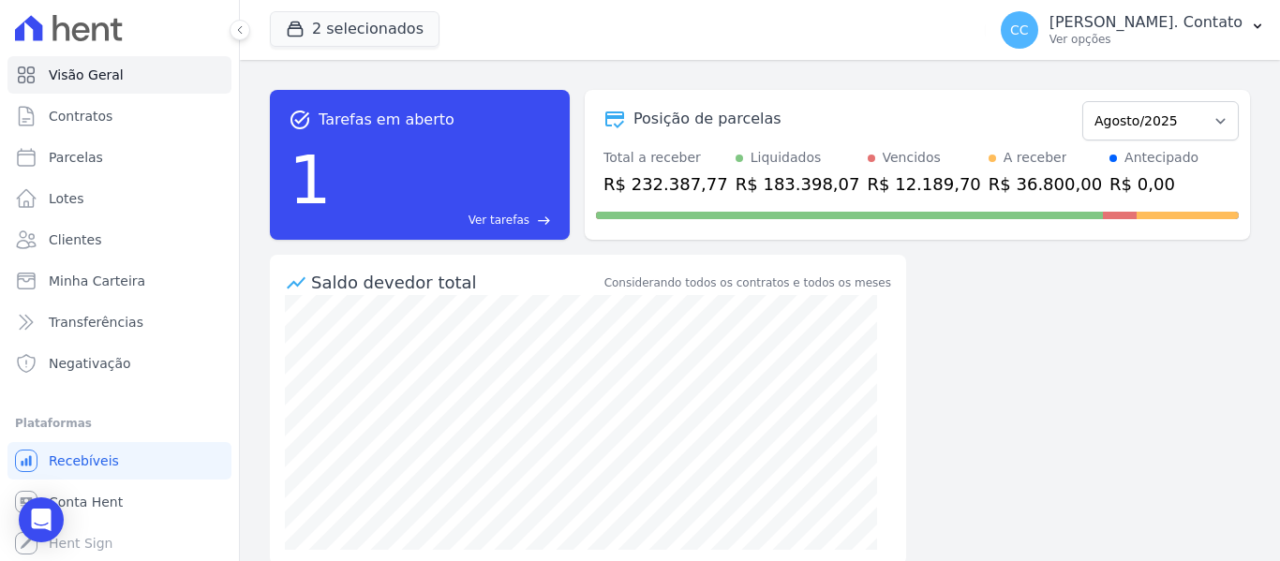
scroll to position [1, 0]
click at [106, 505] on span "Conta Hent" at bounding box center [86, 501] width 74 height 19
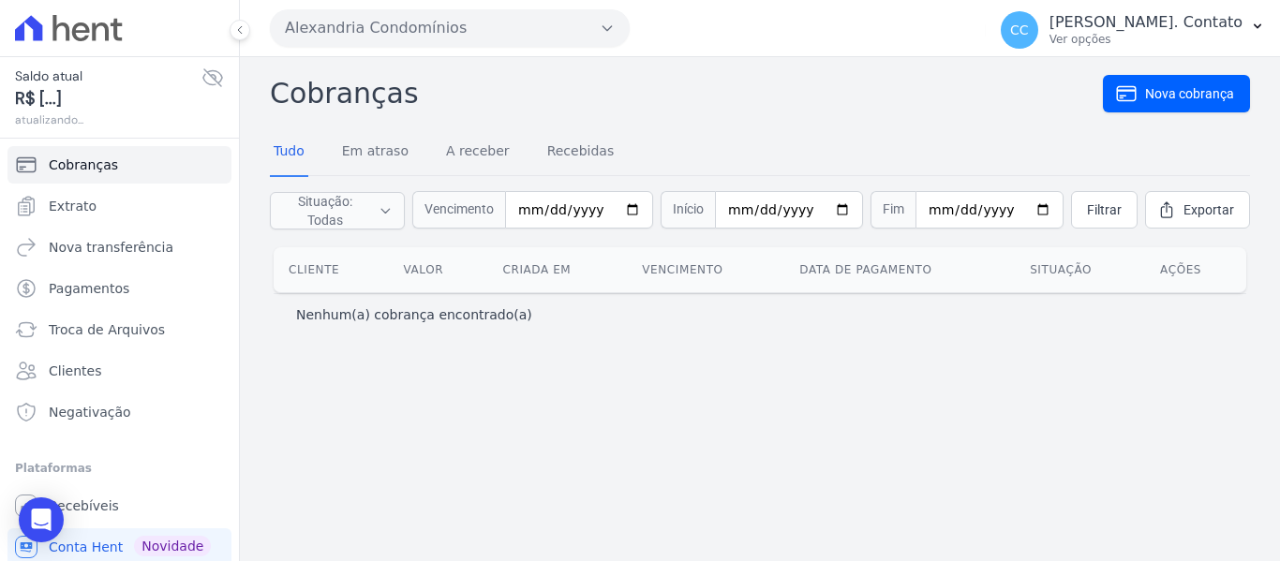
scroll to position [46, 0]
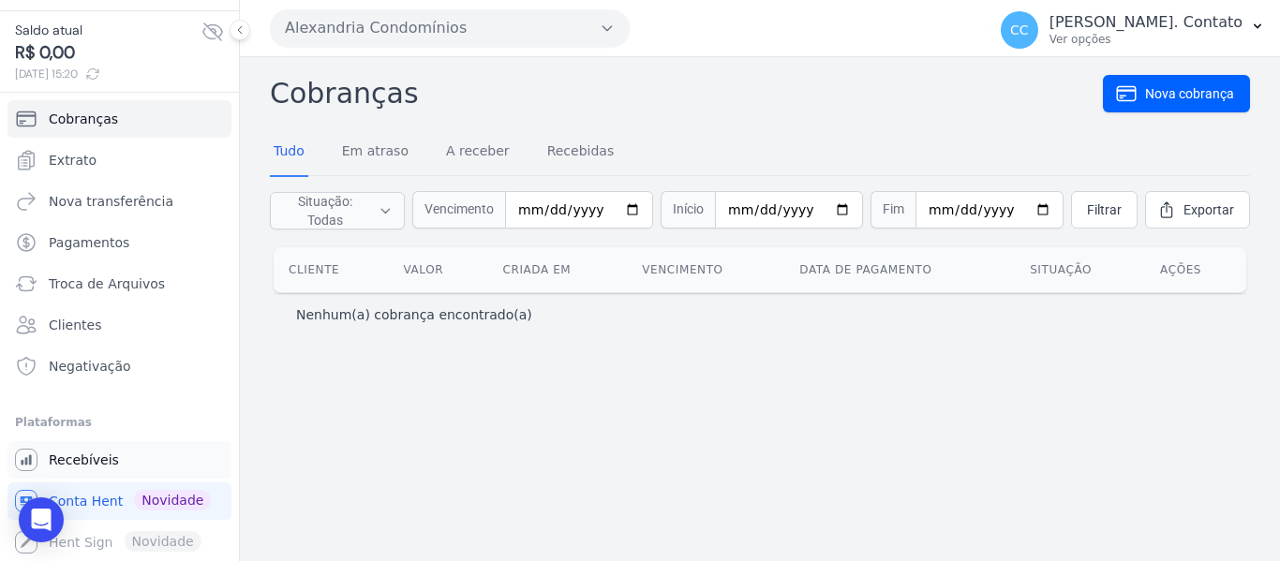
click at [61, 455] on span "Recebíveis" at bounding box center [84, 460] width 70 height 19
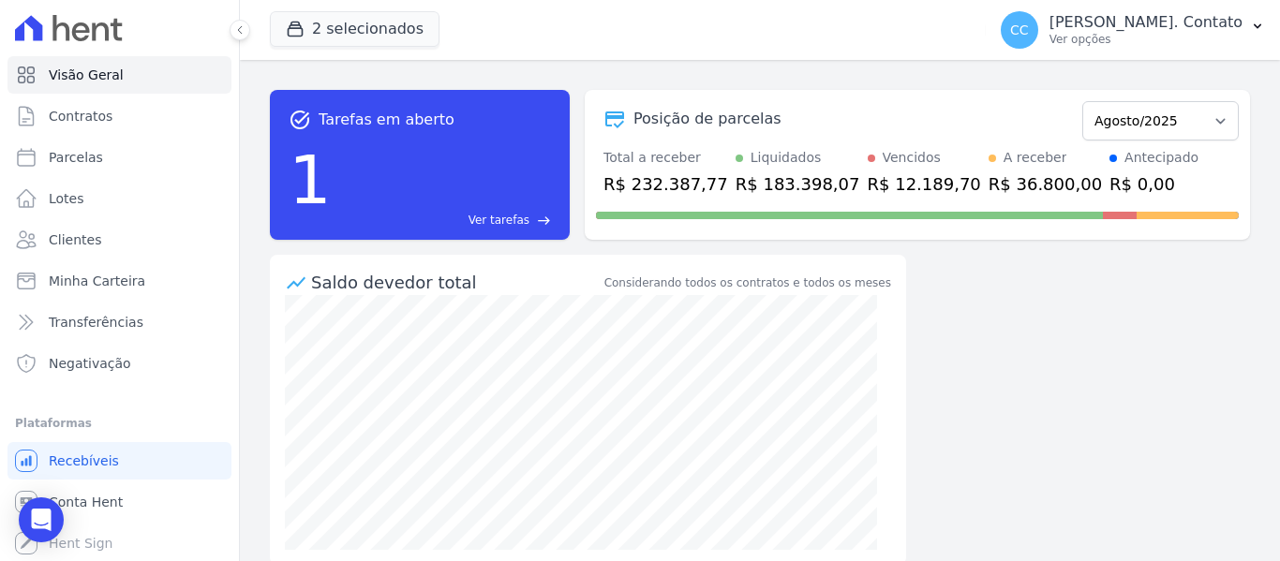
scroll to position [1, 0]
click at [81, 541] on div "Você não possui Hent Sign ativado. Para saber mais, fale com a equipe Hent. Hen…" at bounding box center [119, 542] width 224 height 37
click at [82, 508] on span "Conta Hent" at bounding box center [86, 501] width 74 height 19
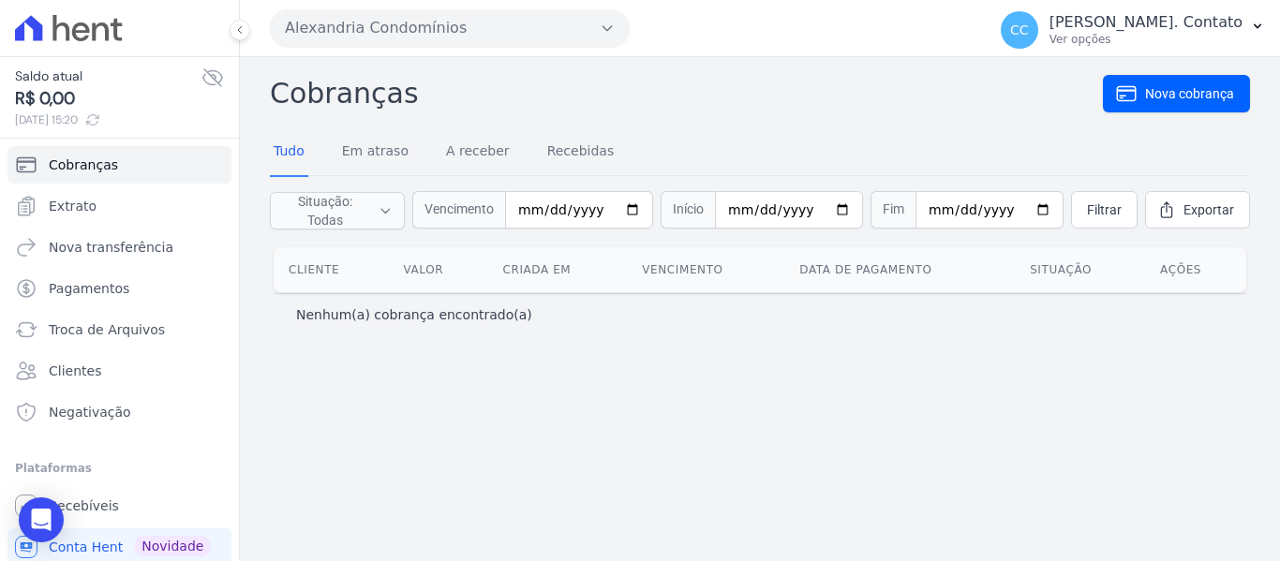
click at [698, 126] on div "Cobranças Nova cobrança Tudo Em atraso A receber Recebidas Situação: Todas Em a…" at bounding box center [760, 205] width 980 height 267
click at [73, 208] on span "Extrato" at bounding box center [73, 206] width 48 height 19
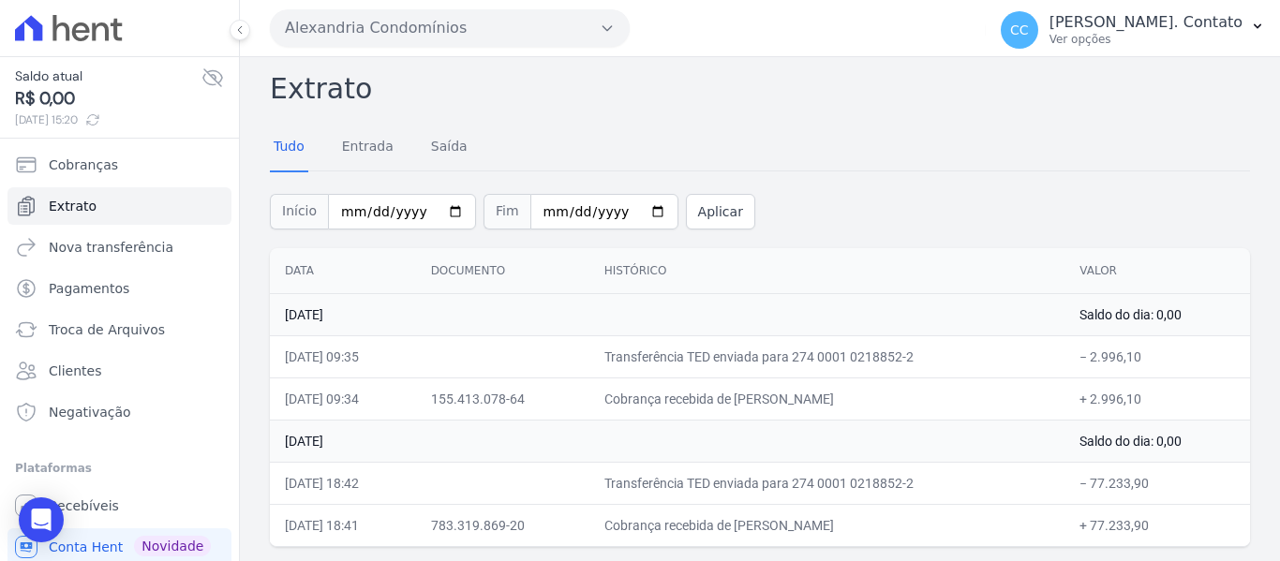
scroll to position [6, 0]
click at [445, 201] on input "2025-08-01" at bounding box center [402, 211] width 148 height 36
type input "2025-01-01"
drag, startPoint x: 676, startPoint y: 214, endPoint x: 704, endPoint y: 253, distance: 48.4
click at [686, 218] on button "Aplicar" at bounding box center [720, 211] width 69 height 36
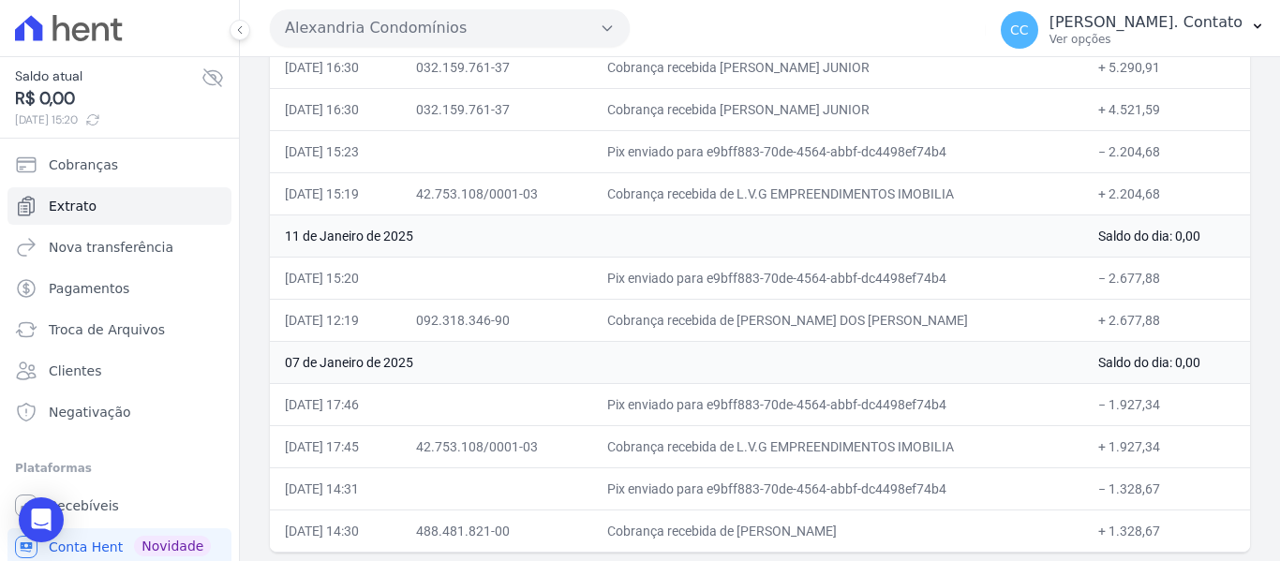
scroll to position [5233, 0]
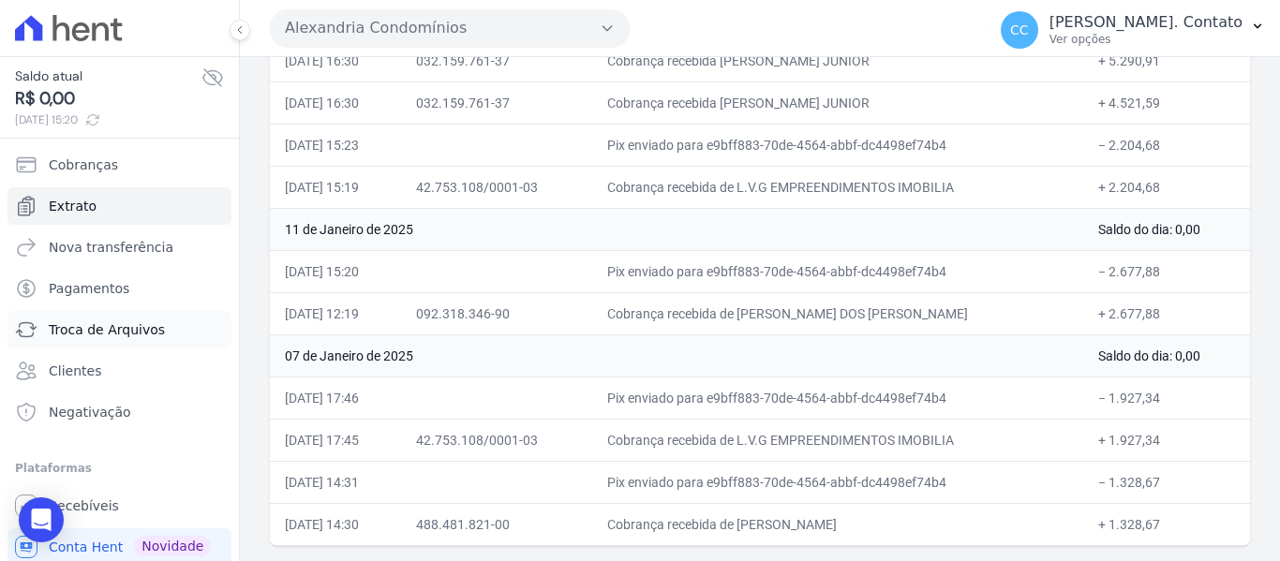
drag, startPoint x: 78, startPoint y: 333, endPoint x: 87, endPoint y: 334, distance: 9.4
click at [78, 333] on span "Troca de Arquivos" at bounding box center [107, 329] width 116 height 19
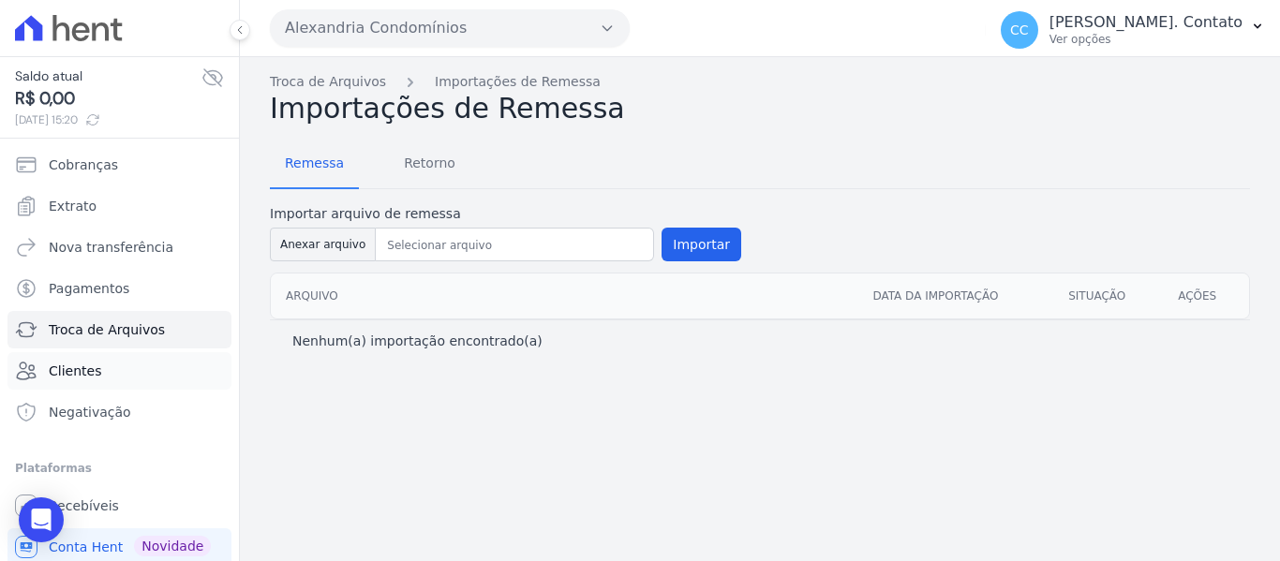
click at [56, 365] on span "Clientes" at bounding box center [75, 371] width 52 height 19
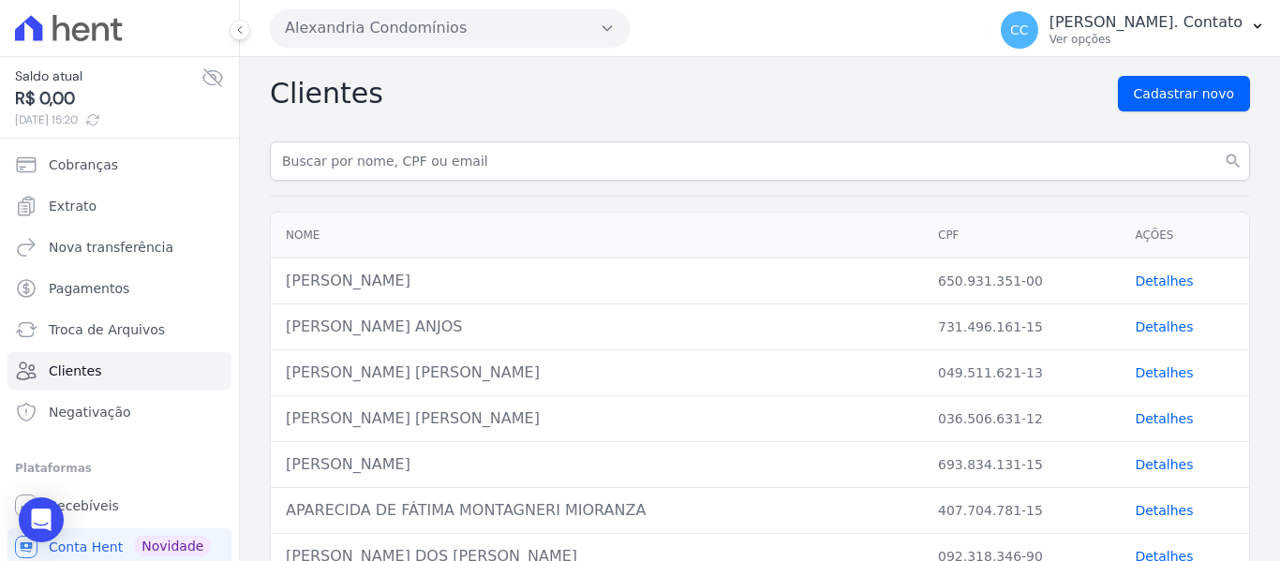
click at [1139, 274] on link "Detalhes" at bounding box center [1163, 281] width 58 height 15
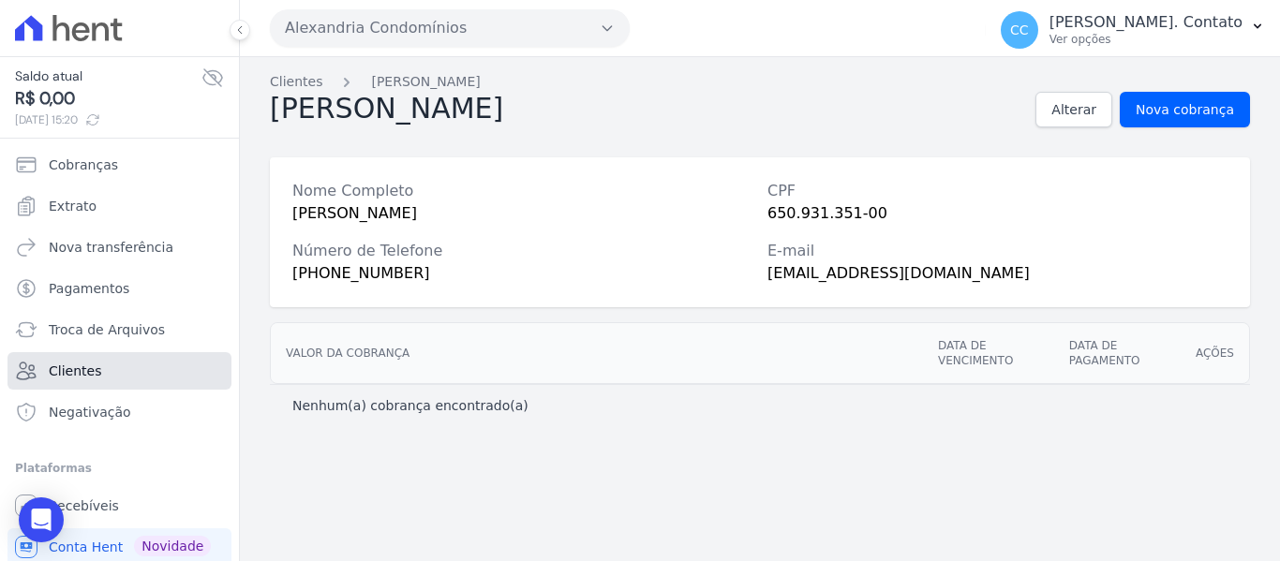
click at [79, 363] on span "Clientes" at bounding box center [75, 371] width 52 height 19
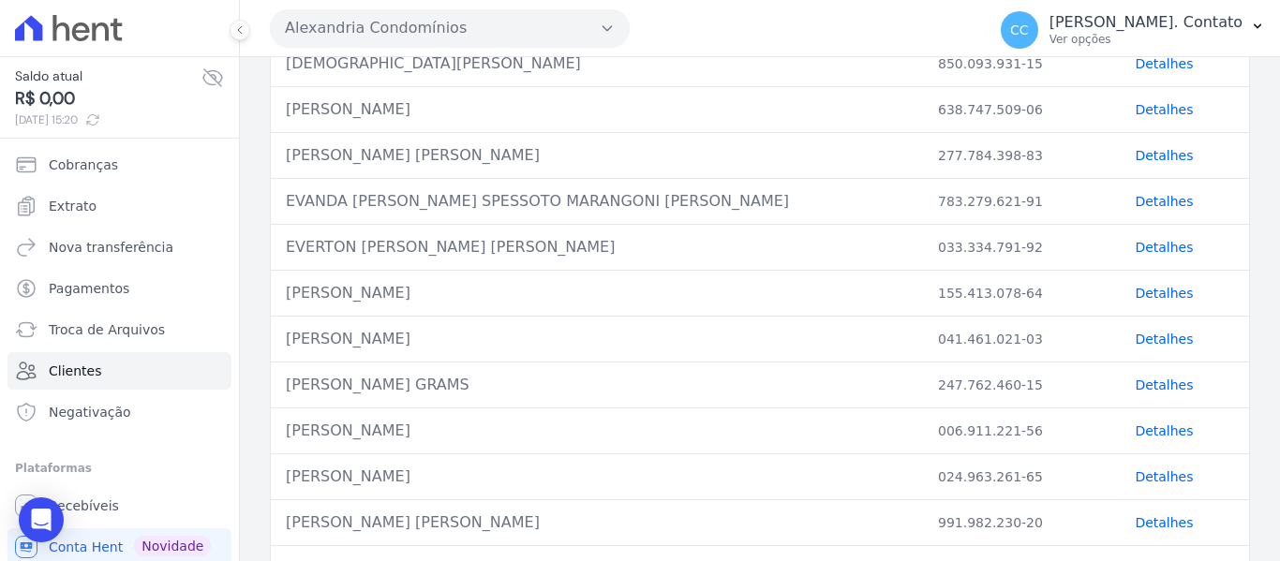
scroll to position [926, 0]
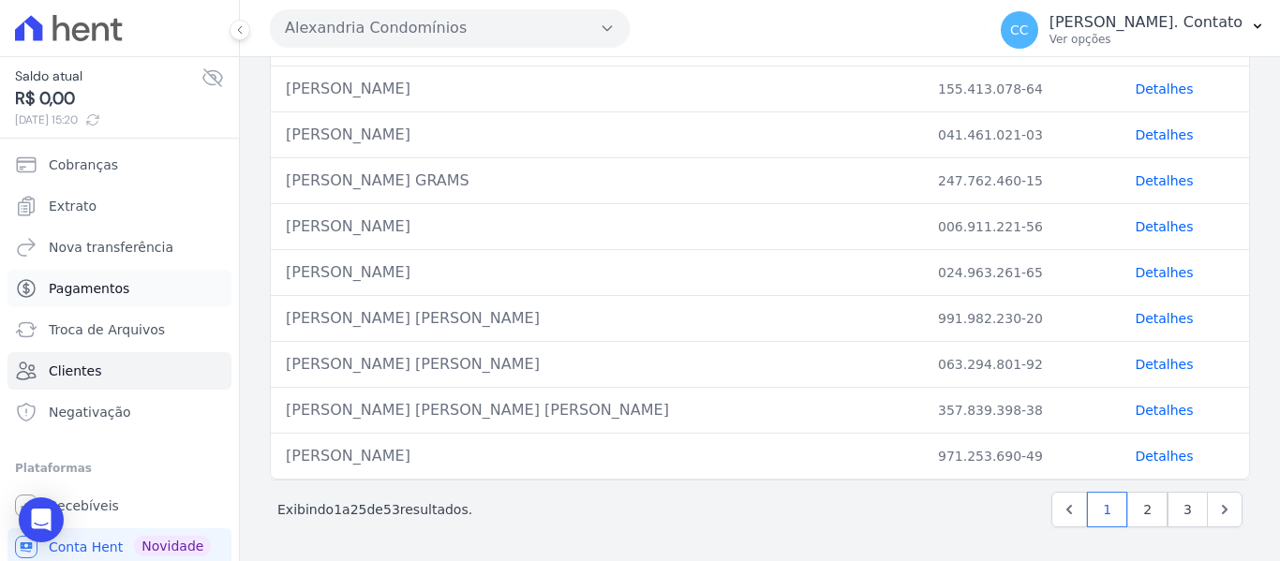
click at [93, 289] on span "Pagamentos" at bounding box center [89, 288] width 81 height 19
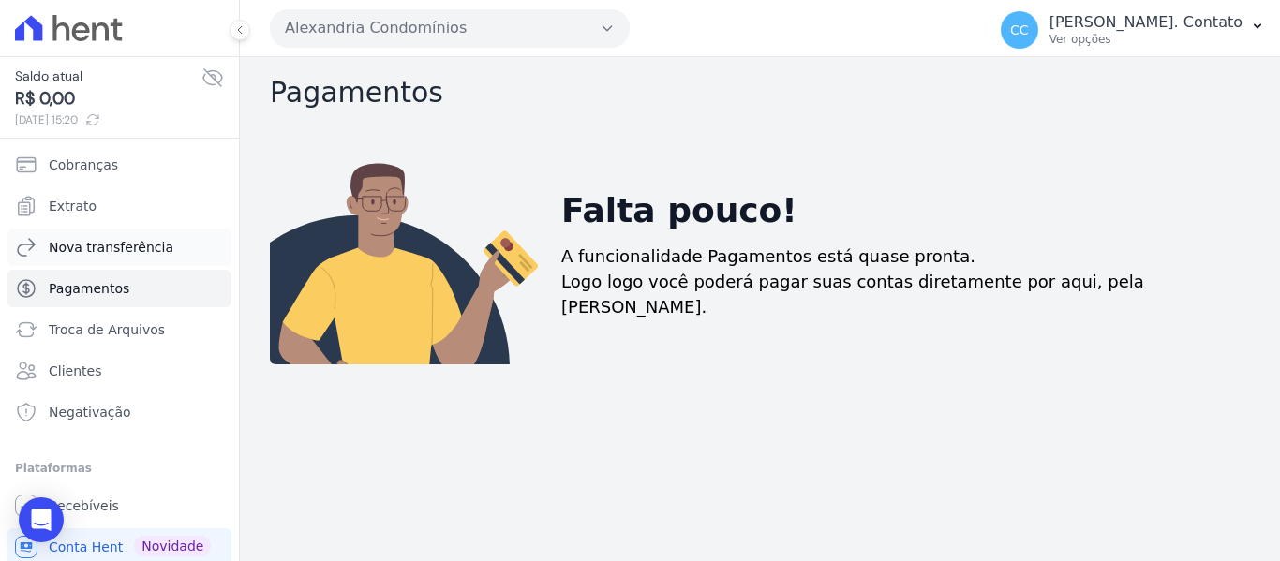
click at [101, 249] on span "Nova transferência" at bounding box center [111, 247] width 125 height 19
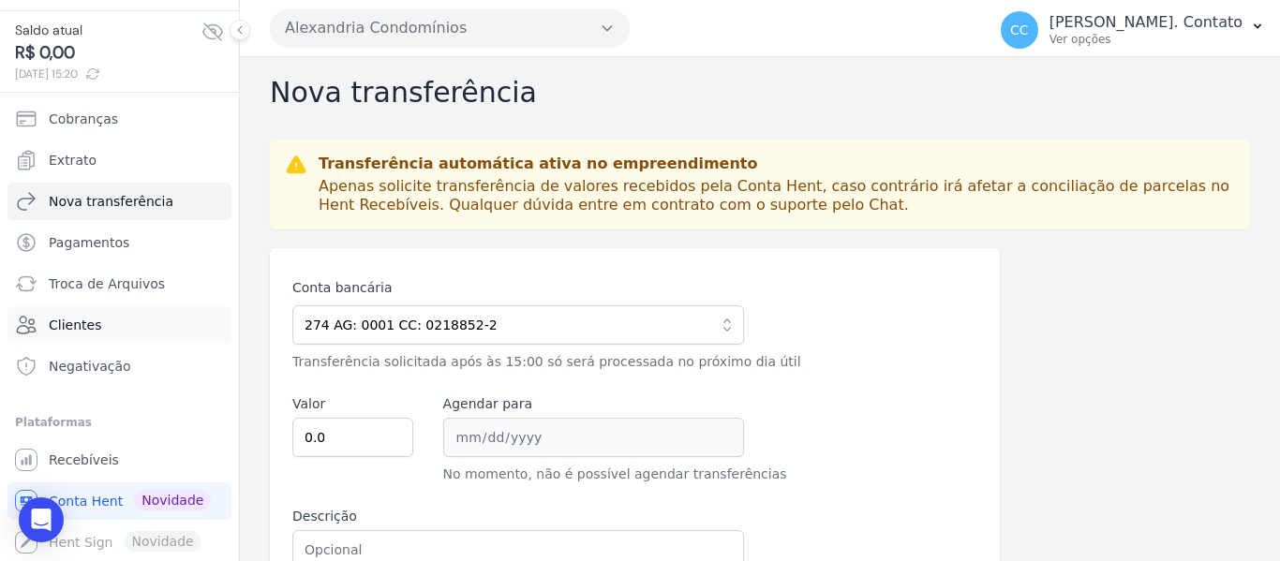
click at [79, 338] on link "Clientes" at bounding box center [119, 324] width 224 height 37
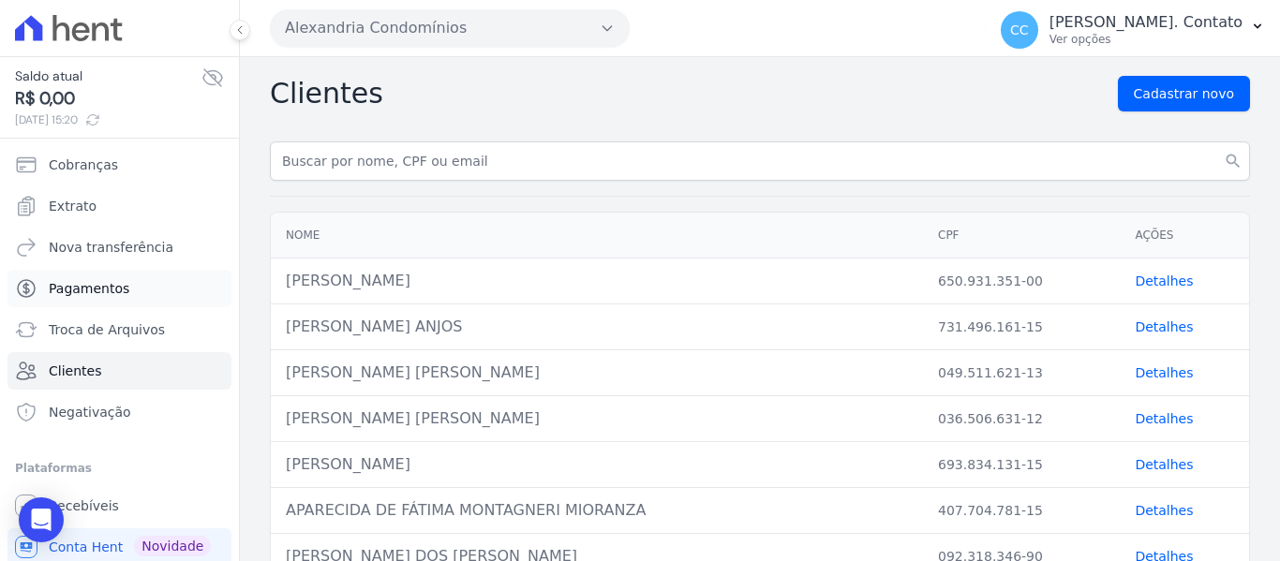
click at [55, 300] on link "Pagamentos" at bounding box center [119, 288] width 224 height 37
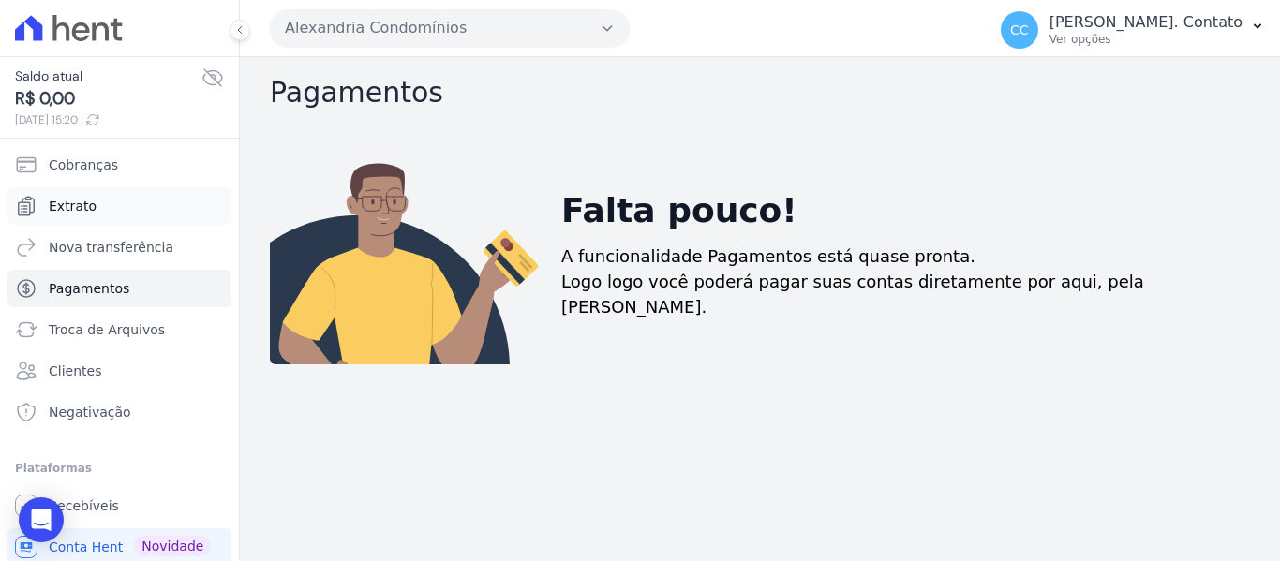
click at [67, 213] on span "Extrato" at bounding box center [73, 206] width 48 height 19
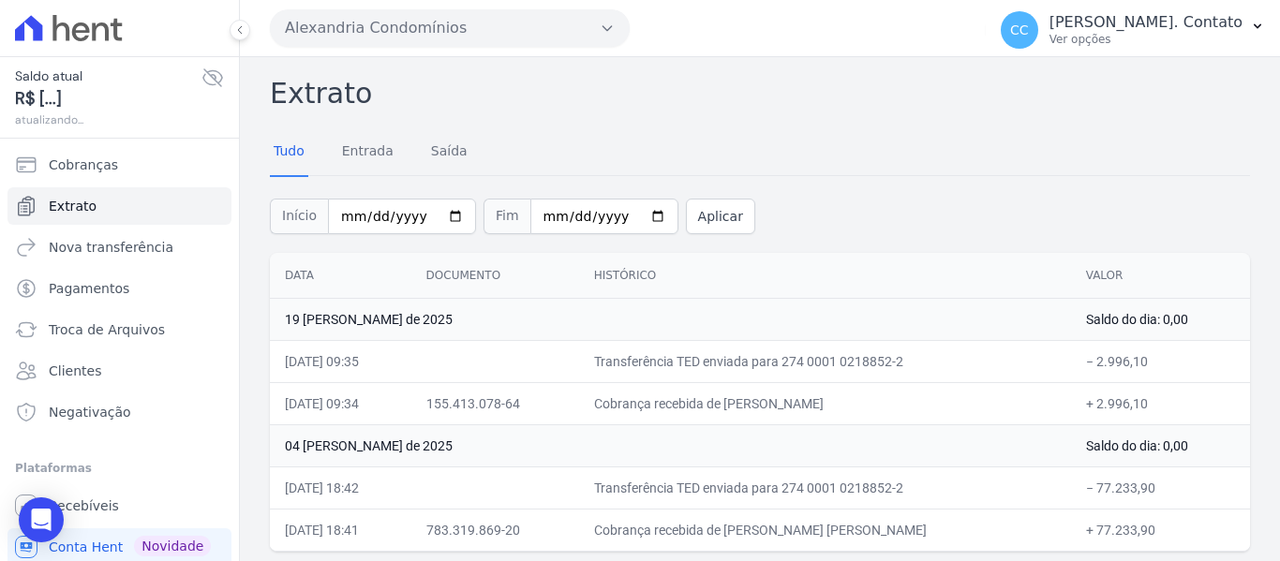
click at [67, 157] on span "Cobranças" at bounding box center [83, 165] width 69 height 19
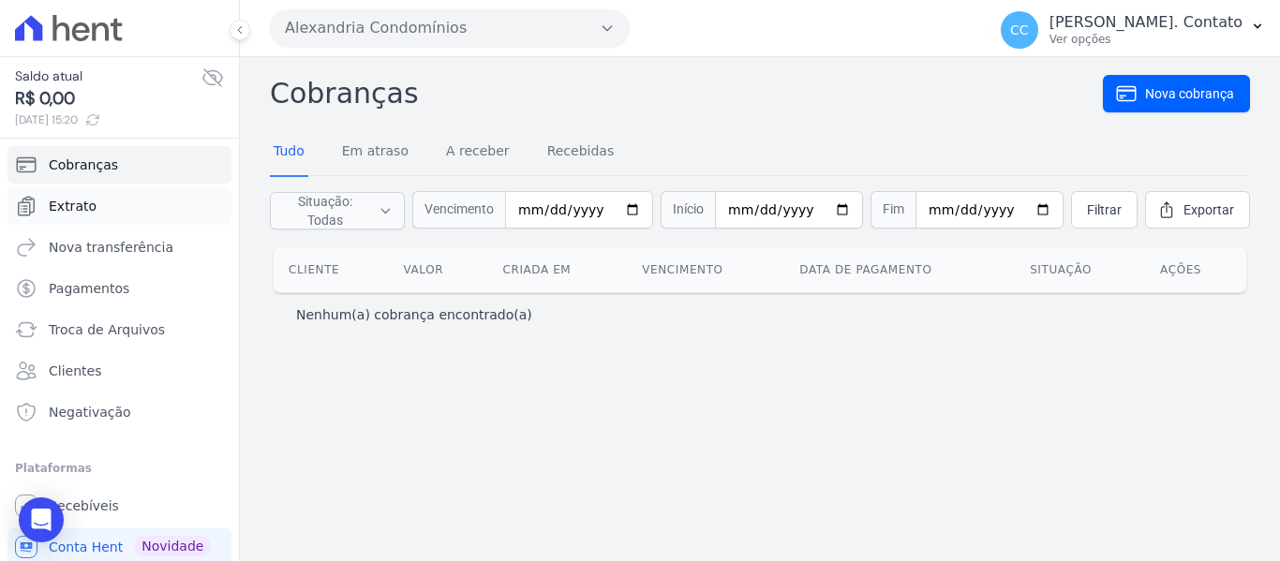
click at [83, 206] on span "Extrato" at bounding box center [73, 206] width 48 height 19
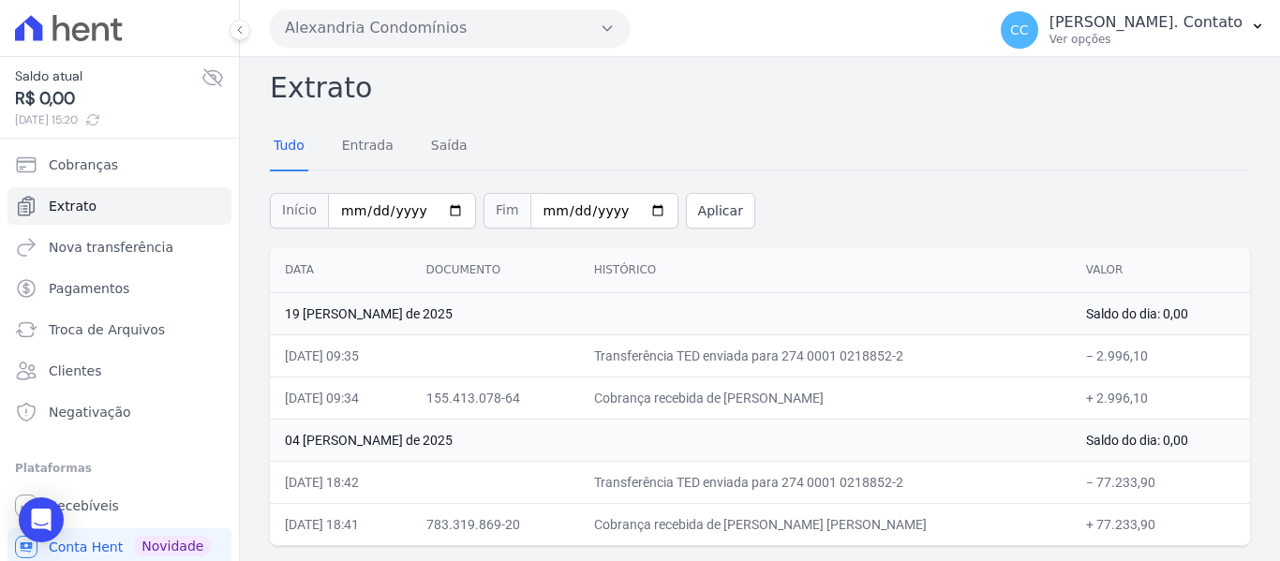
scroll to position [6, 0]
click at [75, 10] on div at bounding box center [119, 28] width 224 height 56
click at [94, 370] on span "Clientes" at bounding box center [75, 371] width 52 height 19
